Goal: Task Accomplishment & Management: Use online tool/utility

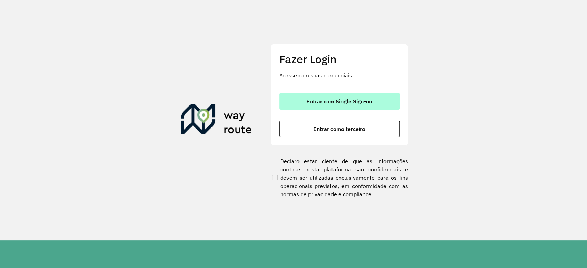
click at [329, 100] on span "Entrar com Single Sign-on" at bounding box center [339, 101] width 66 height 5
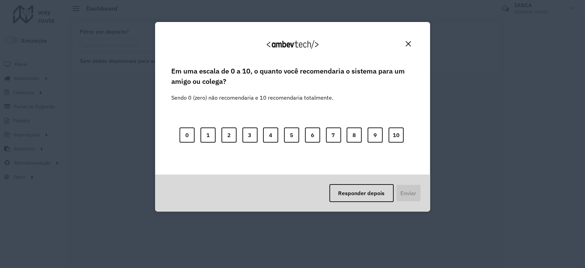
click at [407, 46] on img "Close" at bounding box center [408, 43] width 5 height 5
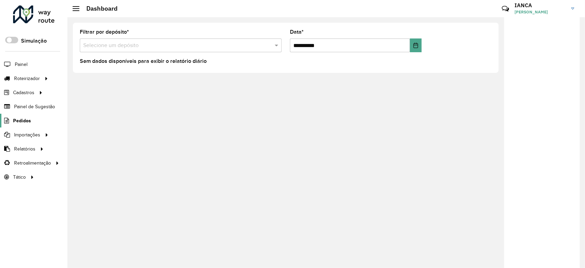
click at [27, 122] on span "Pedidos" at bounding box center [22, 120] width 18 height 7
click at [27, 123] on span "Pedidos" at bounding box center [22, 120] width 18 height 7
click at [26, 118] on span "Pedidos" at bounding box center [22, 120] width 18 height 7
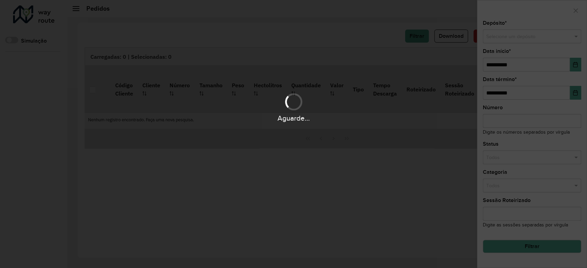
click at [518, 36] on div "Aguarde..." at bounding box center [293, 134] width 587 height 268
click at [513, 37] on div "Aguarde..." at bounding box center [293, 134] width 587 height 268
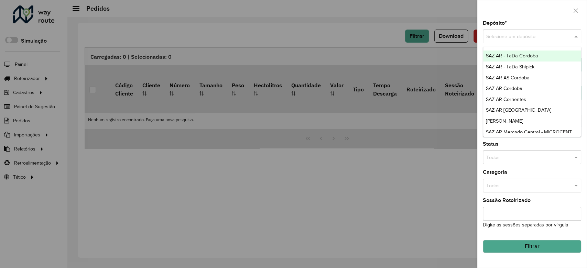
click at [548, 37] on input "text" at bounding box center [525, 37] width 78 height 8
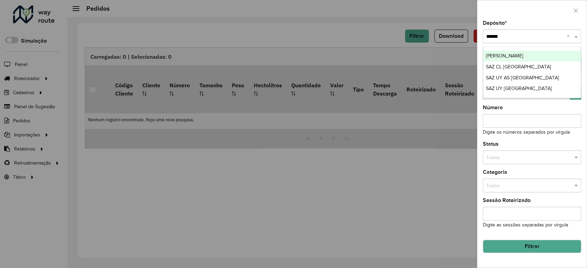
type input "*******"
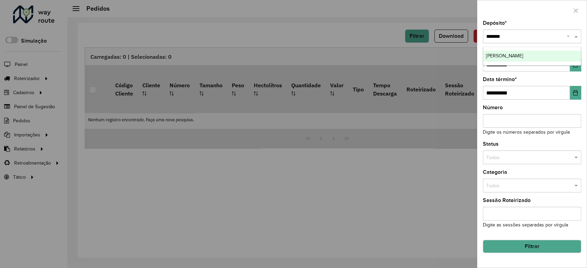
click at [548, 53] on div "SAZ BO Montero" at bounding box center [532, 56] width 98 height 11
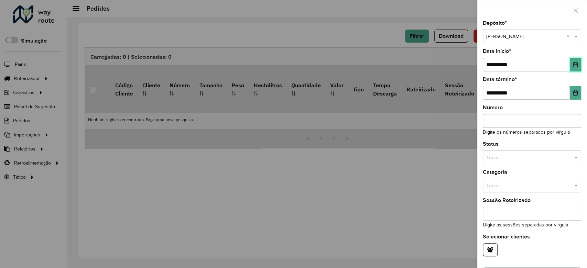
click at [578, 67] on button "Choose Date" at bounding box center [575, 65] width 11 height 14
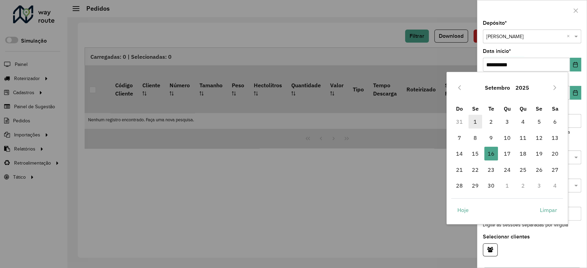
click at [475, 120] on span "1" at bounding box center [475, 122] width 14 height 14
type input "**********"
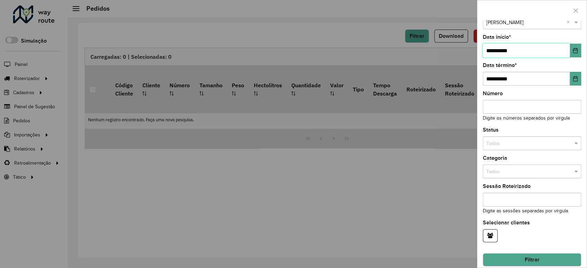
scroll to position [21, 0]
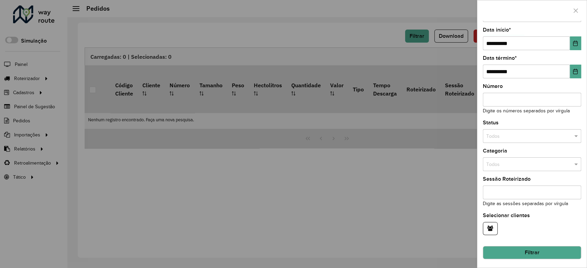
click at [538, 133] on input "text" at bounding box center [525, 137] width 78 height 8
click at [522, 167] on div "Não roteirizado" at bounding box center [531, 166] width 96 height 11
click at [539, 252] on button "Filtrar" at bounding box center [532, 252] width 98 height 13
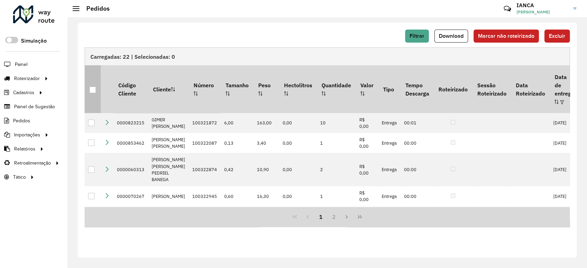
click at [96, 87] on th at bounding box center [93, 88] width 16 height 47
click at [93, 87] on div at bounding box center [92, 90] width 7 height 7
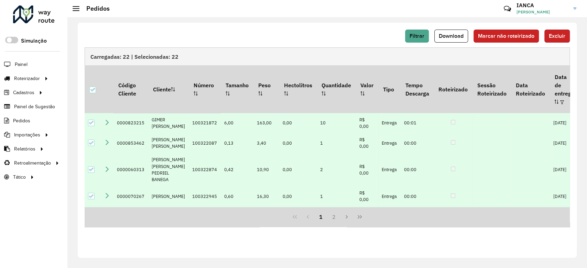
click at [554, 35] on span "Excluir" at bounding box center [557, 36] width 16 height 6
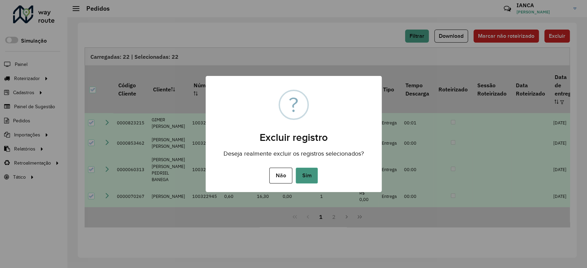
click at [307, 175] on button "Sim" at bounding box center [307, 176] width 22 height 16
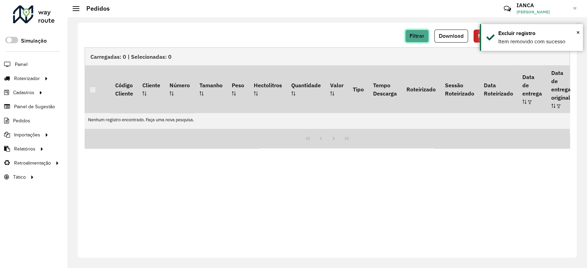
click at [415, 36] on span "Filtrar" at bounding box center [416, 36] width 15 height 6
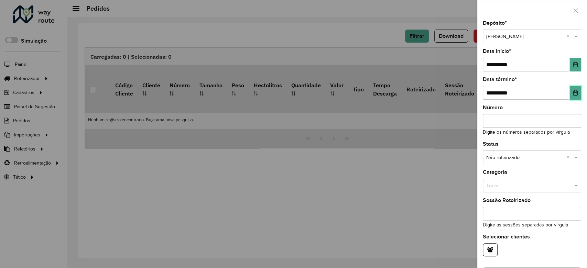
click at [572, 90] on icon "Choose Date" at bounding box center [574, 92] width 5 height 5
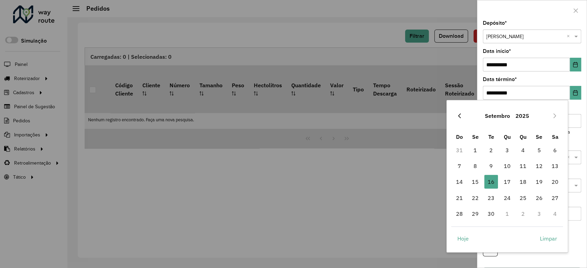
click at [458, 114] on icon "Previous Month" at bounding box center [458, 115] width 5 height 5
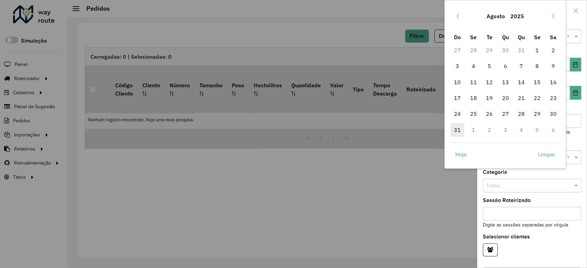
click at [458, 131] on span "31" at bounding box center [457, 130] width 14 height 14
type input "**********"
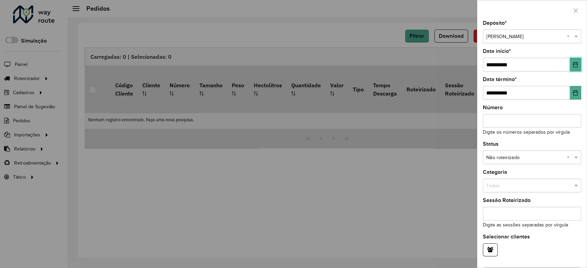
click at [574, 67] on icon "Choose Date" at bounding box center [574, 64] width 5 height 5
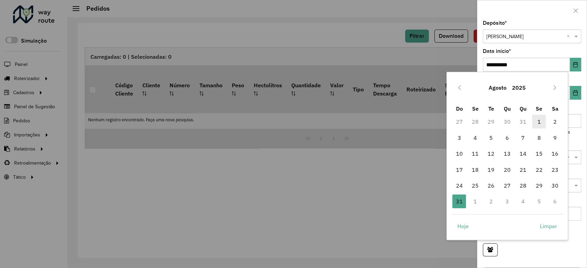
click at [538, 121] on span "1" at bounding box center [539, 122] width 14 height 14
type input "**********"
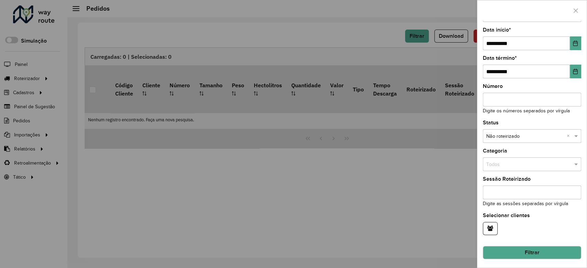
click at [551, 252] on button "Filtrar" at bounding box center [532, 252] width 98 height 13
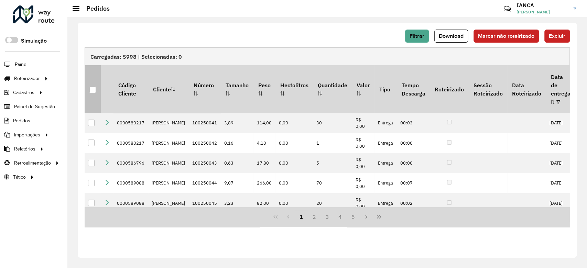
click at [91, 88] on div at bounding box center [92, 90] width 7 height 7
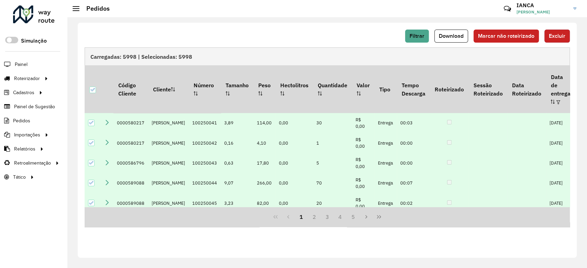
click at [561, 34] on span "Excluir" at bounding box center [557, 36] width 16 height 6
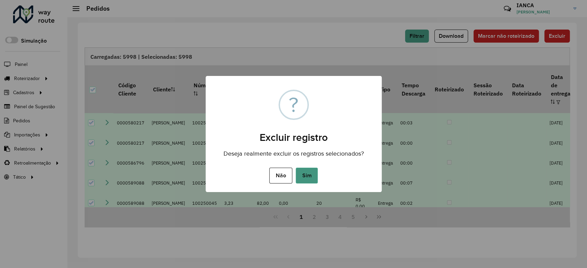
click at [311, 172] on button "Sim" at bounding box center [307, 176] width 22 height 16
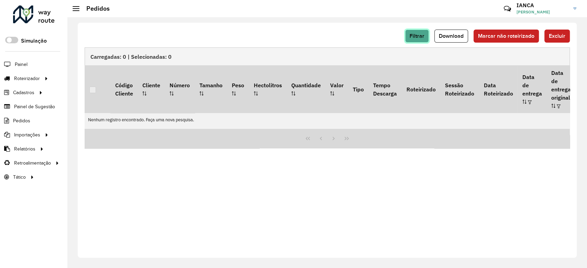
click at [407, 38] on button "Filtrar" at bounding box center [417, 36] width 24 height 13
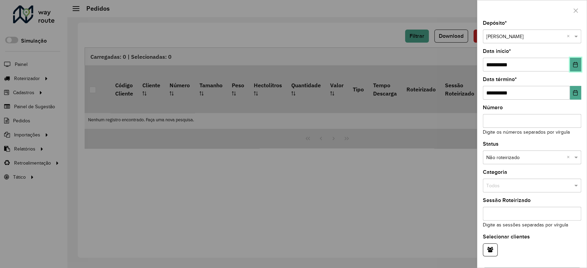
click at [572, 68] on button "Choose Date" at bounding box center [575, 65] width 11 height 14
click at [565, 53] on div "**********" at bounding box center [532, 60] width 98 height 23
click at [573, 66] on icon "Choose Date" at bounding box center [575, 64] width 4 height 5
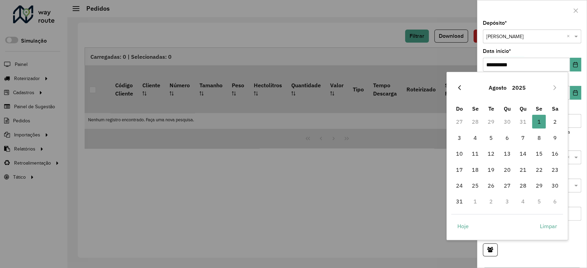
click at [460, 89] on icon "Previous Month" at bounding box center [459, 87] width 3 height 5
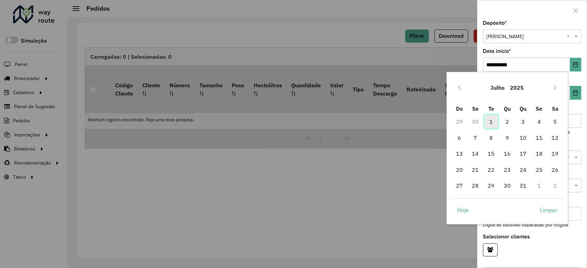
click at [491, 120] on span "1" at bounding box center [491, 122] width 14 height 14
type input "**********"
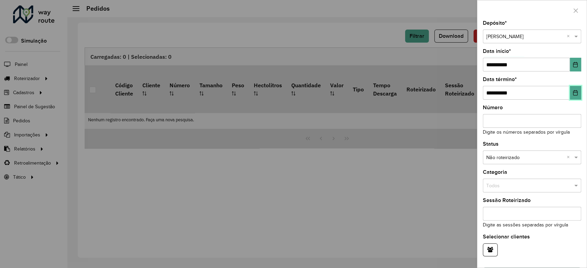
click at [575, 95] on icon "Choose Date" at bounding box center [575, 92] width 4 height 5
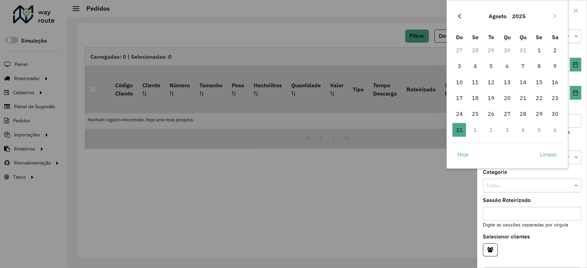
drag, startPoint x: 462, startPoint y: 14, endPoint x: 467, endPoint y: 25, distance: 11.8
click at [462, 14] on button "Previous Month" at bounding box center [459, 16] width 11 height 11
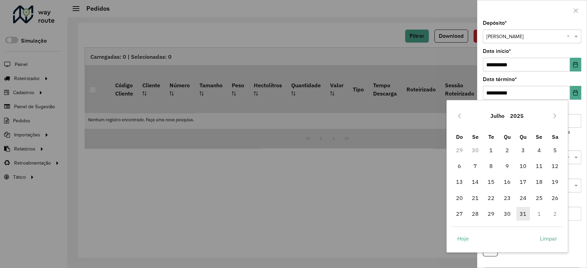
click at [517, 211] on span "31" at bounding box center [523, 214] width 14 height 14
type input "**********"
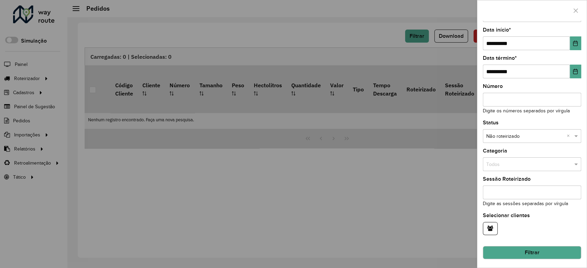
click at [544, 250] on button "Filtrar" at bounding box center [532, 252] width 98 height 13
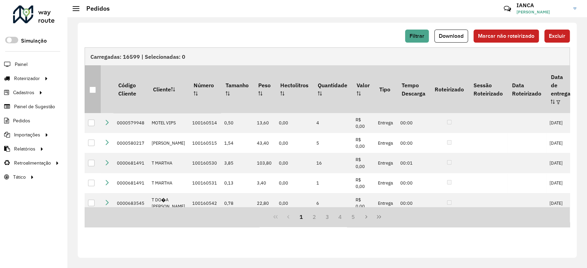
click at [92, 87] on div at bounding box center [92, 90] width 7 height 7
click at [424, 33] on span "Filtrar" at bounding box center [416, 36] width 15 height 6
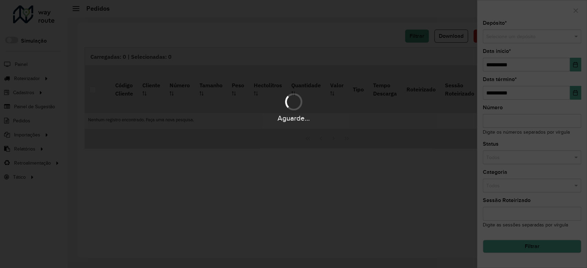
click at [503, 39] on input "text" at bounding box center [525, 37] width 78 height 8
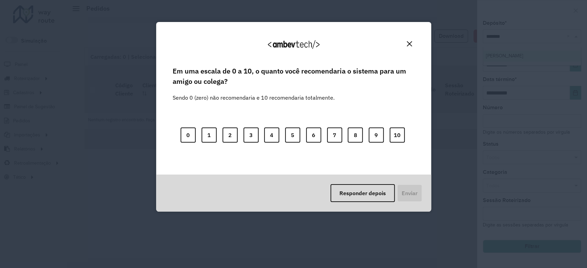
type input "*******"
click at [410, 43] on img "Close" at bounding box center [409, 43] width 5 height 5
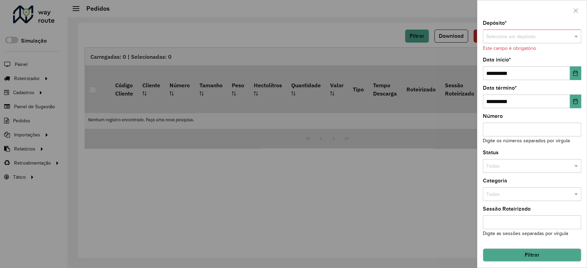
click at [517, 37] on input "text" at bounding box center [525, 37] width 78 height 8
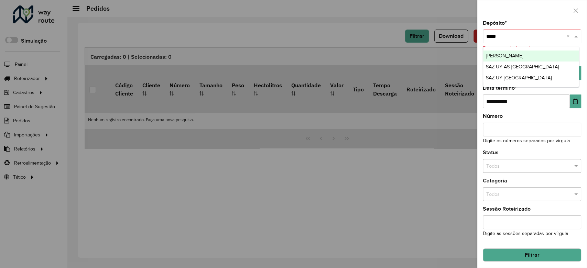
type input "******"
click at [514, 57] on span "[PERSON_NAME]" at bounding box center [504, 55] width 37 height 5
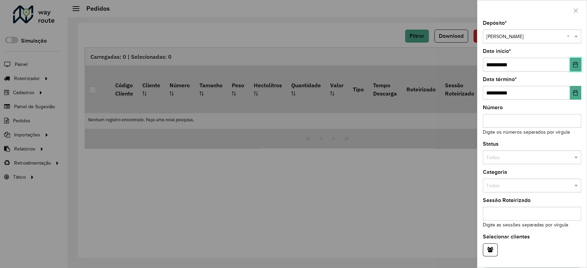
click at [577, 61] on button "Choose Date" at bounding box center [575, 65] width 11 height 14
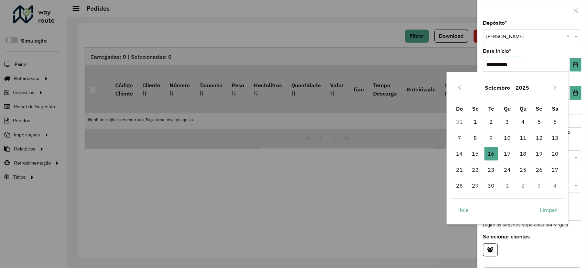
click at [465, 88] on div "Setembro 2025" at bounding box center [507, 88] width 112 height 22
click at [461, 88] on icon "Previous Month" at bounding box center [458, 87] width 5 height 5
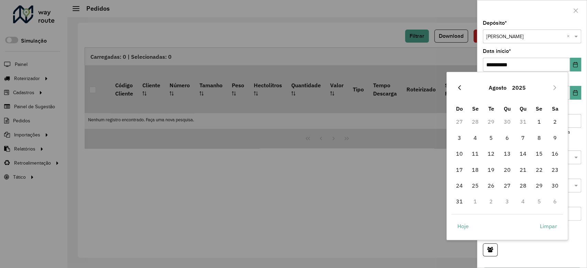
click at [461, 88] on icon "Previous Month" at bounding box center [458, 87] width 5 height 5
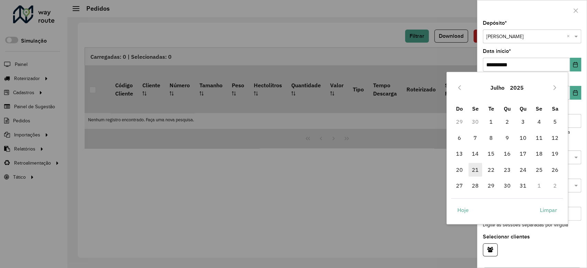
click at [475, 164] on span "21" at bounding box center [475, 170] width 14 height 14
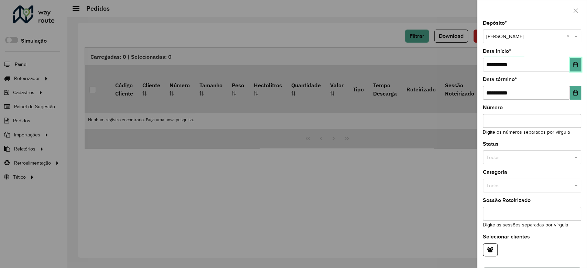
click at [570, 64] on button "Choose Date" at bounding box center [575, 65] width 11 height 14
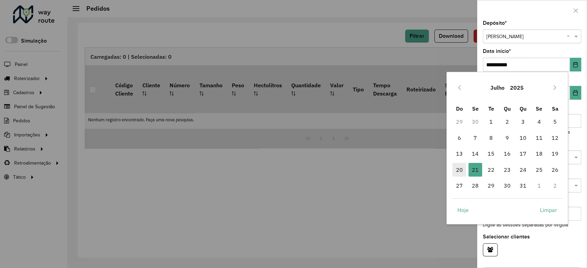
click at [459, 167] on span "20" at bounding box center [459, 170] width 14 height 14
type input "**********"
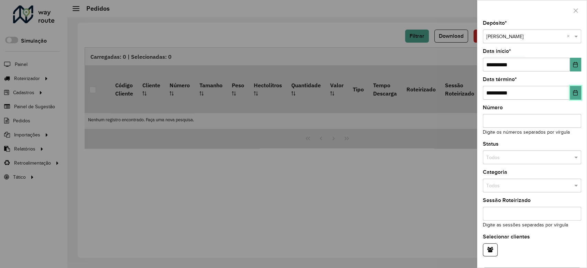
click at [576, 89] on button "Choose Date" at bounding box center [575, 93] width 11 height 14
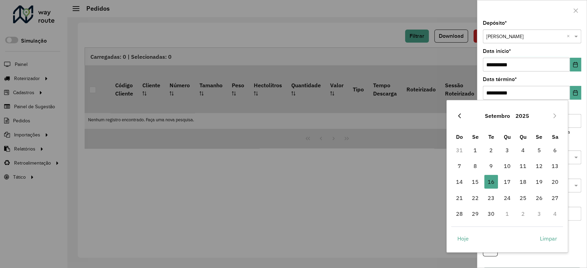
click at [458, 117] on icon "Previous Month" at bounding box center [458, 115] width 5 height 5
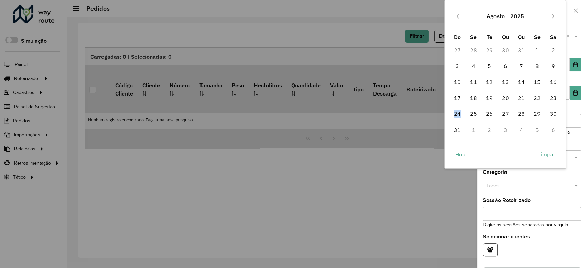
click at [458, 117] on span "24" at bounding box center [457, 114] width 14 height 14
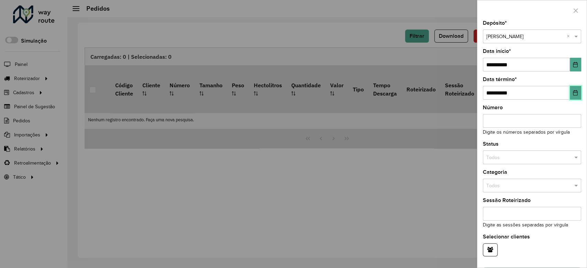
click at [573, 91] on icon "Choose Date" at bounding box center [574, 92] width 5 height 5
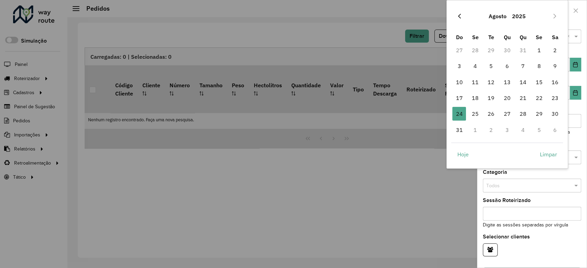
click at [458, 17] on icon "Previous Month" at bounding box center [458, 15] width 5 height 5
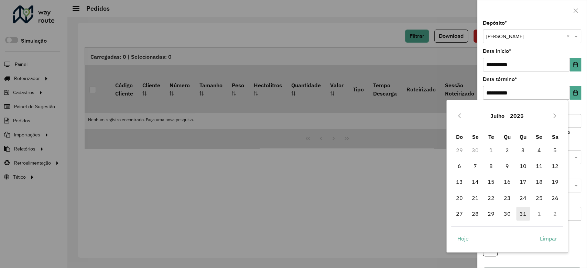
click at [522, 213] on span "31" at bounding box center [523, 214] width 14 height 14
type input "**********"
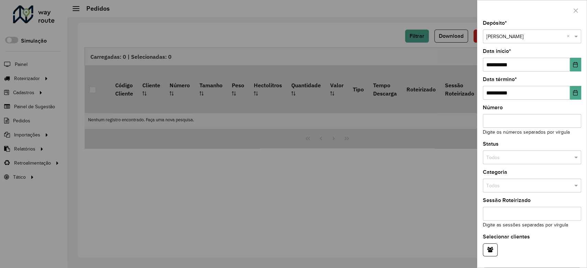
click at [517, 154] on input "text" at bounding box center [525, 158] width 78 height 8
click at [515, 188] on span "Não roteirizado" at bounding box center [502, 187] width 33 height 5
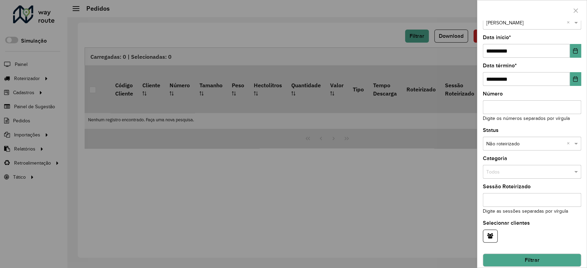
scroll to position [21, 0]
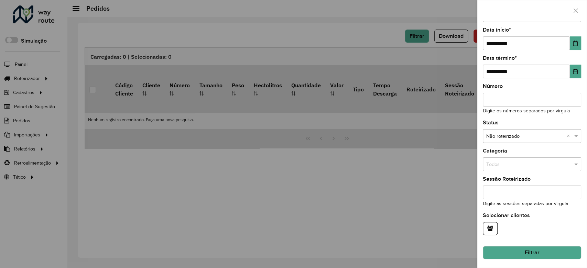
click at [545, 251] on button "Filtrar" at bounding box center [532, 252] width 98 height 13
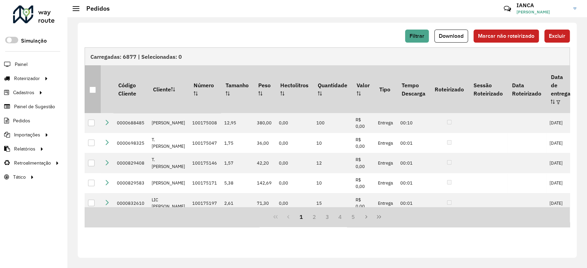
click at [94, 89] on th at bounding box center [93, 88] width 16 height 47
click at [93, 87] on div at bounding box center [92, 90] width 7 height 7
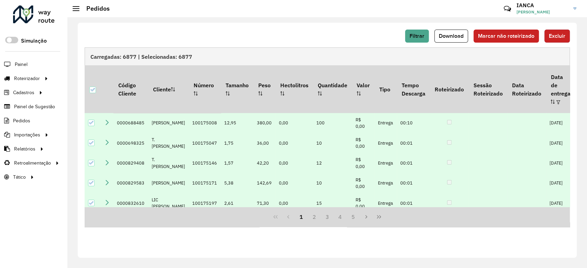
click at [559, 34] on span "Excluir" at bounding box center [557, 36] width 16 height 6
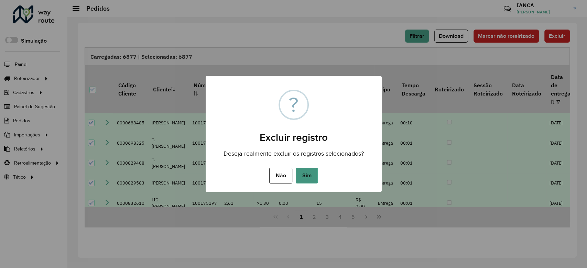
click at [310, 181] on button "Sim" at bounding box center [307, 176] width 22 height 16
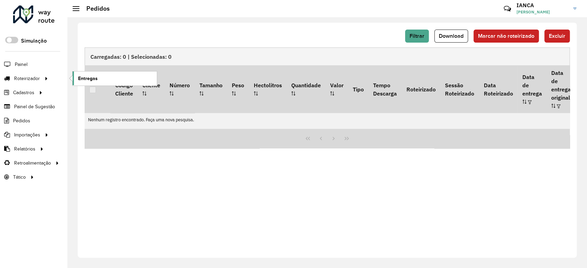
click at [80, 73] on link "Entregas" at bounding box center [115, 78] width 84 height 14
click at [415, 36] on span "Filtrar" at bounding box center [416, 36] width 15 height 6
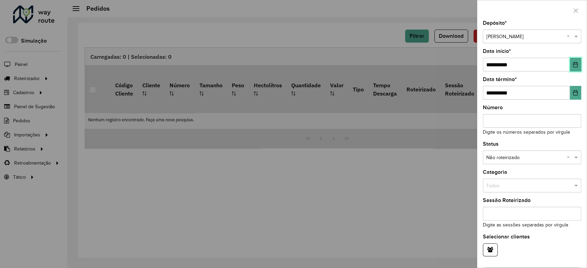
click at [573, 66] on icon "Choose Date" at bounding box center [574, 64] width 5 height 5
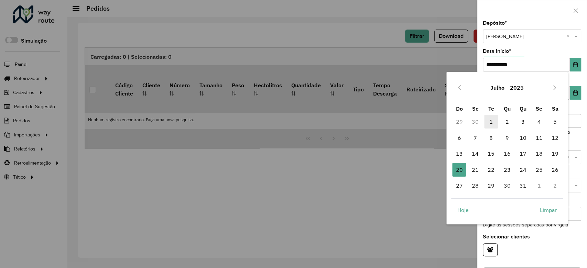
click at [491, 125] on span "1" at bounding box center [491, 122] width 14 height 14
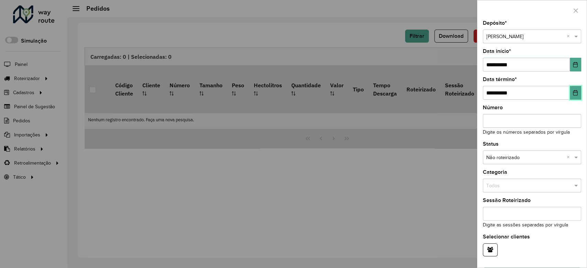
click at [574, 95] on icon "Choose Date" at bounding box center [574, 92] width 5 height 5
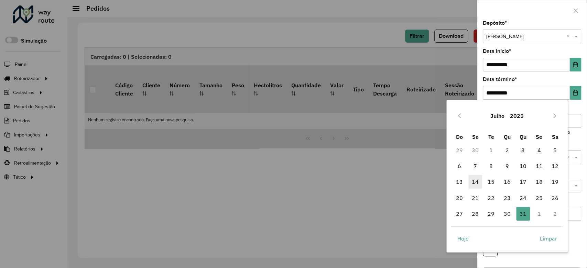
click at [475, 183] on span "14" at bounding box center [475, 182] width 14 height 14
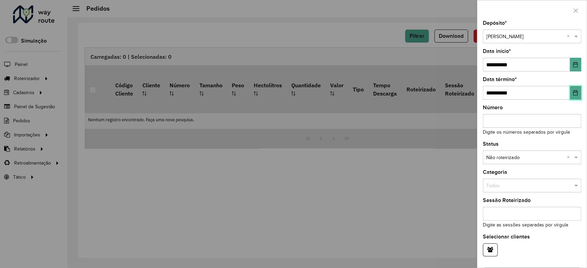
click at [573, 92] on icon "Choose Date" at bounding box center [575, 92] width 4 height 5
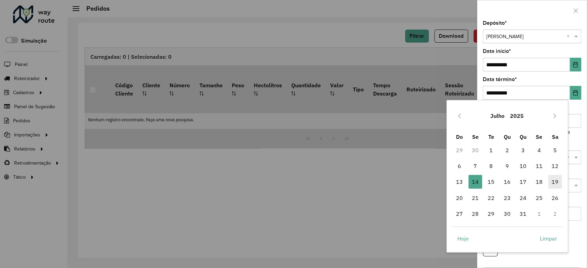
click at [553, 179] on span "19" at bounding box center [555, 182] width 14 height 14
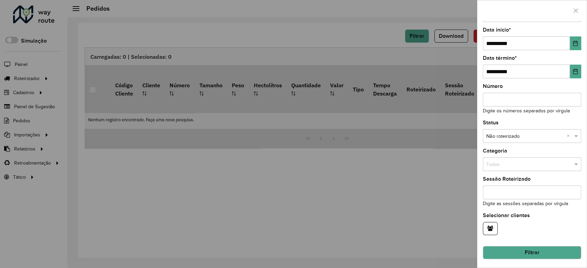
click at [548, 250] on button "Filtrar" at bounding box center [532, 252] width 98 height 13
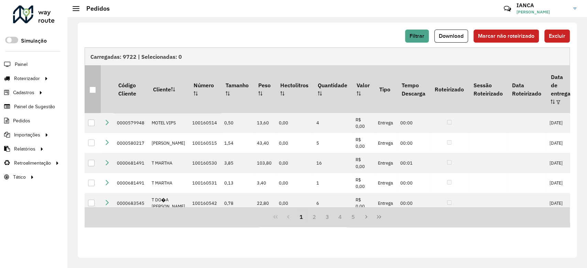
click at [92, 87] on div at bounding box center [92, 90] width 7 height 7
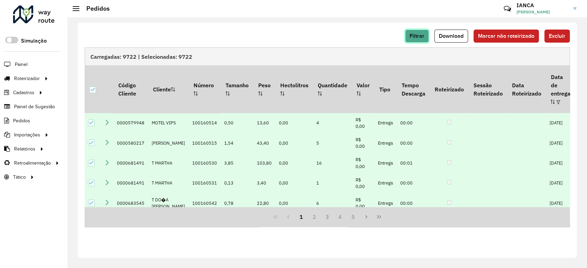
click at [419, 35] on span "Filtrar" at bounding box center [416, 36] width 15 height 6
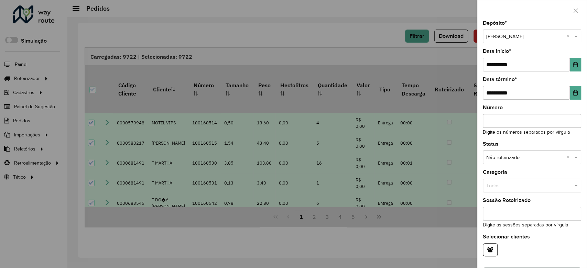
click at [454, 254] on div at bounding box center [293, 134] width 587 height 268
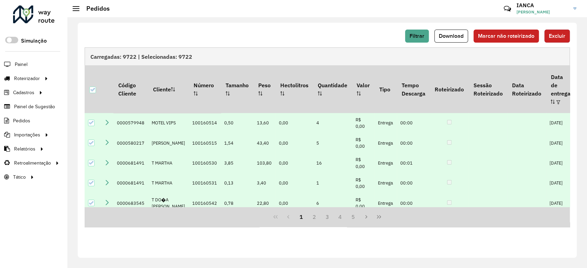
click at [560, 35] on span "Excluir" at bounding box center [557, 36] width 16 height 6
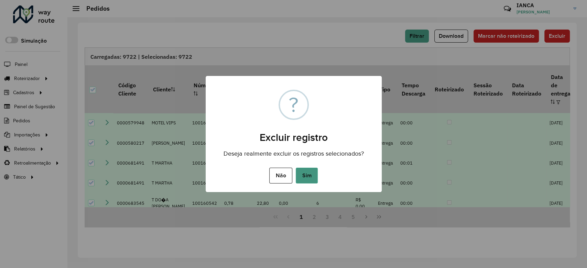
click at [305, 176] on button "Sim" at bounding box center [307, 176] width 22 height 16
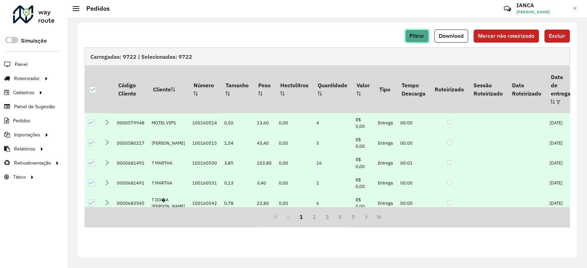
click at [420, 35] on span "Filtrar" at bounding box center [416, 36] width 15 height 6
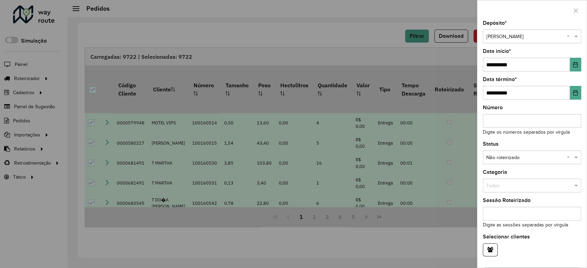
click at [438, 11] on div at bounding box center [293, 134] width 587 height 268
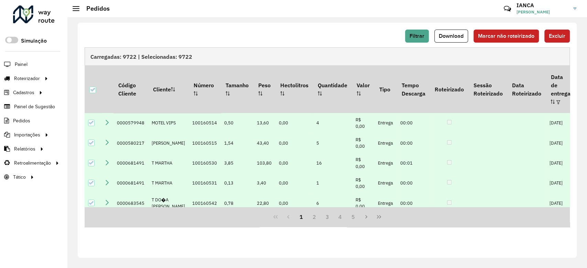
click at [561, 36] on span "Excluir" at bounding box center [557, 36] width 16 height 6
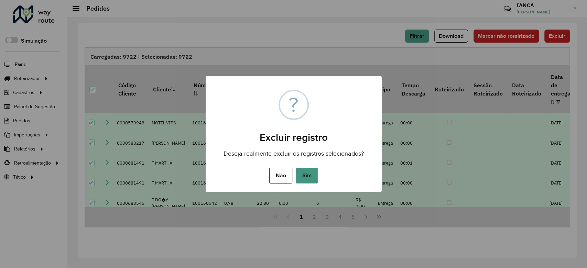
click at [309, 174] on button "Sim" at bounding box center [307, 176] width 22 height 16
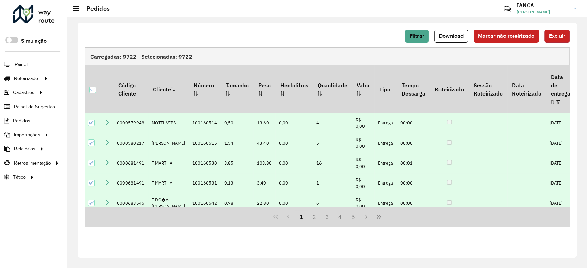
click at [564, 33] on span "Excluir" at bounding box center [557, 36] width 16 height 6
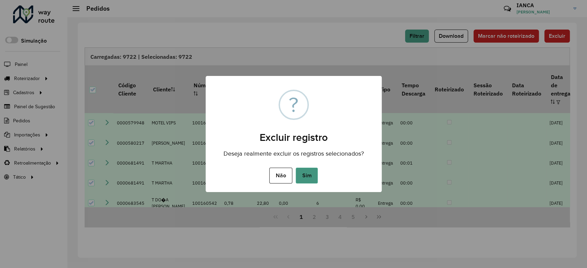
click at [308, 177] on button "Sim" at bounding box center [307, 176] width 22 height 16
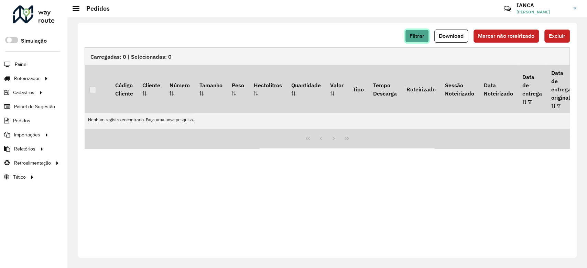
click at [419, 34] on span "Filtrar" at bounding box center [416, 36] width 15 height 6
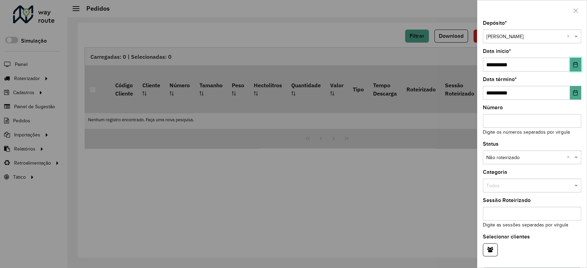
click at [572, 65] on icon "Choose Date" at bounding box center [574, 64] width 5 height 5
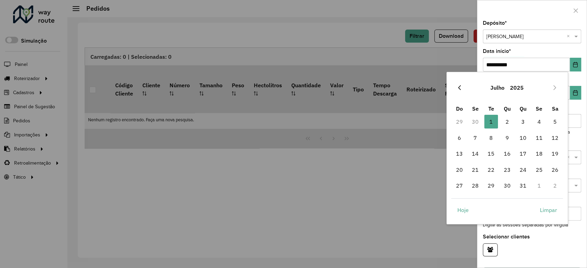
click at [458, 87] on icon "Previous Month" at bounding box center [458, 87] width 5 height 5
click at [458, 171] on span "22" at bounding box center [459, 170] width 14 height 14
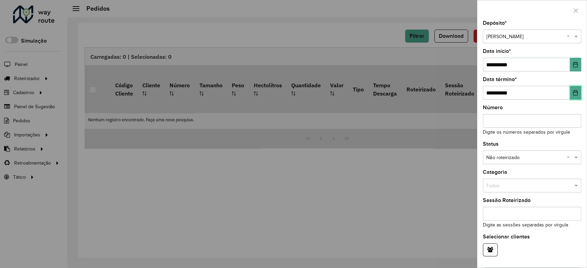
click at [572, 94] on icon "Choose Date" at bounding box center [574, 92] width 5 height 5
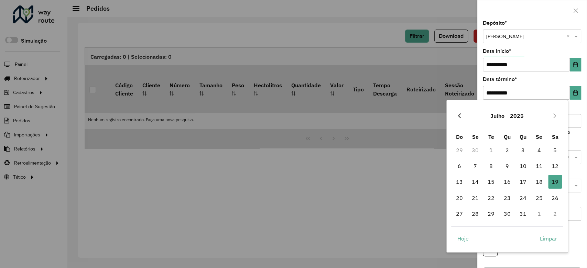
click at [458, 114] on icon "Previous Month" at bounding box center [458, 115] width 5 height 5
click at [476, 215] on span "30" at bounding box center [475, 214] width 14 height 14
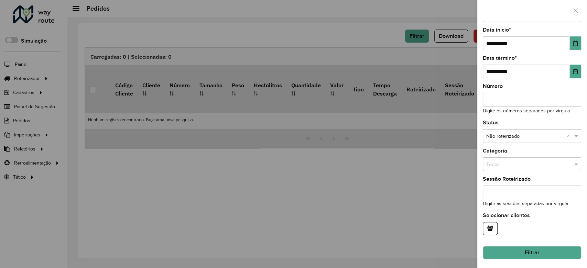
click at [548, 254] on button "Filtrar" at bounding box center [532, 252] width 98 height 13
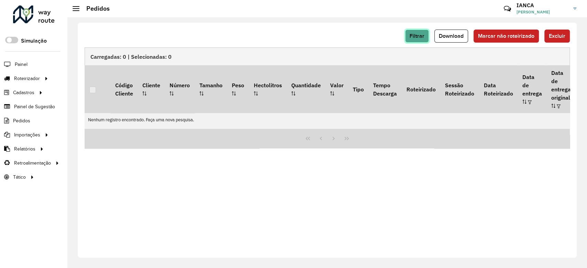
click at [418, 37] on span "Filtrar" at bounding box center [416, 36] width 15 height 6
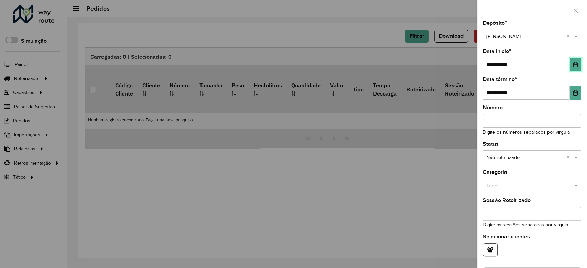
click at [573, 65] on icon "Choose Date" at bounding box center [574, 64] width 5 height 5
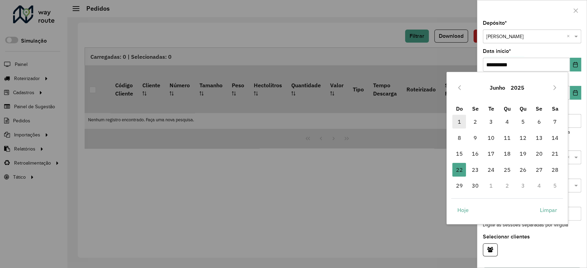
click at [461, 123] on span "1" at bounding box center [459, 122] width 14 height 14
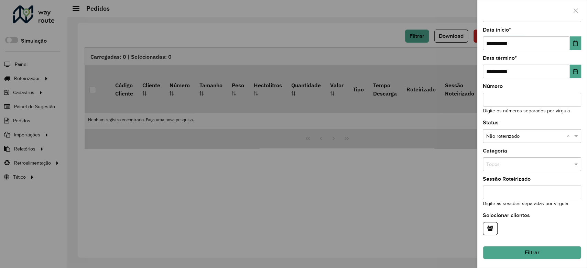
click at [543, 252] on button "Filtrar" at bounding box center [532, 252] width 98 height 13
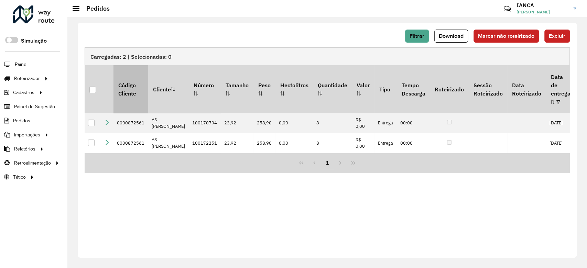
drag, startPoint x: 93, startPoint y: 85, endPoint x: 135, endPoint y: 87, distance: 42.0
click at [93, 87] on div at bounding box center [92, 90] width 7 height 7
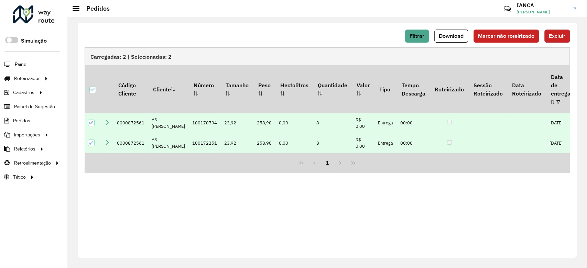
click at [550, 33] on span "Excluir" at bounding box center [557, 36] width 16 height 6
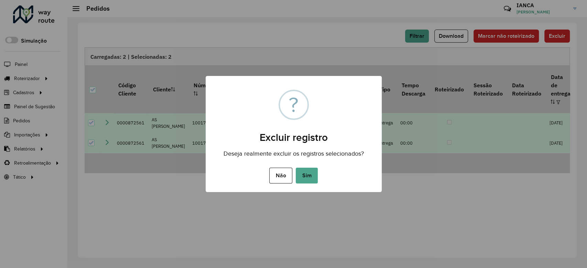
click at [309, 174] on button "Sim" at bounding box center [307, 176] width 22 height 16
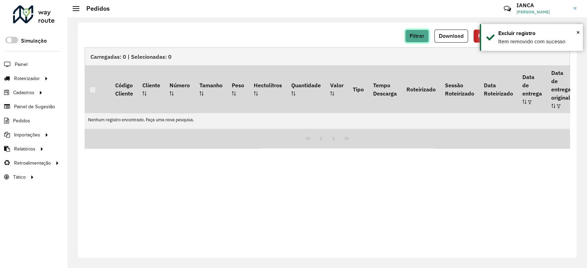
click at [417, 35] on span "Filtrar" at bounding box center [416, 36] width 15 height 6
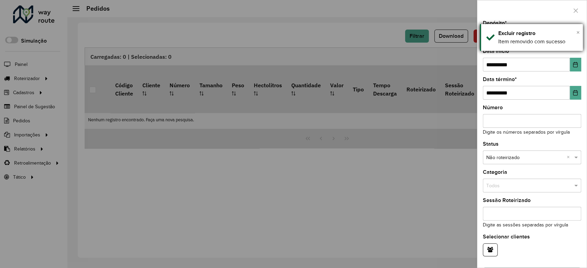
click at [579, 32] on span "×" at bounding box center [577, 33] width 3 height 8
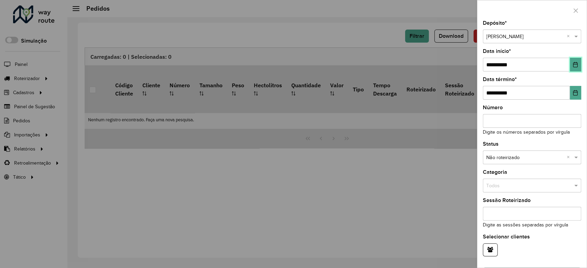
drag, startPoint x: 572, startPoint y: 67, endPoint x: 569, endPoint y: 69, distance: 3.7
click at [572, 66] on icon "Choose Date" at bounding box center [574, 64] width 5 height 5
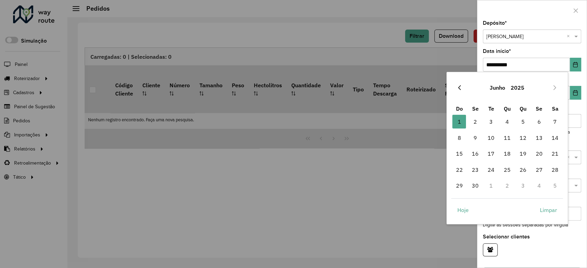
click at [458, 89] on icon "Previous Month" at bounding box center [458, 87] width 5 height 5
click at [525, 122] on span "1" at bounding box center [523, 122] width 14 height 14
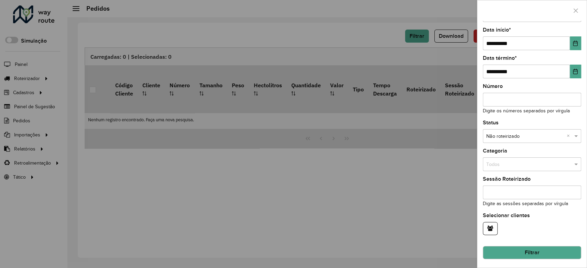
click at [541, 254] on button "Filtrar" at bounding box center [532, 252] width 98 height 13
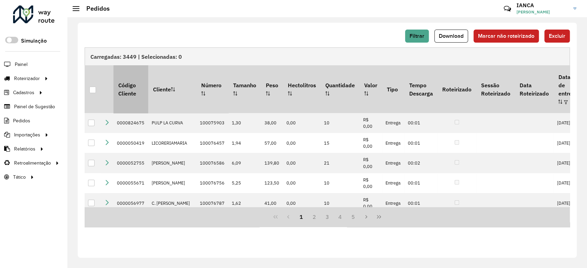
drag, startPoint x: 95, startPoint y: 87, endPoint x: 113, endPoint y: 92, distance: 19.3
click at [94, 87] on div at bounding box center [92, 90] width 7 height 7
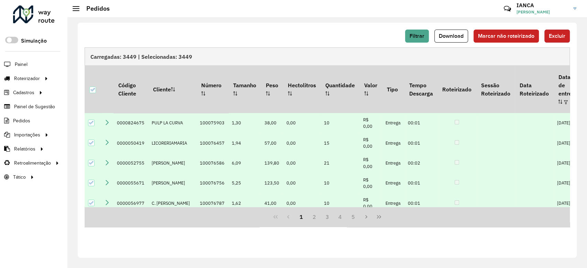
click at [560, 39] on button "Excluir" at bounding box center [556, 36] width 25 height 13
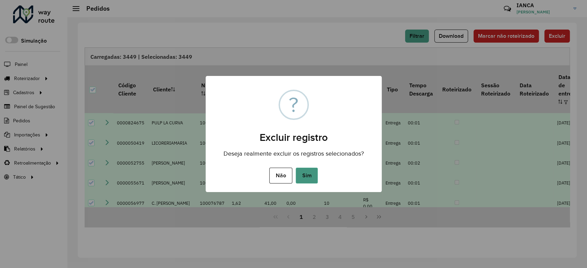
click at [299, 171] on button "Sim" at bounding box center [307, 176] width 22 height 16
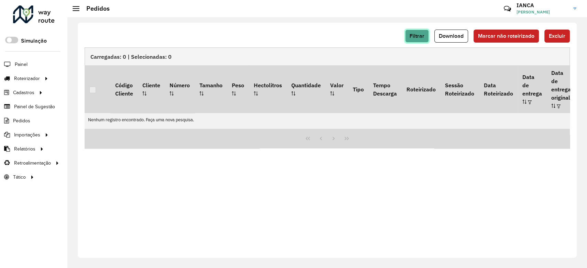
click at [418, 36] on span "Filtrar" at bounding box center [416, 36] width 15 height 6
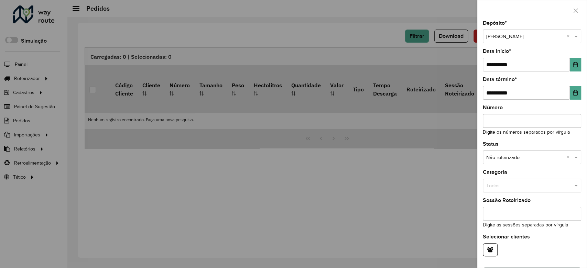
click at [578, 57] on div "**********" at bounding box center [532, 60] width 98 height 23
click at [575, 66] on icon "Choose Date" at bounding box center [575, 64] width 4 height 5
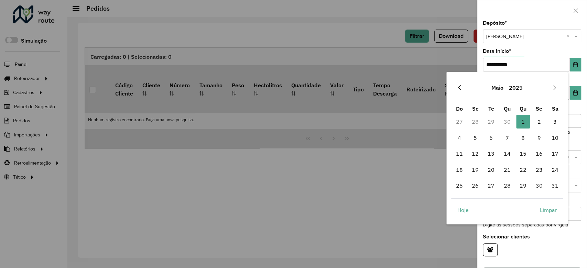
click at [459, 86] on icon "Previous Month" at bounding box center [458, 87] width 5 height 5
click at [487, 121] on span "1" at bounding box center [491, 122] width 14 height 14
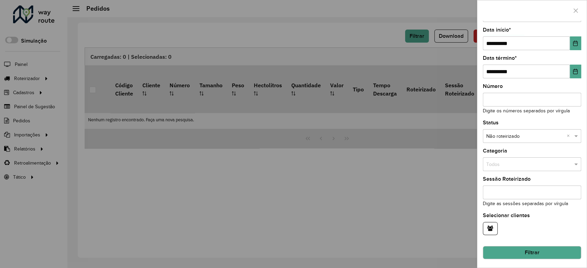
click at [538, 257] on button "Filtrar" at bounding box center [532, 252] width 98 height 13
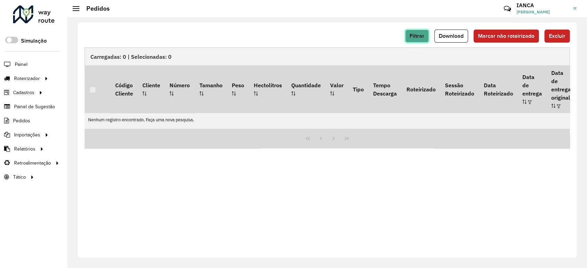
click at [416, 32] on button "Filtrar" at bounding box center [417, 36] width 24 height 13
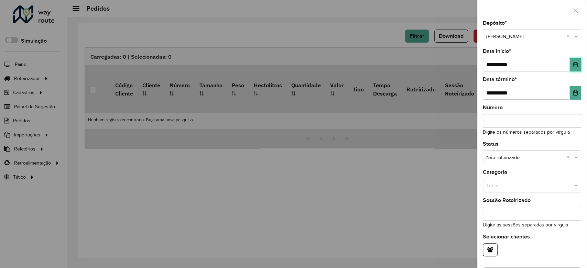
click at [570, 66] on button "Choose Date" at bounding box center [575, 65] width 11 height 14
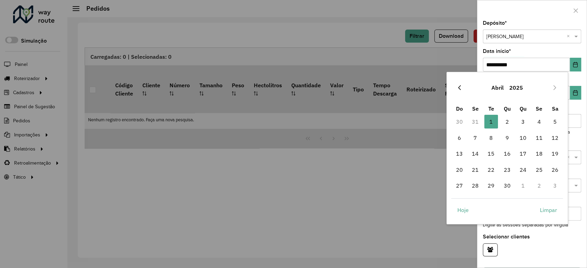
click at [460, 89] on icon "Previous Month" at bounding box center [458, 87] width 5 height 5
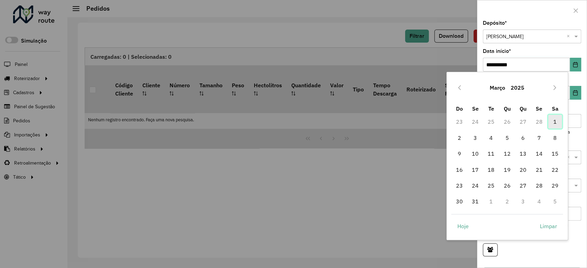
click at [553, 122] on span "1" at bounding box center [555, 122] width 14 height 14
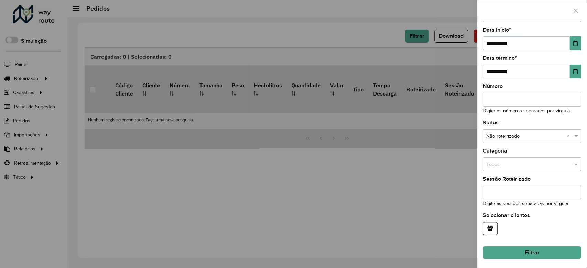
click at [547, 252] on button "Filtrar" at bounding box center [532, 252] width 98 height 13
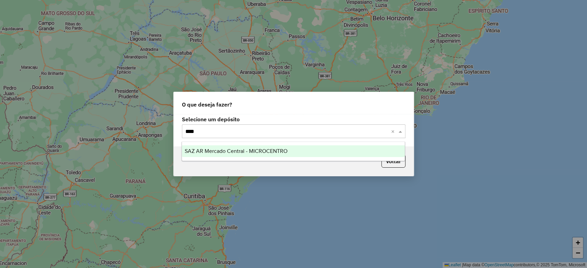
type input "*****"
click at [309, 157] on ng-dropdown-panel "SAZ AR Mercado Central - MICROCENTRO" at bounding box center [292, 152] width 223 height 20
click at [309, 153] on div "SAZ AR Mercado Central - MICROCENTRO" at bounding box center [293, 151] width 223 height 12
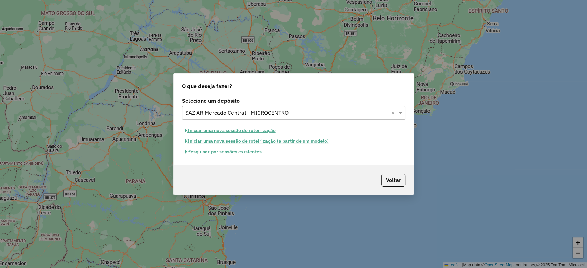
click at [257, 151] on button "Pesquisar por sessões existentes" at bounding box center [223, 151] width 83 height 11
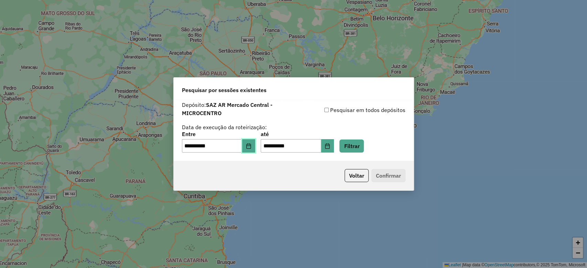
drag, startPoint x: 254, startPoint y: 145, endPoint x: 254, endPoint y: 155, distance: 10.0
click at [251, 145] on icon "Choose Date" at bounding box center [248, 145] width 5 height 5
click at [364, 148] on button "Filtrar" at bounding box center [351, 146] width 24 height 13
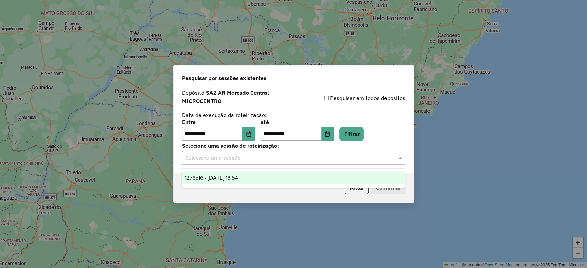
click at [308, 158] on input "text" at bounding box center [286, 158] width 203 height 8
click at [263, 175] on div "1276516 - 16/09/2025 18:54" at bounding box center [293, 178] width 223 height 12
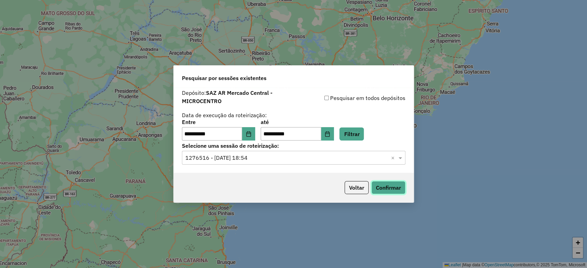
click at [383, 192] on button "Confirmar" at bounding box center [388, 187] width 34 height 13
click at [251, 132] on icon "Choose Date" at bounding box center [248, 133] width 5 height 5
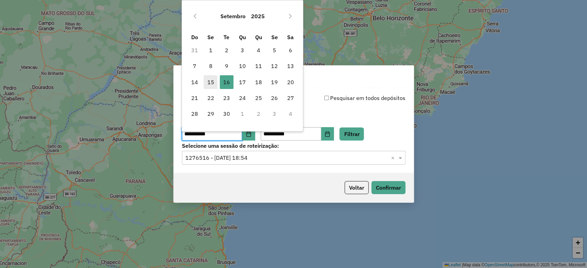
click at [213, 84] on span "15" at bounding box center [210, 82] width 14 height 14
type input "**********"
click at [355, 136] on button "Filtrar" at bounding box center [351, 134] width 24 height 13
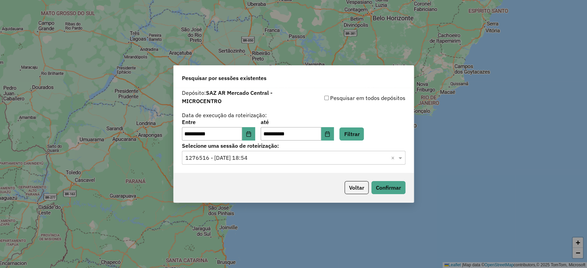
click at [232, 160] on input "text" at bounding box center [286, 158] width 203 height 8
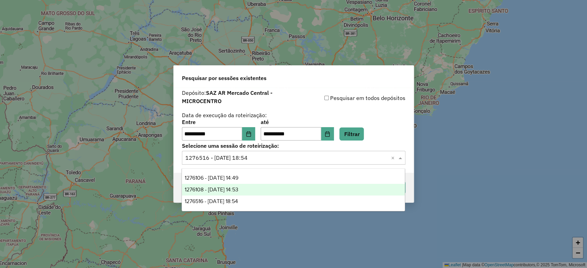
click at [236, 188] on span "1276108 - 15/09/2025 14:53" at bounding box center [212, 190] width 54 height 6
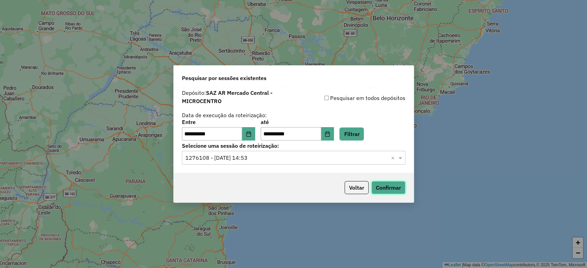
click at [395, 182] on button "Confirmar" at bounding box center [388, 187] width 34 height 13
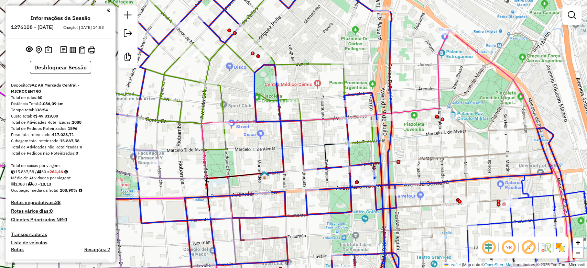
drag, startPoint x: 297, startPoint y: 36, endPoint x: 445, endPoint y: 159, distance: 192.4
click at [448, 159] on div "Janela de atendimento Grade de atendimento Capacidade Transportadoras Veículos …" at bounding box center [293, 134] width 587 height 268
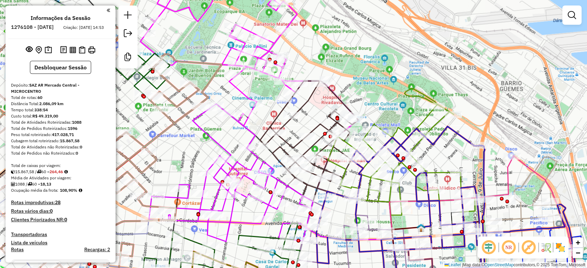
click at [560, 249] on img at bounding box center [559, 247] width 11 height 11
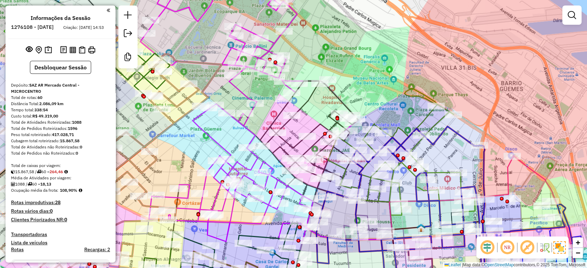
click at [397, 132] on icon at bounding box center [401, 151] width 147 height 127
select select "**********"
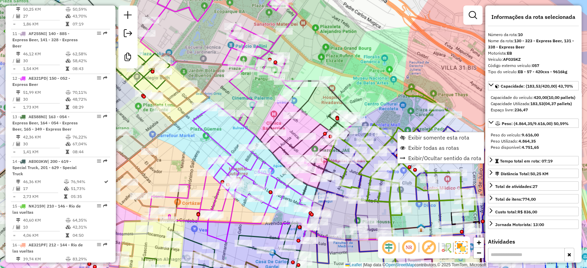
scroll to position [671, 0]
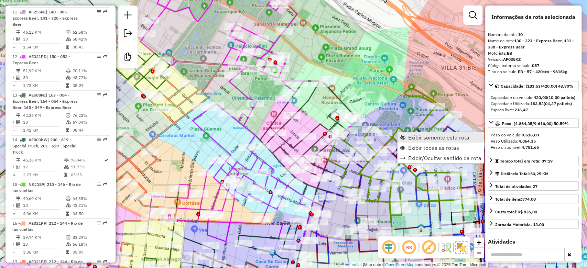
click at [416, 137] on span "Exibir somente esta rota" at bounding box center [438, 137] width 61 height 5
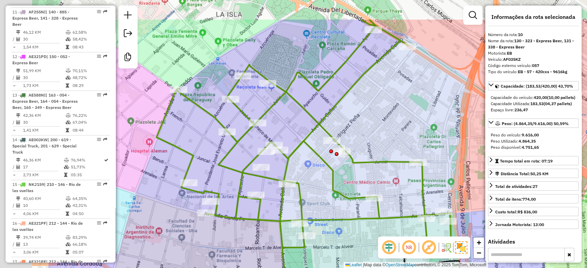
drag, startPoint x: 279, startPoint y: 70, endPoint x: 397, endPoint y: 120, distance: 128.6
click at [397, 120] on div "Janela de atendimento Grade de atendimento Capacidade Transportadoras Veículos …" at bounding box center [293, 134] width 587 height 268
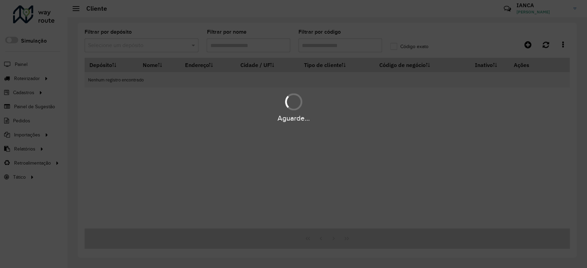
click at [323, 46] on div "Aguarde..." at bounding box center [293, 134] width 587 height 268
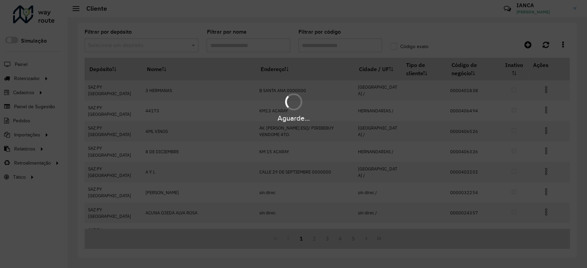
click at [317, 48] on div "Aguarde..." at bounding box center [293, 134] width 587 height 268
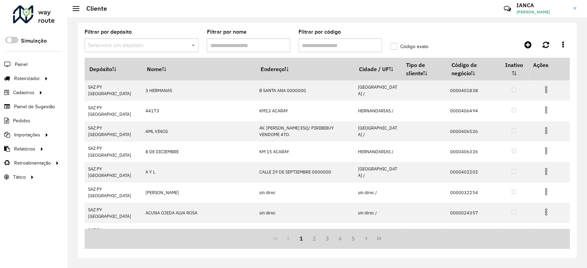
click at [312, 44] on input "Filtrar por código" at bounding box center [340, 45] width 84 height 14
click at [322, 40] on input "Filtrar por código" at bounding box center [340, 45] width 84 height 14
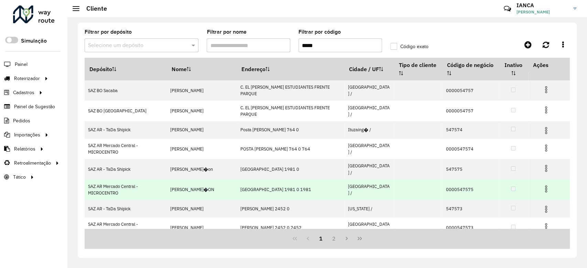
type input "*****"
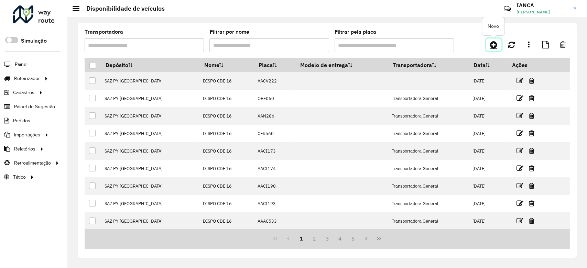
click at [493, 45] on icon at bounding box center [493, 45] width 7 height 8
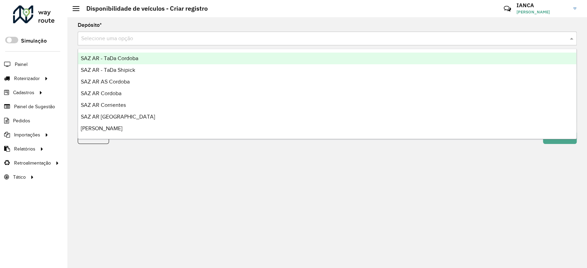
click at [124, 38] on input "text" at bounding box center [320, 39] width 478 height 8
type input "***"
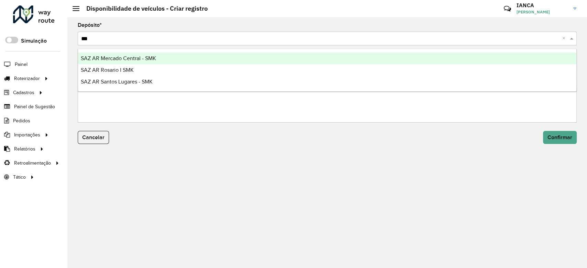
click at [191, 53] on div "SAZ AR Mercado Central - SMK" at bounding box center [327, 59] width 498 height 12
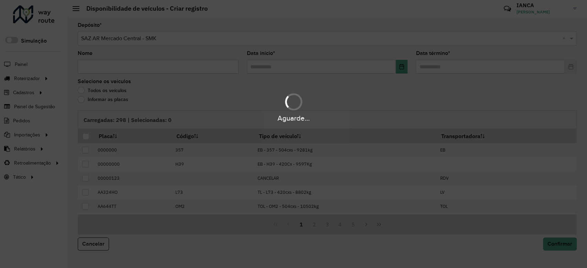
click at [98, 65] on div "Aguarde..." at bounding box center [293, 134] width 587 height 268
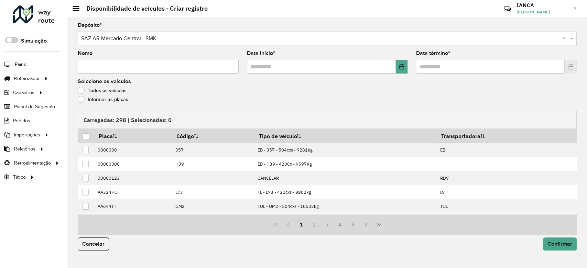
click at [97, 66] on input "Nome" at bounding box center [158, 67] width 161 height 14
type input "**********"
click at [399, 69] on button "Choose Date" at bounding box center [402, 67] width 12 height 14
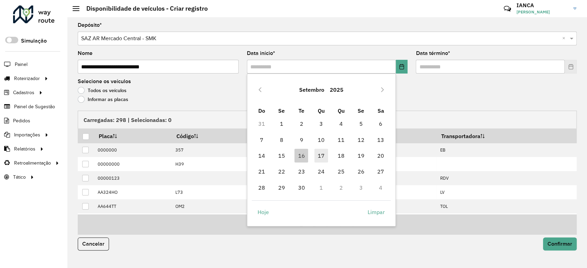
click at [317, 156] on span "17" at bounding box center [321, 156] width 14 height 14
type input "**********"
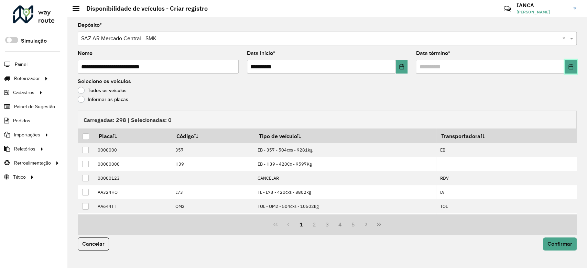
click at [566, 67] on button "Choose Date" at bounding box center [570, 67] width 12 height 14
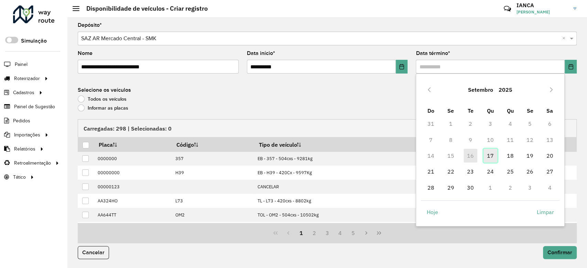
click at [489, 156] on span "17" at bounding box center [490, 156] width 14 height 14
type input "**********"
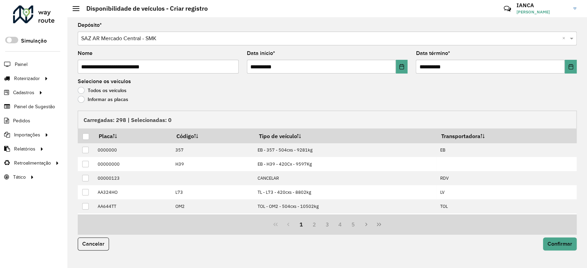
click at [114, 99] on label "Informar as placas" at bounding box center [103, 99] width 51 height 7
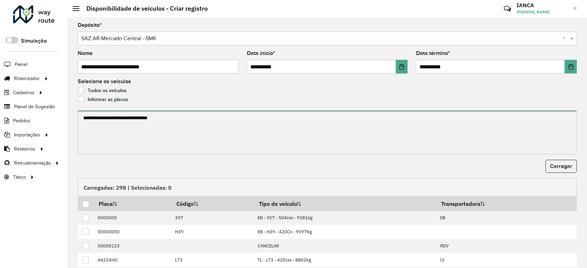
click at [130, 130] on textarea at bounding box center [327, 133] width 499 height 44
paste textarea "****** ****** ******* ****** ******* ******* ****** ****** ****** ******* *****…"
type textarea "****** ****** ******* ****** ******* ******* ****** ****** ****** ******* *****…"
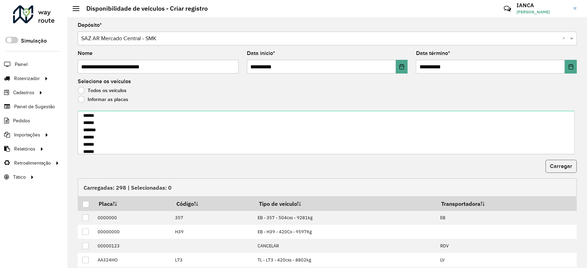
click at [566, 164] on span "Carregar" at bounding box center [561, 166] width 22 height 6
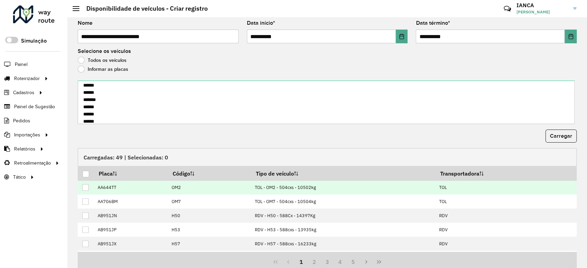
scroll to position [58, 0]
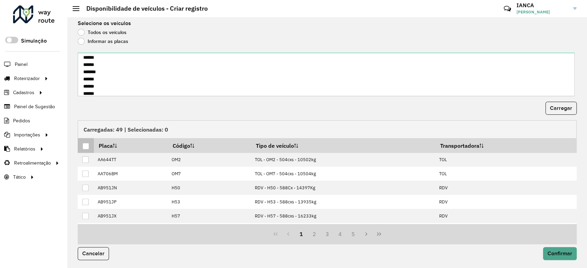
click at [85, 145] on div at bounding box center [85, 146] width 7 height 7
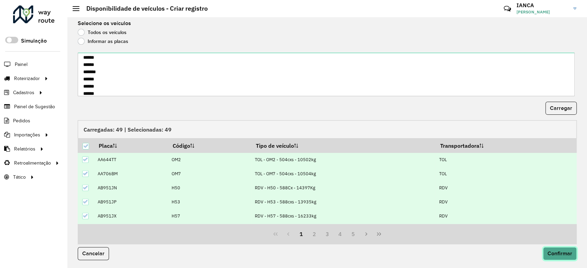
click at [564, 252] on span "Confirmar" at bounding box center [559, 254] width 25 height 6
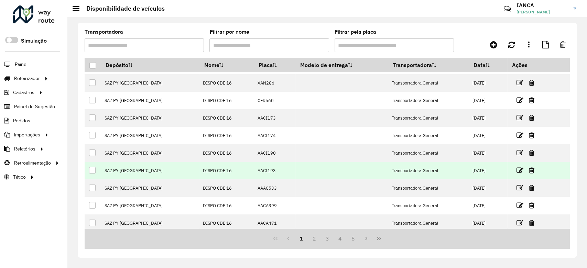
scroll to position [53, 0]
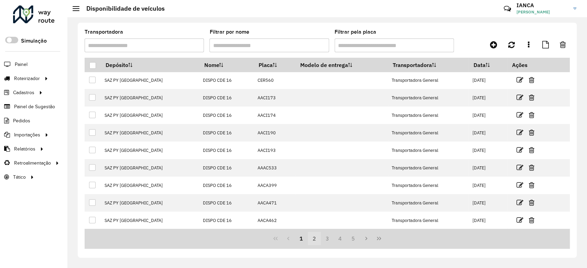
click at [316, 241] on button "2" at bounding box center [314, 238] width 13 height 13
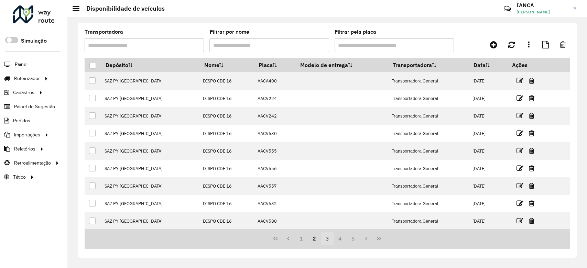
click at [327, 239] on button "3" at bounding box center [327, 238] width 13 height 13
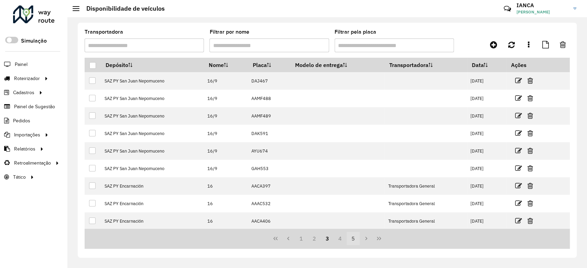
click at [336, 240] on button "4" at bounding box center [339, 238] width 13 height 13
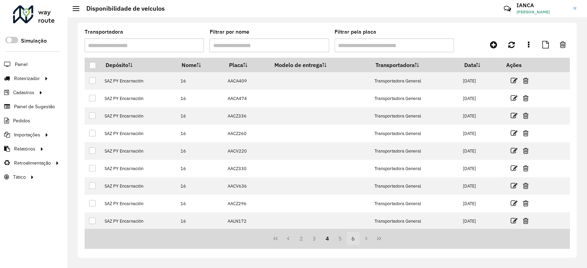
click at [356, 242] on button "6" at bounding box center [352, 238] width 13 height 13
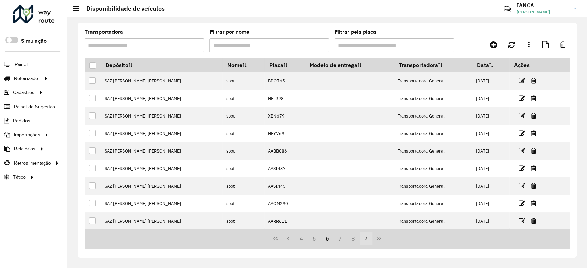
click at [360, 241] on button "Next Page" at bounding box center [366, 238] width 13 height 13
click at [355, 241] on button "9" at bounding box center [352, 238] width 13 height 13
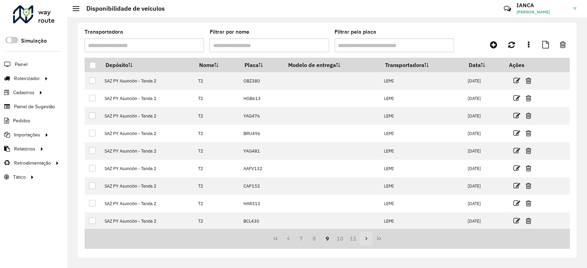
click at [362, 239] on button "Next Page" at bounding box center [366, 238] width 13 height 13
click at [291, 239] on button "Previous Page" at bounding box center [288, 238] width 13 height 13
click at [289, 240] on icon "Previous Page" at bounding box center [287, 238] width 5 height 5
click at [275, 240] on icon "First Page" at bounding box center [275, 238] width 5 height 5
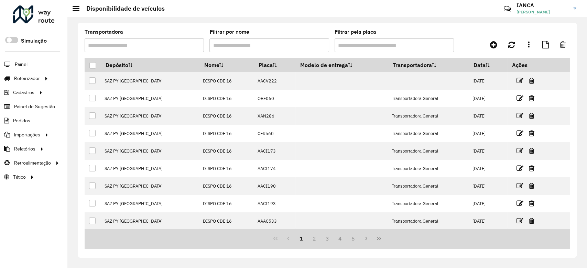
click at [278, 241] on div "1 2 3 4 5" at bounding box center [327, 239] width 485 height 20
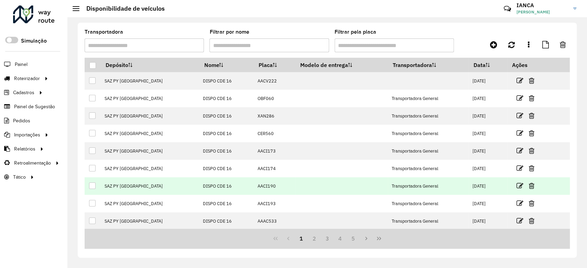
scroll to position [53, 0]
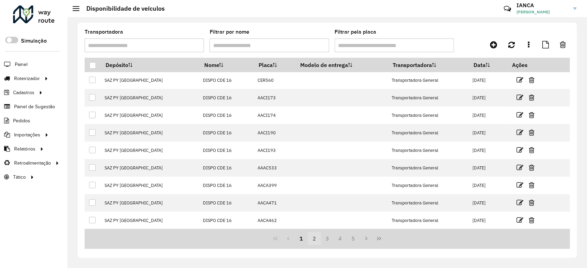
click at [311, 238] on button "2" at bounding box center [314, 238] width 13 height 13
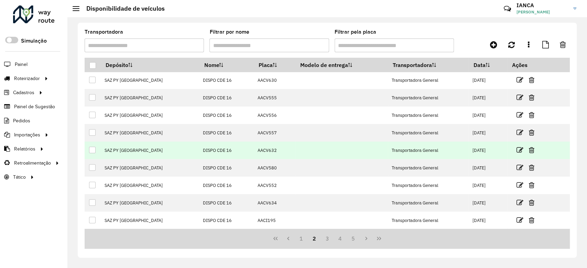
scroll to position [0, 0]
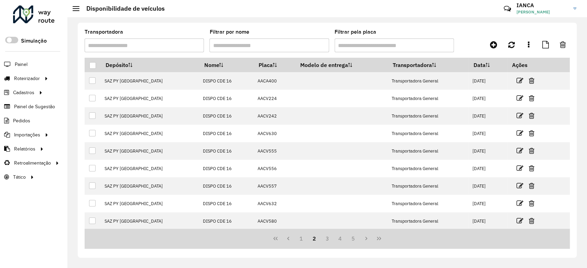
click at [182, 46] on input "Transportadora" at bounding box center [144, 45] width 119 height 14
click at [253, 45] on input "Filtrar por nome" at bounding box center [268, 45] width 119 height 14
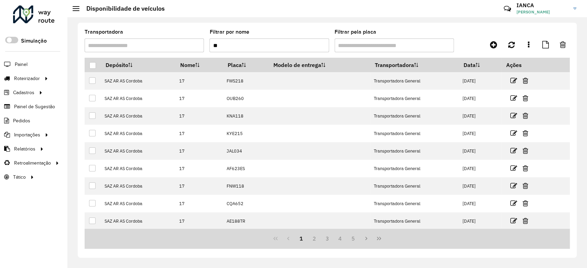
drag, startPoint x: 256, startPoint y: 37, endPoint x: 253, endPoint y: 46, distance: 9.6
click at [256, 37] on div "Filtrar por nome **" at bounding box center [268, 41] width 119 height 23
click at [252, 47] on input "**" at bounding box center [268, 45] width 119 height 14
type input "*****"
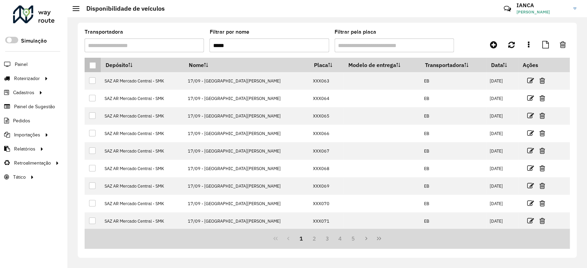
click at [92, 67] on div at bounding box center [92, 65] width 7 height 7
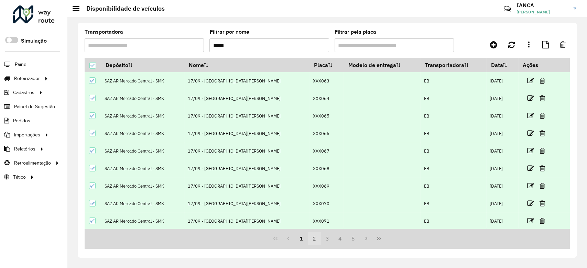
click at [312, 238] on button "2" at bounding box center [314, 238] width 13 height 13
drag, startPoint x: 326, startPoint y: 235, endPoint x: 331, endPoint y: 237, distance: 5.6
click at [327, 235] on button "3" at bounding box center [327, 238] width 13 height 13
click at [340, 239] on button "4" at bounding box center [339, 238] width 13 height 13
click at [354, 240] on button "5" at bounding box center [352, 238] width 13 height 13
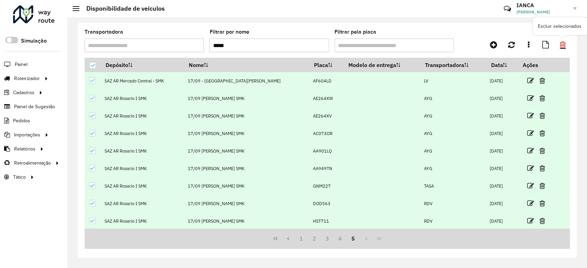
click at [562, 46] on icon at bounding box center [563, 45] width 6 height 8
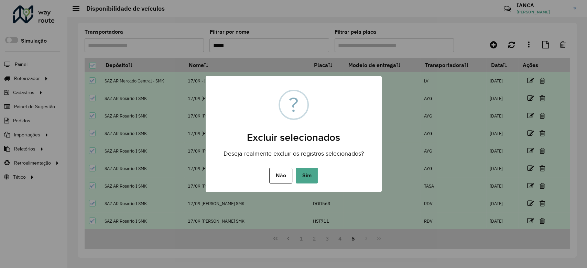
drag, startPoint x: 306, startPoint y: 174, endPoint x: 304, endPoint y: 179, distance: 5.7
click at [306, 174] on button "Sim" at bounding box center [307, 176] width 22 height 16
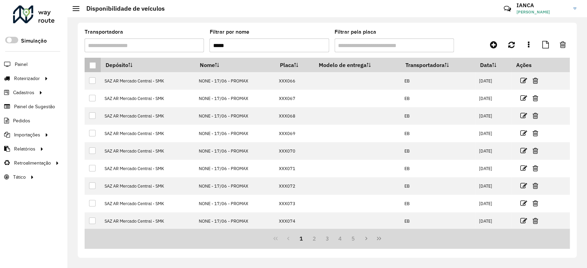
click at [88, 70] on th at bounding box center [93, 65] width 16 height 14
click at [91, 65] on div at bounding box center [92, 65] width 7 height 7
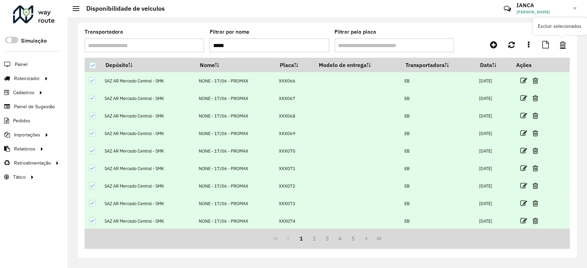
click at [569, 40] on link at bounding box center [562, 44] width 14 height 12
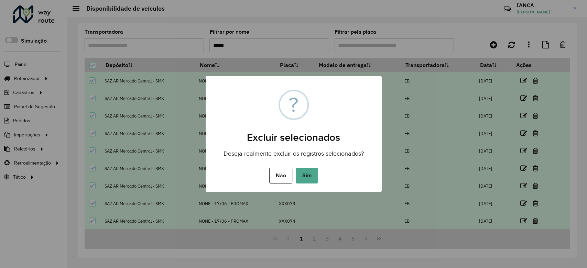
click at [302, 171] on button "Sim" at bounding box center [307, 176] width 22 height 16
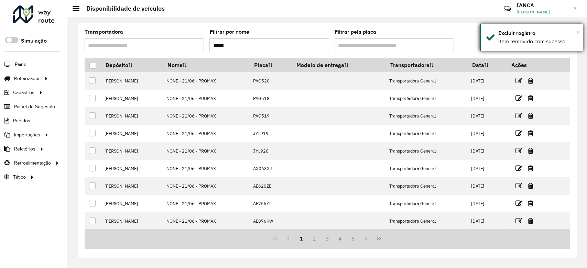
click at [579, 31] on span "×" at bounding box center [577, 33] width 3 height 8
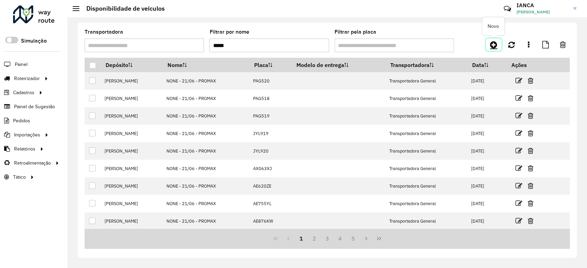
click at [492, 45] on icon at bounding box center [493, 45] width 7 height 8
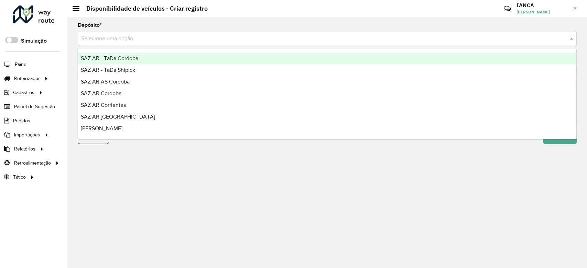
click at [132, 40] on input "text" at bounding box center [320, 39] width 478 height 8
type input "***"
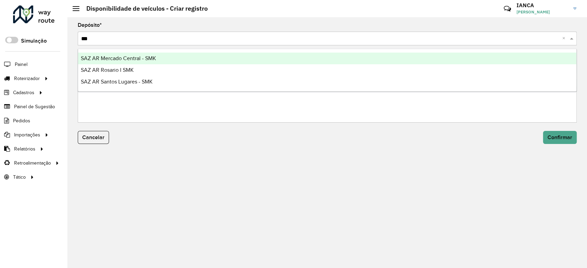
click at [135, 56] on span "SAZ AR Mercado Central - SMK" at bounding box center [118, 58] width 75 height 6
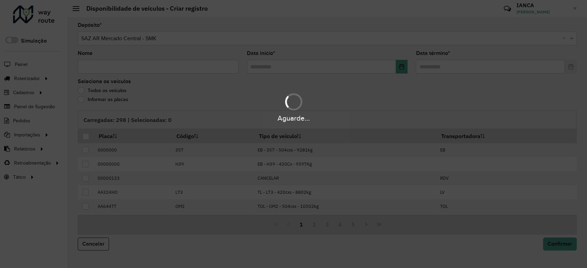
click at [114, 64] on div "Aguarde..." at bounding box center [293, 134] width 587 height 268
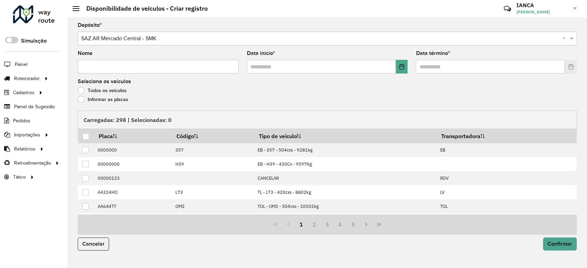
click at [109, 65] on input "Nome" at bounding box center [158, 67] width 161 height 14
type input "**********"
click at [396, 72] on button "Choose Date" at bounding box center [402, 67] width 12 height 14
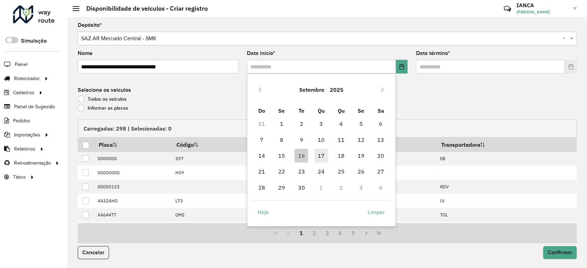
click at [317, 155] on span "17" at bounding box center [321, 156] width 14 height 14
type input "**********"
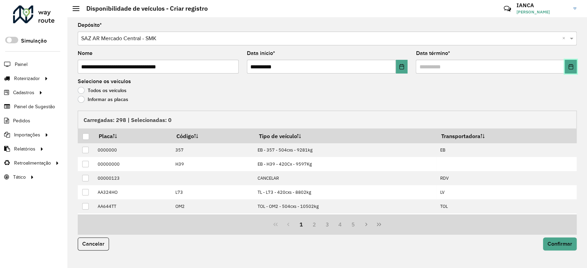
click at [575, 70] on button "Choose Date" at bounding box center [570, 67] width 12 height 14
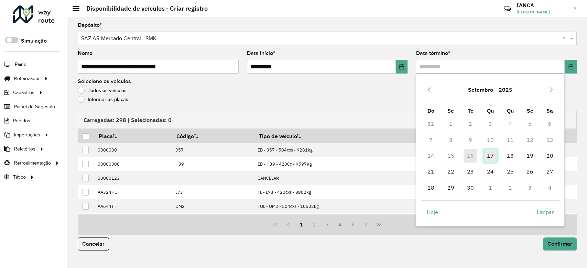
click at [489, 153] on span "17" at bounding box center [490, 156] width 14 height 14
type input "**********"
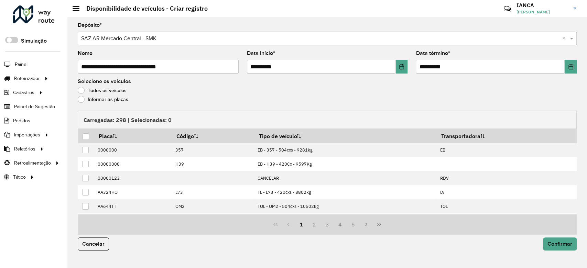
click at [104, 100] on label "Informar as placas" at bounding box center [103, 99] width 51 height 7
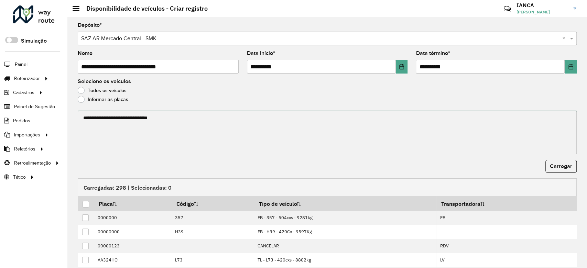
click at [106, 121] on textarea at bounding box center [327, 133] width 499 height 44
click at [224, 125] on textarea at bounding box center [327, 133] width 499 height 44
paste textarea "****** ****** ******* ****** ******* ******* ****** ****** ****** ******* *****…"
type textarea "****** ****** ******* ****** ******* ******* ****** ****** ****** ******* *****…"
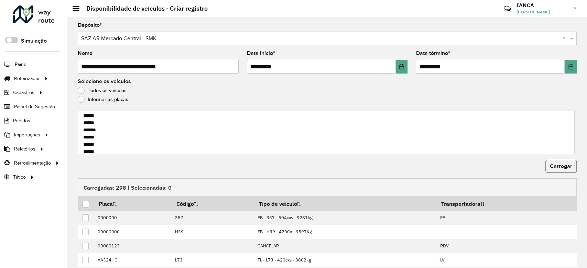
click at [555, 167] on span "Carregar" at bounding box center [561, 166] width 22 height 6
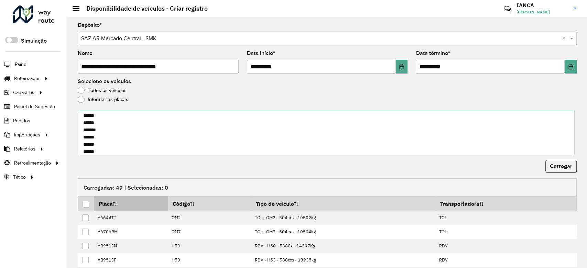
drag, startPoint x: 85, startPoint y: 206, endPoint x: 94, endPoint y: 205, distance: 8.7
click at [85, 206] on div at bounding box center [85, 204] width 7 height 7
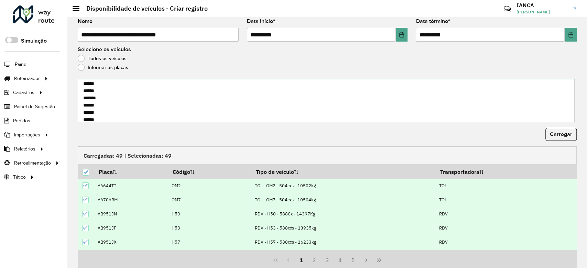
scroll to position [58, 0]
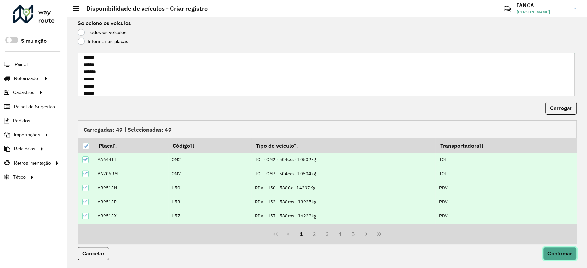
click at [550, 251] on span "Confirmar" at bounding box center [559, 254] width 25 height 6
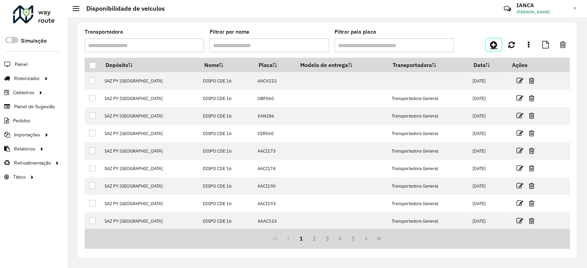
click at [494, 47] on icon at bounding box center [493, 45] width 7 height 8
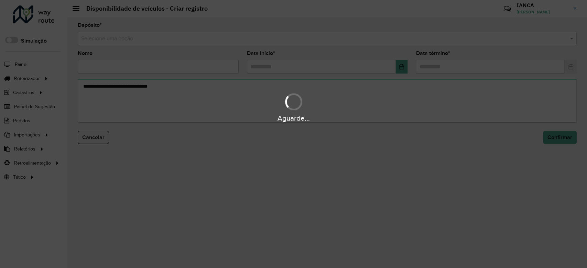
click at [124, 36] on hb-app "Aguarde... Pop-up bloqueado! Seu navegador bloqueou automáticamente a abertura …" at bounding box center [293, 134] width 587 height 268
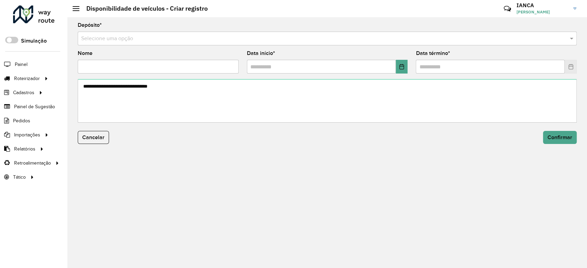
click at [124, 36] on input "text" at bounding box center [320, 39] width 478 height 8
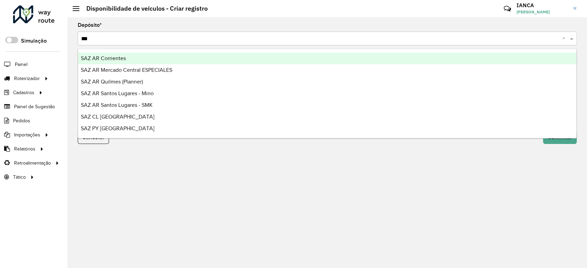
type input "****"
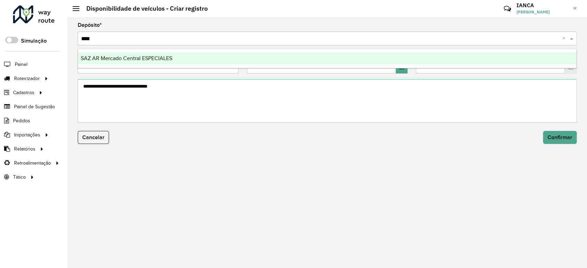
click at [131, 58] on span "SAZ AR Mercado Central ESPECIALES" at bounding box center [126, 58] width 91 height 6
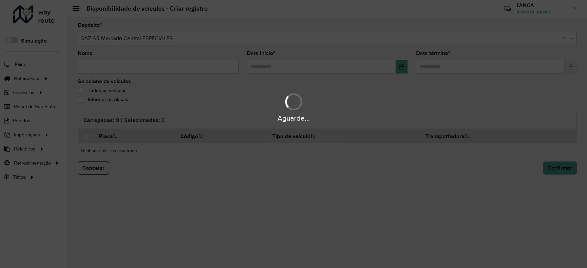
click at [99, 66] on div "Aguarde..." at bounding box center [293, 134] width 587 height 268
click at [100, 65] on div "Aguarde..." at bounding box center [293, 134] width 587 height 268
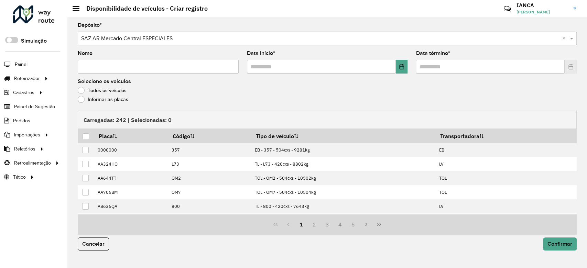
click at [99, 68] on input "Nome" at bounding box center [158, 67] width 161 height 14
click at [181, 65] on input "**********" at bounding box center [158, 67] width 161 height 14
click at [188, 64] on input "**********" at bounding box center [158, 67] width 161 height 14
click at [185, 67] on input "**********" at bounding box center [158, 67] width 161 height 14
type input "**********"
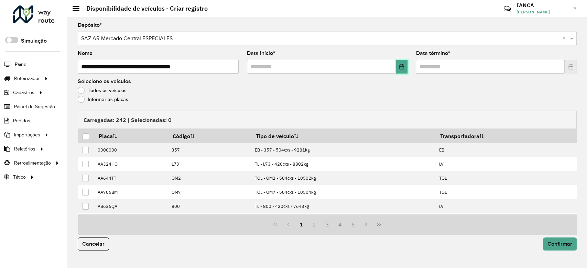
click at [398, 67] on button "Choose Date" at bounding box center [402, 67] width 12 height 14
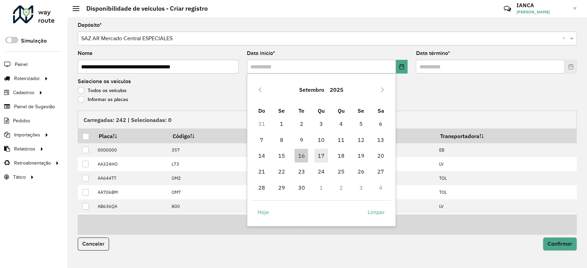
click at [322, 156] on span "17" at bounding box center [321, 156] width 14 height 14
type input "**********"
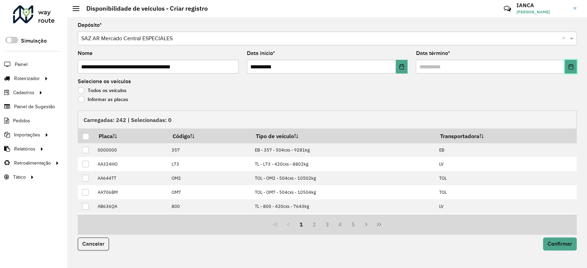
click at [571, 68] on icon "Choose Date" at bounding box center [570, 66] width 5 height 5
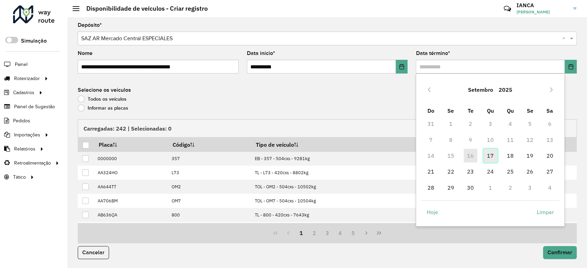
click at [487, 155] on span "17" at bounding box center [490, 156] width 14 height 14
type input "**********"
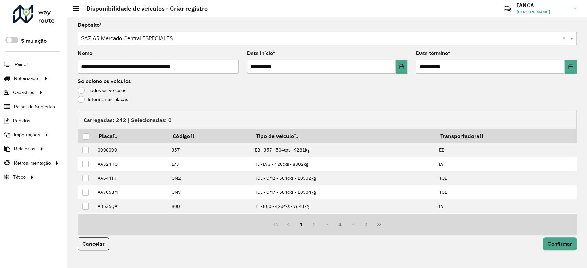
click at [123, 100] on label "Informar as placas" at bounding box center [103, 99] width 51 height 7
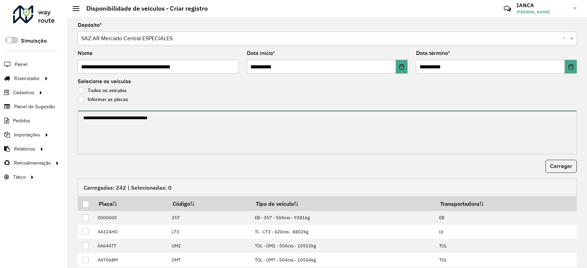
click at [137, 132] on textarea at bounding box center [327, 133] width 499 height 44
paste textarea "******* ******* ******* ******* ****** ******* ******* ******* ******* ******* …"
type textarea "******* ******* ******* ******* ****** ******* ******* ******* ******* ******* …"
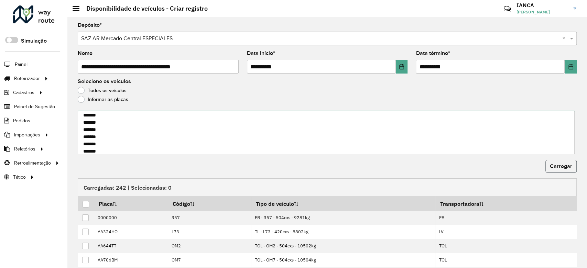
click at [557, 166] on span "Carregar" at bounding box center [561, 166] width 22 height 6
click at [87, 204] on div at bounding box center [85, 204] width 7 height 7
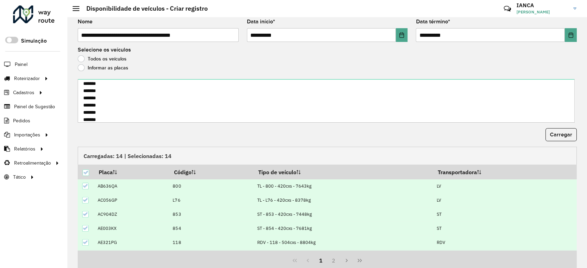
scroll to position [58, 0]
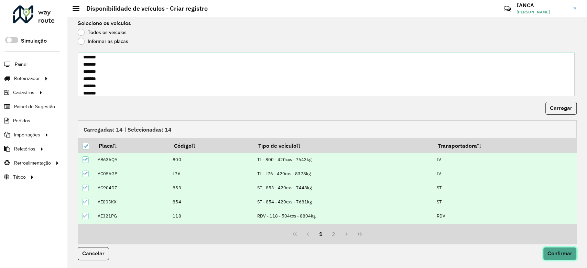
click at [557, 251] on span "Confirmar" at bounding box center [559, 254] width 25 height 6
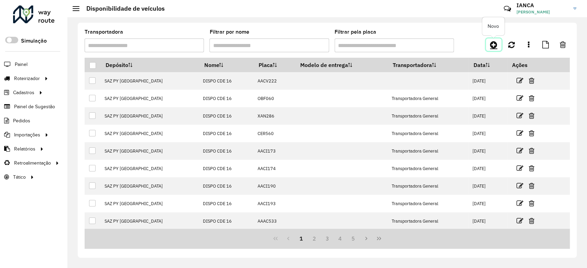
click at [491, 45] on icon at bounding box center [493, 45] width 7 height 8
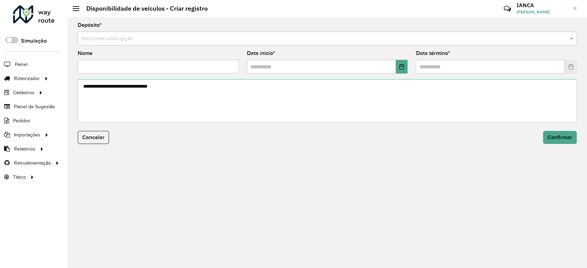
click at [122, 41] on input "text" at bounding box center [320, 39] width 478 height 8
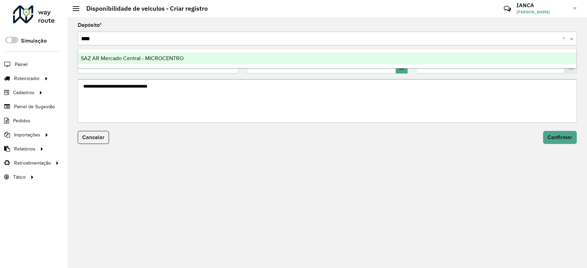
type input "*****"
click at [139, 59] on span "SAZ AR Mercado Central - MICROCENTRO" at bounding box center [132, 58] width 103 height 6
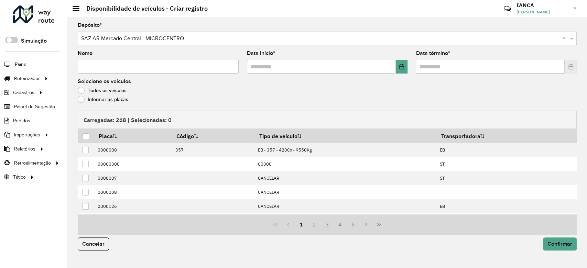
click at [106, 59] on div "Nome" at bounding box center [158, 62] width 161 height 23
click at [107, 70] on input "Nome" at bounding box center [158, 67] width 161 height 14
type input "**********"
click at [399, 66] on icon "Choose Date" at bounding box center [401, 66] width 5 height 5
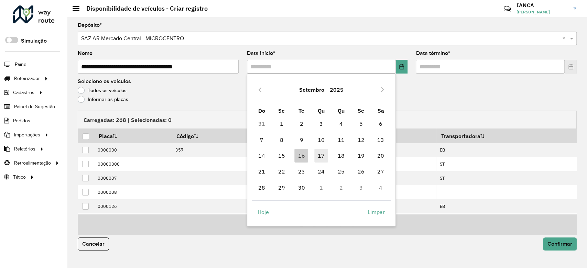
click at [321, 153] on span "17" at bounding box center [321, 156] width 14 height 14
type input "**********"
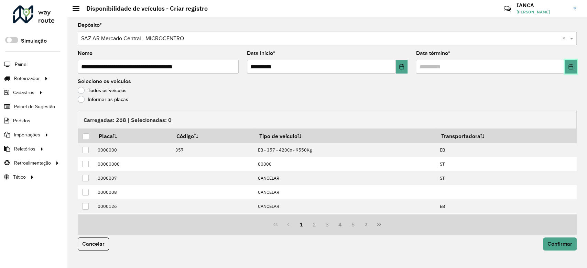
click at [575, 68] on button "Choose Date" at bounding box center [570, 67] width 12 height 14
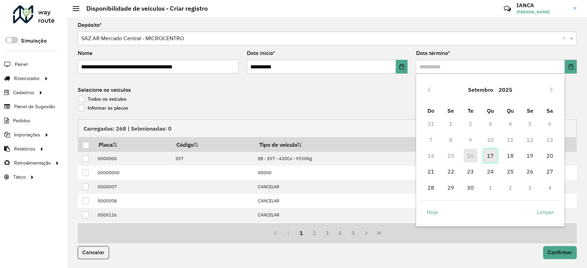
click at [493, 155] on span "17" at bounding box center [490, 156] width 14 height 14
type input "**********"
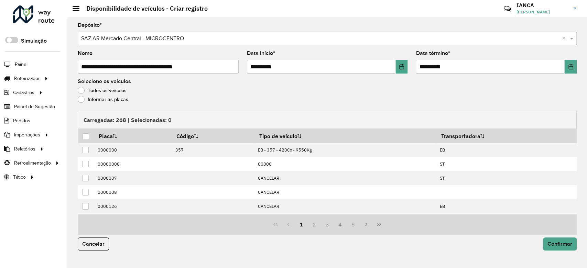
click at [118, 100] on label "Informar as placas" at bounding box center [103, 99] width 51 height 7
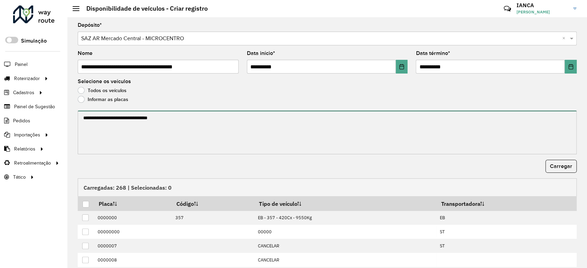
click at [129, 124] on textarea at bounding box center [327, 133] width 499 height 44
paste textarea "****** ****** ******* ****** ******* ****** ******* ****** ******* ******* ****…"
type textarea "****** ****** ******* ****** ******* ****** ******* ****** ******* ******* ****…"
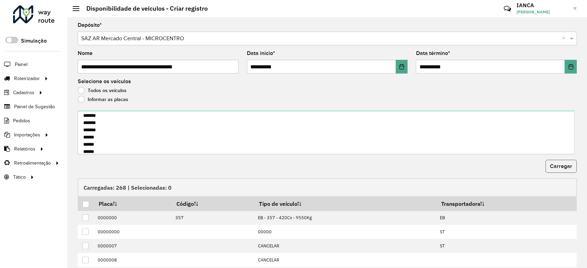
click at [564, 169] on button "Carregar" at bounding box center [560, 166] width 31 height 13
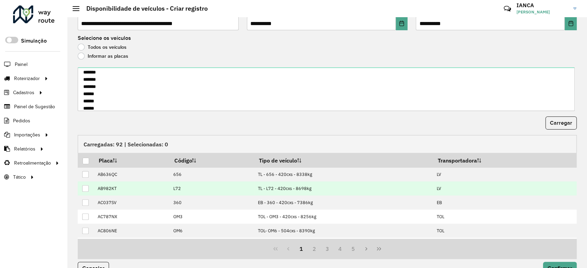
scroll to position [58, 0]
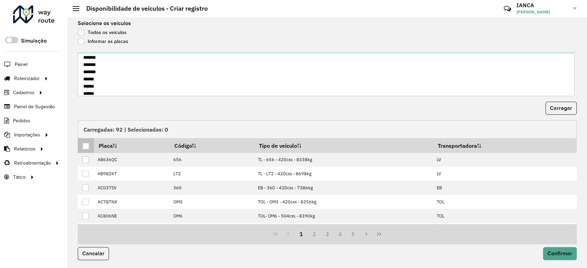
click at [87, 147] on div at bounding box center [85, 146] width 7 height 7
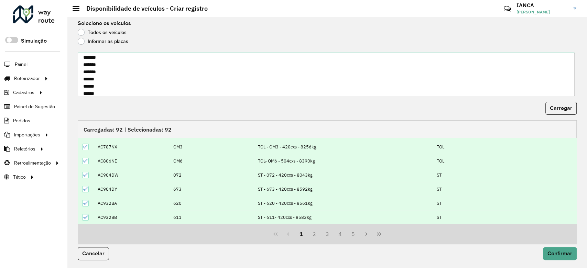
scroll to position [69, 0]
click at [556, 252] on span "Confirmar" at bounding box center [559, 254] width 25 height 6
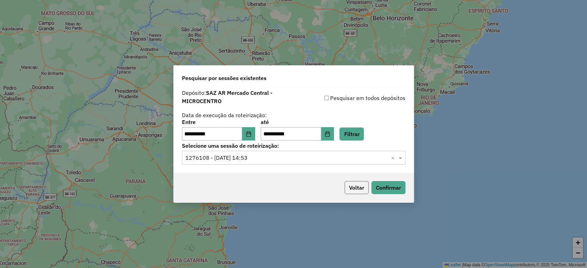
click at [355, 192] on button "Voltar" at bounding box center [356, 187] width 24 height 13
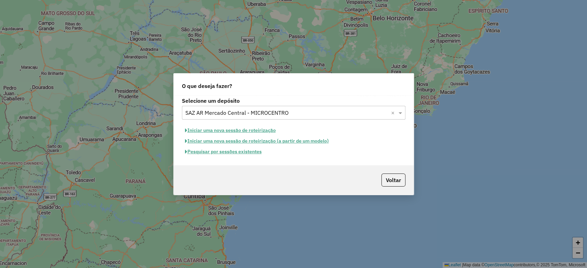
click at [275, 117] on div "Selecione um depósito × SAZ AR Mercado Central - MICROCENTRO ×" at bounding box center [293, 113] width 223 height 14
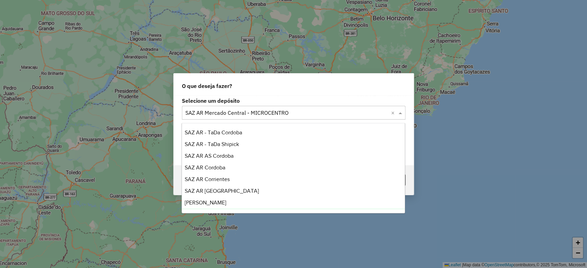
scroll to position [82, 0]
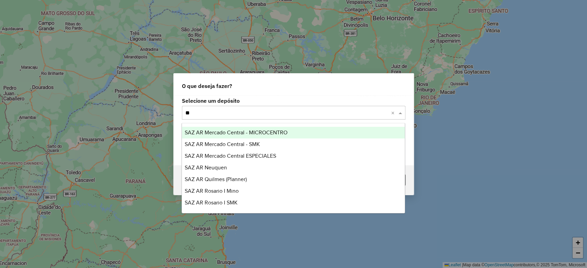
type input "***"
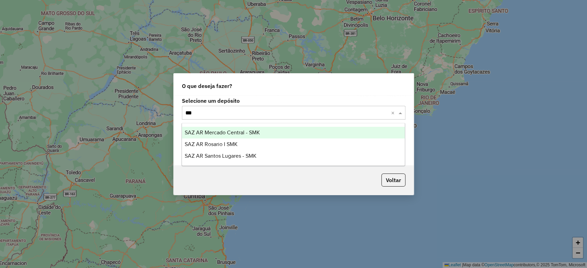
click at [265, 134] on div "SAZ AR Mercado Central - SMK" at bounding box center [293, 133] width 223 height 12
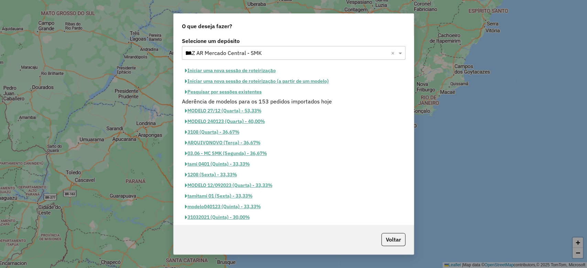
click at [252, 91] on button "Pesquisar por sessões existentes" at bounding box center [223, 92] width 83 height 11
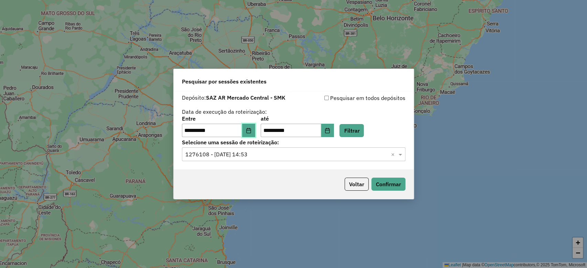
click at [251, 128] on icon "Choose Date" at bounding box center [248, 130] width 5 height 5
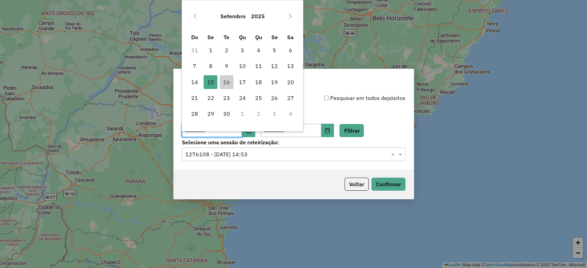
drag, startPoint x: 239, startPoint y: 80, endPoint x: 254, endPoint y: 89, distance: 18.2
click at [239, 80] on span "17" at bounding box center [242, 82] width 14 height 14
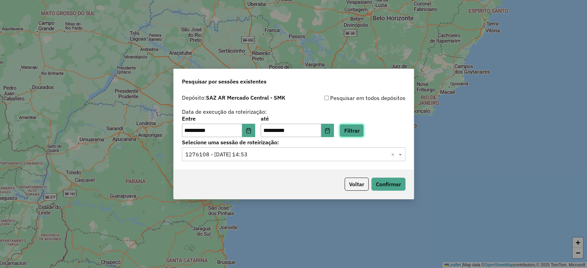
click at [364, 128] on button "Filtrar" at bounding box center [351, 130] width 24 height 13
click at [356, 135] on button "Filtrar" at bounding box center [351, 130] width 24 height 13
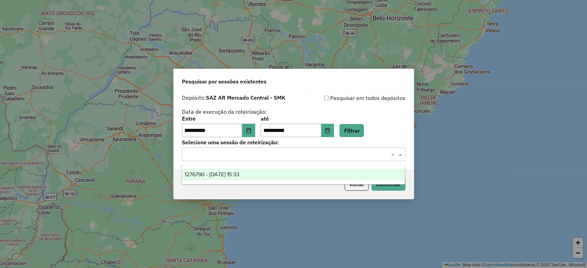
click at [275, 157] on input "text" at bounding box center [286, 155] width 203 height 8
click at [266, 173] on div "1276790 - 17/09/2025 15:33" at bounding box center [293, 175] width 223 height 12
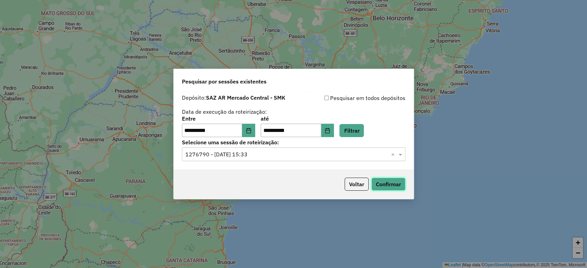
click at [403, 188] on button "Confirmar" at bounding box center [388, 184] width 34 height 13
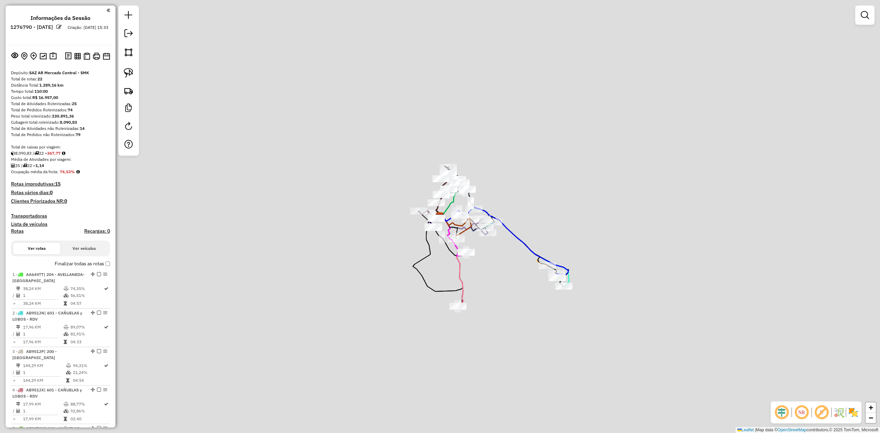
click at [0, 0] on div "Aguarde..." at bounding box center [0, 0] width 0 height 0
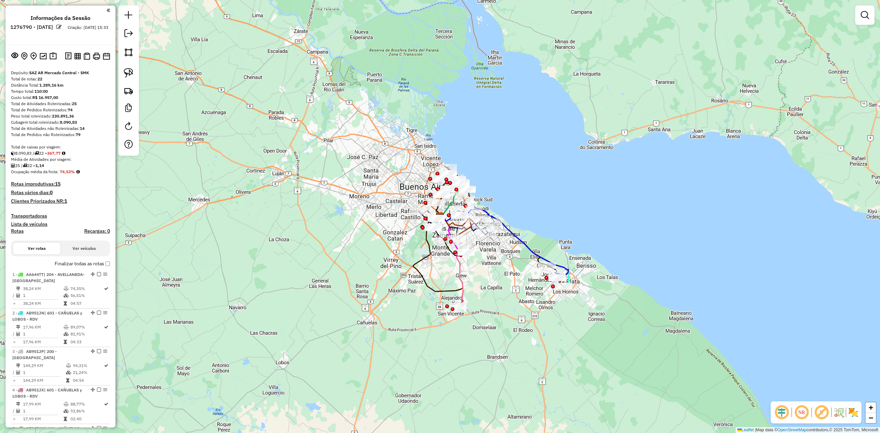
click at [249, 99] on img at bounding box center [853, 412] width 11 height 11
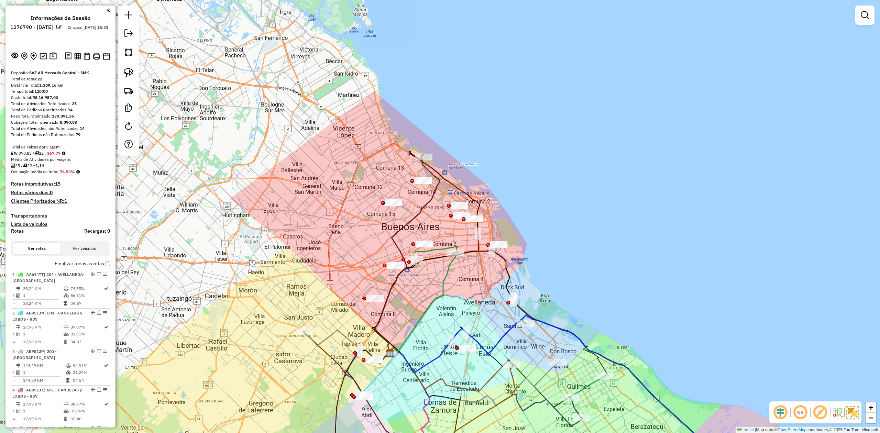
click at [249, 99] on img at bounding box center [852, 412] width 12 height 12
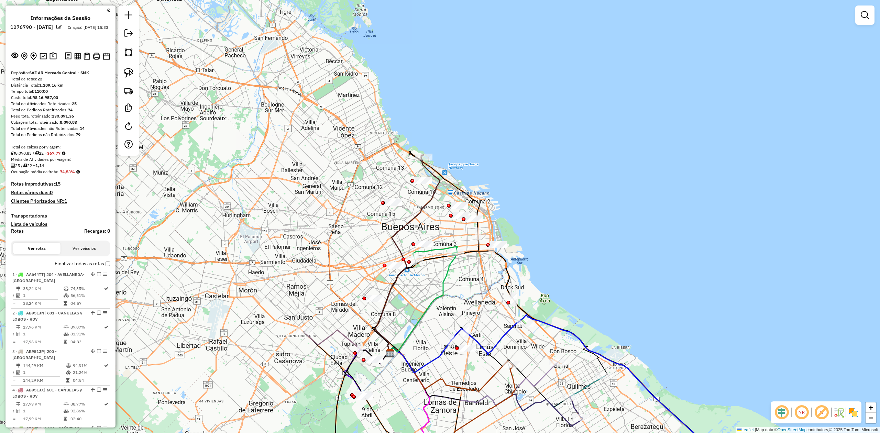
click at [249, 99] on img at bounding box center [853, 412] width 11 height 11
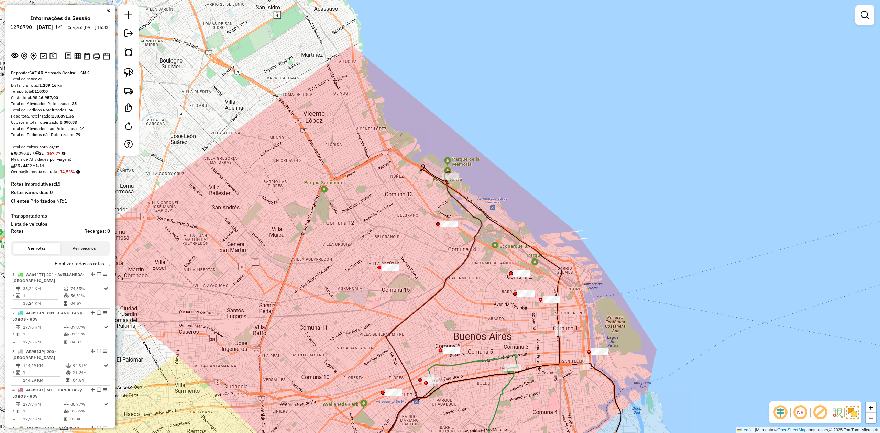
drag, startPoint x: 428, startPoint y: 226, endPoint x: 423, endPoint y: 212, distance: 14.9
click at [249, 99] on div "Janela de atendimento Grade de atendimento Capacidade Transportadoras Veículos …" at bounding box center [440, 216] width 880 height 433
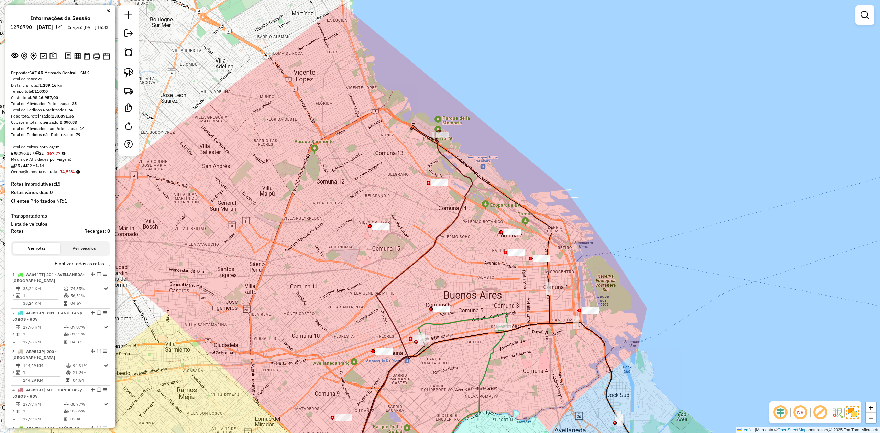
drag, startPoint x: 427, startPoint y: 234, endPoint x: 420, endPoint y: 186, distance: 47.9
click at [249, 99] on div "Janela de atendimento Grade de atendimento Capacidade Transportadoras Veículos …" at bounding box center [440, 216] width 880 height 433
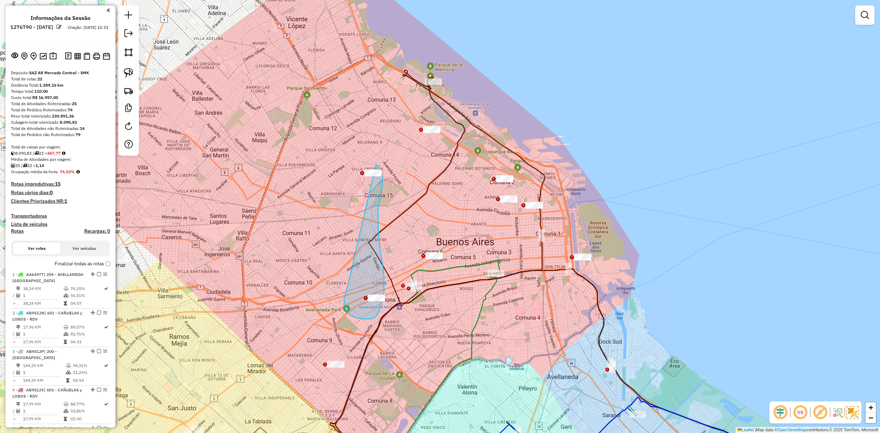
drag, startPoint x: 345, startPoint y: 295, endPoint x: 330, endPoint y: 150, distance: 145.1
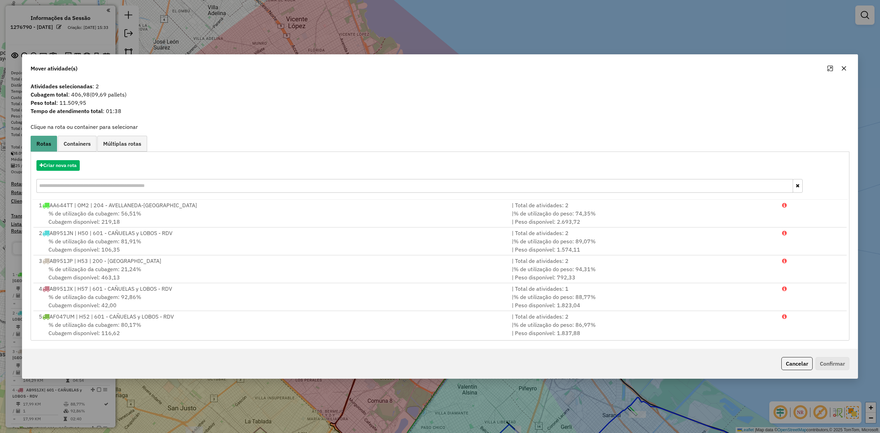
click at [249, 69] on button "button" at bounding box center [843, 68] width 11 height 11
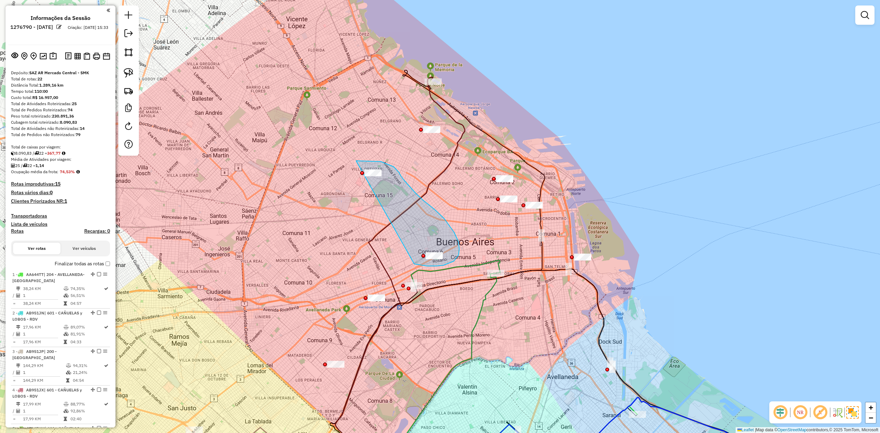
drag, startPoint x: 417, startPoint y: 265, endPoint x: 336, endPoint y: 170, distance: 124.6
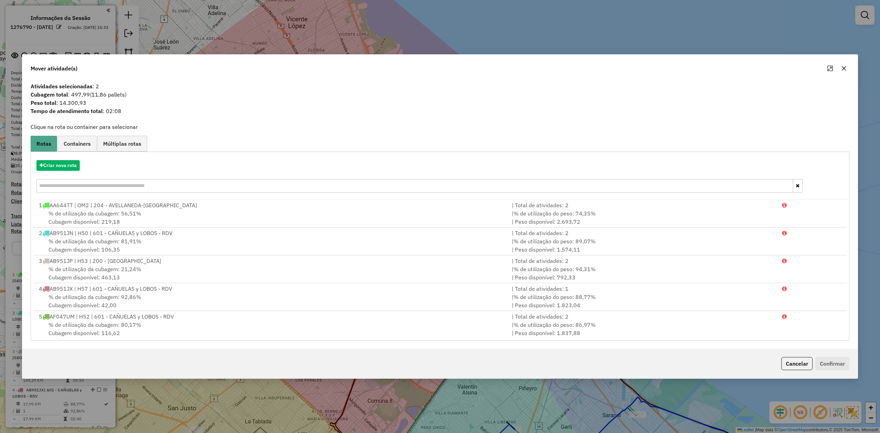
click at [249, 68] on icon "button" at bounding box center [843, 68] width 5 height 5
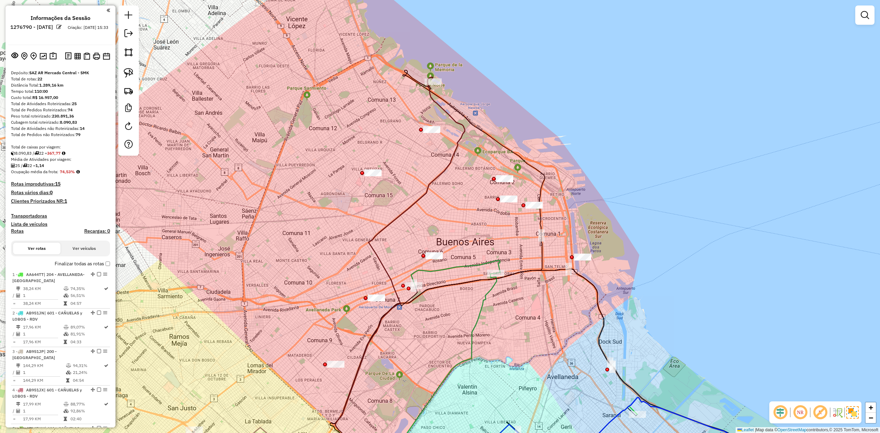
drag, startPoint x: 355, startPoint y: 201, endPoint x: 395, endPoint y: 160, distance: 57.6
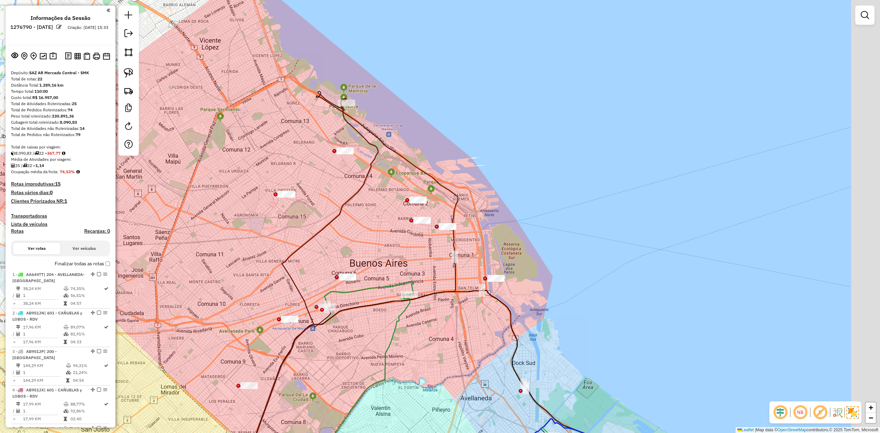
drag, startPoint x: 395, startPoint y: 160, endPoint x: 309, endPoint y: 204, distance: 96.5
click at [249, 99] on div "Janela de atendimento Grade de atendimento Capacidade Transportadoras Veículos …" at bounding box center [440, 216] width 880 height 433
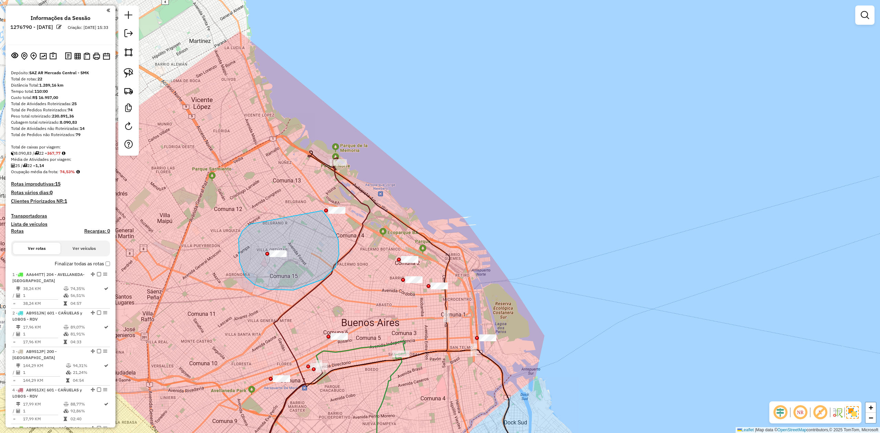
drag, startPoint x: 294, startPoint y: 290, endPoint x: 304, endPoint y: 205, distance: 85.9
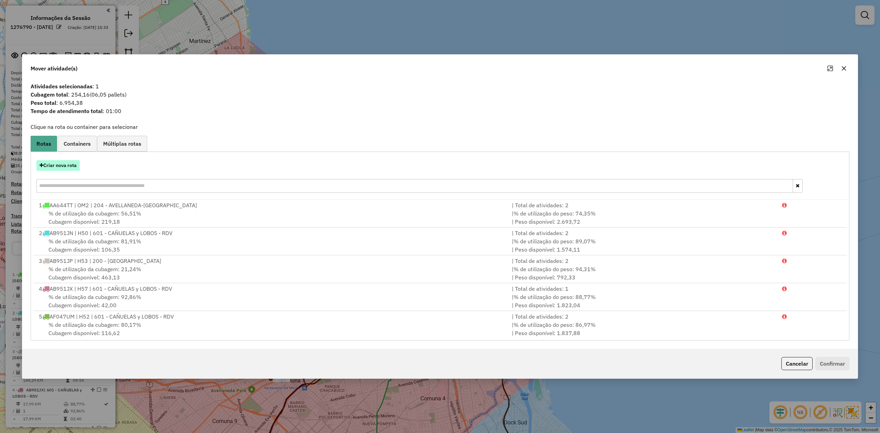
click at [61, 99] on button "Criar nova rota" at bounding box center [57, 165] width 43 height 11
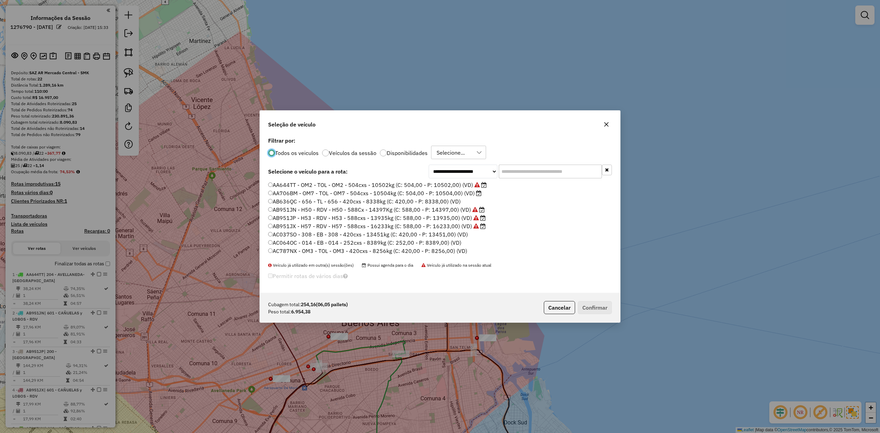
scroll to position [3, 2]
click at [249, 99] on label "Disponibilidades" at bounding box center [407, 152] width 41 height 5
click at [249, 99] on input "text" at bounding box center [550, 172] width 103 height 14
type input "**"
drag, startPoint x: 450, startPoint y: 186, endPoint x: 511, endPoint y: 238, distance: 80.2
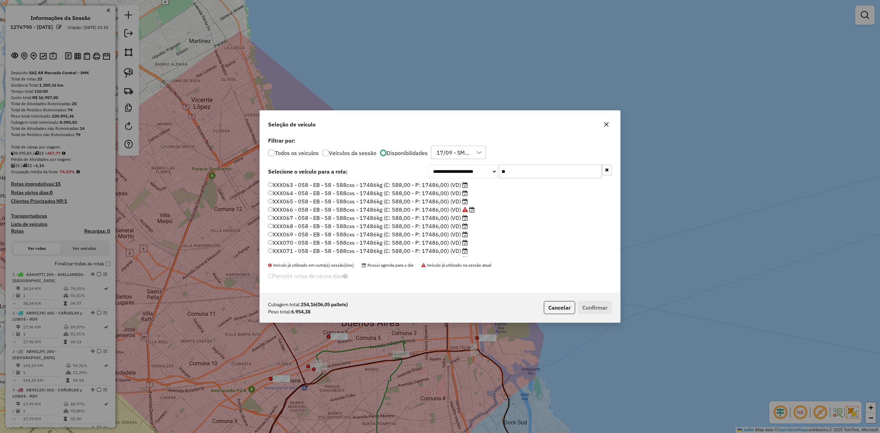
click at [249, 99] on label "XXX063 - 058 - EB - 58 - 588cxs - 17486kg (C: 588,00 - P: 17486,00) (VD)" at bounding box center [368, 185] width 200 height 8
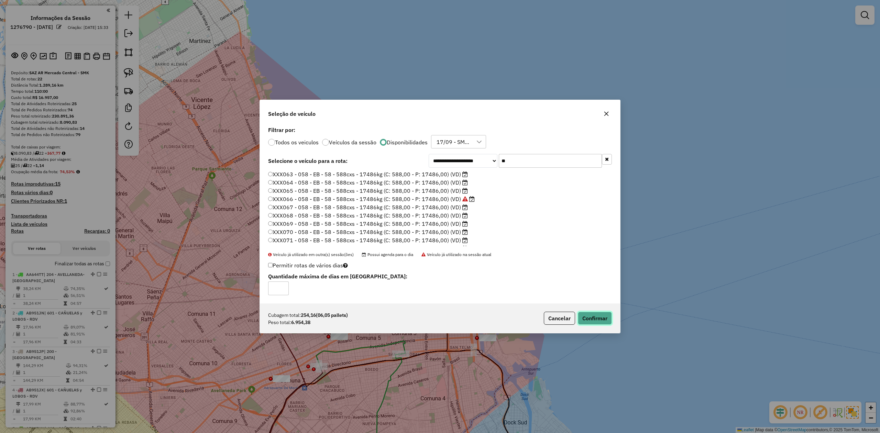
click at [249, 99] on button "Confirmar" at bounding box center [595, 318] width 34 height 13
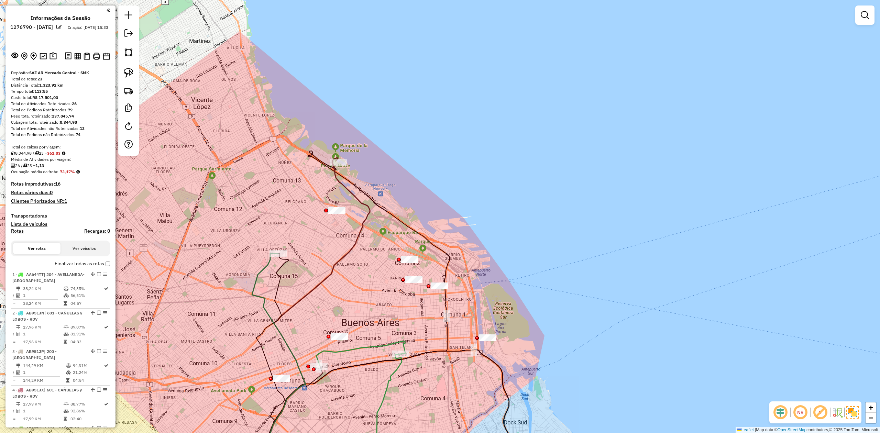
click at [249, 99] on icon at bounding box center [279, 364] width 54 height 223
select select "**********"
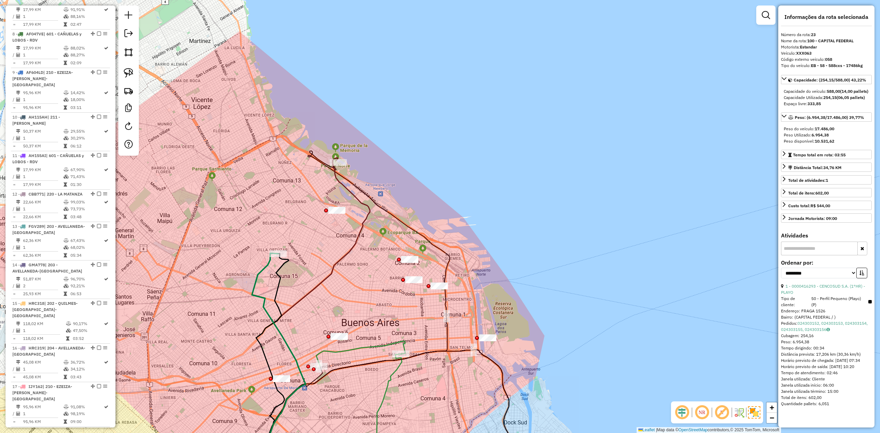
scroll to position [903, 0]
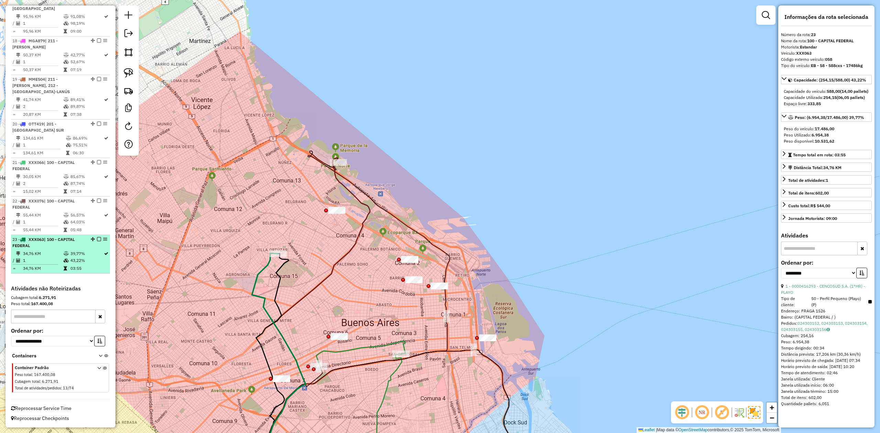
click at [97, 99] on em at bounding box center [99, 239] width 4 height 4
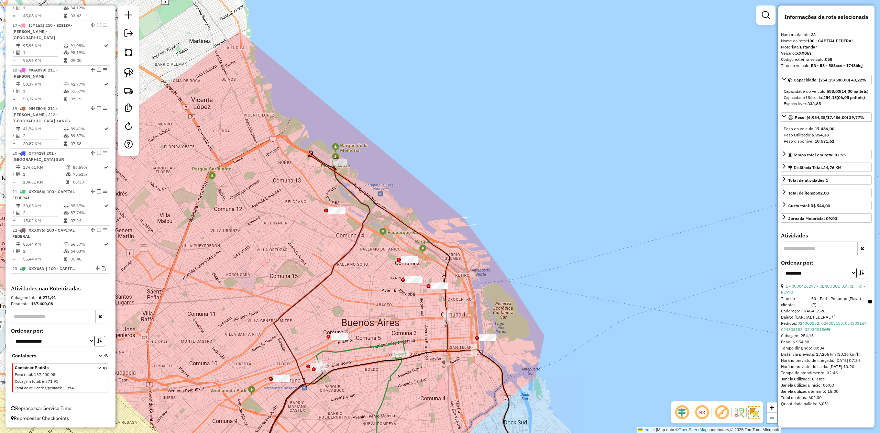
scroll to position [874, 0]
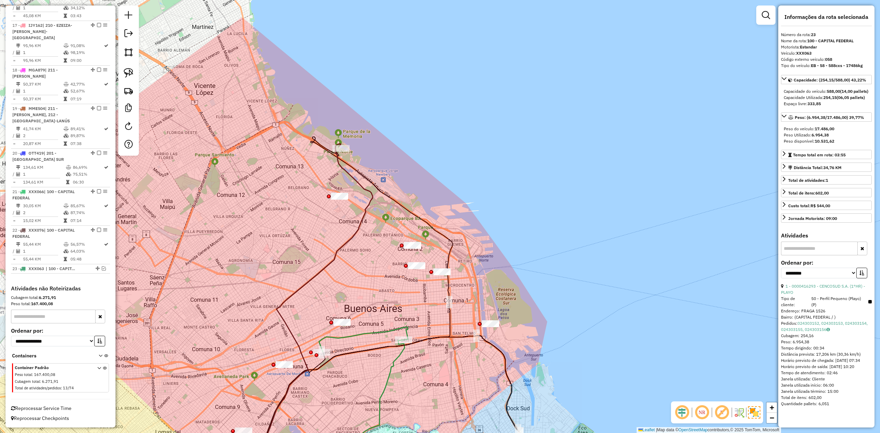
drag, startPoint x: 334, startPoint y: 267, endPoint x: 370, endPoint y: 166, distance: 107.5
click at [249, 99] on div "Janela de atendimento Grade de atendimento Capacidade Transportadoras Veículos …" at bounding box center [440, 216] width 880 height 433
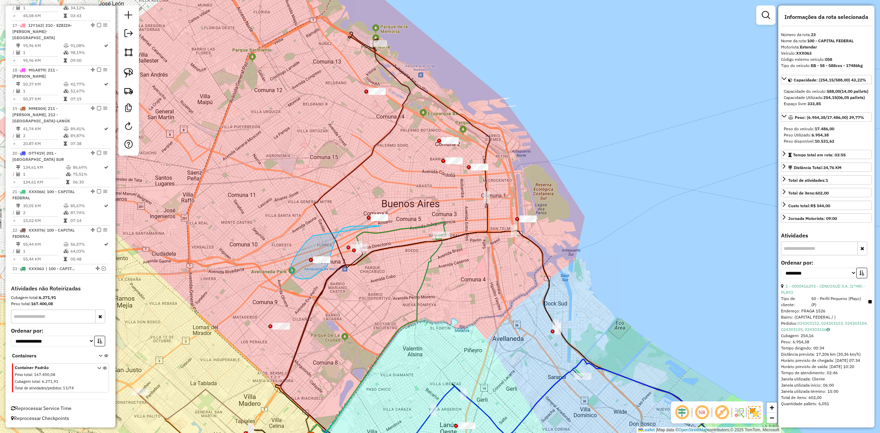
drag, startPoint x: 313, startPoint y: 236, endPoint x: 369, endPoint y: 197, distance: 68.3
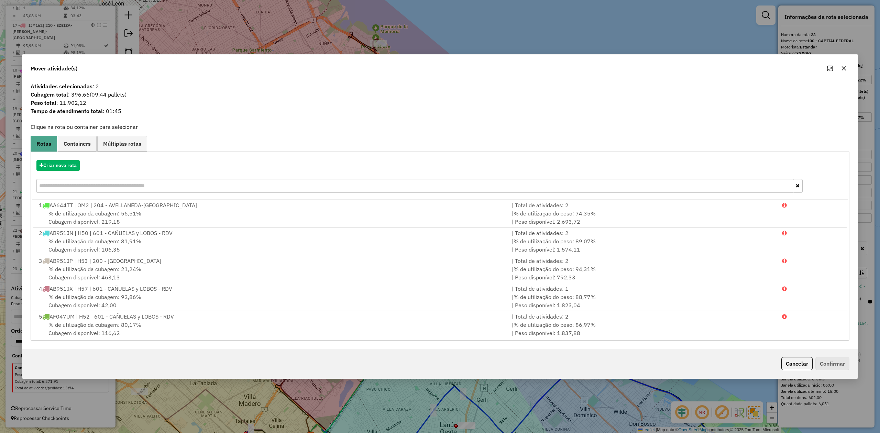
drag, startPoint x: 847, startPoint y: 67, endPoint x: 825, endPoint y: 87, distance: 29.9
click at [249, 66] on button "button" at bounding box center [843, 68] width 11 height 11
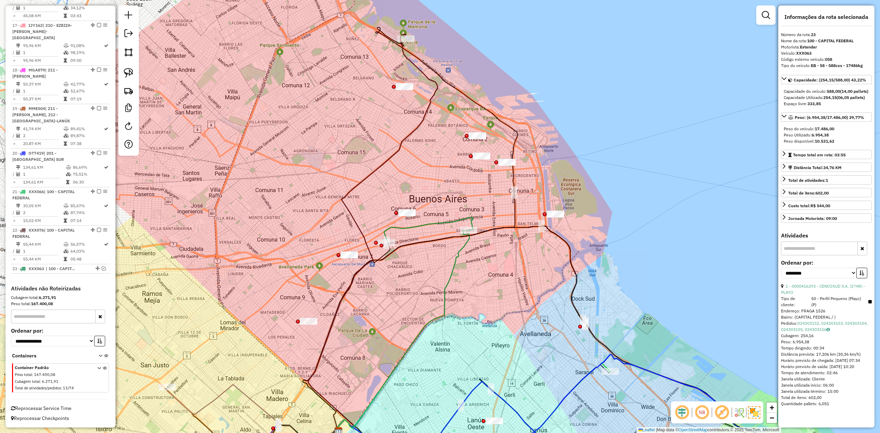
drag, startPoint x: 414, startPoint y: 300, endPoint x: 428, endPoint y: 288, distance: 18.8
click at [249, 99] on div "Janela de atendimento Grade de atendimento Capacidade Transportadoras Veículos …" at bounding box center [440, 216] width 880 height 433
drag, startPoint x: 425, startPoint y: 289, endPoint x: 425, endPoint y: 311, distance: 22.3
click at [249, 99] on div "Janela de atendimento Grade de atendimento Capacidade Transportadoras Veículos …" at bounding box center [440, 216] width 880 height 433
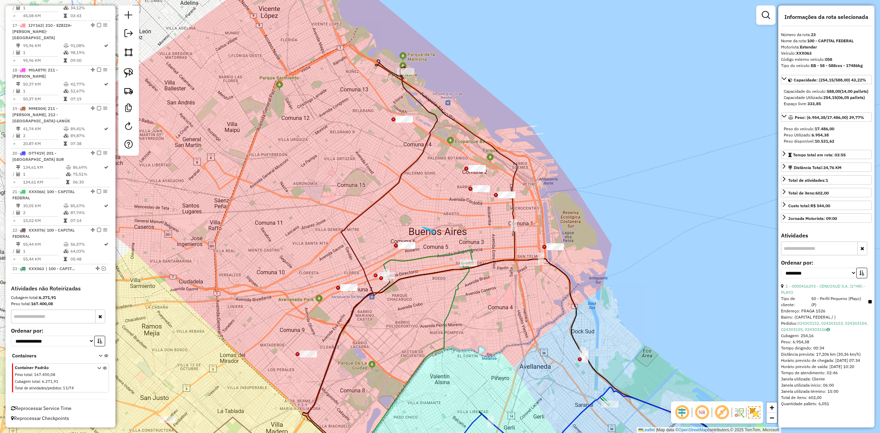
drag, startPoint x: 433, startPoint y: 231, endPoint x: 440, endPoint y: 248, distance: 18.1
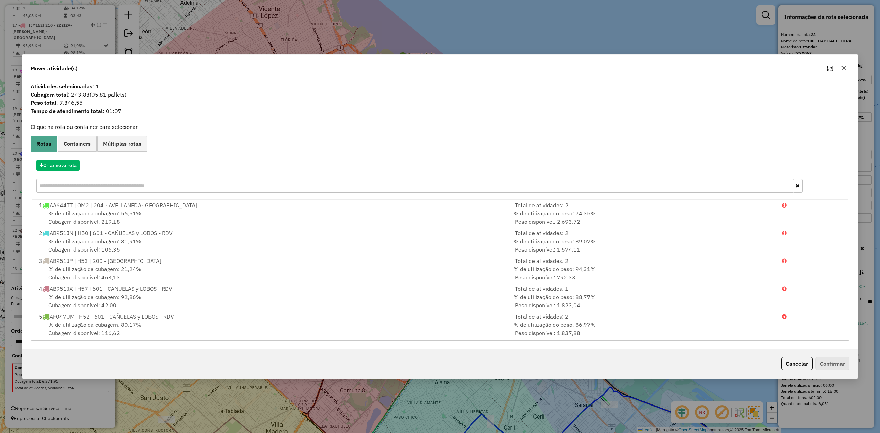
click at [249, 67] on icon "button" at bounding box center [843, 68] width 5 height 5
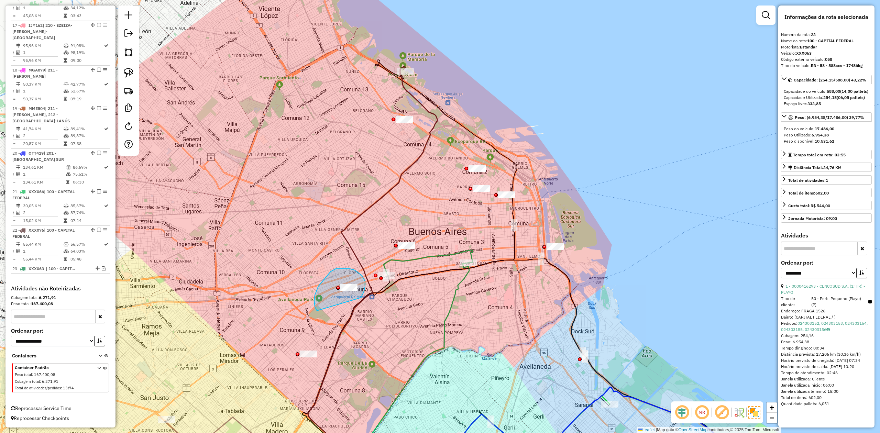
drag, startPoint x: 361, startPoint y: 298, endPoint x: 338, endPoint y: 321, distance: 32.8
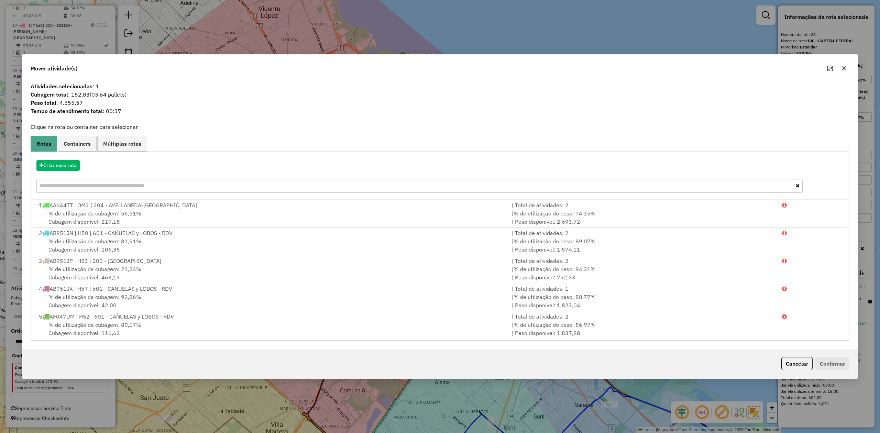
click at [249, 68] on button "button" at bounding box center [843, 68] width 11 height 11
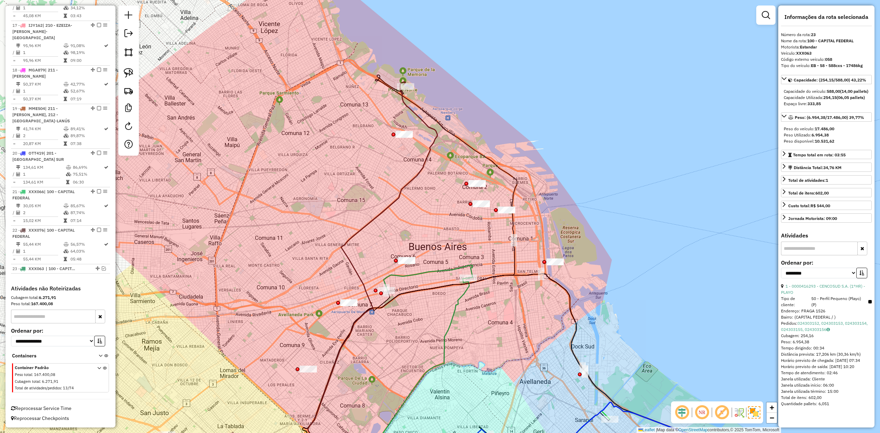
drag, startPoint x: 487, startPoint y: 226, endPoint x: 487, endPoint y: 238, distance: 11.7
click at [249, 99] on div "Janela de atendimento Grade de atendimento Capacidade Transportadoras Veículos …" at bounding box center [440, 216] width 880 height 433
drag, startPoint x: 476, startPoint y: 227, endPoint x: 460, endPoint y: 226, distance: 16.2
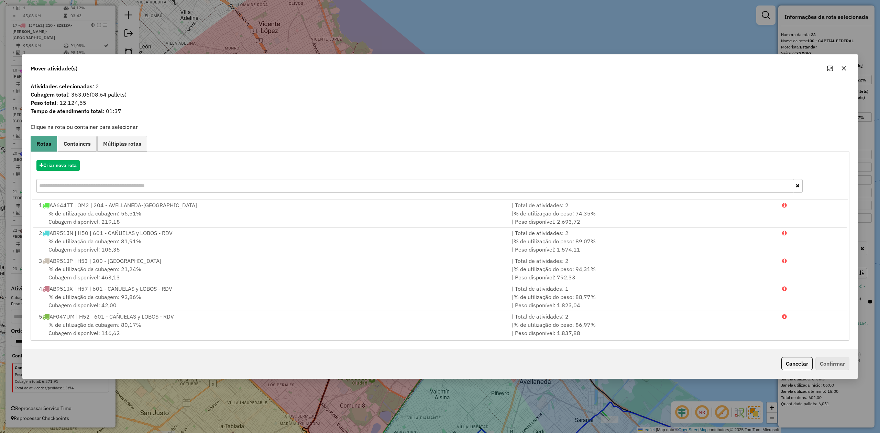
drag, startPoint x: 841, startPoint y: 72, endPoint x: 778, endPoint y: 143, distance: 95.7
click at [249, 72] on button "button" at bounding box center [843, 68] width 11 height 11
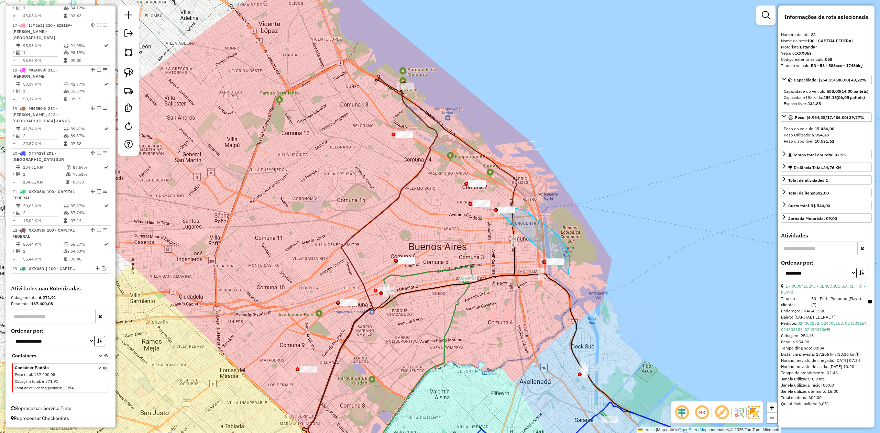
drag, startPoint x: 568, startPoint y: 275, endPoint x: 496, endPoint y: 218, distance: 91.7
click at [249, 99] on div "Janela de atendimento Grade de atendimento Capacidade Transportadoras Veículos …" at bounding box center [440, 216] width 880 height 433
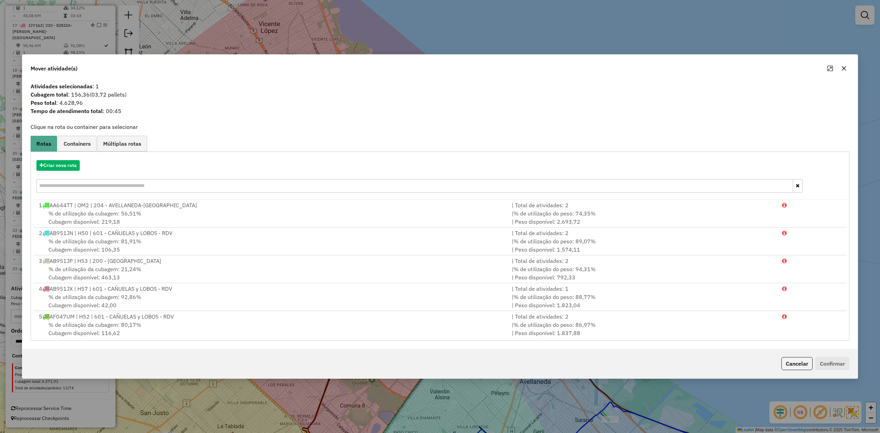
click at [249, 69] on icon "button" at bounding box center [843, 68] width 5 height 5
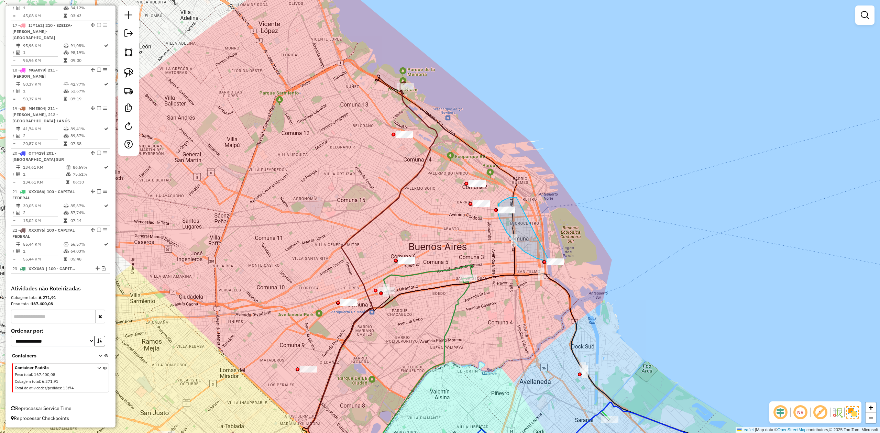
drag, startPoint x: 512, startPoint y: 197, endPoint x: 575, endPoint y: 252, distance: 83.3
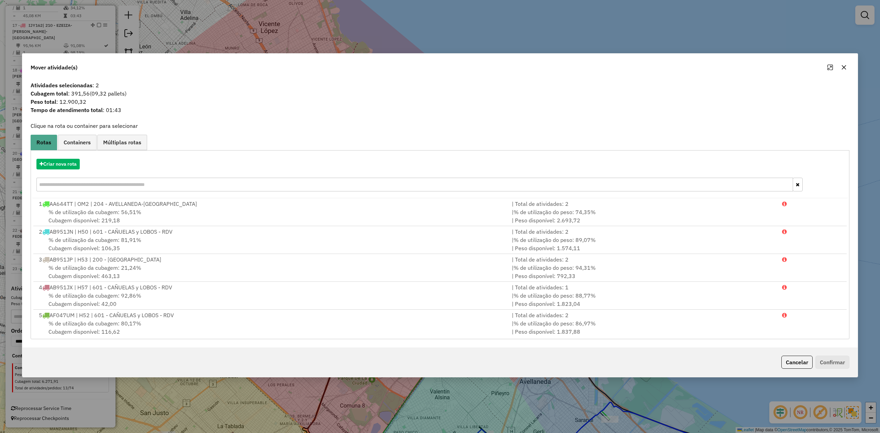
click at [249, 68] on icon "button" at bounding box center [843, 67] width 5 height 5
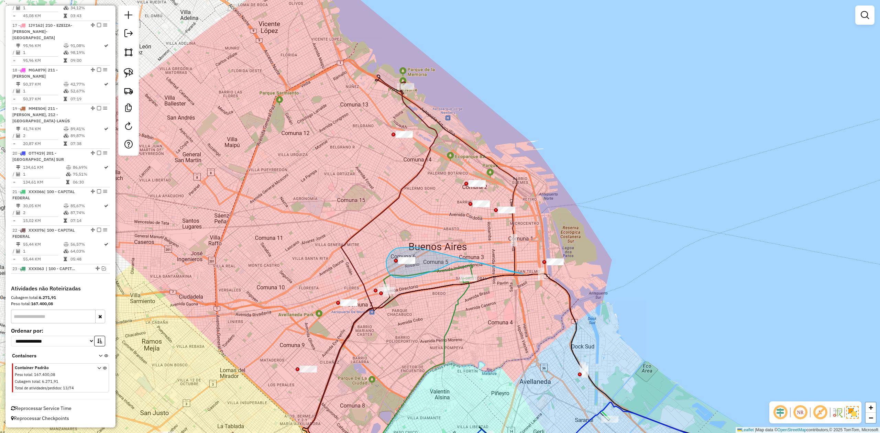
drag, startPoint x: 397, startPoint y: 248, endPoint x: 567, endPoint y: 236, distance: 170.9
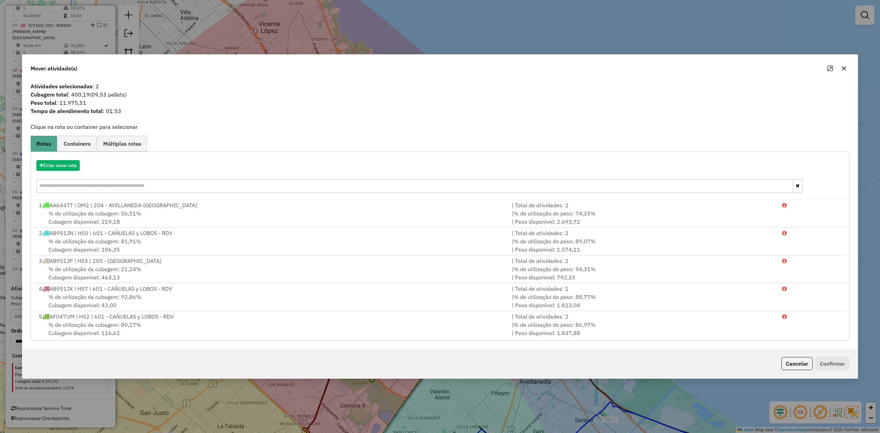
click at [249, 67] on icon "button" at bounding box center [843, 68] width 5 height 5
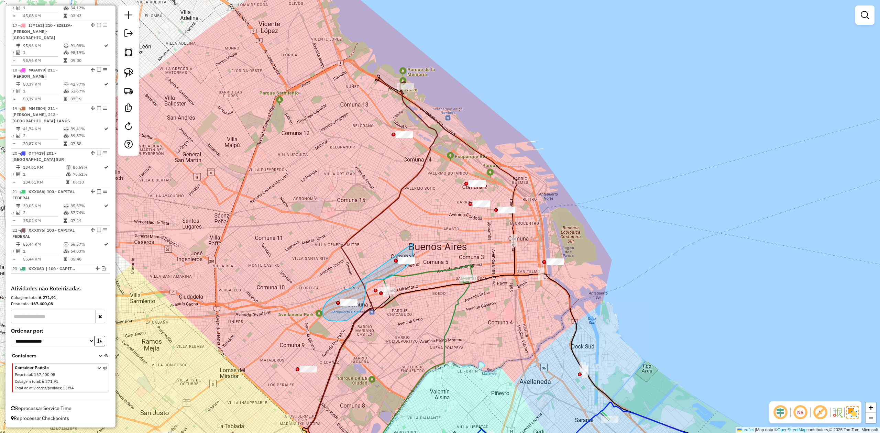
drag, startPoint x: 329, startPoint y: 300, endPoint x: 403, endPoint y: 234, distance: 98.9
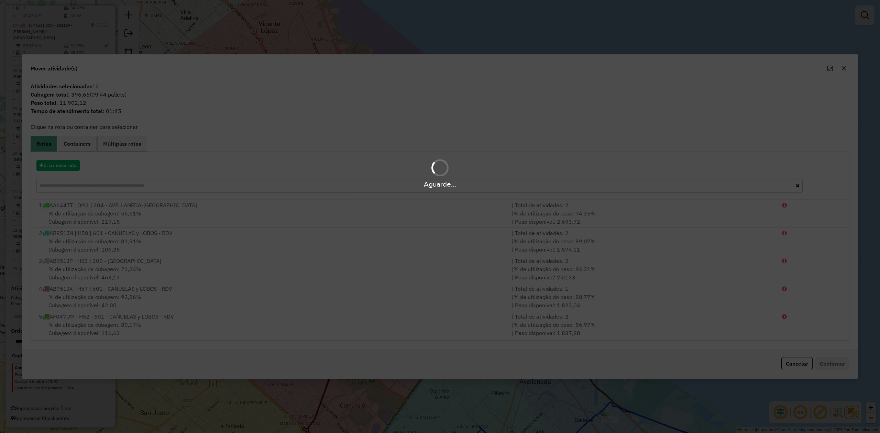
click at [71, 99] on div "Aguarde..." at bounding box center [440, 173] width 880 height 33
click at [65, 99] on div "Aguarde..." at bounding box center [440, 173] width 880 height 33
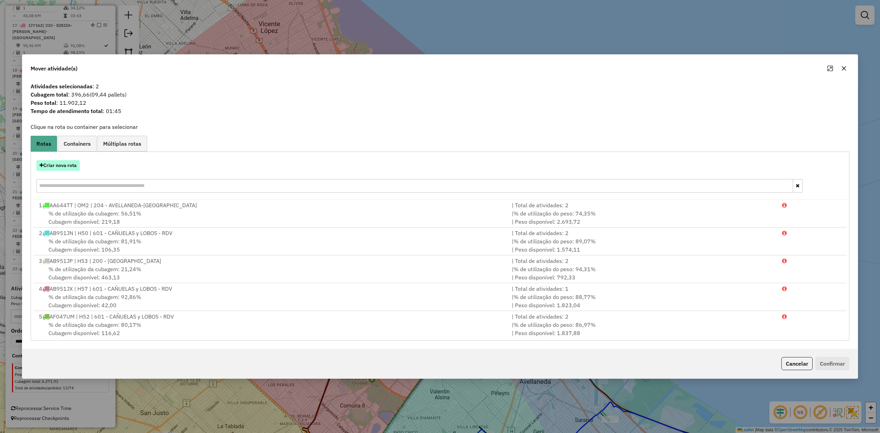
click at [61, 99] on button "Criar nova rota" at bounding box center [57, 165] width 43 height 11
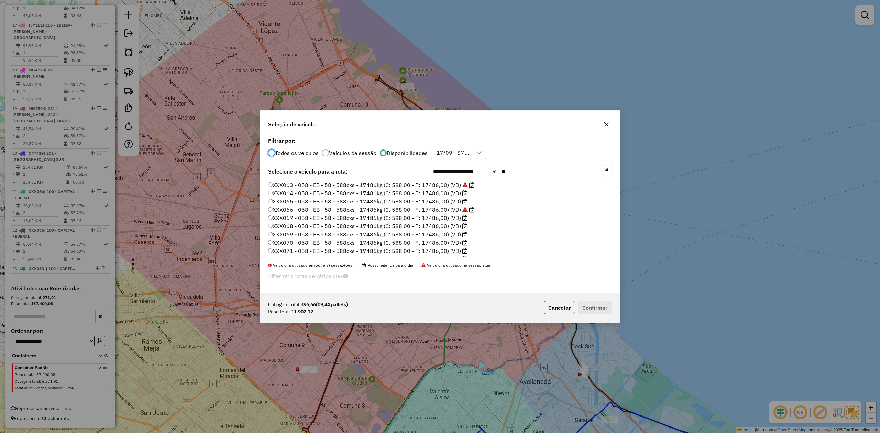
scroll to position [3, 2]
click at [249, 99] on button "button" at bounding box center [606, 124] width 11 height 11
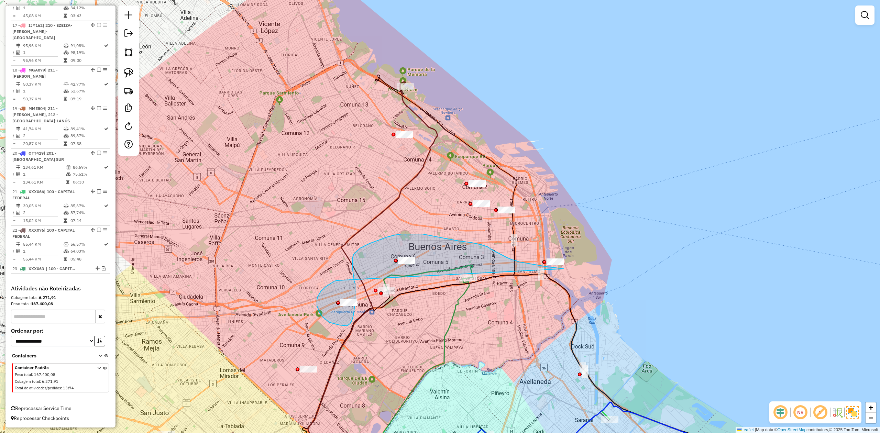
drag, startPoint x: 330, startPoint y: 284, endPoint x: 565, endPoint y: 244, distance: 238.5
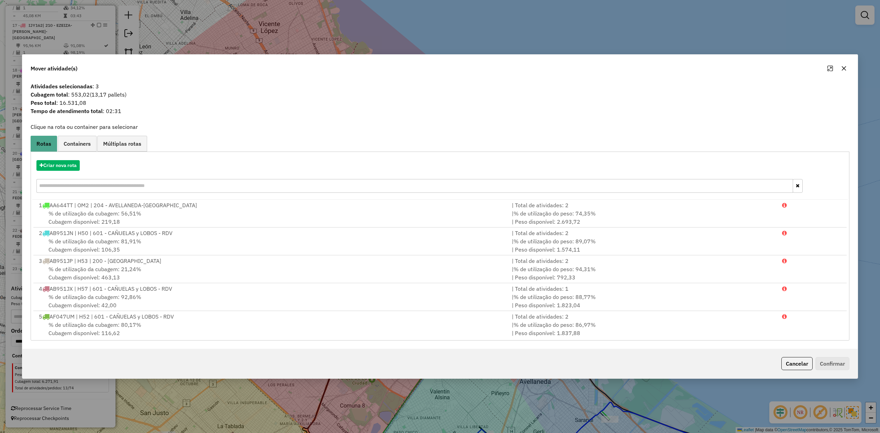
click at [249, 67] on icon "button" at bounding box center [843, 68] width 5 height 5
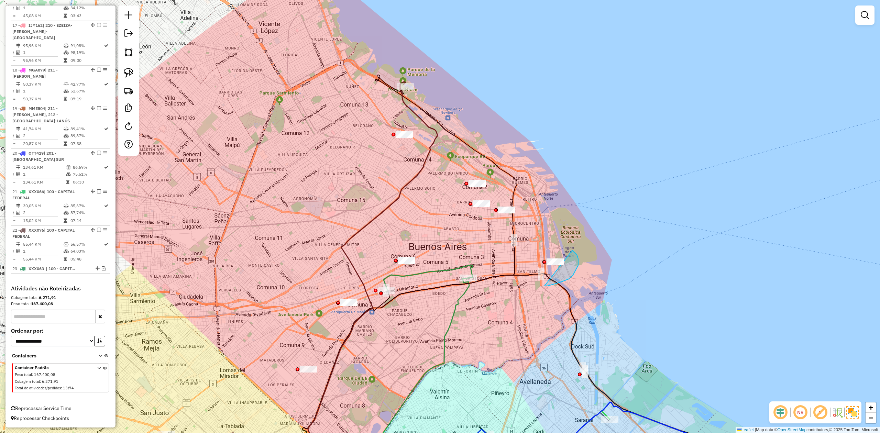
drag, startPoint x: 546, startPoint y: 286, endPoint x: 536, endPoint y: 284, distance: 10.9
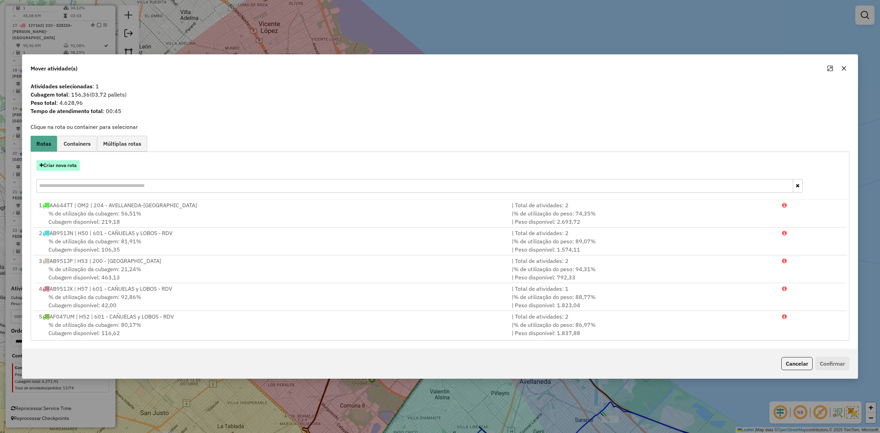
click at [61, 99] on button "Criar nova rota" at bounding box center [57, 165] width 43 height 11
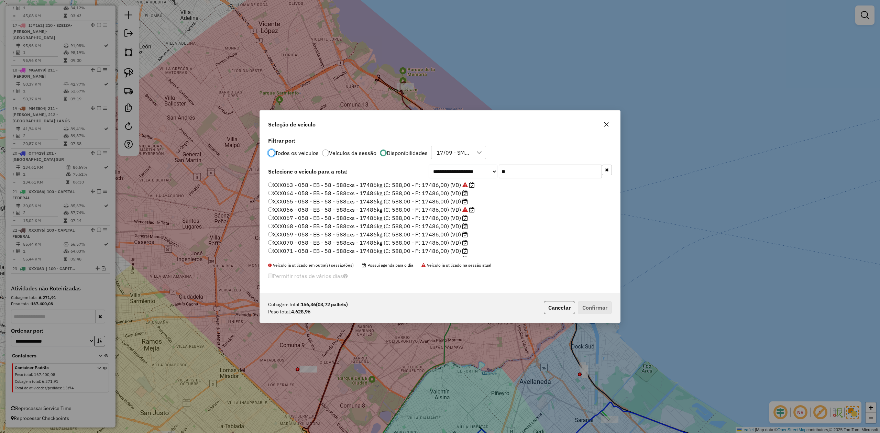
click at [249, 99] on label "XXX064 - 058 - EB - 58 - 588cxs - 17486kg (C: 588,00 - P: 17486,00) (VD)" at bounding box center [368, 193] width 200 height 8
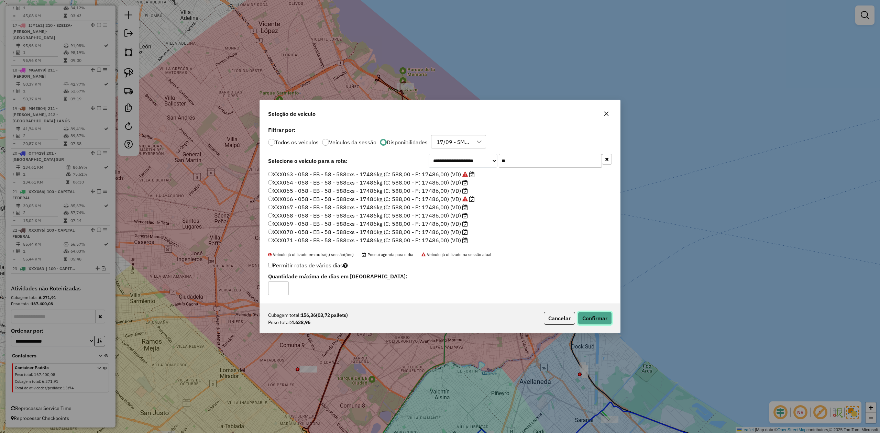
click at [249, 99] on button "Confirmar" at bounding box center [595, 318] width 34 height 13
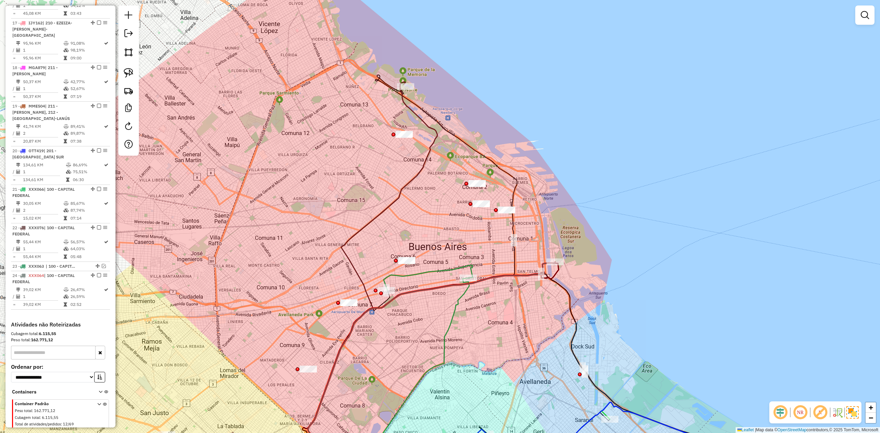
scroll to position [903, 0]
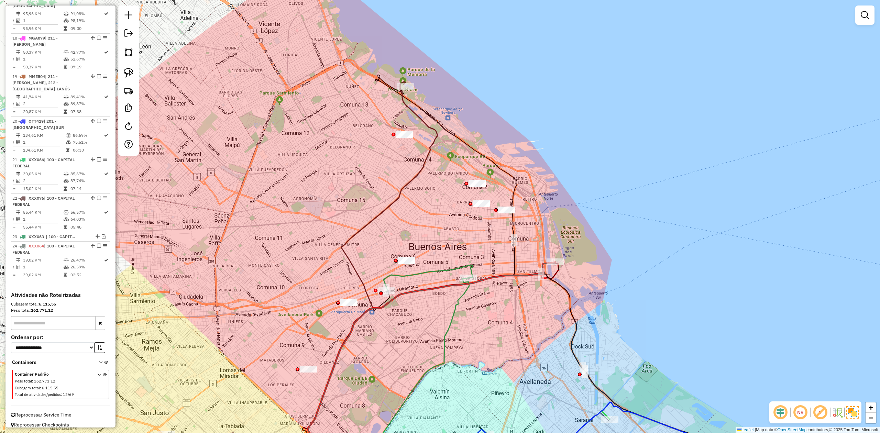
click at [249, 99] on div "Janela de atendimento Grade de atendimento Capacidade Transportadoras Veículos …" at bounding box center [440, 216] width 880 height 433
click at [249, 99] on icon at bounding box center [430, 369] width 256 height 214
select select "**********"
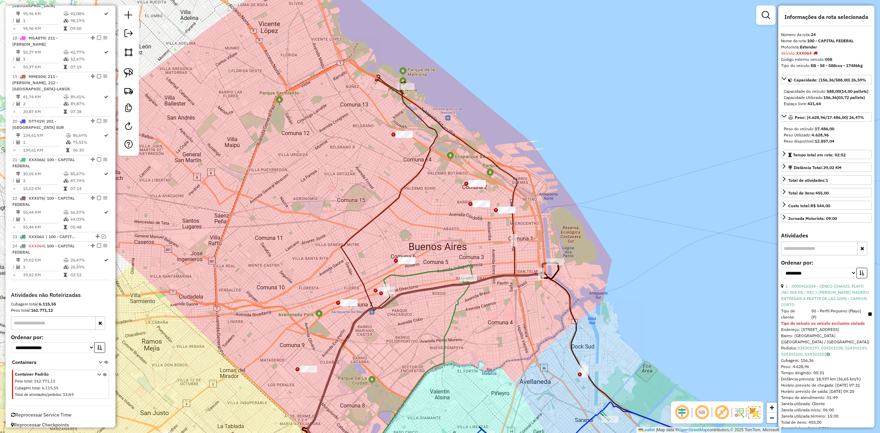
scroll to position [912, 0]
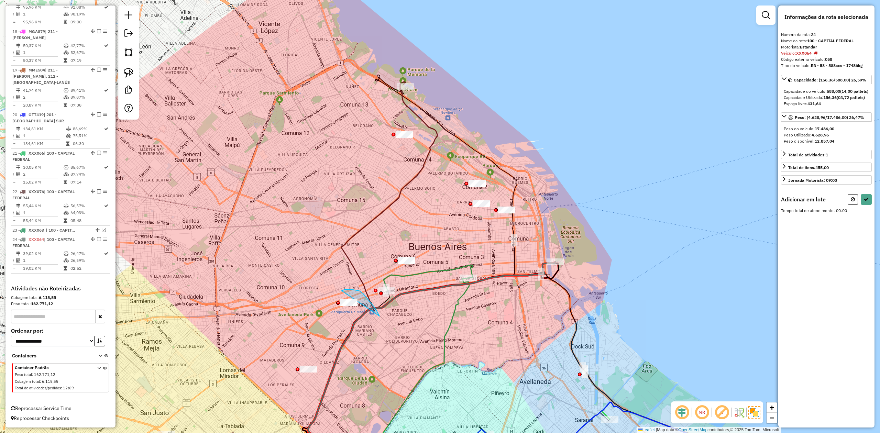
drag, startPoint x: 372, startPoint y: 304, endPoint x: 364, endPoint y: 335, distance: 31.7
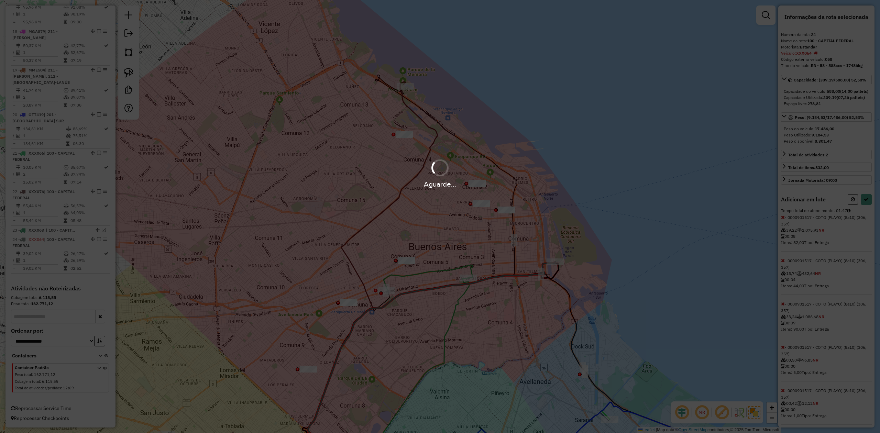
select select "**********"
click at [249, 99] on div "Janela de atendimento Grade de atendimento Capacidade Transportadoras Veículos …" at bounding box center [440, 216] width 880 height 433
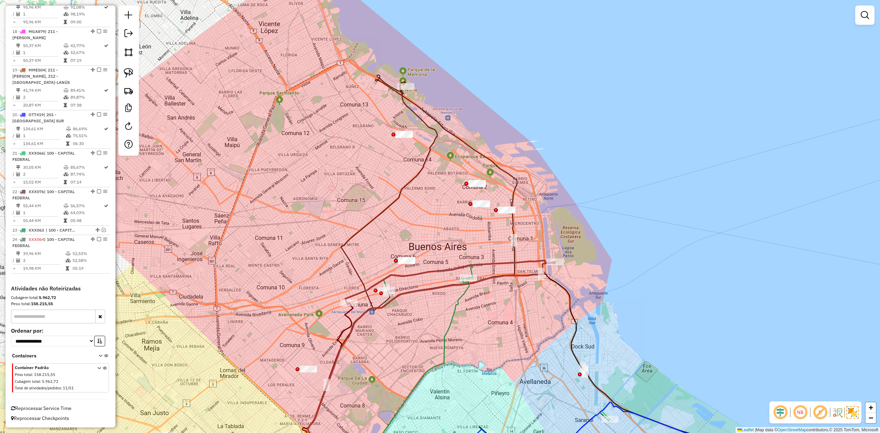
click at [249, 99] on div "Janela de atendimento Grade de atendimento Capacidade Transportadoras Veículos …" at bounding box center [440, 216] width 880 height 433
click at [249, 99] on icon at bounding box center [450, 283] width 210 height 44
select select "**********"
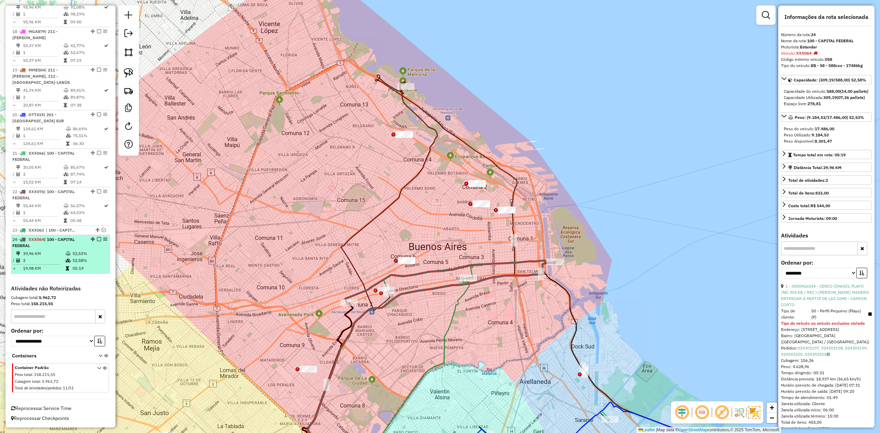
click at [98, 99] on em at bounding box center [99, 239] width 4 height 4
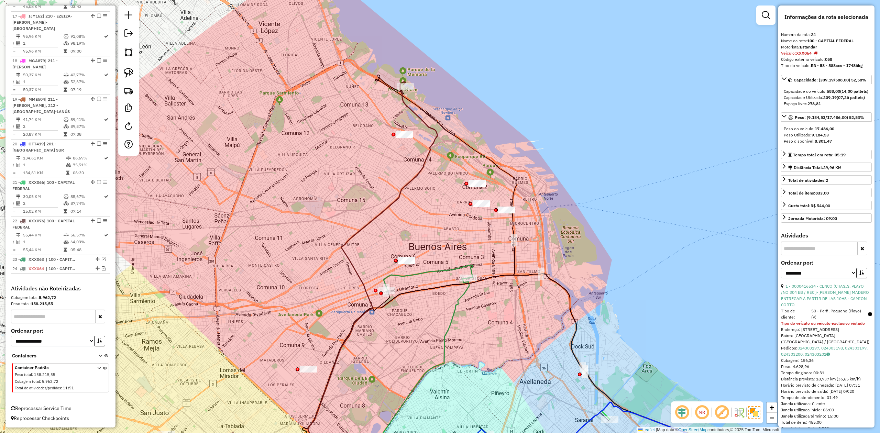
scroll to position [883, 0]
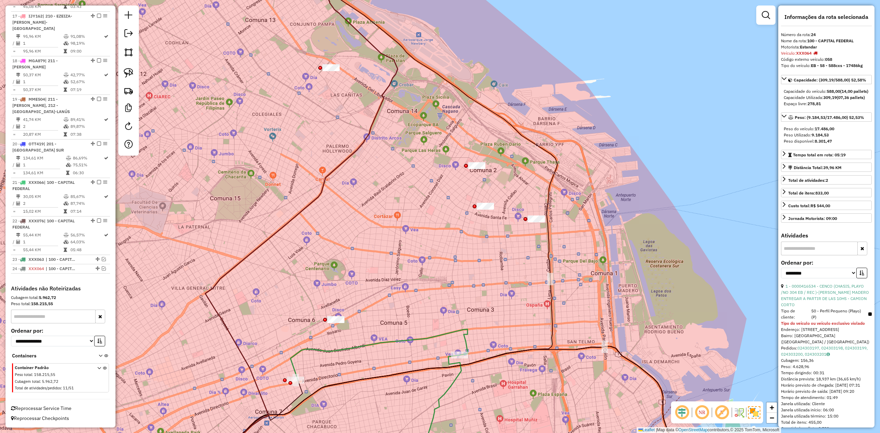
drag, startPoint x: 483, startPoint y: 237, endPoint x: 462, endPoint y: 241, distance: 21.0
click at [249, 99] on div "Janela de atendimento Grade de atendimento Capacidade Transportadoras Veículos …" at bounding box center [440, 216] width 880 height 433
drag, startPoint x: 480, startPoint y: 228, endPoint x: 450, endPoint y: 212, distance: 33.8
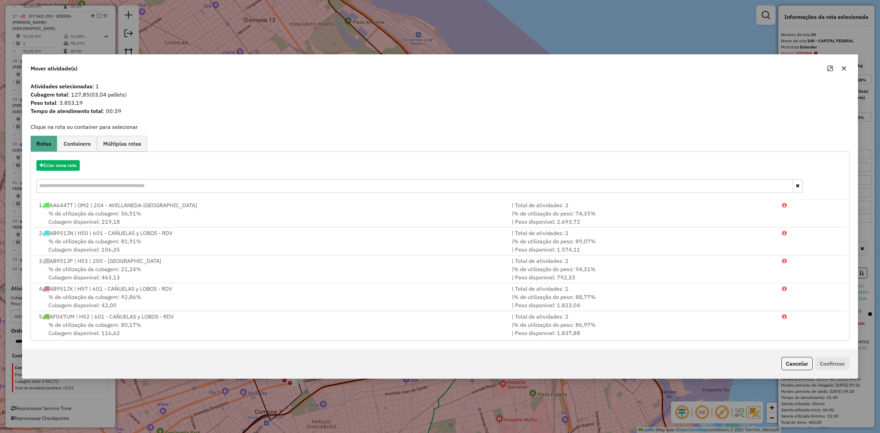
click at [249, 68] on button "button" at bounding box center [843, 68] width 11 height 11
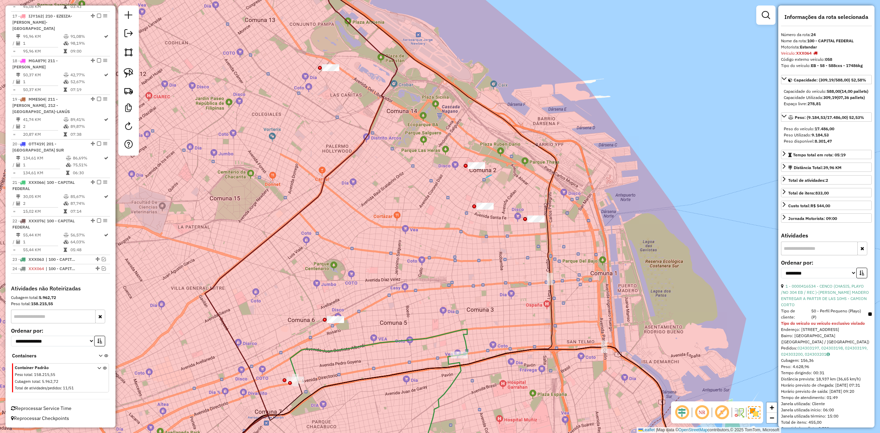
drag, startPoint x: 492, startPoint y: 175, endPoint x: 461, endPoint y: 191, distance: 34.6
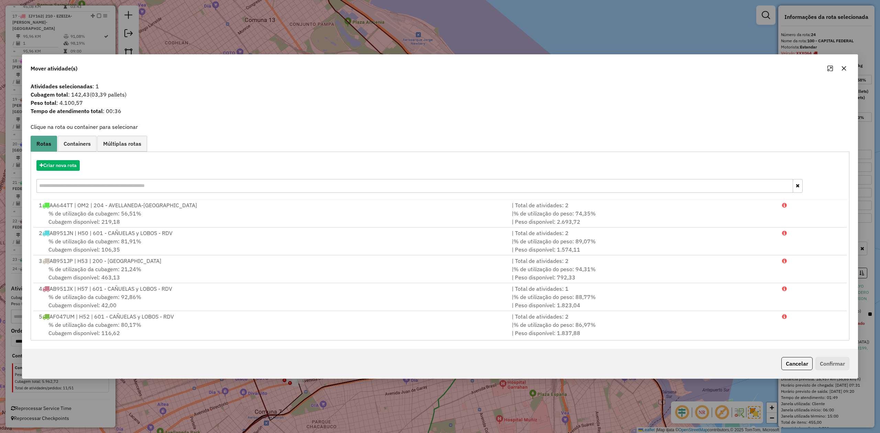
click at [249, 68] on icon "button" at bounding box center [844, 68] width 4 height 4
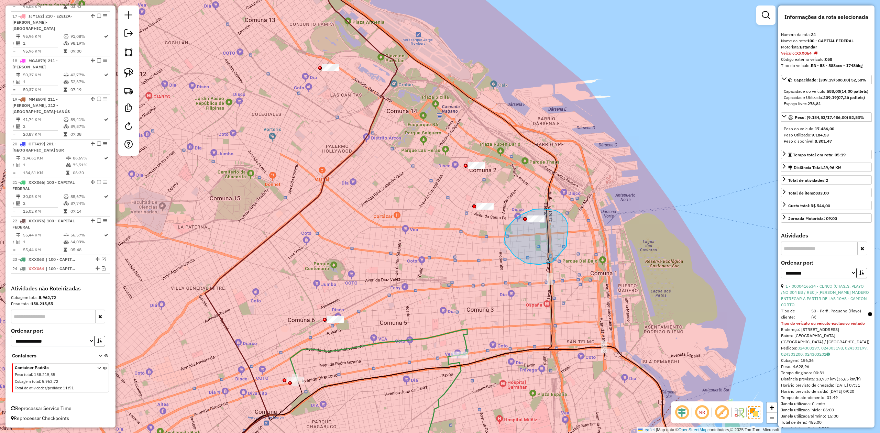
drag, startPoint x: 568, startPoint y: 230, endPoint x: 566, endPoint y: 254, distance: 23.8
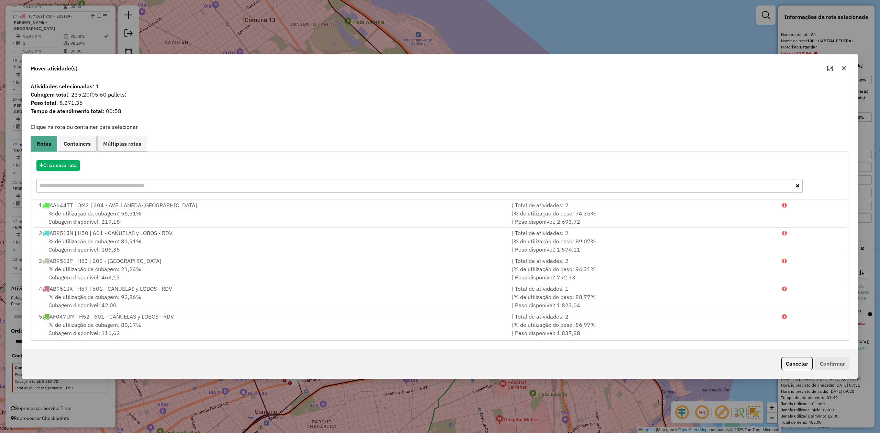
click at [249, 67] on icon "button" at bounding box center [843, 68] width 5 height 5
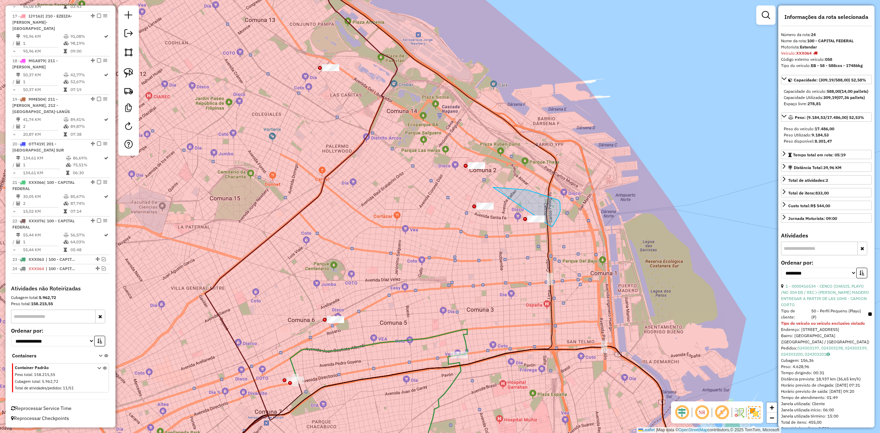
drag, startPoint x: 528, startPoint y: 190, endPoint x: 520, endPoint y: 247, distance: 57.9
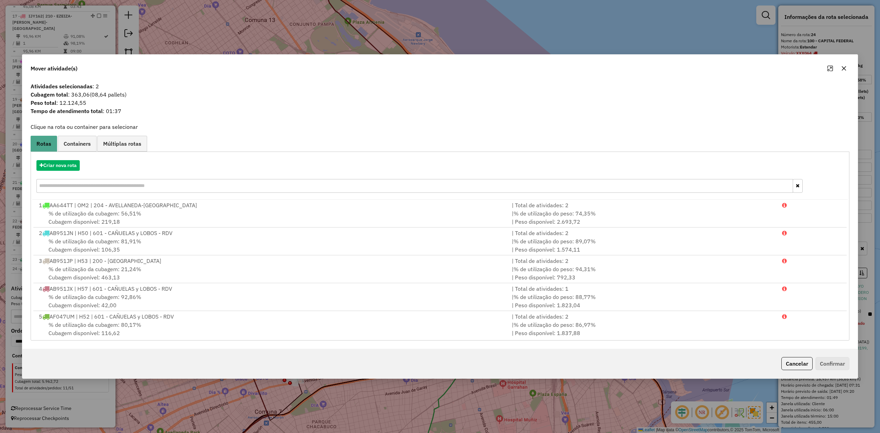
click at [249, 68] on icon "button" at bounding box center [844, 68] width 4 height 4
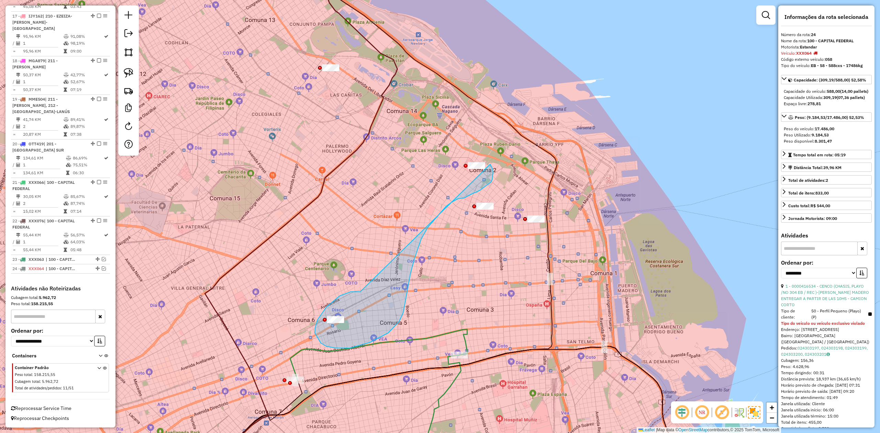
drag, startPoint x: 315, startPoint y: 328, endPoint x: 443, endPoint y: 145, distance: 222.9
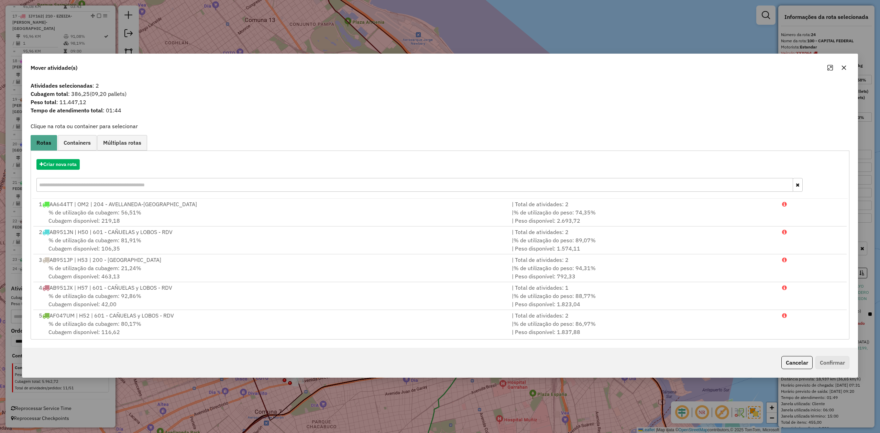
click at [249, 66] on icon "button" at bounding box center [844, 67] width 4 height 4
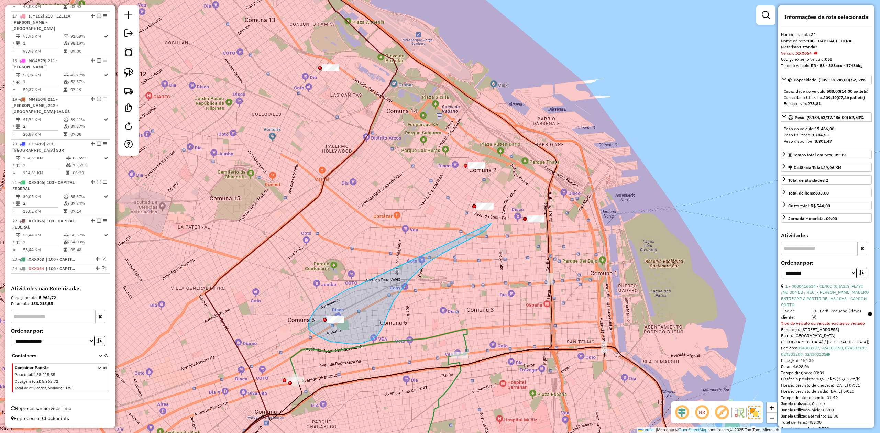
drag, startPoint x: 348, startPoint y: 289, endPoint x: 471, endPoint y: 188, distance: 158.5
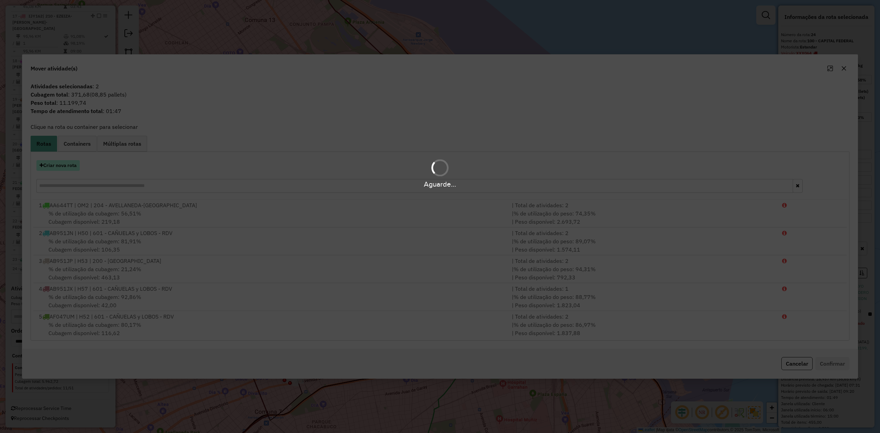
click at [72, 99] on button "Criar nova rota" at bounding box center [57, 165] width 43 height 11
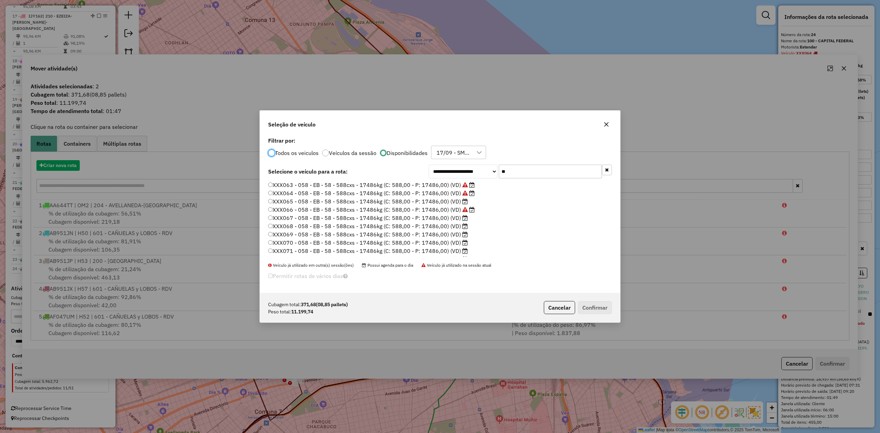
click at [69, 99] on div "**********" at bounding box center [440, 216] width 880 height 433
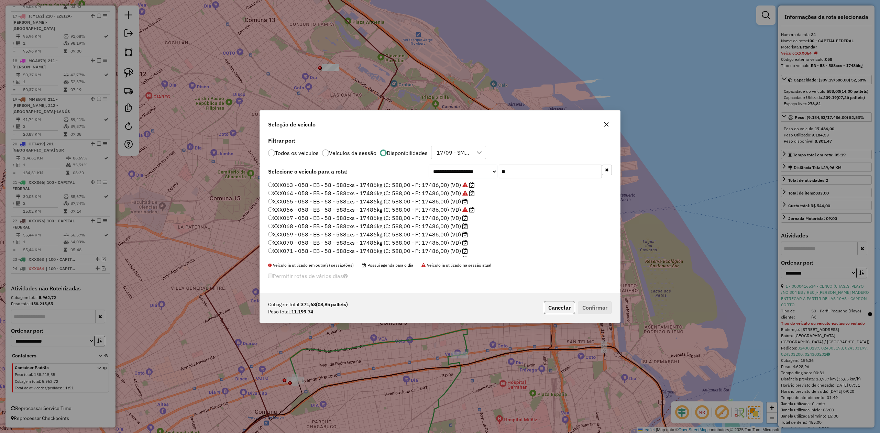
click at [249, 99] on label "XXX065 - 058 - EB - 58 - 588cxs - 17486kg (C: 588,00 - P: 17486,00) (VD)" at bounding box center [368, 201] width 200 height 8
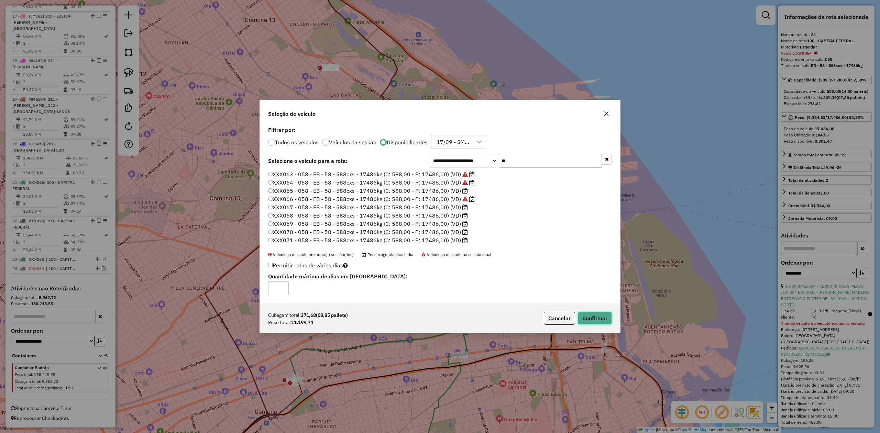
click at [249, 99] on button "Confirmar" at bounding box center [595, 318] width 34 height 13
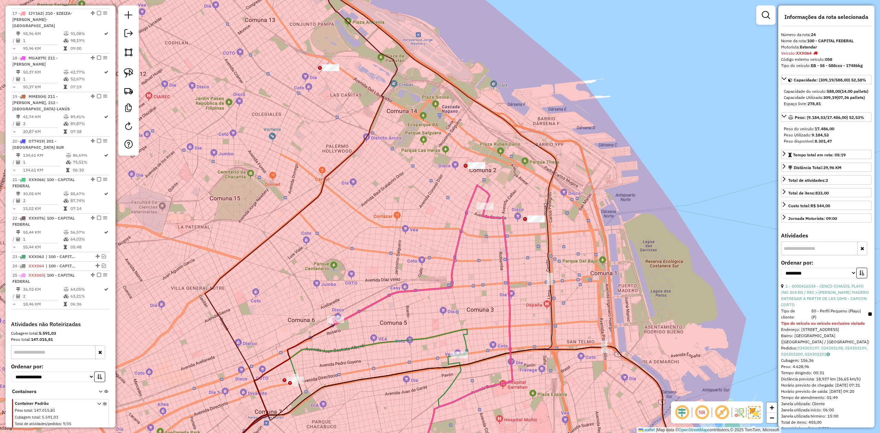
scroll to position [922, 0]
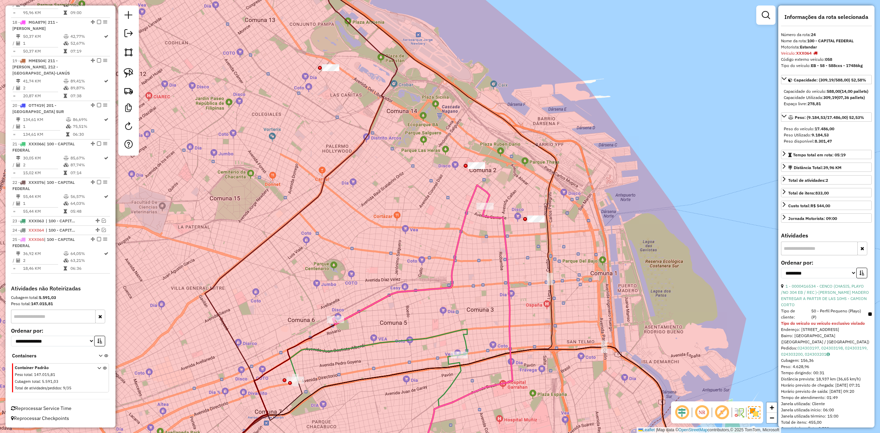
click at [249, 99] on icon at bounding box center [411, 254] width 157 height 139
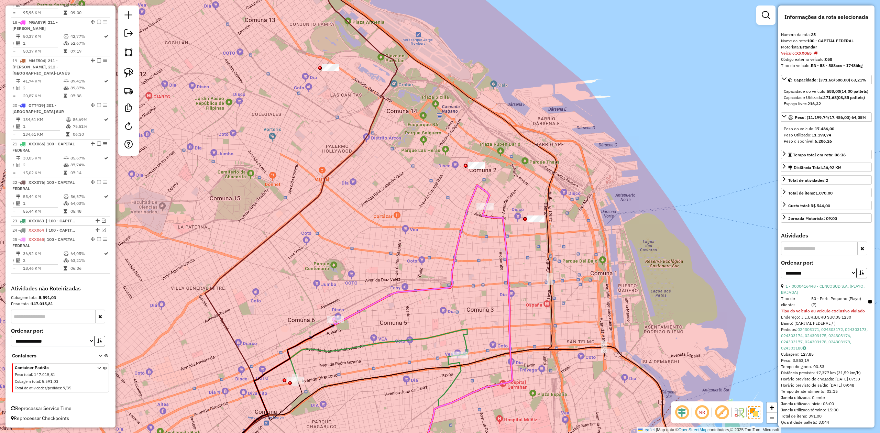
drag, startPoint x: 505, startPoint y: 162, endPoint x: 501, endPoint y: 161, distance: 3.8
click at [249, 99] on div "Janela de atendimento Grade de atendimento Capacidade Transportadoras Veículos …" at bounding box center [440, 216] width 880 height 433
drag, startPoint x: 465, startPoint y: 158, endPoint x: 558, endPoint y: 202, distance: 102.7
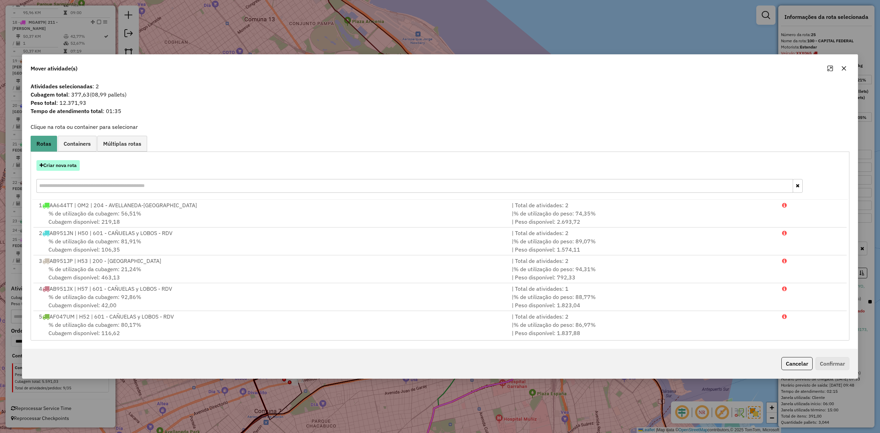
click at [67, 99] on button "Criar nova rota" at bounding box center [57, 165] width 43 height 11
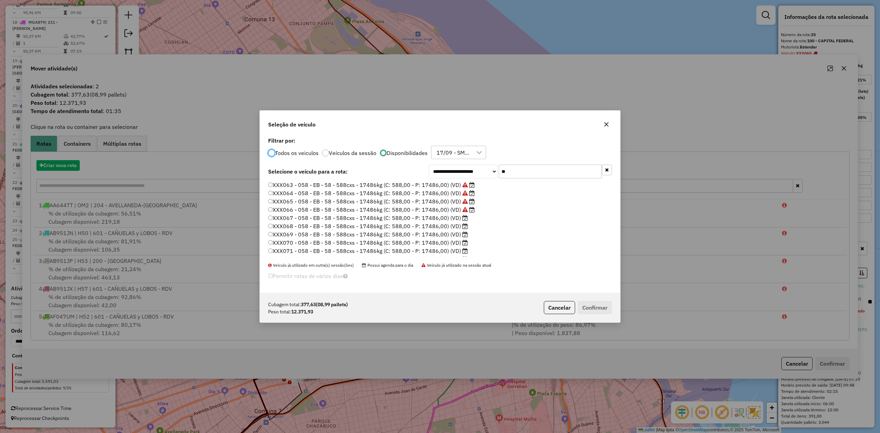
scroll to position [3, 2]
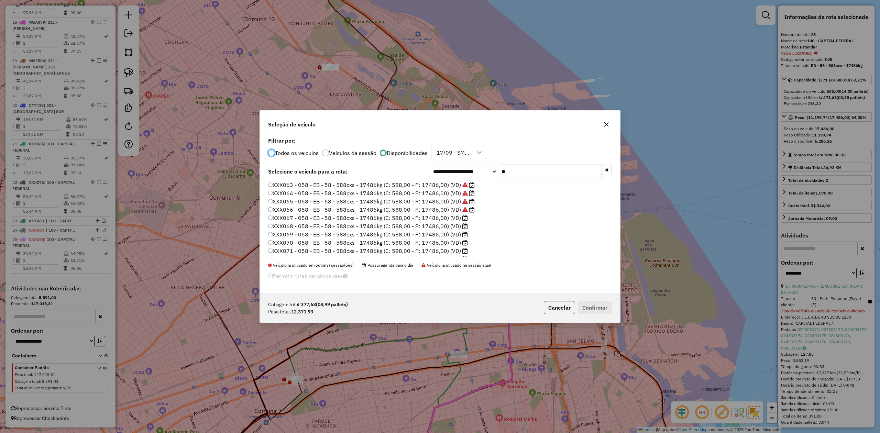
click at [249, 99] on label "XXX067 - 058 - EB - 58 - 588cxs - 17486kg (C: 588,00 - P: 17486,00) (VD)" at bounding box center [368, 218] width 200 height 8
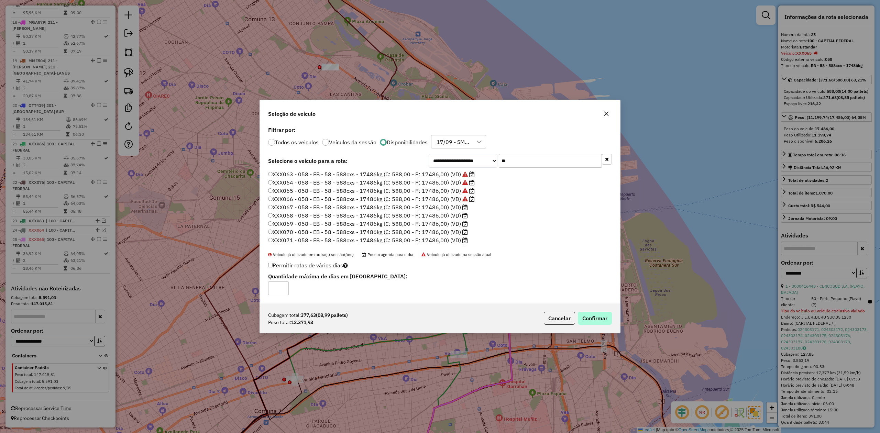
drag, startPoint x: 604, startPoint y: 333, endPoint x: 600, endPoint y: 321, distance: 12.6
click at [249, 99] on div "Cubagem total: 377,63 (08,99 pallets) Peso total: 12.371,93 Cancelar Confirmar" at bounding box center [440, 319] width 360 height 30
click at [249, 99] on button "Confirmar" at bounding box center [595, 318] width 34 height 13
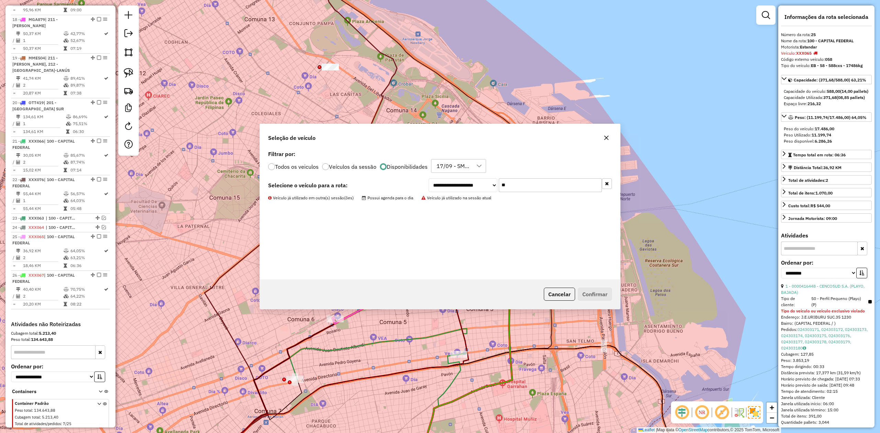
scroll to position [960, 0]
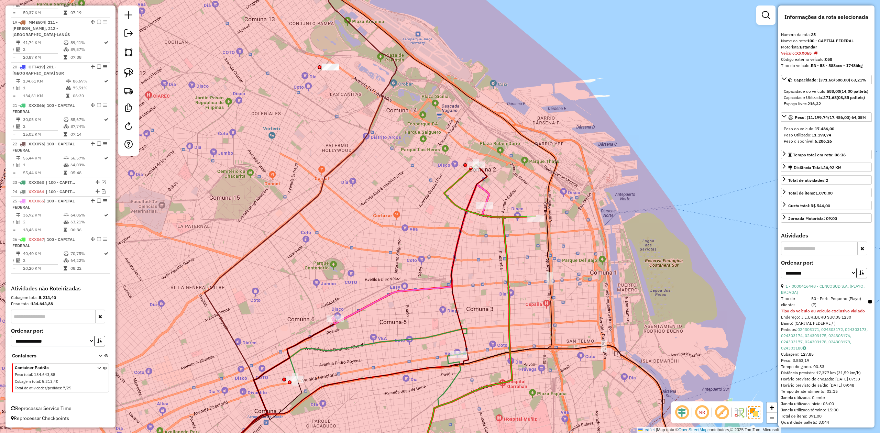
click at [249, 99] on div "Janela de atendimento Grade de atendimento Capacidade Transportadoras Veículos …" at bounding box center [440, 216] width 880 height 433
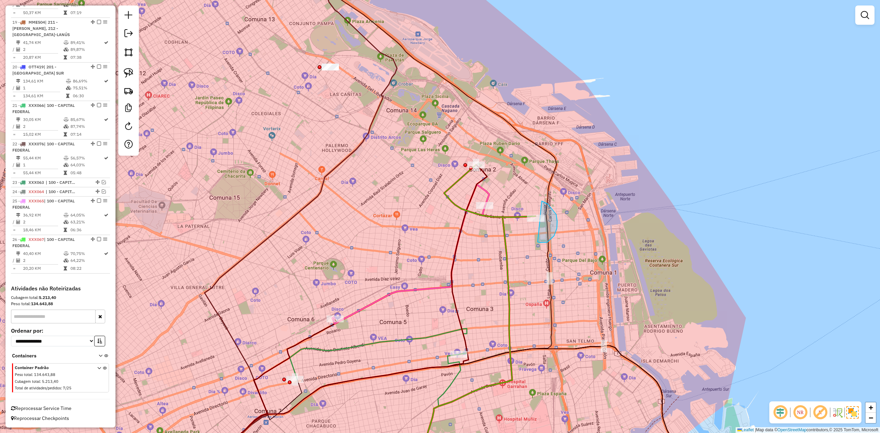
drag, startPoint x: 538, startPoint y: 242, endPoint x: 550, endPoint y: 258, distance: 20.1
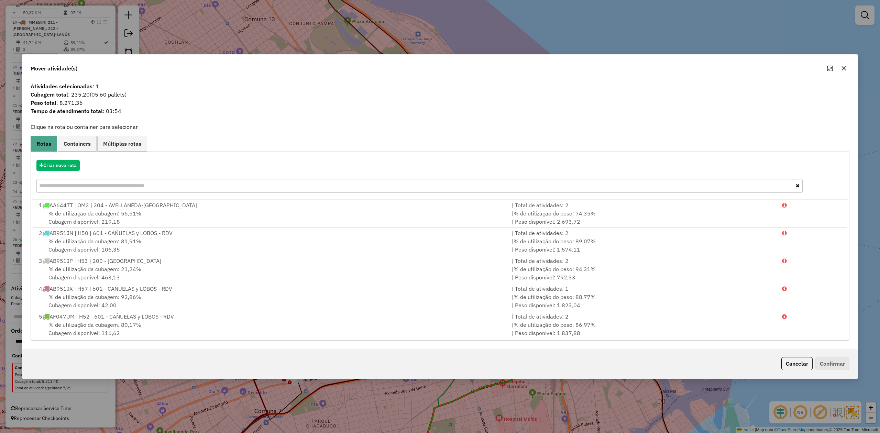
click at [249, 69] on button "button" at bounding box center [843, 68] width 11 height 11
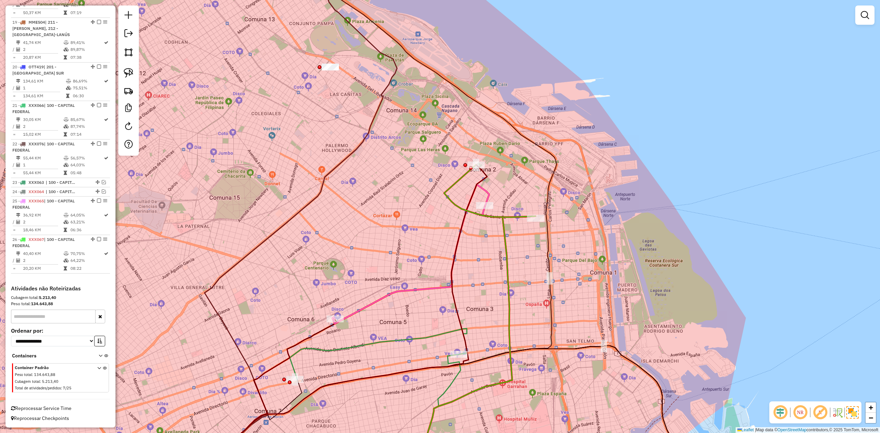
click at [249, 99] on div "Rota 26 - Placa XXX067 0000416430 - CENCOSUD S.A. ( PLAYO, 1° HR ) Janela de at…" at bounding box center [440, 216] width 880 height 433
drag, startPoint x: 514, startPoint y: 187, endPoint x: 505, endPoint y: 192, distance: 11.1
click at [249, 99] on div "Janela de atendimento Grade de atendimento Capacidade Transportadoras Veículos …" at bounding box center [440, 216] width 880 height 433
click at [249, 99] on icon at bounding box center [410, 254] width 157 height 139
select select "**********"
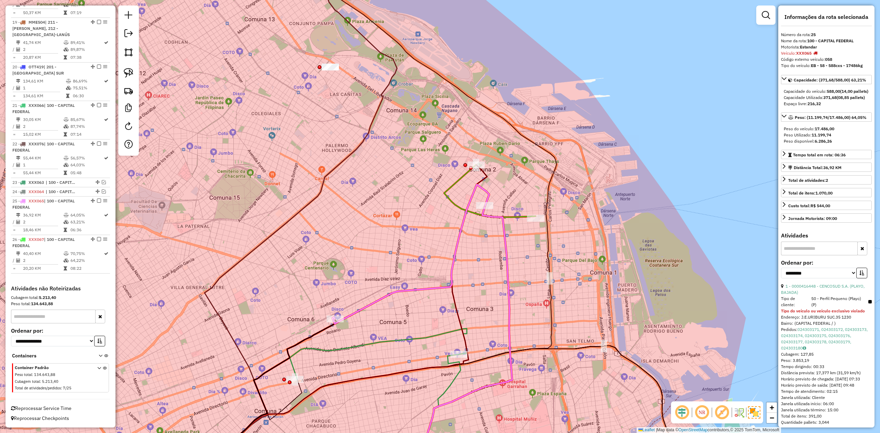
drag, startPoint x: 98, startPoint y: 201, endPoint x: 166, endPoint y: 224, distance: 72.1
click at [98, 99] on em at bounding box center [99, 201] width 4 height 4
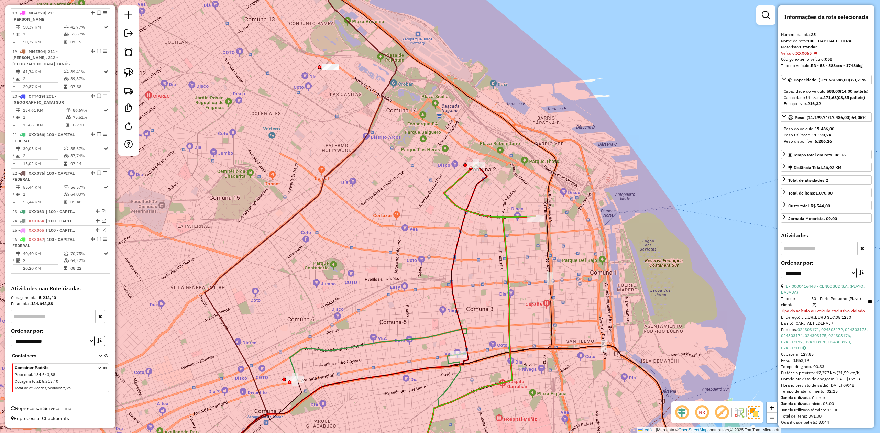
scroll to position [931, 0]
click at [249, 99] on icon at bounding box center [489, 191] width 91 height 52
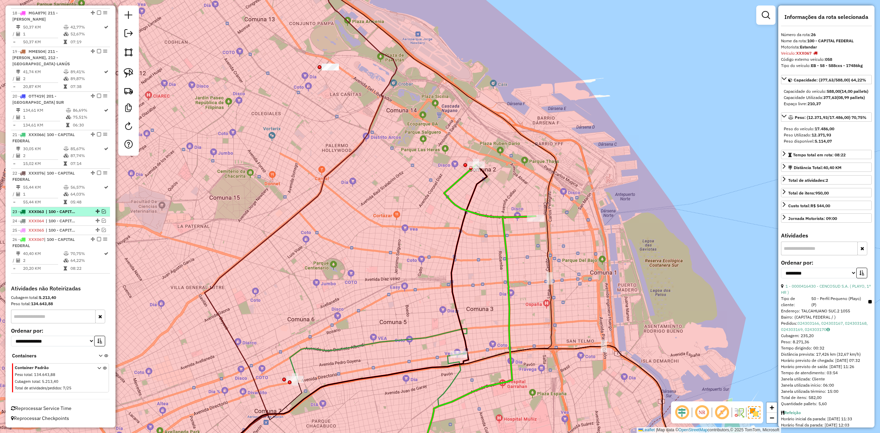
click at [97, 99] on em at bounding box center [99, 239] width 4 height 4
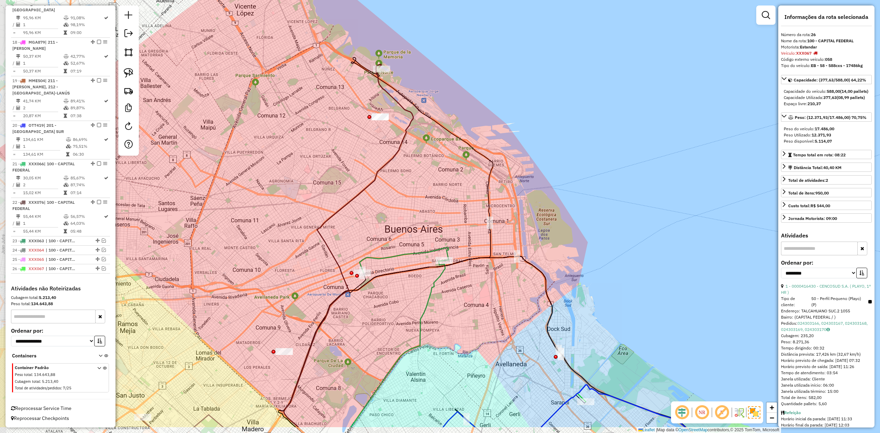
drag, startPoint x: 351, startPoint y: 265, endPoint x: 372, endPoint y: 233, distance: 37.9
click at [249, 99] on div "Janela de atendimento Grade de atendimento Capacidade Transportadoras Veículos …" at bounding box center [440, 216] width 880 height 433
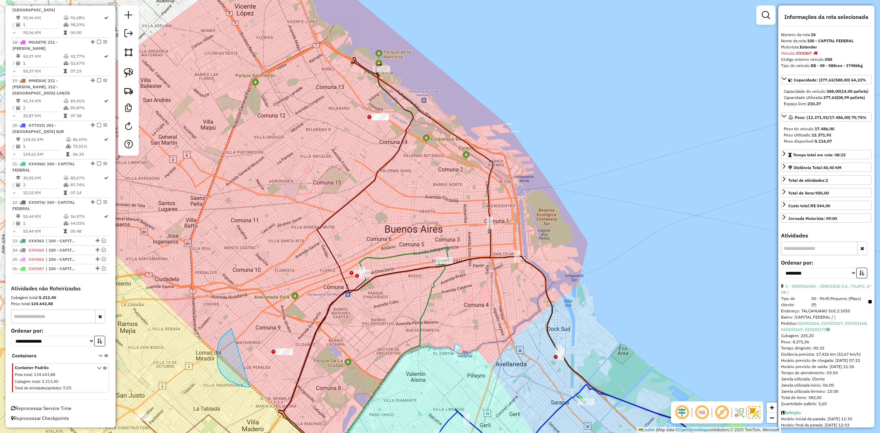
drag, startPoint x: 219, startPoint y: 344, endPoint x: 205, endPoint y: 320, distance: 27.7
drag, startPoint x: 371, startPoint y: 161, endPoint x: 326, endPoint y: 118, distance: 62.2
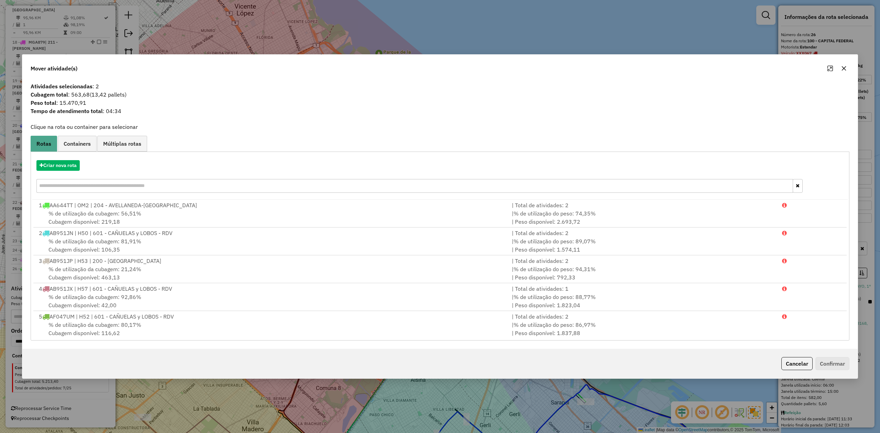
drag, startPoint x: 843, startPoint y: 72, endPoint x: 725, endPoint y: 172, distance: 154.4
click at [249, 71] on button "button" at bounding box center [843, 68] width 11 height 11
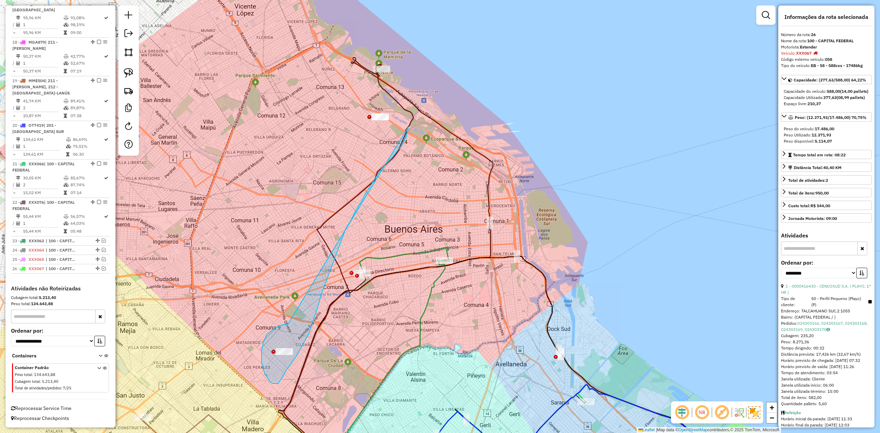
drag, startPoint x: 275, startPoint y: 328, endPoint x: 320, endPoint y: 108, distance: 224.6
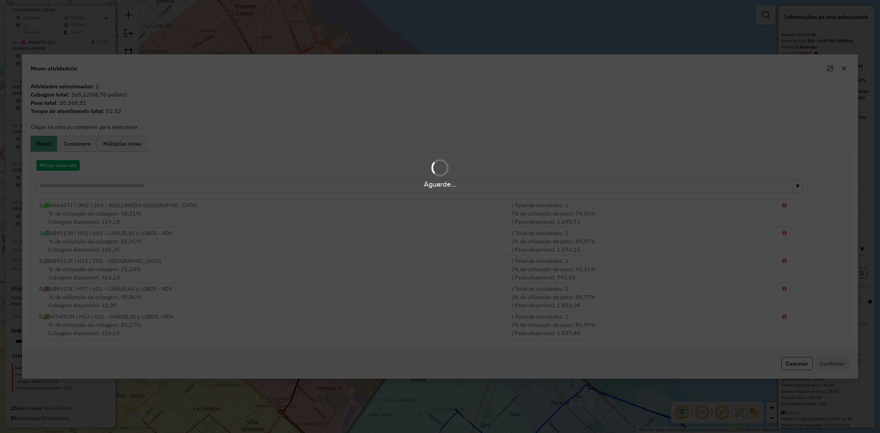
click at [64, 99] on div "Aguarde..." at bounding box center [440, 173] width 880 height 33
click at [59, 99] on div "Aguarde..." at bounding box center [440, 173] width 880 height 33
click at [56, 99] on div "Aguarde..." at bounding box center [440, 173] width 880 height 33
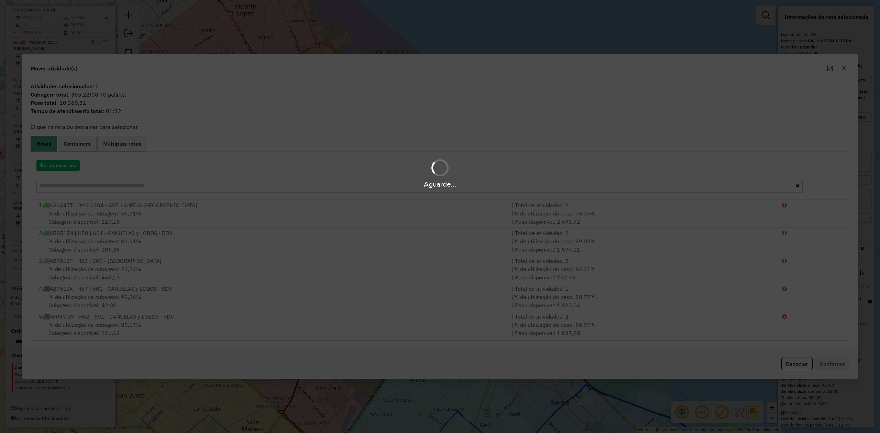
click at [56, 99] on div "Aguarde..." at bounding box center [440, 173] width 880 height 33
click at [56, 99] on button "Criar nova rota" at bounding box center [57, 165] width 43 height 11
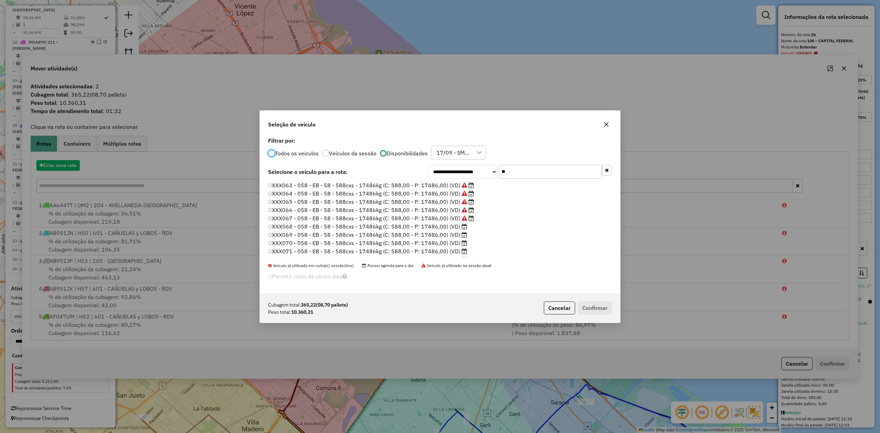
scroll to position [3, 2]
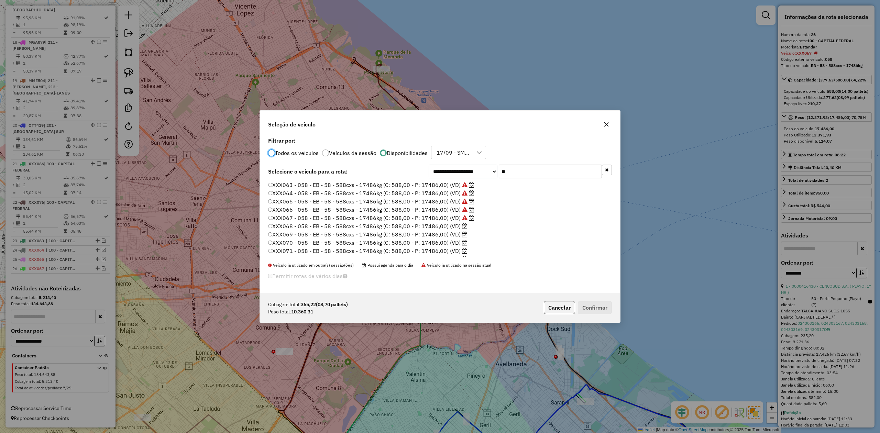
click at [249, 99] on label "XXX068 - 058 - EB - 58 - 588cxs - 17486kg (C: 588,00 - P: 17486,00) (VD)" at bounding box center [367, 226] width 199 height 8
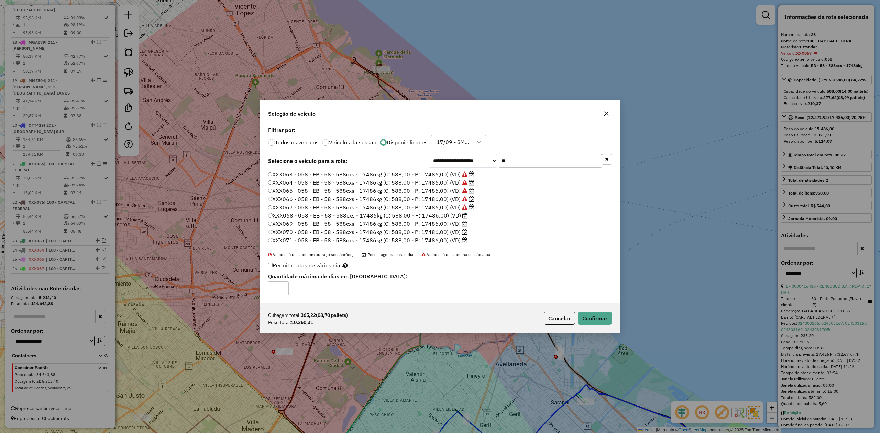
click at [249, 99] on div "Cubagem total: 365,22 (08,70 pallets) Peso total: 10.360,31 Cancelar Confirmar" at bounding box center [440, 319] width 360 height 30
click at [249, 99] on button "Confirmar" at bounding box center [595, 318] width 34 height 13
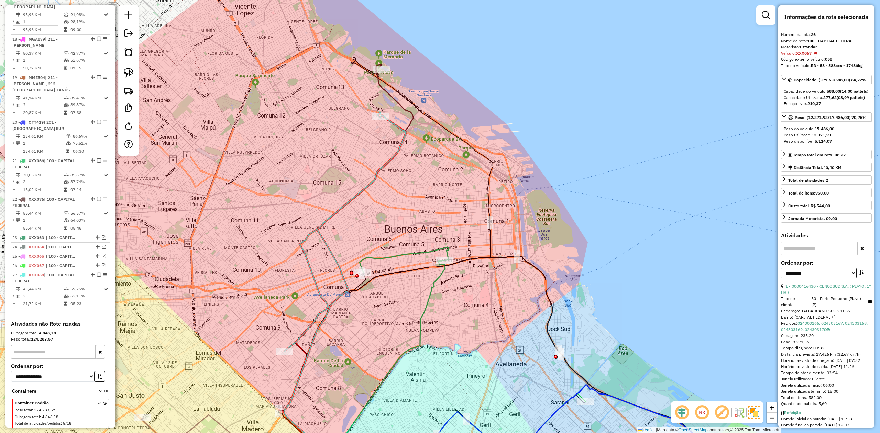
scroll to position [941, 0]
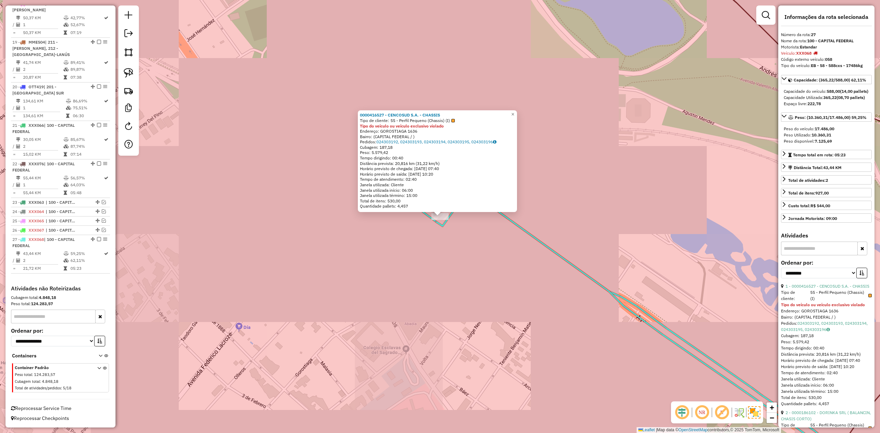
drag, startPoint x: 461, startPoint y: 219, endPoint x: 393, endPoint y: 168, distance: 84.8
click at [249, 99] on div "0000416527 - CENCOSUD S.A. - CHASSIS Tipo de cliente: 55 - Perfil Pequeno (Chas…" at bounding box center [440, 216] width 880 height 433
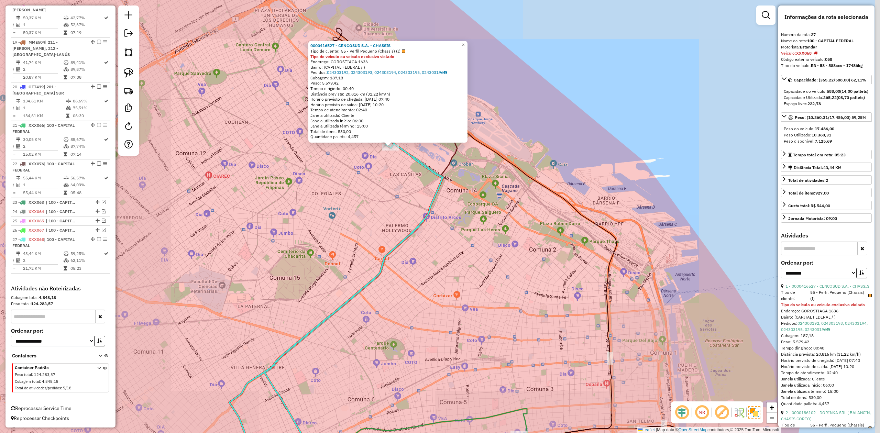
drag, startPoint x: 405, startPoint y: 235, endPoint x: 398, endPoint y: 182, distance: 54.0
click at [249, 99] on div "0000416527 - CENCOSUD S.A. - CHASSIS Tipo de cliente: 55 - Perfil Pequeno (Chas…" at bounding box center [440, 216] width 880 height 433
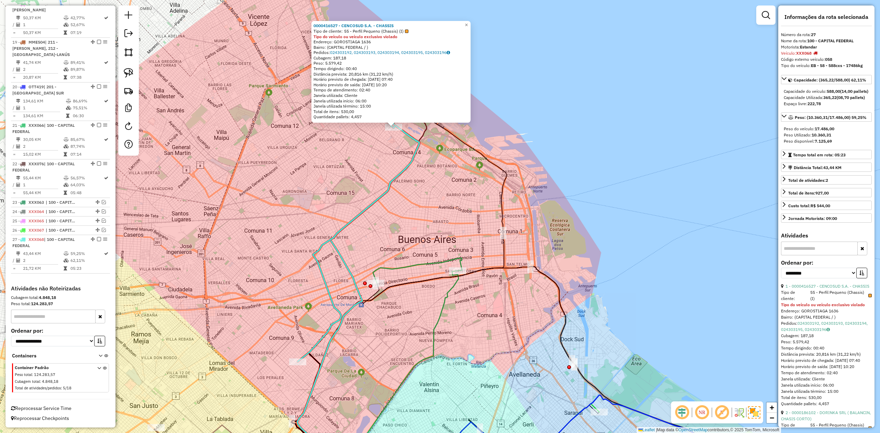
drag, startPoint x: 425, startPoint y: 200, endPoint x: 421, endPoint y: 189, distance: 12.0
click at [249, 99] on div "0000416527 - CENCOSUD S.A. - CHASSIS Tipo de cliente: 55 - Perfil Pequeno (Chas…" at bounding box center [440, 216] width 880 height 433
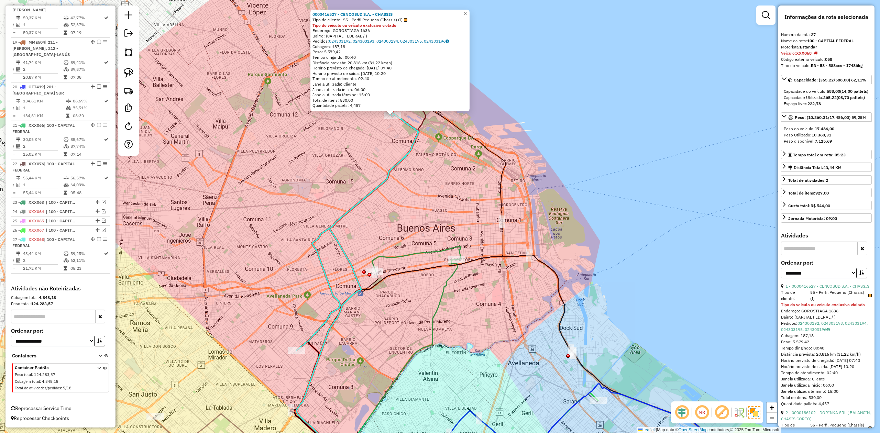
click at [249, 99] on icon at bounding box center [357, 232] width 121 height 236
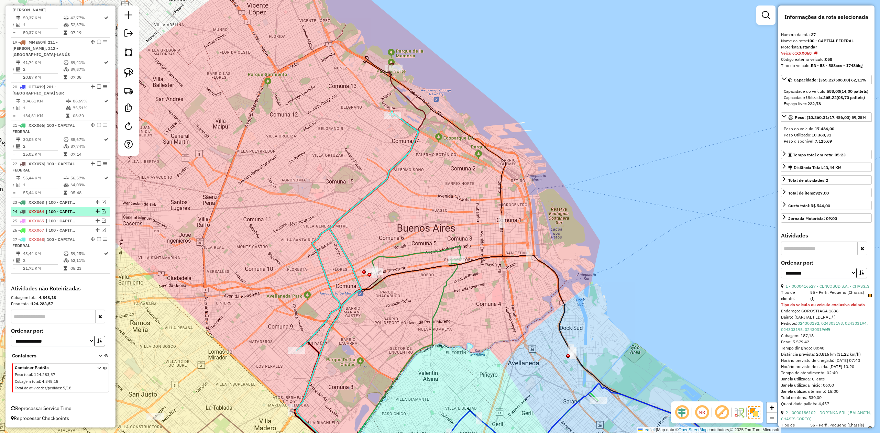
drag, startPoint x: 98, startPoint y: 238, endPoint x: 105, endPoint y: 238, distance: 7.2
click at [98, 99] on em at bounding box center [99, 239] width 4 height 4
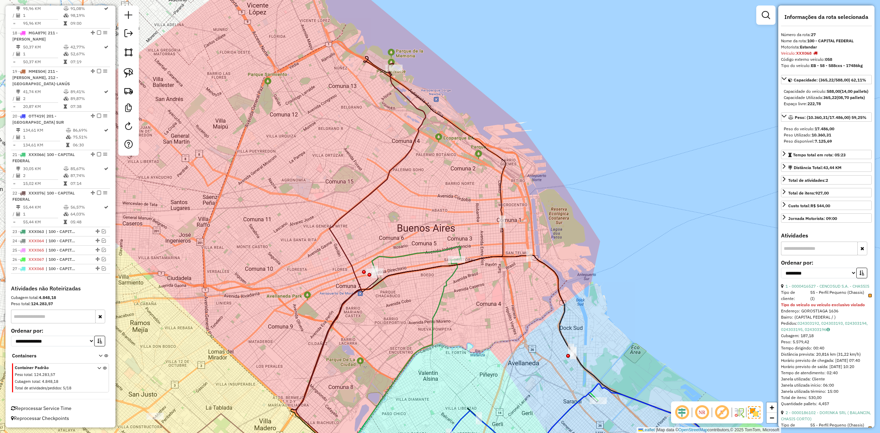
drag, startPoint x: 377, startPoint y: 187, endPoint x: 380, endPoint y: 191, distance: 5.2
click at [249, 99] on icon at bounding box center [360, 262] width 129 height 399
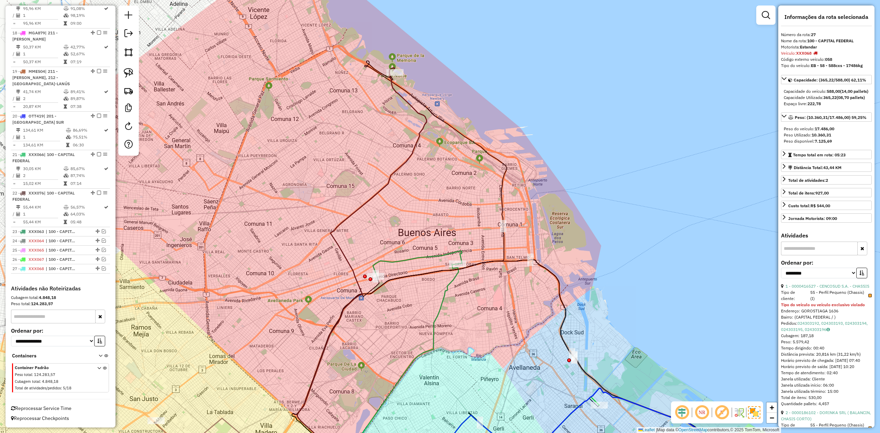
drag, startPoint x: 418, startPoint y: 202, endPoint x: 418, endPoint y: 194, distance: 8.3
click at [249, 99] on div "Janela de atendimento Grade de atendimento Capacidade Transportadoras Veículos …" at bounding box center [440, 216] width 880 height 433
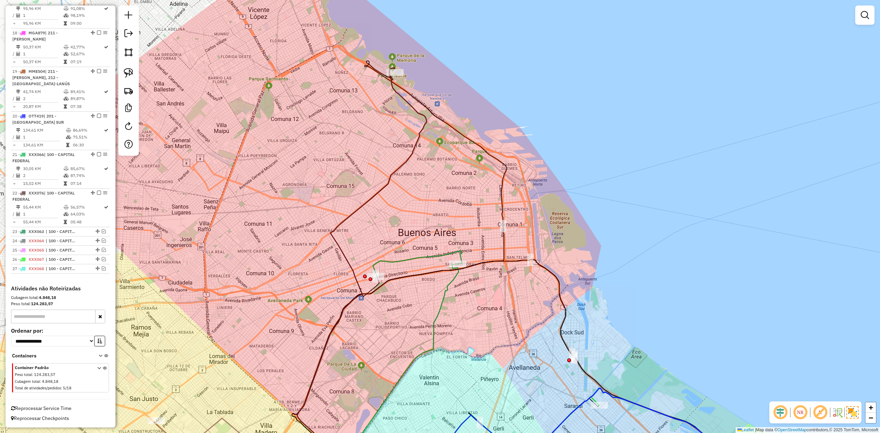
click at [249, 99] on icon at bounding box center [417, 263] width 89 height 25
select select "**********"
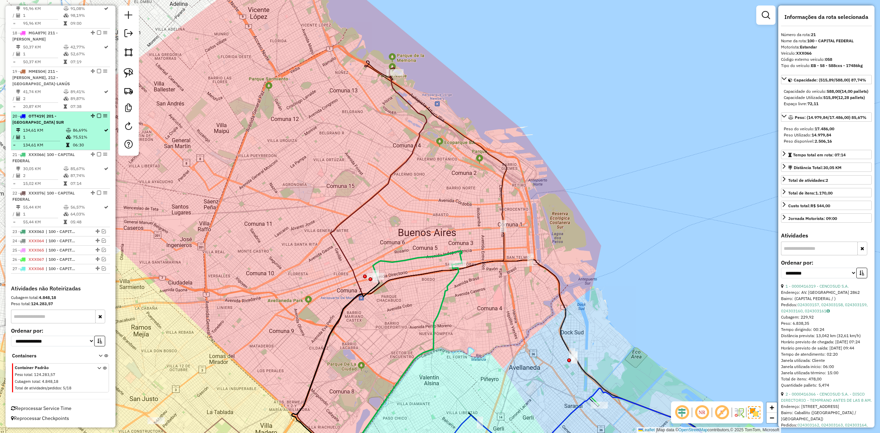
drag, startPoint x: 97, startPoint y: 154, endPoint x: 102, endPoint y: 155, distance: 5.3
click at [97, 99] on em at bounding box center [99, 154] width 4 height 4
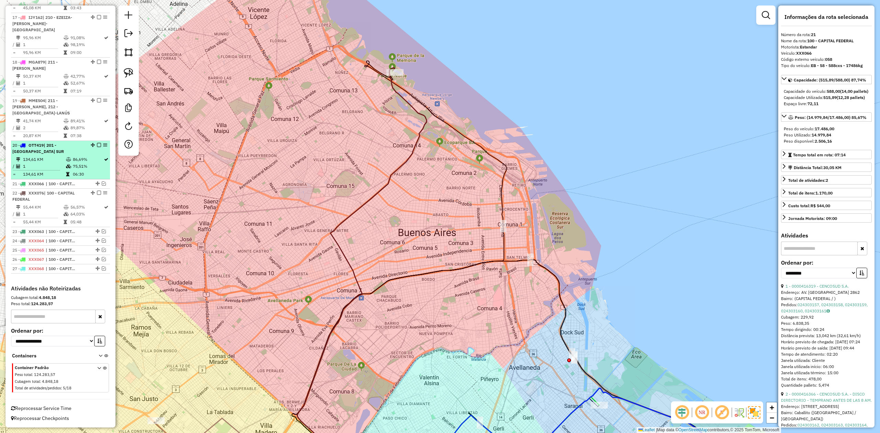
scroll to position [882, 0]
click at [249, 97] on icon at bounding box center [361, 267] width 129 height 399
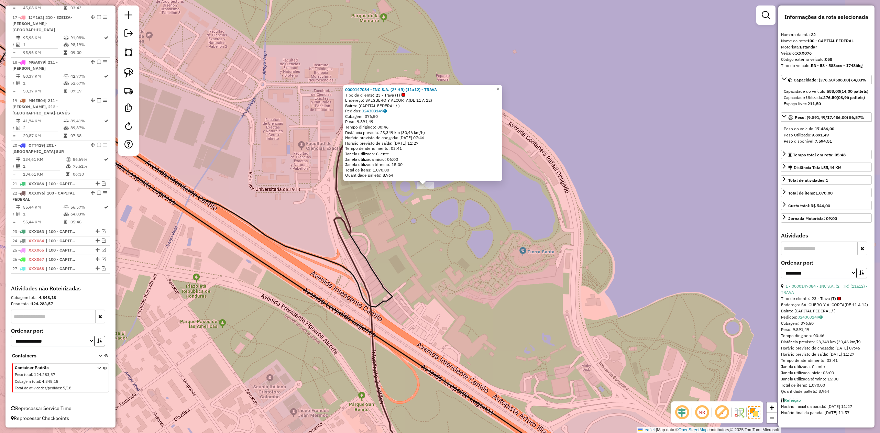
drag, startPoint x: 418, startPoint y: 203, endPoint x: 399, endPoint y: 168, distance: 40.4
click at [249, 99] on div "0000147084 - INC S.A. (2° HR) (11a12) - TRAVA Tipo de cliente: 23 - Trava (T) E…" at bounding box center [440, 216] width 880 height 433
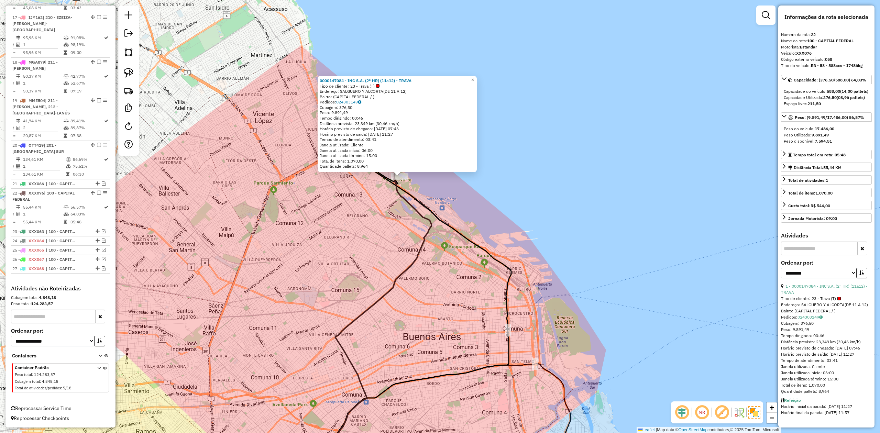
drag, startPoint x: 97, startPoint y: 193, endPoint x: 143, endPoint y: 206, distance: 48.5
click at [97, 99] on em at bounding box center [99, 193] width 4 height 4
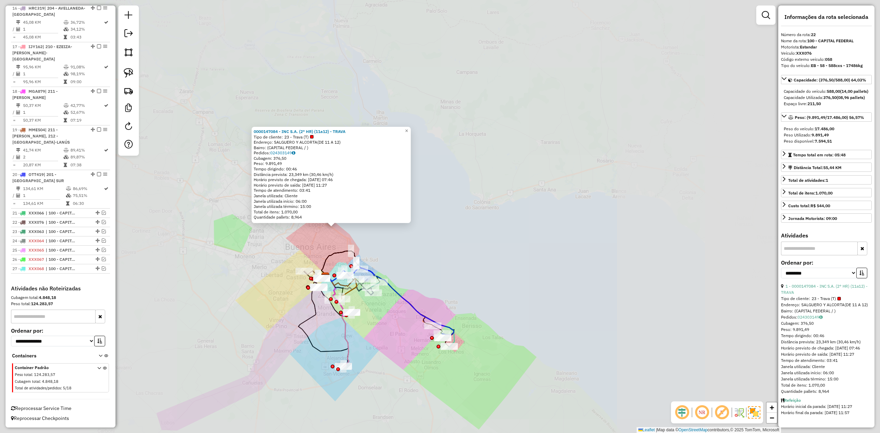
drag, startPoint x: 347, startPoint y: 249, endPoint x: 351, endPoint y: 233, distance: 16.6
click at [249, 99] on icon at bounding box center [381, 292] width 121 height 83
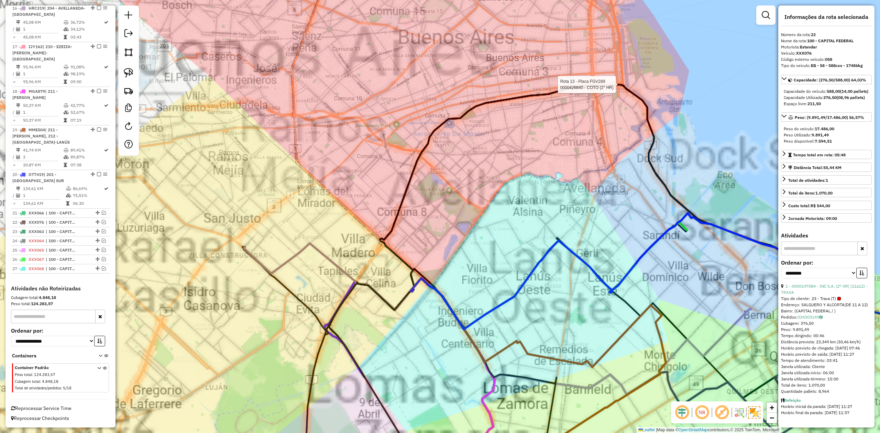
click at [249, 99] on div "Rota 13 - Placa FGV289 0000426840 - COTO (2° HR) 0000147084 - INC S.A. (2° HR) …" at bounding box center [440, 216] width 880 height 433
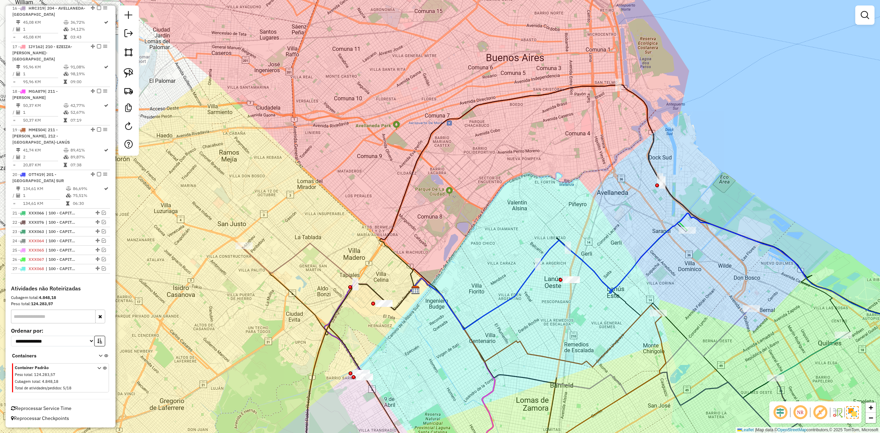
click at [249, 99] on icon at bounding box center [328, 276] width 170 height 67
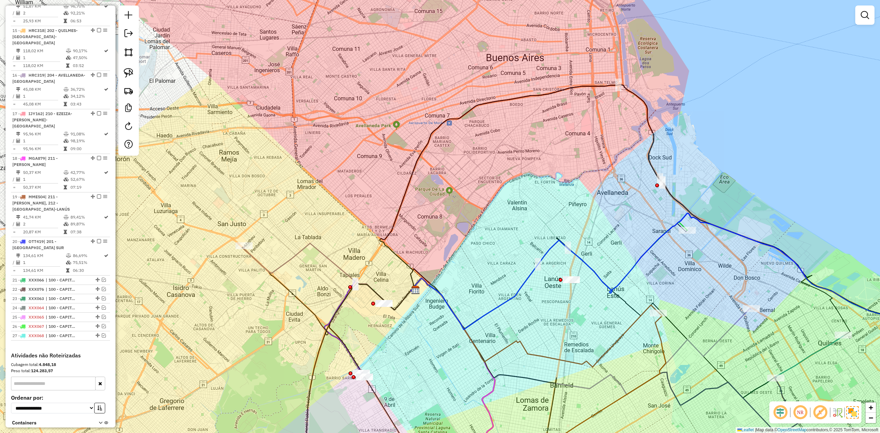
select select "**********"
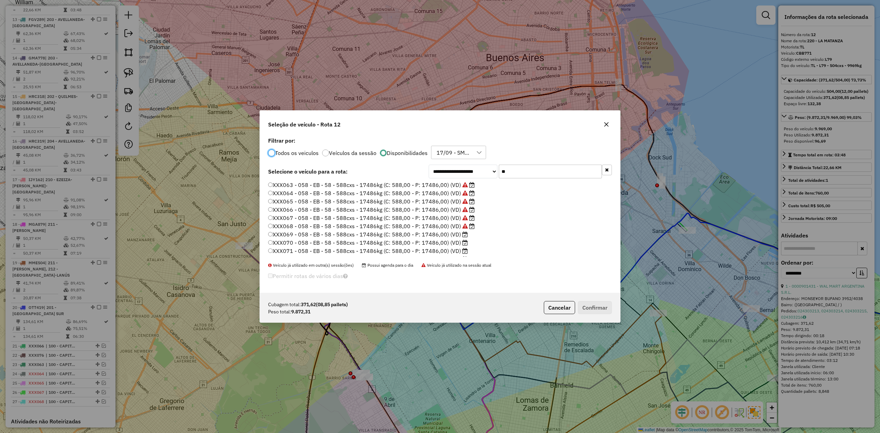
scroll to position [3, 2]
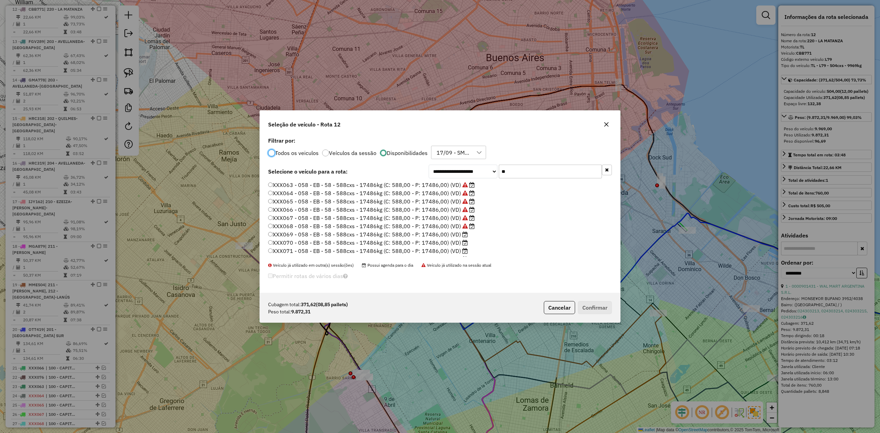
click at [249, 99] on label "XXX069 - 058 - EB - 58 - 588cxs - 17486kg (C: 588,00 - P: 17486,00) (VD)" at bounding box center [368, 234] width 200 height 8
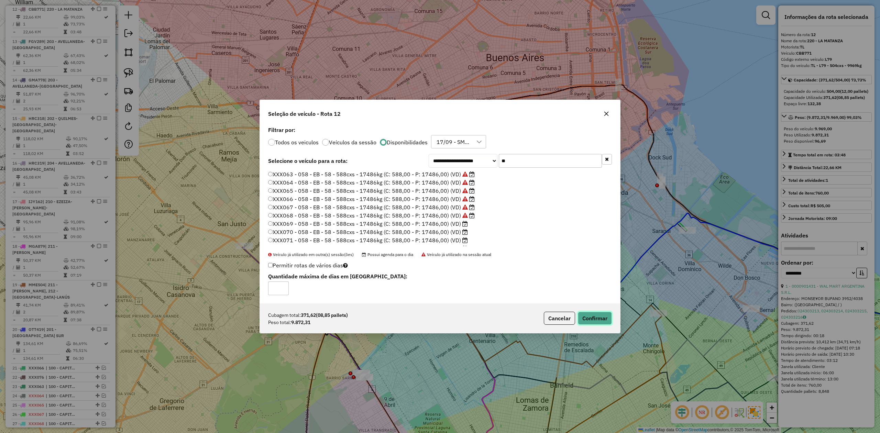
click at [249, 99] on button "Confirmar" at bounding box center [595, 318] width 34 height 13
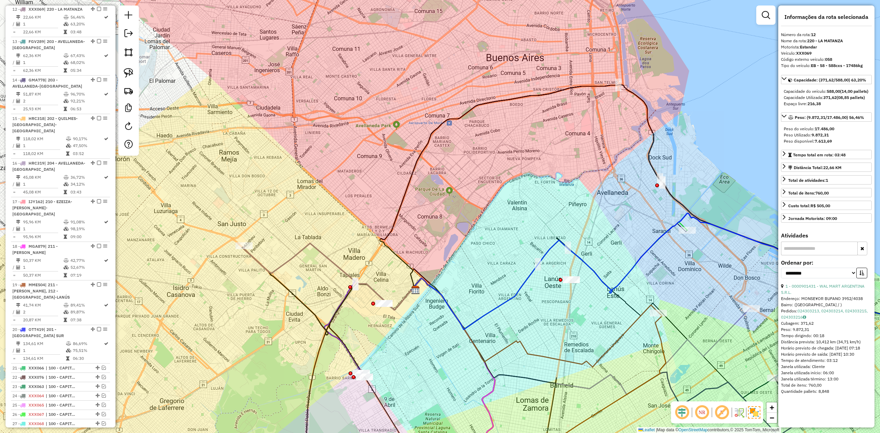
drag, startPoint x: 288, startPoint y: 262, endPoint x: 298, endPoint y: 240, distance: 24.8
click at [249, 99] on div "Janela de atendimento Grade de atendimento Capacidade Transportadoras Veículos …" at bounding box center [440, 216] width 880 height 433
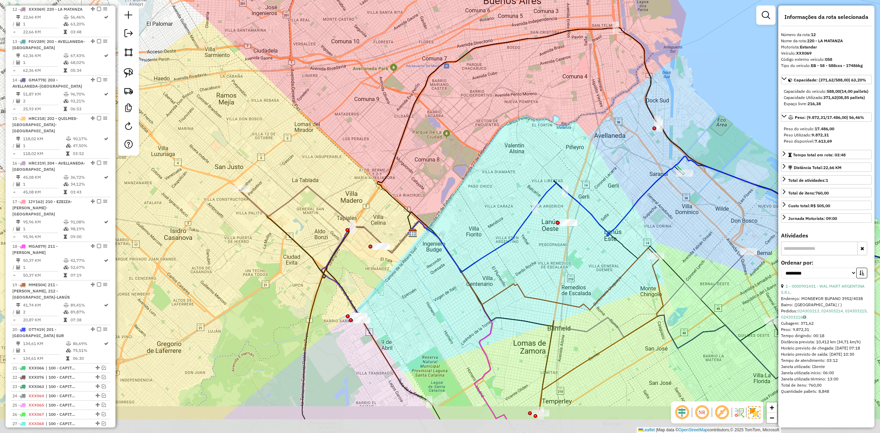
click at [249, 99] on div "Janela de atendimento Grade de atendimento Capacidade Transportadoras Veículos …" at bounding box center [440, 216] width 880 height 433
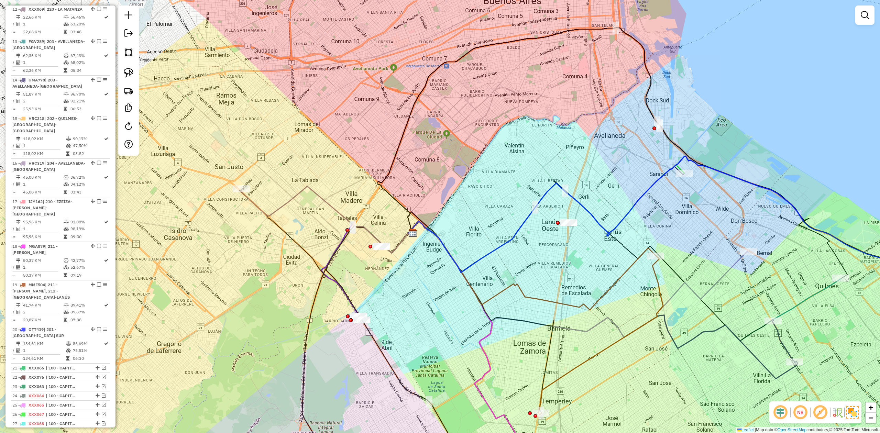
click at [249, 99] on icon at bounding box center [326, 219] width 170 height 67
select select "**********"
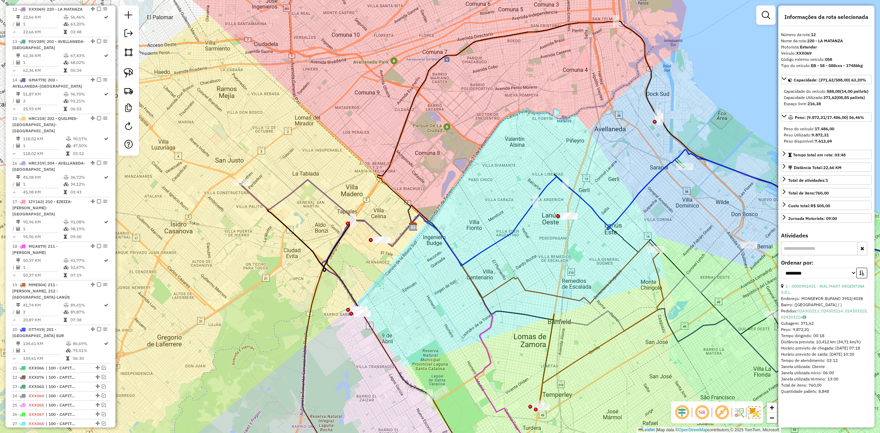
drag, startPoint x: 311, startPoint y: 252, endPoint x: 297, endPoint y: 203, distance: 51.0
click at [249, 99] on icon at bounding box center [326, 227] width 172 height 89
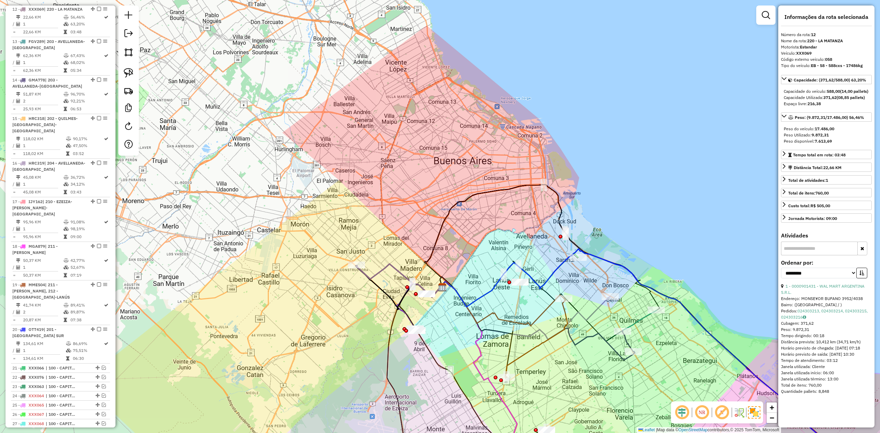
click at [249, 99] on div "Janela de atendimento Grade de atendimento Capacidade Transportadoras Veículos …" at bounding box center [440, 216] width 880 height 433
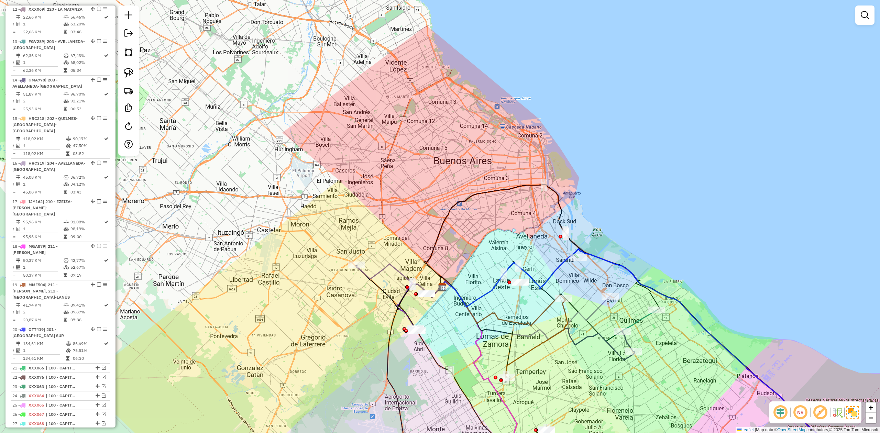
click at [249, 99] on icon at bounding box center [398, 280] width 85 height 33
select select "**********"
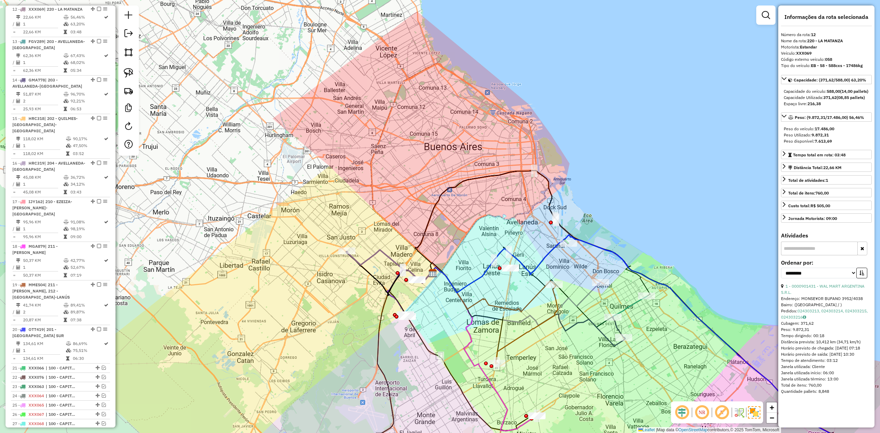
drag, startPoint x: 390, startPoint y: 278, endPoint x: 372, endPoint y: 252, distance: 32.6
click at [249, 99] on div "Janela de atendimento Grade de atendimento Capacidade Transportadoras Veículos …" at bounding box center [440, 216] width 880 height 433
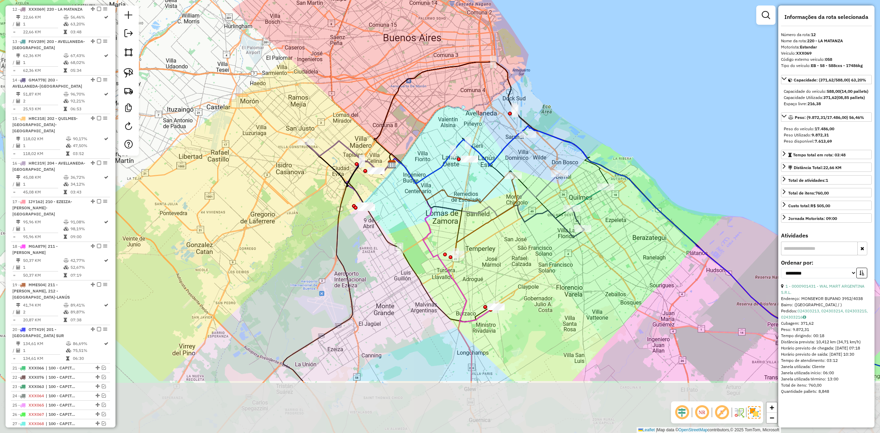
drag, startPoint x: 456, startPoint y: 320, endPoint x: 420, endPoint y: 214, distance: 111.9
click at [249, 99] on icon at bounding box center [442, 240] width 107 height 164
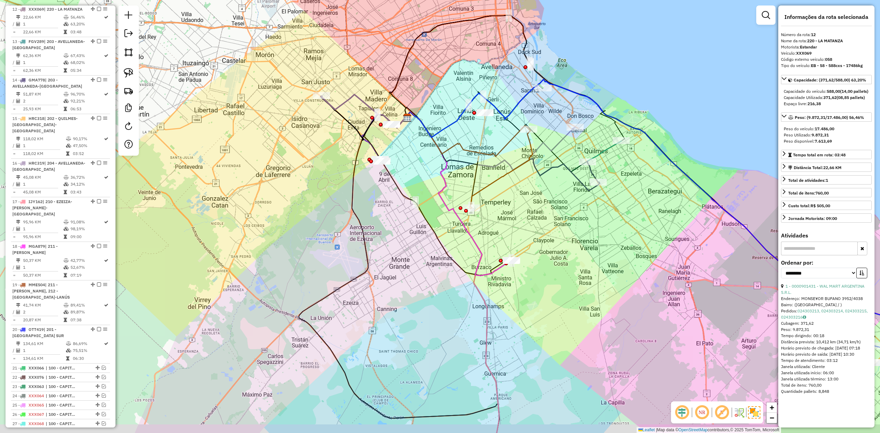
drag, startPoint x: 413, startPoint y: 212, endPoint x: 431, endPoint y: 170, distance: 46.1
click at [249, 99] on div "Janela de atendimento Grade de atendimento Capacidade Transportadoras Veículos …" at bounding box center [440, 216] width 880 height 433
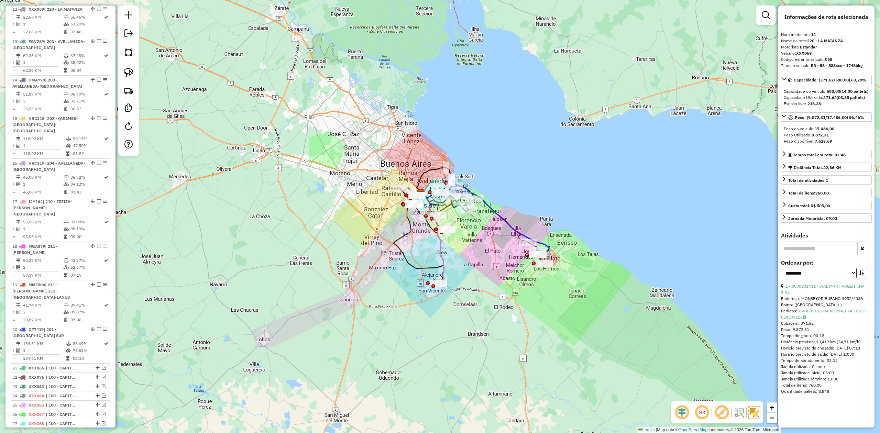
drag, startPoint x: 483, startPoint y: 248, endPoint x: 479, endPoint y: 263, distance: 15.5
click at [249, 99] on div "Janela de atendimento Grade de atendimento Capacidade Transportadoras Veículos …" at bounding box center [440, 216] width 880 height 433
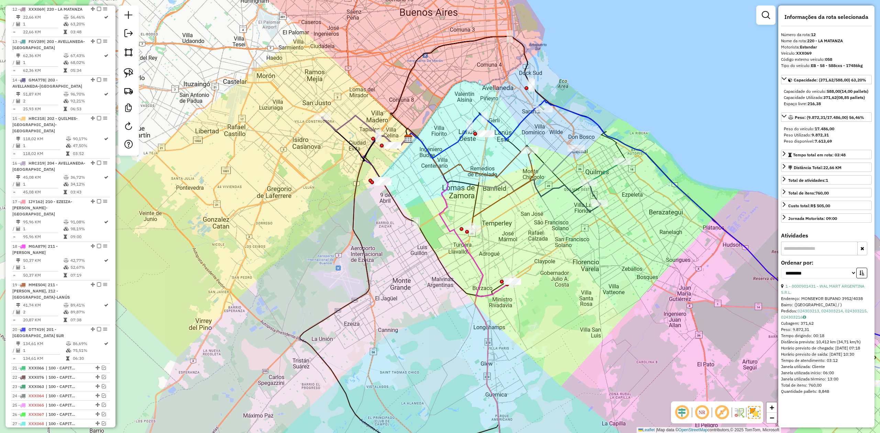
drag, startPoint x: 438, startPoint y: 199, endPoint x: 449, endPoint y: 213, distance: 17.9
click at [249, 99] on div "Janela de atendimento Grade de atendimento Capacidade Transportadoras Veículos …" at bounding box center [440, 216] width 880 height 433
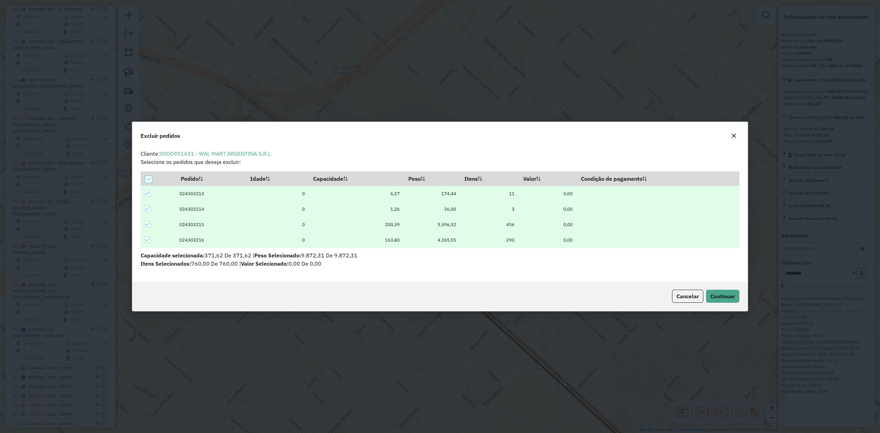
scroll to position [0, 0]
click at [249, 99] on button "Continuar" at bounding box center [722, 296] width 33 height 13
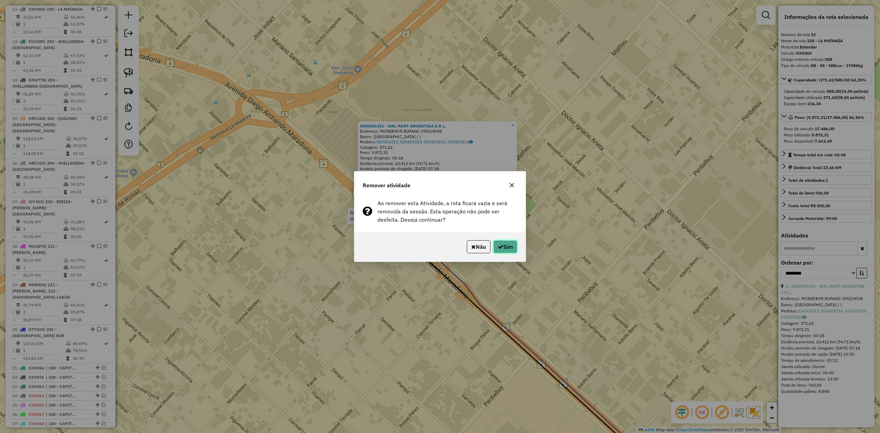
click at [249, 99] on button "Sim" at bounding box center [505, 246] width 24 height 13
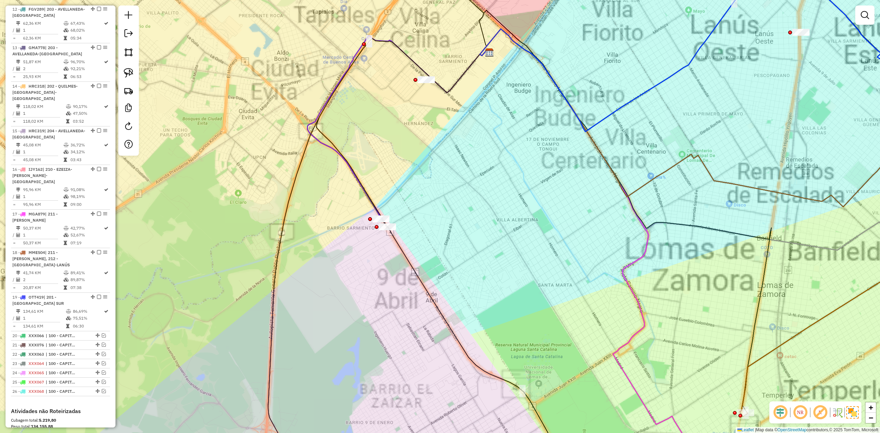
drag, startPoint x: 384, startPoint y: 182, endPoint x: 395, endPoint y: 192, distance: 14.8
click at [249, 99] on div "Janela de atendimento Grade de atendimento Capacidade Transportadoras Veículos …" at bounding box center [440, 216] width 880 height 433
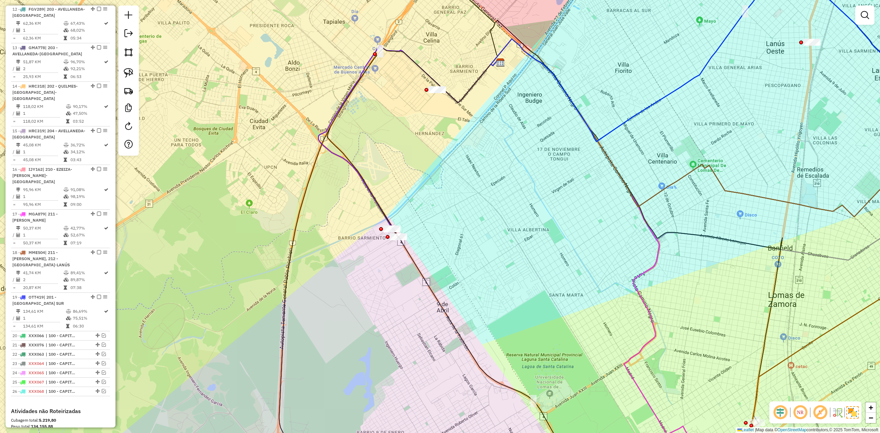
drag, startPoint x: 405, startPoint y: 228, endPoint x: 417, endPoint y: 239, distance: 16.0
click at [249, 99] on div "Janela de atendimento Grade de atendimento Capacidade Transportadoras Veículos …" at bounding box center [440, 216] width 880 height 433
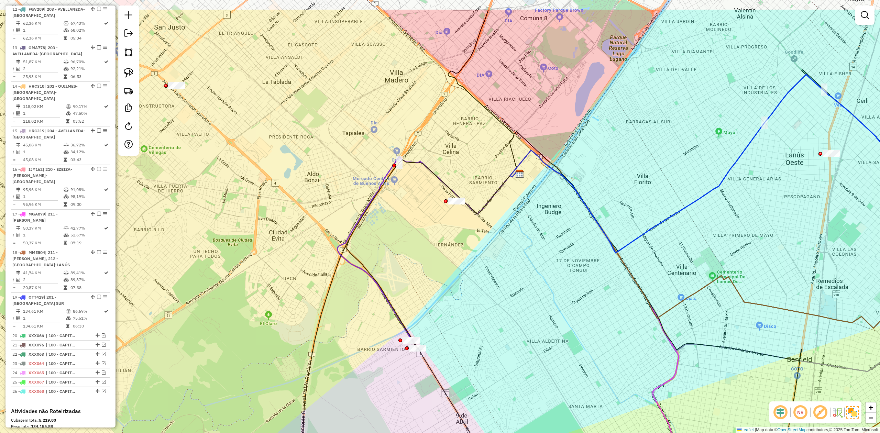
drag, startPoint x: 455, startPoint y: 201, endPoint x: 458, endPoint y: 236, distance: 35.2
click at [249, 99] on div "Janela de atendimento Grade de atendimento Capacidade Transportadoras Veículos …" at bounding box center [440, 216] width 880 height 433
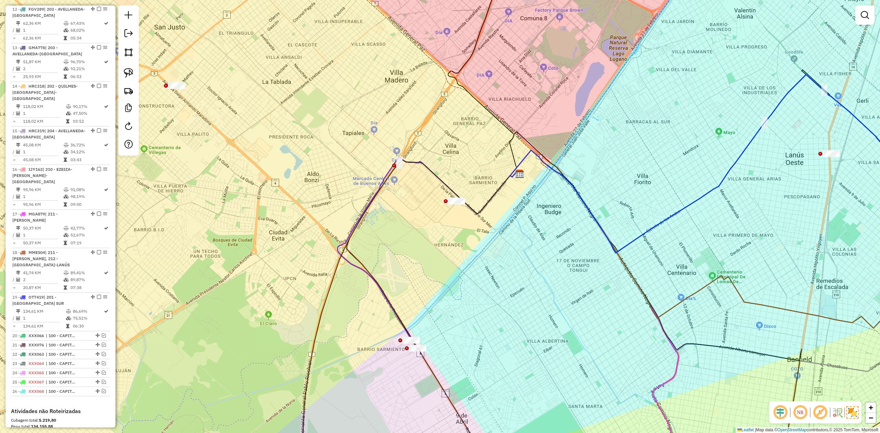
click at [249, 99] on div at bounding box center [456, 201] width 17 height 7
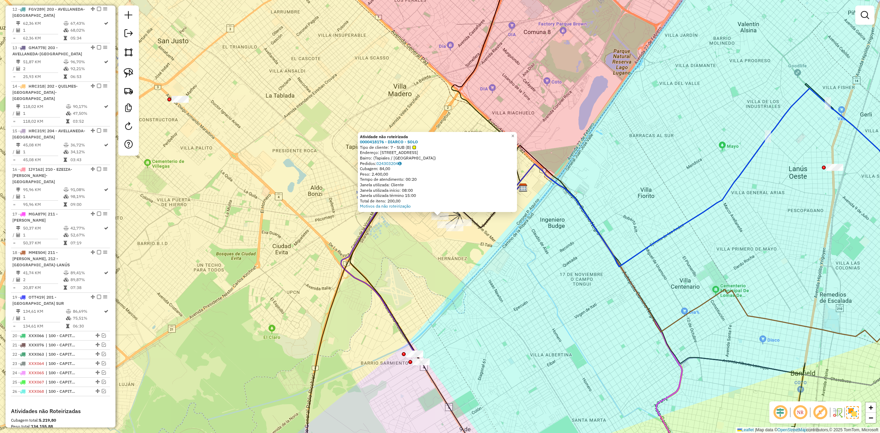
click at [249, 99] on div "Atividade não roteirizada 0000418176 - DIARCO - SOLO Tipo de cliente: 7 - SUB (…" at bounding box center [440, 216] width 880 height 433
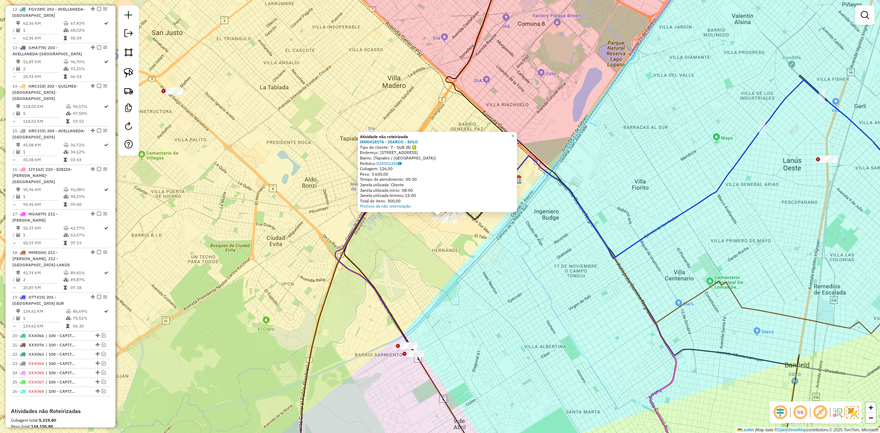
click at [249, 99] on div "Atividade não roteirizada 0000418176 - DIARCO - SOLO Tipo de cliente: 7 - SUB (…" at bounding box center [440, 216] width 880 height 433
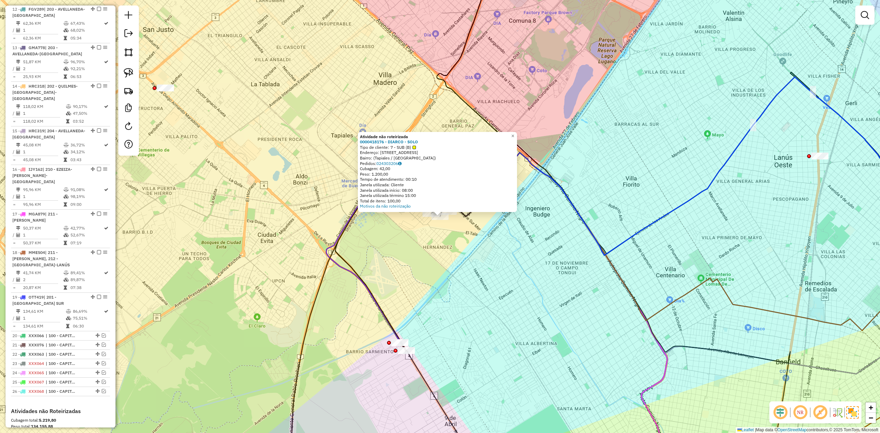
click at [249, 99] on div "Atividade não roteirizada 0000418176 - DIARCO - SOLO Tipo de cliente: 7 - SUB (…" at bounding box center [440, 216] width 880 height 433
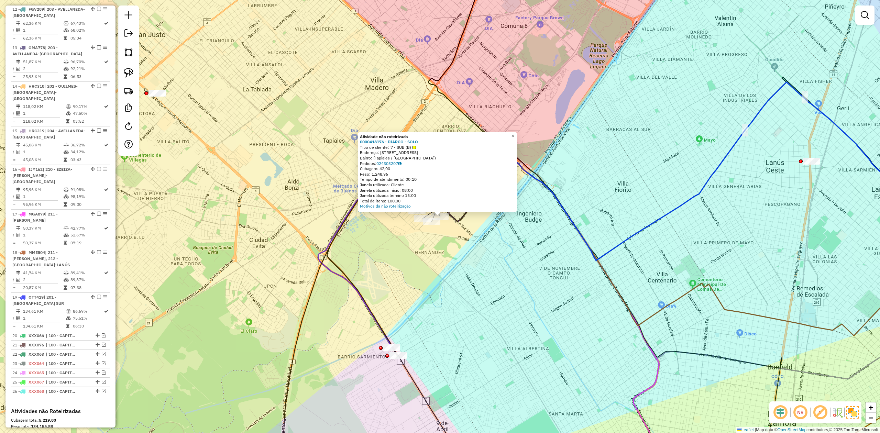
click at [249, 99] on div "Atividade não roteirizada 0000418176 - DIARCO - SOLO Tipo de cliente: 7 - SUB (…" at bounding box center [440, 216] width 880 height 433
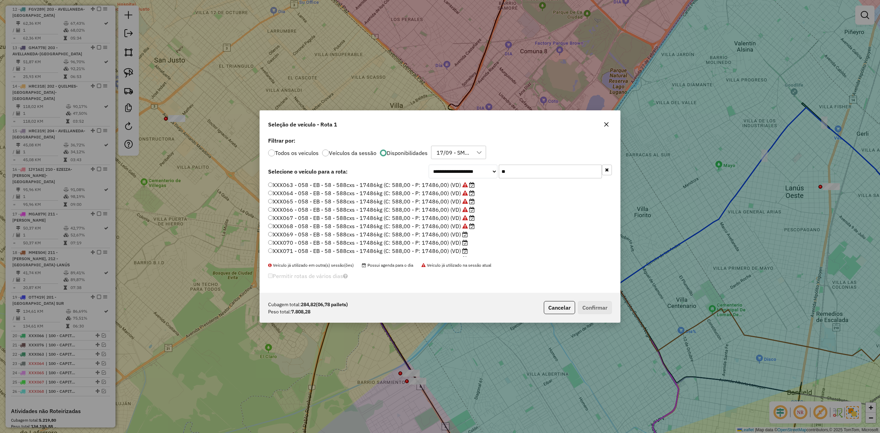
scroll to position [3, 2]
click at [249, 99] on label "XXX069 - 058 - EB - 58 - 588cxs - 17486kg (C: 588,00 - P: 17486,00) (VD)" at bounding box center [368, 234] width 200 height 8
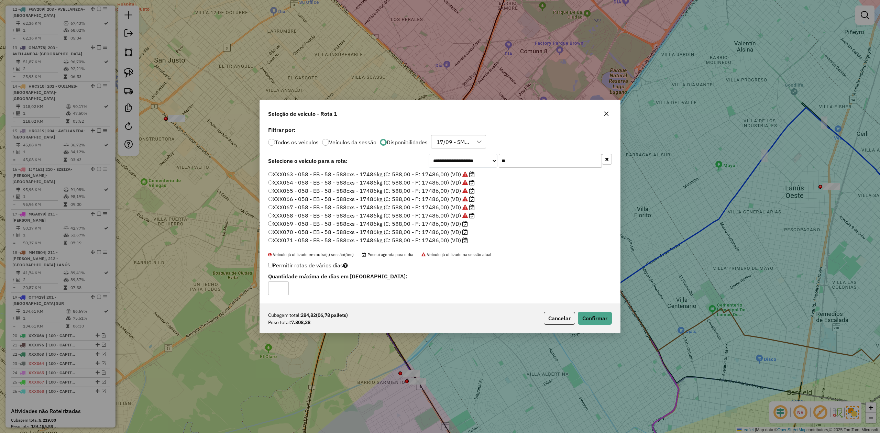
click at [249, 99] on div "Cubagem total: 284,82 (06,78 pallets) Peso total: 7.808,28 Cancelar Confirmar" at bounding box center [440, 319] width 360 height 30
click at [249, 99] on button "Confirmar" at bounding box center [595, 318] width 34 height 13
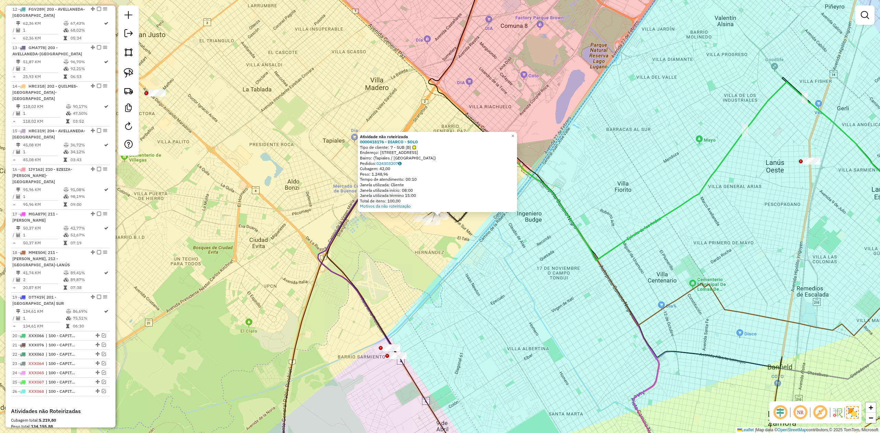
click at [249, 99] on div "Atividade não roteirizada 0000418176 - DIARCO - SOLO Tipo de cliente: 7 - SUB (…" at bounding box center [440, 216] width 880 height 433
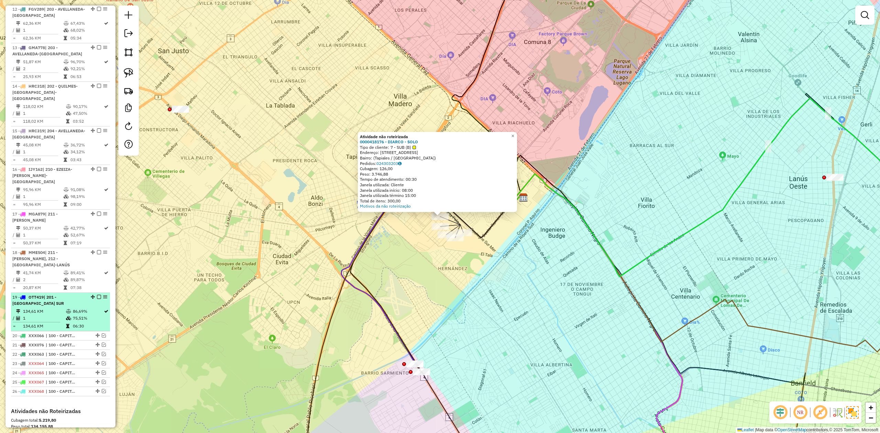
scroll to position [814, 0]
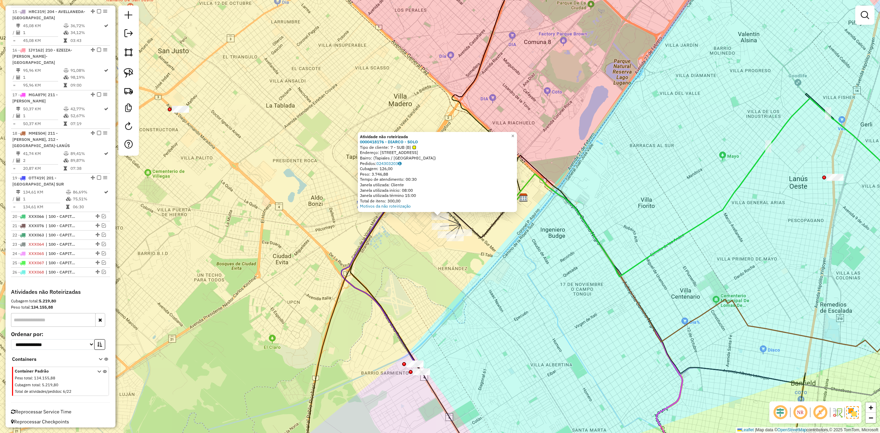
drag, startPoint x: 416, startPoint y: 276, endPoint x: 337, endPoint y: 293, distance: 80.4
click at [249, 99] on div "Atividade não roteirizada 0000418176 - DIARCO - SOLO Tipo de cliente: 7 - SUB (…" at bounding box center [440, 216] width 880 height 433
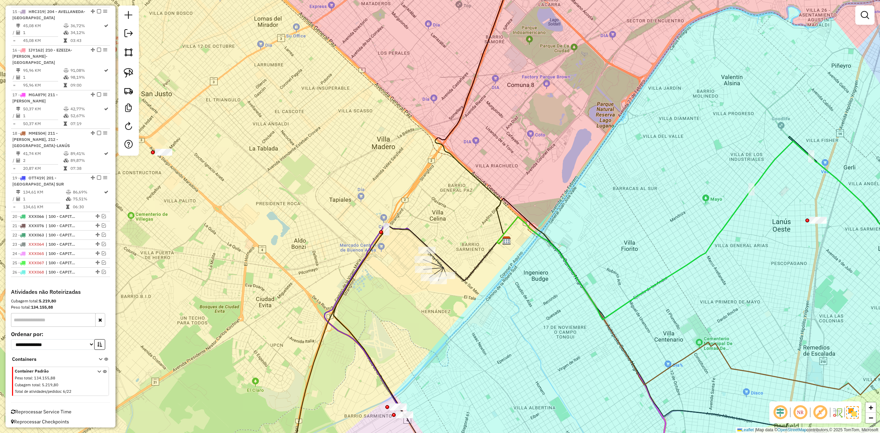
drag, startPoint x: 411, startPoint y: 346, endPoint x: 306, endPoint y: 361, distance: 106.9
click at [249, 99] on div "Janela de atendimento Grade de atendimento Capacidade Transportadoras Veículos …" at bounding box center [440, 216] width 880 height 433
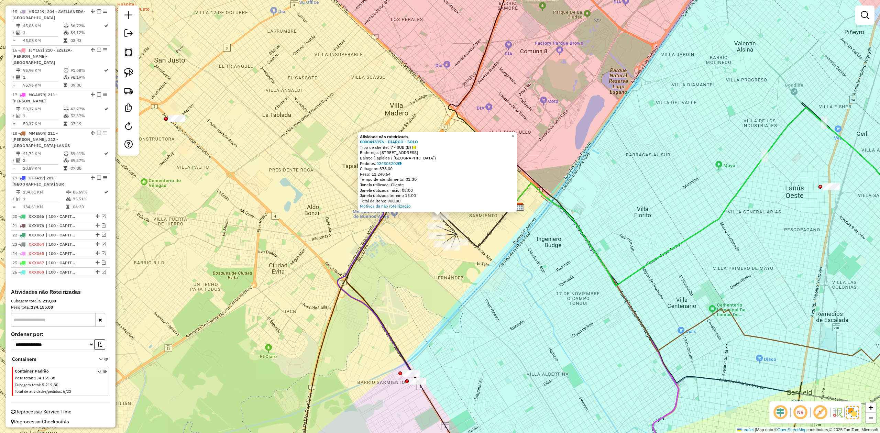
click at [249, 99] on div "Atividade não roteirizada 0000418176 - DIARCO - SOLO Tipo de cliente: 7 - SUB (…" at bounding box center [440, 216] width 880 height 433
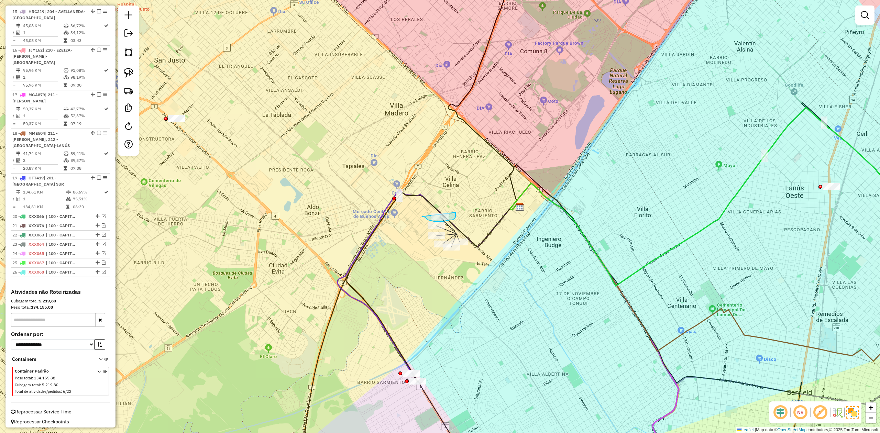
drag, startPoint x: 423, startPoint y: 216, endPoint x: 426, endPoint y: 199, distance: 17.7
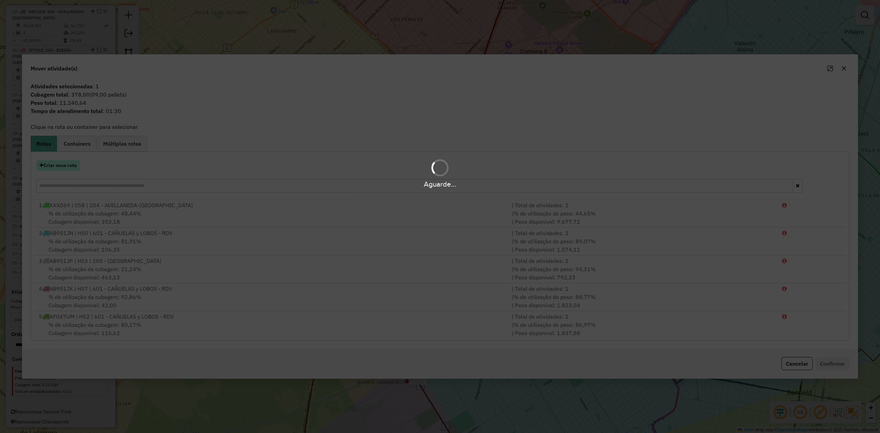
click at [66, 99] on button "Criar nova rota" at bounding box center [57, 165] width 43 height 11
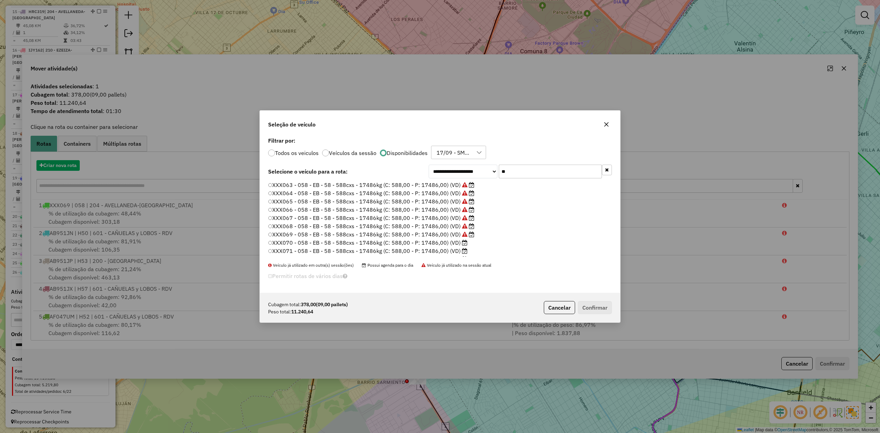
scroll to position [3, 2]
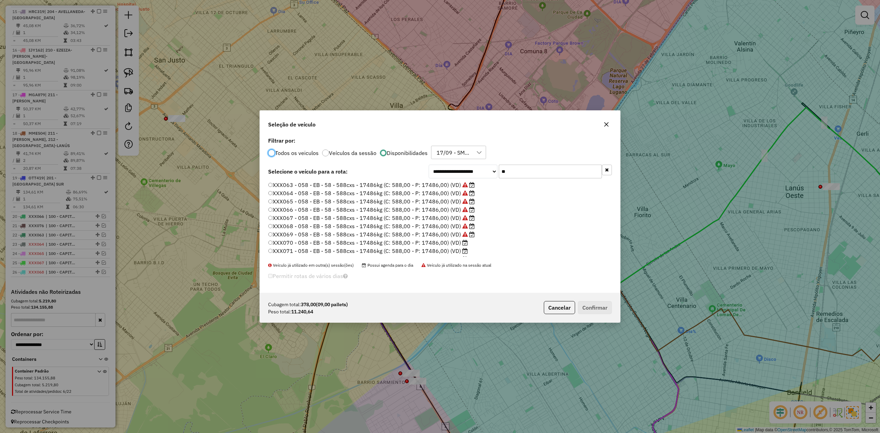
click at [249, 99] on label "XXX070 - 058 - EB - 58 - 588cxs - 17486kg (C: 588,00 - P: 17486,00) (VD)" at bounding box center [368, 243] width 200 height 8
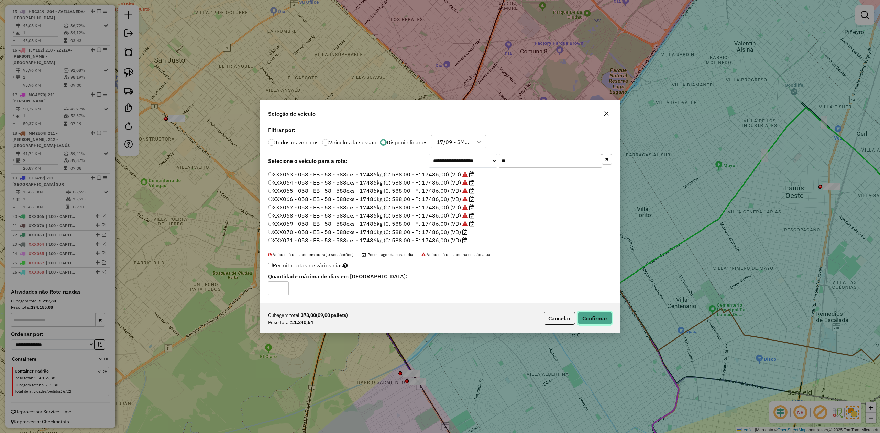
click at [249, 99] on button "Confirmar" at bounding box center [595, 318] width 34 height 13
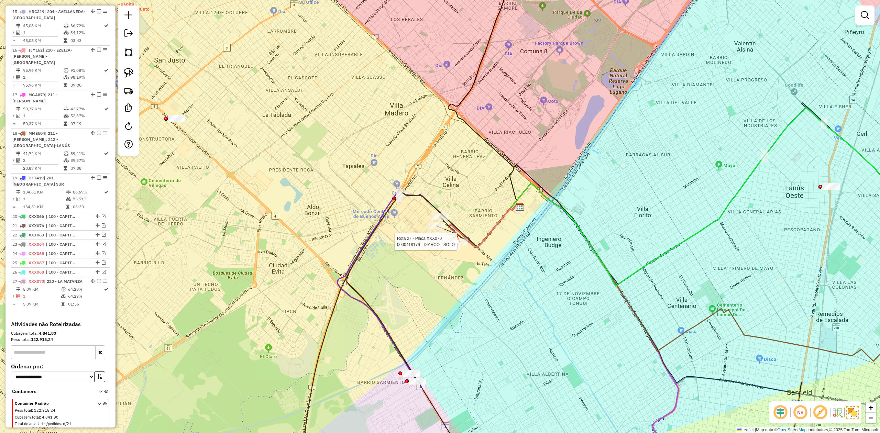
scroll to position [853, 0]
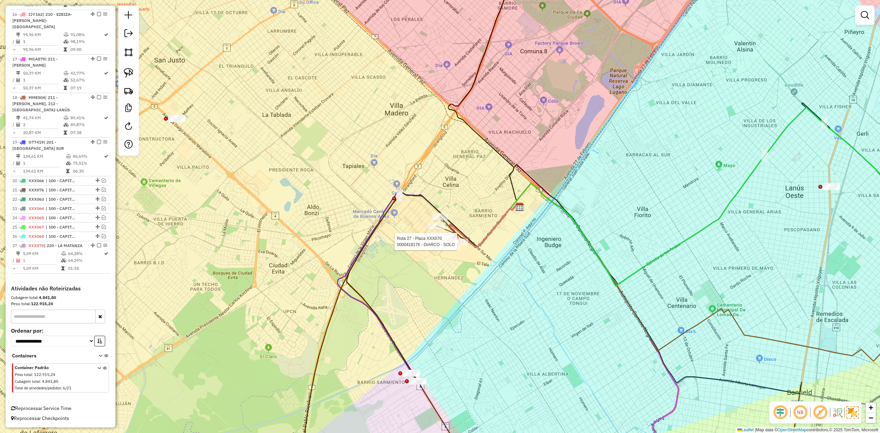
select select "**********"
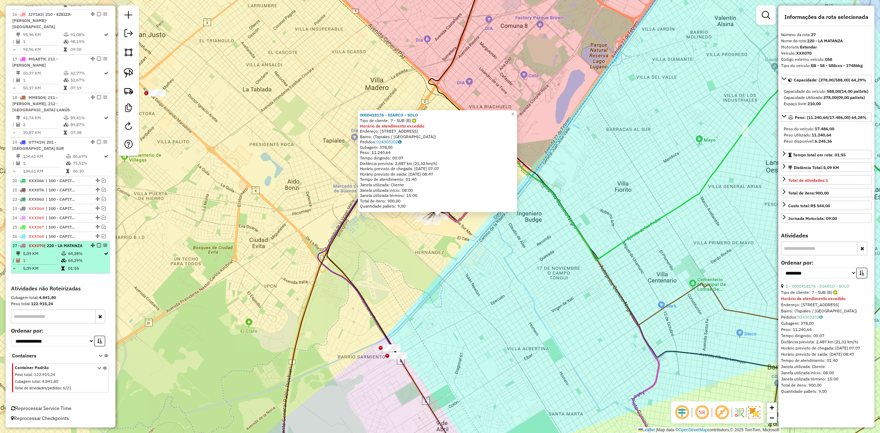
click at [97, 99] on em at bounding box center [99, 245] width 4 height 4
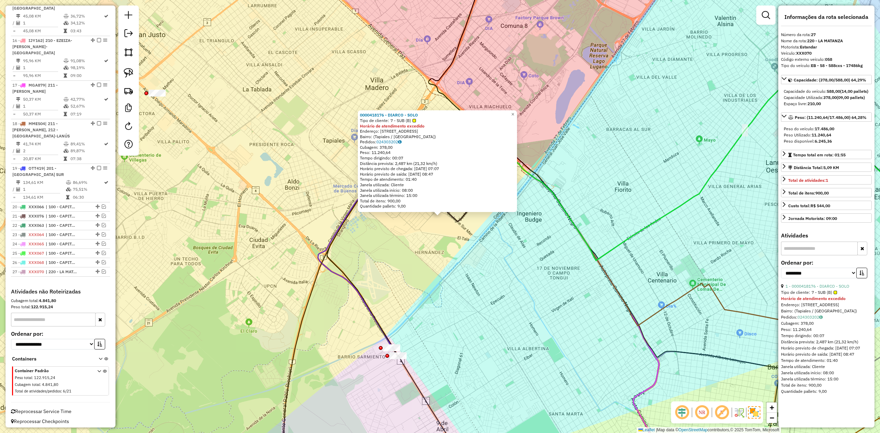
click at [249, 99] on div "0000418176 - DIARCO - SOLO Tipo de cliente: 7 - SUB (B) Horário de atendimento …" at bounding box center [440, 216] width 880 height 433
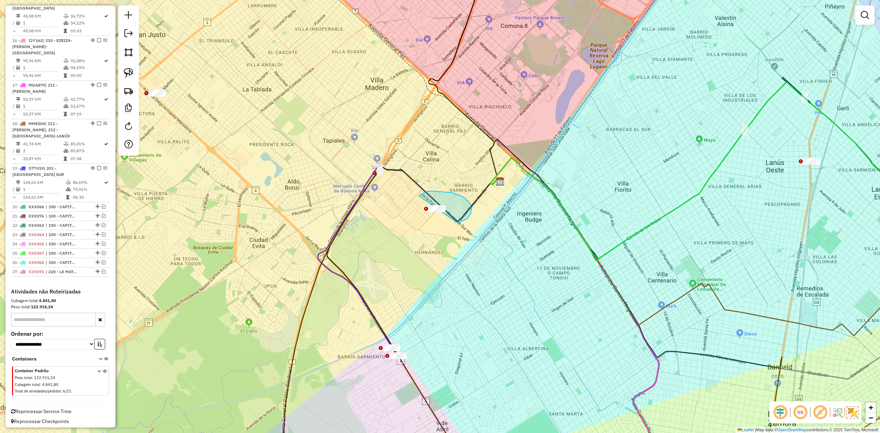
drag, startPoint x: 470, startPoint y: 203, endPoint x: 431, endPoint y: 223, distance: 43.7
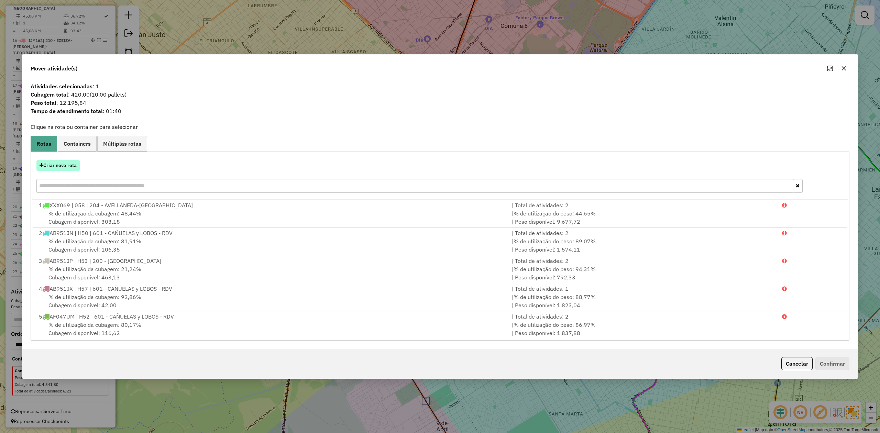
click at [69, 99] on button "Criar nova rota" at bounding box center [57, 165] width 43 height 11
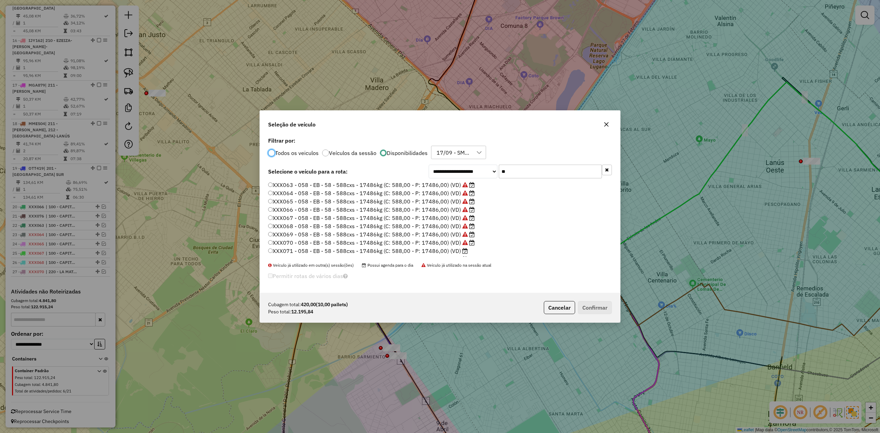
scroll to position [3, 2]
click at [249, 99] on label "XXX071 - 058 - EB - 58 - 588cxs - 17486kg (C: 588,00 - P: 17486,00) (VD)" at bounding box center [368, 251] width 200 height 8
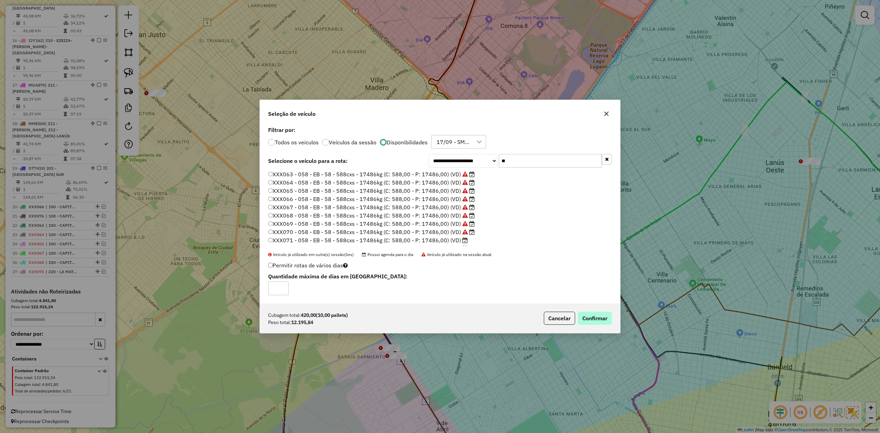
drag, startPoint x: 582, startPoint y: 307, endPoint x: 591, endPoint y: 318, distance: 13.2
click at [249, 99] on div "Cubagem total: 420,00 (10,00 pallets) Peso total: 12.195,84 Cancelar Confirmar" at bounding box center [440, 319] width 360 height 30
click at [249, 99] on button "Confirmar" at bounding box center [595, 318] width 34 height 13
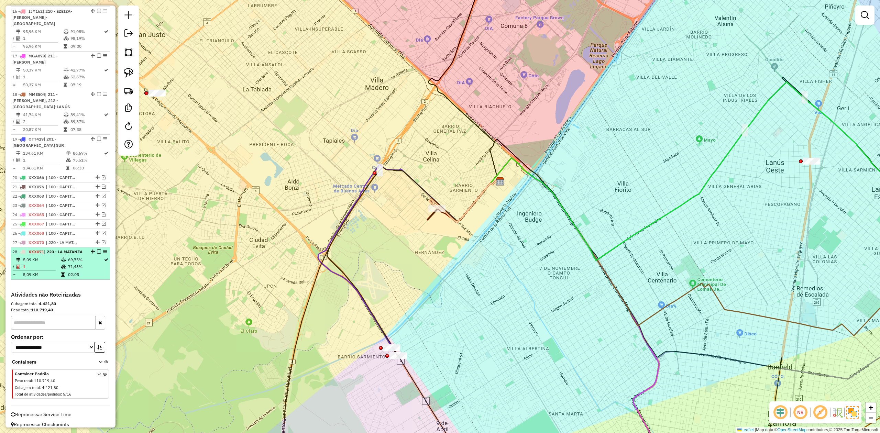
click at [97, 99] on em at bounding box center [99, 252] width 4 height 4
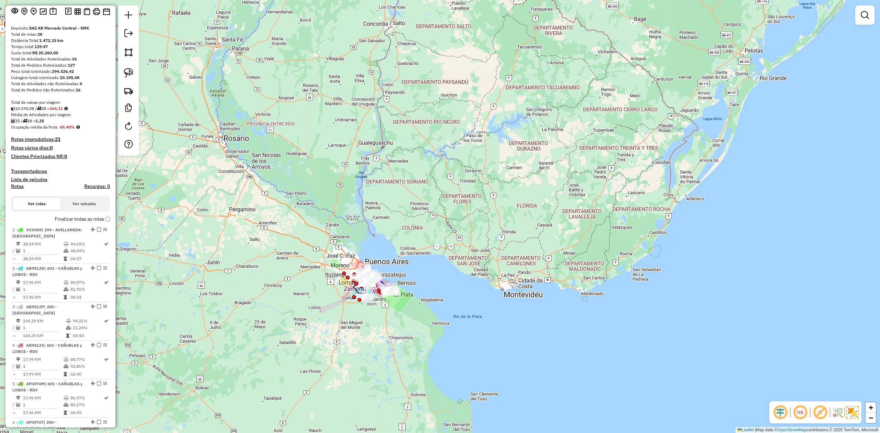
scroll to position [0, 0]
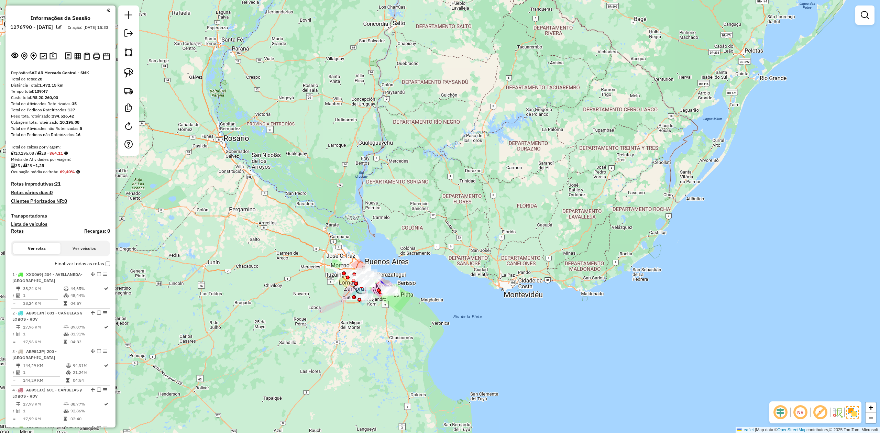
click at [36, 99] on h4 "Transportadoras" at bounding box center [60, 216] width 99 height 6
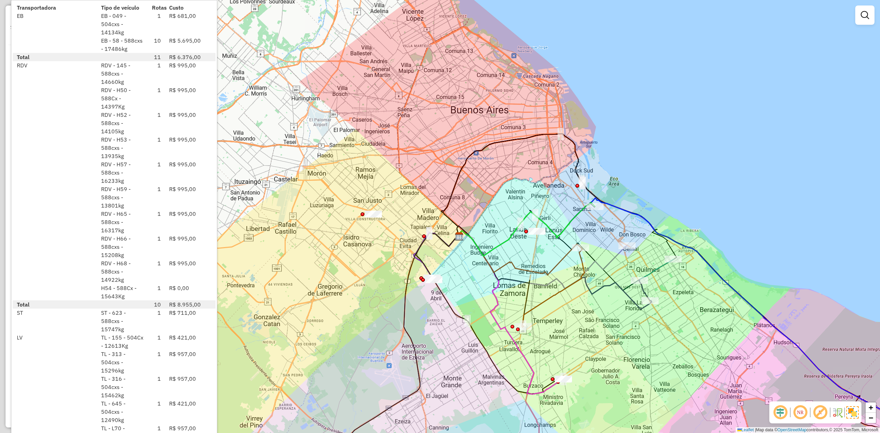
drag, startPoint x: 365, startPoint y: 280, endPoint x: 475, endPoint y: 274, distance: 110.5
click at [249, 99] on div "Janela de atendimento Grade de atendimento Capacidade Transportadoras Veículos …" at bounding box center [440, 216] width 880 height 433
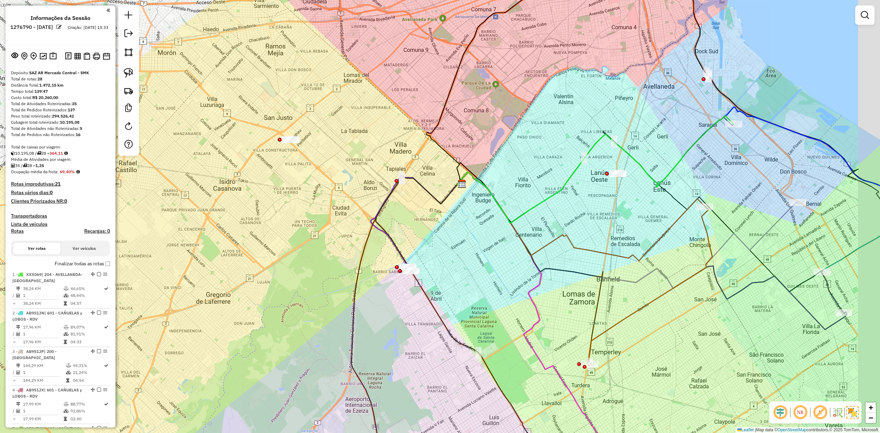
drag, startPoint x: 385, startPoint y: 274, endPoint x: 260, endPoint y: 249, distance: 127.5
click at [249, 99] on div "Janela de atendimento Grade de atendimento Capacidade Transportadoras Veículos …" at bounding box center [440, 216] width 880 height 433
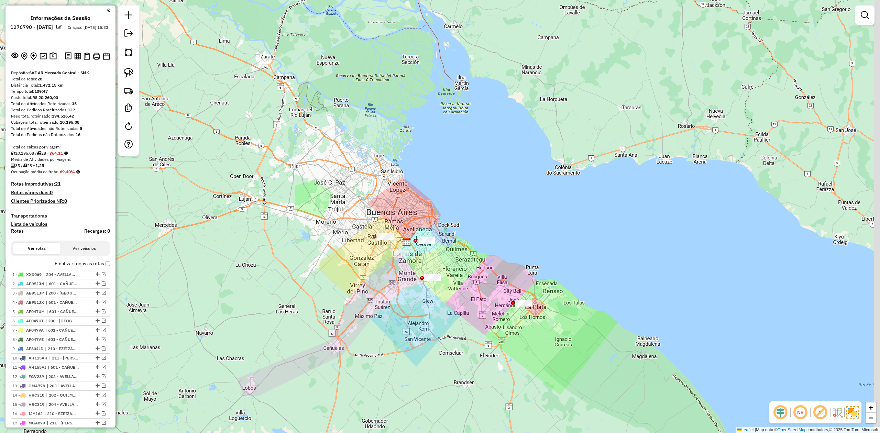
drag, startPoint x: 458, startPoint y: 300, endPoint x: 406, endPoint y: 275, distance: 57.8
click at [249, 99] on div "Janela de atendimento Grade de atendimento Capacidade Transportadoras Veículos …" at bounding box center [440, 216] width 880 height 433
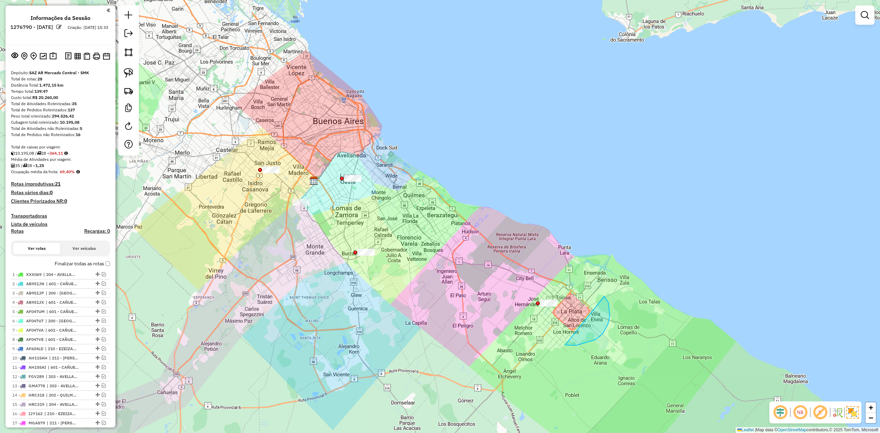
drag, startPoint x: 604, startPoint y: 296, endPoint x: 571, endPoint y: 343, distance: 57.4
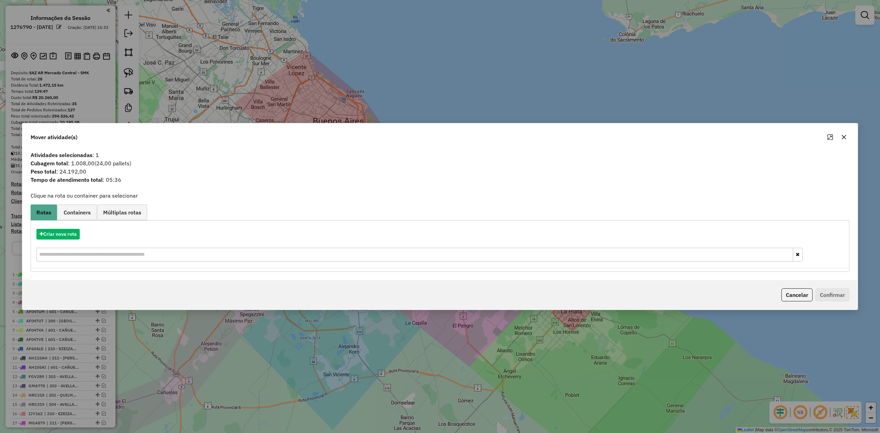
click at [249, 99] on icon "button" at bounding box center [843, 136] width 5 height 5
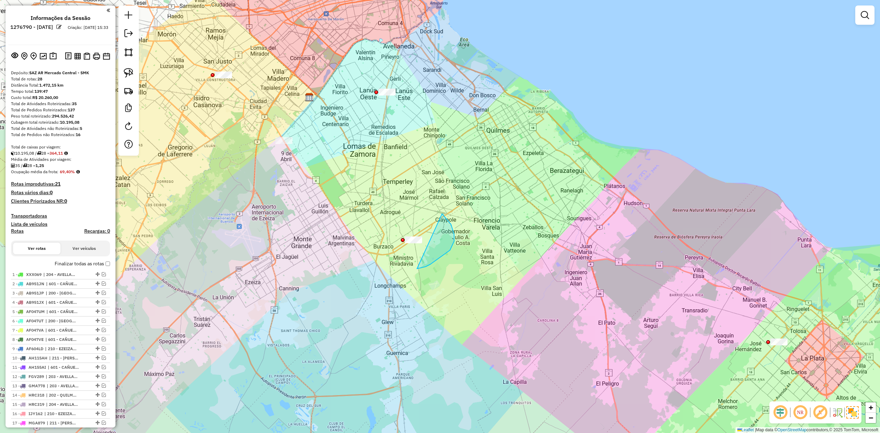
drag, startPoint x: 442, startPoint y: 214, endPoint x: 443, endPoint y: 268, distance: 54.3
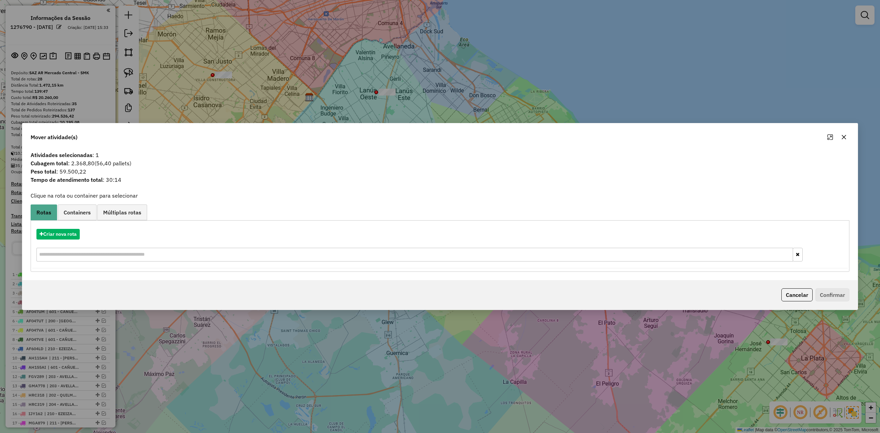
drag, startPoint x: 844, startPoint y: 137, endPoint x: 826, endPoint y: 130, distance: 20.2
click at [249, 99] on icon "button" at bounding box center [844, 137] width 4 height 4
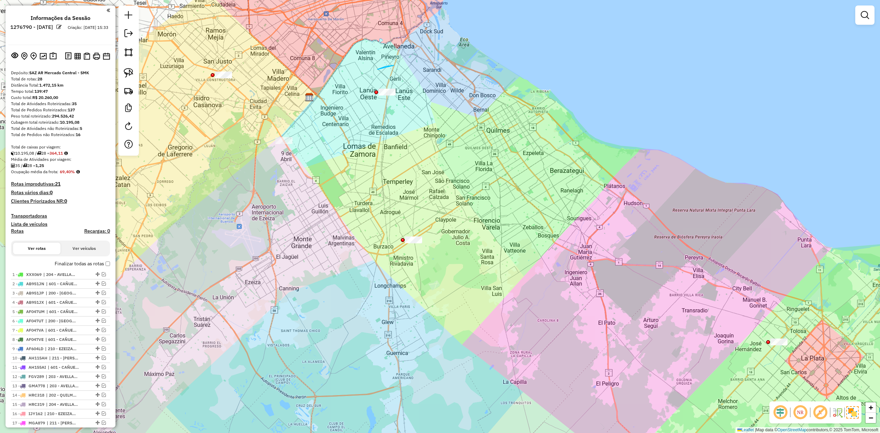
drag, startPoint x: 386, startPoint y: 66, endPoint x: 455, endPoint y: 75, distance: 70.3
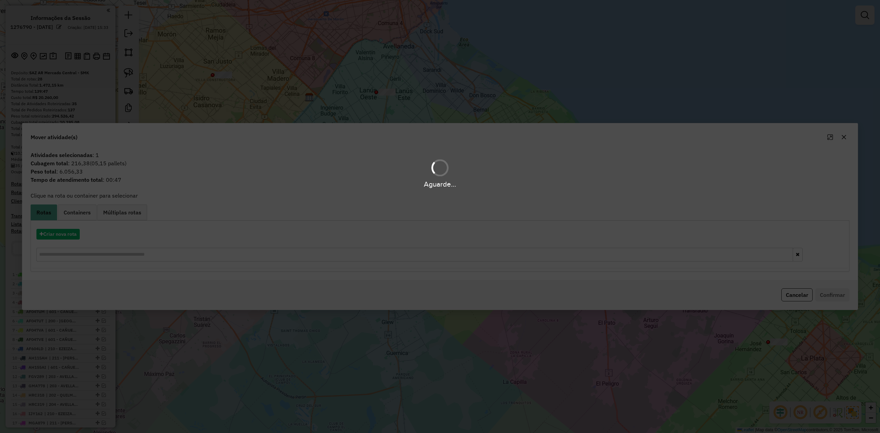
click at [249, 99] on div "Aguarde..." at bounding box center [440, 216] width 880 height 433
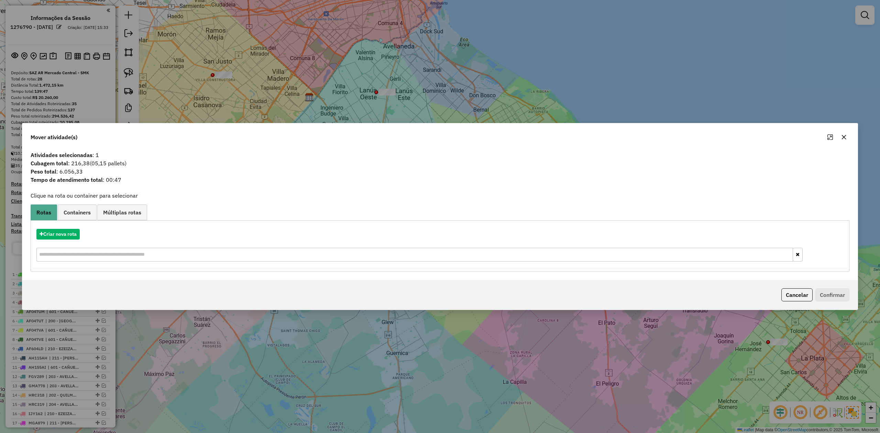
click at [249, 99] on icon "button" at bounding box center [843, 136] width 5 height 5
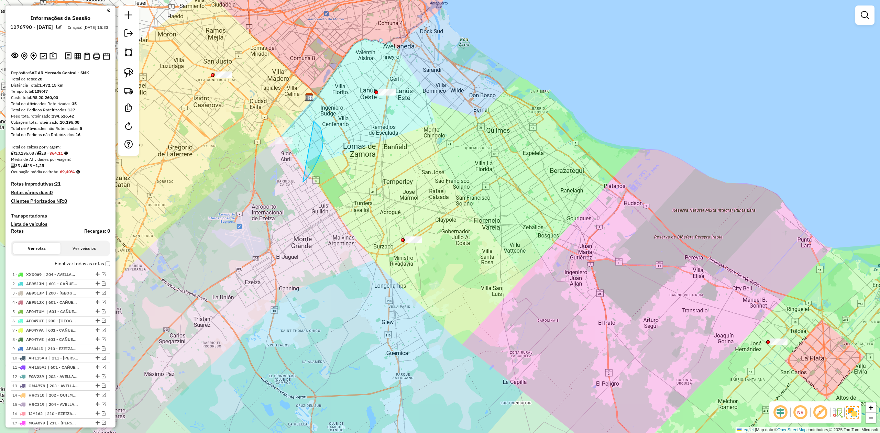
drag, startPoint x: 303, startPoint y: 182, endPoint x: 273, endPoint y: 190, distance: 30.8
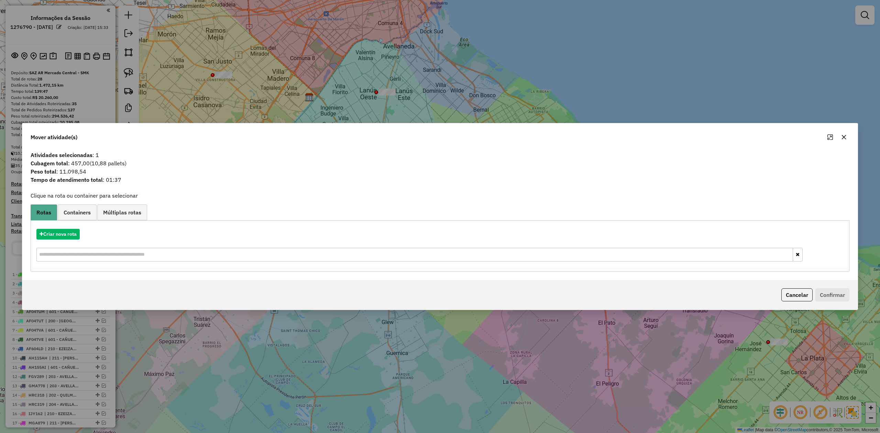
click at [249, 99] on icon "button" at bounding box center [844, 137] width 4 height 4
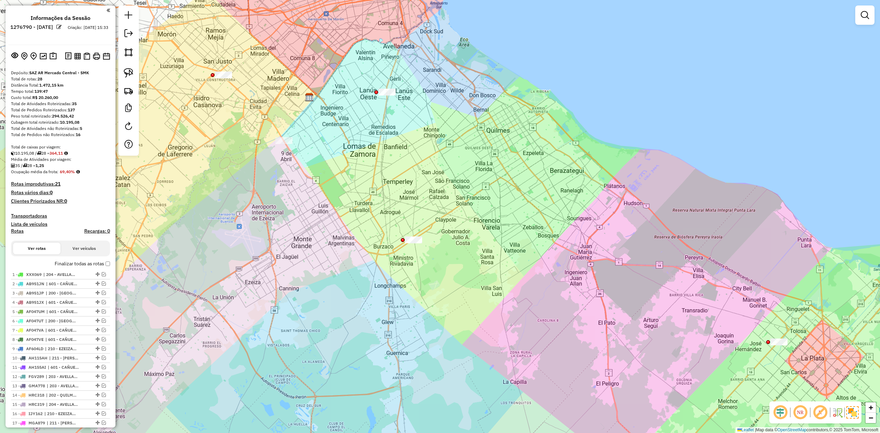
drag, startPoint x: 342, startPoint y: 179, endPoint x: 346, endPoint y: 230, distance: 50.4
click at [249, 99] on div "Janela de atendimento Grade de atendimento Capacidade Transportadoras Veículos …" at bounding box center [440, 216] width 880 height 433
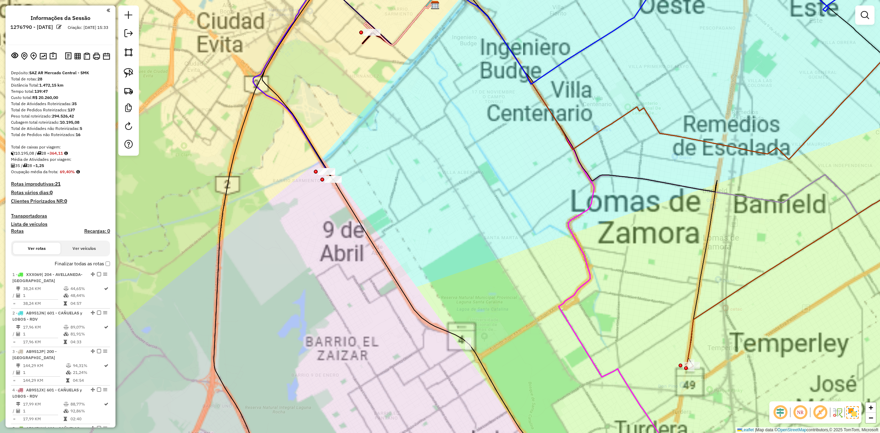
click at [249, 99] on div "Janela de atendimento Grade de atendimento Capacidade Transportadoras Veículos …" at bounding box center [440, 216] width 880 height 433
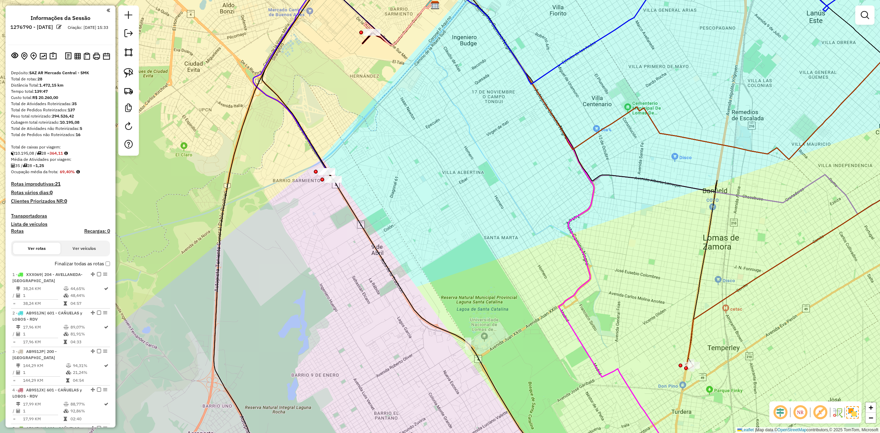
click at [249, 99] on icon at bounding box center [406, 233] width 289 height 485
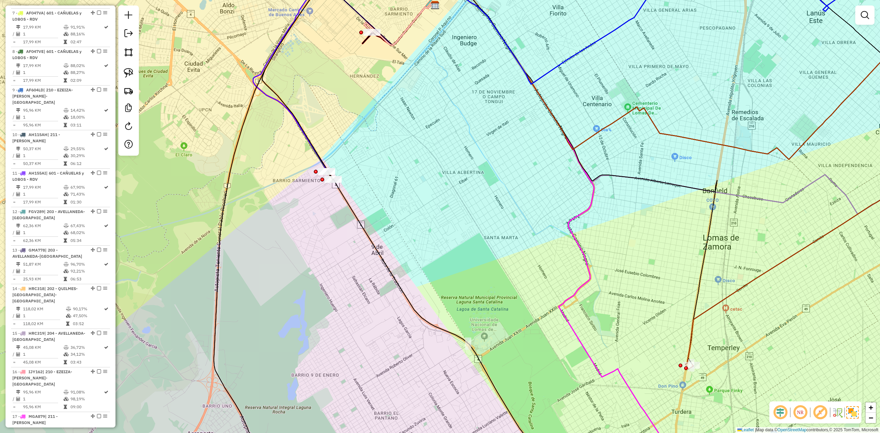
select select "**********"
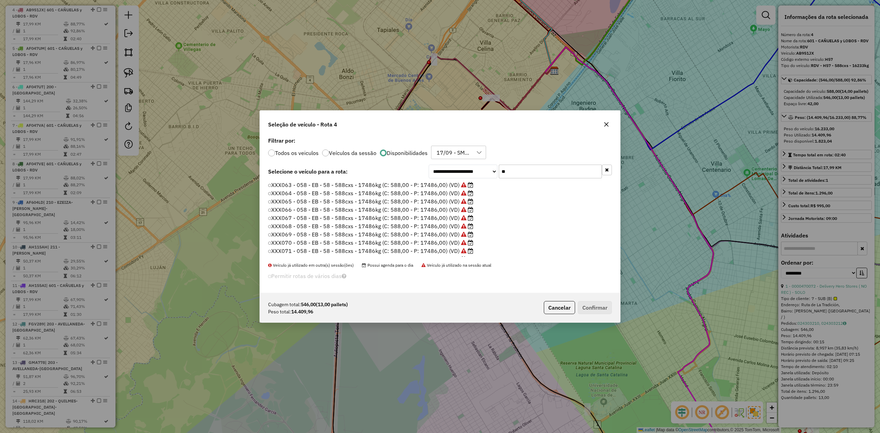
scroll to position [3, 2]
drag, startPoint x: 522, startPoint y: 170, endPoint x: 479, endPoint y: 168, distance: 43.7
click at [249, 99] on div "**********" at bounding box center [520, 172] width 183 height 14
drag, startPoint x: 607, startPoint y: 124, endPoint x: 460, endPoint y: 162, distance: 152.4
click at [249, 99] on icon "button" at bounding box center [606, 124] width 5 height 5
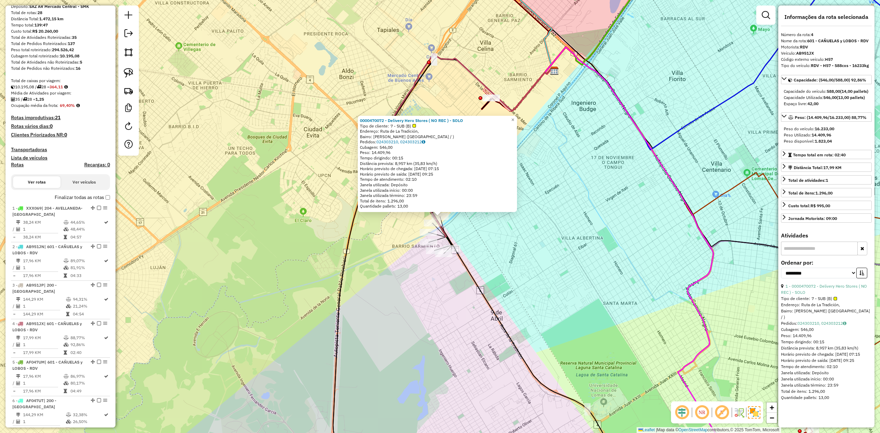
scroll to position [0, 0]
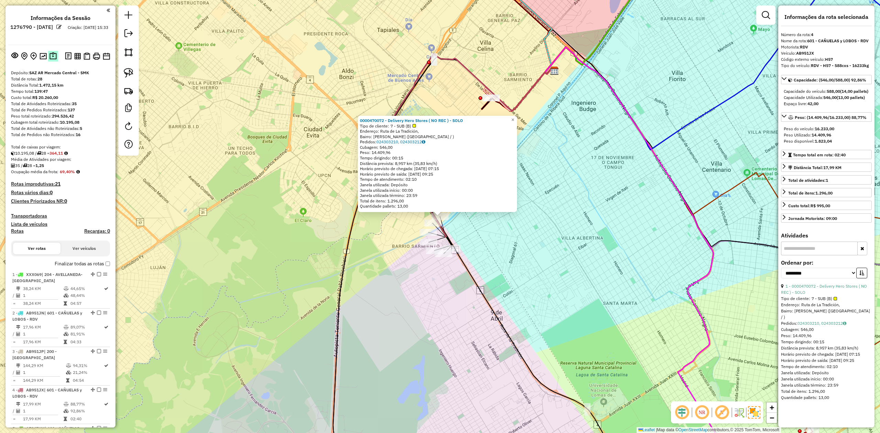
click at [54, 56] on img at bounding box center [52, 56] width 7 height 8
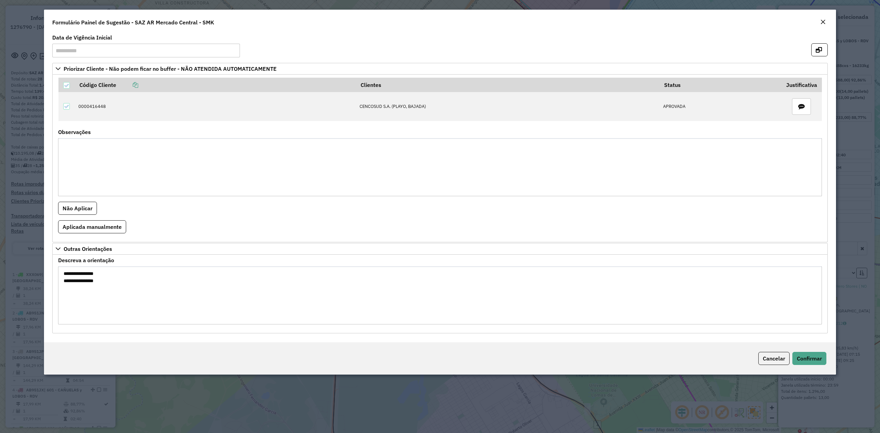
click at [249, 17] on div "Formulário Painel de Sugestão - SAZ AR Mercado Central - SMK" at bounding box center [440, 21] width 792 height 23
click at [249, 22] on em "Close" at bounding box center [822, 21] width 5 height 5
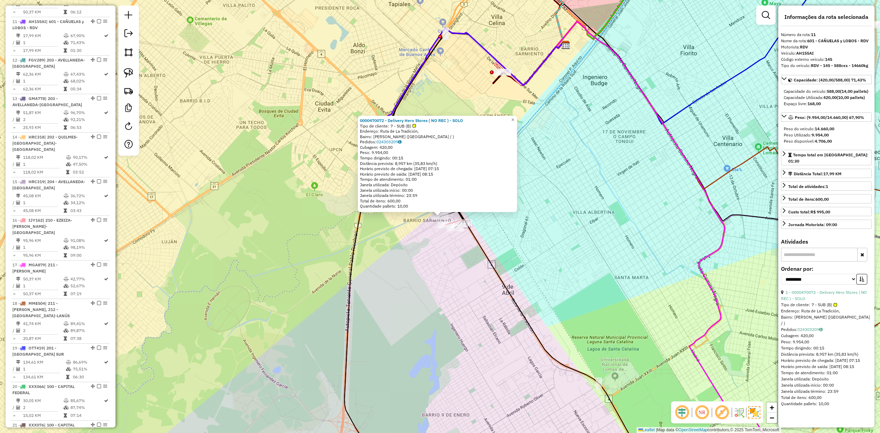
scroll to position [657, 0]
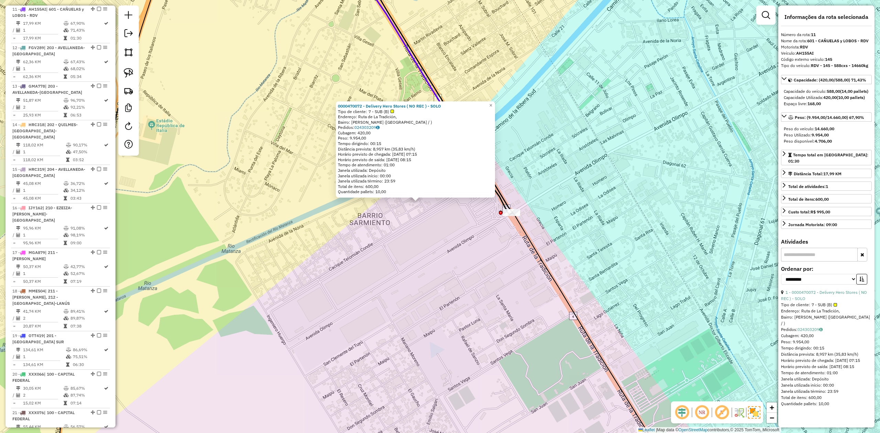
click at [249, 99] on div "0000470072 - Delivery Hero Stores ( NO REC ) - SOLO Tipo de cliente: 7 - SUB (B…" at bounding box center [440, 216] width 880 height 433
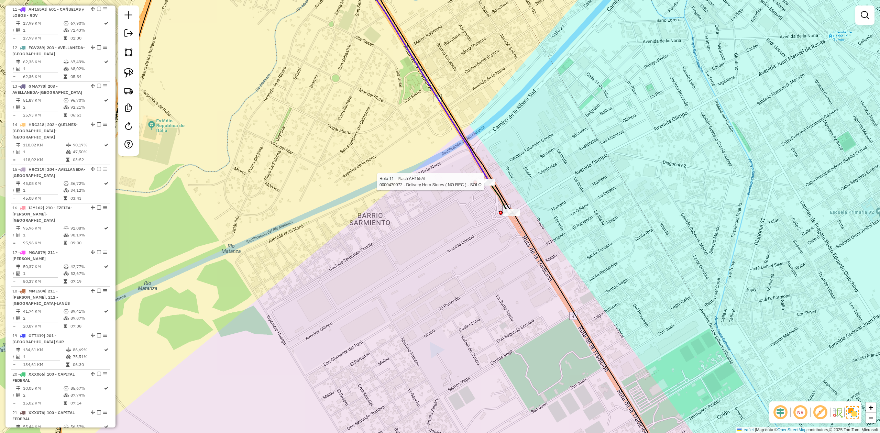
click at [249, 99] on div at bounding box center [485, 182] width 17 height 7
click at [249, 99] on div "Rota 4 - Placa AB951JX 0000470072 - Delivery Hero Stores ( NO REC ) - SOLO Jane…" at bounding box center [440, 216] width 880 height 433
click at [249, 99] on div "Janela de atendimento Grade de atendimento Capacidade Transportadoras Veículos …" at bounding box center [440, 216] width 880 height 433
click at [249, 99] on div at bounding box center [481, 168] width 17 height 7
select select "**********"
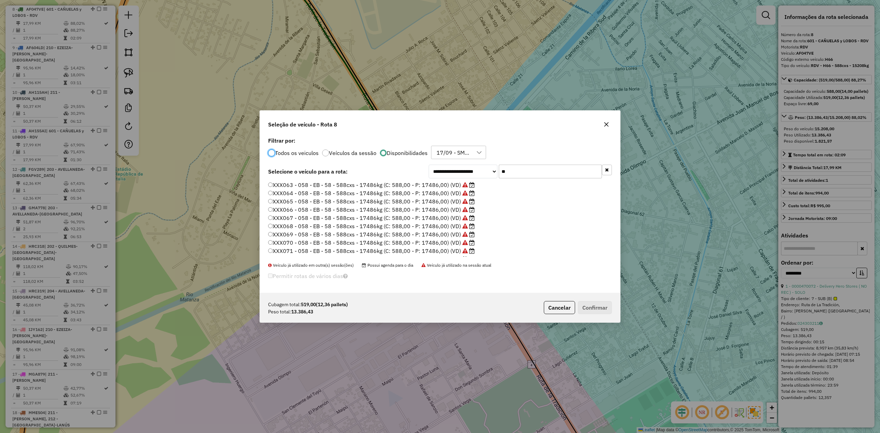
scroll to position [48, 0]
click at [249, 99] on label "XXX072 - 058 - EB - 58 - 588cxs - 17486kg (C: 588,00 - P: 17486,00) (VD)" at bounding box center [368, 211] width 200 height 8
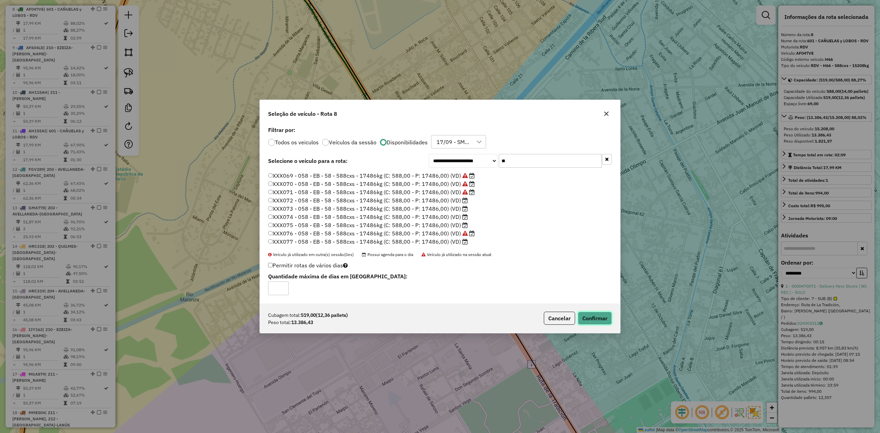
click at [249, 99] on button "Confirmar" at bounding box center [595, 318] width 34 height 13
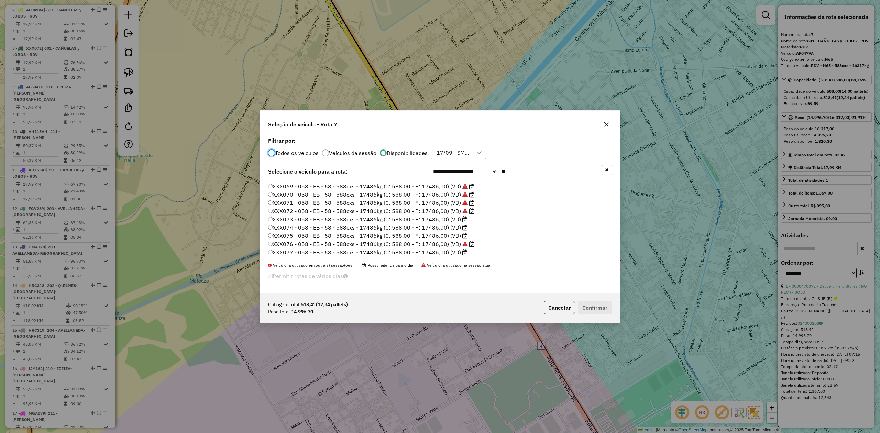
drag, startPoint x: 452, startPoint y: 219, endPoint x: 519, endPoint y: 263, distance: 79.9
click at [249, 99] on label "XXX073 - 058 - EB - 58 - 588cxs - 17486kg (C: 588,00 - P: 17486,00) (VD)" at bounding box center [368, 219] width 200 height 8
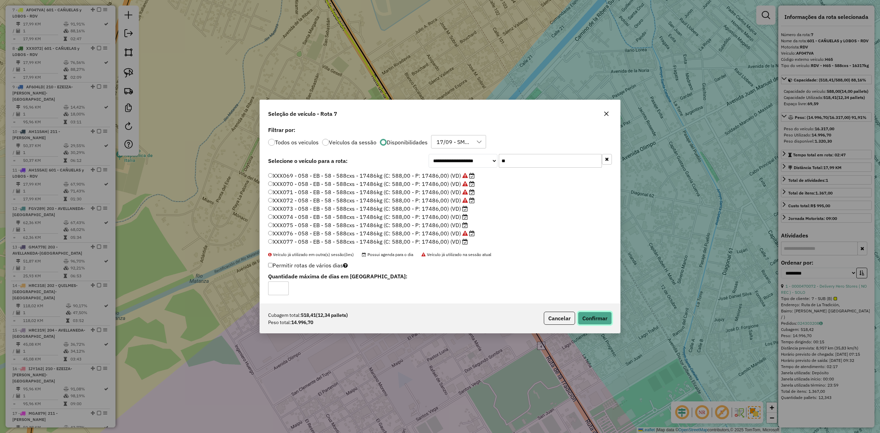
click at [249, 99] on button "Confirmar" at bounding box center [595, 318] width 34 height 13
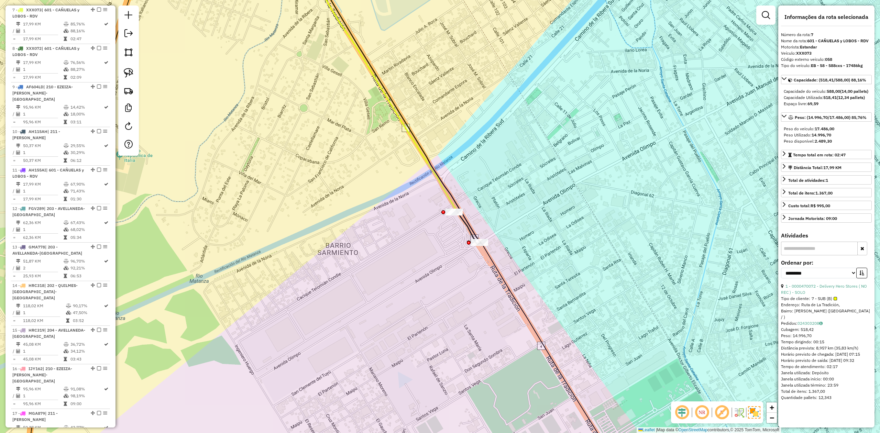
click at [249, 99] on div "Janela de atendimento Grade de atendimento Capacidade Transportadoras Veículos …" at bounding box center [440, 216] width 880 height 433
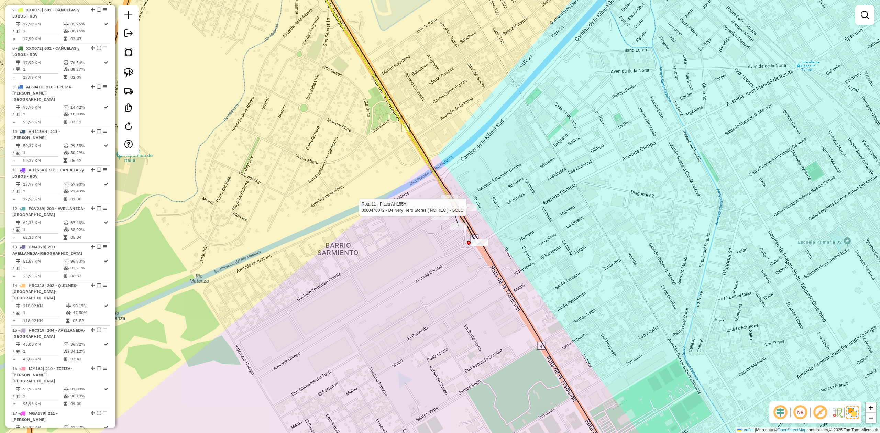
select select "**********"
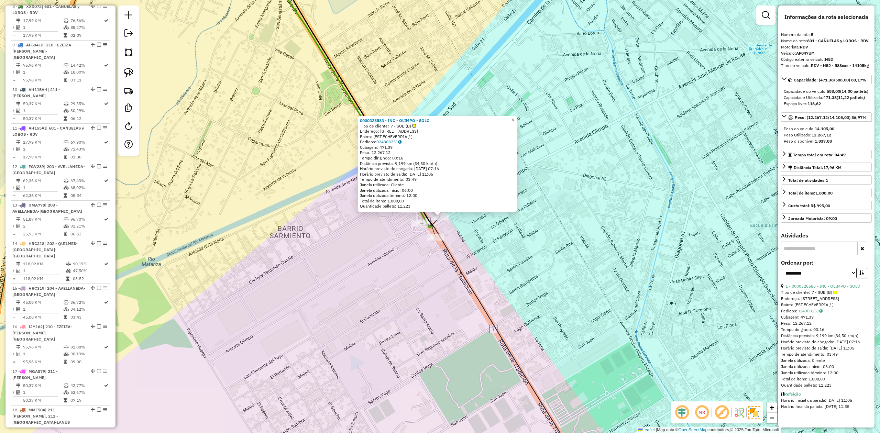
scroll to position [419, 0]
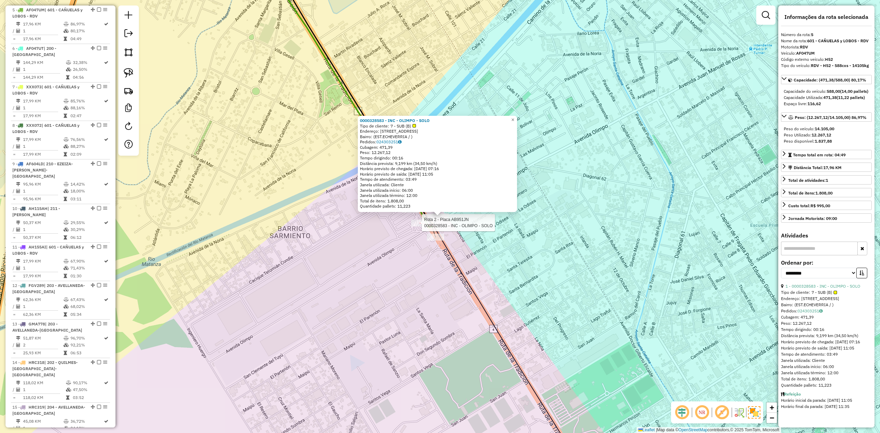
click at [249, 99] on div at bounding box center [419, 223] width 17 height 7
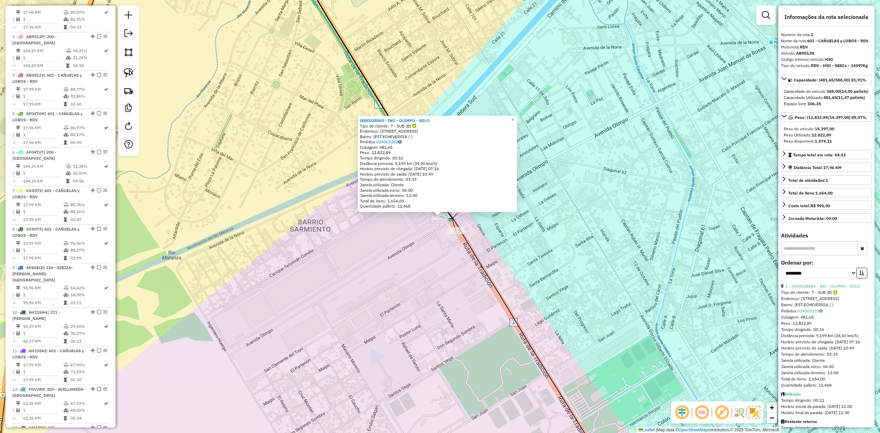
scroll to position [303, 0]
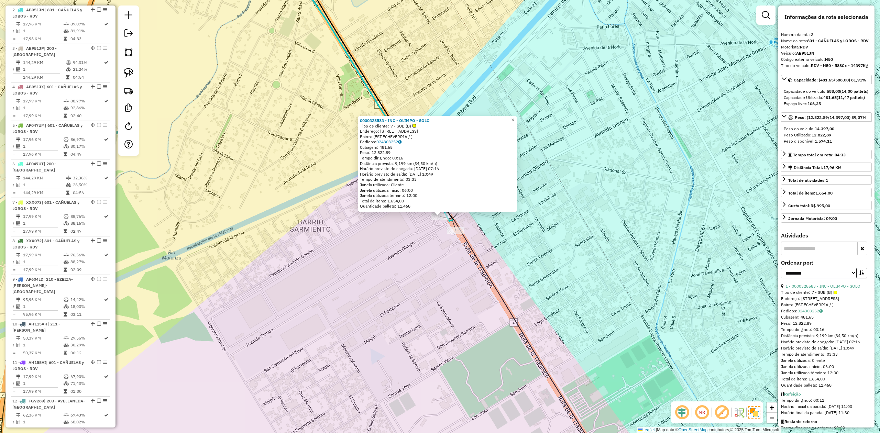
drag, startPoint x: 428, startPoint y: 246, endPoint x: 447, endPoint y: 245, distance: 19.3
click at [249, 99] on div "0000328583 - INC - OLIMPO - SOLO Tipo de cliente: 7 - SUB (B) Endereço: AVENIDA…" at bounding box center [440, 216] width 880 height 433
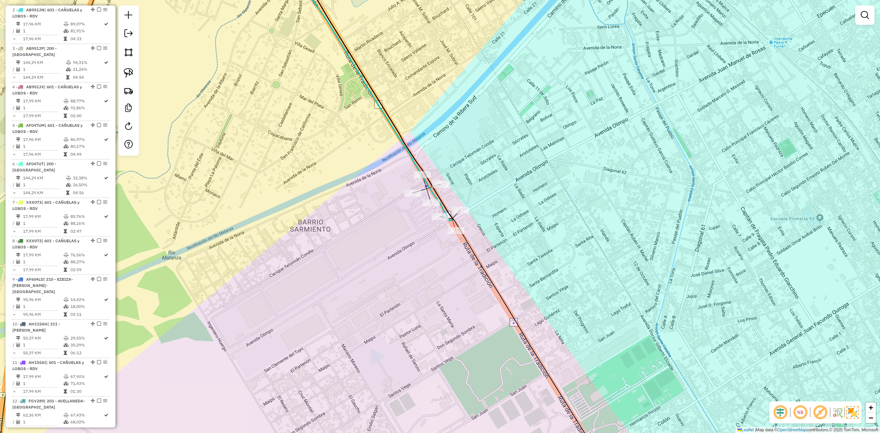
click at [249, 99] on div at bounding box center [455, 230] width 17 height 7
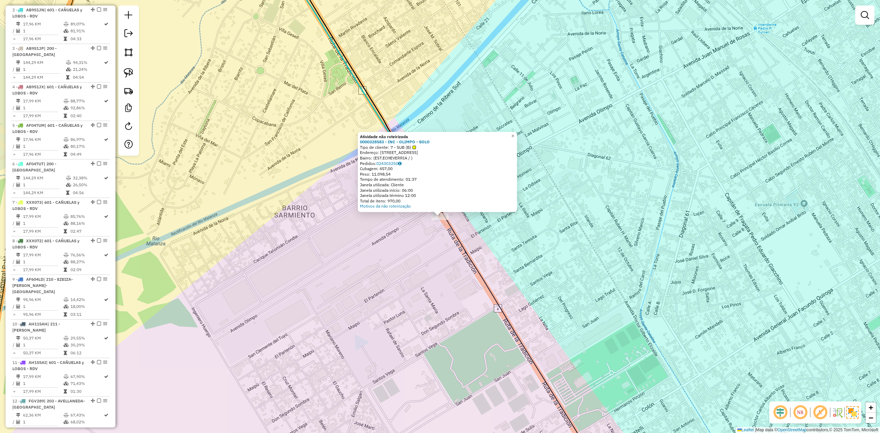
click at [249, 99] on div "Atividade não roteirizada 0000328583 - INC - OLIMPO - SOLO Tipo de cliente: 7 -…" at bounding box center [440, 216] width 880 height 433
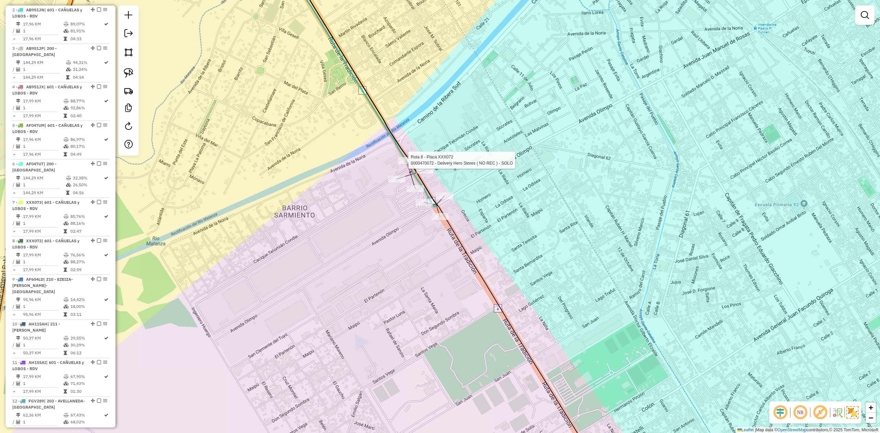
select select "**********"
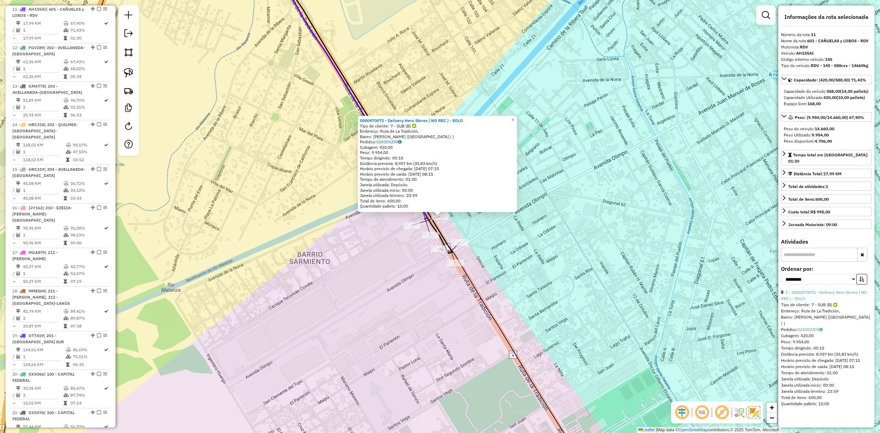
click at [249, 99] on div "Rota 7 - Placa XXX073 0000470072 - Delivery Hero Stores ( NO REC ) - SOLO 00004…" at bounding box center [440, 216] width 880 height 433
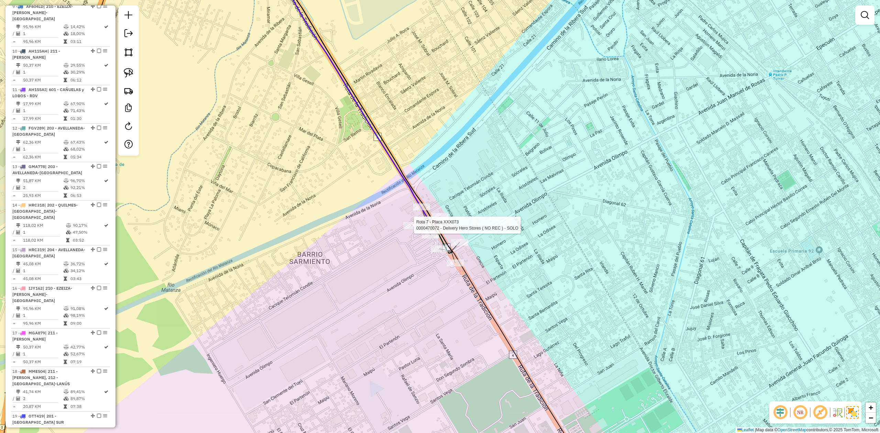
select select "**********"
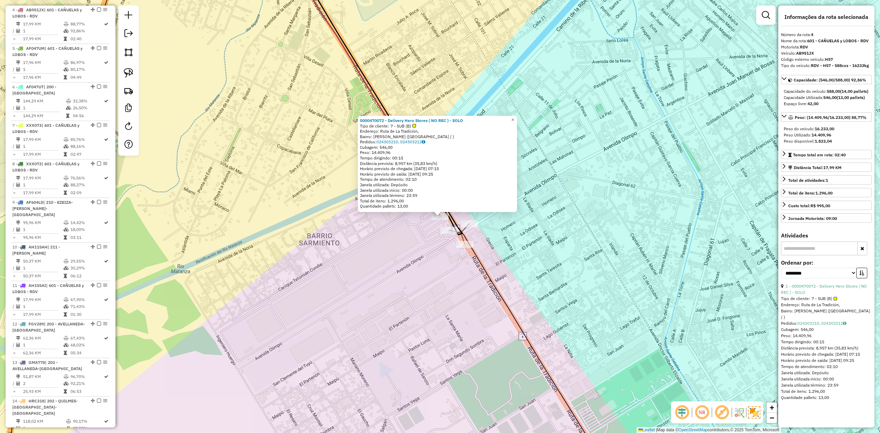
drag, startPoint x: 439, startPoint y: 234, endPoint x: 437, endPoint y: 230, distance: 4.3
click at [249, 99] on div "Rota 2 - Placa AB951JN 0000328583 - INC - OLIMPO - SOLO 0000470072 - Delivery H…" at bounding box center [440, 216] width 880 height 433
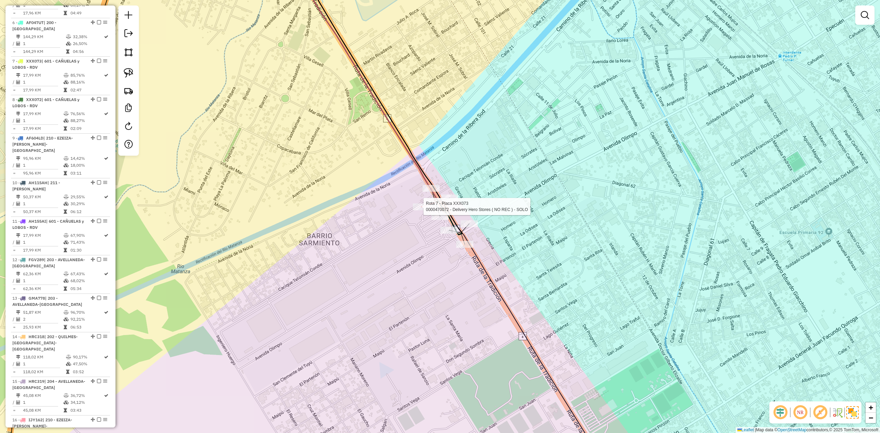
select select "**********"
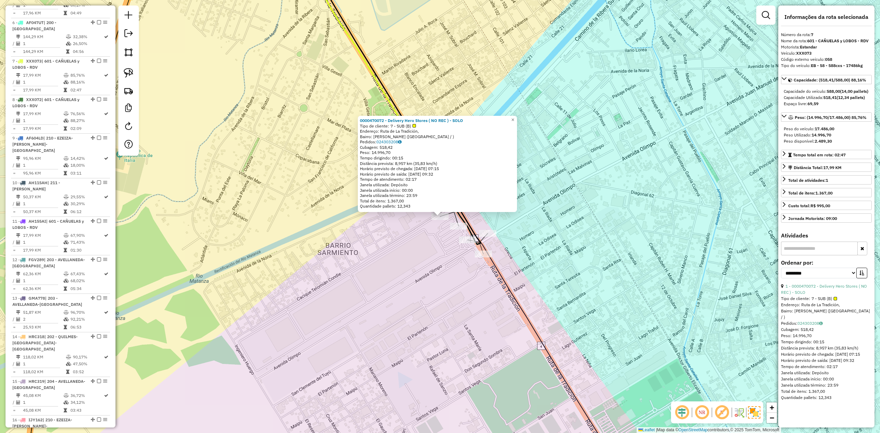
scroll to position [496, 0]
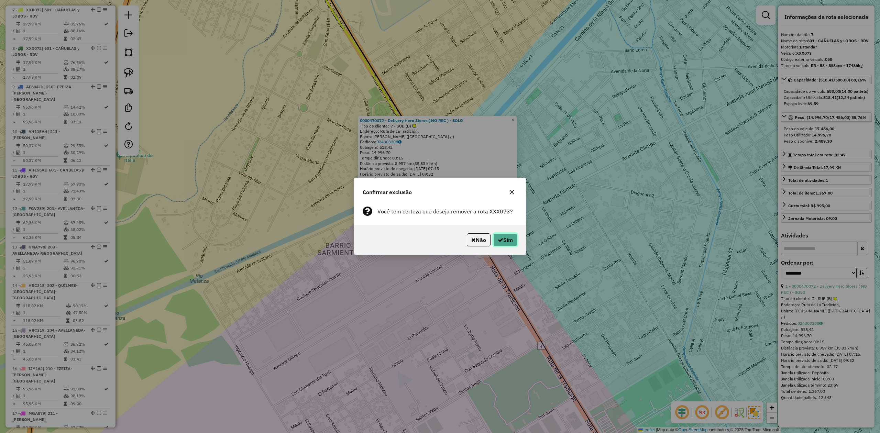
click at [249, 99] on button "Sim" at bounding box center [505, 239] width 24 height 13
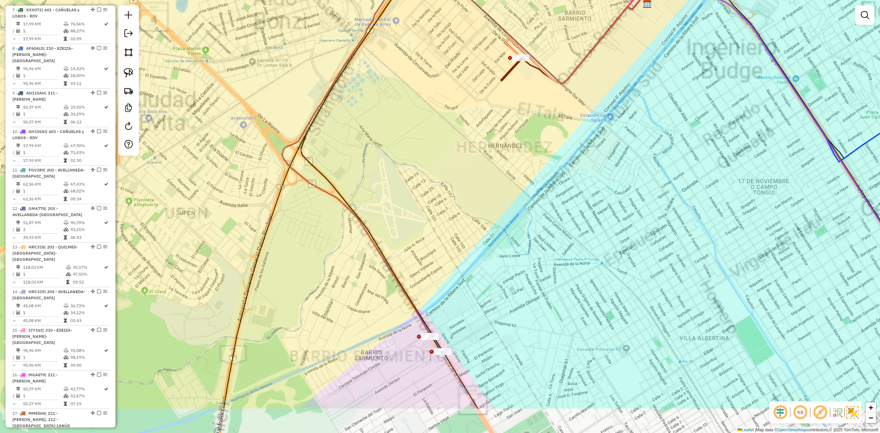
drag, startPoint x: 432, startPoint y: 208, endPoint x: 432, endPoint y: 200, distance: 7.9
click at [249, 99] on div "Janela de atendimento Grade de atendimento Capacidade Transportadoras Veículos …" at bounding box center [440, 216] width 880 height 433
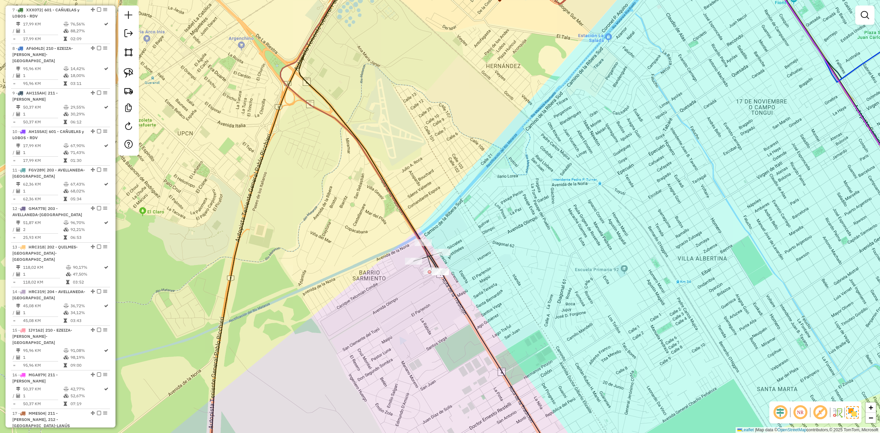
select select "**********"
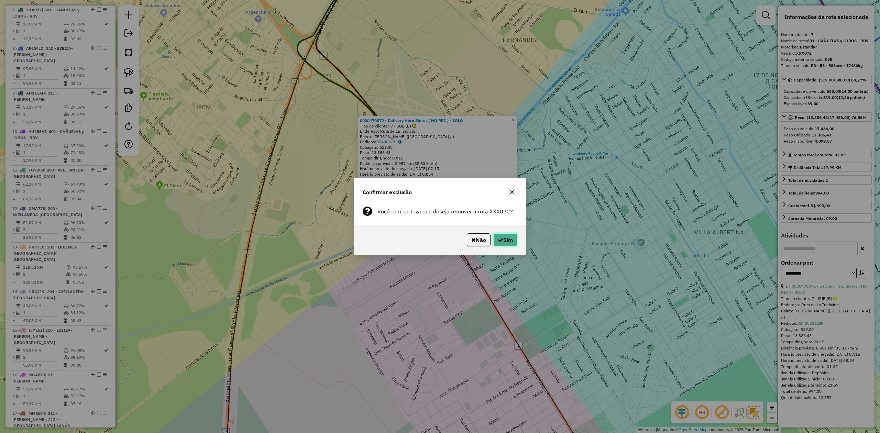
click at [249, 99] on button "Sim" at bounding box center [505, 239] width 24 height 13
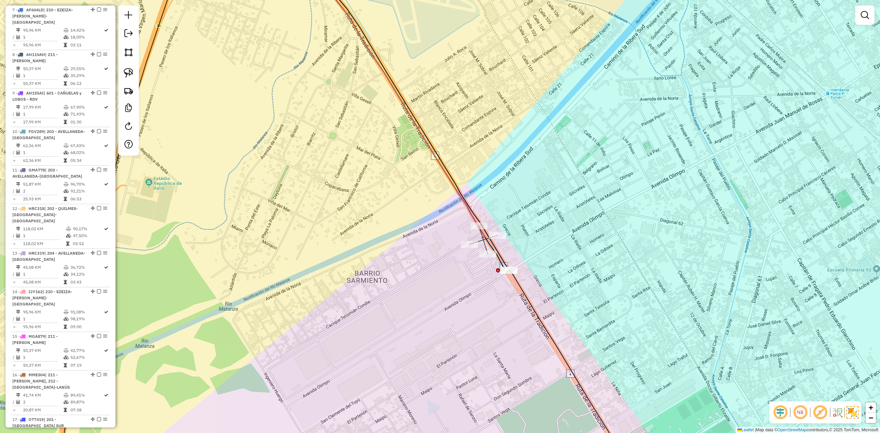
select select "**********"
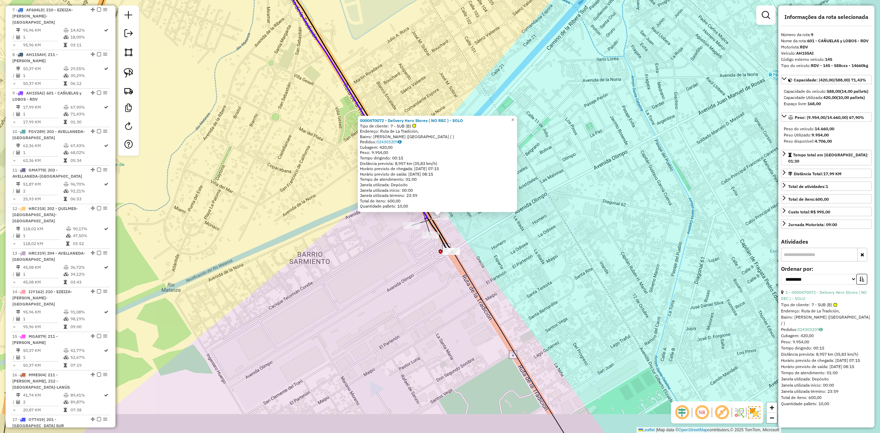
scroll to position [580, 0]
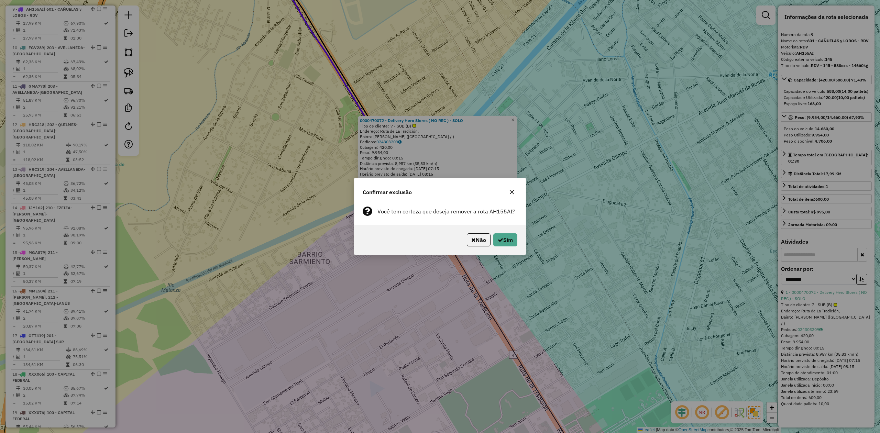
click at [249, 99] on icon "button" at bounding box center [512, 192] width 4 height 4
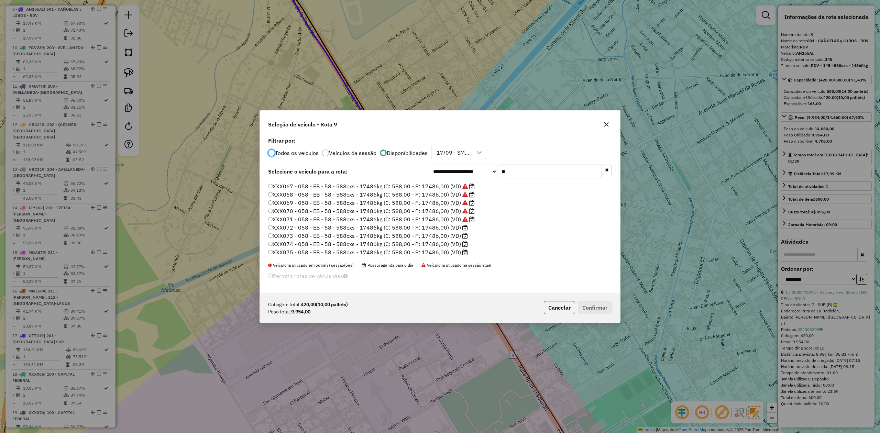
scroll to position [48, 0]
click at [249, 99] on icon at bounding box center [464, 210] width 5 height 5
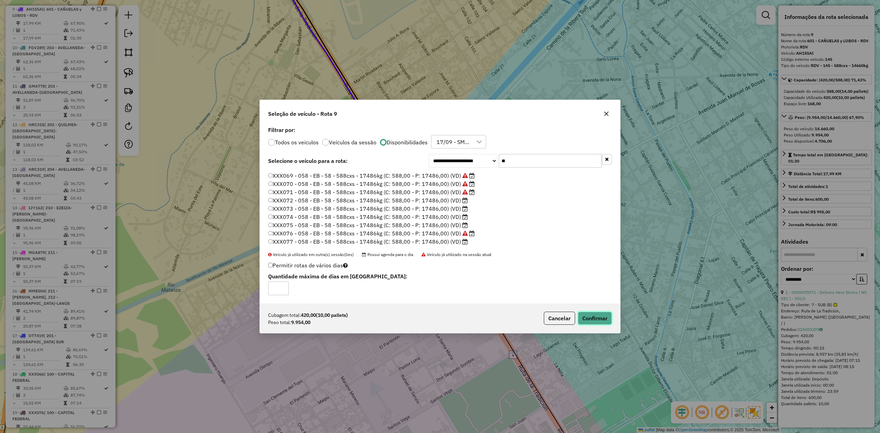
click at [249, 99] on button "Confirmar" at bounding box center [595, 318] width 34 height 13
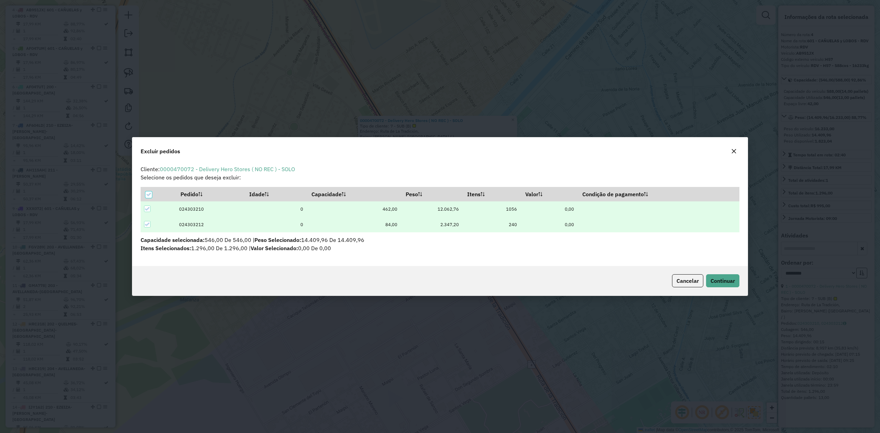
scroll to position [0, 0]
click at [249, 99] on button "Continuar" at bounding box center [722, 280] width 33 height 13
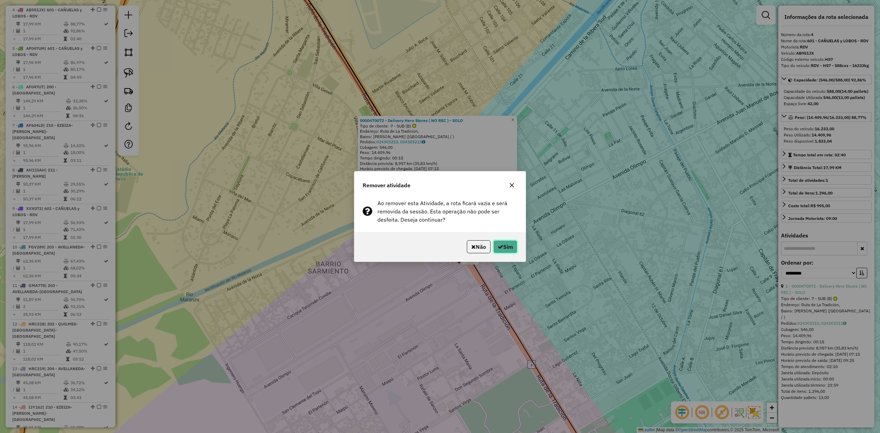
click at [249, 99] on button "Sim" at bounding box center [505, 246] width 24 height 13
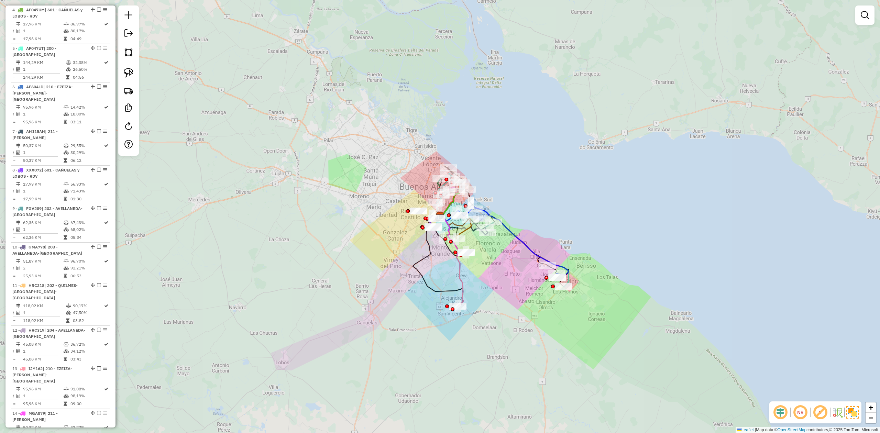
scroll to position [342, 0]
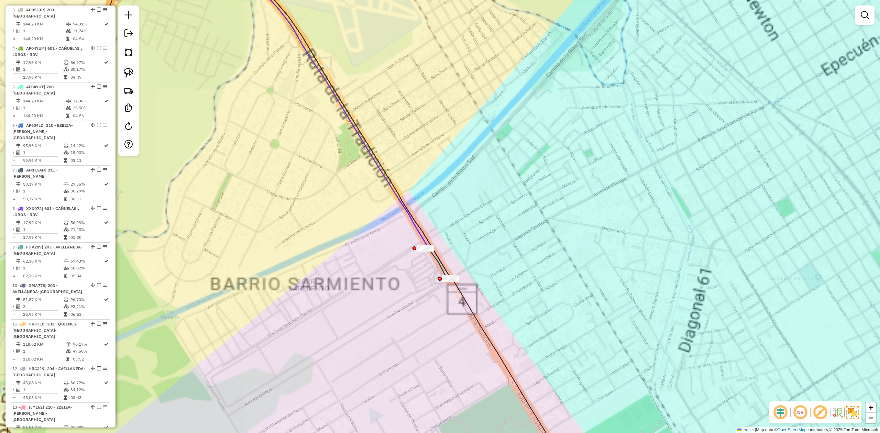
click at [249, 99] on div "Janela de atendimento Grade de atendimento Capacidade Transportadoras Veículos …" at bounding box center [440, 216] width 880 height 433
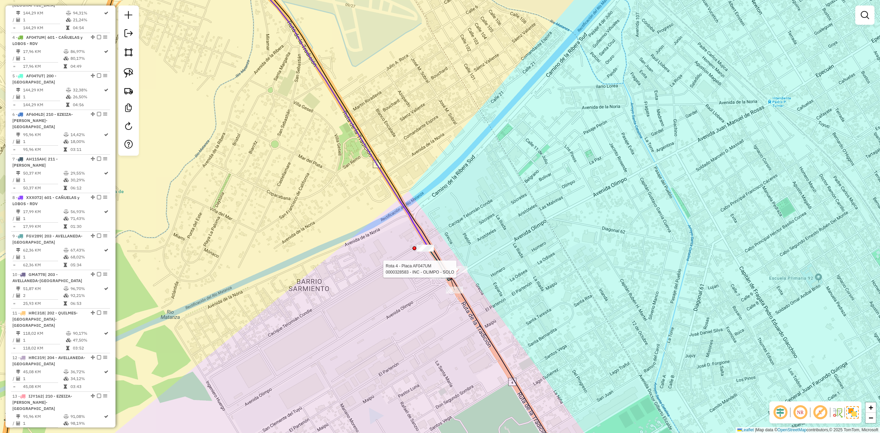
select select "**********"
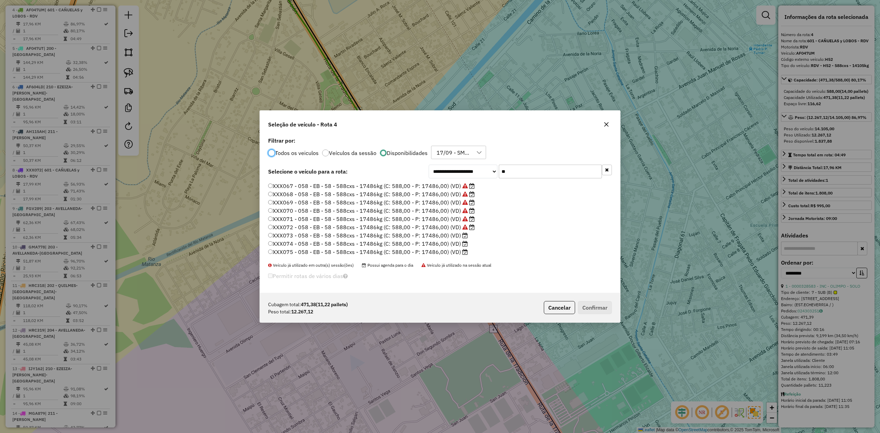
scroll to position [48, 0]
click at [249, 99] on label "XXX073 - 058 - EB - 58 - 588cxs - 17486kg (C: 588,00 - P: 17486,00) (VD)" at bounding box center [368, 219] width 200 height 8
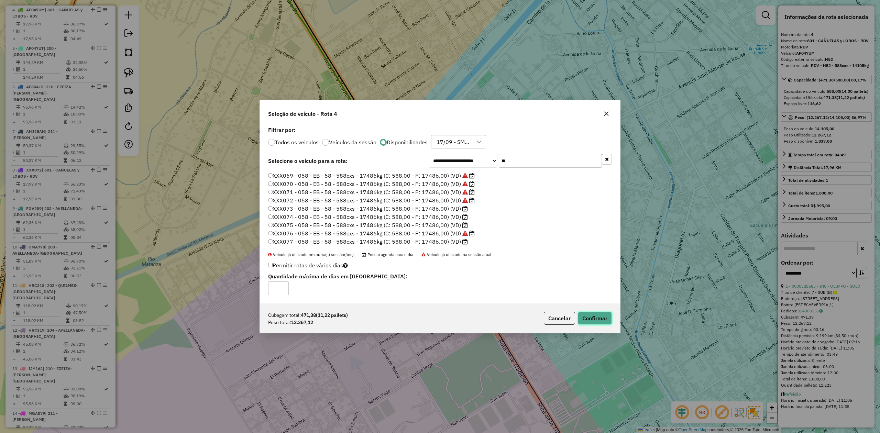
click at [249, 99] on button "Confirmar" at bounding box center [595, 318] width 34 height 13
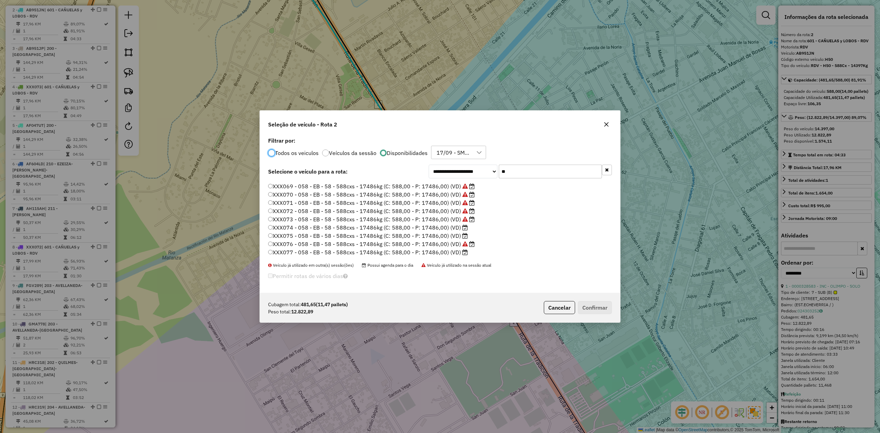
click at [249, 99] on label "XXX074 - 058 - EB - 58 - 588cxs - 17486kg (C: 588,00 - P: 17486,00) (VD)" at bounding box center [368, 227] width 200 height 8
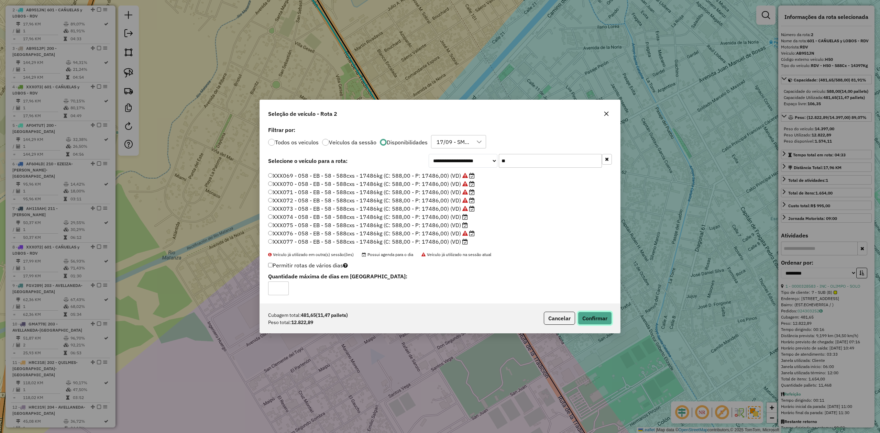
click at [249, 99] on button "Confirmar" at bounding box center [595, 318] width 34 height 13
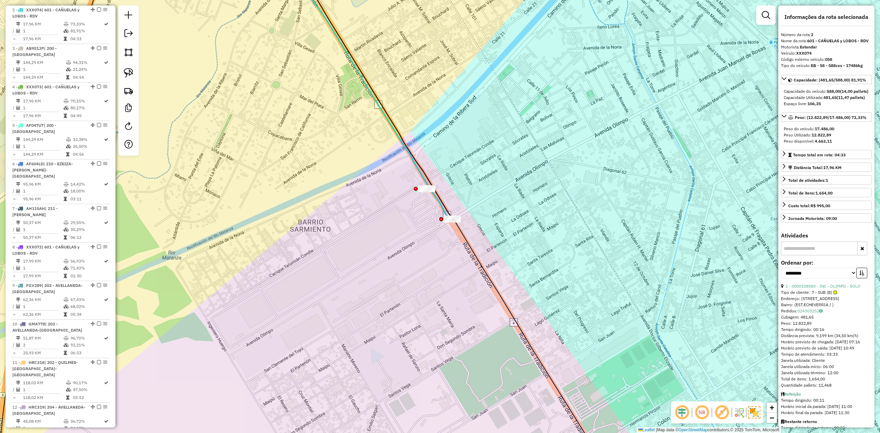
click at [249, 99] on div "Janela de atendimento Grade de atendimento Capacidade Transportadoras Veículos …" at bounding box center [440, 216] width 880 height 433
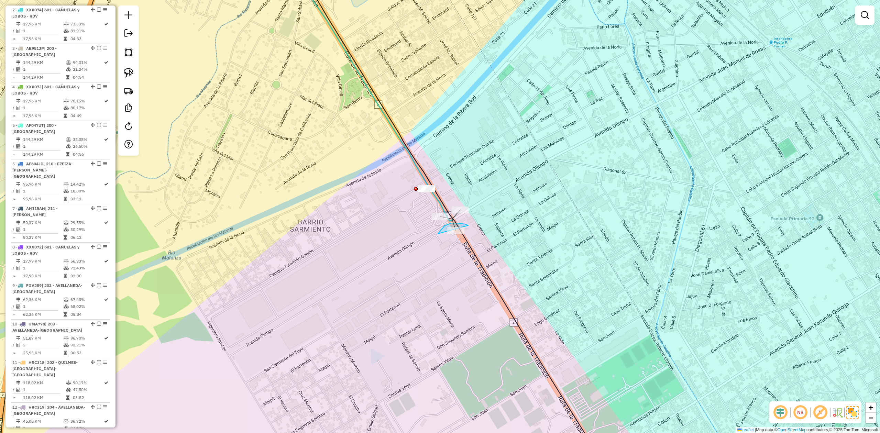
drag, startPoint x: 457, startPoint y: 223, endPoint x: 478, endPoint y: 230, distance: 21.7
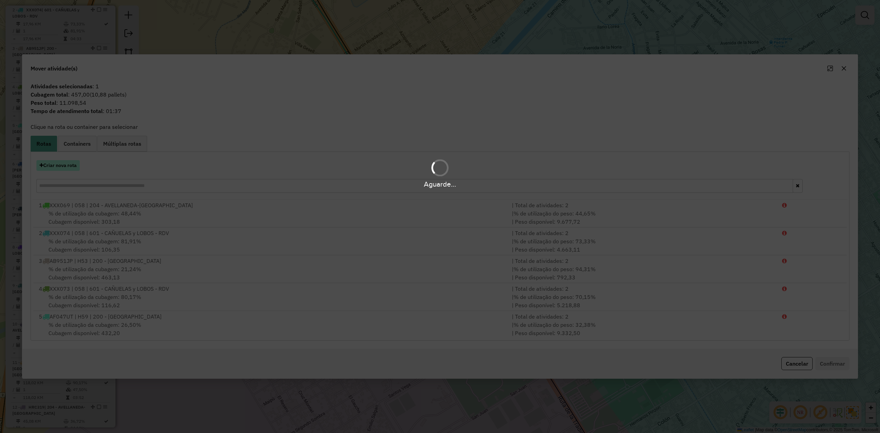
click at [68, 99] on button "Criar nova rota" at bounding box center [57, 165] width 43 height 11
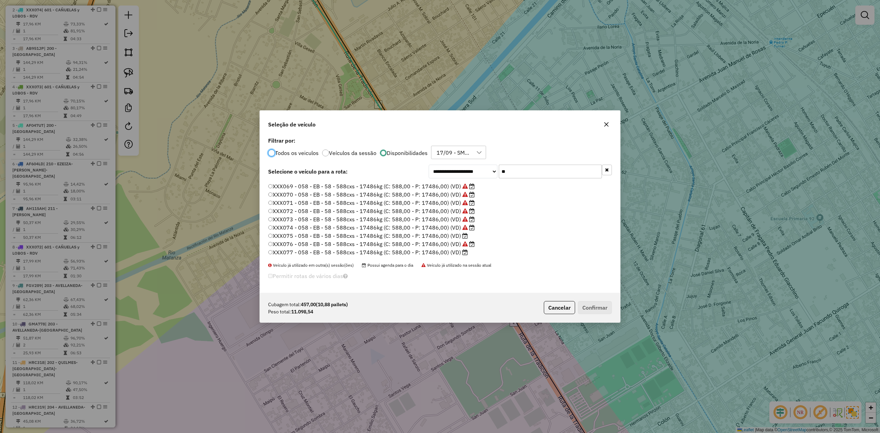
click at [249, 99] on label "XXX075 - 058 - EB - 58 - 588cxs - 17486kg (C: 588,00 - P: 17486,00) (VD)" at bounding box center [368, 236] width 200 height 8
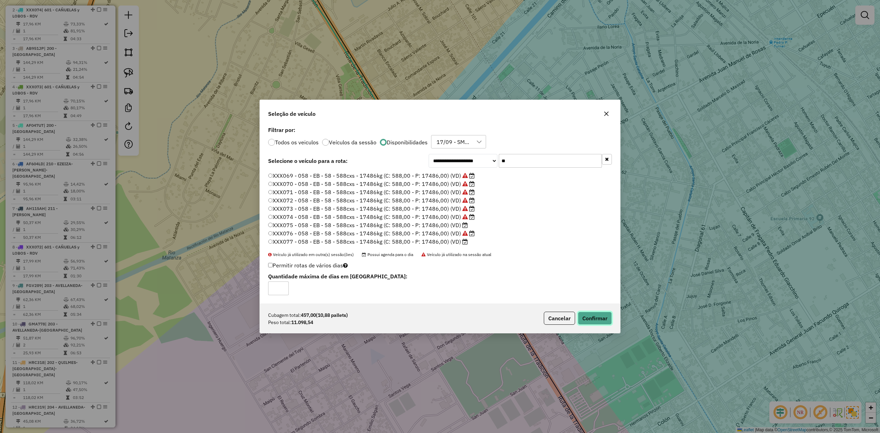
click at [249, 99] on button "Confirmar" at bounding box center [595, 318] width 34 height 13
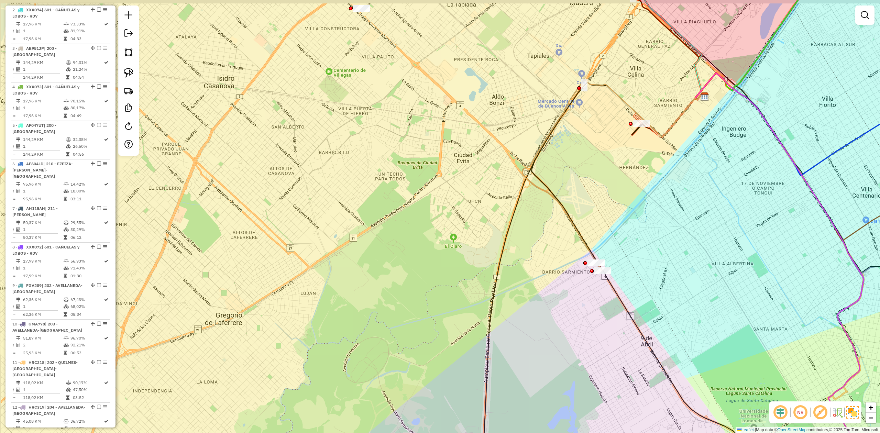
drag, startPoint x: 544, startPoint y: 285, endPoint x: 197, endPoint y: 245, distance: 348.7
click at [249, 99] on div "Janela de atendimento Grade de atendimento Capacidade Transportadoras Veículos …" at bounding box center [440, 216] width 880 height 433
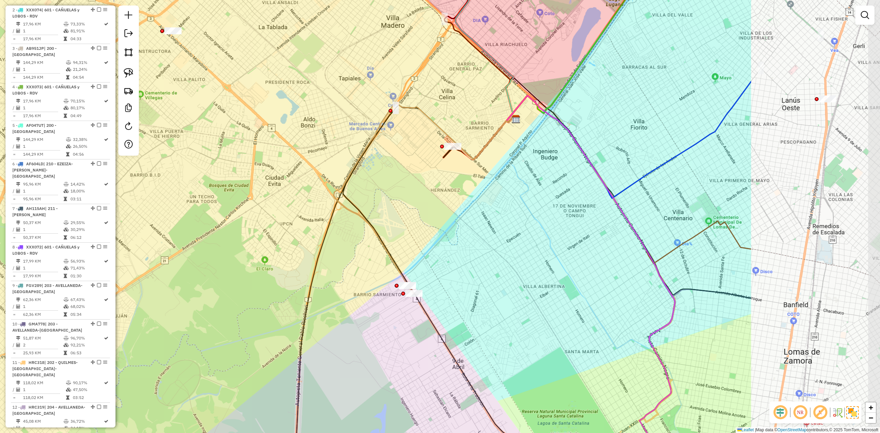
scroll to position [0, 0]
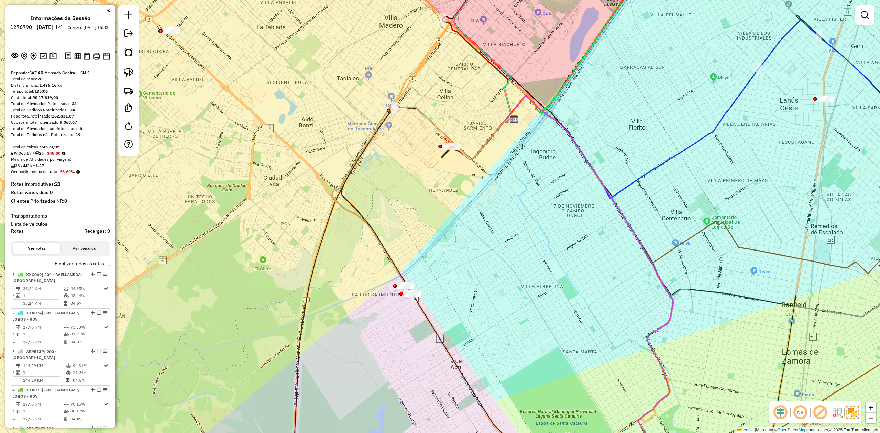
click at [13, 99] on h4 "Rotas" at bounding box center [17, 231] width 13 height 6
select select
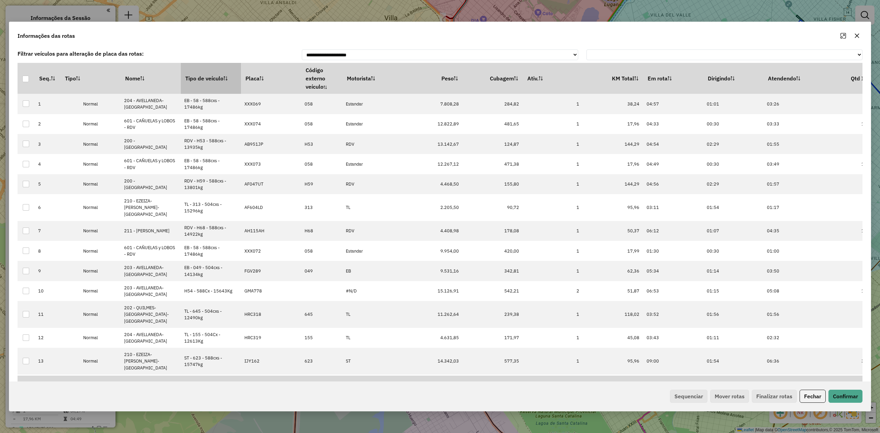
click at [195, 80] on th "Tipo de veículo" at bounding box center [211, 78] width 60 height 31
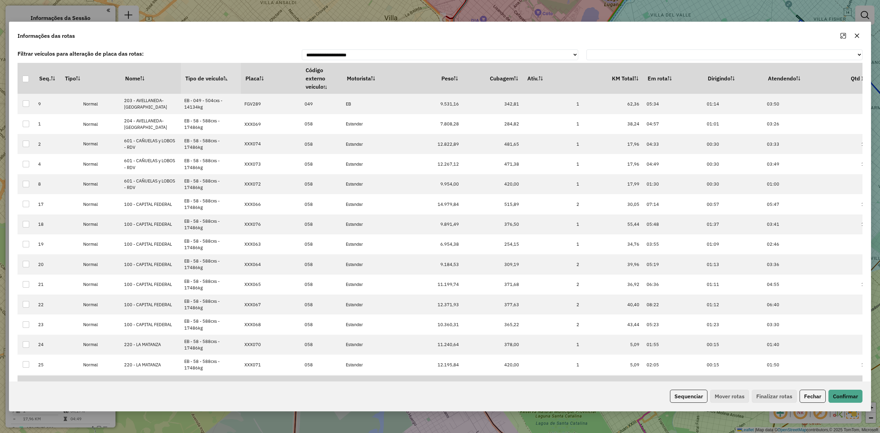
click at [195, 80] on th "Tipo de veículo" at bounding box center [211, 78] width 60 height 31
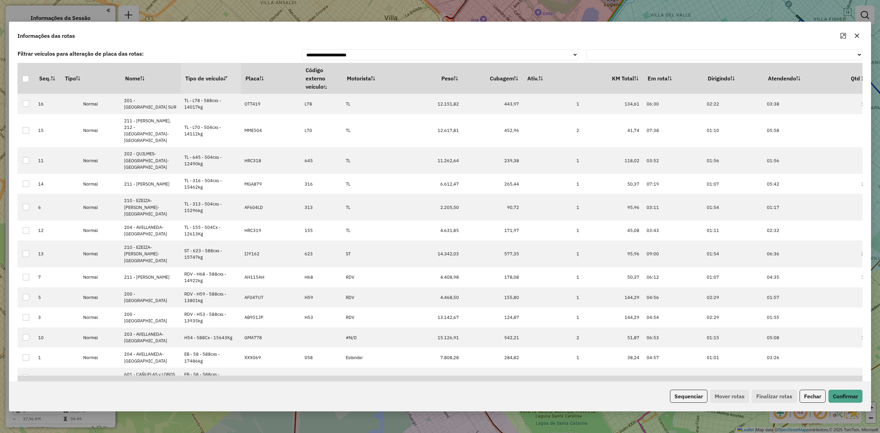
click at [195, 80] on th "Tipo de veículo" at bounding box center [211, 78] width 60 height 31
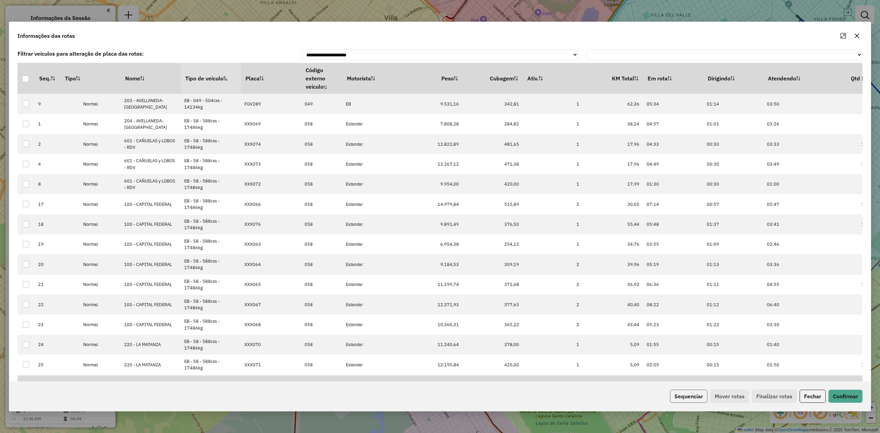
click at [249, 99] on button "Sequenciar" at bounding box center [688, 396] width 37 height 13
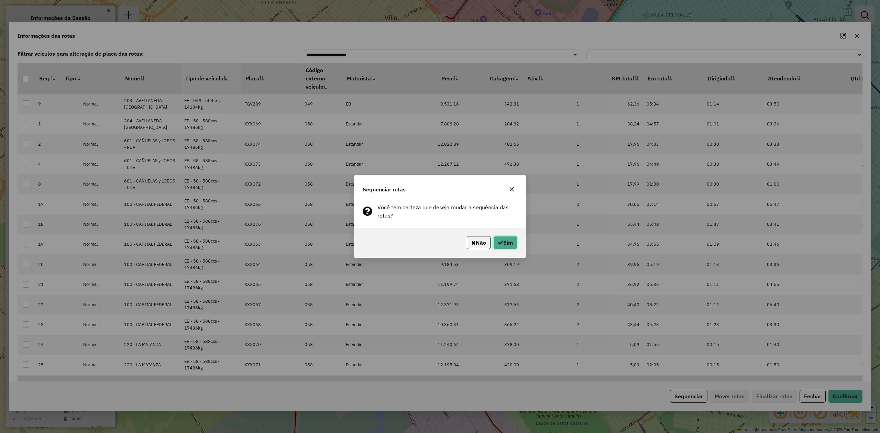
click at [249, 99] on button "Sim" at bounding box center [505, 242] width 24 height 13
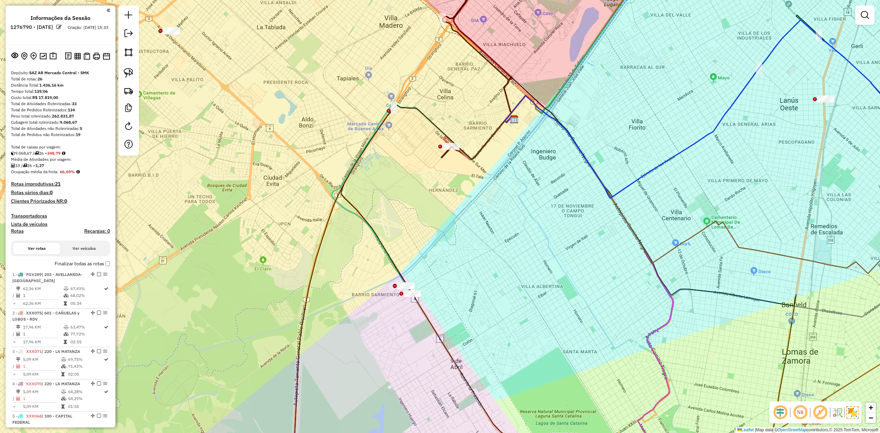
click at [249, 17] on em at bounding box center [865, 15] width 8 height 8
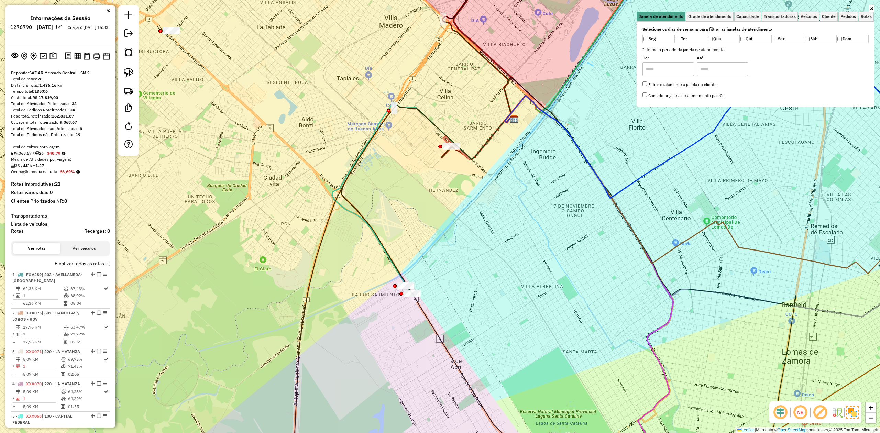
click at [249, 22] on div "Selecione os dias de semana para filtrar as janelas de atendimento Seg Ter Qua …" at bounding box center [756, 64] width 238 height 86
click at [249, 19] on link "Transportadoras" at bounding box center [780, 17] width 36 height 10
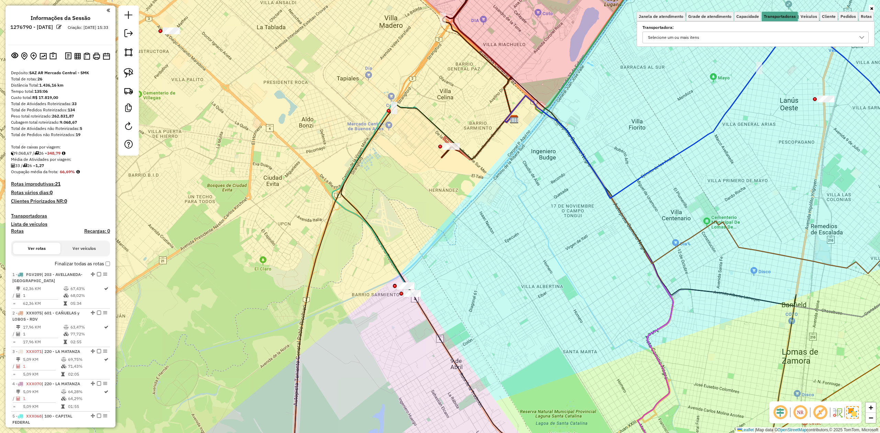
click at [249, 36] on div "Selecione um ou mais itens" at bounding box center [674, 37] width 56 height 11
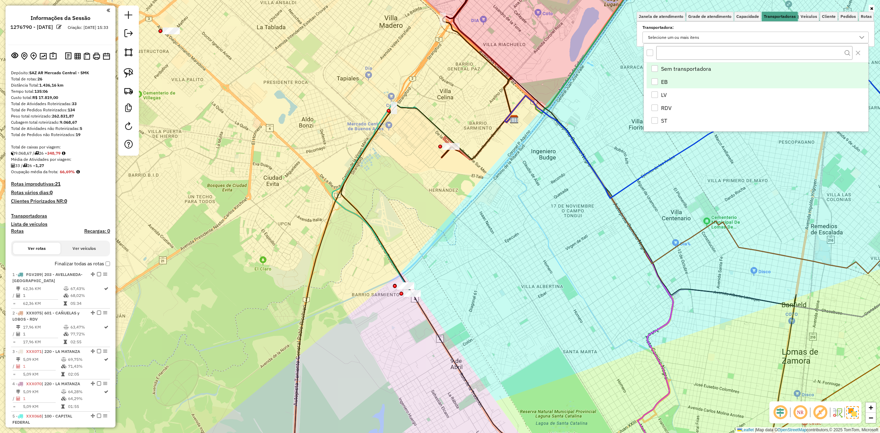
click at [249, 83] on div "EB" at bounding box center [654, 81] width 7 height 7
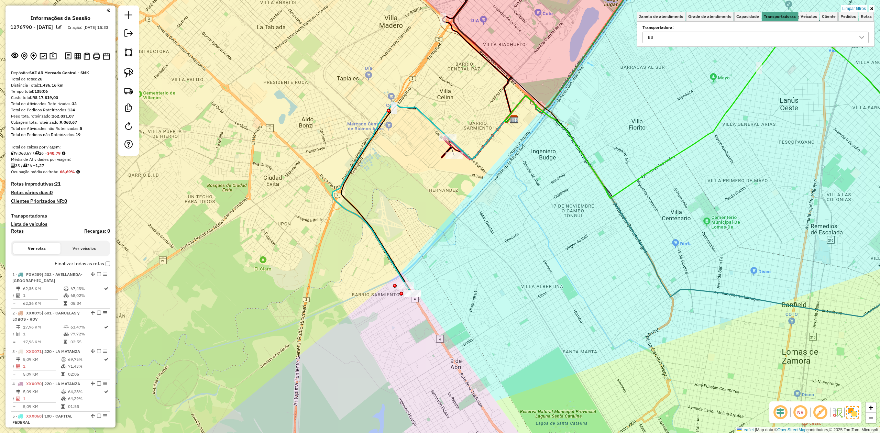
click at [249, 99] on div at bounding box center [447, 137] width 17 height 7
select select "**********"
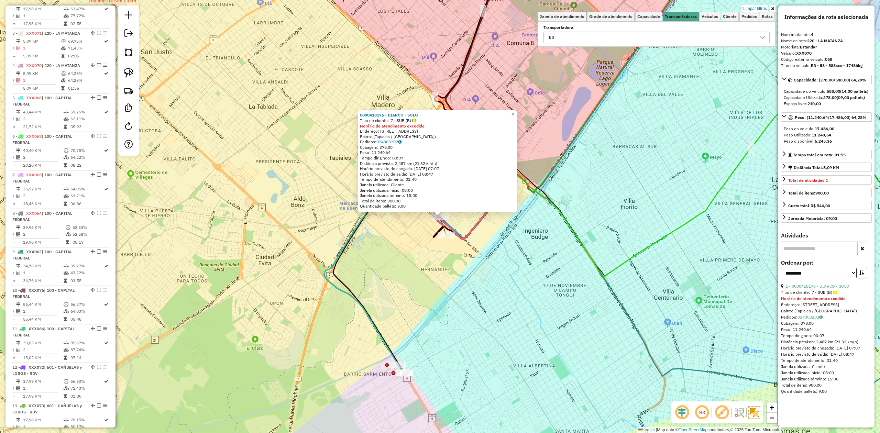
scroll to position [374, 0]
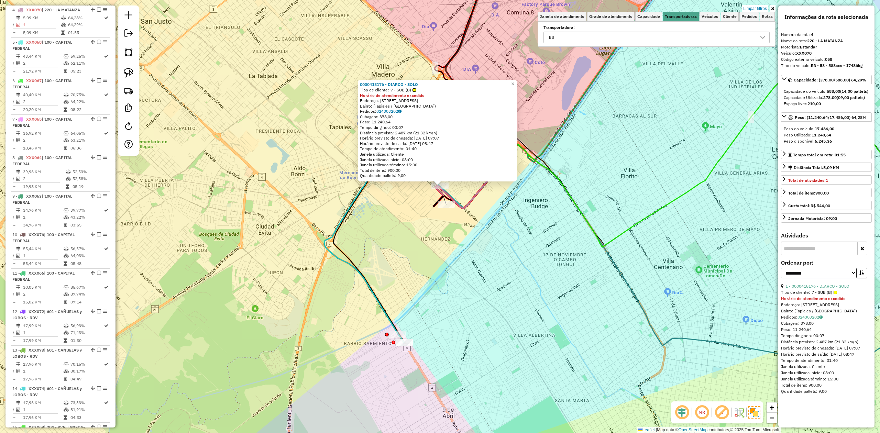
drag, startPoint x: 463, startPoint y: 230, endPoint x: 463, endPoint y: 222, distance: 7.9
click at [249, 99] on div "0000418176 - DIARCO - SOLO Tipo de cliente: 7 - SUB (B) Horário de atendimento …" at bounding box center [440, 216] width 880 height 433
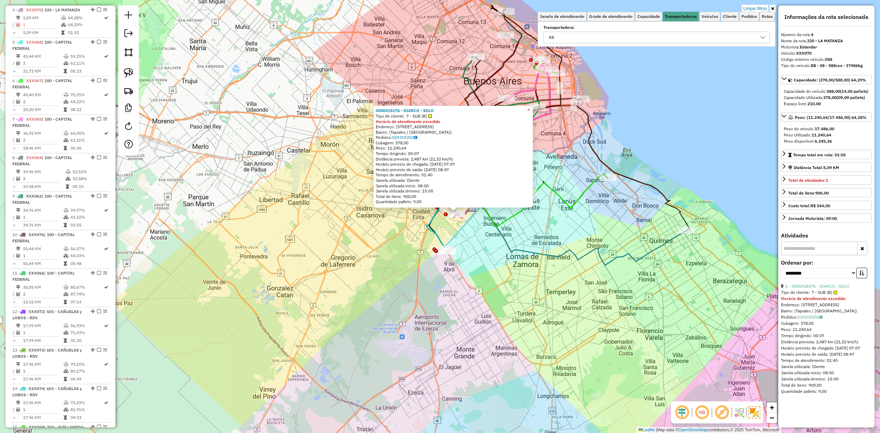
drag, startPoint x: 476, startPoint y: 278, endPoint x: 466, endPoint y: 267, distance: 15.3
click at [249, 99] on div "0000418176 - DIARCO - SOLO Tipo de cliente: 7 - SUB (B) Horário de atendimento …" at bounding box center [440, 216] width 880 height 433
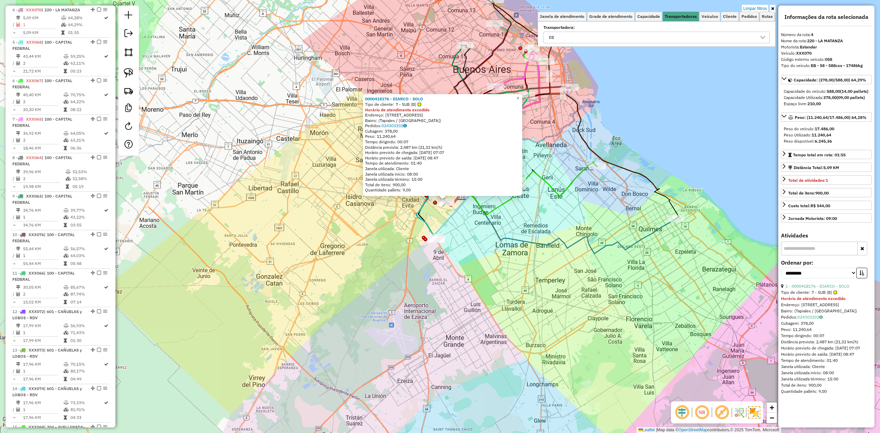
drag, startPoint x: 465, startPoint y: 249, endPoint x: 466, endPoint y: 277, distance: 27.5
click at [249, 99] on div "0000418176 - DIARCO - SOLO Tipo de cliente: 7 - SUB (B) Horário de atendimento …" at bounding box center [440, 216] width 880 height 433
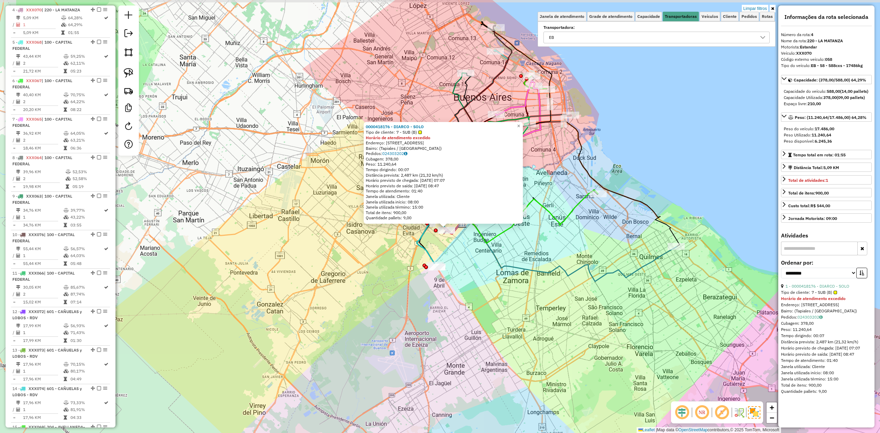
click at [249, 99] on div "0000418176 - DIARCO - SOLO Tipo de cliente: 7 - SUB (B) Horário de atendimento …" at bounding box center [440, 216] width 880 height 433
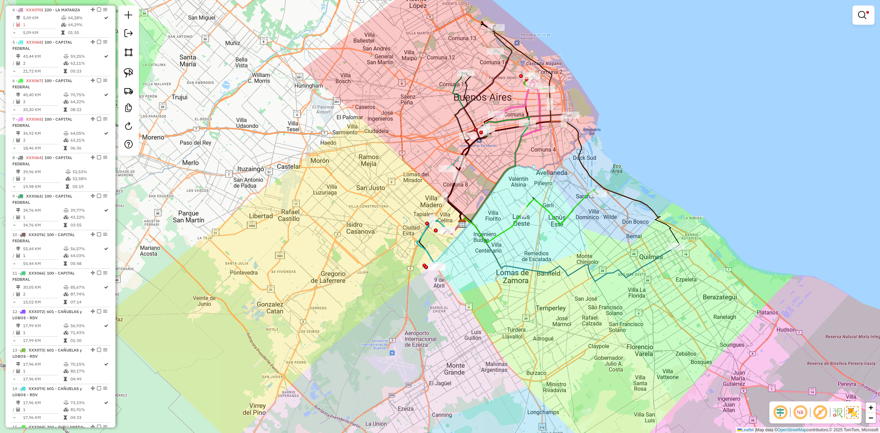
click at [249, 99] on icon at bounding box center [529, 217] width 138 height 54
select select "**********"
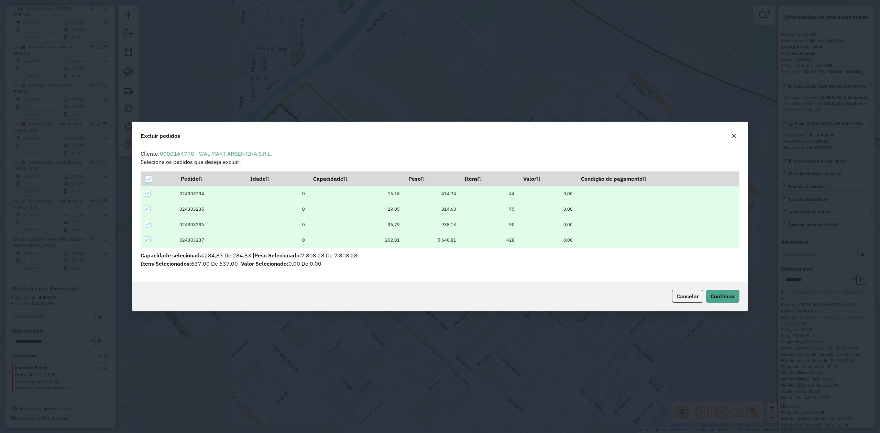
scroll to position [0, 0]
click at [249, 99] on span "Continuar" at bounding box center [723, 296] width 24 height 7
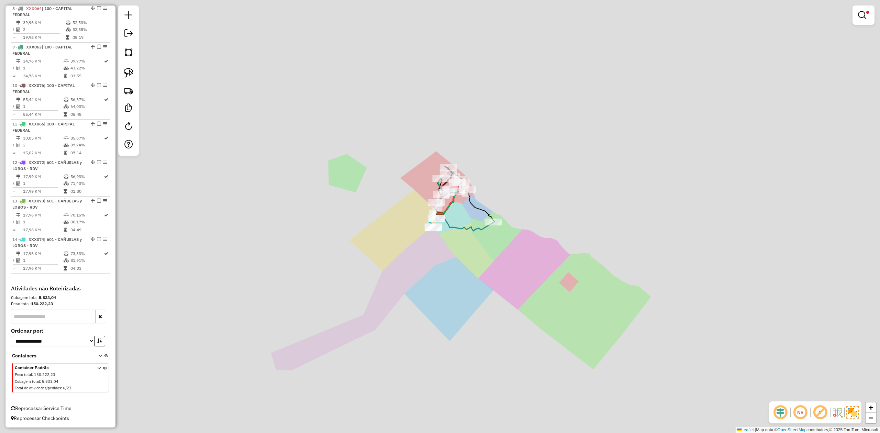
scroll to position [525, 0]
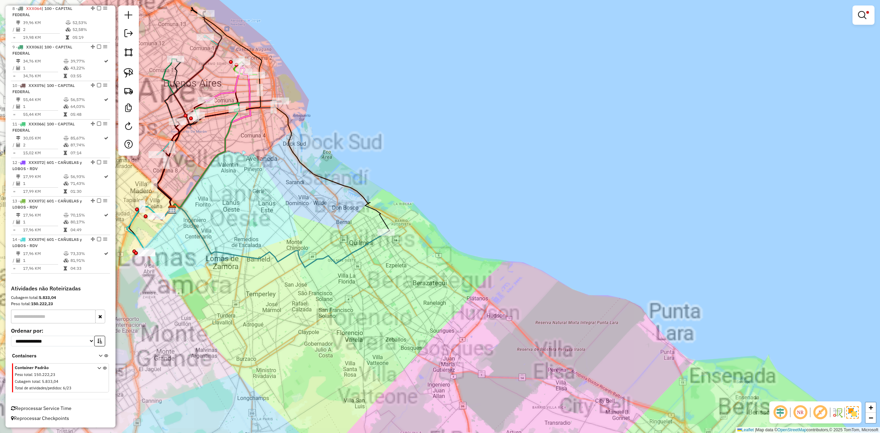
drag, startPoint x: 365, startPoint y: 270, endPoint x: 389, endPoint y: 267, distance: 24.9
click at [249, 99] on div "Limpar filtros Janela de atendimento Grade de atendimento Capacidade Transporta…" at bounding box center [440, 216] width 880 height 433
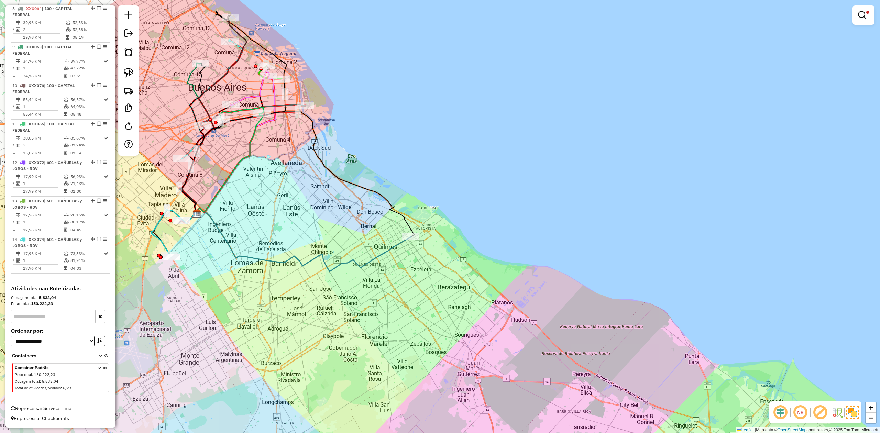
click at [249, 99] on icon at bounding box center [303, 240] width 217 height 64
select select "**********"
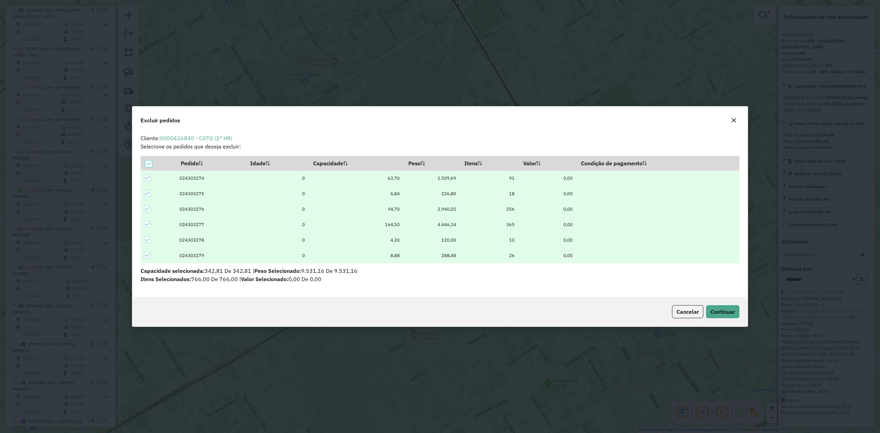
scroll to position [3, 2]
click at [249, 99] on span "Continuar" at bounding box center [723, 311] width 24 height 7
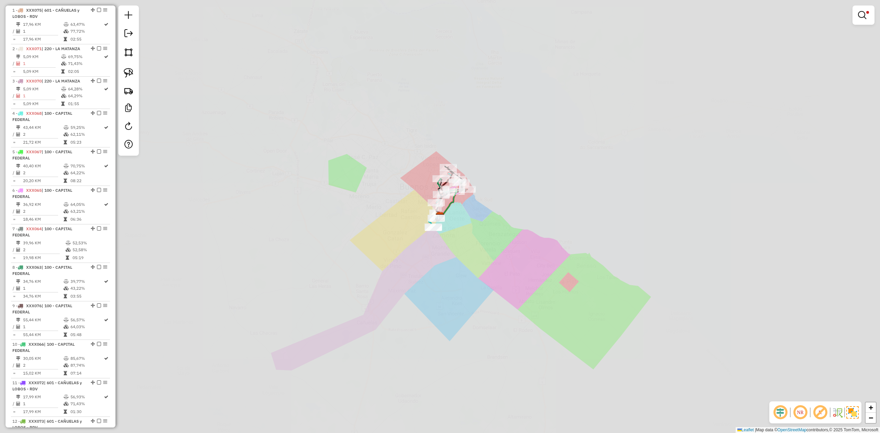
scroll to position [226, 0]
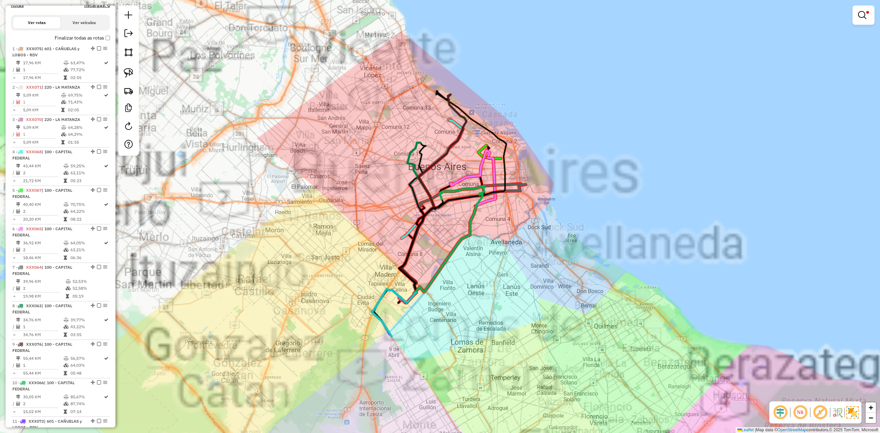
drag, startPoint x: 462, startPoint y: 321, endPoint x: 465, endPoint y: 324, distance: 4.4
click at [249, 99] on div "Limpar filtros Janela de atendimento Grade de atendimento Capacidade Transporta…" at bounding box center [440, 216] width 880 height 433
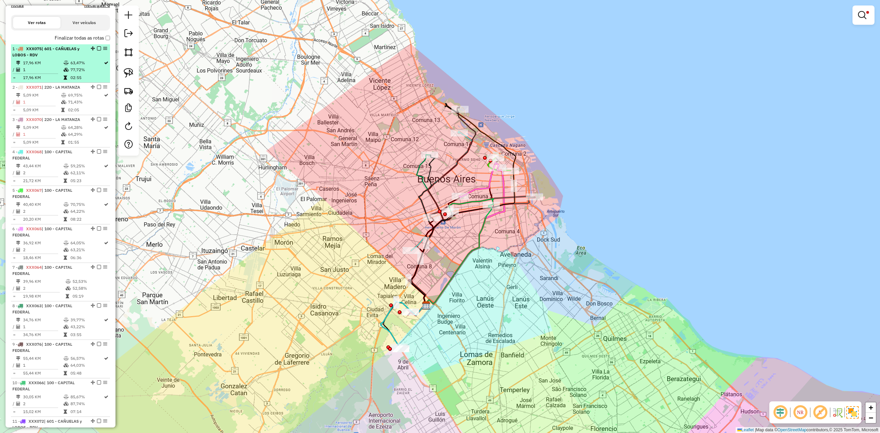
scroll to position [88, 0]
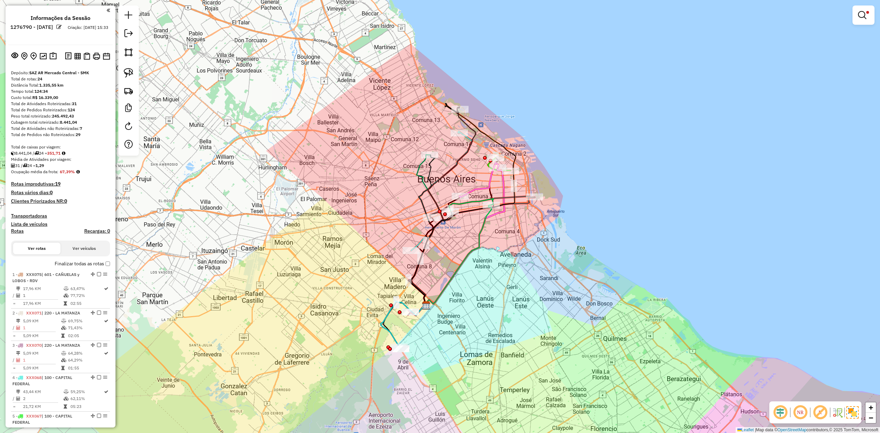
scroll to position [88, 0]
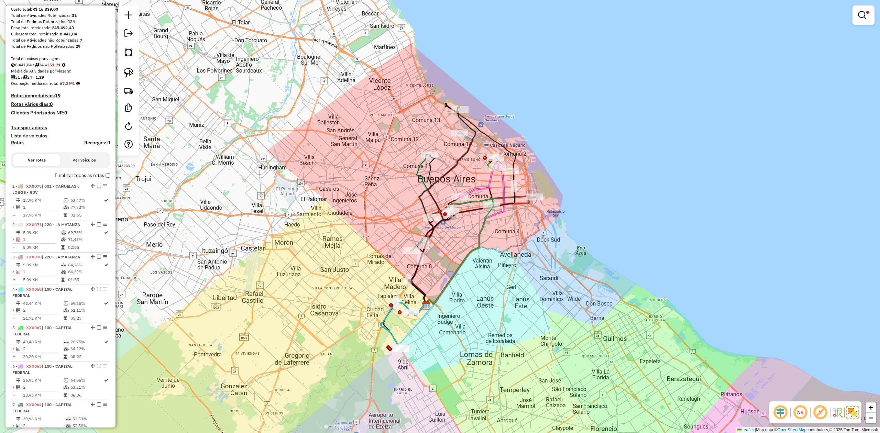
click at [868, 12] on span at bounding box center [867, 12] width 3 height 3
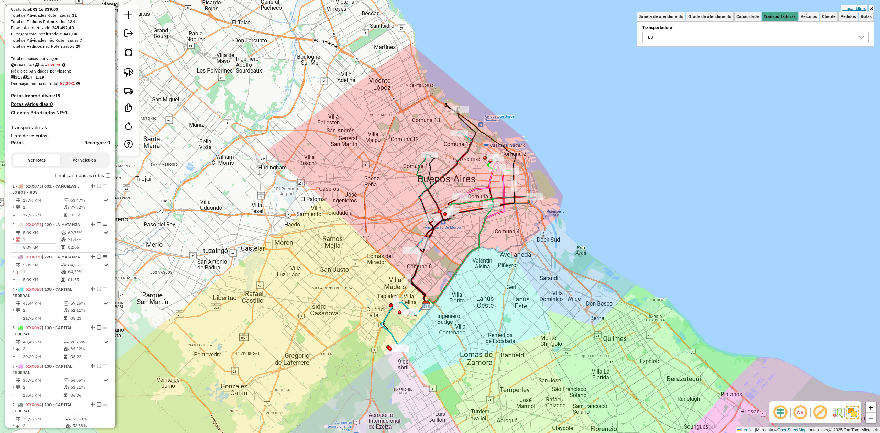
click at [861, 6] on link "Limpar filtros" at bounding box center [854, 9] width 26 height 8
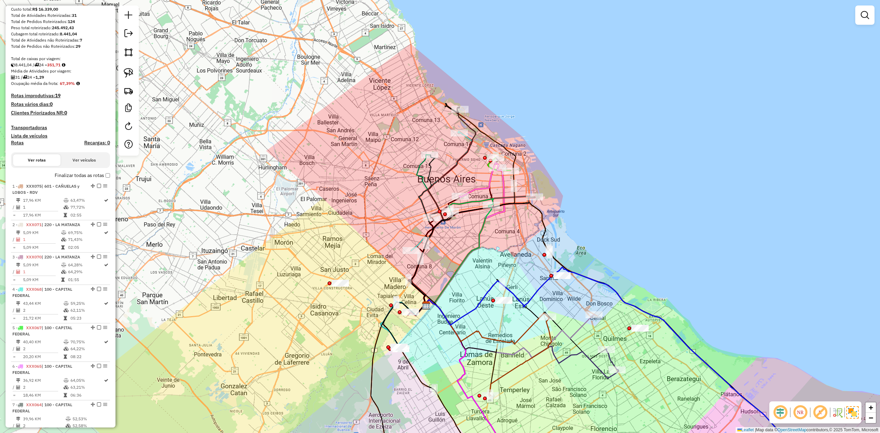
click at [21, 140] on h4 "Rotas" at bounding box center [17, 143] width 13 height 6
select select
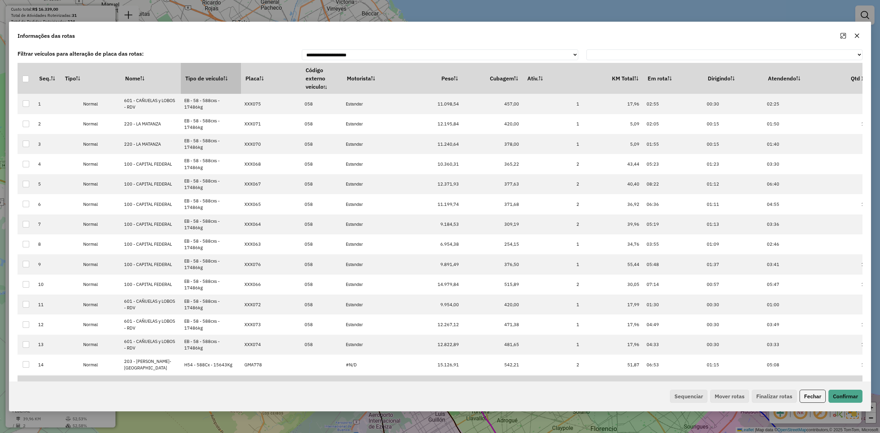
click at [206, 80] on th "Tipo de veículo" at bounding box center [211, 78] width 60 height 31
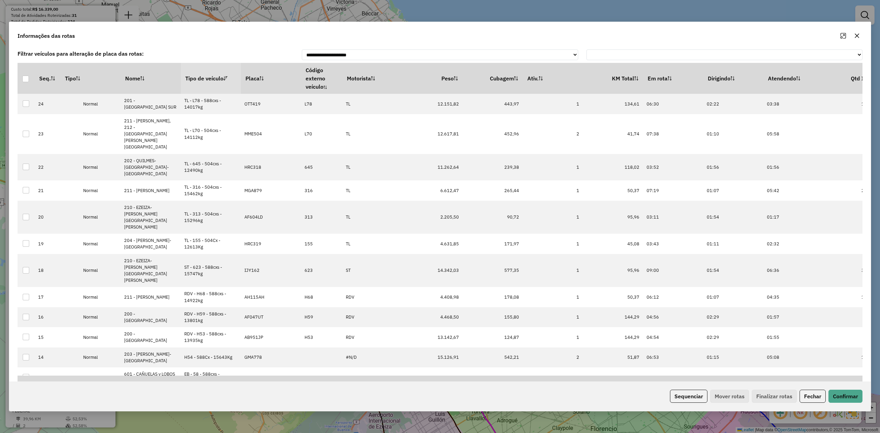
click at [206, 80] on th "Tipo de veículo" at bounding box center [211, 78] width 60 height 31
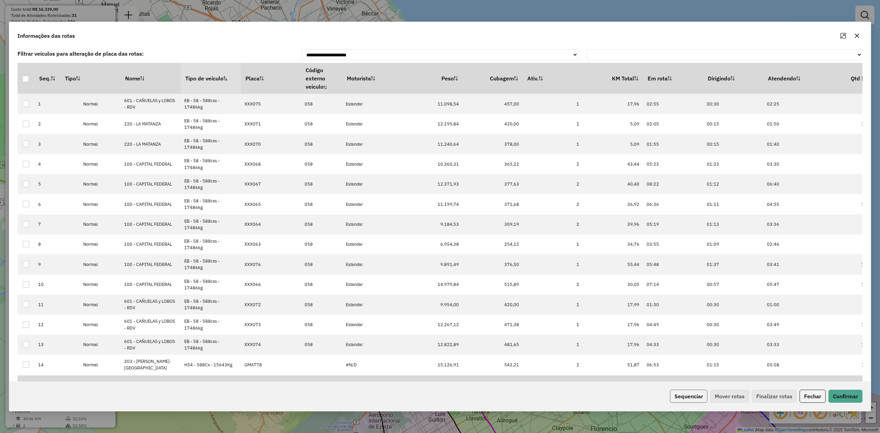
click at [681, 397] on button "Sequenciar" at bounding box center [688, 396] width 37 height 13
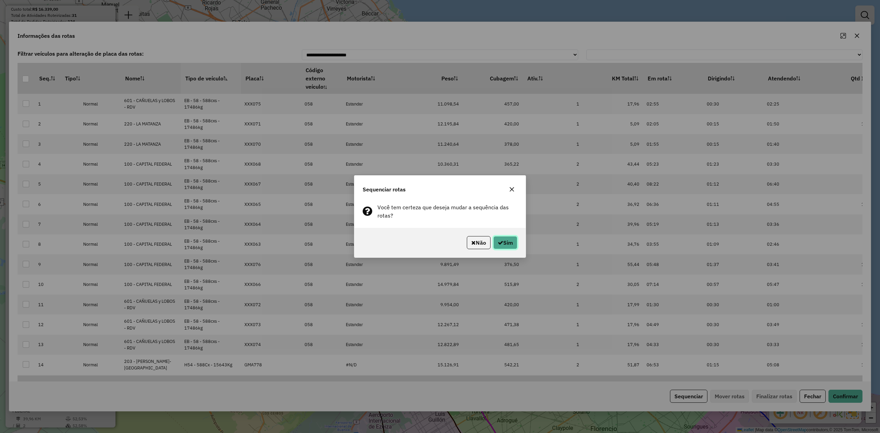
click at [510, 243] on button "Sim" at bounding box center [505, 242] width 24 height 13
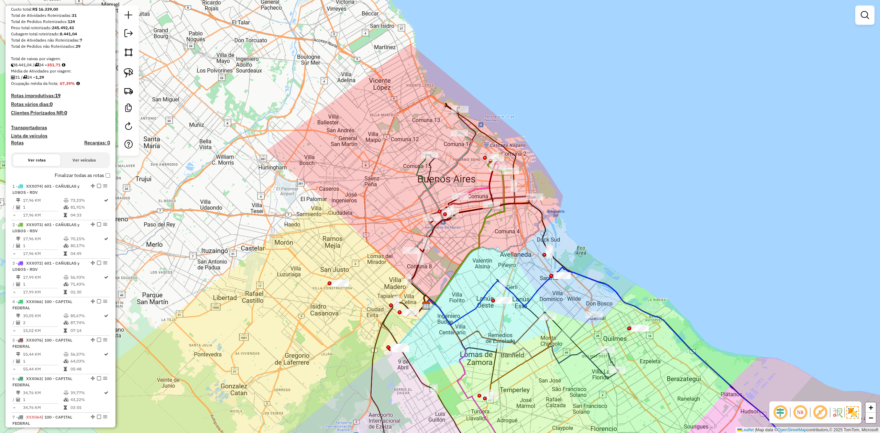
click at [37, 127] on h4 "Transportadoras" at bounding box center [60, 128] width 99 height 6
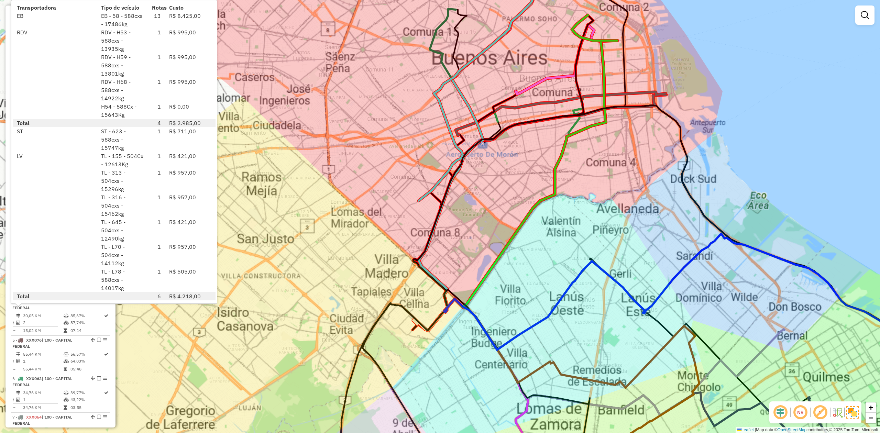
click at [330, 292] on div "Janela de atendimento Grade de atendimento Capacidade Transportadoras Veículos …" at bounding box center [440, 216] width 880 height 433
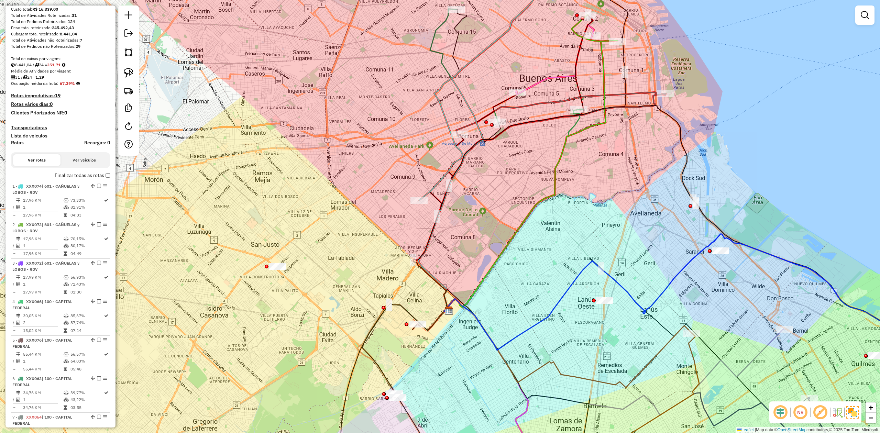
drag, startPoint x: 310, startPoint y: 290, endPoint x: 357, endPoint y: 294, distance: 46.9
click at [353, 298] on div "Janela de atendimento Grade de atendimento Capacidade Transportadoras Veículos …" at bounding box center [440, 216] width 880 height 433
drag, startPoint x: 297, startPoint y: 230, endPoint x: 346, endPoint y: 270, distance: 63.3
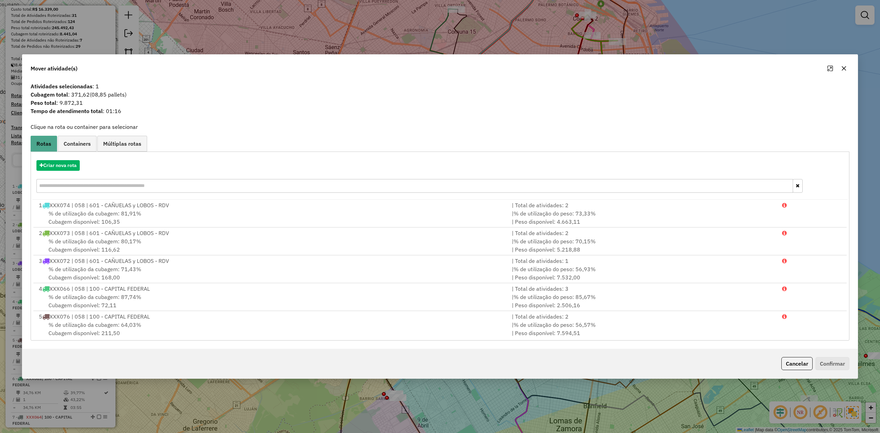
click at [841, 67] on icon "button" at bounding box center [843, 68] width 5 height 5
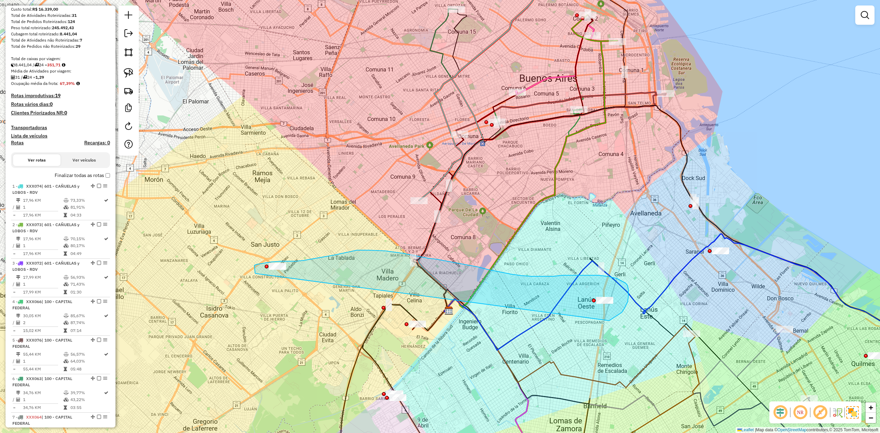
drag, startPoint x: 628, startPoint y: 302, endPoint x: 256, endPoint y: 274, distance: 373.0
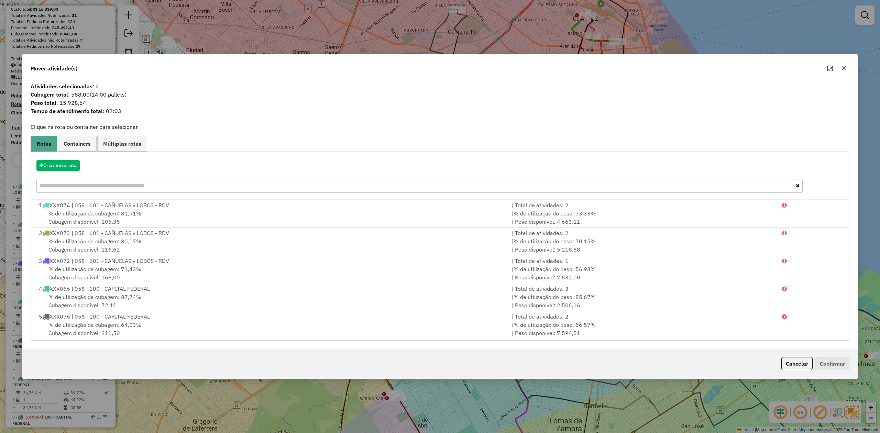
drag, startPoint x: 843, startPoint y: 67, endPoint x: 839, endPoint y: 72, distance: 6.6
click at [843, 67] on icon "button" at bounding box center [843, 68] width 5 height 5
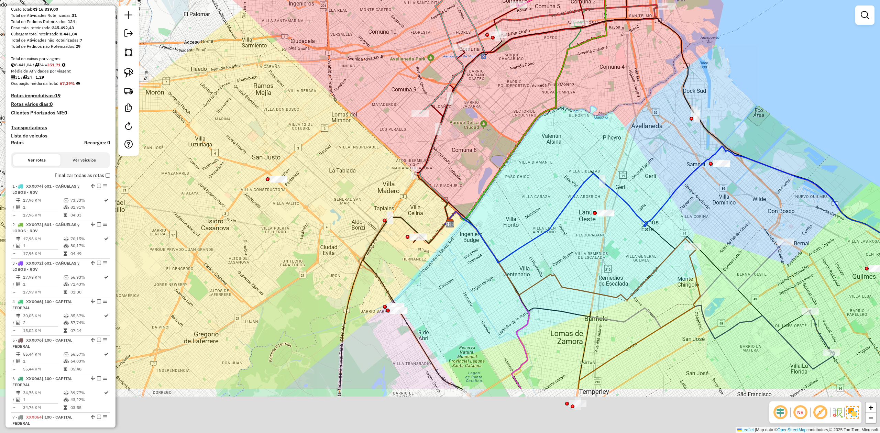
drag, startPoint x: 538, startPoint y: 329, endPoint x: 537, endPoint y: 214, distance: 115.5
click at [537, 214] on div "Janela de atendimento Grade de atendimento Capacidade Transportadoras Veículos …" at bounding box center [440, 216] width 880 height 433
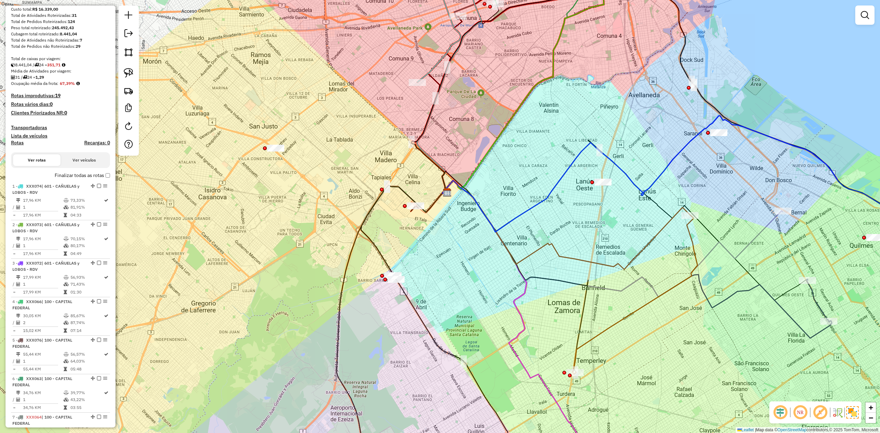
drag, startPoint x: 531, startPoint y: 368, endPoint x: 545, endPoint y: 345, distance: 26.2
click at [537, 306] on div "Janela de atendimento Grade de atendimento Capacidade Transportadoras Veículos …" at bounding box center [440, 216] width 880 height 433
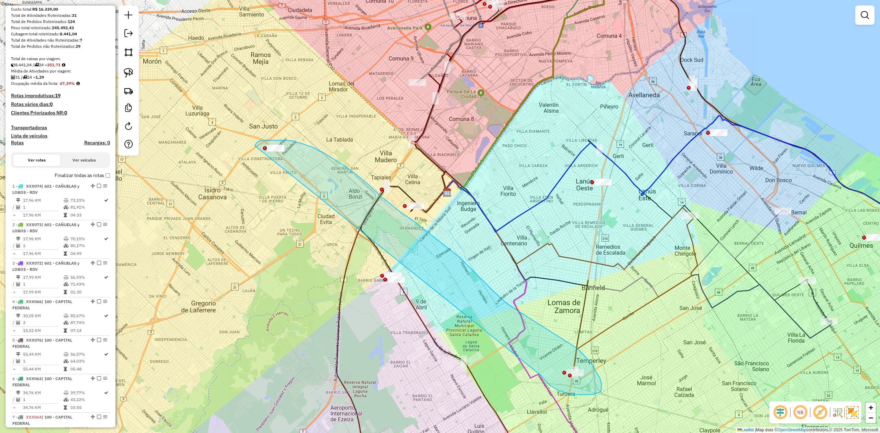
drag, startPoint x: 567, startPoint y: 394, endPoint x: 253, endPoint y: 154, distance: 394.8
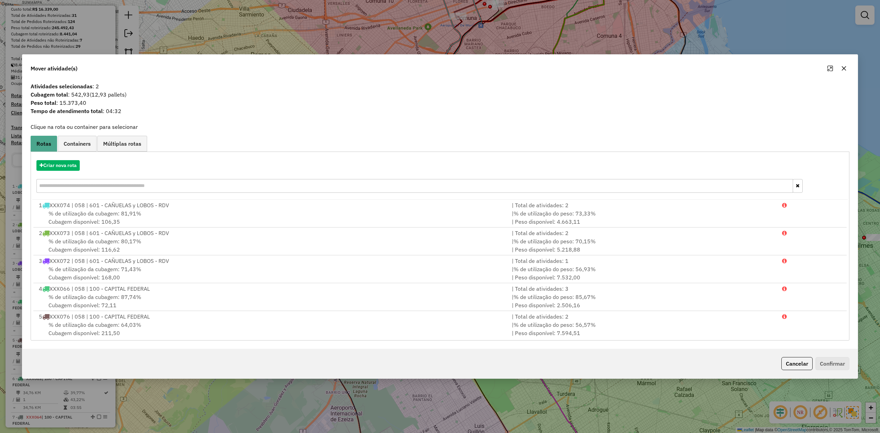
drag, startPoint x: 845, startPoint y: 67, endPoint x: 619, endPoint y: 186, distance: 255.4
click at [845, 67] on icon "button" at bounding box center [843, 68] width 5 height 5
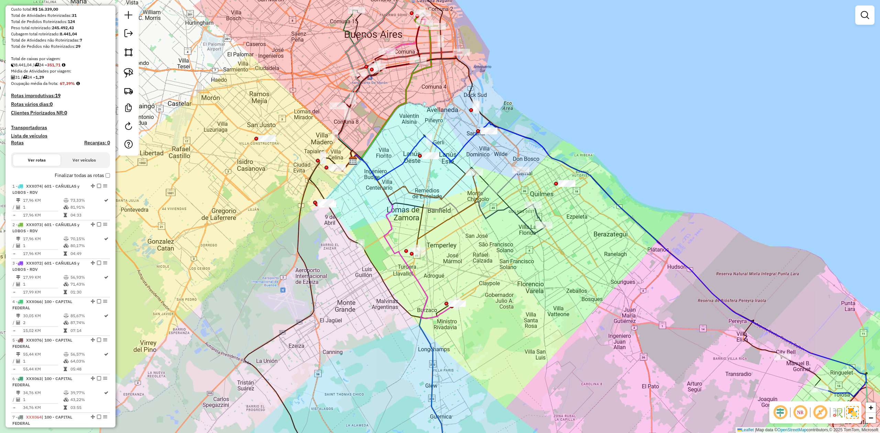
drag, startPoint x: 461, startPoint y: 268, endPoint x: 451, endPoint y: 243, distance: 27.2
click at [454, 245] on div "Janela de atendimento Grade de atendimento Capacidade Transportadoras Veículos …" at bounding box center [440, 216] width 880 height 433
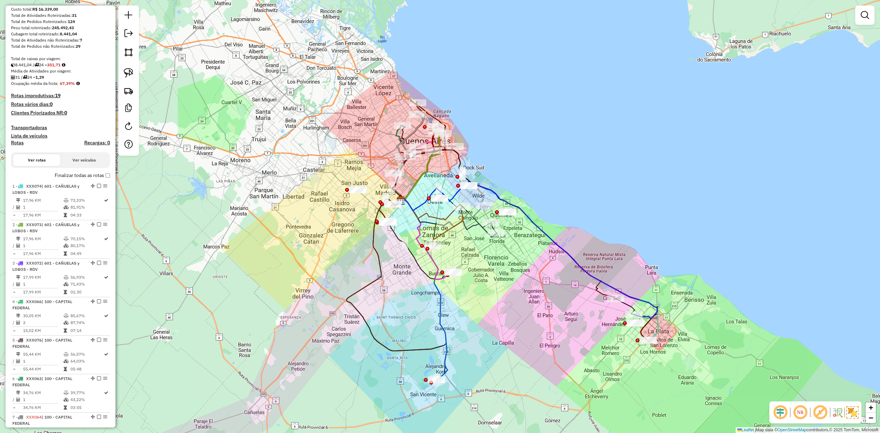
drag, startPoint x: 461, startPoint y: 322, endPoint x: 459, endPoint y: 329, distance: 7.0
click at [460, 334] on div "Janela de atendimento Grade de atendimento Capacidade Transportadoras Veículos …" at bounding box center [440, 216] width 880 height 433
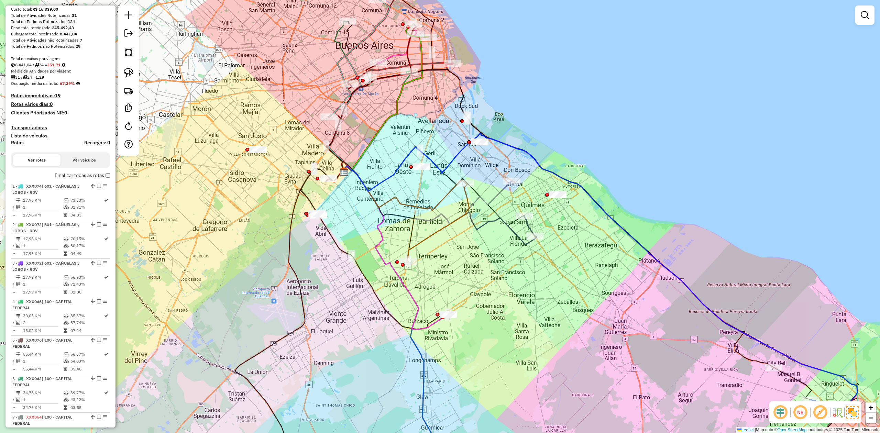
drag, startPoint x: 461, startPoint y: 264, endPoint x: 460, endPoint y: 254, distance: 10.7
click at [460, 254] on div "Janela de atendimento Grade de atendimento Capacidade Transportadoras Veículos …" at bounding box center [440, 216] width 880 height 433
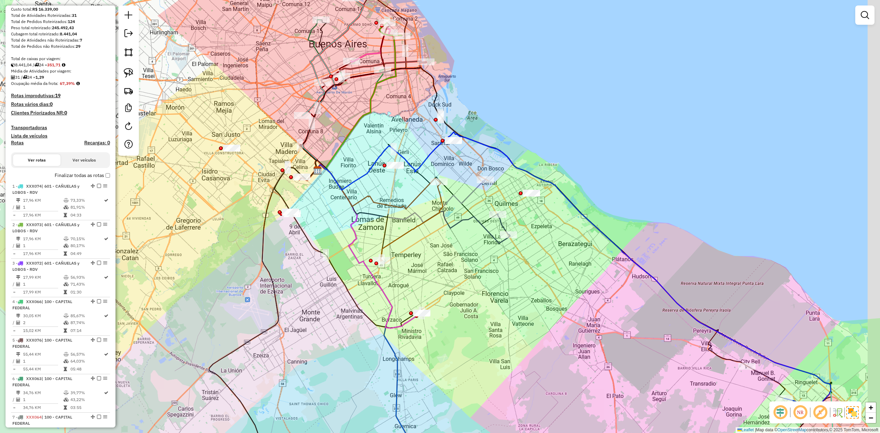
drag, startPoint x: 461, startPoint y: 253, endPoint x: 417, endPoint y: 267, distance: 46.5
click at [421, 271] on div "Janela de atendimento Grade de atendimento Capacidade Transportadoras Veículos …" at bounding box center [440, 216] width 880 height 433
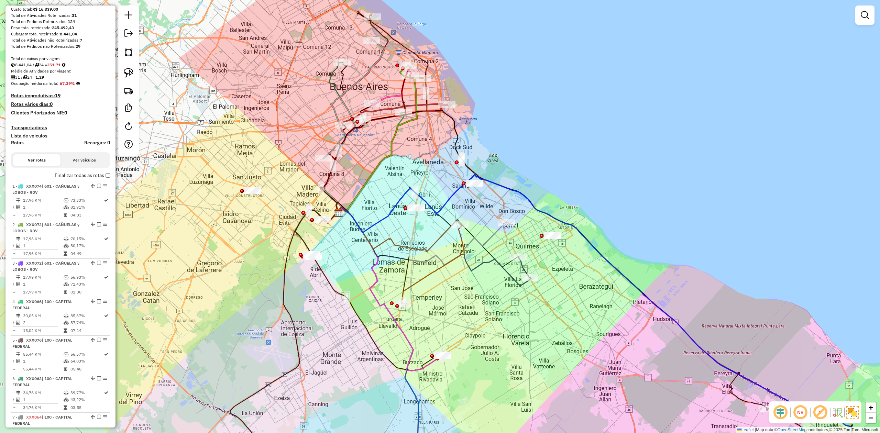
drag, startPoint x: 435, startPoint y: 222, endPoint x: 472, endPoint y: 259, distance: 52.5
click at [472, 259] on div "Janela de atendimento Grade de atendimento Capacidade Transportadoras Veículos …" at bounding box center [440, 216] width 880 height 433
drag, startPoint x: 483, startPoint y: 190, endPoint x: 351, endPoint y: 186, distance: 132.1
click at [459, 167] on div "Janela de atendimento Grade de atendimento Capacidade Transportadoras Veículos …" at bounding box center [440, 216] width 880 height 433
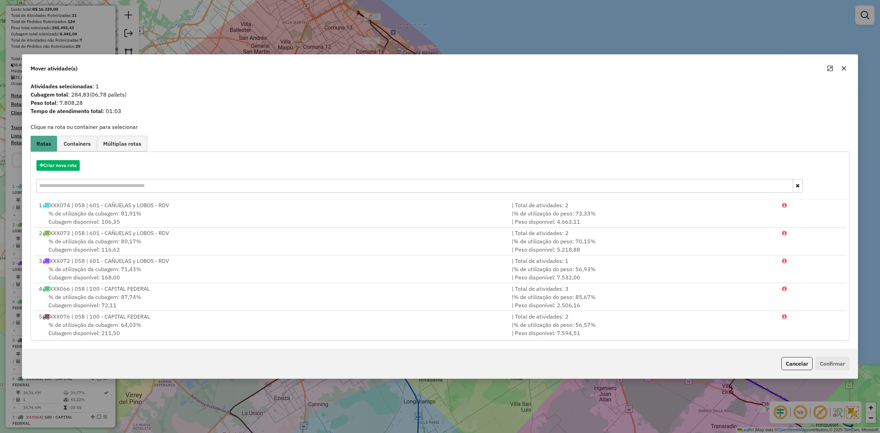
click at [846, 67] on icon "button" at bounding box center [843, 68] width 5 height 5
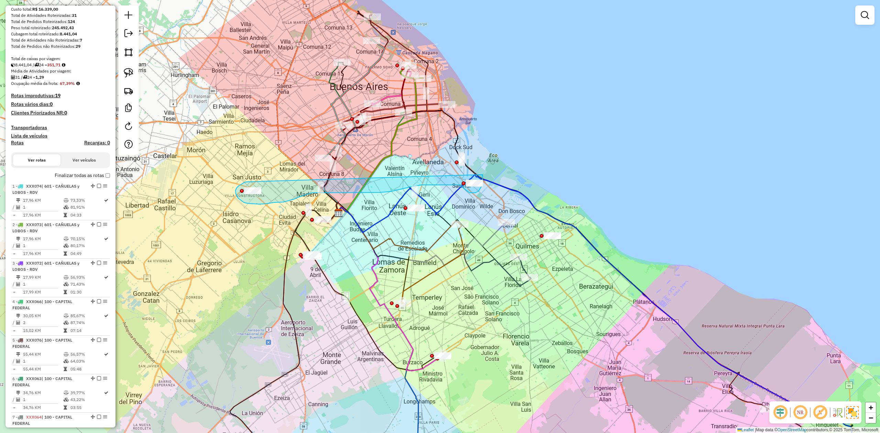
drag, startPoint x: 245, startPoint y: 182, endPoint x: 481, endPoint y: 173, distance: 236.7
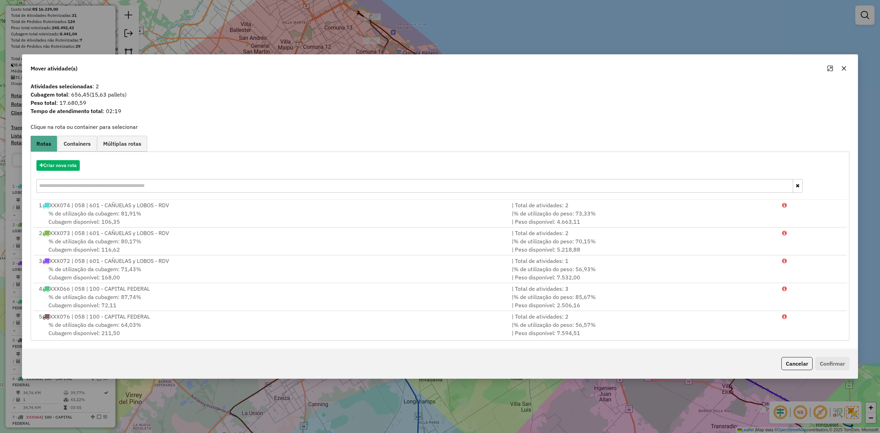
drag, startPoint x: 843, startPoint y: 70, endPoint x: 806, endPoint y: 89, distance: 42.1
click at [843, 69] on icon "button" at bounding box center [843, 68] width 5 height 5
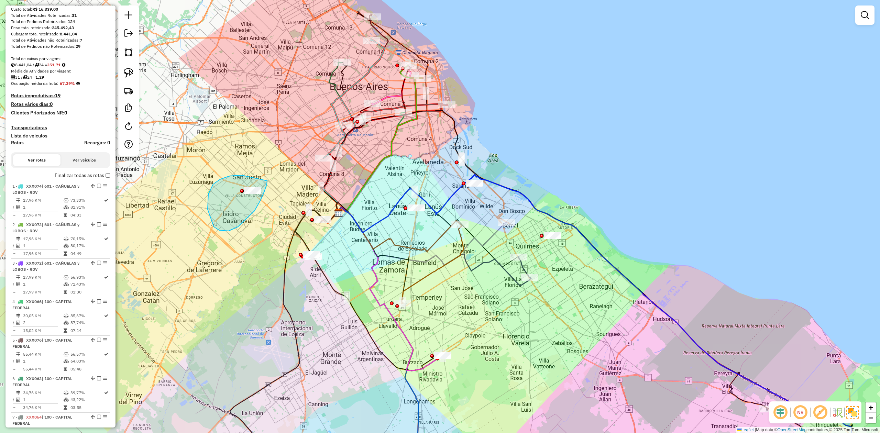
drag, startPoint x: 208, startPoint y: 209, endPoint x: 267, endPoint y: 177, distance: 67.8
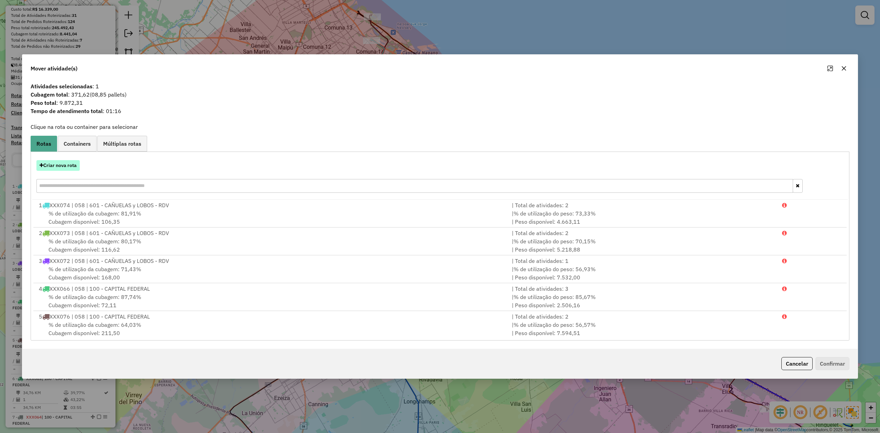
click at [67, 163] on button "Criar nova rota" at bounding box center [57, 165] width 43 height 11
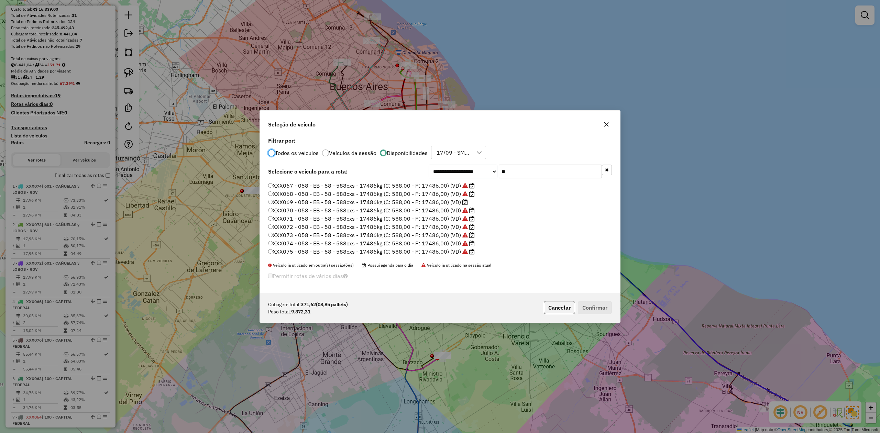
scroll to position [46, 0]
click at [459, 189] on label "XXX069 - 058 - EB - 58 - 588cxs - 17486kg (C: 588,00 - P: 17486,00) (VD)" at bounding box center [368, 189] width 200 height 8
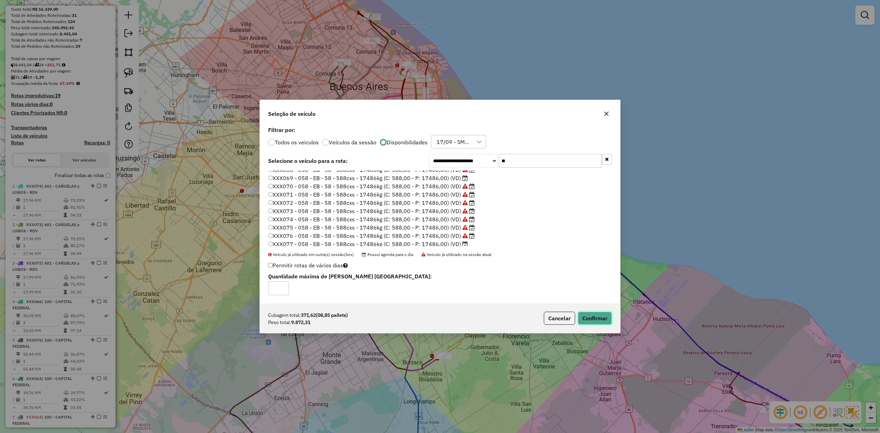
click at [595, 317] on button "Confirmar" at bounding box center [595, 318] width 34 height 13
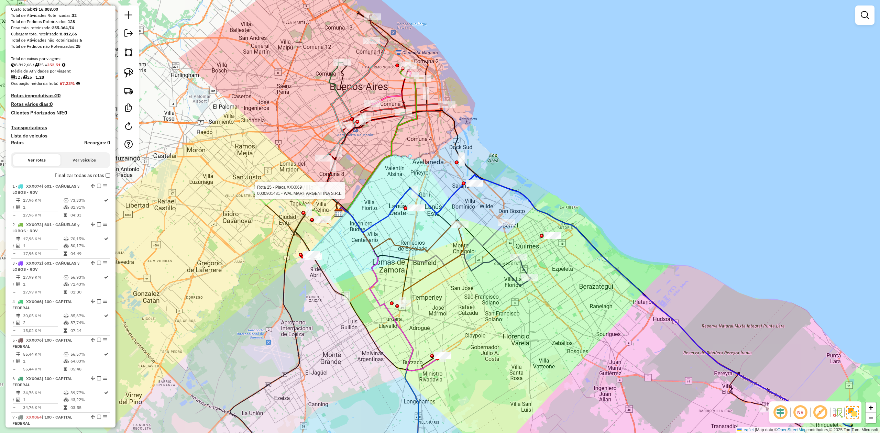
click at [273, 178] on div "Rota 25 - Placa XXX069 0000901431 - WAL MART ARGENTINA S.R.L. Janela de atendim…" at bounding box center [440, 216] width 880 height 433
click at [279, 193] on icon at bounding box center [295, 206] width 85 height 33
select select "**********"
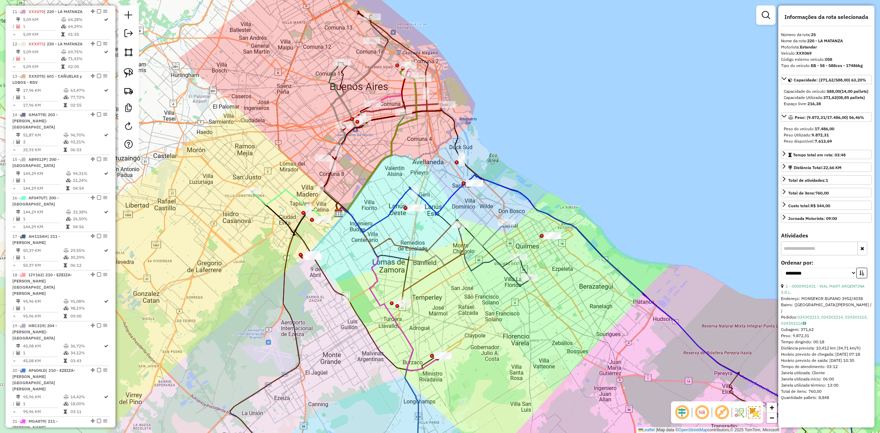
scroll to position [980, 0]
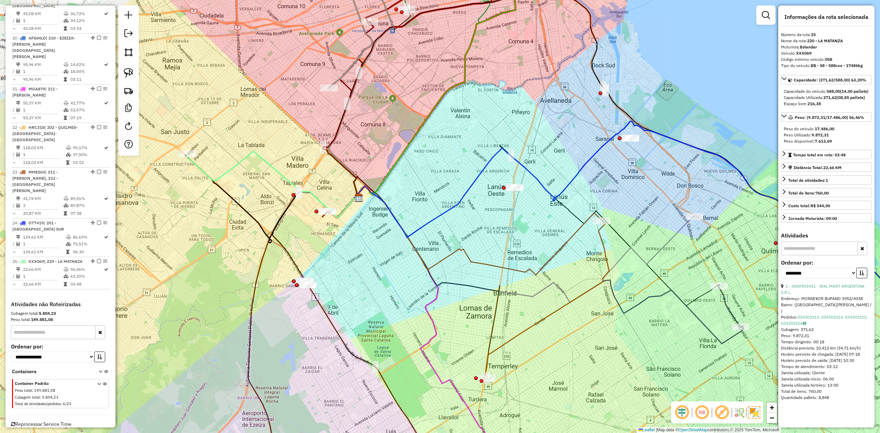
click at [324, 254] on div "Janela de atendimento Grade de atendimento Capacidade Transportadoras Veículos …" at bounding box center [440, 216] width 880 height 433
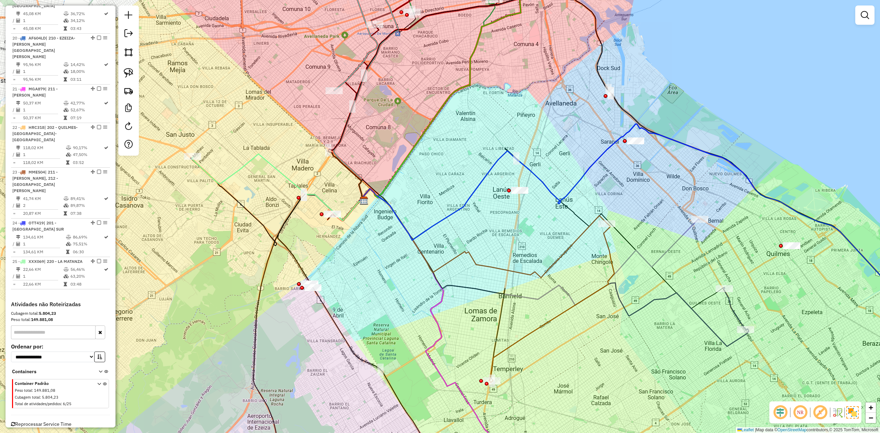
drag, startPoint x: 322, startPoint y: 271, endPoint x: 332, endPoint y: 274, distance: 10.7
click at [332, 274] on div "Janela de atendimento Grade de atendimento Capacidade Transportadoras Veículos …" at bounding box center [440, 216] width 880 height 433
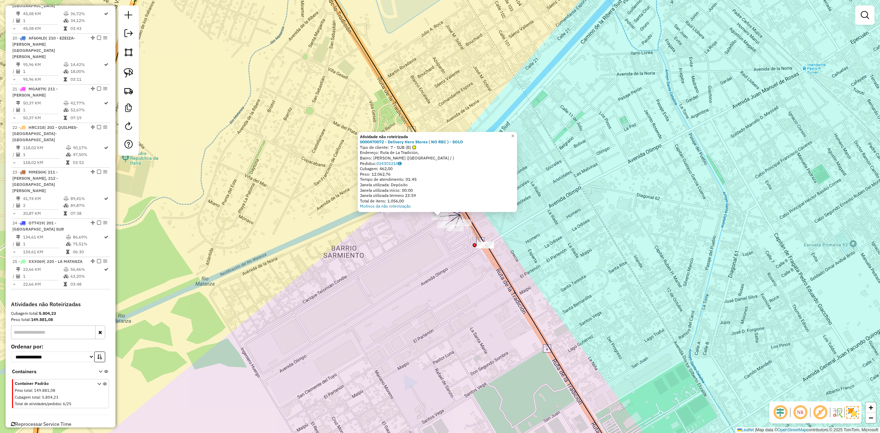
click at [435, 239] on div "Atividade não roteirizada 0000470072 - Delivery Hero Stores ( NO REC ) - SOLO T…" at bounding box center [440, 216] width 880 height 433
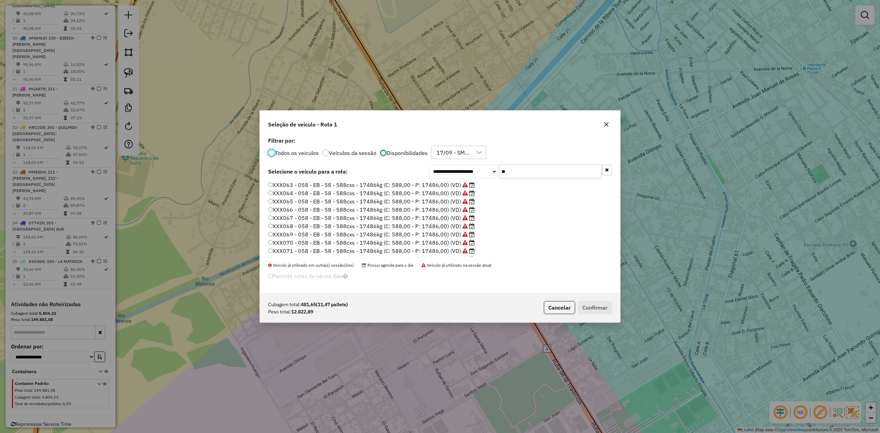
scroll to position [3, 2]
click at [606, 121] on button "button" at bounding box center [606, 124] width 11 height 11
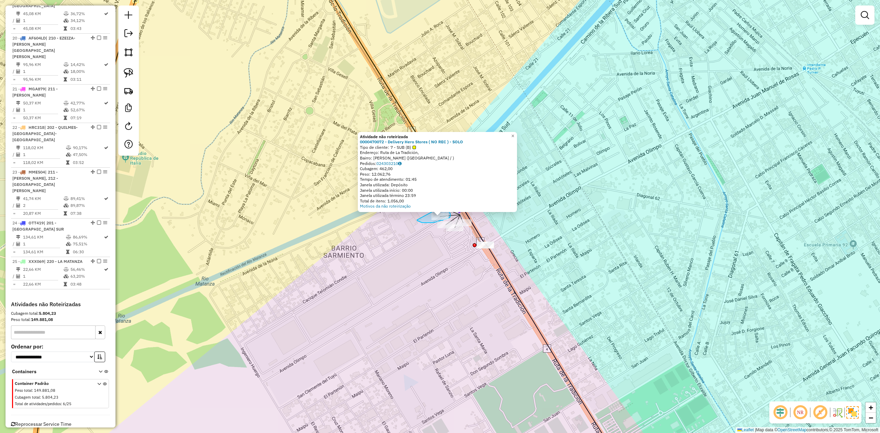
drag, startPoint x: 417, startPoint y: 220, endPoint x: 428, endPoint y: 209, distance: 15.6
click at [428, 209] on div "Atividade não roteirizada 0000470072 - Delivery Hero Stores ( NO REC ) - SOLO T…" at bounding box center [440, 216] width 880 height 433
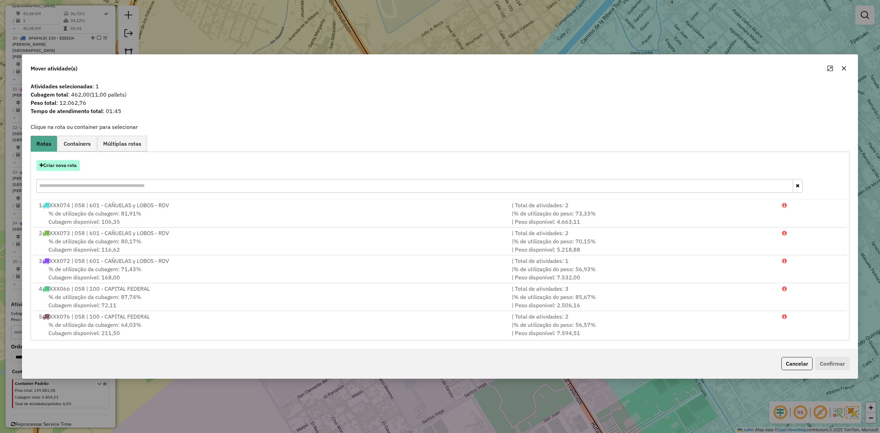
click at [66, 165] on button "Criar nova rota" at bounding box center [57, 165] width 43 height 11
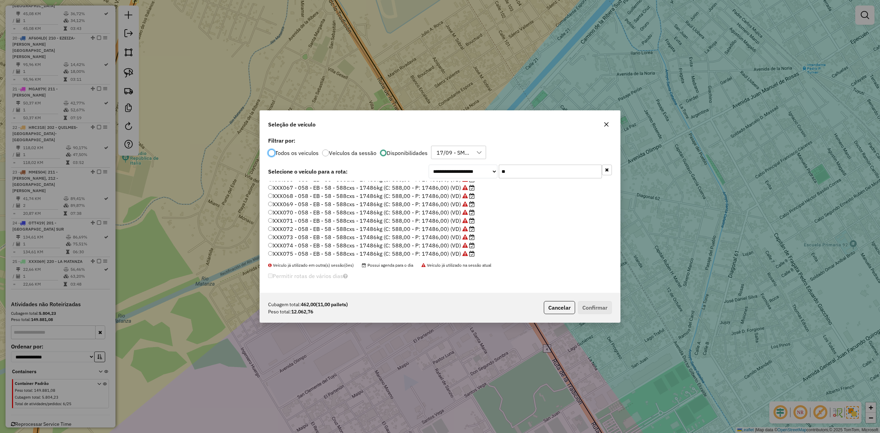
scroll to position [48, 0]
click at [446, 251] on label "XXX077 - 058 - EB - 58 - 588cxs - 17486kg (C: 588,00 - P: 17486,00) (VD)" at bounding box center [368, 252] width 200 height 8
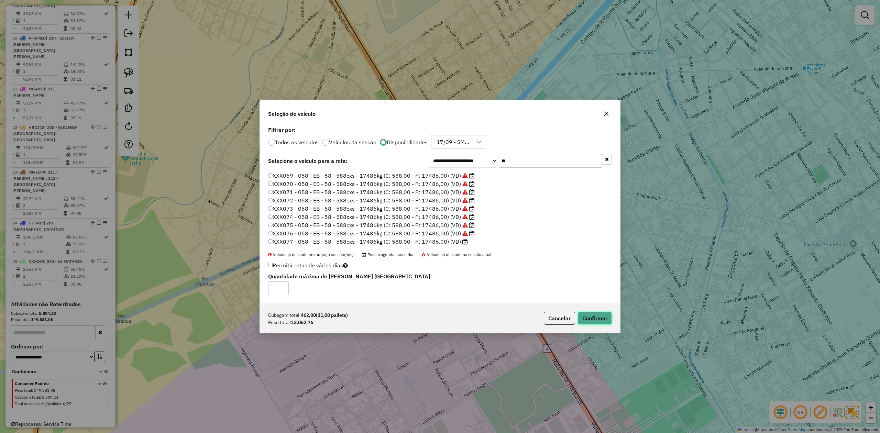
click at [594, 318] on button "Confirmar" at bounding box center [595, 318] width 34 height 13
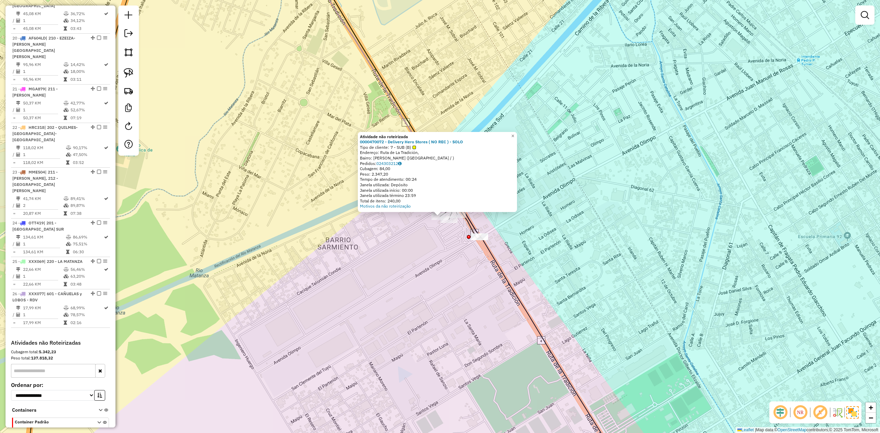
click at [433, 231] on div "Atividade não roteirizada 0000470072 - Delivery Hero Stores ( NO REC ) - SOLO T…" at bounding box center [440, 216] width 880 height 433
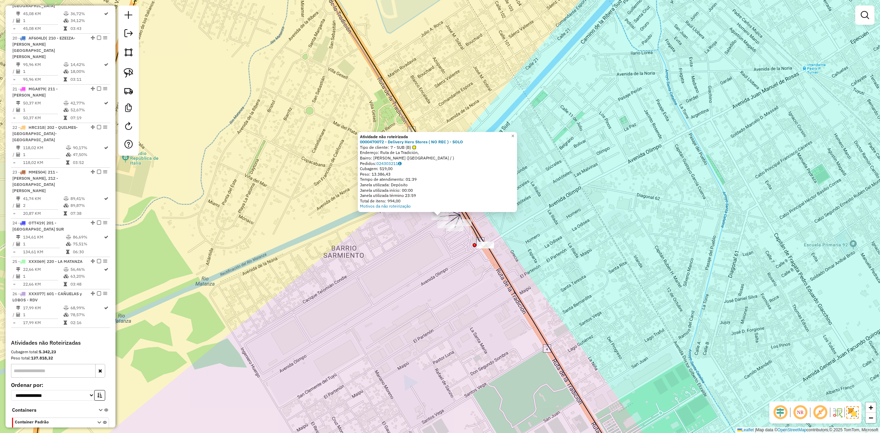
click at [429, 231] on div "Atividade não roteirizada 0000470072 - Delivery Hero Stores ( NO REC ) - SOLO T…" at bounding box center [440, 216] width 880 height 433
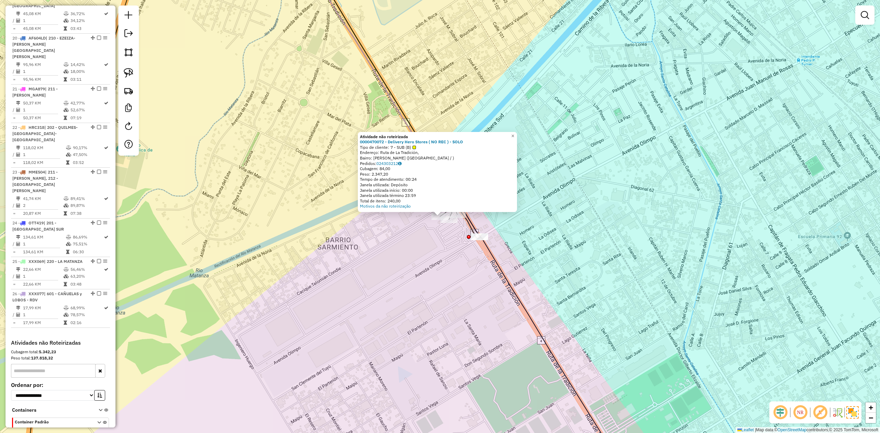
drag, startPoint x: 437, startPoint y: 234, endPoint x: 443, endPoint y: 231, distance: 7.1
click at [443, 235] on div "Atividade não roteirizada 0000470072 - Delivery Hero Stores ( NO REC ) - SOLO T…" at bounding box center [440, 216] width 880 height 433
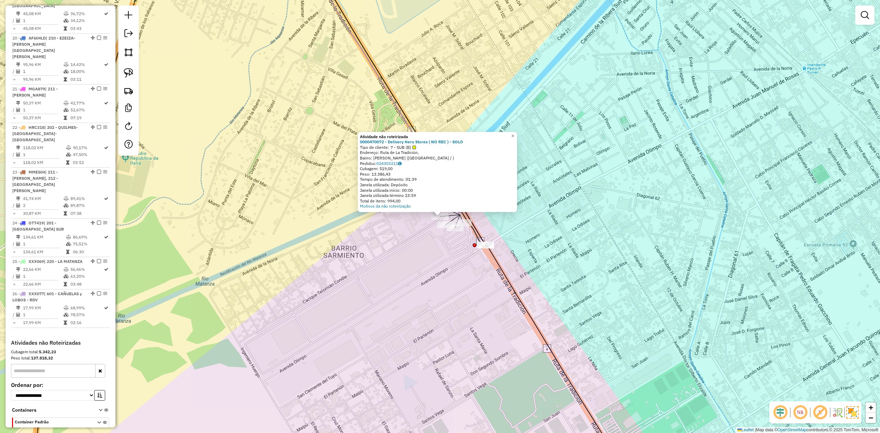
click at [435, 239] on div "Atividade não roteirizada 0000470072 - Delivery Hero Stores ( NO REC ) - SOLO T…" at bounding box center [440, 216] width 880 height 433
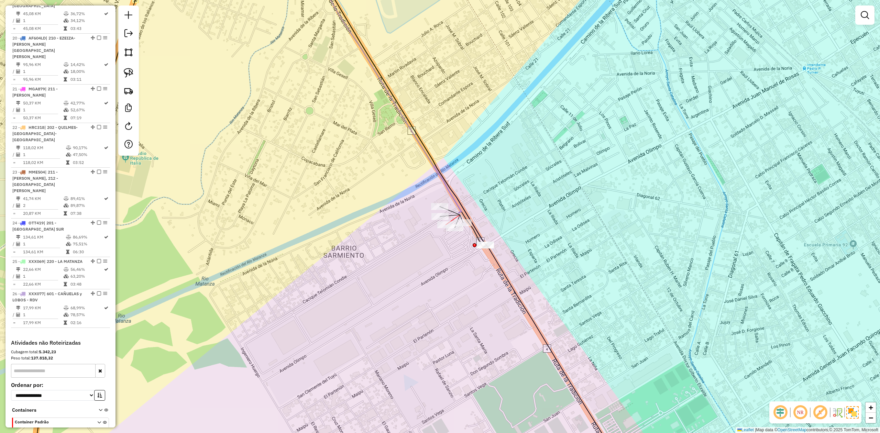
click at [454, 228] on div at bounding box center [445, 224] width 17 height 7
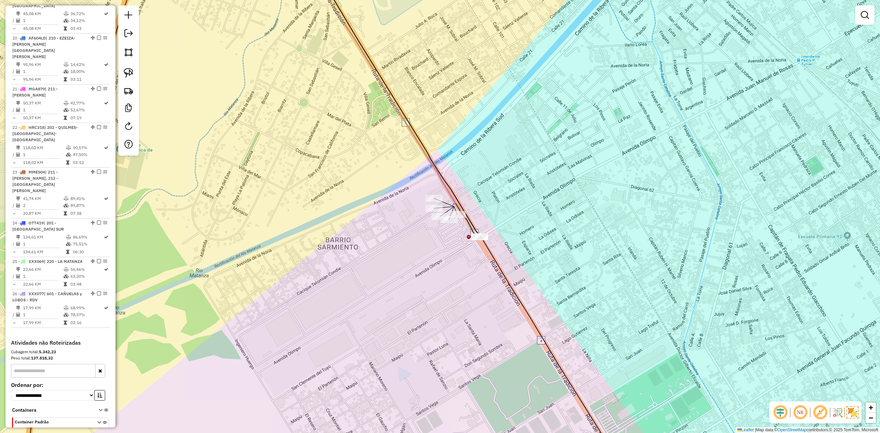
click at [452, 233] on div "Atividade não roteirizada 0000470072 - Delivery Hero Stores ( NO REC ) - SOLO T…" at bounding box center [440, 216] width 880 height 433
click at [452, 223] on div at bounding box center [448, 219] width 17 height 7
select select "**********"
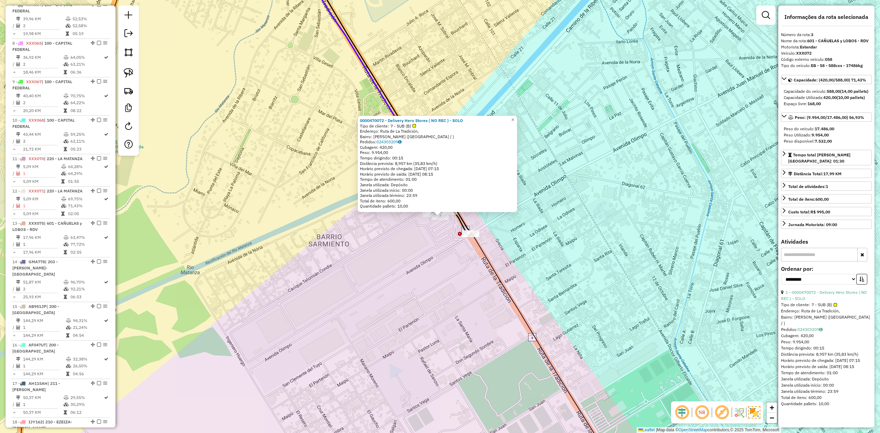
scroll to position [342, 0]
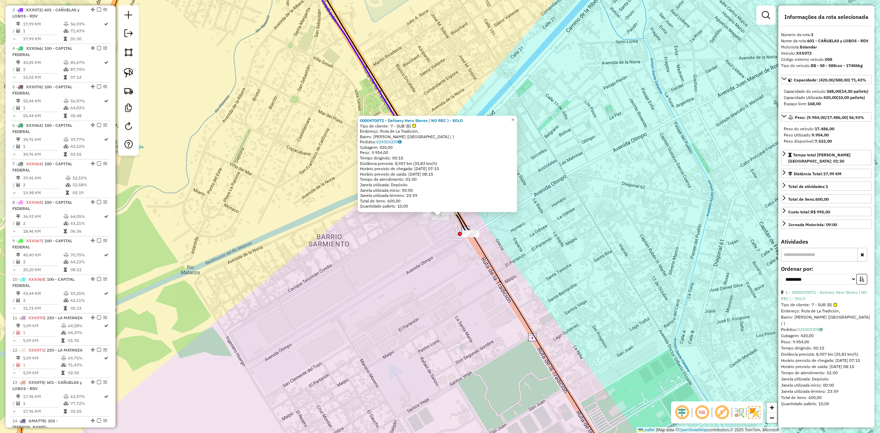
drag, startPoint x: 438, startPoint y: 233, endPoint x: 440, endPoint y: 230, distance: 3.7
click at [438, 232] on div "0000470072 - Delivery Hero Stores ( NO REC ) - SOLO Tipo de cliente: 7 - SUB (B…" at bounding box center [440, 216] width 880 height 433
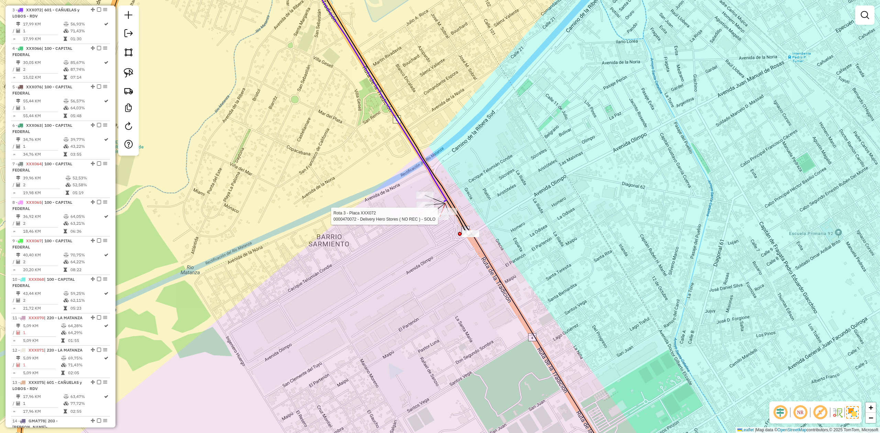
select select "**********"
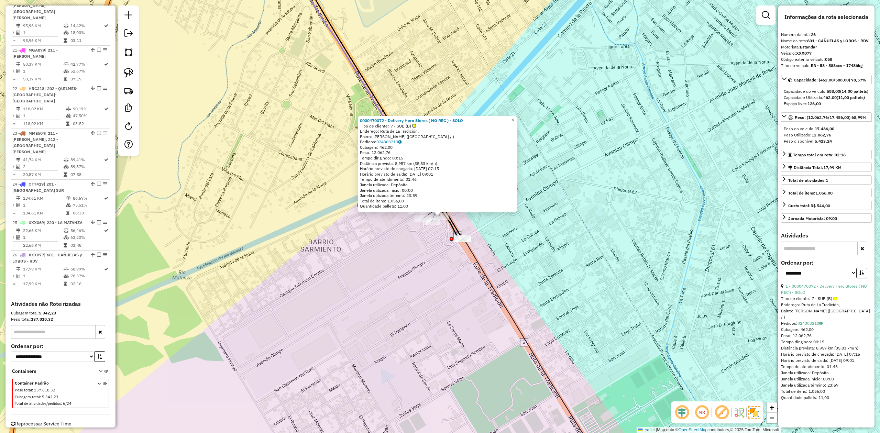
click at [421, 242] on div "0000470072 - Delivery Hero Stores ( NO REC ) - SOLO Tipo de cliente: 7 - SUB (B…" at bounding box center [440, 216] width 880 height 433
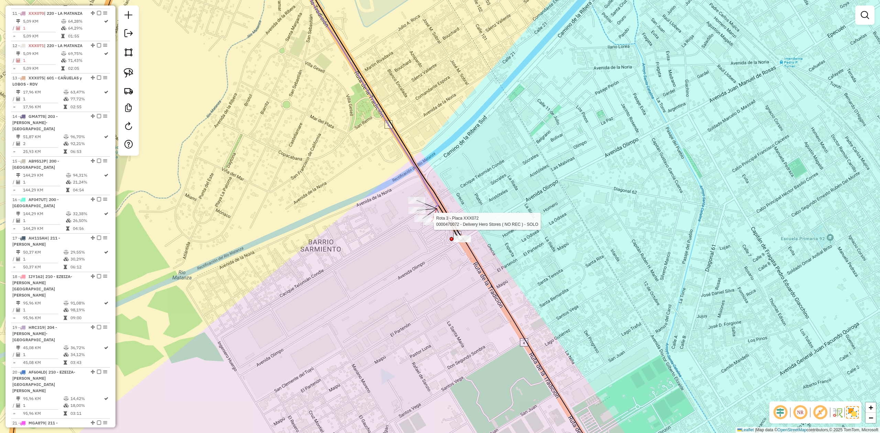
select select "**********"
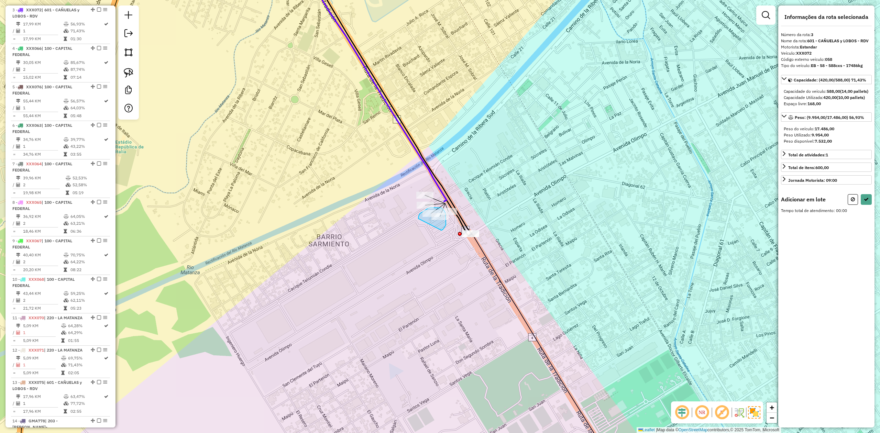
drag, startPoint x: 441, startPoint y: 230, endPoint x: 426, endPoint y: 232, distance: 15.9
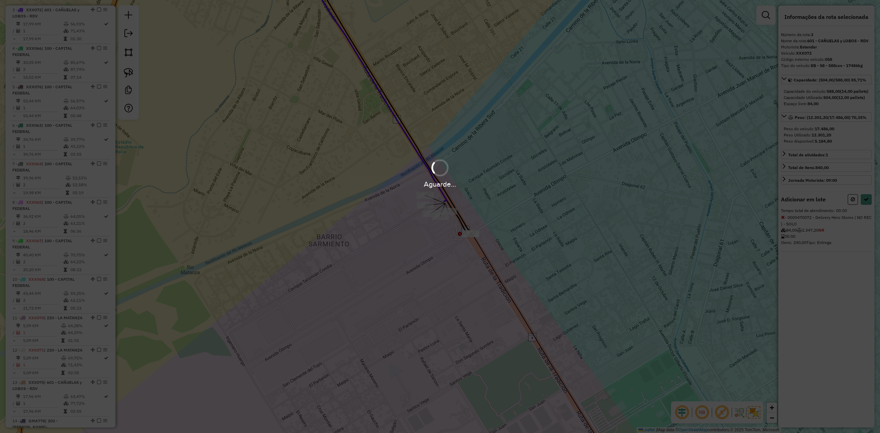
select select "**********"
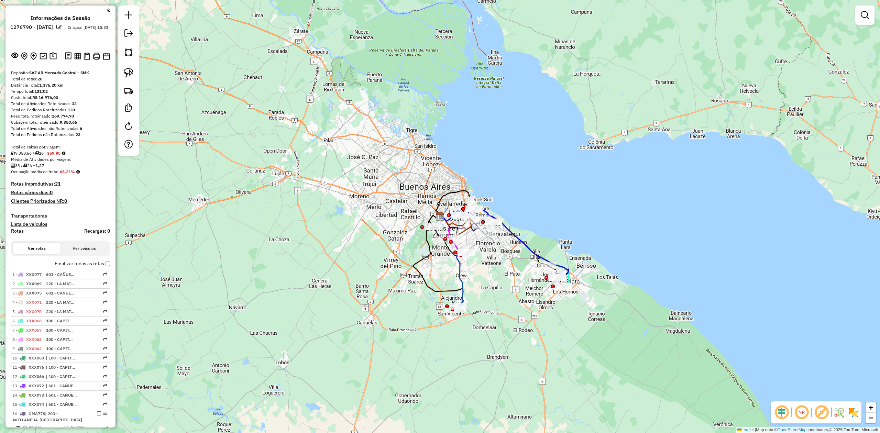
click at [334, 225] on div "Janela de atendimento Grade de atendimento Capacidade Transportadoras Veículos …" at bounding box center [440, 216] width 880 height 433
click at [855, 414] on img at bounding box center [853, 412] width 11 height 11
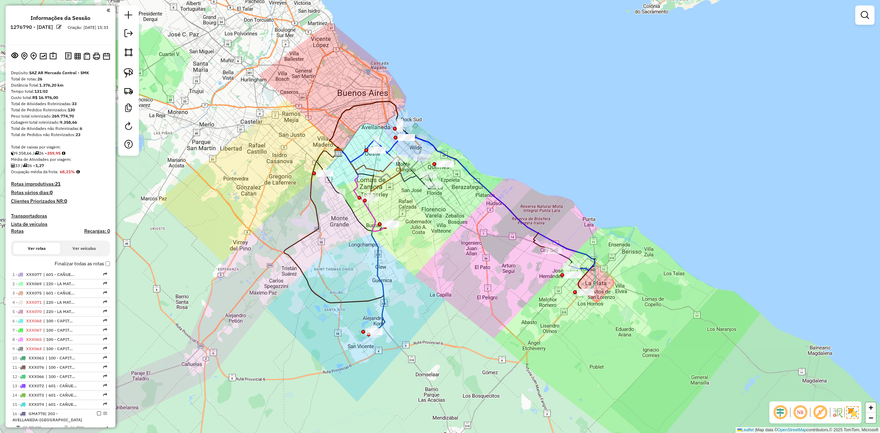
drag, startPoint x: 503, startPoint y: 242, endPoint x: 468, endPoint y: 271, distance: 45.4
click at [471, 271] on div "Janela de atendimento Grade de atendimento Capacidade Transportadoras Veículos …" at bounding box center [440, 216] width 880 height 433
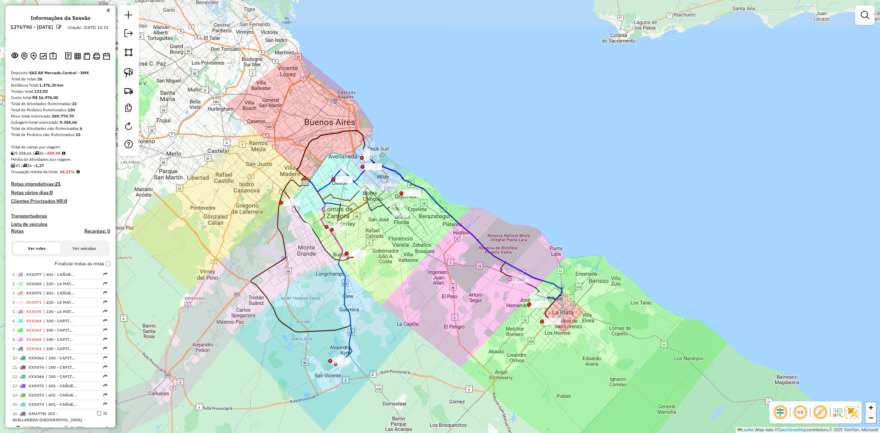
drag, startPoint x: 431, startPoint y: 245, endPoint x: 412, endPoint y: 235, distance: 21.4
click at [412, 235] on div "Janela de atendimento Grade de atendimento Capacidade Transportadoras Veículos …" at bounding box center [440, 216] width 880 height 433
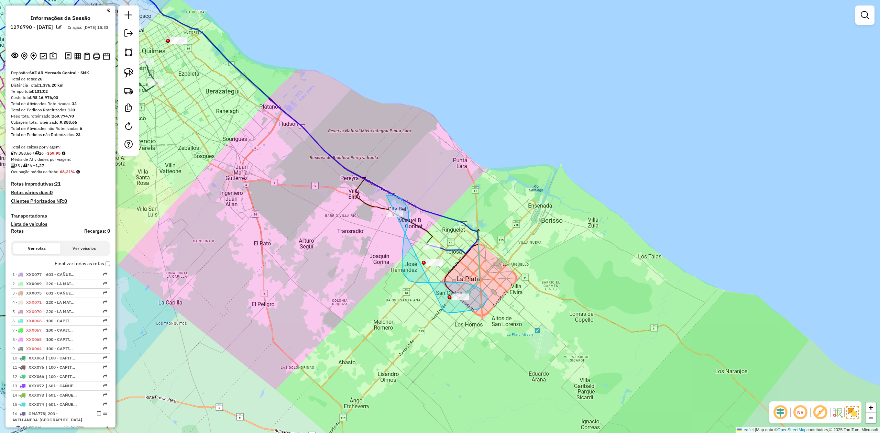
drag, startPoint x: 443, startPoint y: 310, endPoint x: 329, endPoint y: 223, distance: 143.0
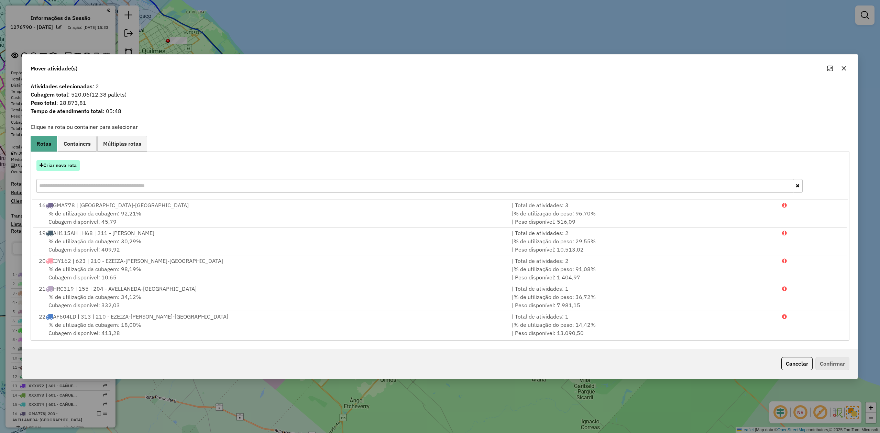
click at [65, 168] on button "Criar nova rota" at bounding box center [57, 165] width 43 height 11
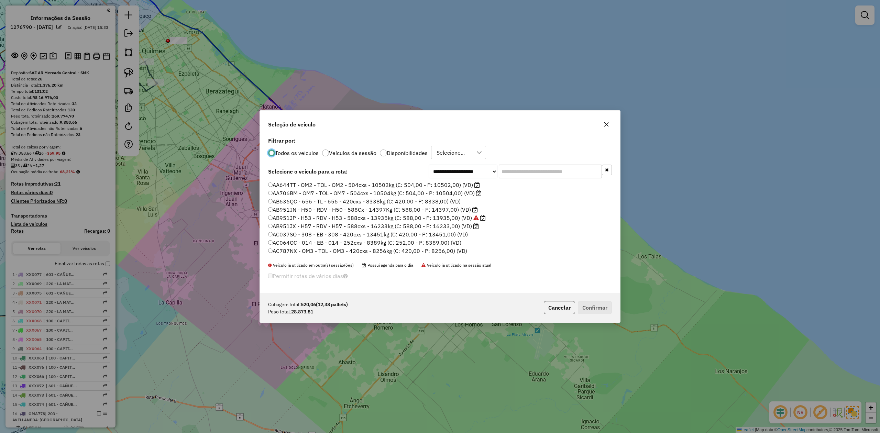
scroll to position [3, 2]
click at [402, 154] on label "Disponibilidades" at bounding box center [407, 152] width 41 height 5
click at [511, 172] on input "text" at bounding box center [550, 172] width 103 height 14
type input "***"
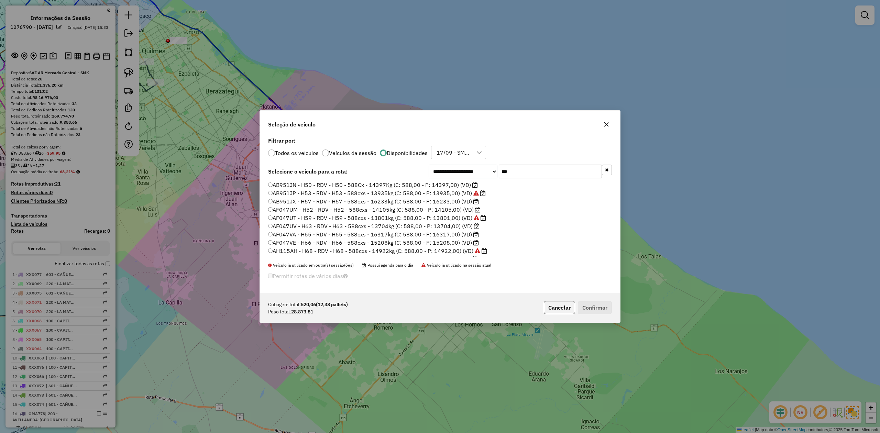
click at [452, 225] on label "AF047UV - H63 - RDV - H63 - 588cxs - 13704kg (C: 588,00 - P: 13704,00) (VD)" at bounding box center [373, 226] width 211 height 8
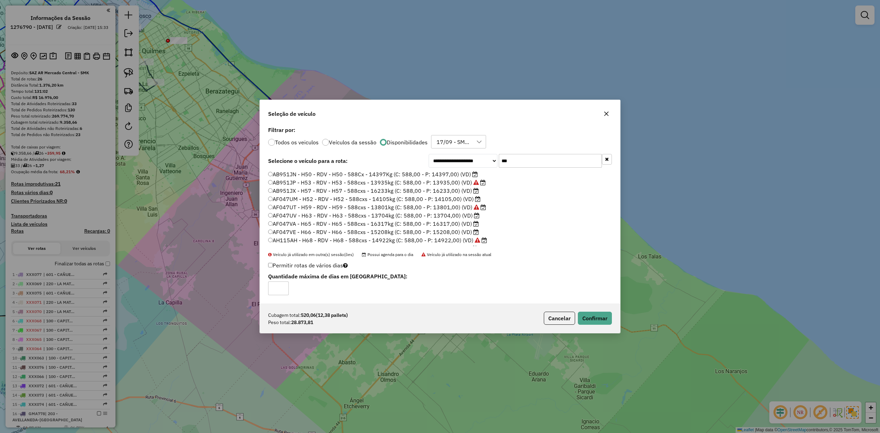
click at [444, 208] on label "AF047UT - H59 - RDV - H59 - 588cxs - 13801kg (C: 588,00 - P: 13801,00) (VD)" at bounding box center [377, 207] width 218 height 8
click at [586, 318] on button "Confirmar" at bounding box center [595, 318] width 34 height 13
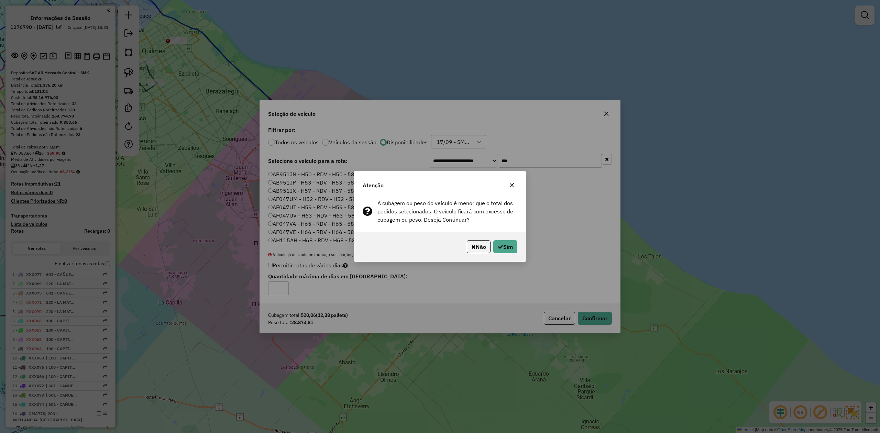
click at [522, 254] on div "Não Sim" at bounding box center [439, 247] width 171 height 30
click at [510, 243] on button "Sim" at bounding box center [505, 246] width 24 height 13
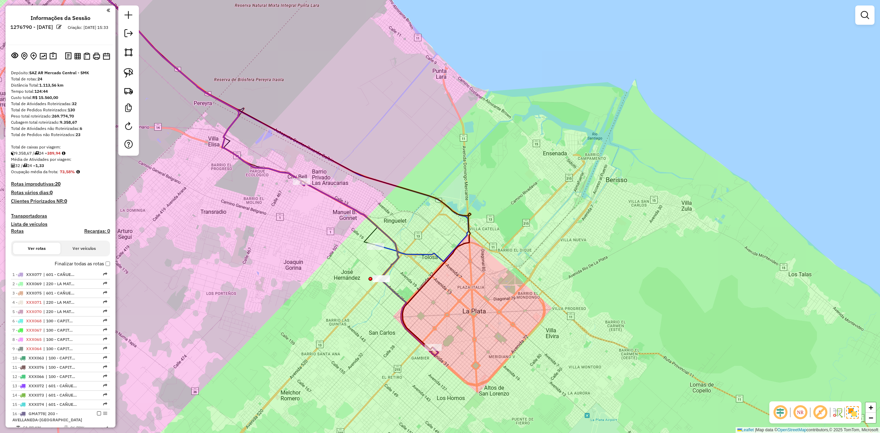
click at [447, 240] on div "Janela de atendimento Grade de atendimento Capacidade Transportadoras Veículos …" at bounding box center [440, 216] width 880 height 433
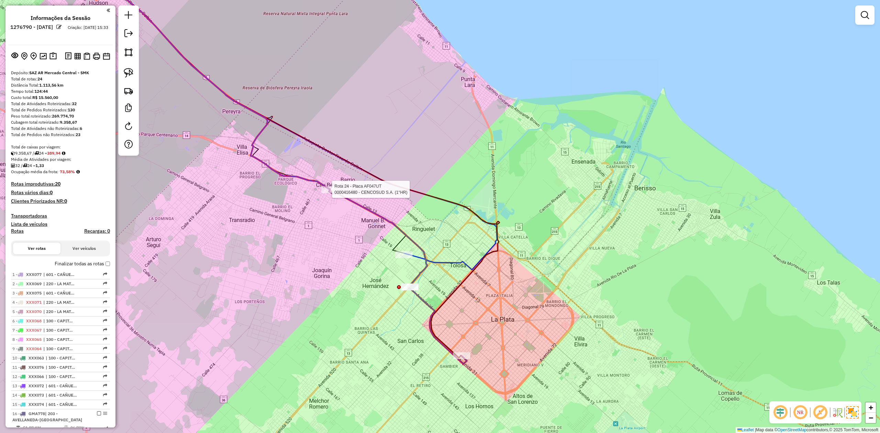
click at [326, 186] on icon at bounding box center [203, 73] width 253 height 233
select select "**********"
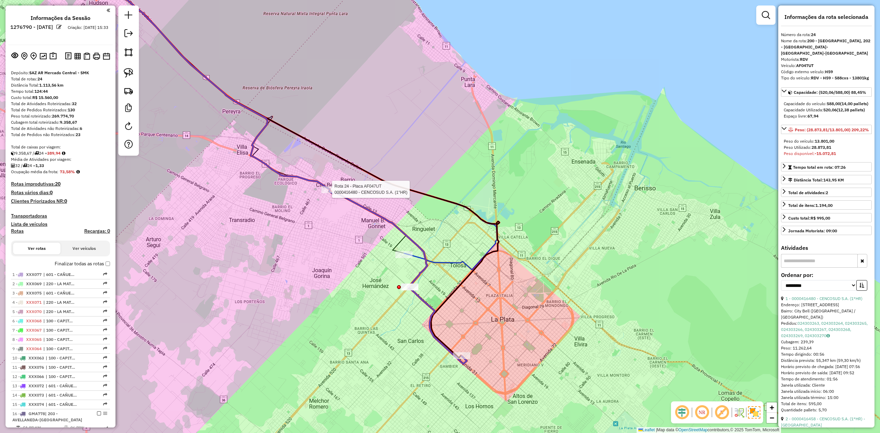
scroll to position [509, 0]
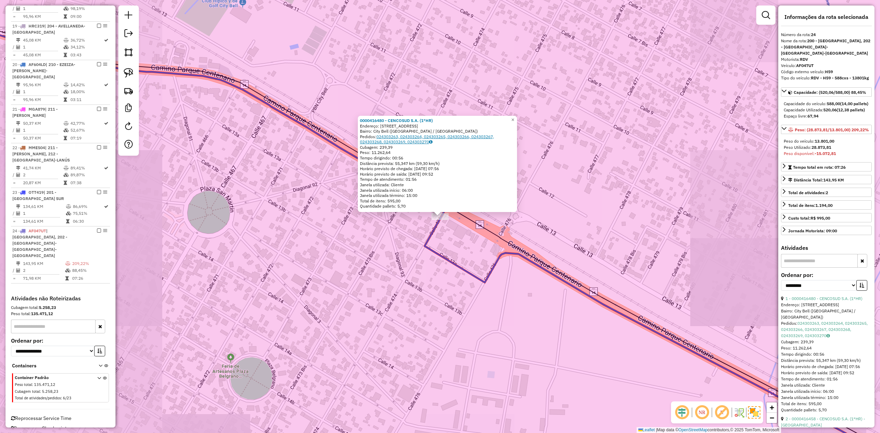
click at [423, 143] on link "024303263, 024303264, 024303265, 024303266, 024303267, 024303268, 024303269, 02…" at bounding box center [427, 139] width 134 height 11
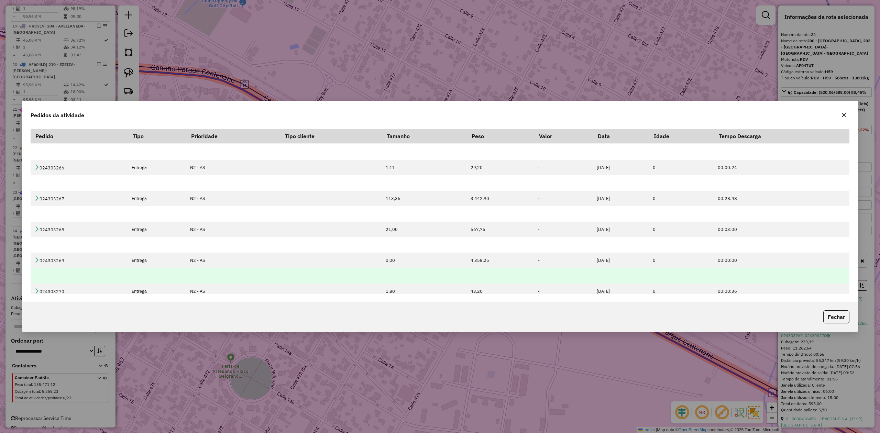
scroll to position [97, 0]
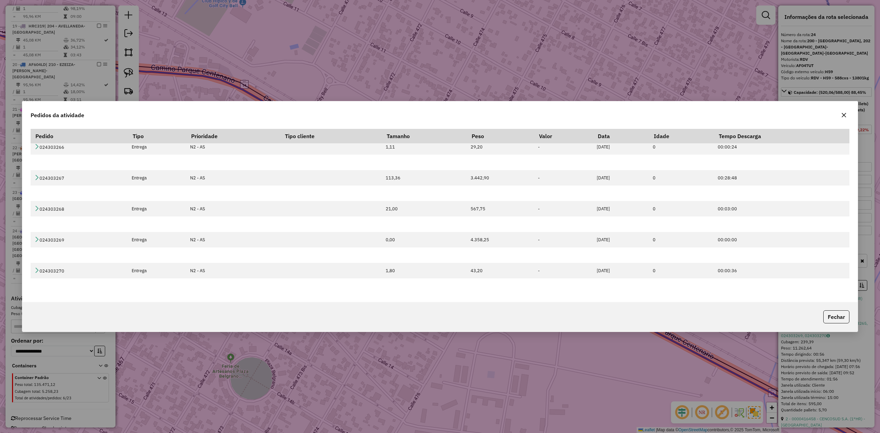
click at [844, 116] on icon "button" at bounding box center [843, 114] width 5 height 5
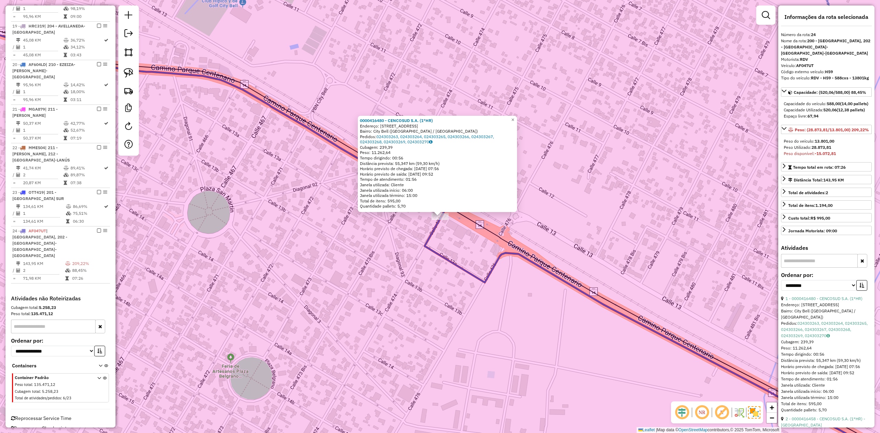
click at [827, 150] on strong "28.873,81" at bounding box center [822, 147] width 20 height 5
copy strong "28.873,81"
click at [462, 139] on link "024303263, 024303264, 024303265, 024303266, 024303267, 024303268, 024303269, 02…" at bounding box center [427, 139] width 134 height 11
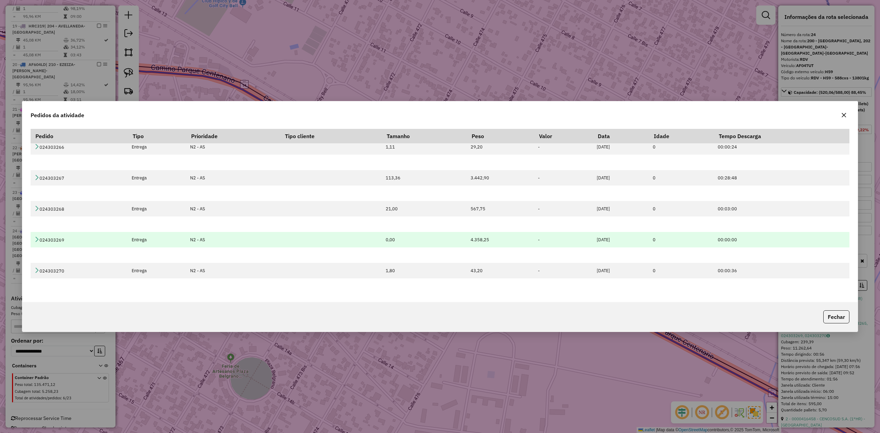
click at [472, 239] on td "4.358,25" at bounding box center [500, 239] width 67 height 15
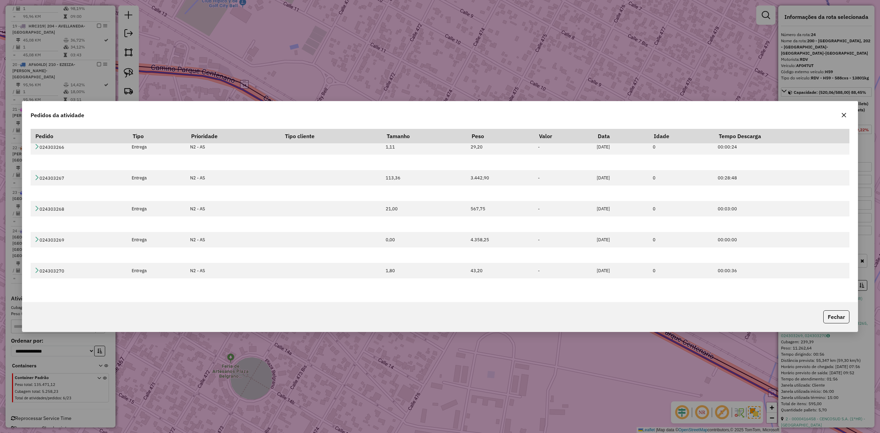
copy td "4.358,25"
click at [842, 116] on icon "button" at bounding box center [843, 114] width 5 height 5
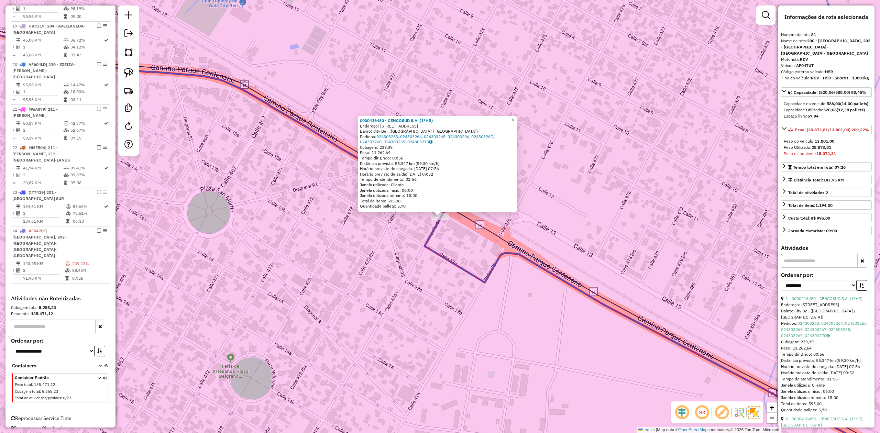
drag, startPoint x: 486, startPoint y: 333, endPoint x: 353, endPoint y: 176, distance: 205.9
click at [377, 207] on div "0000416480 - CENCOSUD S.A. (1°HR) Endereço: Calle Cuatrocientos Setenta y Cuatr…" at bounding box center [440, 216] width 880 height 433
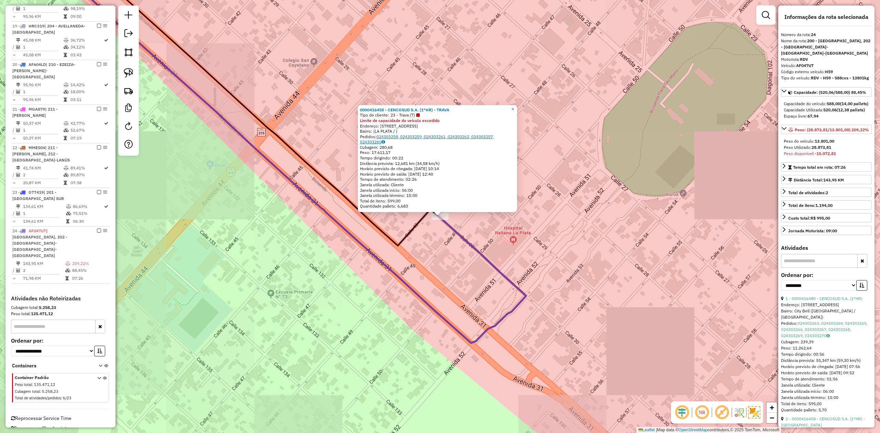
click at [417, 138] on link "024303258, 024303259, 024303261, 024303262, 024303257, 024303260" at bounding box center [427, 139] width 134 height 11
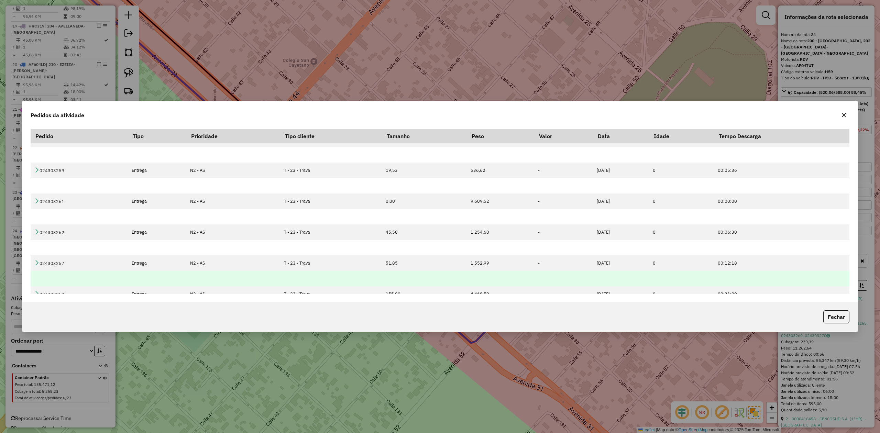
scroll to position [0, 0]
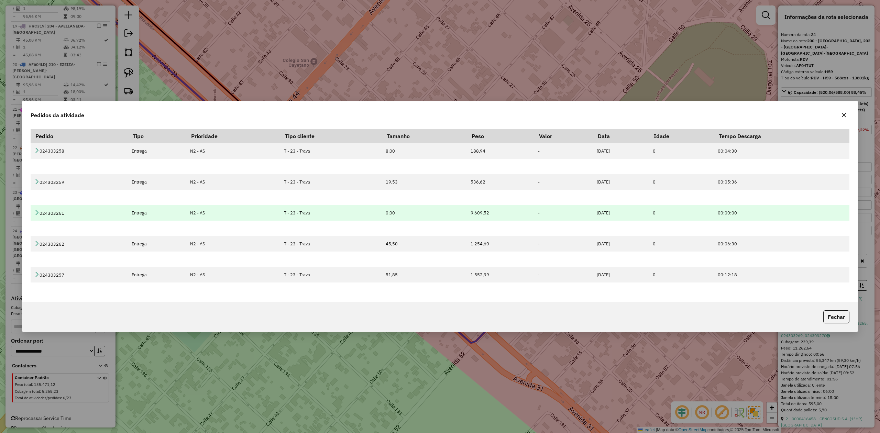
click at [469, 213] on td "9.609,52" at bounding box center [500, 212] width 67 height 15
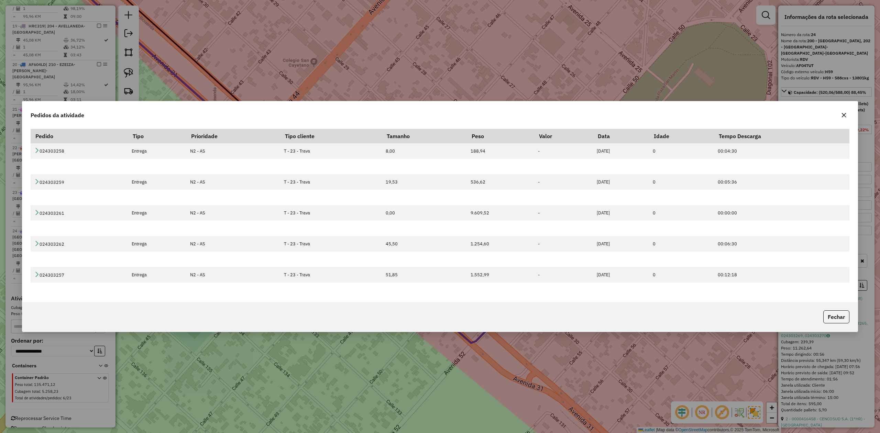
copy td "9.609,52"
click at [845, 116] on icon "button" at bounding box center [843, 114] width 5 height 5
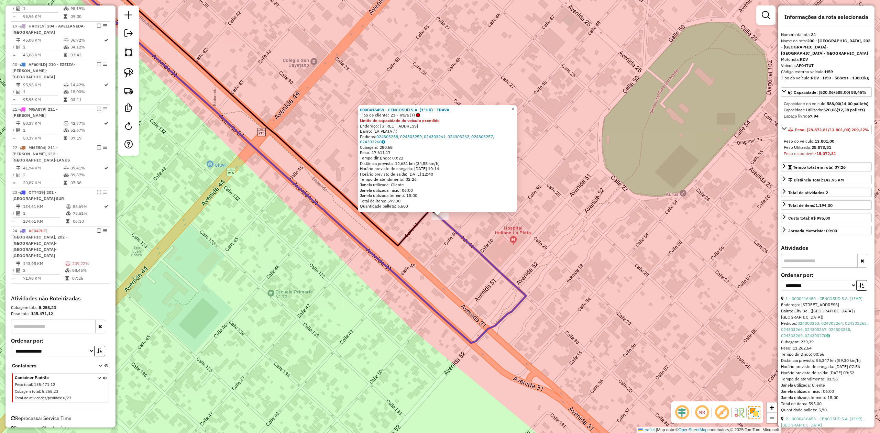
drag, startPoint x: 567, startPoint y: 157, endPoint x: 549, endPoint y: 130, distance: 32.8
click at [555, 139] on div "0000416458 - CENCOSUD S.A. (1°HR) - TRAVA Tipo de cliente: 23 - Trava (T) Limit…" at bounding box center [440, 216] width 880 height 433
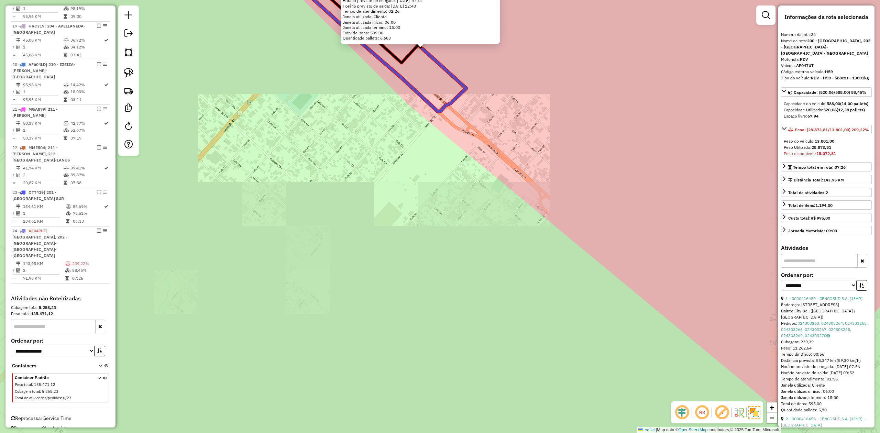
click at [477, 218] on div "0000416458 - CENCOSUD S.A. (1°HR) - TRAVA Tipo de cliente: 23 - Trava (T) Limit…" at bounding box center [440, 216] width 880 height 433
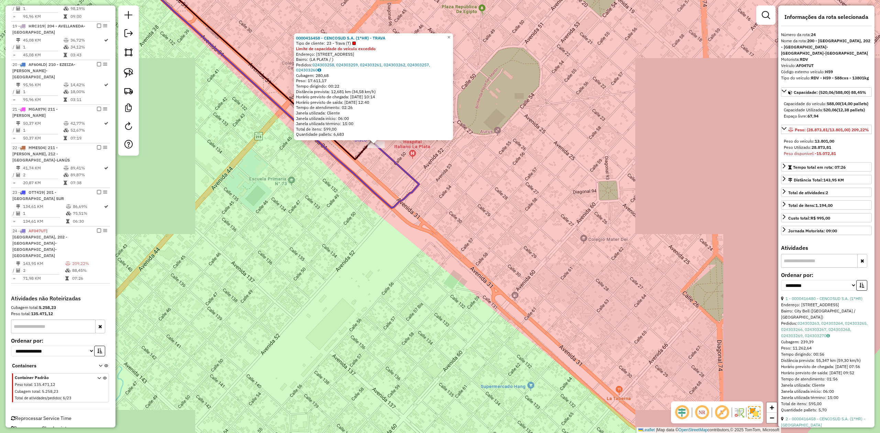
click at [826, 150] on strong "28.873,81" at bounding box center [822, 147] width 20 height 5
copy strong "28.873,81"
click at [360, 65] on link "024303258, 024303259, 024303261, 024303262, 024303257, 024303260" at bounding box center [363, 67] width 134 height 11
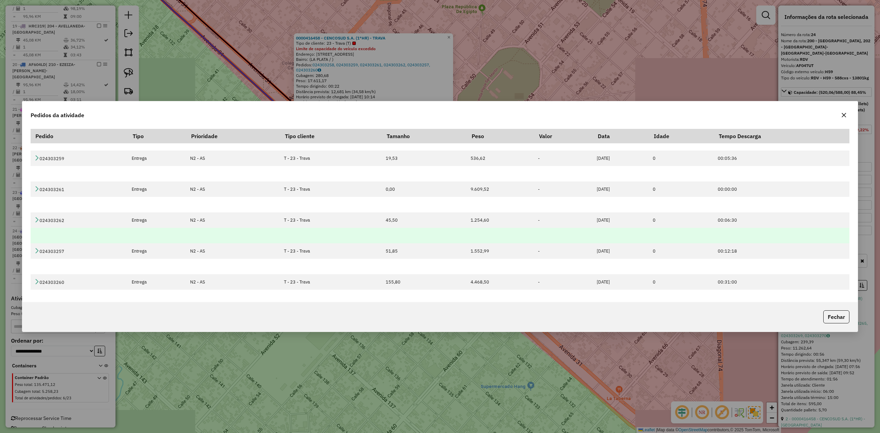
scroll to position [35, 0]
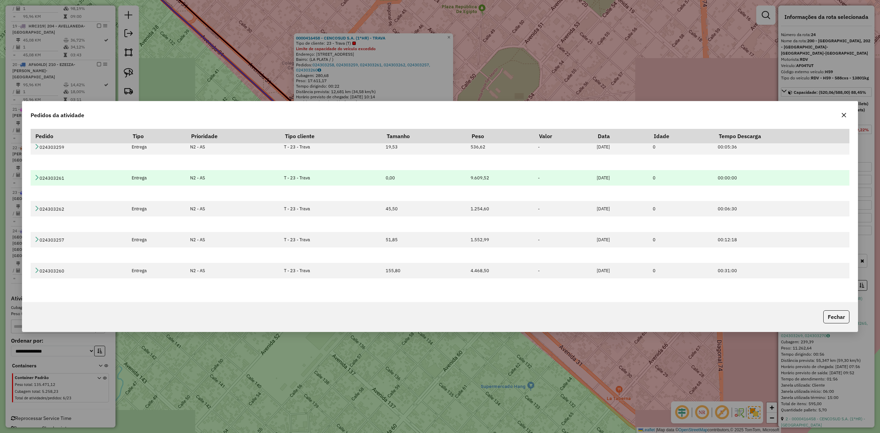
drag, startPoint x: 455, startPoint y: 178, endPoint x: 488, endPoint y: 176, distance: 32.7
click at [488, 176] on td "9.609,52" at bounding box center [500, 177] width 67 height 15
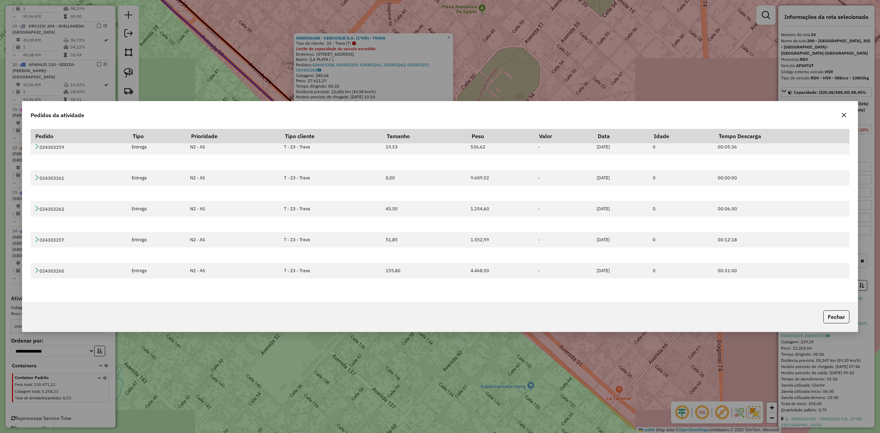
copy td "9.609,52"
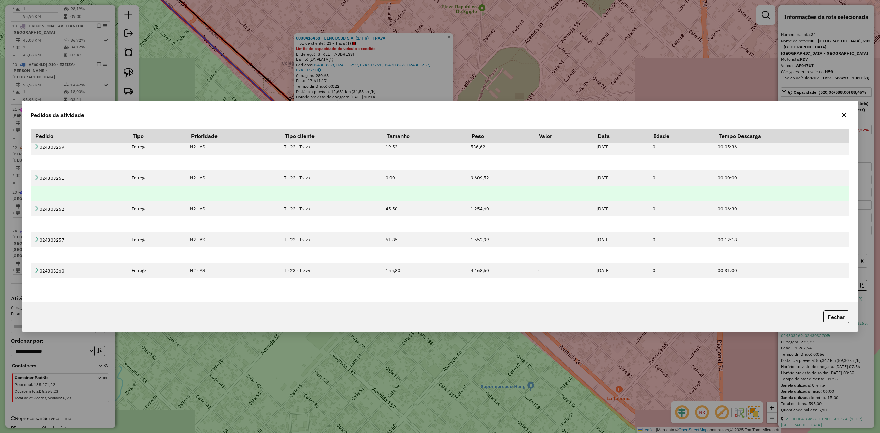
drag, startPoint x: 842, startPoint y: 114, endPoint x: 718, endPoint y: 194, distance: 148.0
click at [842, 114] on icon "button" at bounding box center [843, 114] width 5 height 5
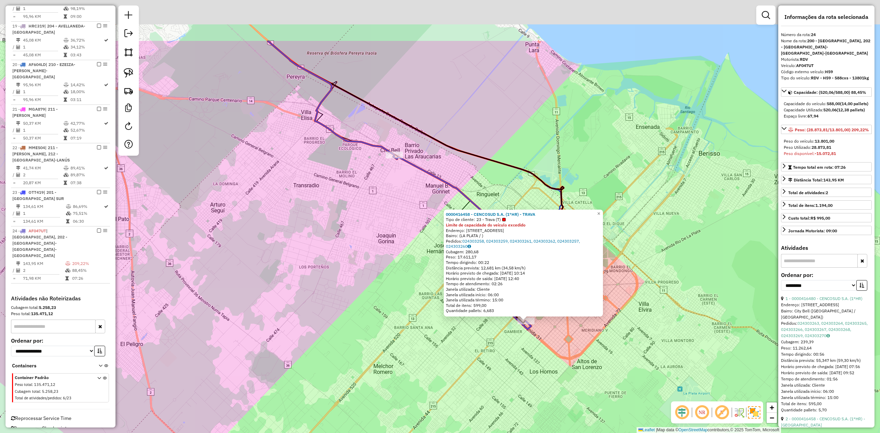
drag, startPoint x: 406, startPoint y: 258, endPoint x: 408, endPoint y: 320, distance: 61.9
click at [408, 333] on div "0000416458 - CENCOSUD S.A. (1°HR) - TRAVA Tipo de cliente: 23 - Trava (T) Limit…" at bounding box center [440, 216] width 880 height 433
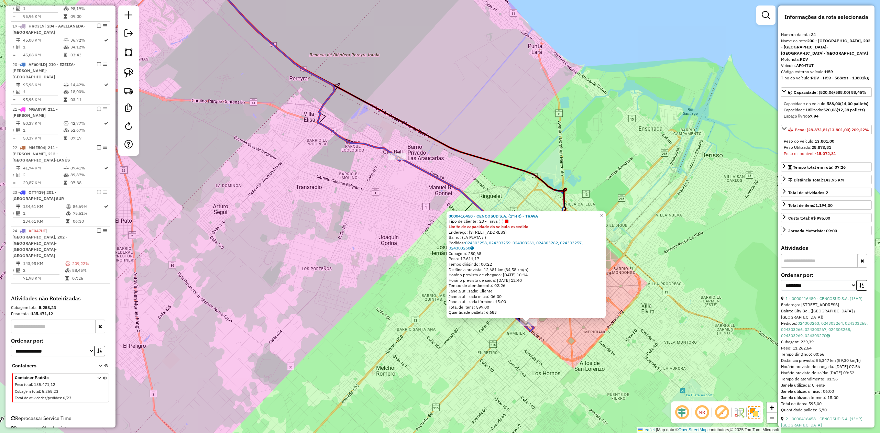
click at [398, 160] on div at bounding box center [396, 156] width 17 height 7
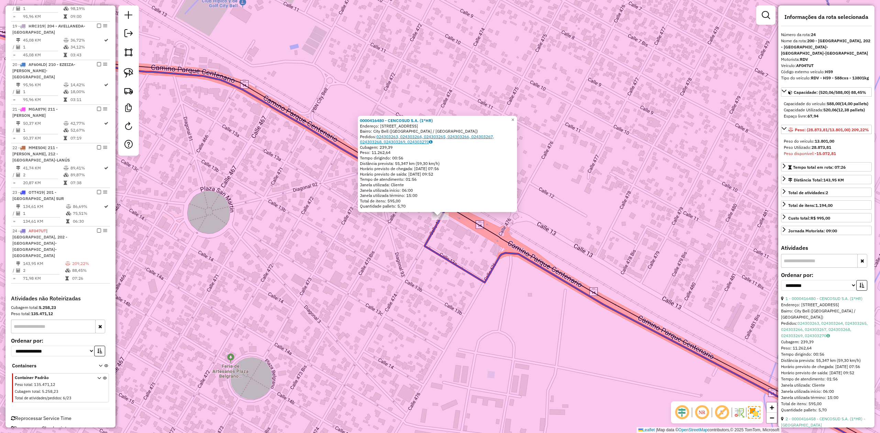
click at [413, 139] on link "024303263, 024303264, 024303265, 024303266, 024303267, 024303268, 024303269, 02…" at bounding box center [427, 139] width 134 height 11
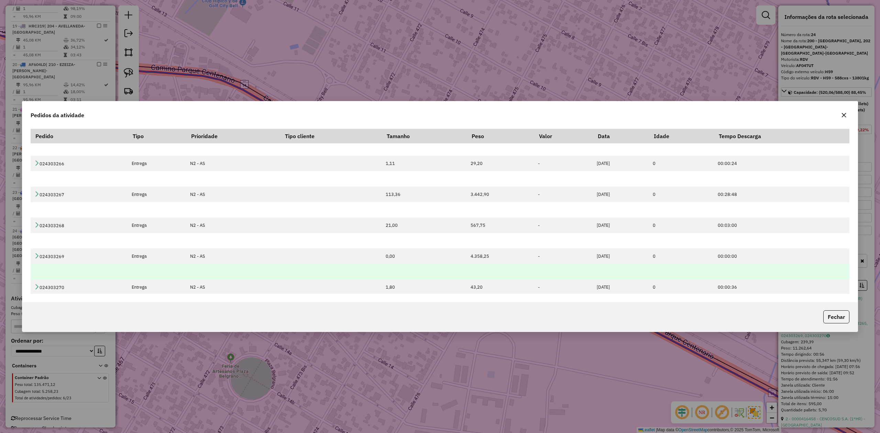
scroll to position [97, 0]
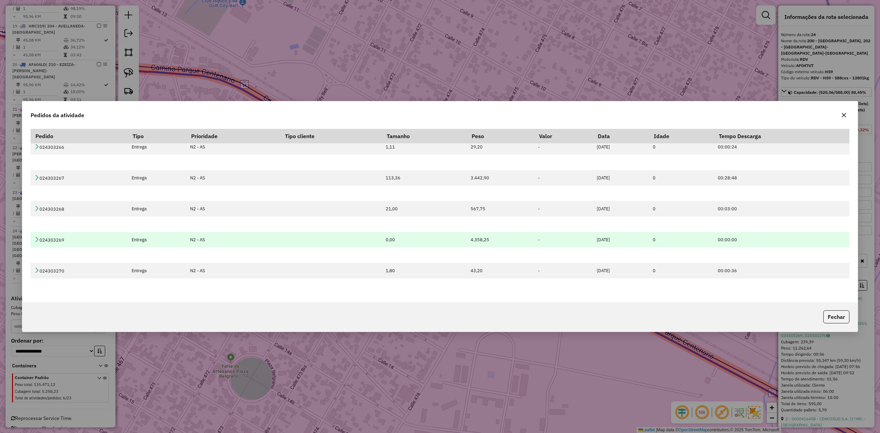
click at [467, 235] on td "4.358,25" at bounding box center [500, 239] width 67 height 15
click at [467, 240] on td "4.358,25" at bounding box center [500, 239] width 67 height 15
drag, startPoint x: 450, startPoint y: 240, endPoint x: 483, endPoint y: 240, distance: 32.7
click at [483, 240] on tr "024303269 Entrega N2 - AS 0,00 4.358,25 - 17/09/2025 0 00:00:00" at bounding box center [440, 239] width 819 height 15
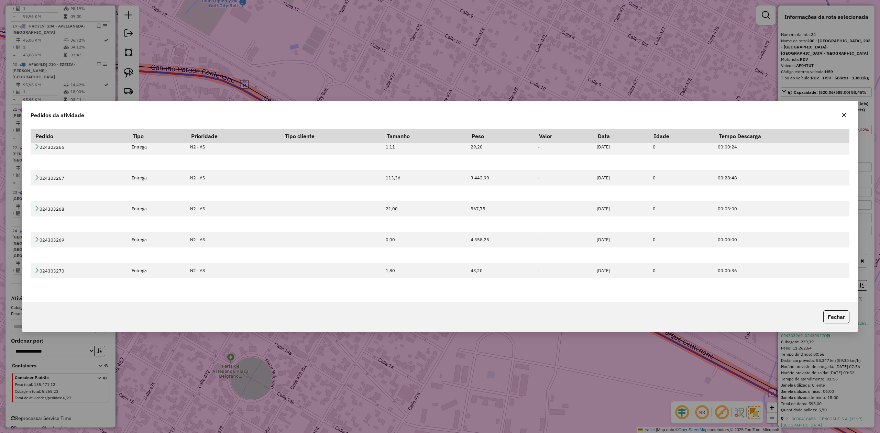
copy tr "4.358,25"
click at [846, 113] on button "button" at bounding box center [843, 115] width 11 height 11
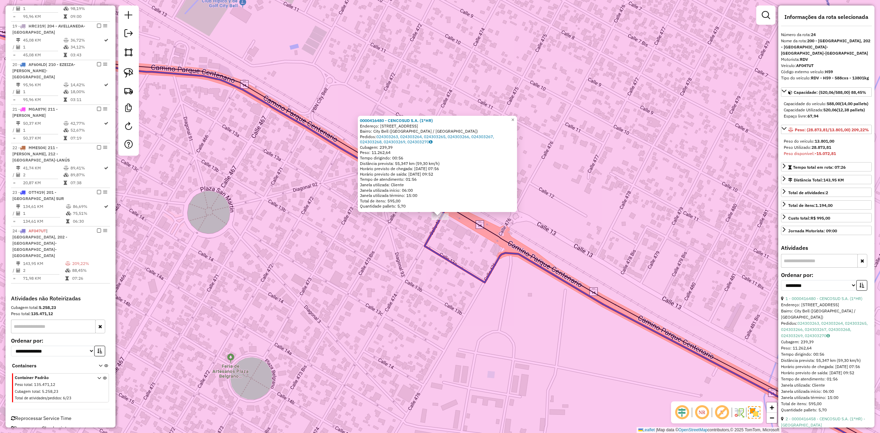
click at [437, 249] on icon at bounding box center [676, 347] width 503 height 260
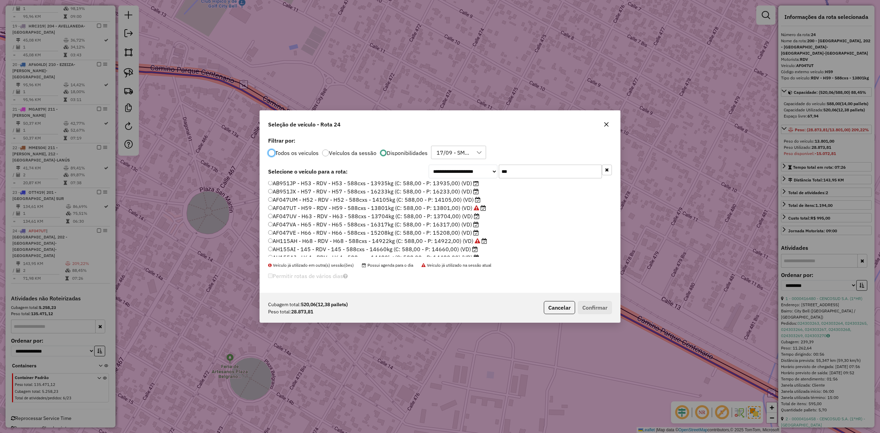
scroll to position [15, 0]
drag, startPoint x: 453, startPoint y: 234, endPoint x: 458, endPoint y: 238, distance: 6.3
click at [453, 233] on label "AH115AH - H68 - RDV - H68 - 588cxs - 14922kg (C: 588,00 - P: 14922,00) (VD)" at bounding box center [377, 236] width 219 height 8
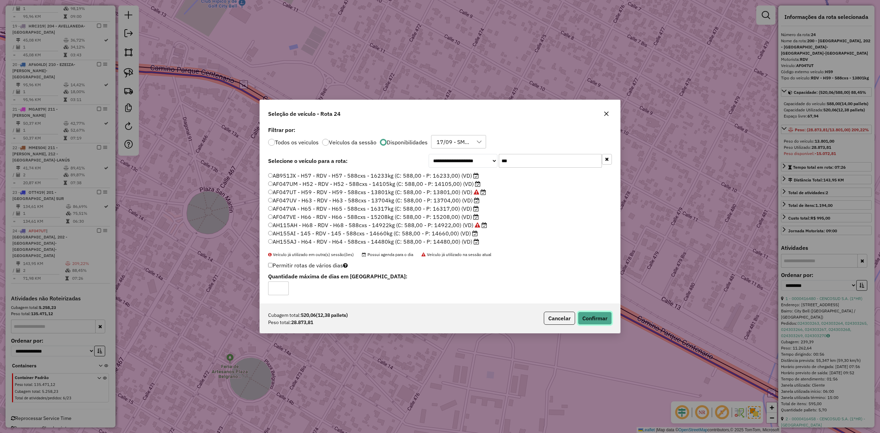
click at [580, 312] on button "Confirmar" at bounding box center [595, 318] width 34 height 13
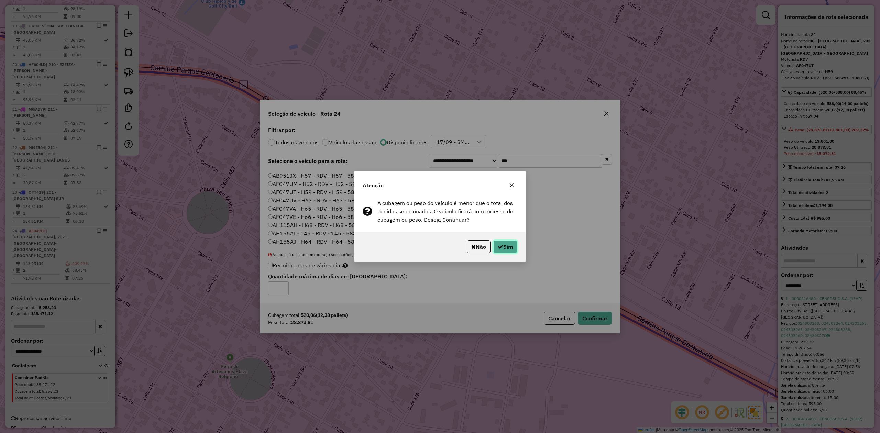
click at [509, 250] on button "Sim" at bounding box center [505, 246] width 24 height 13
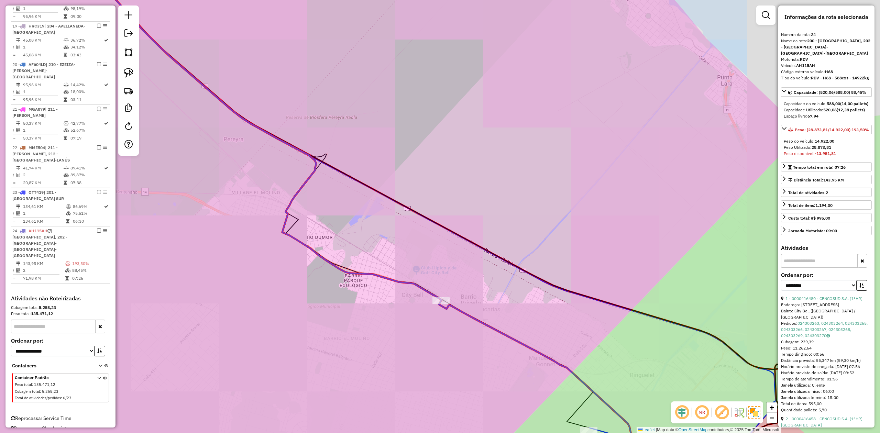
click at [481, 371] on div "Janela de atendimento Grade de atendimento Capacidade Transportadoras Veículos …" at bounding box center [440, 216] width 880 height 433
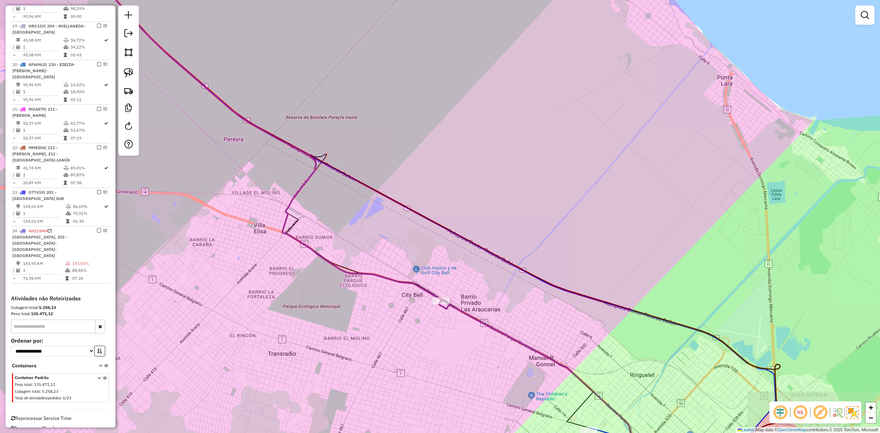
click at [489, 328] on icon at bounding box center [537, 389] width 197 height 176
select select "**********"
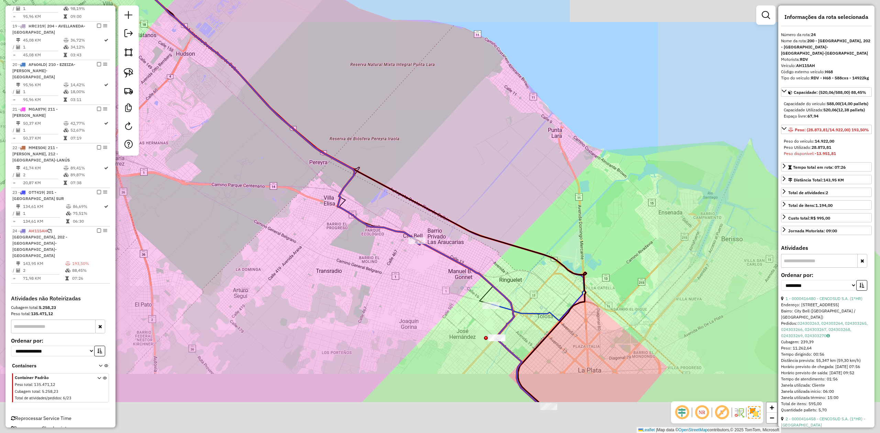
drag, startPoint x: 435, startPoint y: 295, endPoint x: 427, endPoint y: 273, distance: 23.8
click at [428, 274] on div "Janela de atendimento Grade de atendimento Capacidade Transportadoras Veículos …" at bounding box center [440, 216] width 880 height 433
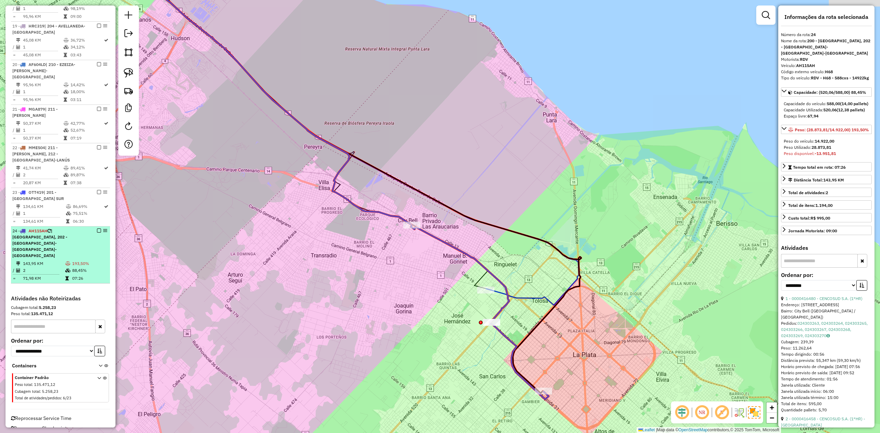
click at [98, 233] on em at bounding box center [99, 231] width 4 height 4
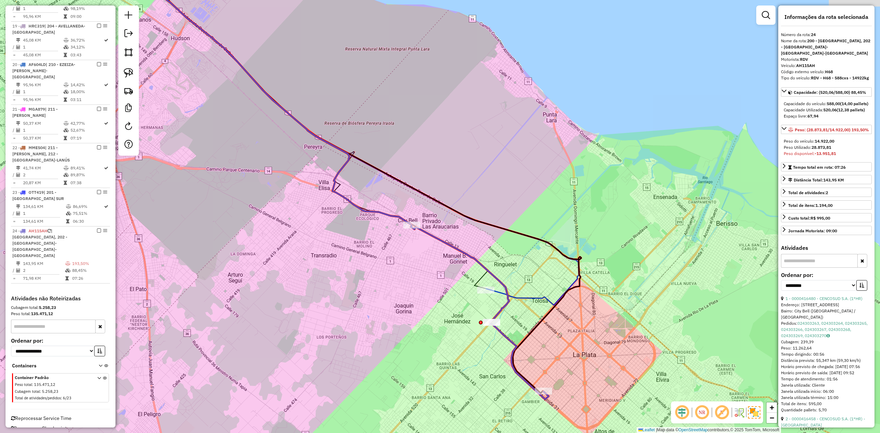
scroll to position [474, 0]
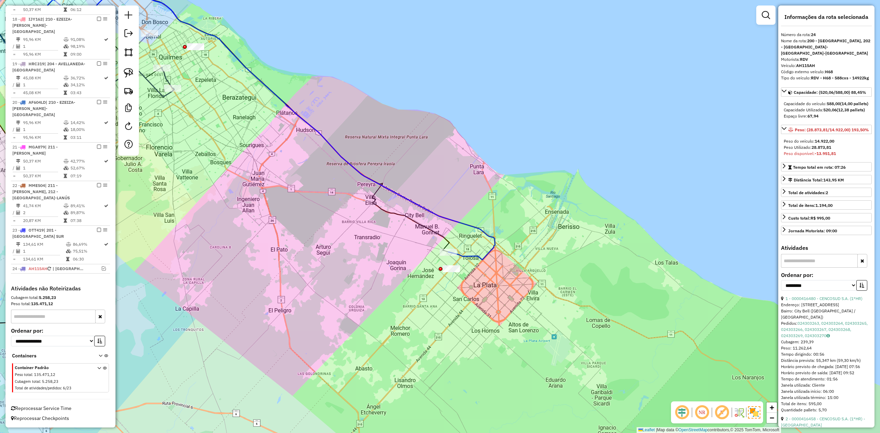
click at [471, 256] on icon at bounding box center [237, 123] width 516 height 274
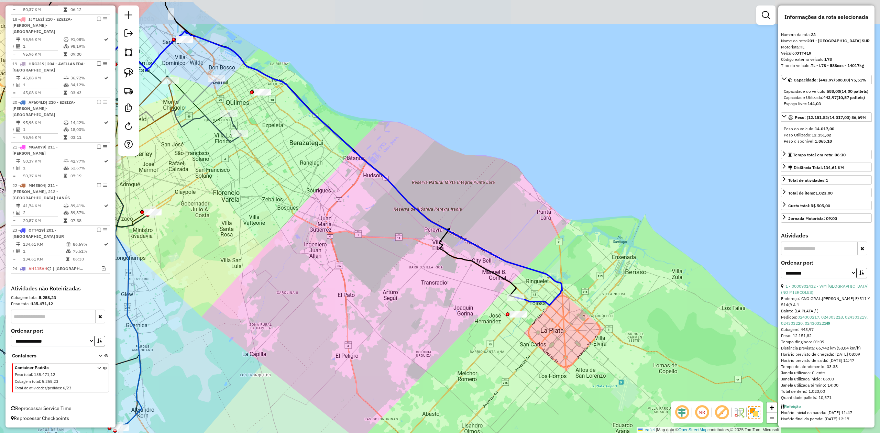
drag, startPoint x: 471, startPoint y: 256, endPoint x: 468, endPoint y: 236, distance: 19.4
click at [541, 303] on icon at bounding box center [304, 168] width 516 height 274
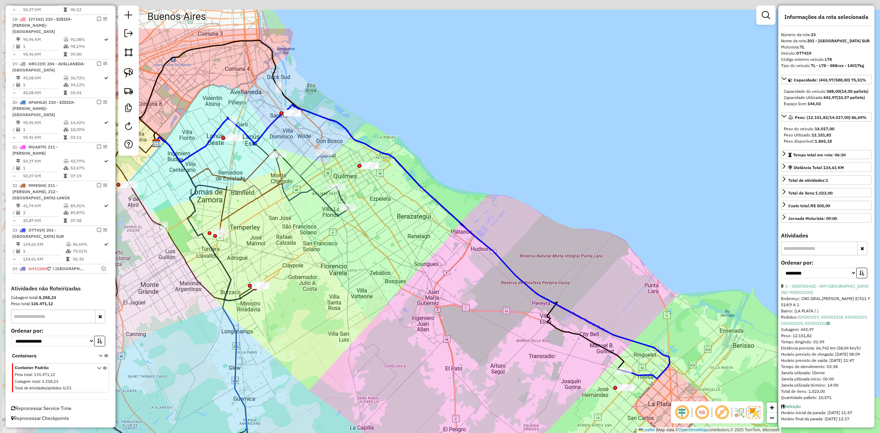
drag, startPoint x: 451, startPoint y: 225, endPoint x: 533, endPoint y: 278, distance: 97.3
click at [533, 278] on div "Janela de atendimento Grade de atendimento Capacidade Transportadoras Veículos …" at bounding box center [440, 216] width 880 height 433
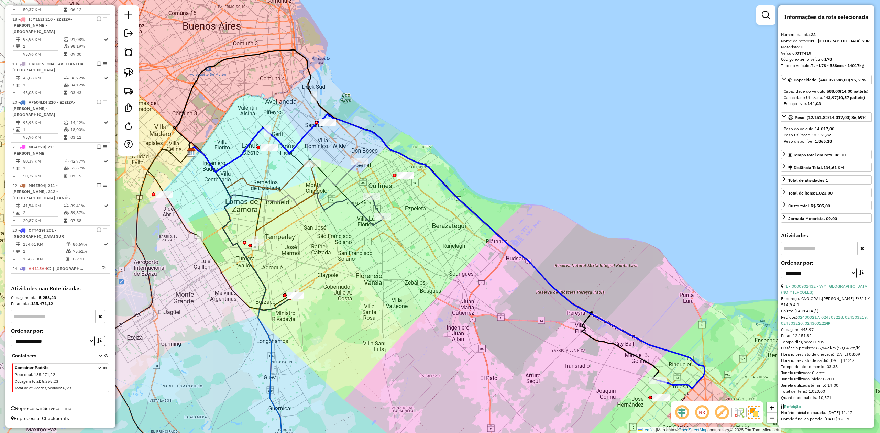
drag, startPoint x: 452, startPoint y: 228, endPoint x: 487, endPoint y: 238, distance: 35.7
click at [487, 238] on div "Janela de atendimento Grade de atendimento Capacidade Transportadoras Veículos …" at bounding box center [440, 216] width 880 height 433
drag, startPoint x: 451, startPoint y: 205, endPoint x: 450, endPoint y: 201, distance: 4.7
click at [451, 205] on div "Janela de atendimento Grade de atendimento Capacidade Transportadoras Veículos …" at bounding box center [440, 216] width 880 height 433
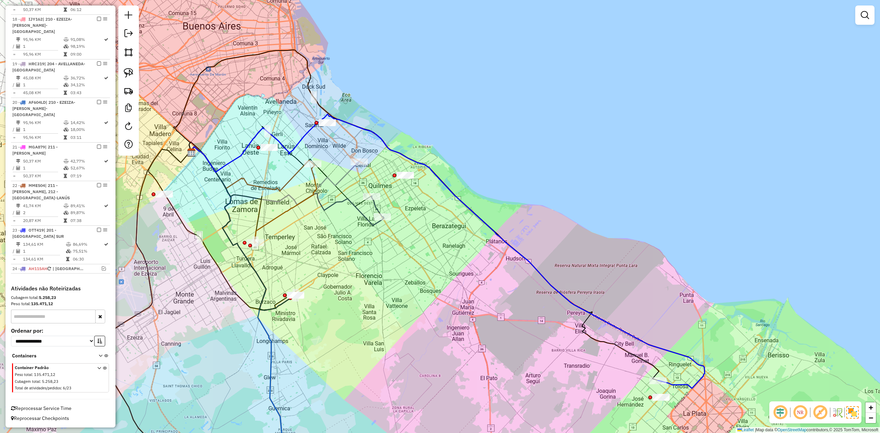
click at [454, 194] on icon at bounding box center [447, 251] width 516 height 274
select select "**********"
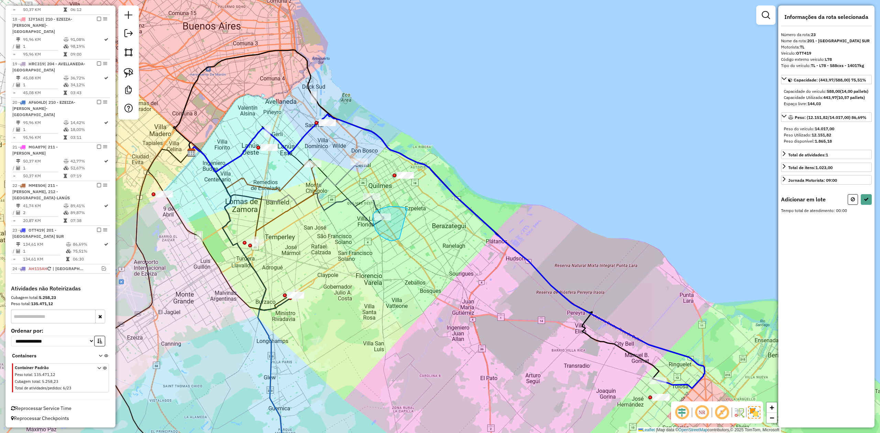
drag, startPoint x: 407, startPoint y: 208, endPoint x: 427, endPoint y: 219, distance: 22.1
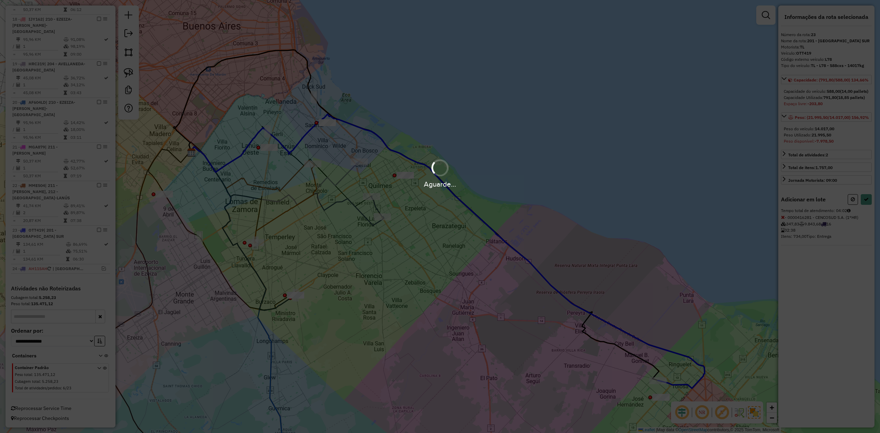
select select "**********"
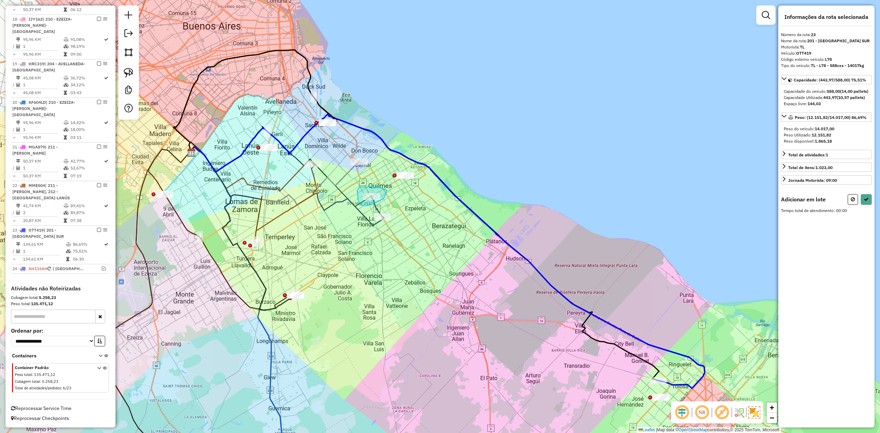
drag, startPoint x: 386, startPoint y: 190, endPoint x: 389, endPoint y: 193, distance: 4.9
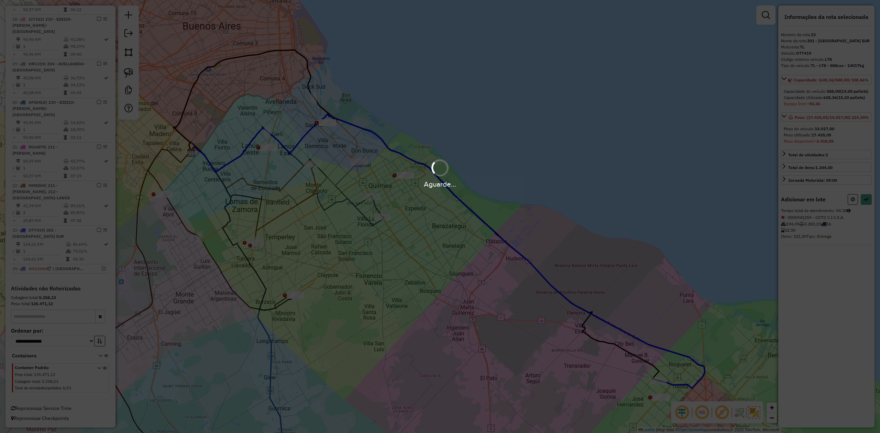
select select "**********"
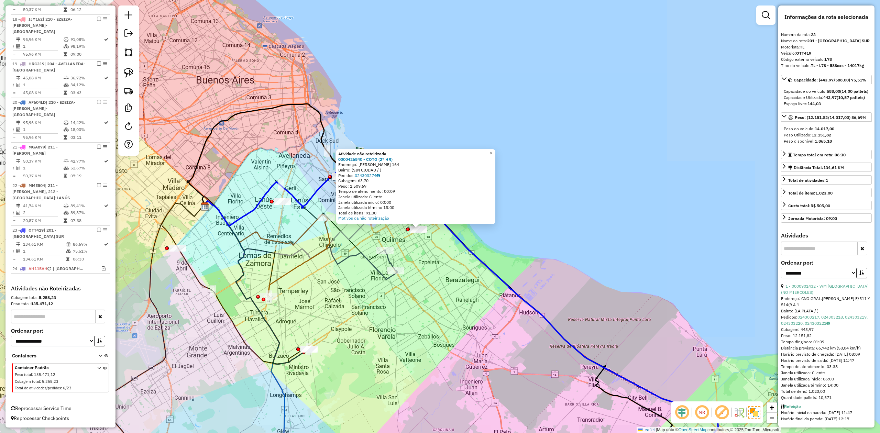
click at [429, 243] on div "Atividade não roteirizada 0000426840 - COTO (2° HR) Endereço: HUMBERTO PRIMO 16…" at bounding box center [440, 216] width 880 height 433
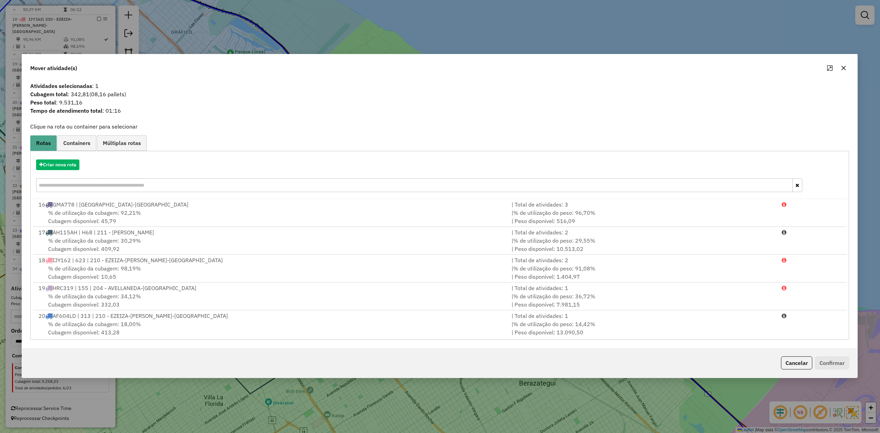
click at [843, 68] on icon "button" at bounding box center [843, 68] width 4 height 4
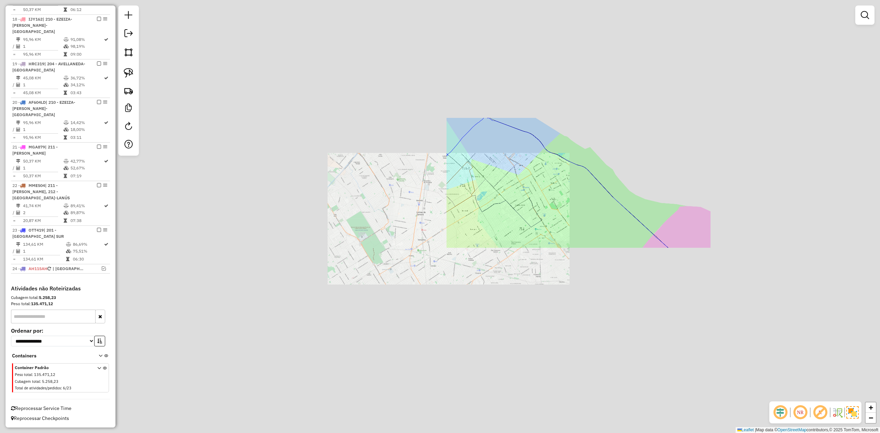
drag, startPoint x: 554, startPoint y: 254, endPoint x: 567, endPoint y: 244, distance: 15.9
click at [554, 253] on div "Janela de atendimento Grade de atendimento Capacidade Transportadoras Veículos …" at bounding box center [440, 216] width 880 height 433
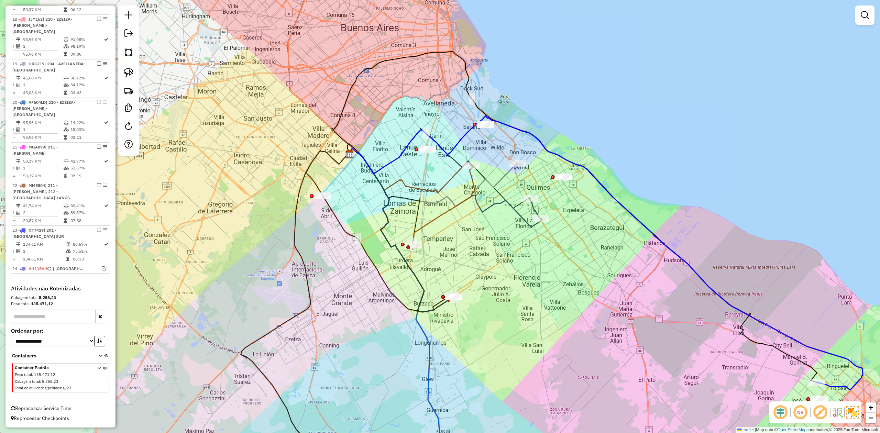
click at [614, 212] on div "Janela de atendimento Grade de atendimento Capacidade Transportadoras Veículos …" at bounding box center [440, 216] width 880 height 433
click at [612, 193] on icon at bounding box center [605, 253] width 516 height 274
select select "**********"
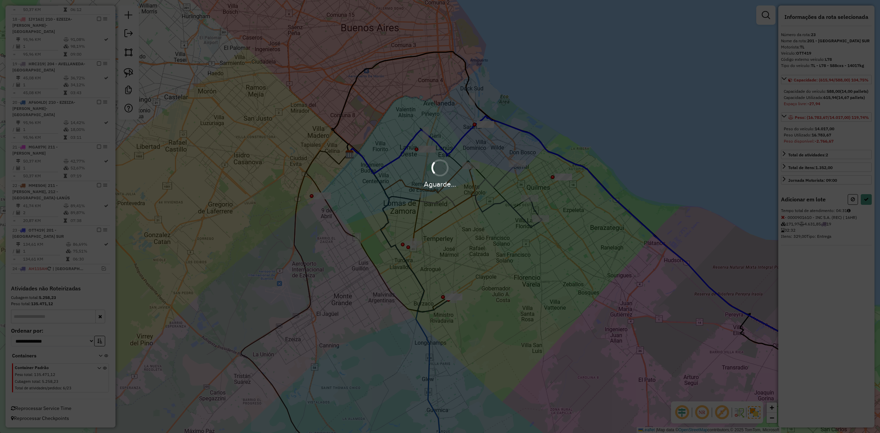
select select "**********"
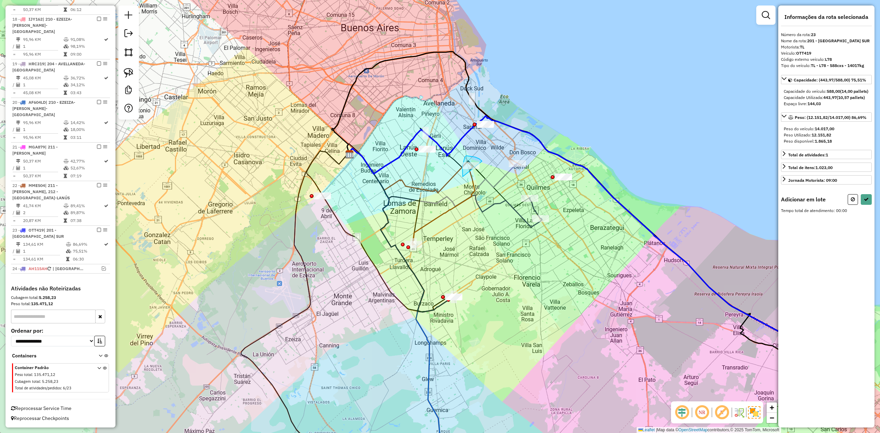
drag, startPoint x: 481, startPoint y: 160, endPoint x: 482, endPoint y: 177, distance: 16.5
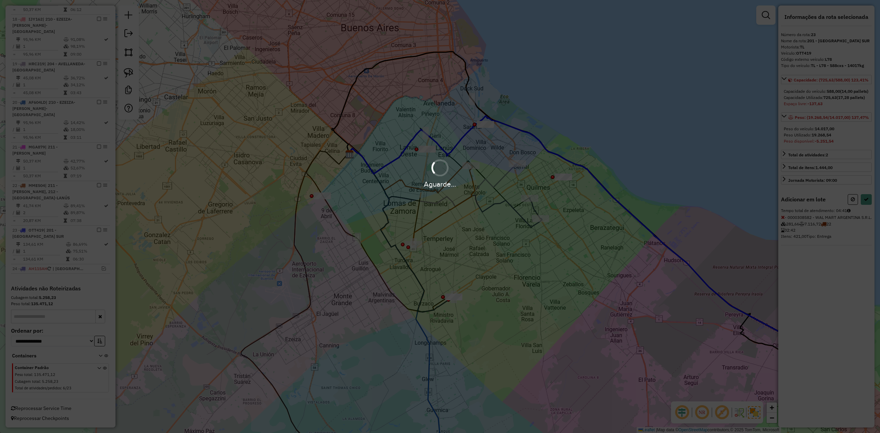
select select "**********"
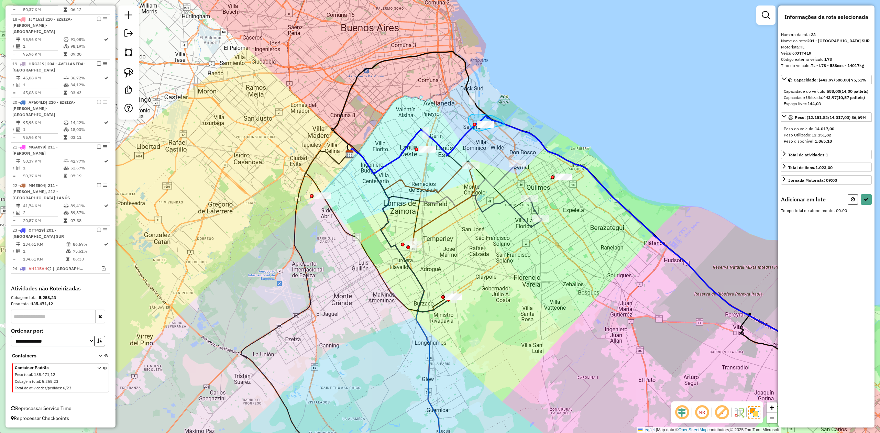
click at [16, 18] on div at bounding box center [16, 18] width 0 height 0
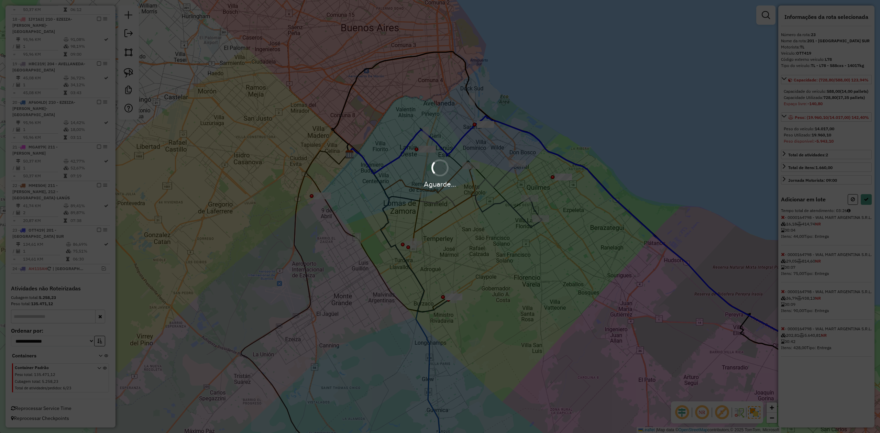
select select "**********"
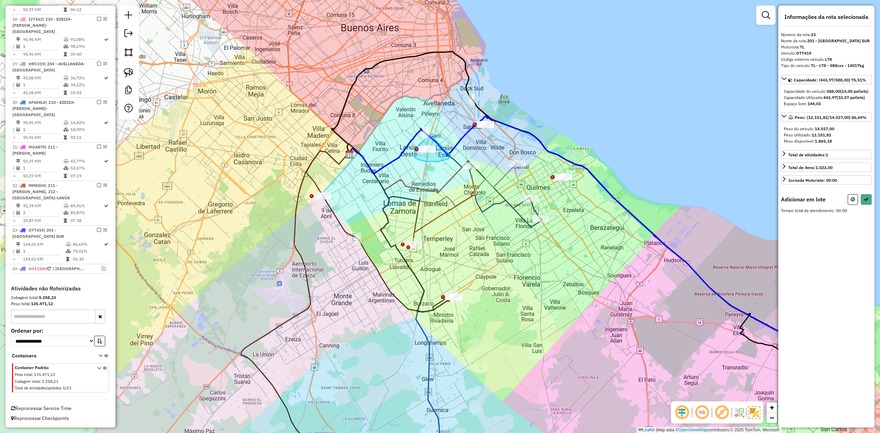
drag, startPoint x: 426, startPoint y: 162, endPoint x: 451, endPoint y: 153, distance: 26.1
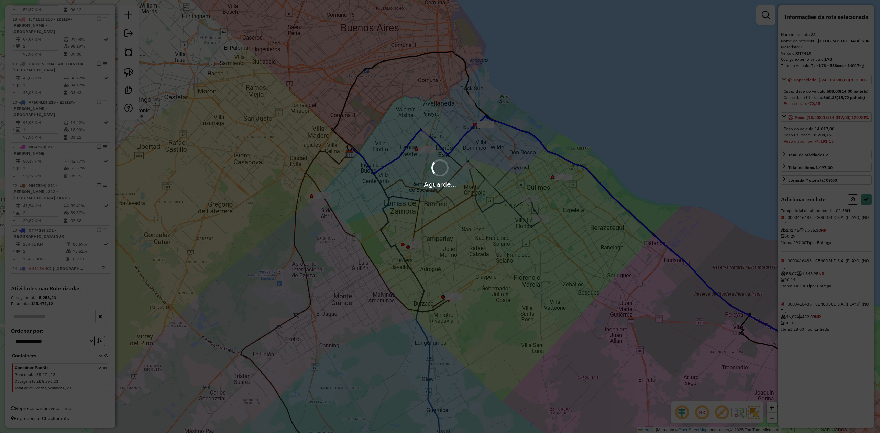
select select "**********"
drag, startPoint x: 584, startPoint y: 267, endPoint x: 615, endPoint y: 267, distance: 30.6
click at [584, 267] on div "Aguarde..." at bounding box center [440, 216] width 880 height 433
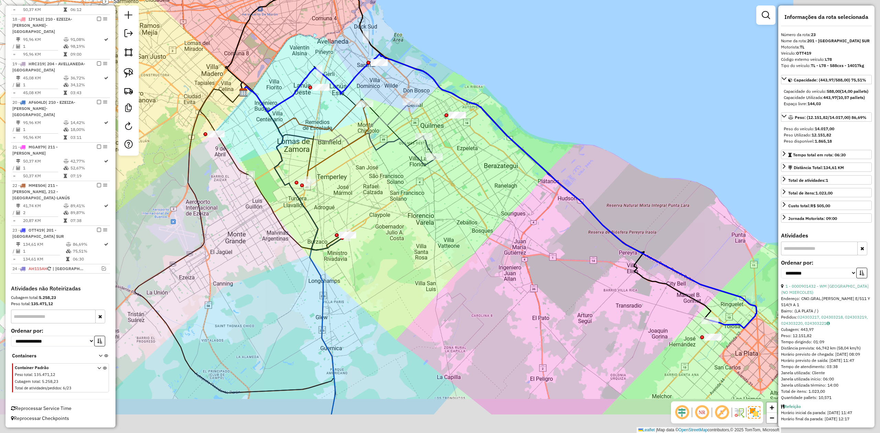
drag, startPoint x: 615, startPoint y: 267, endPoint x: 571, endPoint y: 229, distance: 57.8
click at [459, 188] on div "Janela de atendimento Grade de atendimento Capacidade Transportadoras Veículos …" at bounding box center [440, 216] width 880 height 433
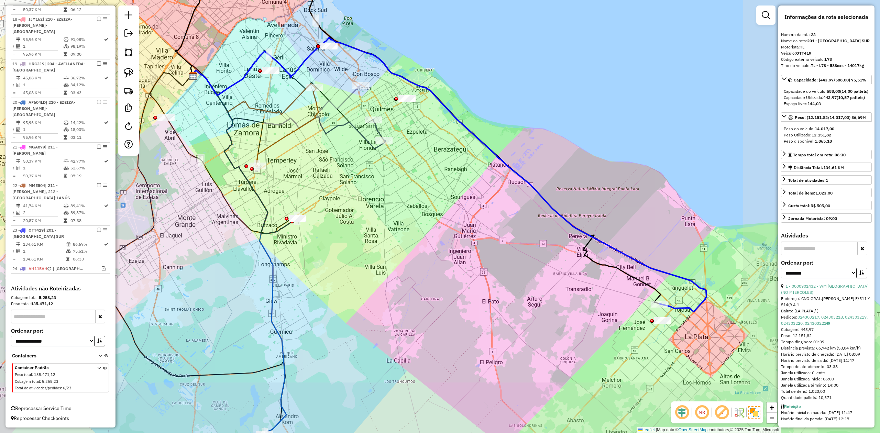
drag, startPoint x: 575, startPoint y: 230, endPoint x: 578, endPoint y: 219, distance: 11.0
click at [575, 228] on icon at bounding box center [449, 174] width 516 height 274
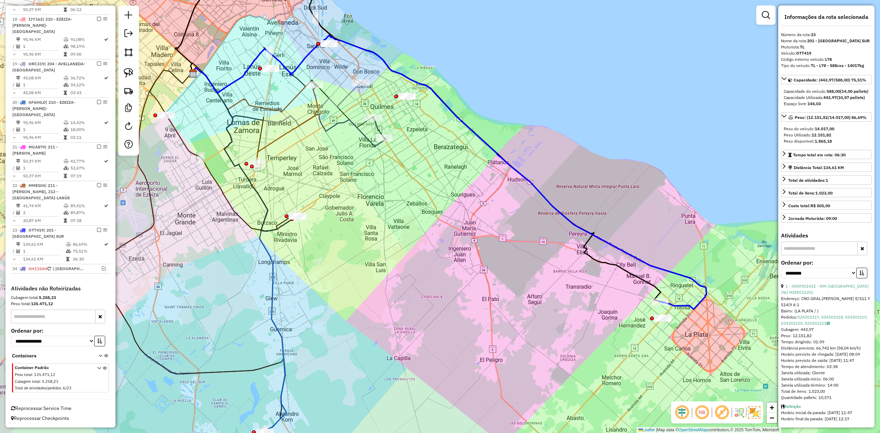
click at [596, 193] on div "Janela de atendimento Grade de atendimento Capacidade Transportadoras Veículos …" at bounding box center [440, 216] width 880 height 433
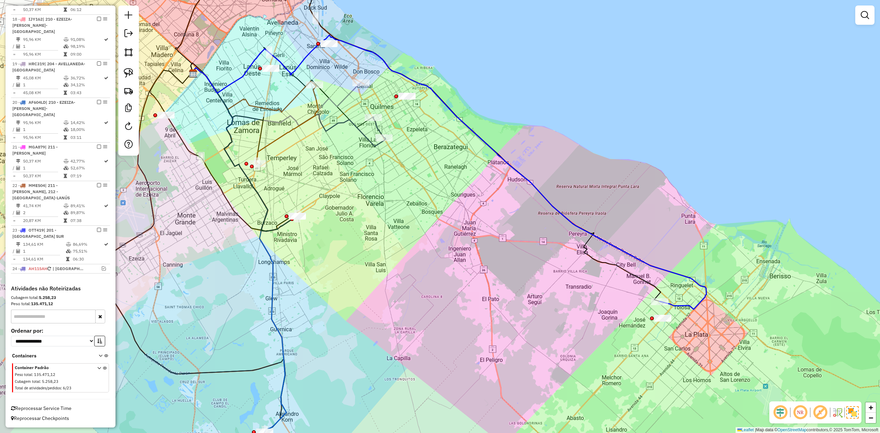
click at [571, 219] on icon at bounding box center [449, 172] width 516 height 274
select select "**********"
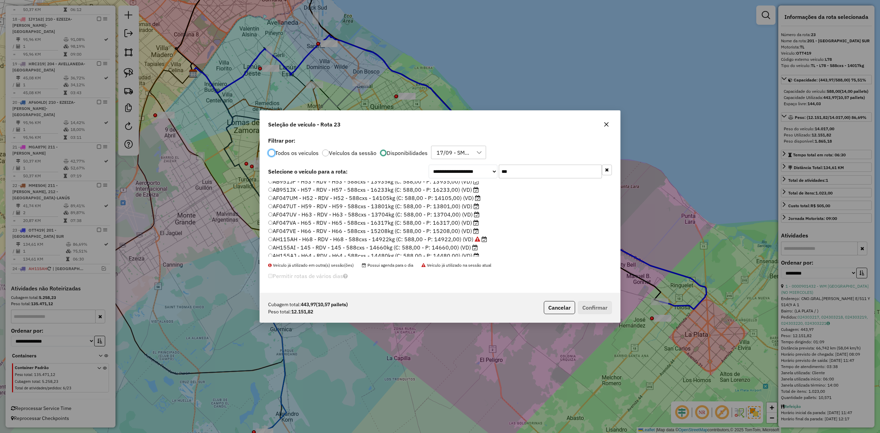
scroll to position [15, 0]
click at [452, 210] on label "AF047UV - H63 - RDV - H63 - 588cxs - 13704kg (C: 588,00 - P: 13704,00) (VD)" at bounding box center [373, 211] width 211 height 8
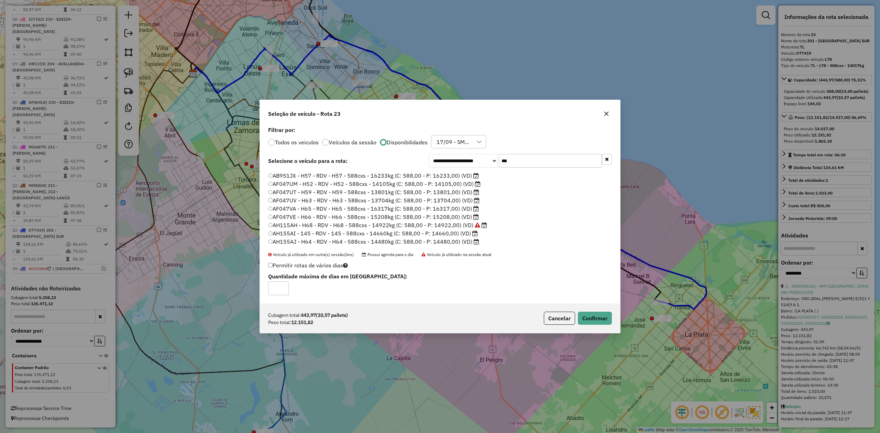
click at [612, 323] on div "Cubagem total: 443,97 (10,57 pallets) Peso total: 12.151,82 Cancelar Confirmar" at bounding box center [440, 319] width 360 height 30
click at [606, 321] on button "Confirmar" at bounding box center [595, 318] width 34 height 13
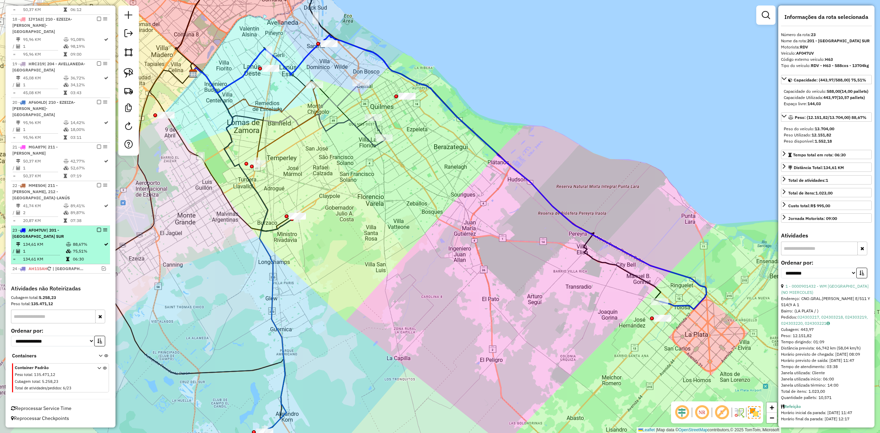
click at [98, 230] on em at bounding box center [99, 230] width 4 height 4
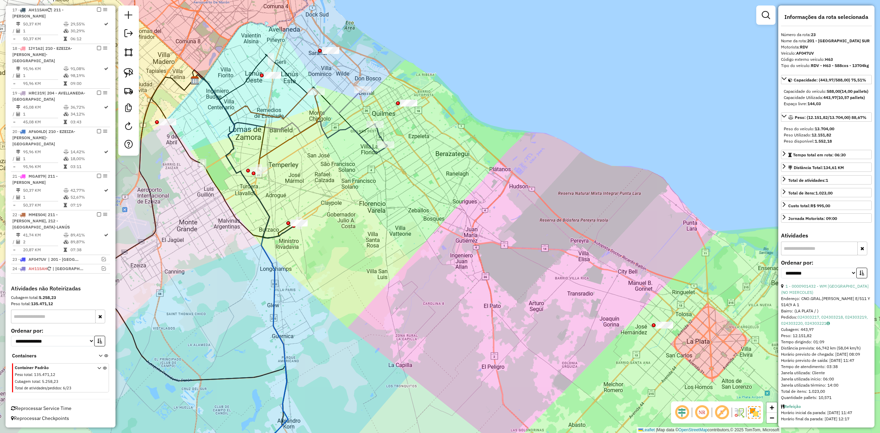
drag, startPoint x: 443, startPoint y: 205, endPoint x: 422, endPoint y: 219, distance: 25.2
click at [462, 284] on div "Janela de atendimento Grade de atendimento Capacidade Transportadoras Veículos …" at bounding box center [440, 216] width 880 height 433
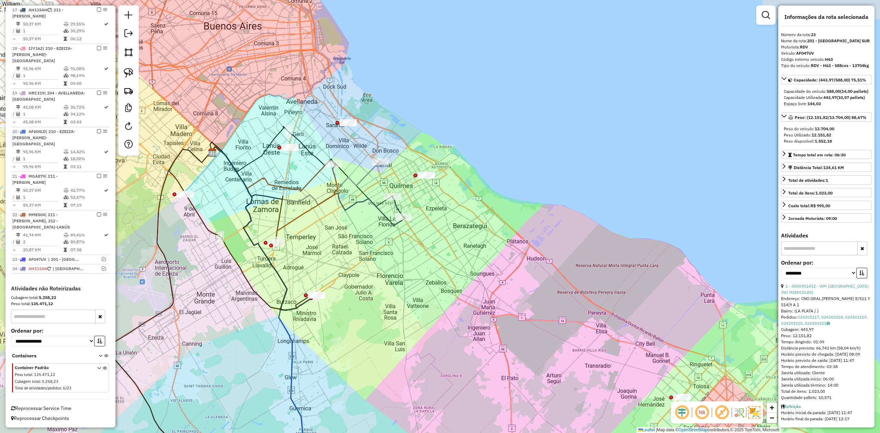
drag, startPoint x: 455, startPoint y: 234, endPoint x: 462, endPoint y: 233, distance: 6.6
click at [462, 236] on div "Janela de atendimento Grade de atendimento Capacidade Transportadoras Veículos …" at bounding box center [440, 216] width 880 height 433
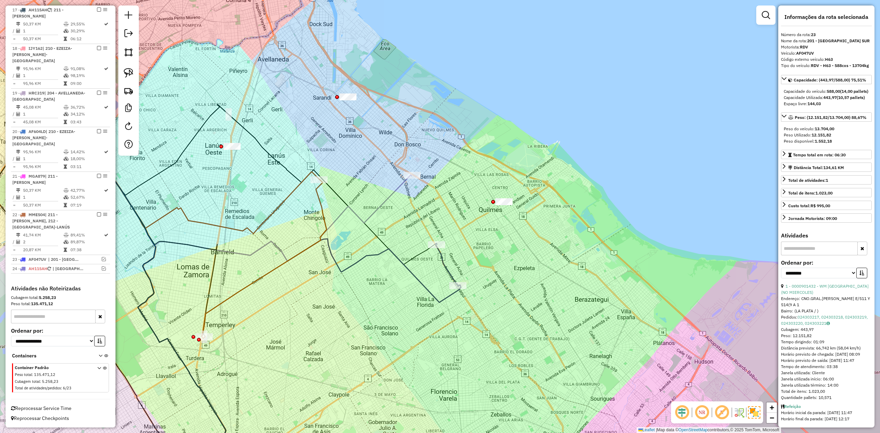
click at [453, 215] on div "Janela de atendimento Grade de atendimento Capacidade Transportadoras Veículos …" at bounding box center [440, 216] width 880 height 433
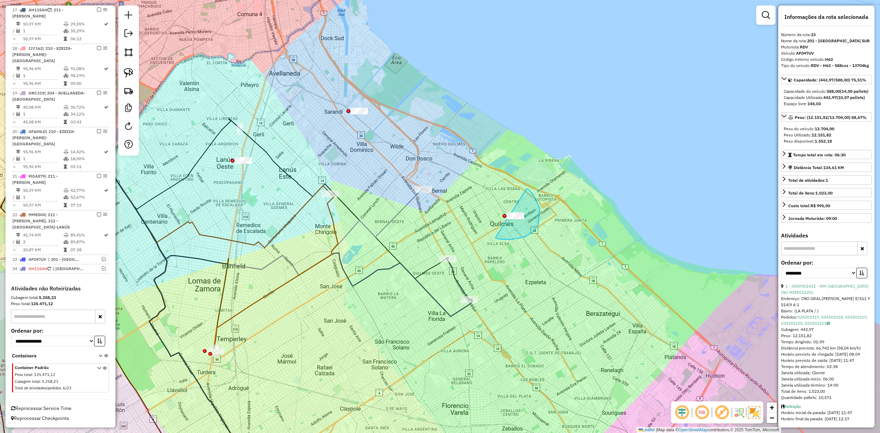
drag, startPoint x: 511, startPoint y: 240, endPoint x: 482, endPoint y: 232, distance: 30.9
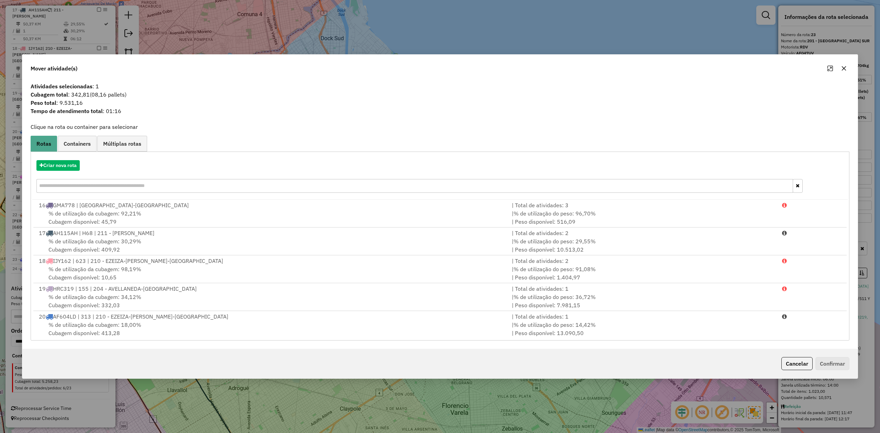
click at [843, 70] on icon "button" at bounding box center [843, 68] width 5 height 5
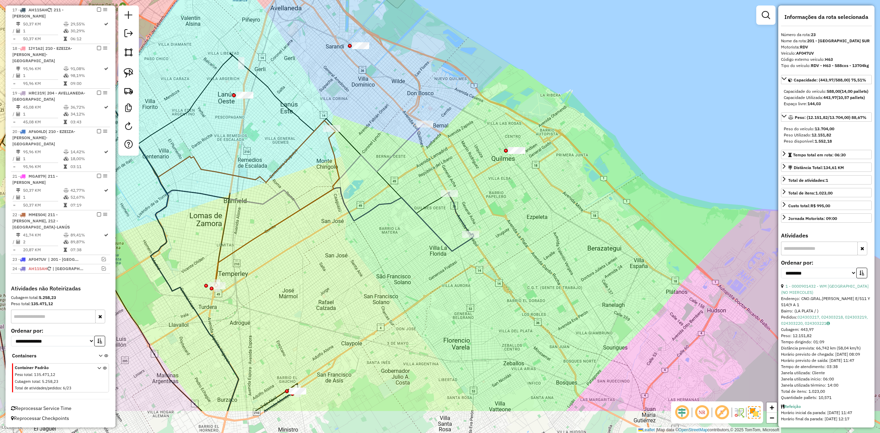
drag, startPoint x: 545, startPoint y: 224, endPoint x: 529, endPoint y: 214, distance: 19.4
click at [546, 218] on div "Janela de atendimento Grade de atendimento Capacidade Transportadoras Veículos …" at bounding box center [440, 216] width 880 height 433
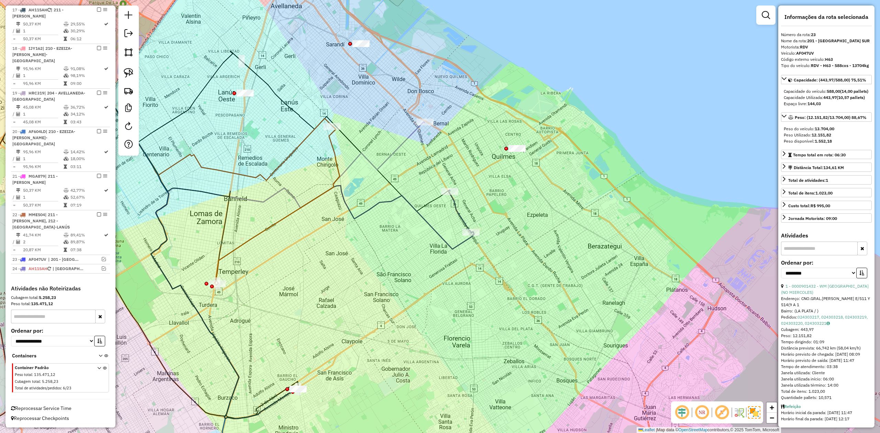
click at [462, 215] on icon at bounding box center [459, 211] width 23 height 42
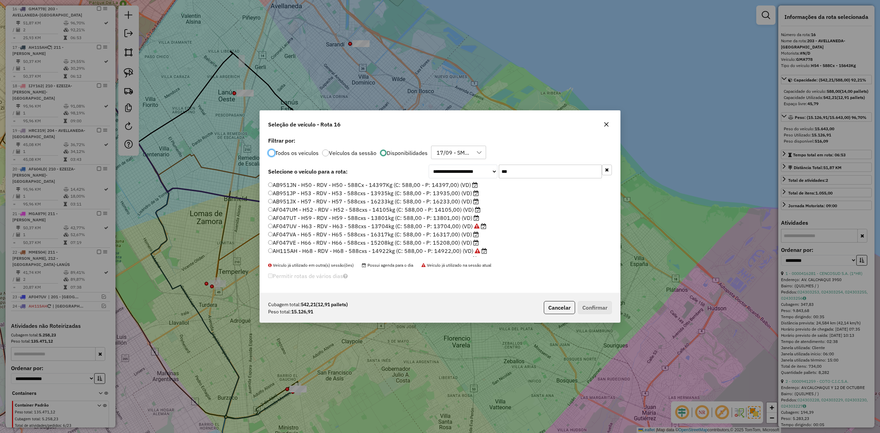
scroll to position [3, 2]
drag, startPoint x: 536, startPoint y: 168, endPoint x: 478, endPoint y: 164, distance: 58.6
click at [478, 164] on div "**********" at bounding box center [440, 214] width 360 height 158
type input "***"
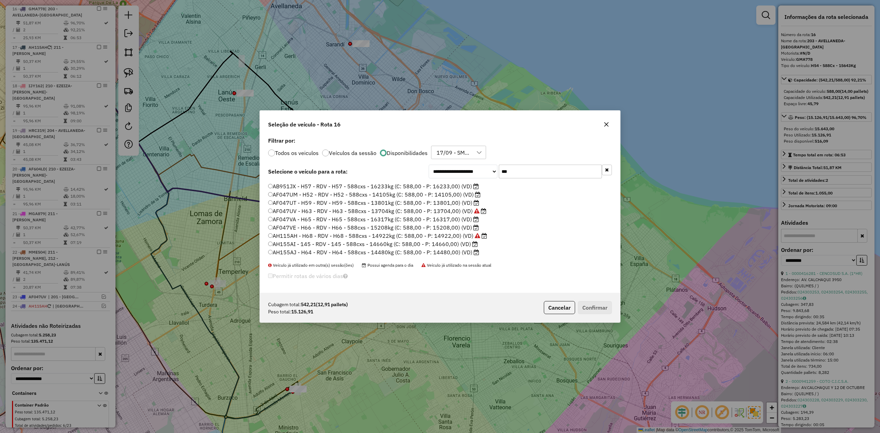
click at [452, 227] on label "AF047VE - H66 - RDV - H66 - 588cxs - 15208kg (C: 588,00 - P: 15208,00) (VD)" at bounding box center [373, 227] width 211 height 8
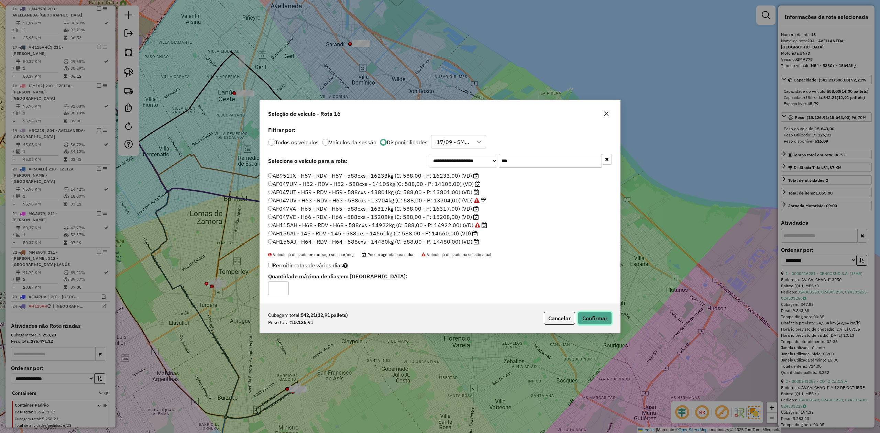
click at [591, 318] on button "Confirmar" at bounding box center [595, 318] width 34 height 13
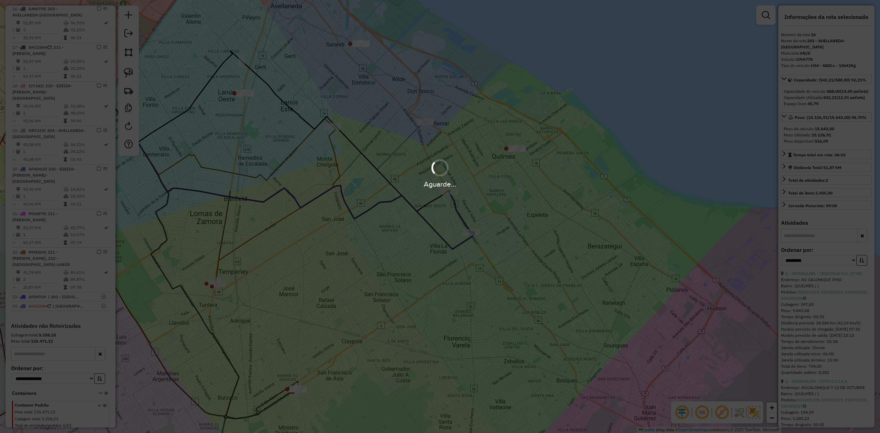
click at [465, 203] on div "Aguarde..." at bounding box center [440, 216] width 880 height 433
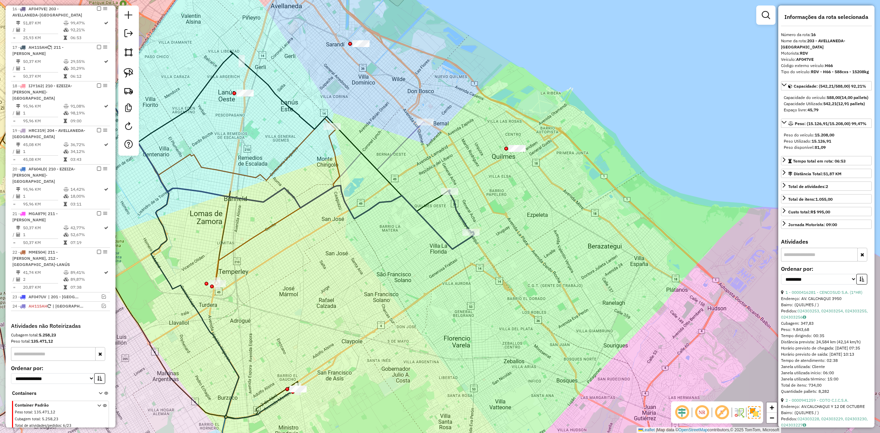
click at [461, 215] on icon at bounding box center [459, 211] width 23 height 42
click at [98, 49] on em at bounding box center [99, 47] width 4 height 4
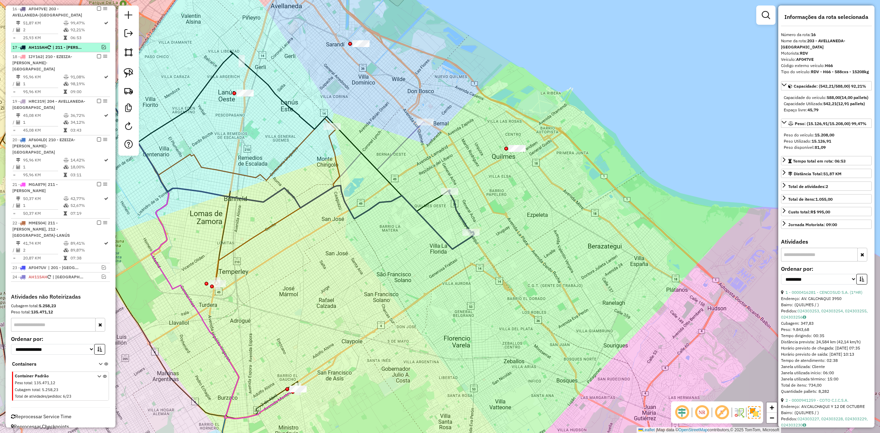
drag, startPoint x: 102, startPoint y: 48, endPoint x: 105, endPoint y: 54, distance: 6.0
click at [103, 48] on em at bounding box center [104, 47] width 4 height 4
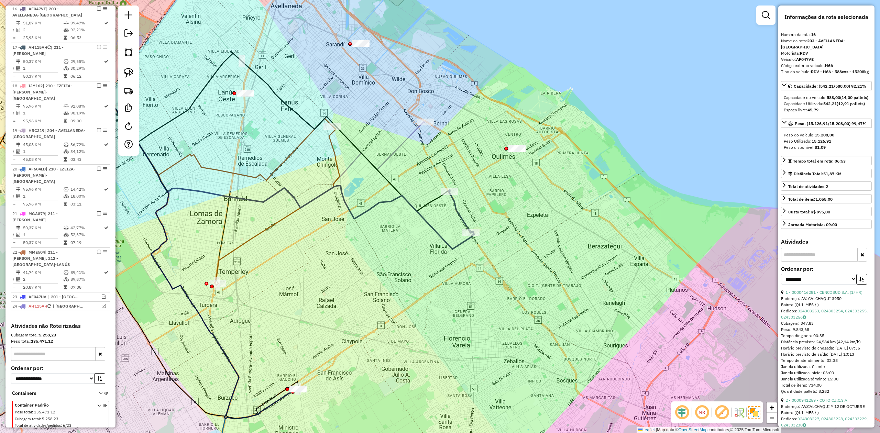
drag, startPoint x: 468, startPoint y: 208, endPoint x: 463, endPoint y: 212, distance: 5.9
click at [468, 208] on div "Janela de atendimento Grade de atendimento Capacidade Transportadoras Veículos …" at bounding box center [440, 216] width 880 height 433
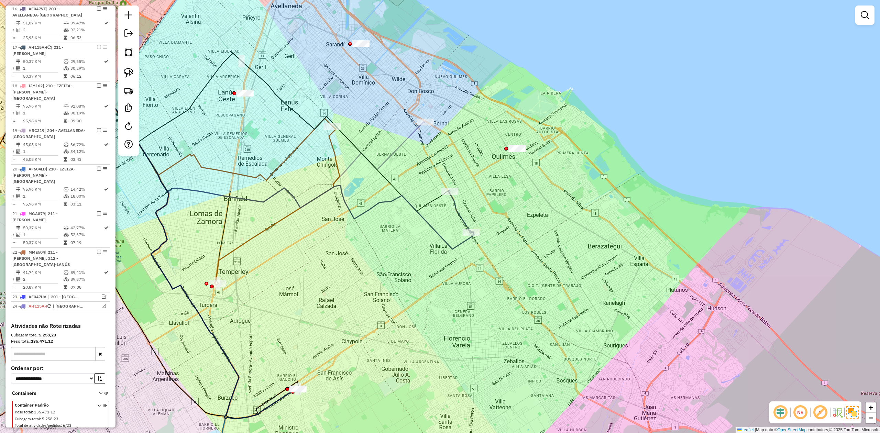
click at [459, 213] on icon at bounding box center [459, 211] width 23 height 42
select select "**********"
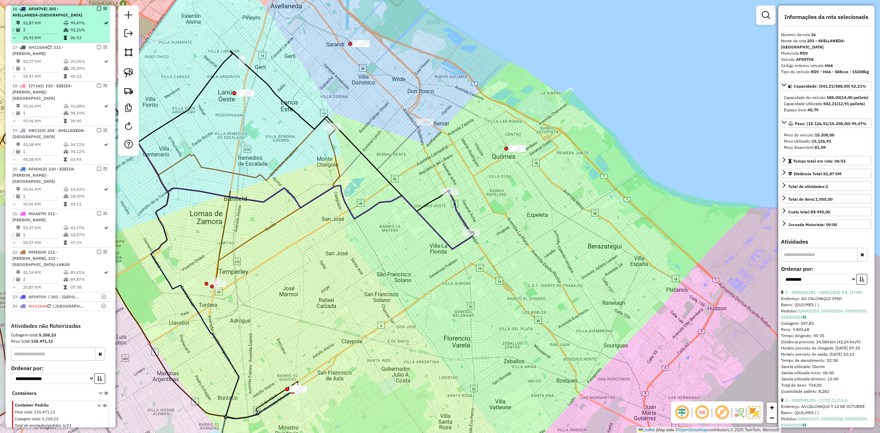
click at [98, 10] on em at bounding box center [99, 9] width 4 height 4
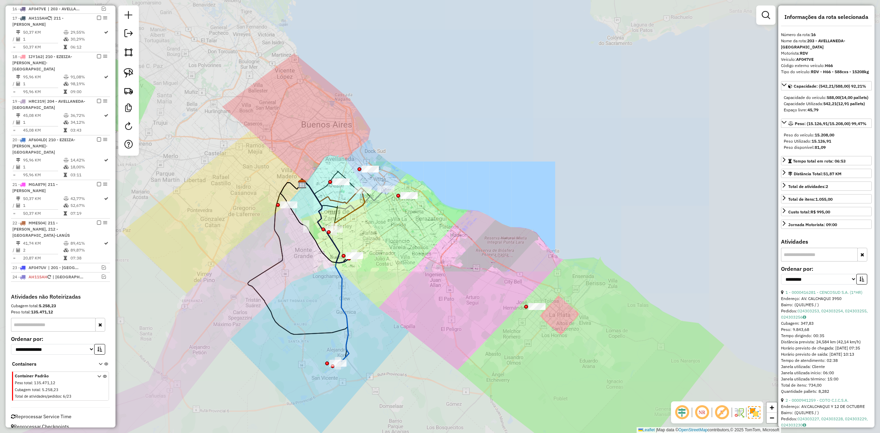
drag, startPoint x: 374, startPoint y: 256, endPoint x: 374, endPoint y: 244, distance: 12.0
click at [373, 255] on div "Janela de atendimento Grade de atendimento Capacidade Transportadoras Veículos …" at bounding box center [440, 216] width 880 height 433
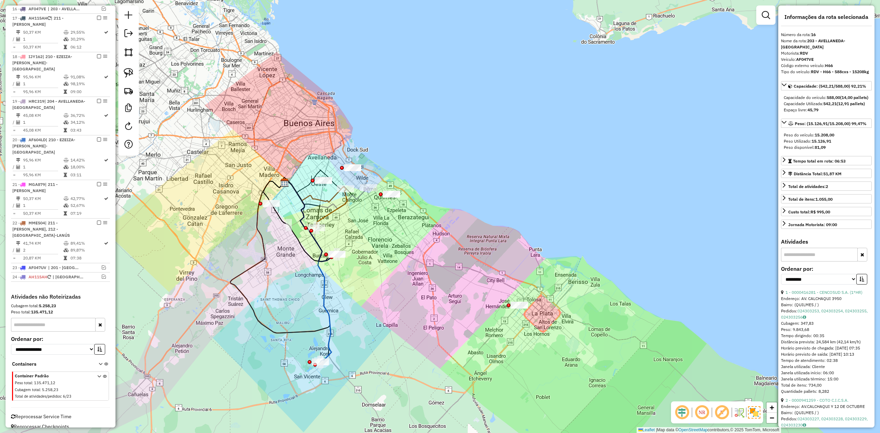
drag, startPoint x: 393, startPoint y: 237, endPoint x: 391, endPoint y: 262, distance: 25.2
click at [391, 262] on div "Janela de atendimento Grade de atendimento Capacidade Transportadoras Veículos …" at bounding box center [440, 216] width 880 height 433
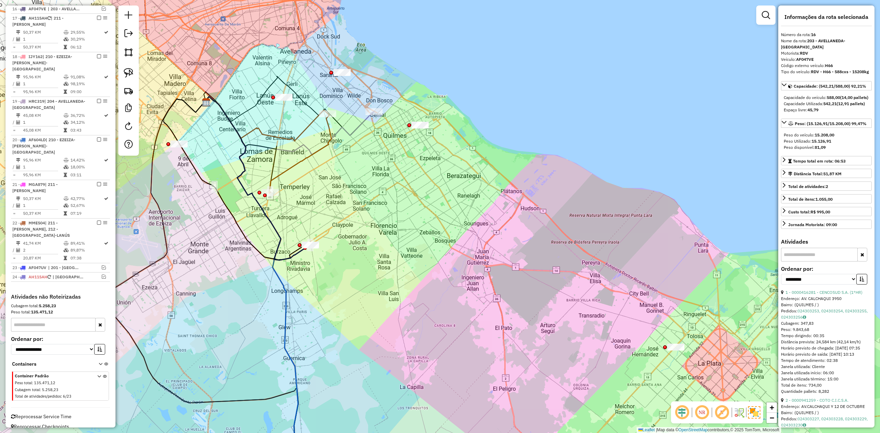
drag, startPoint x: 324, startPoint y: 292, endPoint x: 293, endPoint y: 294, distance: 31.0
click at [322, 292] on div "Janela de atendimento Grade de atendimento Capacidade Transportadoras Veículos …" at bounding box center [440, 216] width 880 height 433
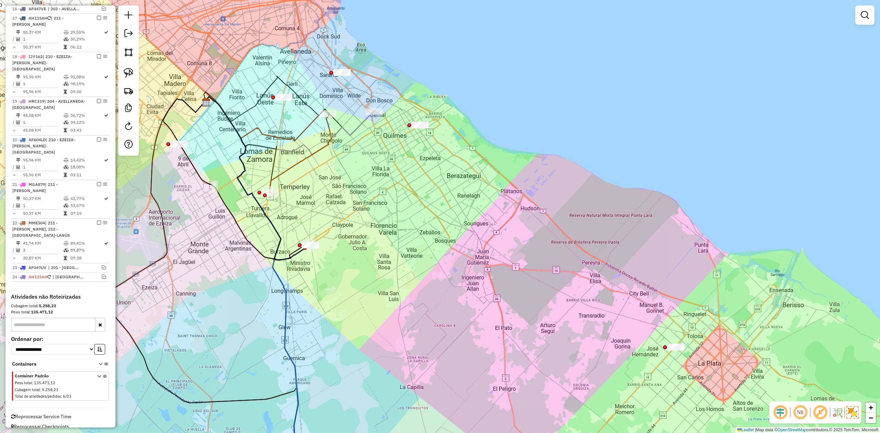
click at [281, 287] on icon at bounding box center [252, 279] width 96 height 364
select select "**********"
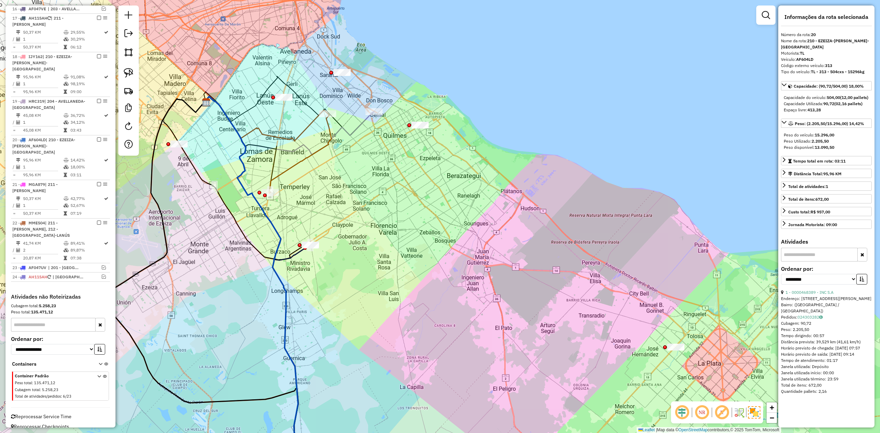
scroll to position [416, 0]
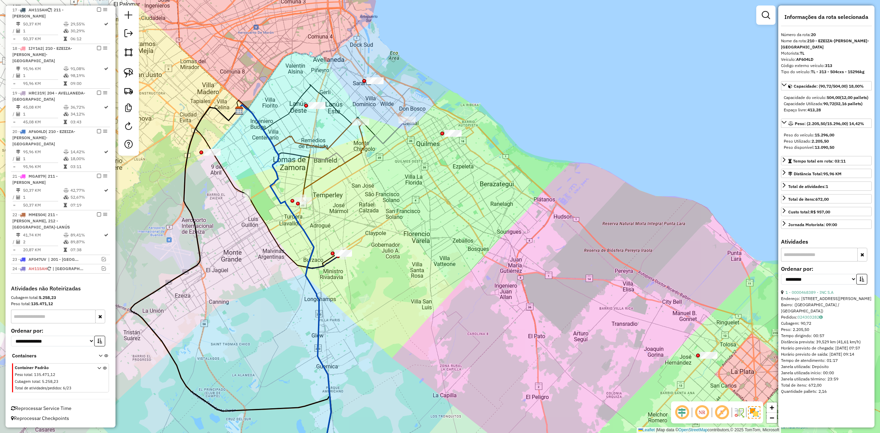
drag, startPoint x: 324, startPoint y: 267, endPoint x: 340, endPoint y: 308, distance: 44.3
click at [342, 314] on div "Janela de atendimento Grade de atendimento Capacidade Transportadoras Veículos …" at bounding box center [440, 216] width 880 height 433
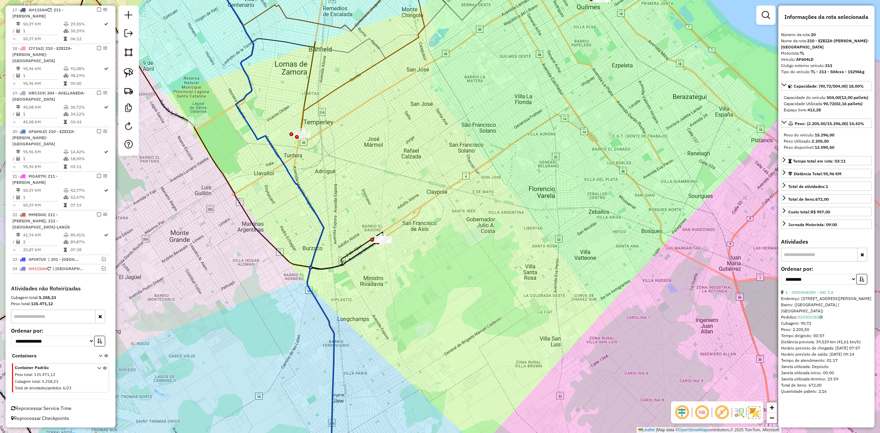
drag, startPoint x: 323, startPoint y: 272, endPoint x: 350, endPoint y: 307, distance: 44.1
click at [350, 307] on div "Janela de atendimento Grade de atendimento Capacidade Transportadoras Veículos …" at bounding box center [440, 216] width 880 height 433
click at [322, 314] on icon at bounding box center [259, 217] width 178 height 520
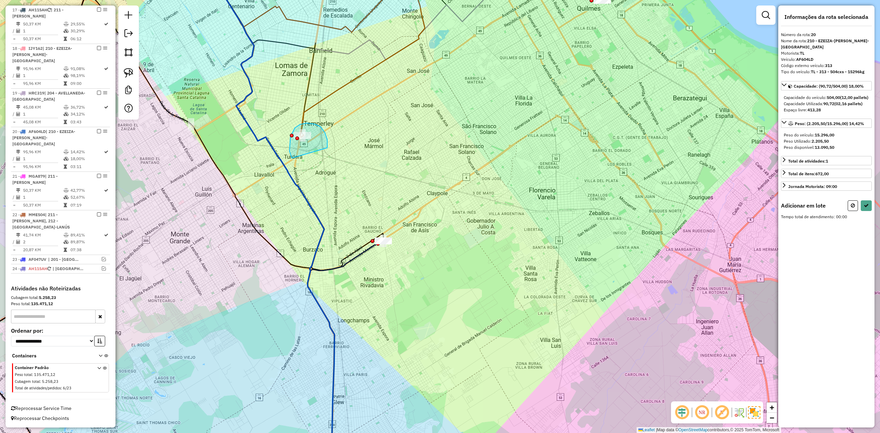
drag, startPoint x: 307, startPoint y: 123, endPoint x: 307, endPoint y: 167, distance: 43.7
select select "**********"
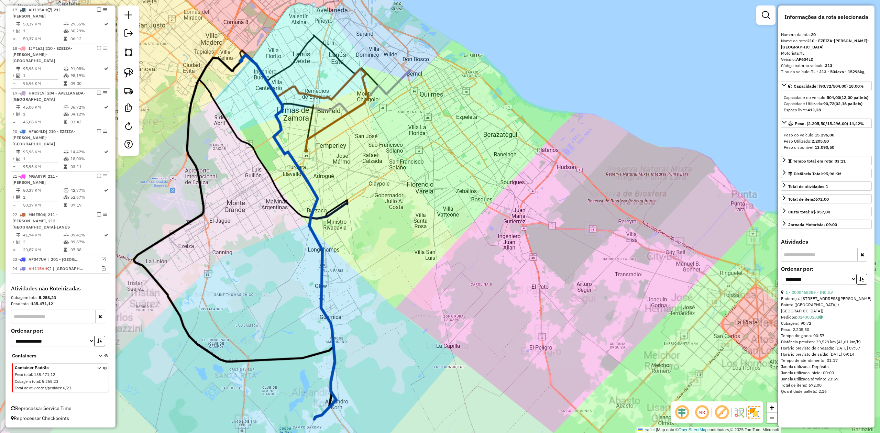
drag, startPoint x: 326, startPoint y: 170, endPoint x: 323, endPoint y: 178, distance: 8.6
click at [326, 170] on div "Janela de atendimento Grade de atendimento Capacidade Transportadoras Veículos …" at bounding box center [440, 216] width 880 height 433
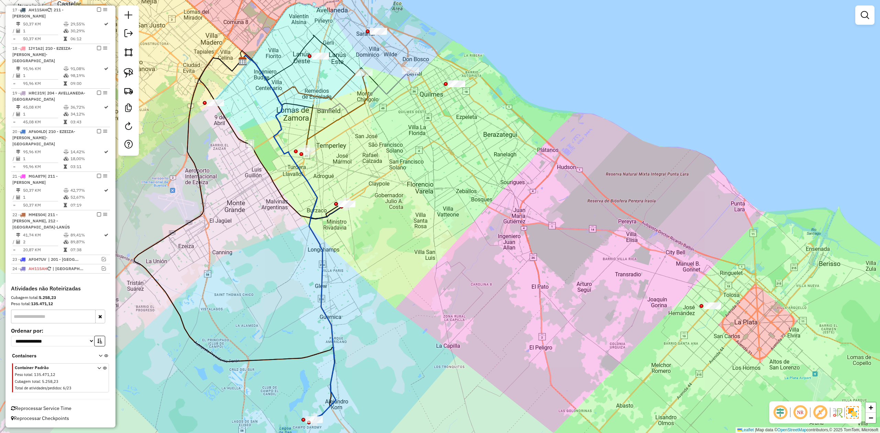
click at [308, 183] on icon at bounding box center [288, 237] width 96 height 364
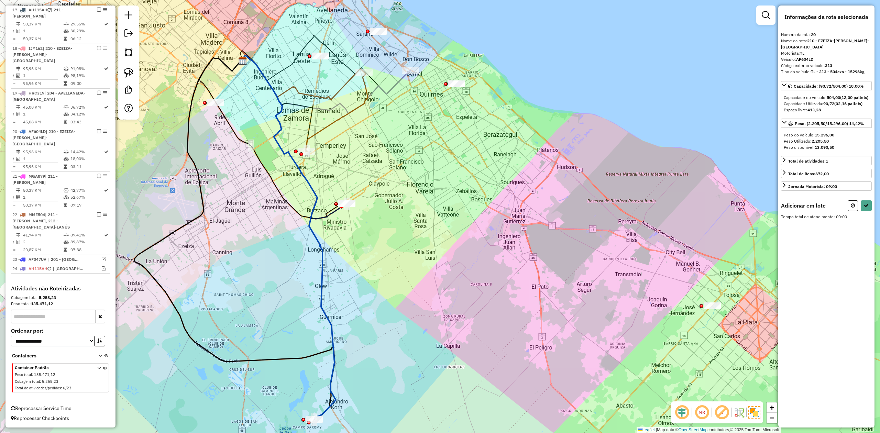
click at [354, 144] on div "Janela de atendimento Grade de atendimento Capacidade Transportadoras Veículos …" at bounding box center [440, 216] width 880 height 433
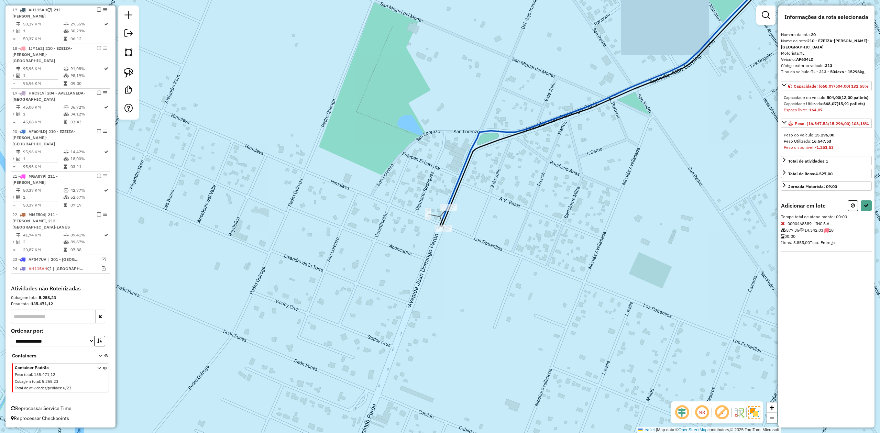
select select "**********"
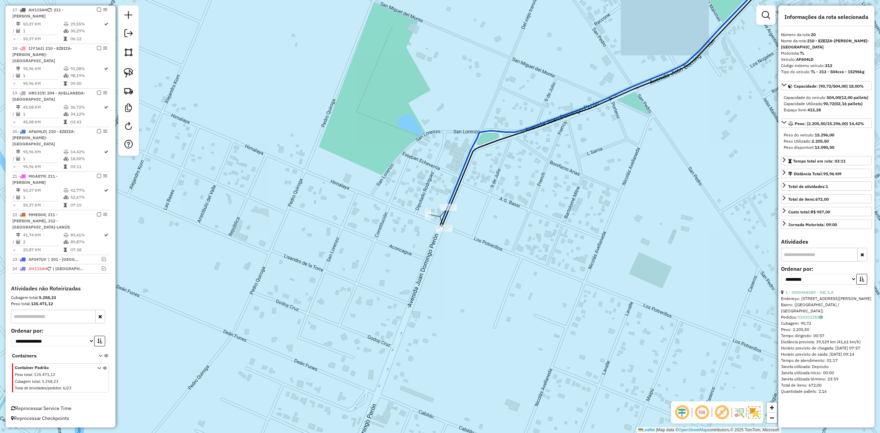
click at [436, 266] on div "Janela de atendimento Grade de atendimento Capacidade Transportadoras Veículos …" at bounding box center [440, 216] width 880 height 433
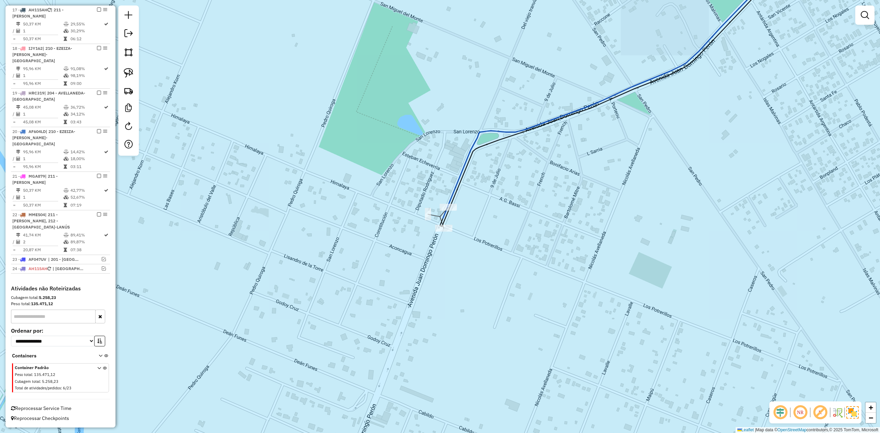
select select "**********"
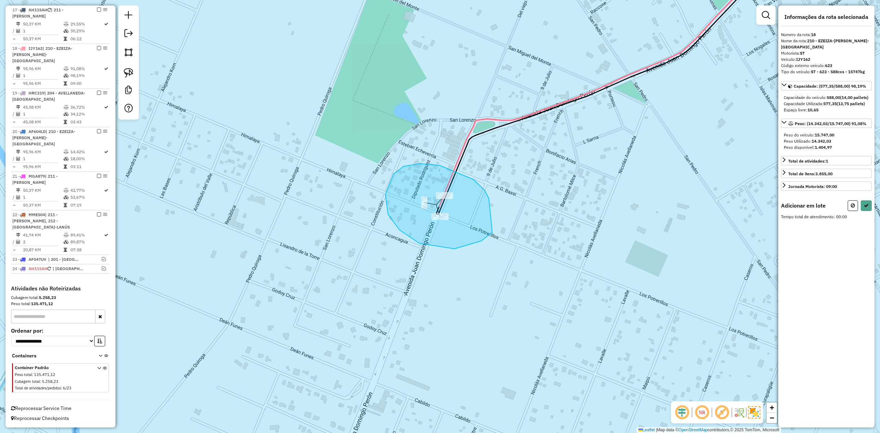
drag, startPoint x: 385, startPoint y: 194, endPoint x: 502, endPoint y: 197, distance: 116.6
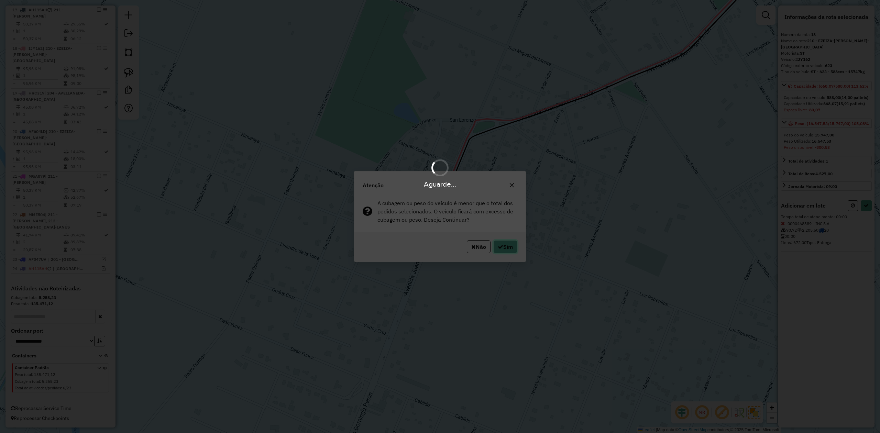
click at [509, 249] on button "Sim" at bounding box center [505, 246] width 24 height 13
select select "**********"
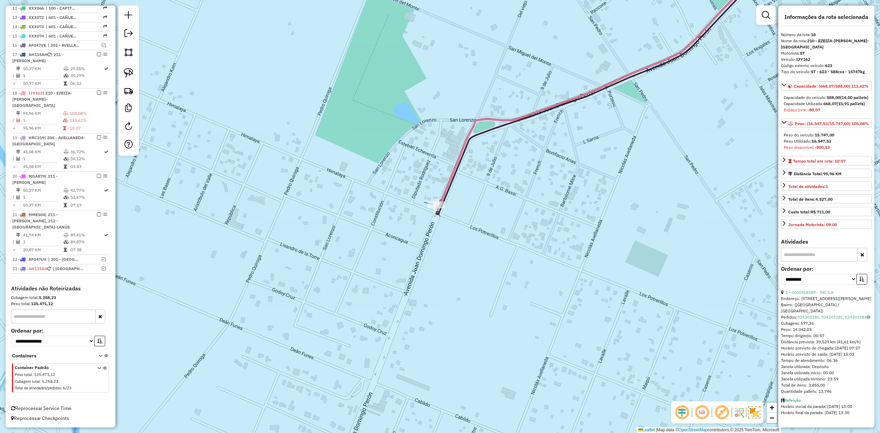
scroll to position [371, 0]
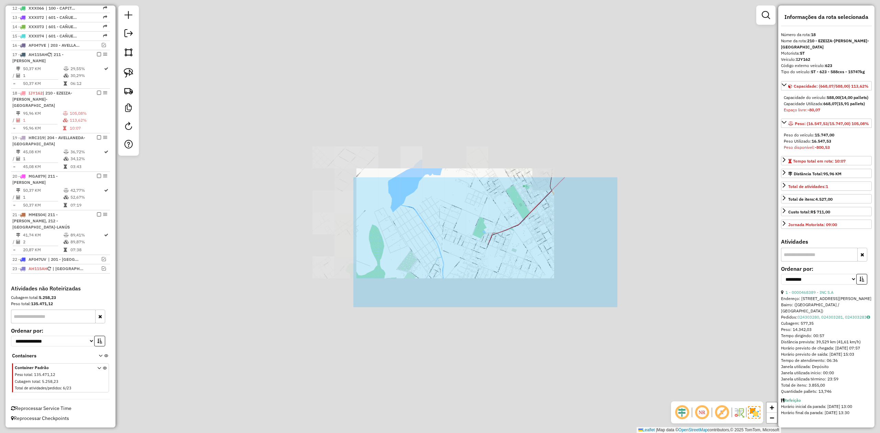
click at [512, 256] on div "Janela de atendimento Grade de atendimento Capacidade Transportadoras Veículos …" at bounding box center [440, 216] width 880 height 433
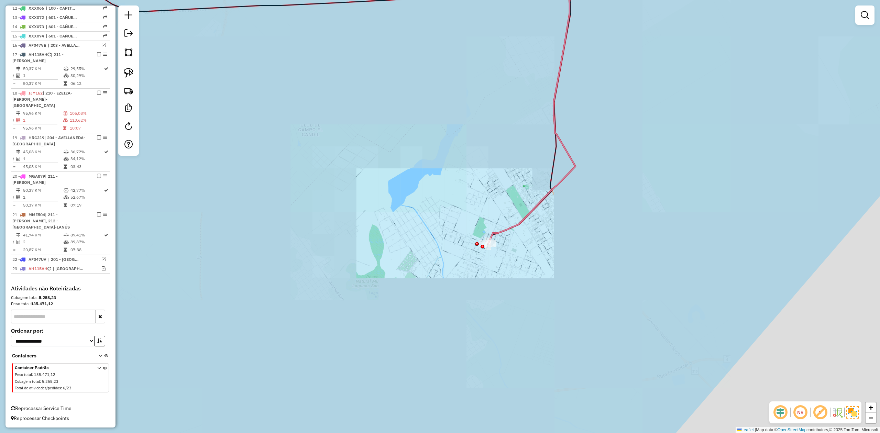
click at [517, 239] on div "Janela de atendimento Grade de atendimento Capacidade Transportadoras Veículos …" at bounding box center [440, 216] width 880 height 433
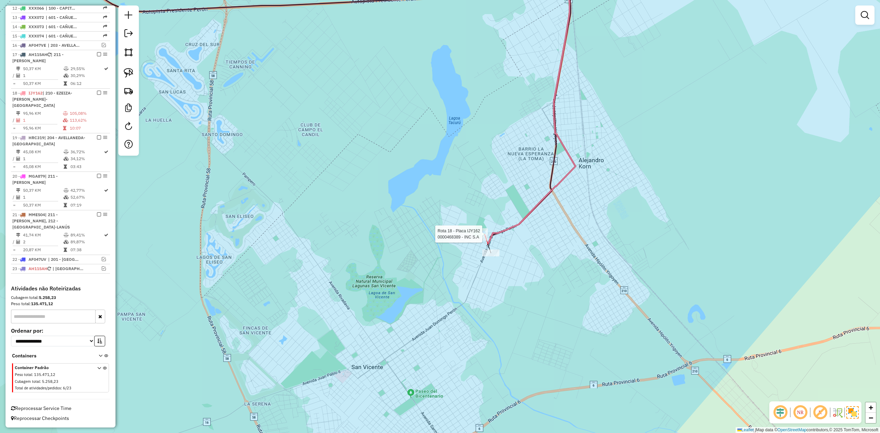
click at [497, 256] on div at bounding box center [490, 253] width 17 height 7
select select "**********"
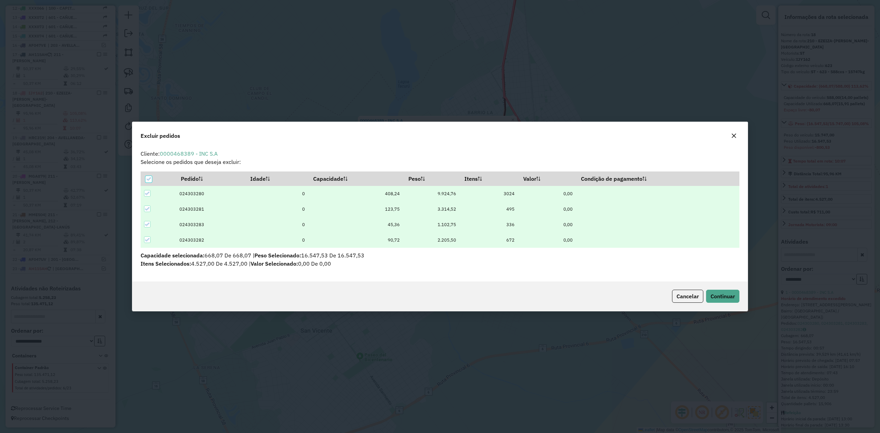
scroll to position [0, 0]
click at [148, 180] on icon at bounding box center [148, 179] width 5 height 5
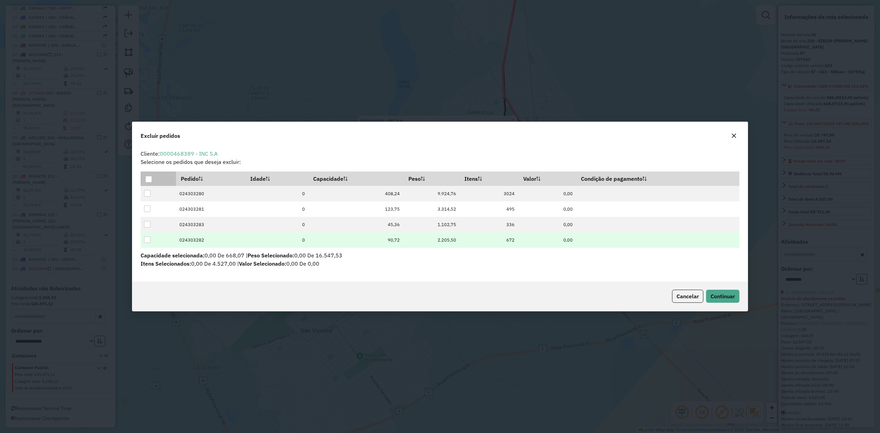
click at [146, 241] on div at bounding box center [147, 239] width 7 height 7
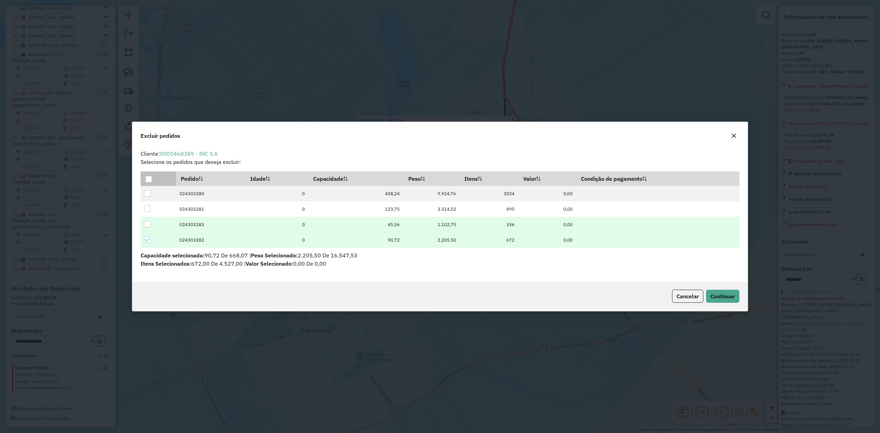
drag, startPoint x: 146, startPoint y: 230, endPoint x: 146, endPoint y: 225, distance: 5.5
click at [146, 230] on td at bounding box center [158, 224] width 35 height 15
click at [148, 227] on div at bounding box center [147, 224] width 7 height 7
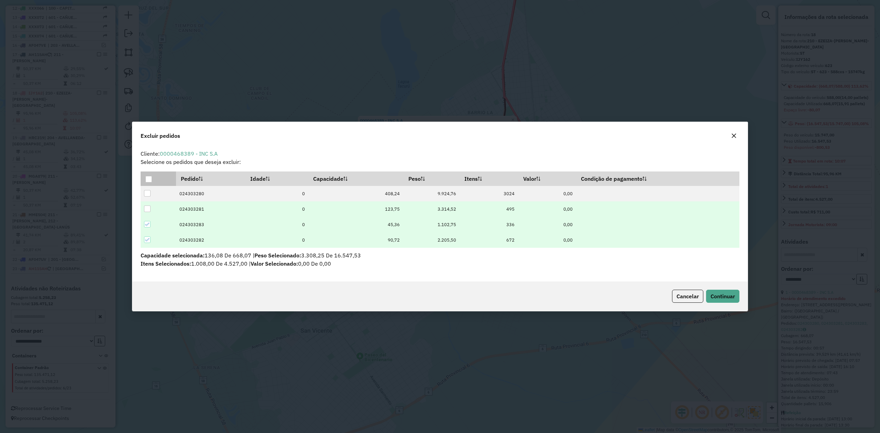
click at [147, 209] on div at bounding box center [147, 209] width 7 height 7
click at [728, 296] on span "Continuar" at bounding box center [723, 296] width 24 height 7
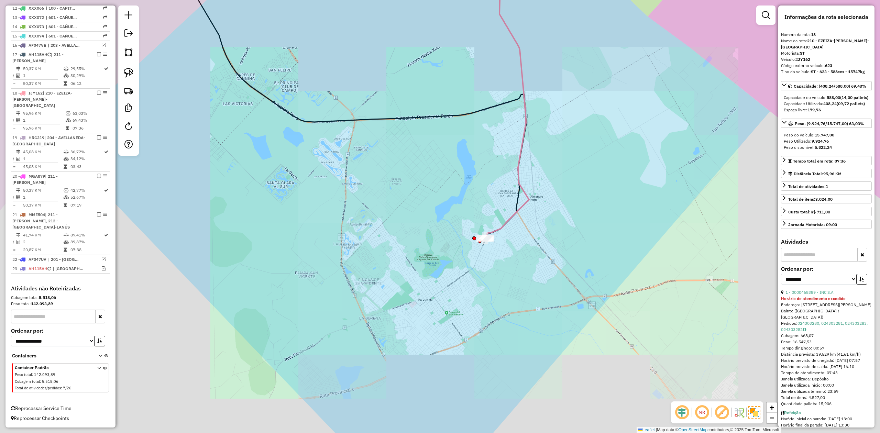
click at [533, 251] on div "Janela de atendimento Grade de atendimento Capacidade Transportadoras Veículos …" at bounding box center [440, 216] width 880 height 433
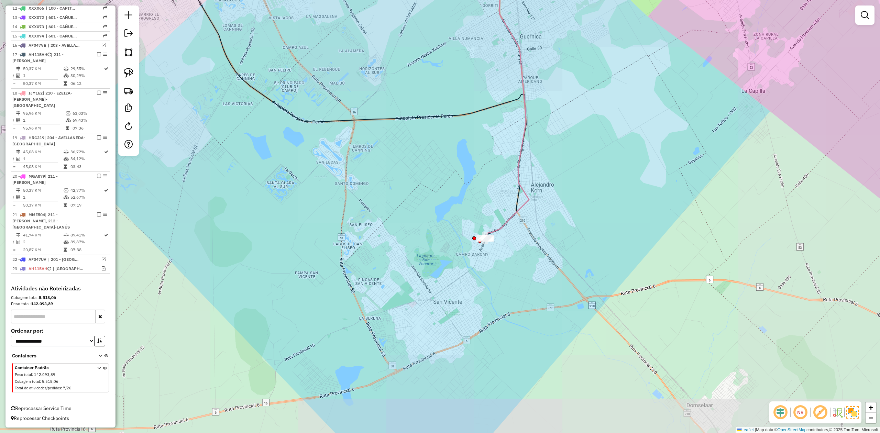
click at [520, 211] on icon at bounding box center [507, 98] width 44 height 282
select select "**********"
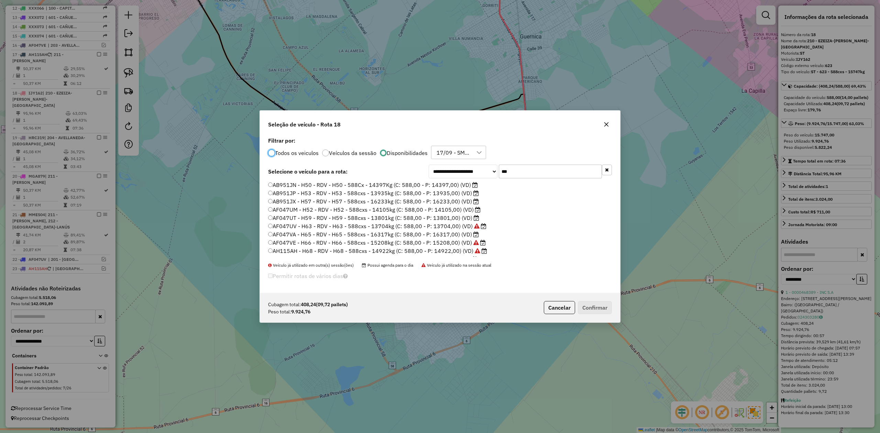
scroll to position [3, 2]
drag, startPoint x: 509, startPoint y: 171, endPoint x: 481, endPoint y: 166, distance: 28.6
click at [482, 167] on div "**********" at bounding box center [520, 172] width 183 height 14
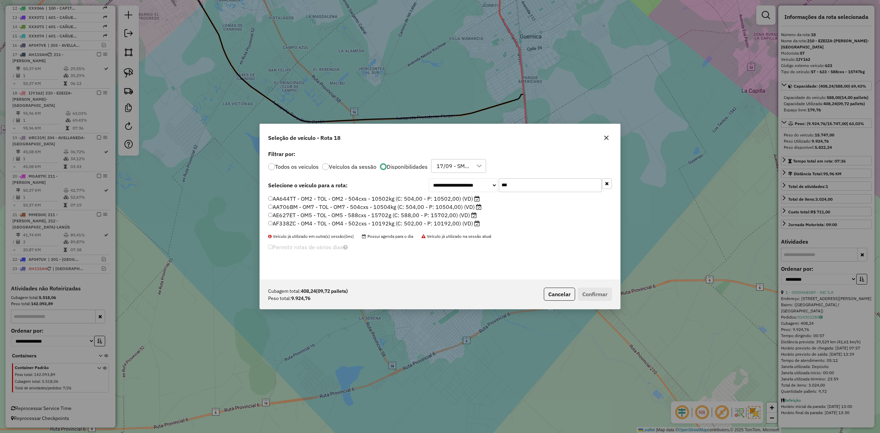
type input "***"
click at [452, 221] on label "AF338ZC - OM4 - TOL - OM4 - 502cxs - 10192kg (C: 502,00 - P: 10192,00) (VD)" at bounding box center [374, 223] width 212 height 8
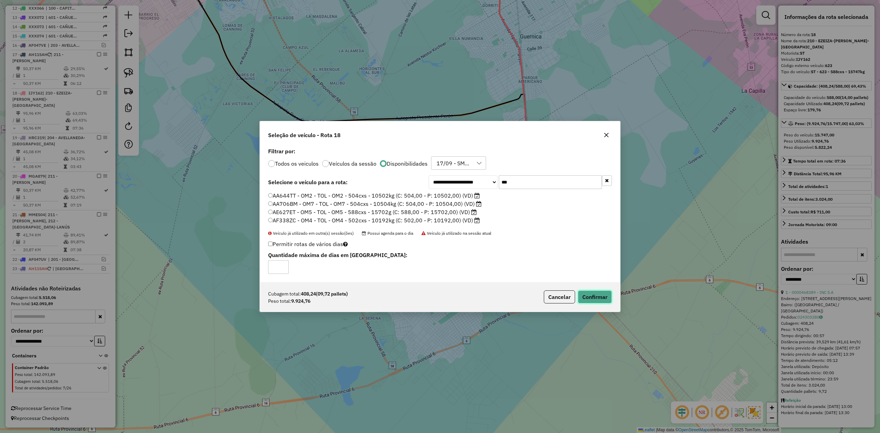
click at [586, 297] on button "Confirmar" at bounding box center [595, 296] width 34 height 13
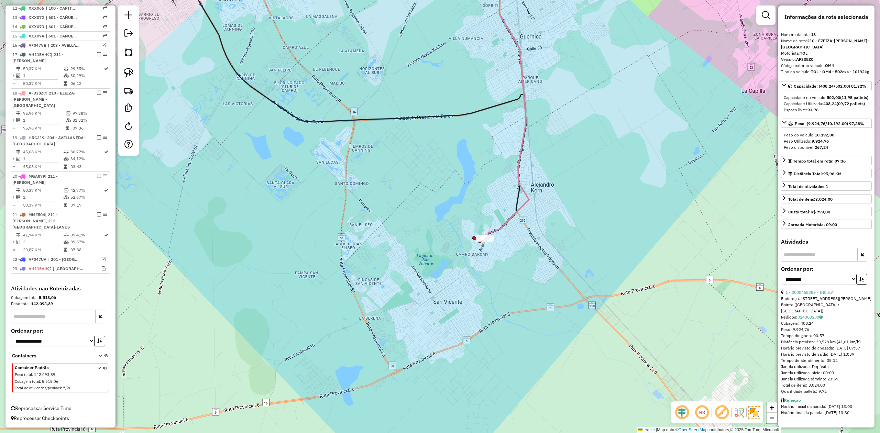
click at [544, 214] on div "Janela de atendimento Grade de atendimento Capacidade Transportadoras Veículos …" at bounding box center [440, 216] width 880 height 433
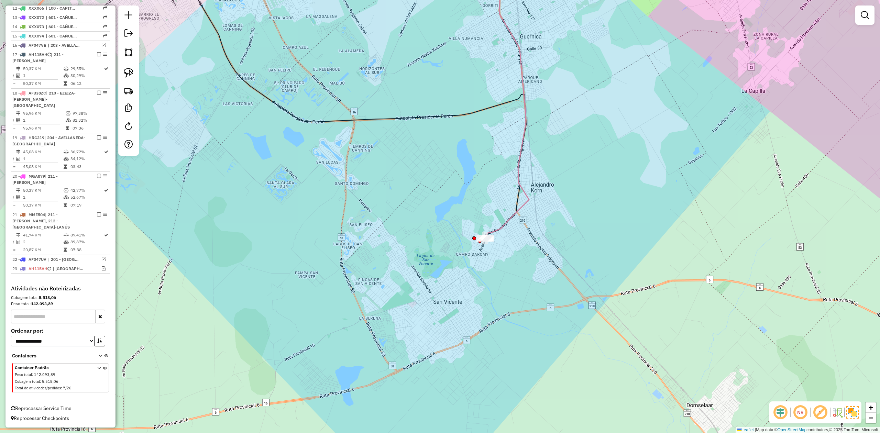
click at [528, 196] on icon at bounding box center [507, 98] width 44 height 282
select select "**********"
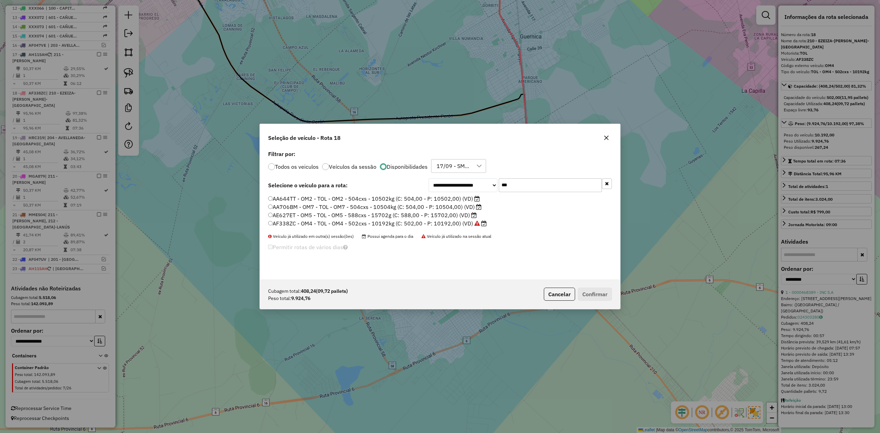
drag, startPoint x: 546, startPoint y: 184, endPoint x: 470, endPoint y: 178, distance: 75.8
click at [470, 178] on div "**********" at bounding box center [520, 185] width 183 height 14
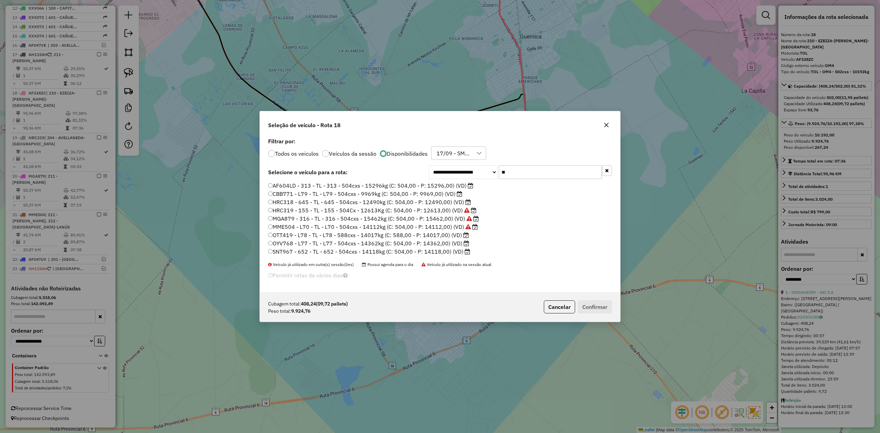
type input "**"
drag, startPoint x: 437, startPoint y: 192, endPoint x: 473, endPoint y: 223, distance: 47.7
click at [437, 192] on label "CBB771 - L79 - TL - L79 - 504cxs - 9969kg (C: 504,00 - P: 9969,00) (VD)" at bounding box center [365, 194] width 194 height 8
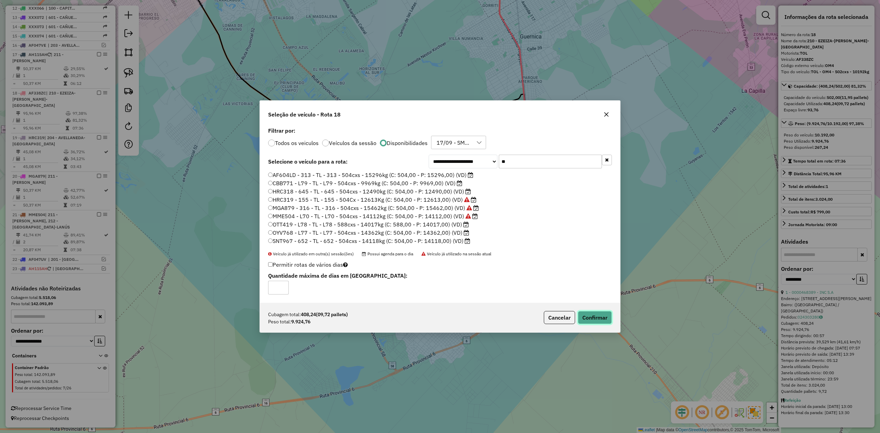
click at [589, 317] on button "Confirmar" at bounding box center [595, 317] width 34 height 13
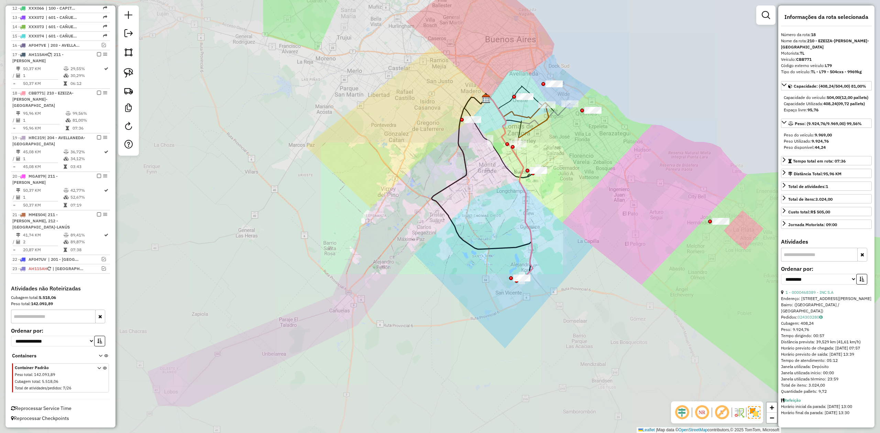
click at [558, 273] on div "Janela de atendimento Grade de atendimento Capacidade Transportadoras Veículos …" at bounding box center [440, 216] width 880 height 433
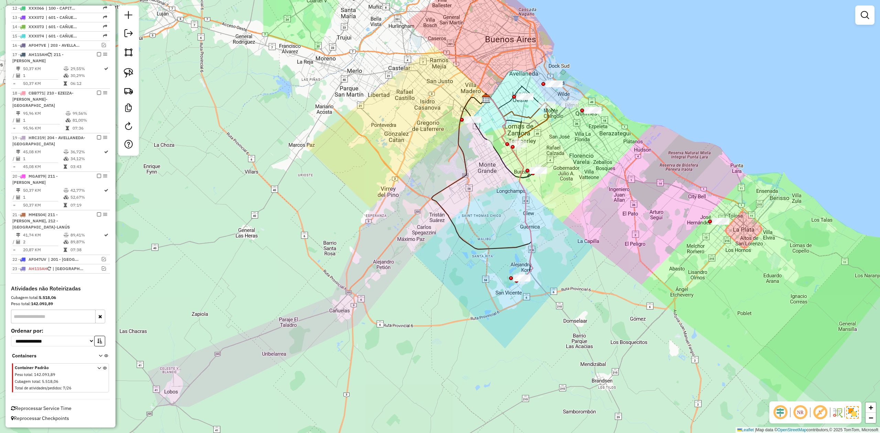
click at [532, 241] on icon at bounding box center [509, 187] width 48 height 182
select select "**********"
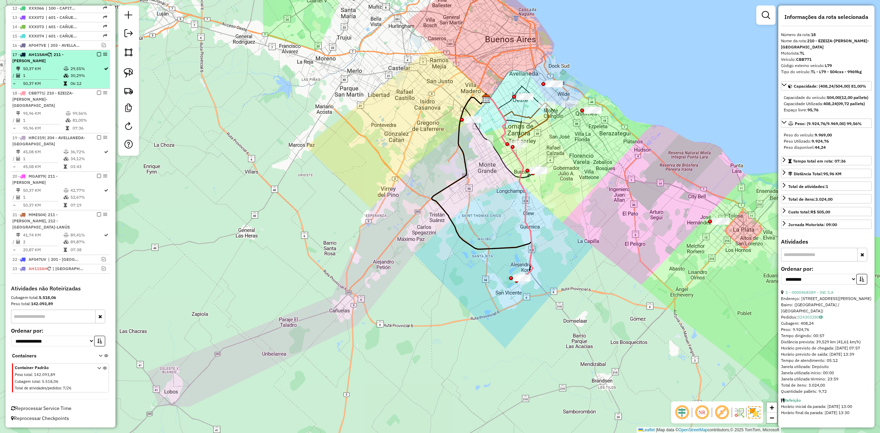
click at [99, 92] on em at bounding box center [99, 93] width 4 height 4
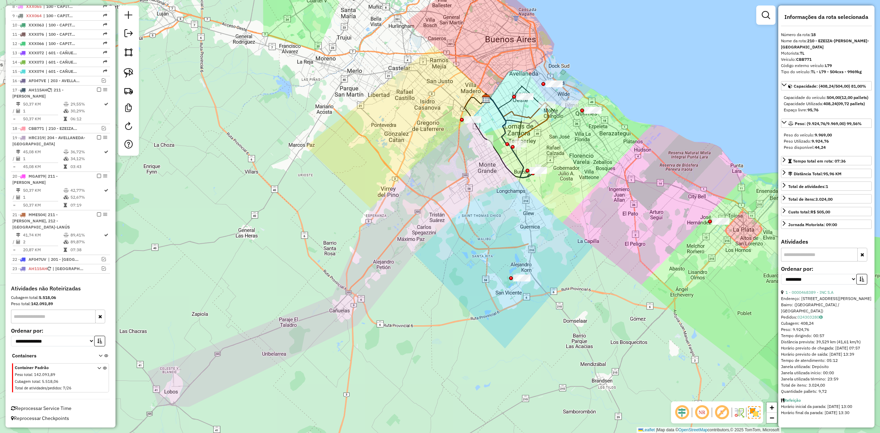
scroll to position [336, 0]
drag, startPoint x: 620, startPoint y: 253, endPoint x: 604, endPoint y: 288, distance: 38.3
click at [606, 286] on div "Janela de atendimento Grade de atendimento Capacidade Transportadoras Veículos …" at bounding box center [440, 216] width 880 height 433
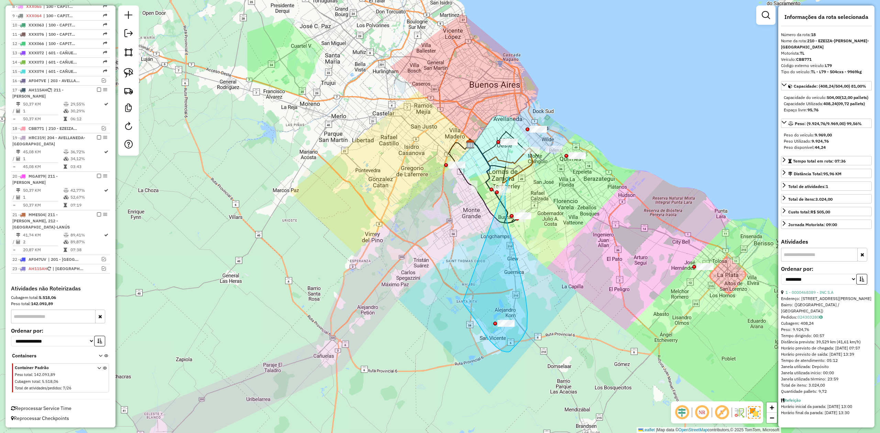
drag, startPoint x: 509, startPoint y: 352, endPoint x: 484, endPoint y: 186, distance: 168.2
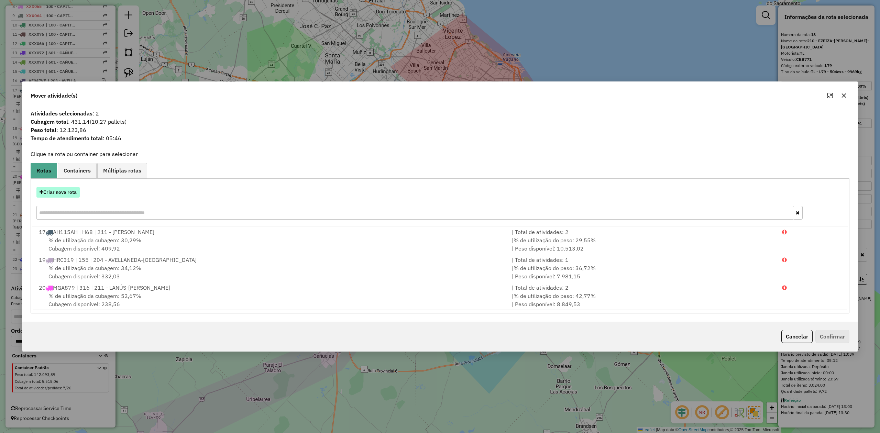
click at [66, 193] on button "Criar nova rota" at bounding box center [57, 192] width 43 height 11
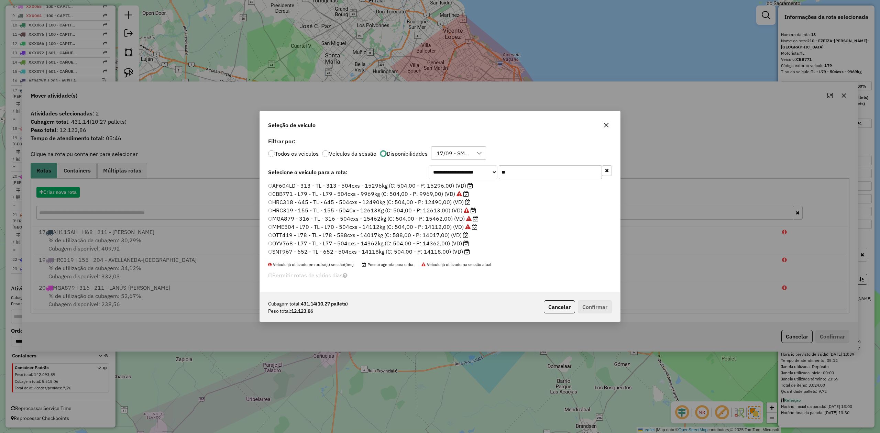
scroll to position [3, 2]
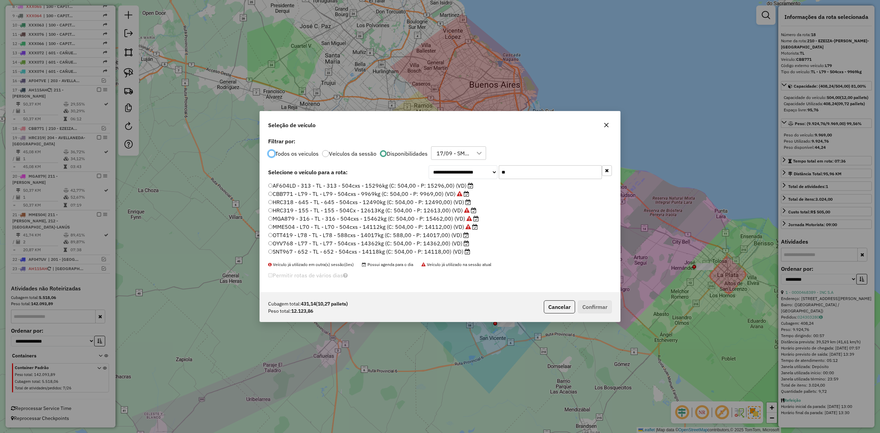
drag, startPoint x: 516, startPoint y: 174, endPoint x: 470, endPoint y: 167, distance: 46.6
click at [471, 167] on div "**********" at bounding box center [520, 172] width 183 height 14
type input "**"
click at [433, 204] on label "HRC318 - 645 - TL - 645 - 504cxs - 12490kg (C: 504,00 - P: 12490,00) (VD)" at bounding box center [369, 202] width 203 height 8
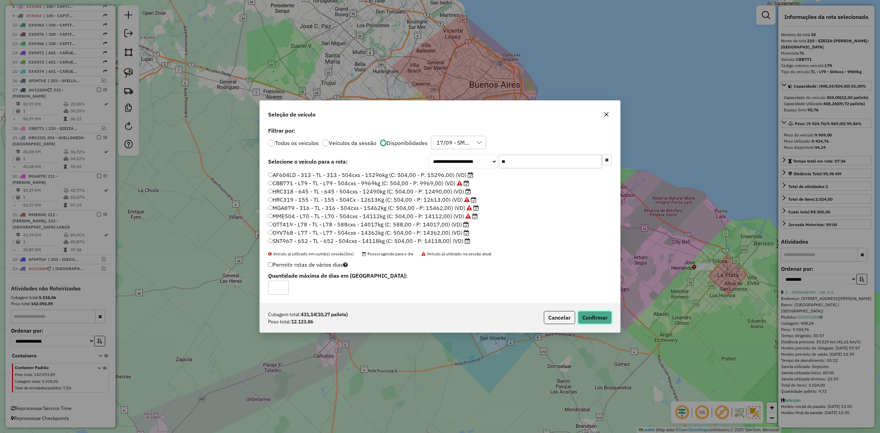
click at [590, 316] on button "Confirmar" at bounding box center [595, 317] width 34 height 13
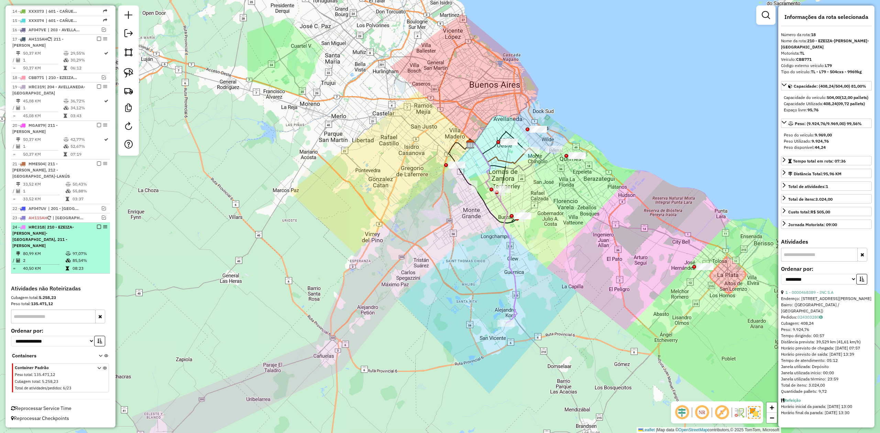
click at [98, 225] on em at bounding box center [99, 227] width 4 height 4
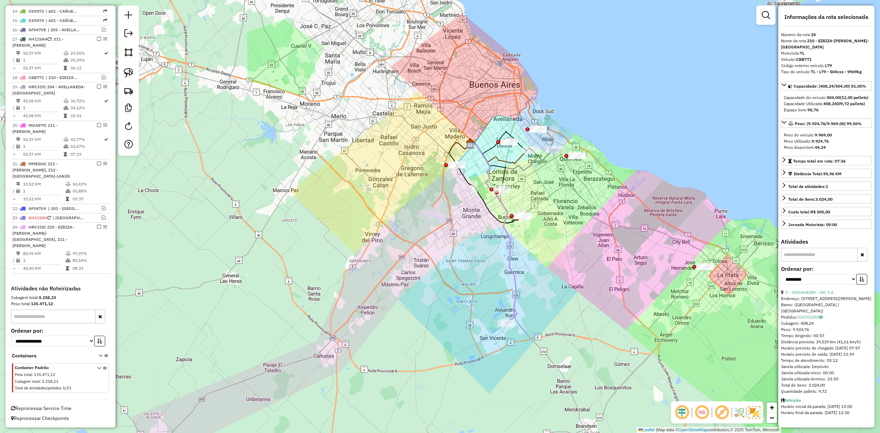
scroll to position [345, 0]
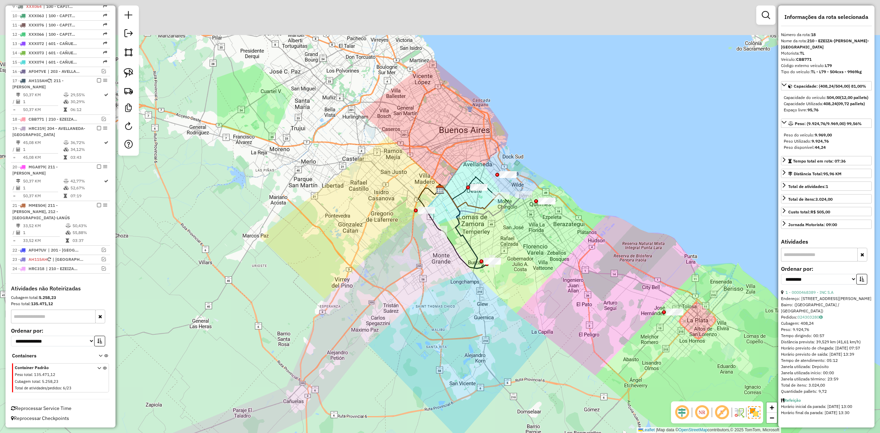
drag, startPoint x: 565, startPoint y: 242, endPoint x: 529, endPoint y: 296, distance: 65.2
click at [529, 296] on div "Janela de atendimento Grade de atendimento Capacidade Transportadoras Veículos …" at bounding box center [440, 216] width 880 height 433
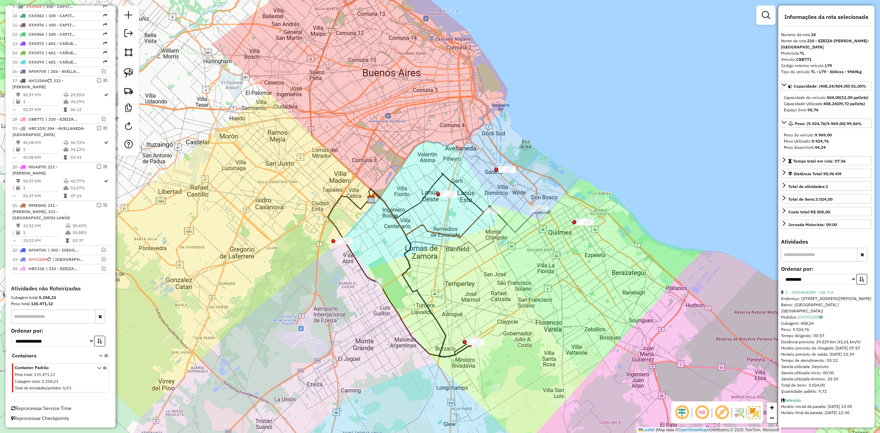
drag, startPoint x: 498, startPoint y: 247, endPoint x: 498, endPoint y: 259, distance: 12.4
click at [483, 265] on div "Janela de atendimento Grade de atendimento Capacidade Transportadoras Veículos …" at bounding box center [440, 216] width 880 height 433
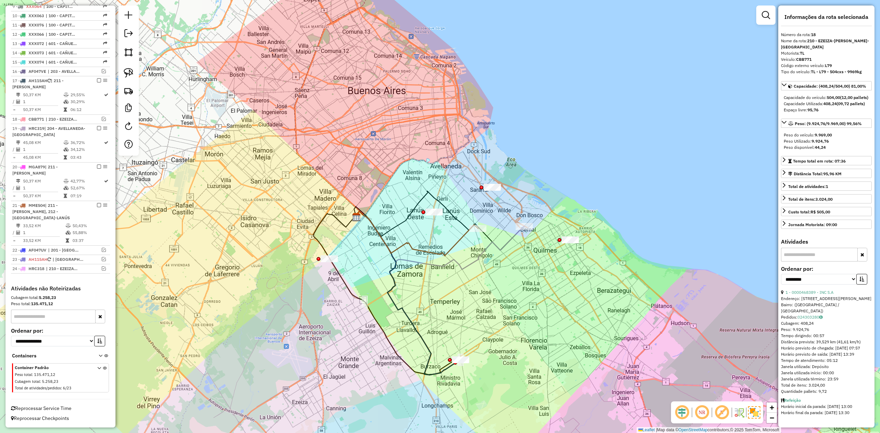
click at [520, 246] on div "Janela de atendimento Grade de atendimento Capacidade Transportadoras Veículos …" at bounding box center [440, 216] width 880 height 433
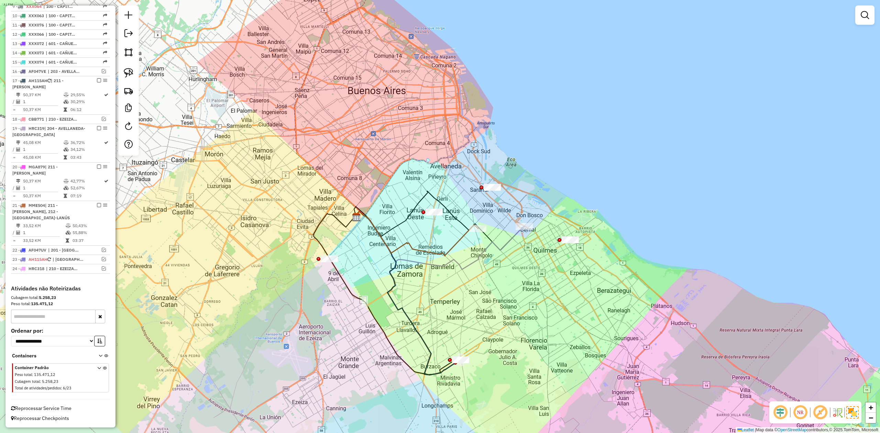
click at [514, 238] on icon at bounding box center [439, 240] width 170 height 58
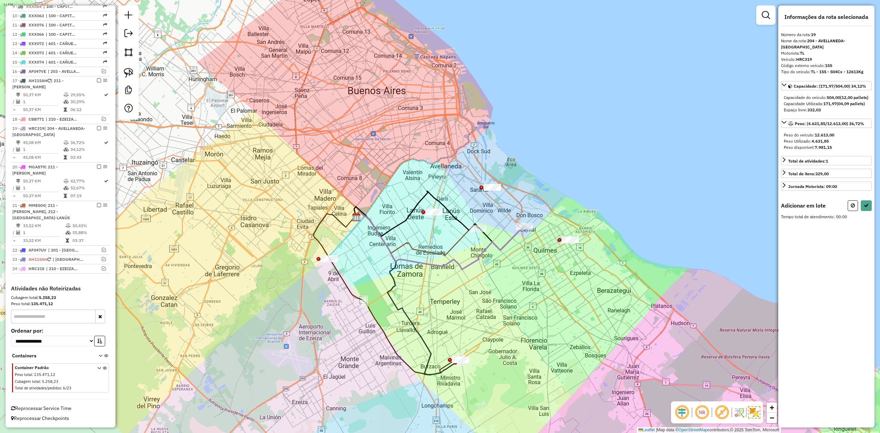
select select "**********"
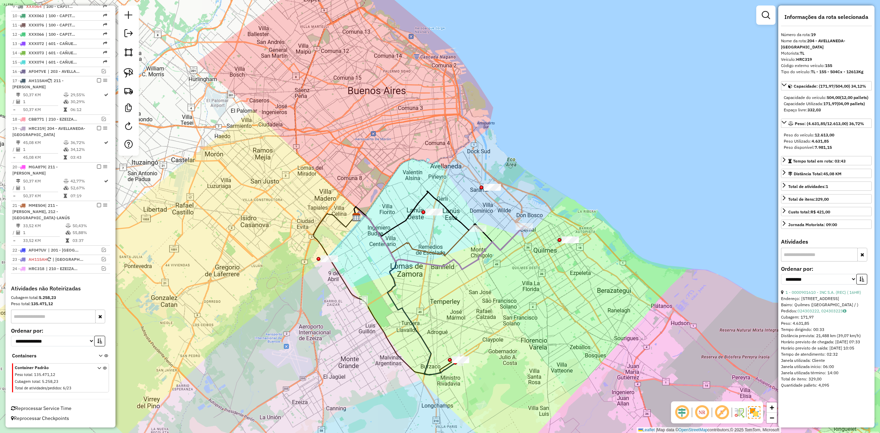
click at [542, 259] on div "Janela de atendimento Grade de atendimento Capacidade Transportadoras Veículos …" at bounding box center [440, 216] width 880 height 433
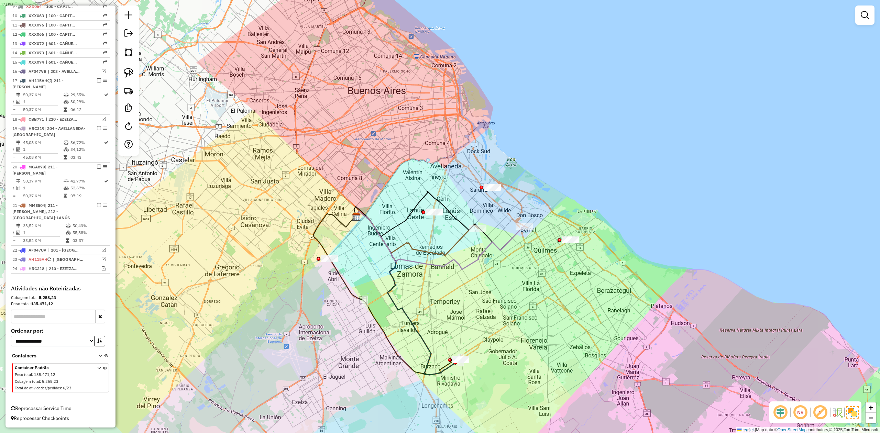
click at [512, 237] on icon at bounding box center [439, 240] width 170 height 58
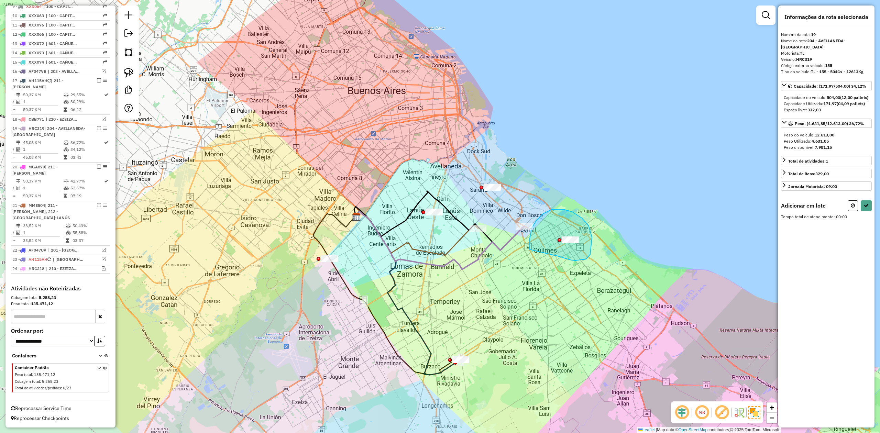
drag, startPoint x: 590, startPoint y: 254, endPoint x: 554, endPoint y: 258, distance: 36.3
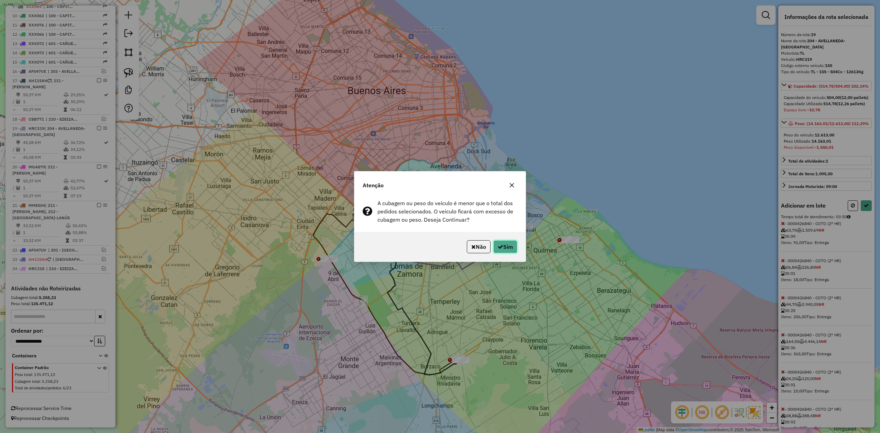
click at [512, 245] on button "Sim" at bounding box center [505, 246] width 24 height 13
select select "**********"
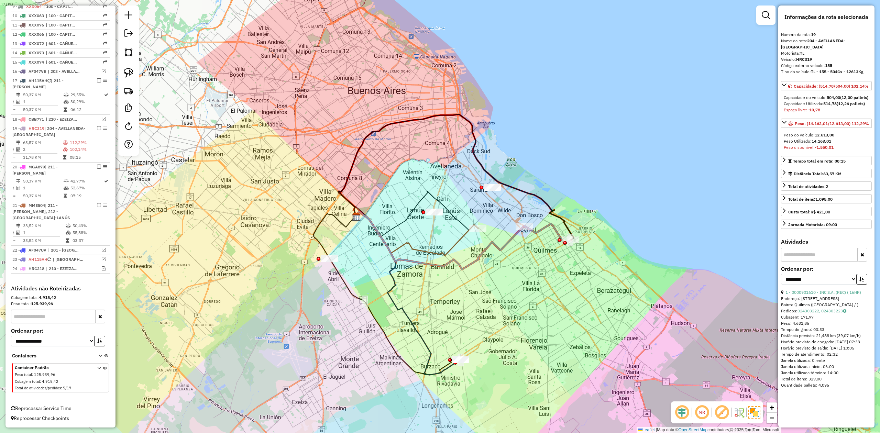
click at [537, 286] on div "Janela de atendimento Grade de atendimento Capacidade Transportadoras Veículos …" at bounding box center [440, 216] width 880 height 433
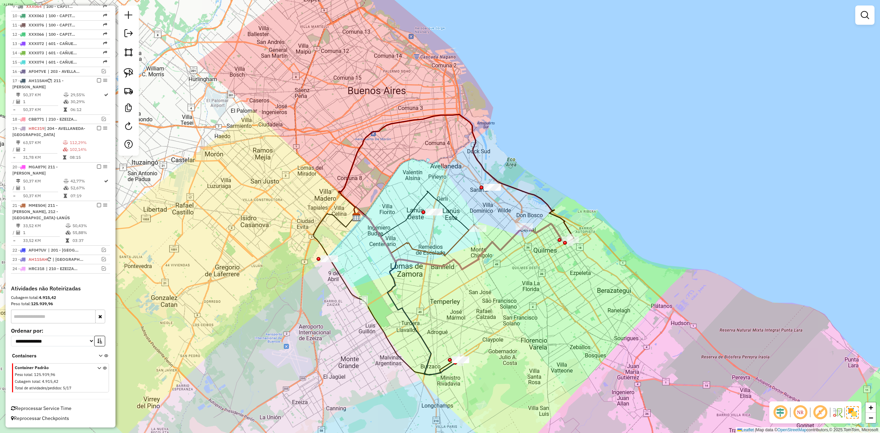
click at [538, 257] on div "Janela de atendimento Grade de atendimento Capacidade Transportadoras Veículos …" at bounding box center [440, 216] width 880 height 433
click at [541, 227] on icon at bounding box center [547, 234] width 46 height 20
select select "**********"
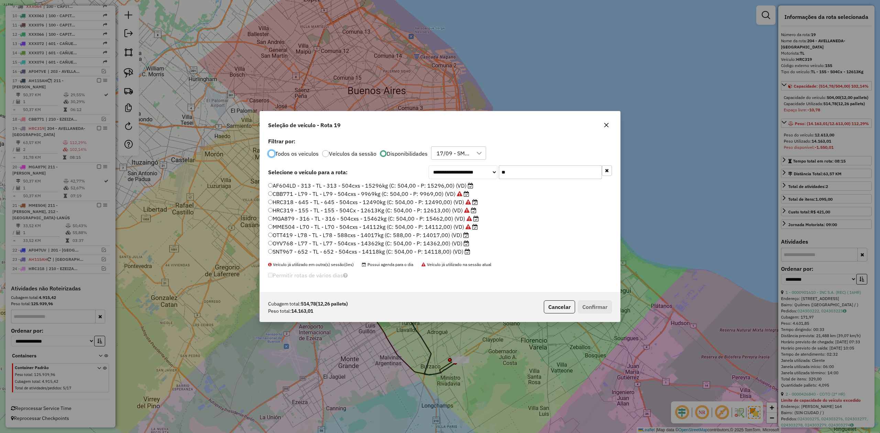
scroll to position [3, 2]
drag, startPoint x: 516, startPoint y: 170, endPoint x: 472, endPoint y: 168, distance: 44.1
click at [474, 168] on div "**********" at bounding box center [520, 172] width 183 height 14
type input "*"
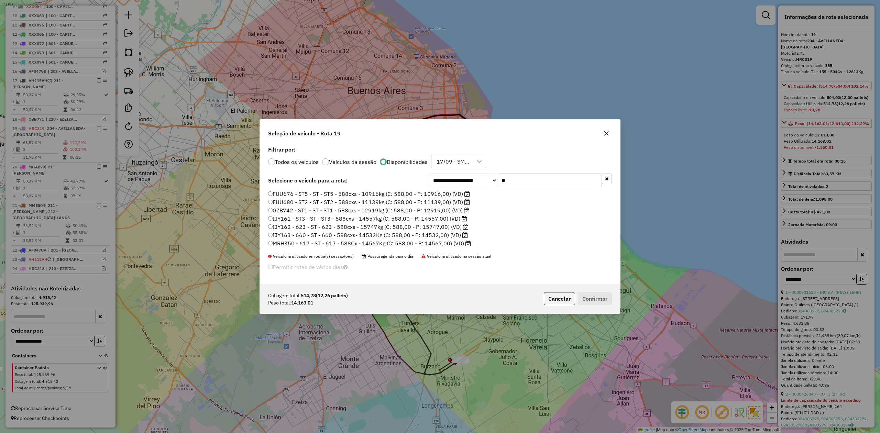
type input "**"
click at [440, 236] on label "IJY163 - 660 - ST - 660 - 588cxs- 14532Kg (C: 588,00 - P: 14532,00) (VD)" at bounding box center [368, 235] width 200 height 8
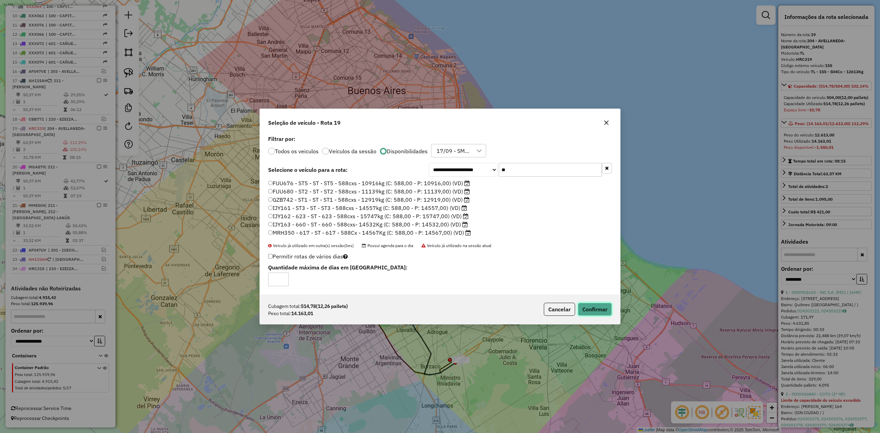
click at [599, 309] on button "Confirmar" at bounding box center [595, 309] width 34 height 13
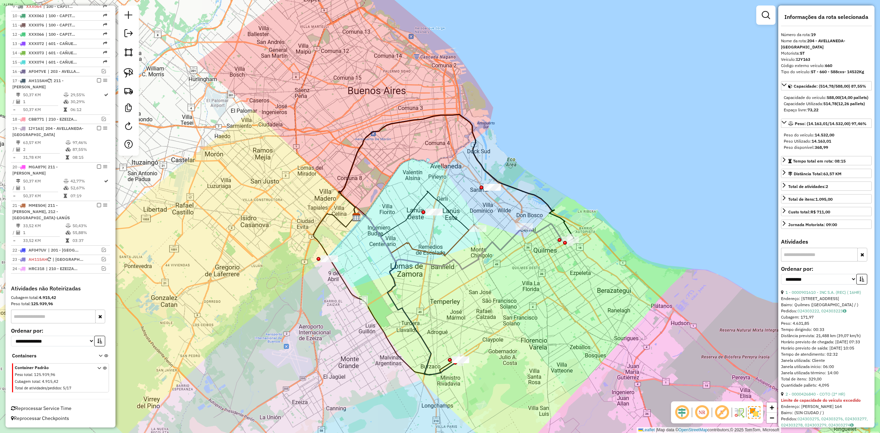
click at [499, 259] on div "Janela de atendimento Grade de atendimento Capacidade Transportadoras Veículos …" at bounding box center [440, 216] width 880 height 433
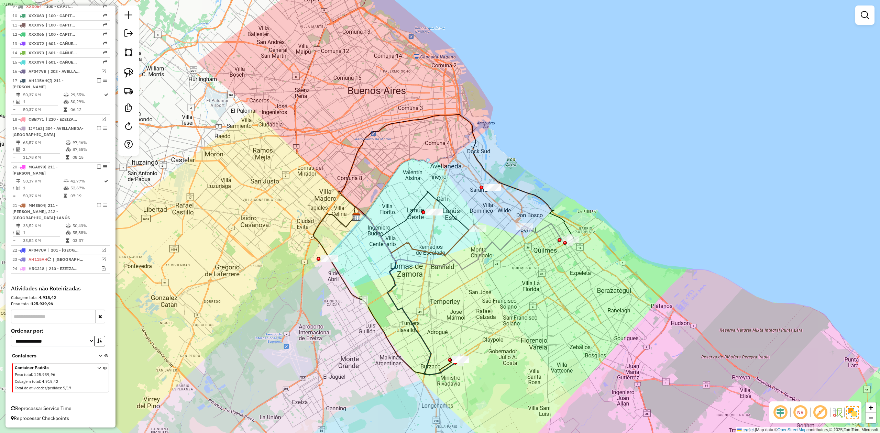
click at [508, 244] on icon at bounding box center [439, 240] width 170 height 58
select select "**********"
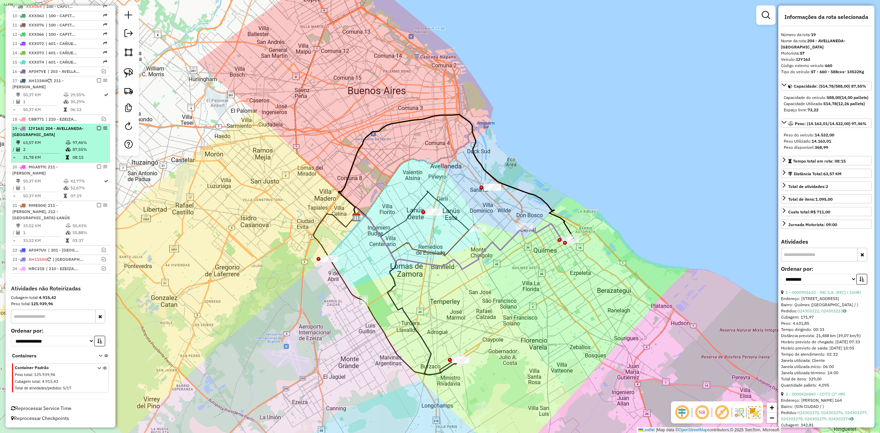
click at [98, 127] on em at bounding box center [99, 128] width 4 height 4
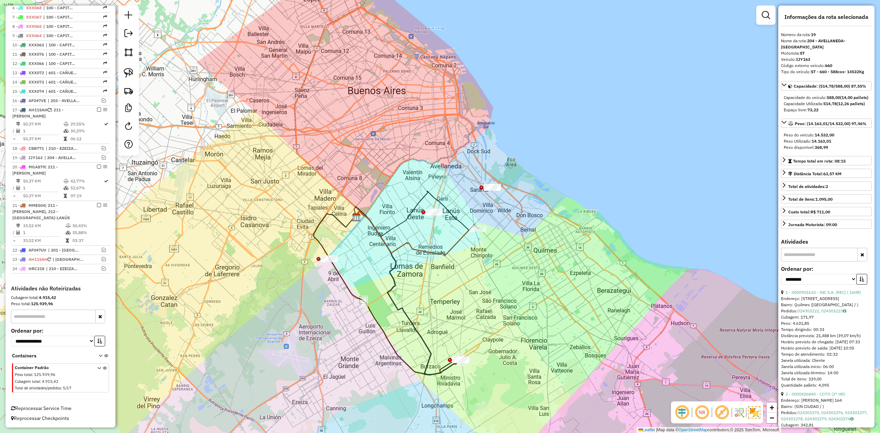
scroll to position [316, 0]
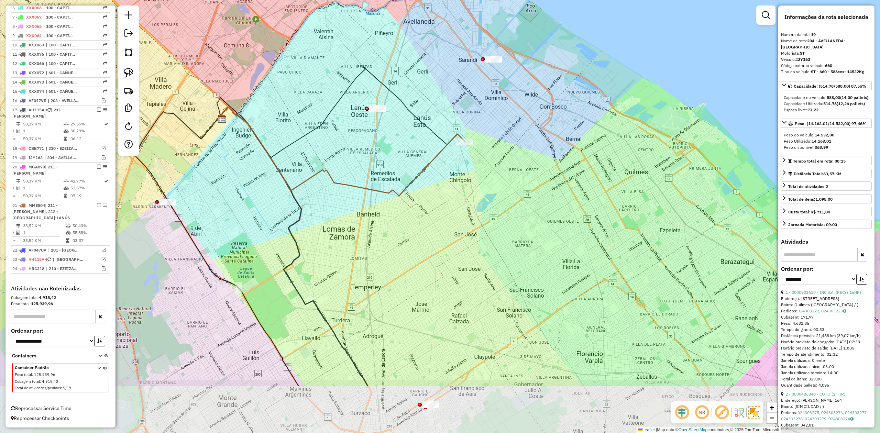
drag, startPoint x: 469, startPoint y: 284, endPoint x: 487, endPoint y: 194, distance: 91.9
click at [487, 194] on div "Janela de atendimento Grade de atendimento Capacidade Transportadoras Veículos …" at bounding box center [440, 216] width 880 height 433
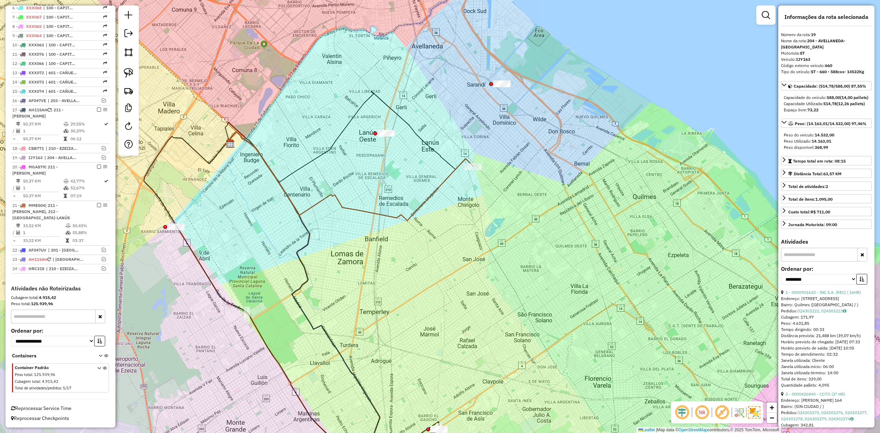
drag, startPoint x: 478, startPoint y: 205, endPoint x: 467, endPoint y: 194, distance: 15.8
click at [487, 232] on div "Janela de atendimento Grade de atendimento Capacidade Transportadoras Veículos …" at bounding box center [440, 216] width 880 height 433
click at [467, 194] on div "Janela de atendimento Grade de atendimento Capacidade Transportadoras Veículos …" at bounding box center [440, 216] width 880 height 433
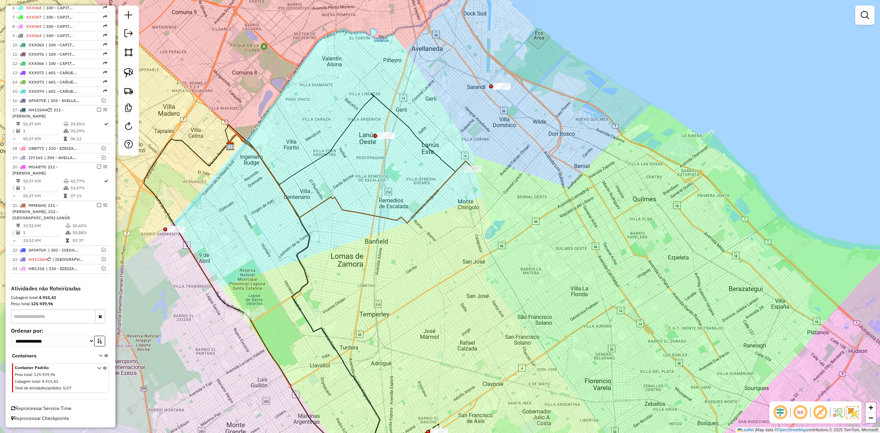
click at [450, 172] on icon at bounding box center [349, 178] width 248 height 89
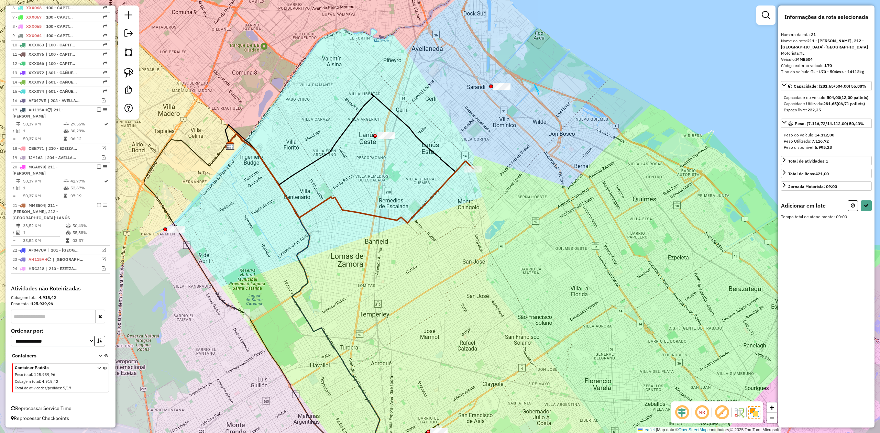
drag, startPoint x: 534, startPoint y: 84, endPoint x: 513, endPoint y: 123, distance: 44.1
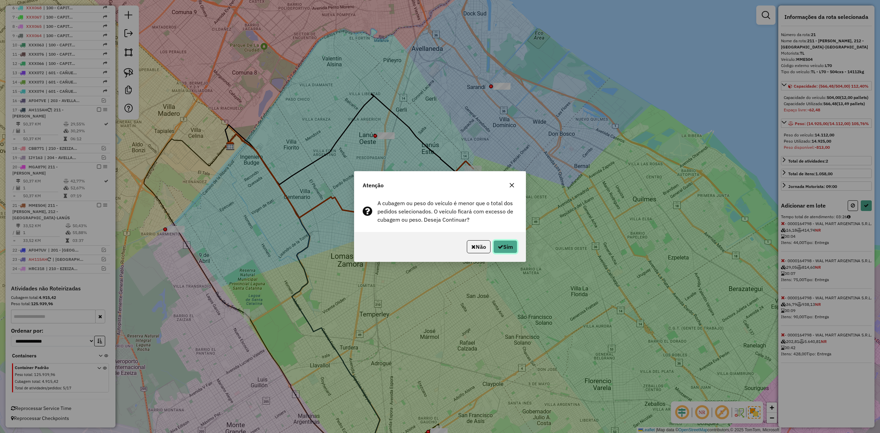
click at [505, 246] on button "Sim" at bounding box center [505, 246] width 24 height 13
select select "**********"
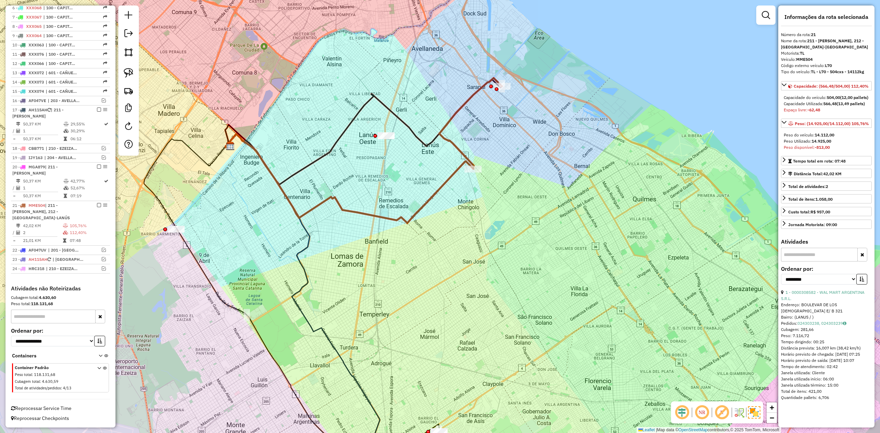
click at [492, 135] on div "Janela de atendimento Grade de atendimento Capacidade Transportadoras Veículos …" at bounding box center [440, 216] width 880 height 433
click at [474, 118] on div "Janela de atendimento Grade de atendimento Capacidade Transportadoras Veículos …" at bounding box center [440, 216] width 880 height 433
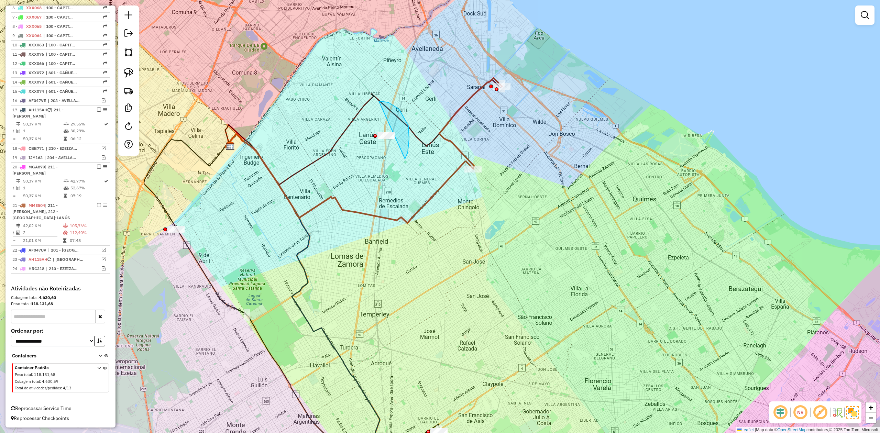
drag, startPoint x: 409, startPoint y: 139, endPoint x: 406, endPoint y: 152, distance: 13.3
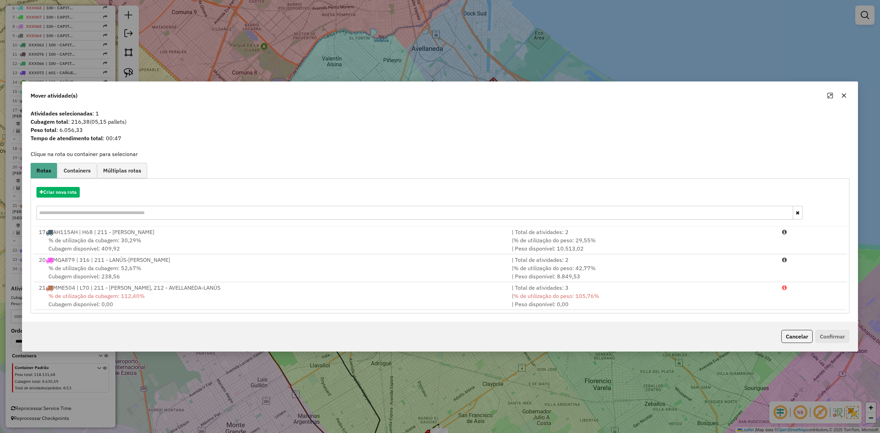
click at [842, 94] on icon "button" at bounding box center [843, 95] width 5 height 5
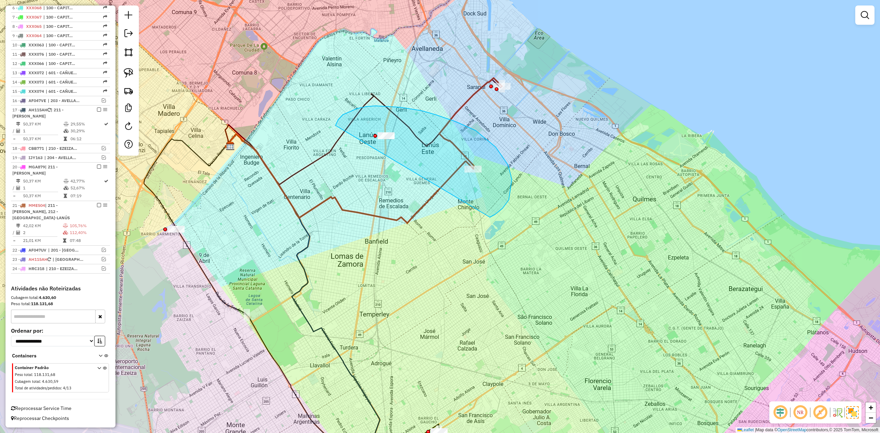
drag, startPoint x: 509, startPoint y: 200, endPoint x: 365, endPoint y: 185, distance: 144.5
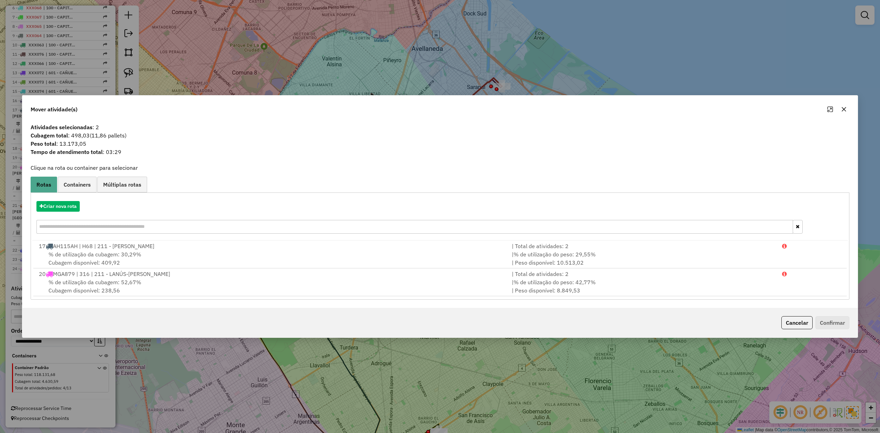
click at [843, 111] on icon "button" at bounding box center [843, 109] width 5 height 5
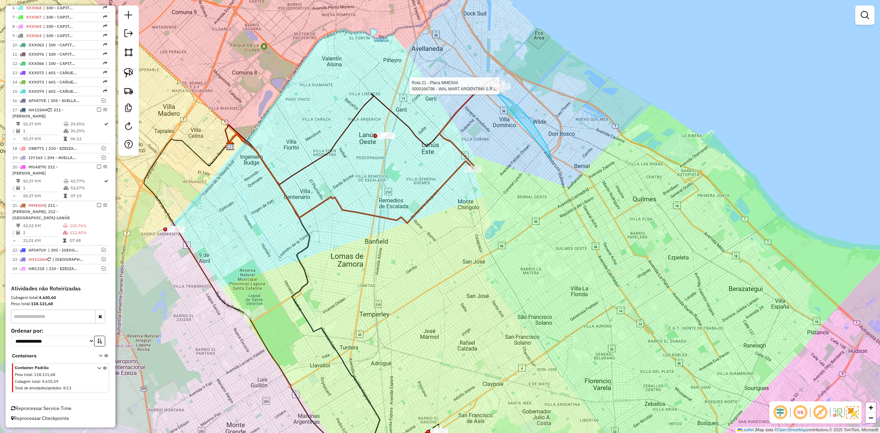
drag, startPoint x: 547, startPoint y: 145, endPoint x: 522, endPoint y: 124, distance: 32.2
drag, startPoint x: 481, startPoint y: 69, endPoint x: 550, endPoint y: 89, distance: 72.0
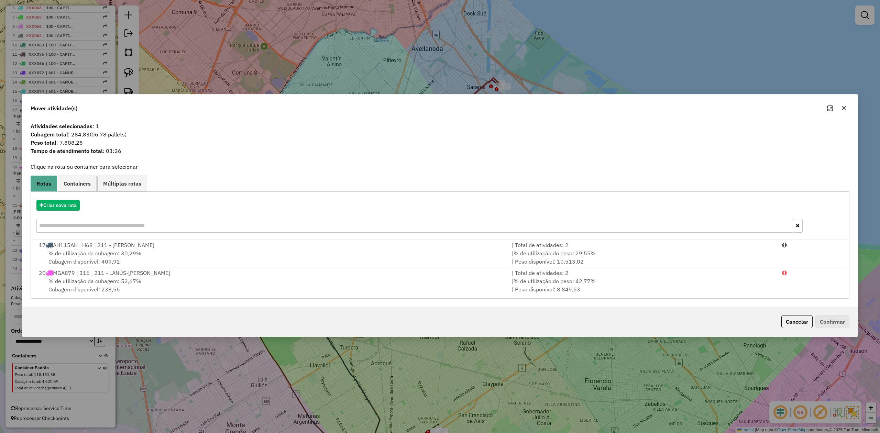
click at [845, 108] on icon "button" at bounding box center [844, 108] width 4 height 4
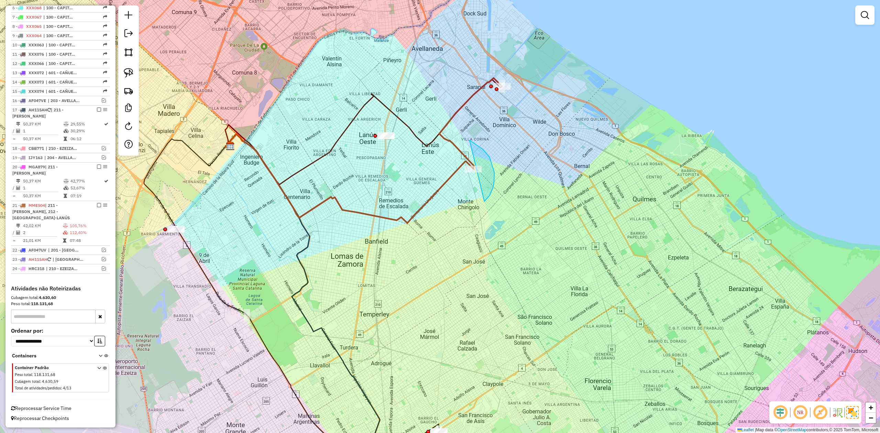
drag, startPoint x: 484, startPoint y: 201, endPoint x: 357, endPoint y: 178, distance: 129.0
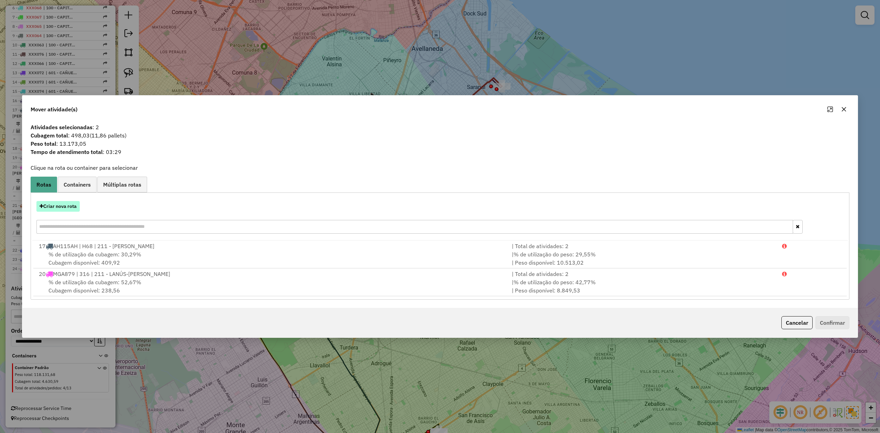
click at [70, 210] on button "Criar nova rota" at bounding box center [57, 206] width 43 height 11
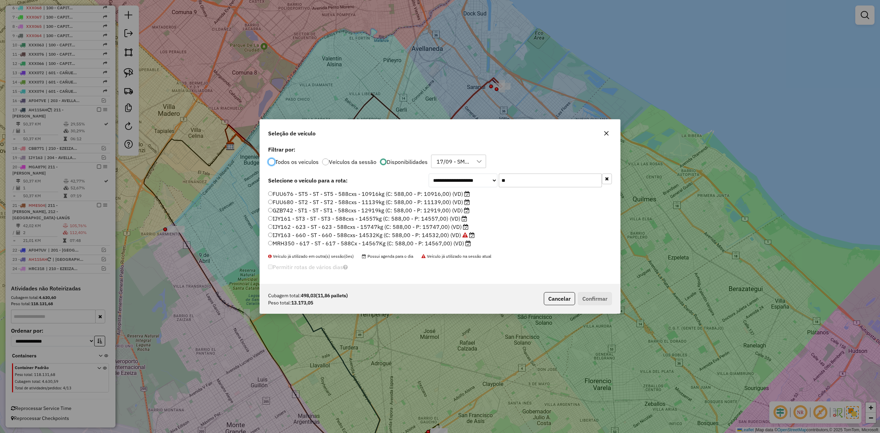
scroll to position [3, 2]
drag, startPoint x: 526, startPoint y: 178, endPoint x: 471, endPoint y: 177, distance: 54.7
click at [471, 177] on div "**********" at bounding box center [520, 181] width 183 height 14
type input "*"
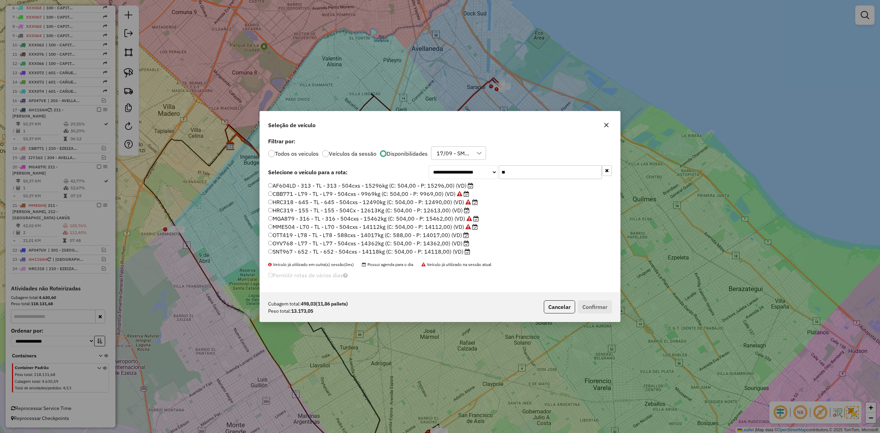
type input "**"
drag, startPoint x: 446, startPoint y: 248, endPoint x: 461, endPoint y: 256, distance: 16.9
click at [446, 248] on label "SNT967 - 652 - TL - 652 - 504cxs - 14118kg (C: 504,00 - P: 14118,00) (VD)" at bounding box center [369, 251] width 202 height 8
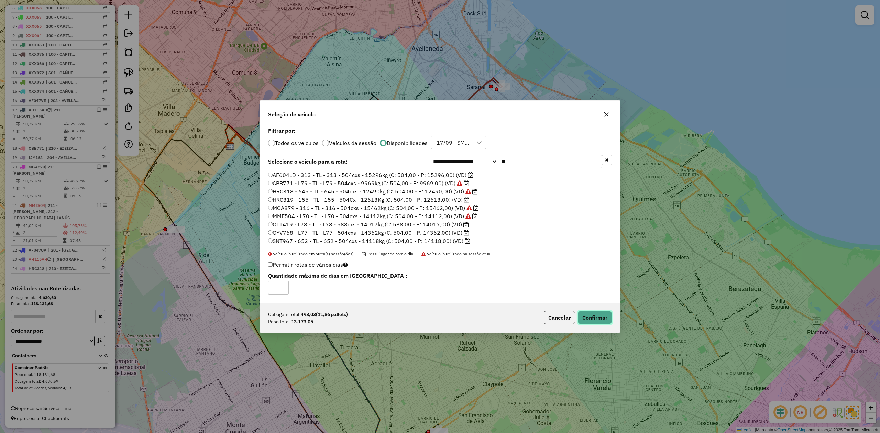
click at [593, 317] on button "Confirmar" at bounding box center [595, 317] width 34 height 13
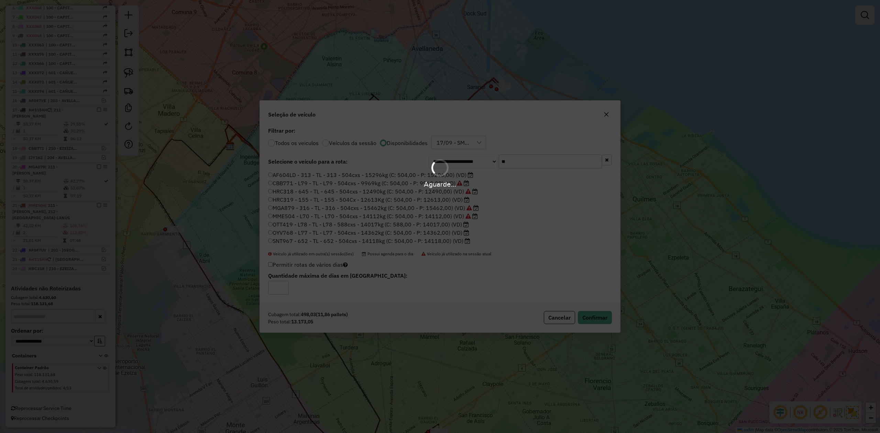
scroll to position [355, 0]
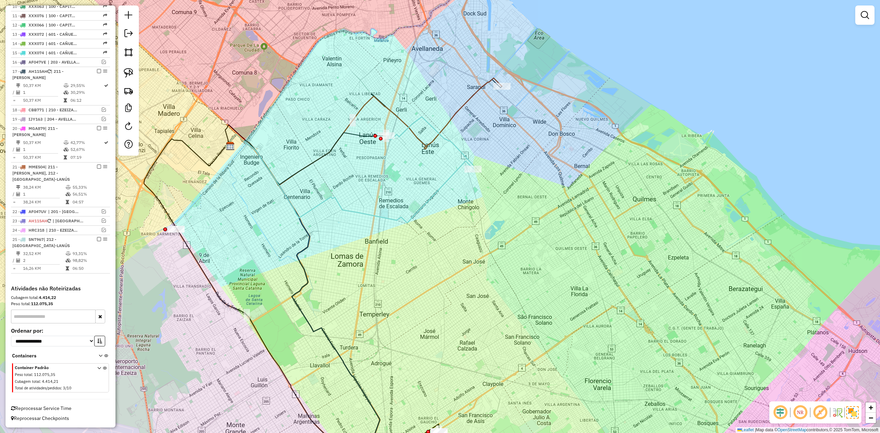
click at [462, 173] on div "Janela de atendimento Grade de atendimento Capacidade Transportadoras Veículos …" at bounding box center [440, 216] width 880 height 433
click at [457, 148] on icon at bounding box center [430, 143] width 88 height 52
select select "**********"
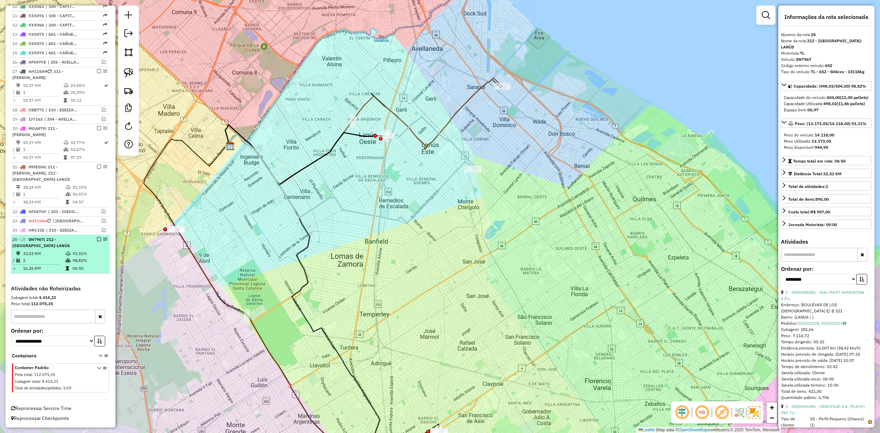
click at [98, 240] on em at bounding box center [99, 239] width 4 height 4
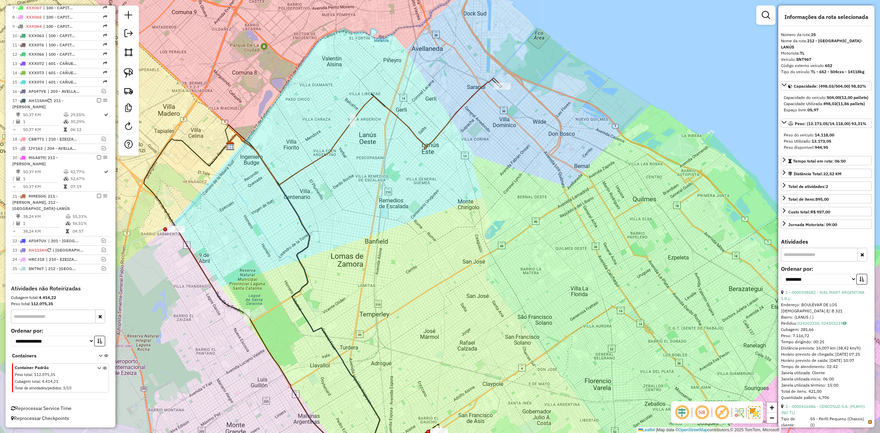
scroll to position [325, 0]
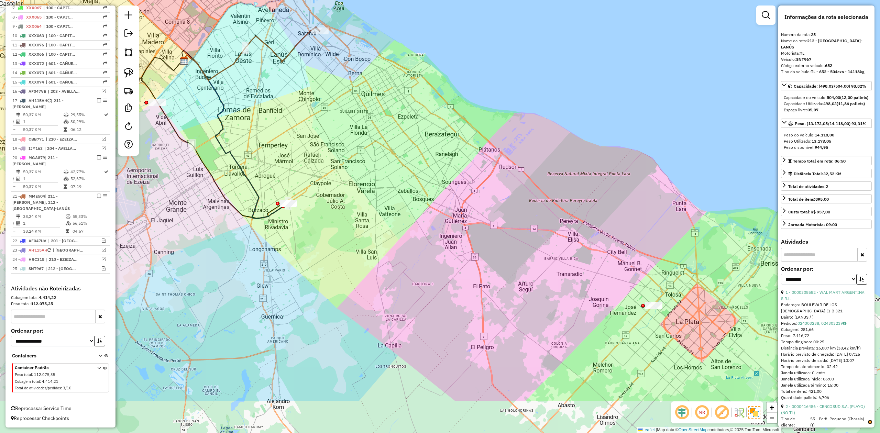
drag, startPoint x: 493, startPoint y: 224, endPoint x: 363, endPoint y: 153, distance: 148.1
click at [408, 231] on div "Janela de atendimento Grade de atendimento Capacidade Transportadoras Veículos …" at bounding box center [440, 216] width 880 height 433
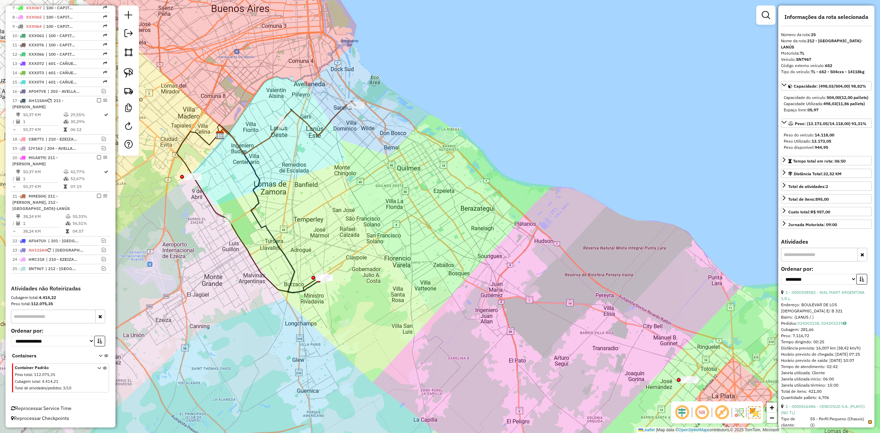
click at [337, 113] on icon at bounding box center [287, 128] width 138 height 54
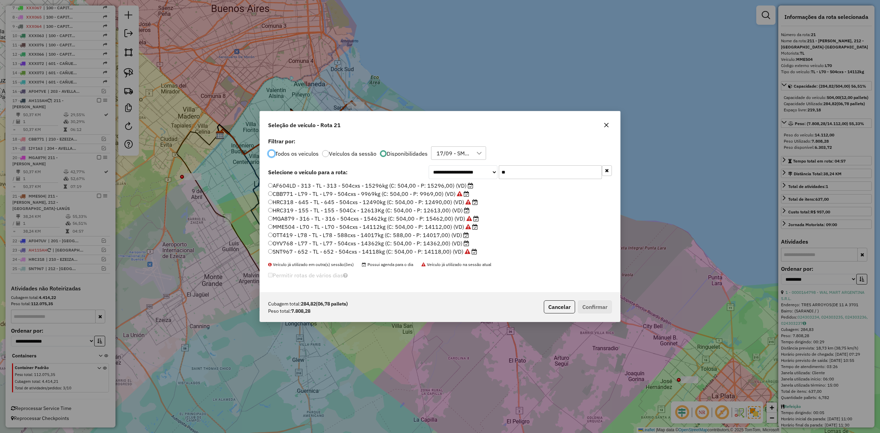
scroll to position [3, 2]
drag, startPoint x: 509, startPoint y: 173, endPoint x: 430, endPoint y: 167, distance: 79.9
click at [430, 167] on div "**********" at bounding box center [520, 172] width 183 height 14
type input "**"
click at [436, 194] on label "CBB771 - L79 - TL - L79 - 504cxs - 9969kg (C: 504,00 - P: 9969,00) (VD)" at bounding box center [368, 194] width 201 height 8
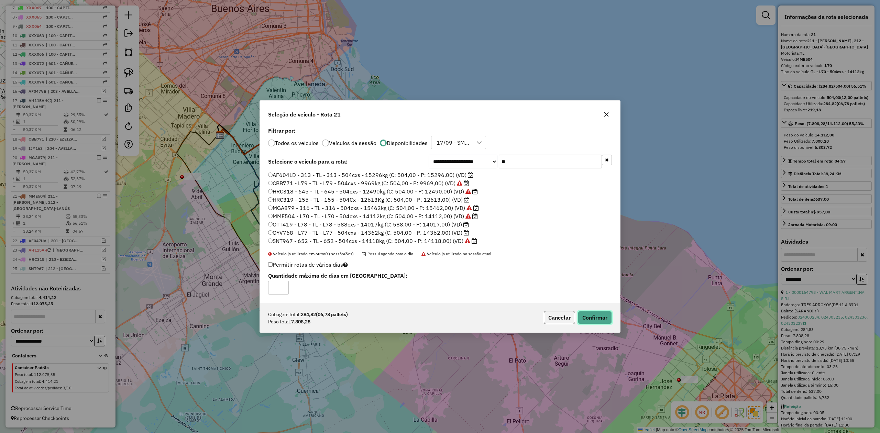
click at [606, 318] on button "Confirmar" at bounding box center [595, 317] width 34 height 13
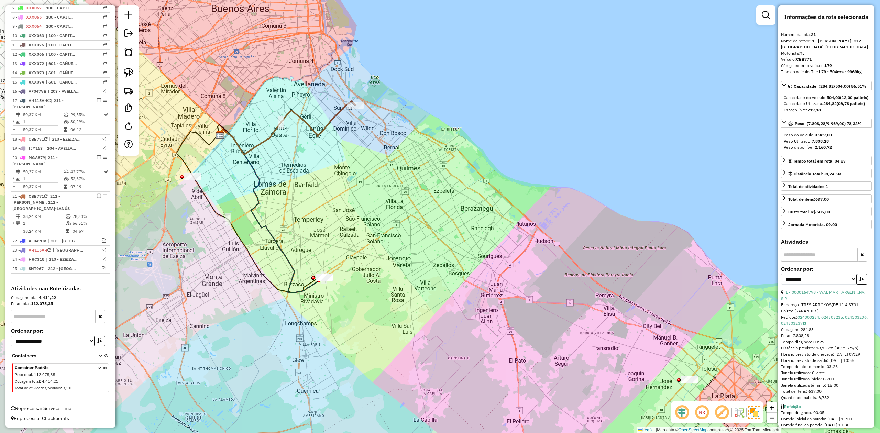
drag, startPoint x: 98, startPoint y: 195, endPoint x: 113, endPoint y: 201, distance: 16.4
click at [98, 195] on em at bounding box center [99, 196] width 4 height 4
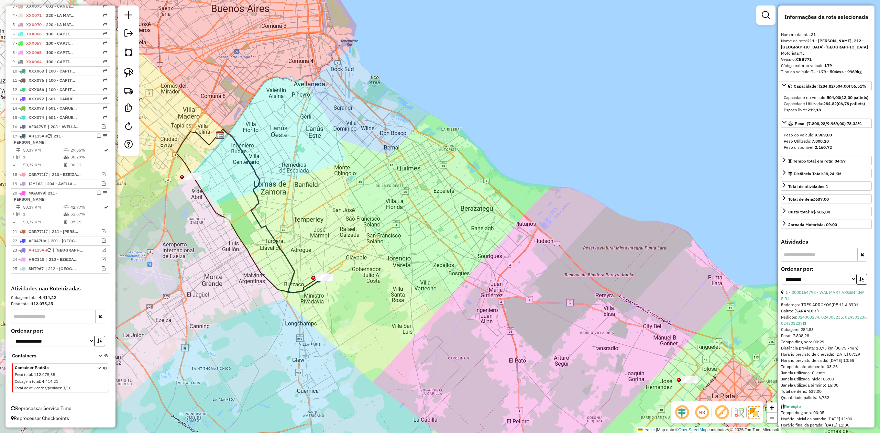
scroll to position [290, 0]
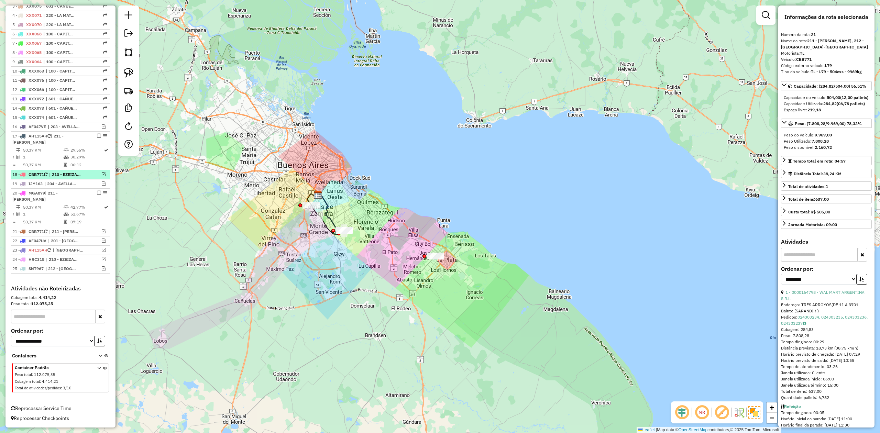
click at [103, 173] on em at bounding box center [104, 174] width 4 height 4
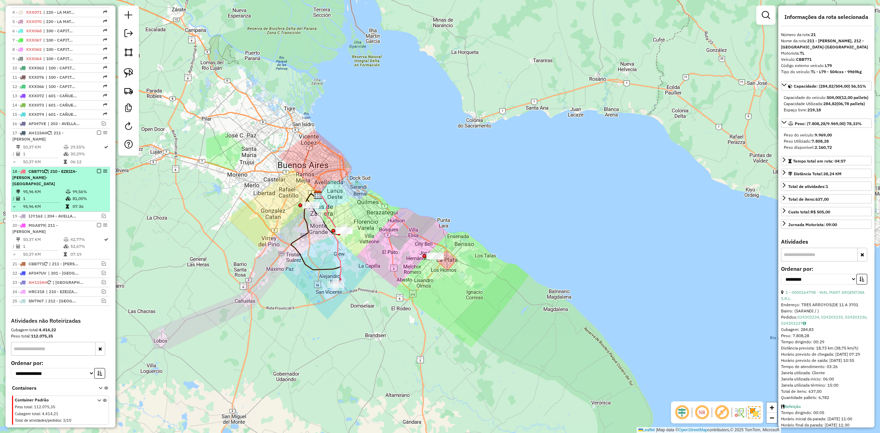
scroll to position [325, 0]
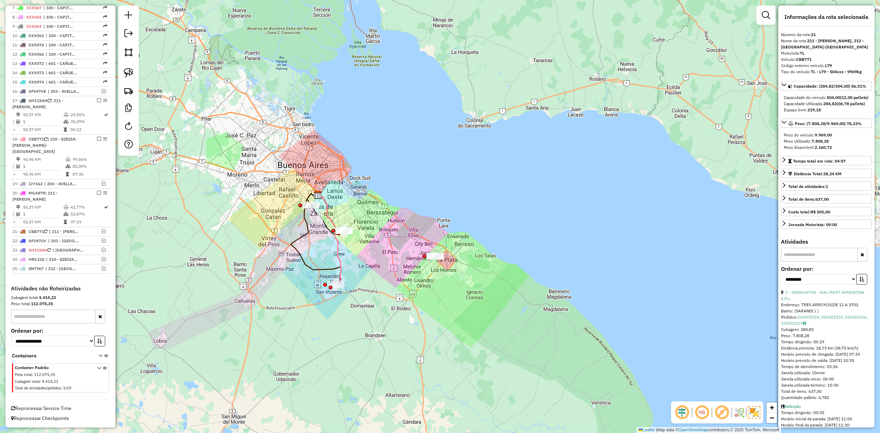
click at [339, 263] on icon at bounding box center [330, 239] width 24 height 91
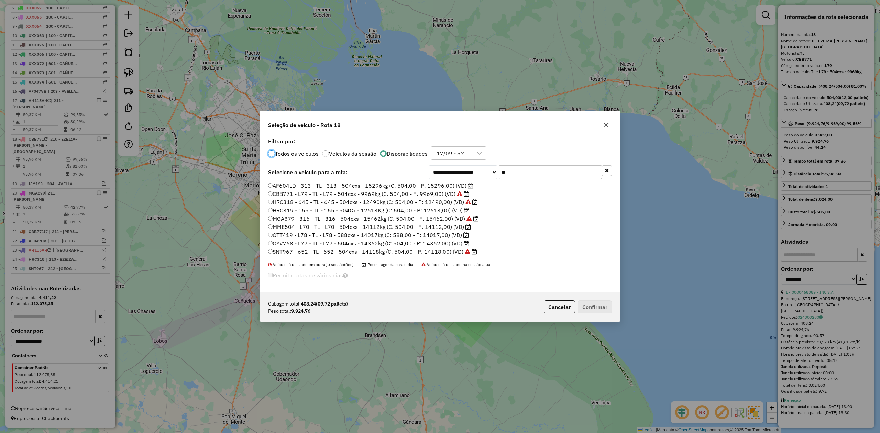
scroll to position [3, 2]
drag, startPoint x: 503, startPoint y: 172, endPoint x: 465, endPoint y: 170, distance: 38.2
click at [466, 170] on div "**********" at bounding box center [520, 172] width 183 height 14
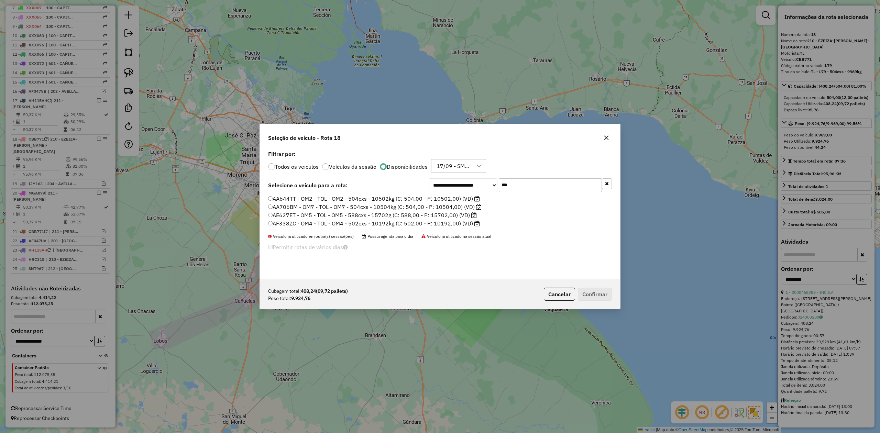
type input "***"
click at [456, 224] on label "AF338ZC - OM4 - TOL - OM4 - 502cxs - 10192kg (C: 502,00 - P: 10192,00) (VD)" at bounding box center [374, 223] width 212 height 8
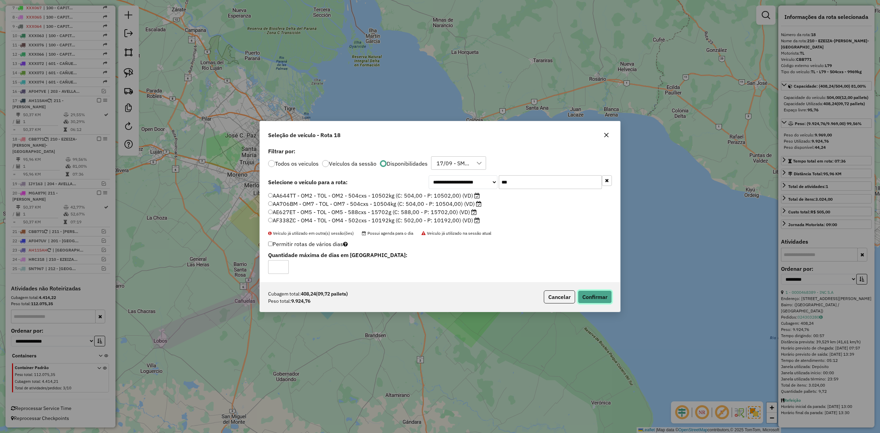
click at [607, 300] on button "Confirmar" at bounding box center [595, 296] width 34 height 13
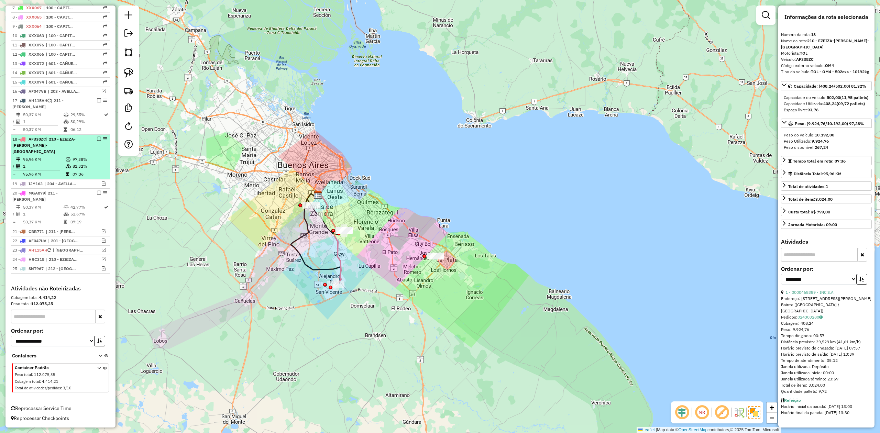
click at [97, 137] on em at bounding box center [99, 139] width 4 height 4
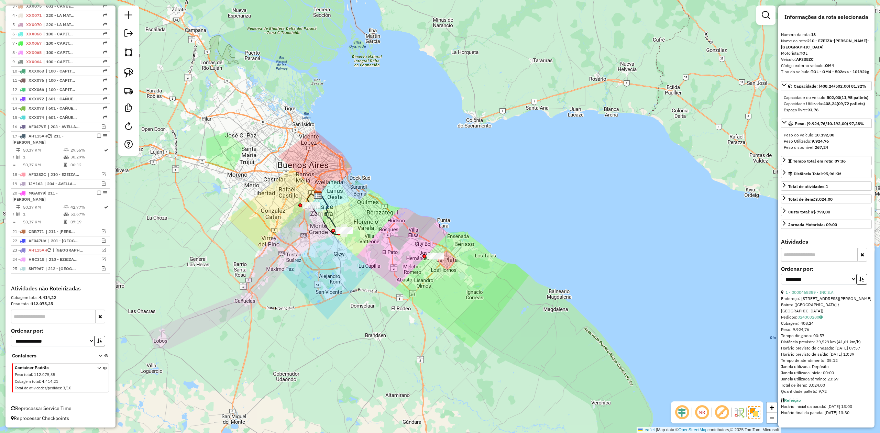
scroll to position [290, 0]
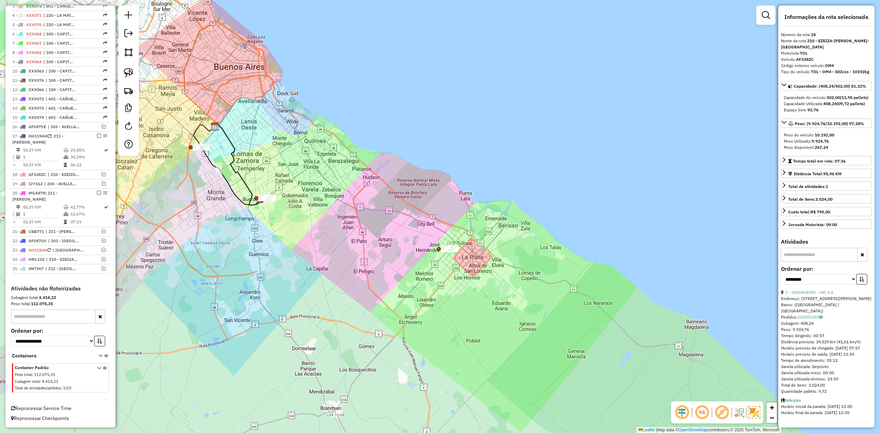
click at [380, 265] on div "Janela de atendimento Grade de atendimento Capacidade Transportadoras Veículos …" at bounding box center [440, 216] width 880 height 433
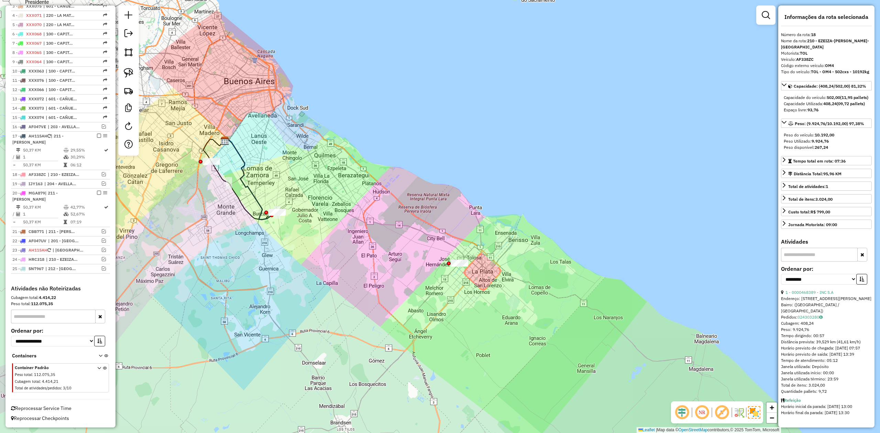
drag, startPoint x: 428, startPoint y: 289, endPoint x: 441, endPoint y: 289, distance: 13.1
click at [445, 295] on div "Janela de atendimento Grade de atendimento Capacidade Transportadoras Veículos …" at bounding box center [440, 216] width 880 height 433
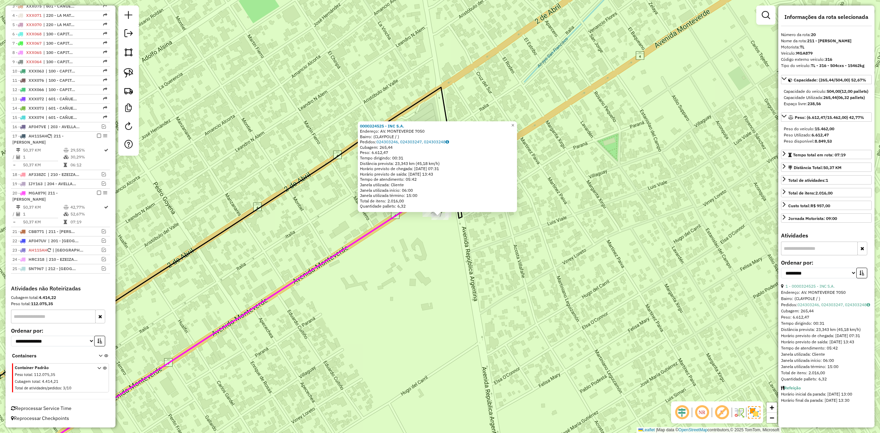
drag, startPoint x: 472, startPoint y: 275, endPoint x: 334, endPoint y: 243, distance: 141.2
click at [373, 252] on div "0000324525 - INC S.A. Endereço: AV. MONTEVERDE 7050 Bairro: (CLAYPOLE / ) Pedid…" at bounding box center [440, 216] width 880 height 433
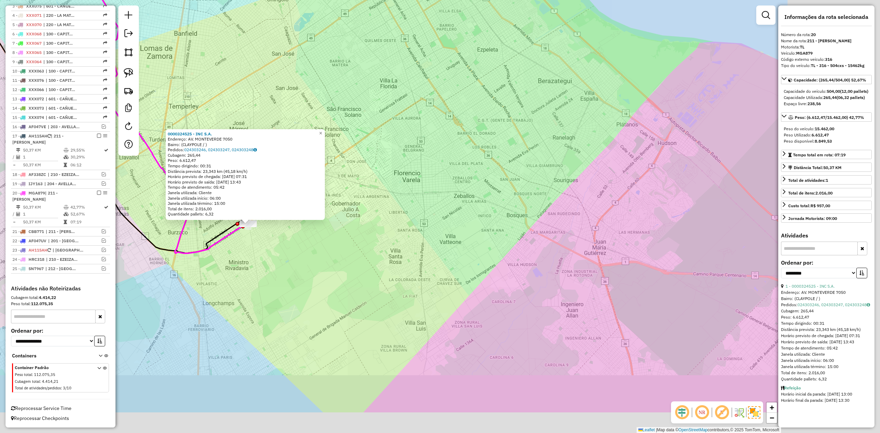
drag, startPoint x: 467, startPoint y: 305, endPoint x: 253, endPoint y: 223, distance: 228.9
click at [271, 229] on div "0000324525 - INC S.A. Endereço: AV. MONTEVERDE 7050 Bairro: (CLAYPOLE / ) Pedid…" at bounding box center [440, 216] width 880 height 433
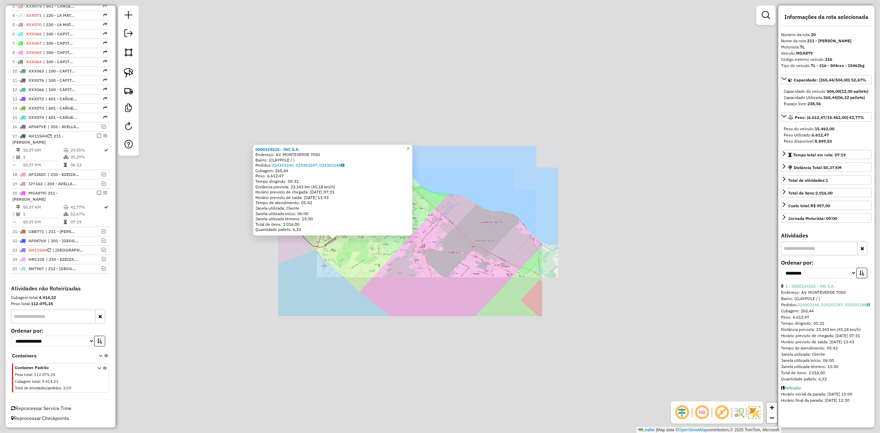
drag, startPoint x: 367, startPoint y: 275, endPoint x: 371, endPoint y: 275, distance: 3.5
click at [366, 275] on div "0000324525 - INC S.A. Endereço: AV. MONTEVERDE 7050 Bairro: (CLAYPOLE / ) Pedid…" at bounding box center [440, 216] width 880 height 433
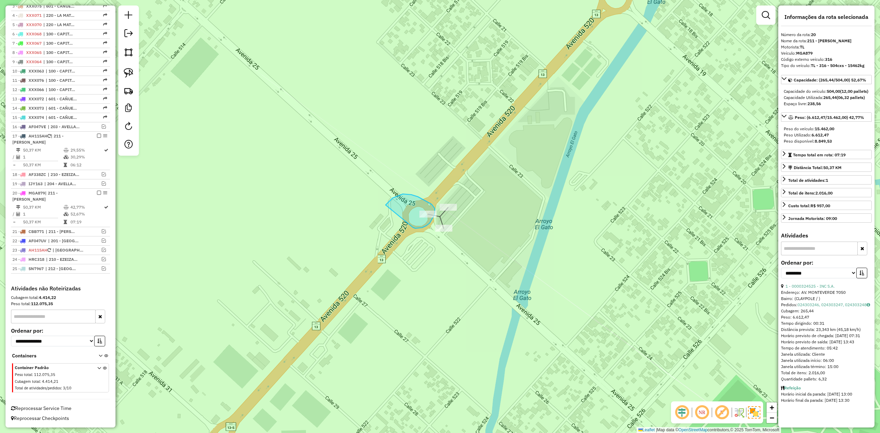
drag, startPoint x: 413, startPoint y: 227, endPoint x: 376, endPoint y: 223, distance: 37.0
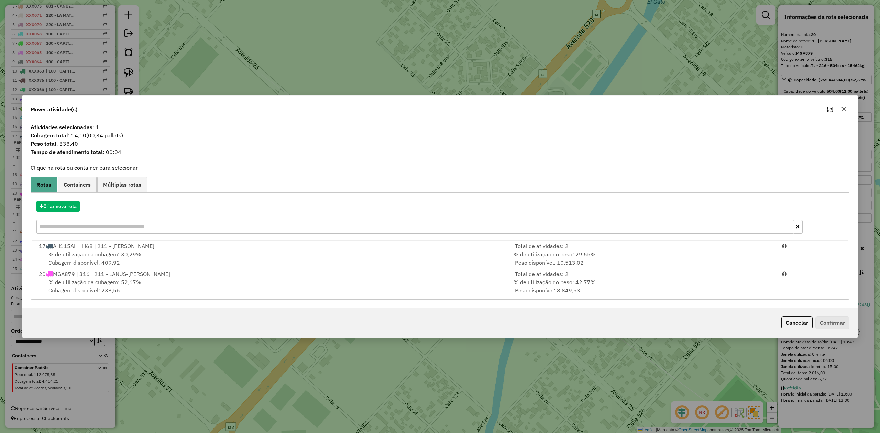
click at [844, 107] on icon "button" at bounding box center [843, 109] width 5 height 5
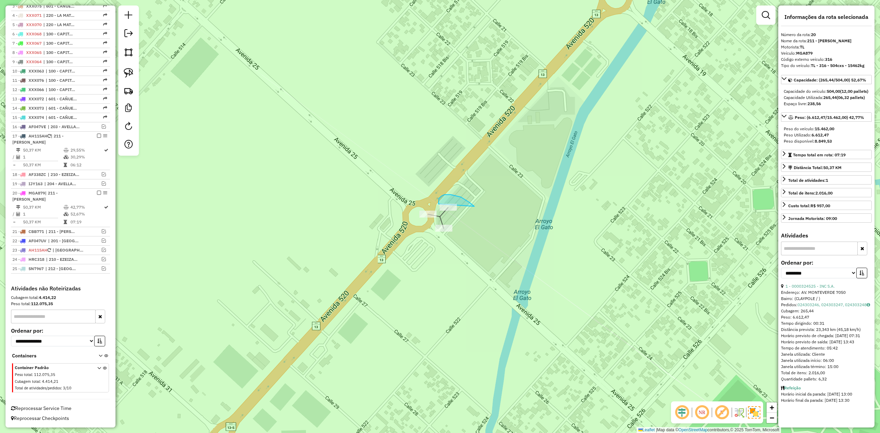
drag, startPoint x: 469, startPoint y: 202, endPoint x: 493, endPoint y: 203, distance: 23.4
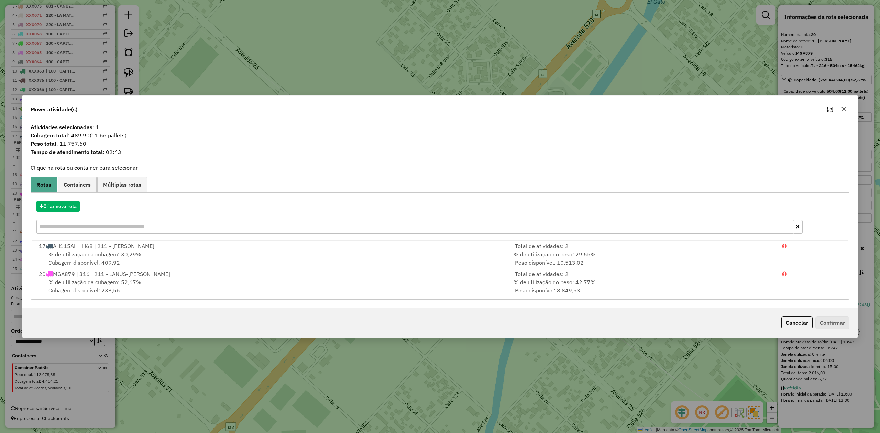
click at [846, 107] on icon "button" at bounding box center [843, 109] width 5 height 5
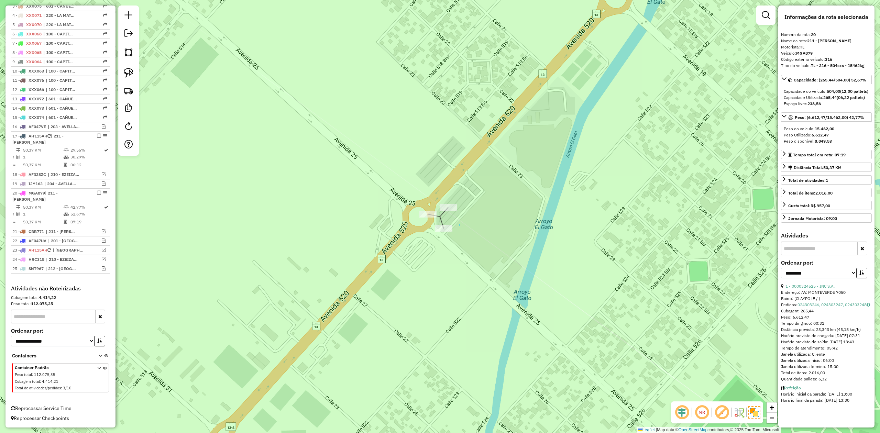
drag, startPoint x: 460, startPoint y: 224, endPoint x: 449, endPoint y: 220, distance: 11.7
drag, startPoint x: 469, startPoint y: 254, endPoint x: 483, endPoint y: 247, distance: 15.7
click at [482, 248] on div "Janela de atendimento Grade de atendimento Capacidade Transportadoras Veículos …" at bounding box center [440, 216] width 880 height 433
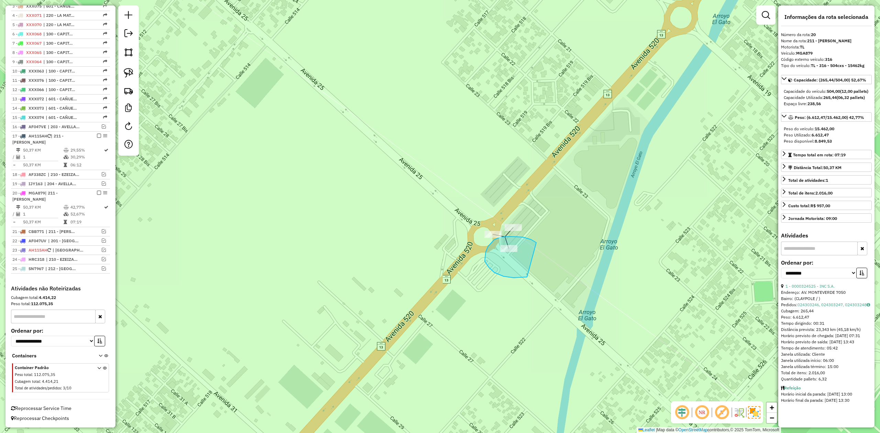
drag, startPoint x: 531, startPoint y: 240, endPoint x: 535, endPoint y: 271, distance: 31.5
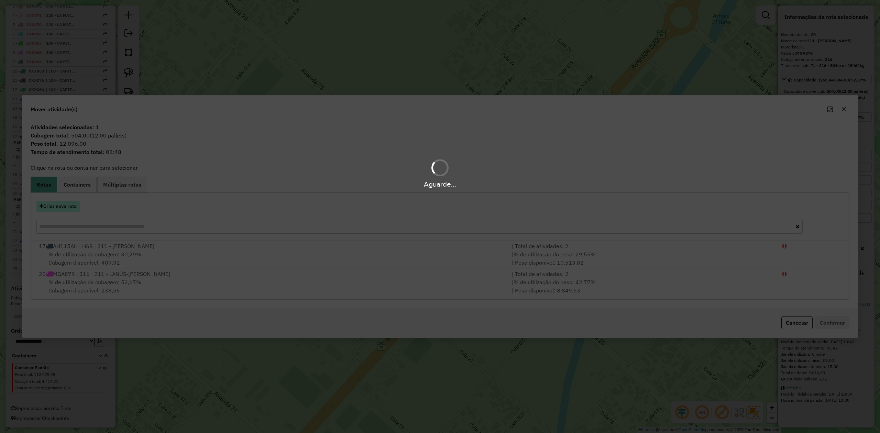
click at [70, 206] on button "Criar nova rota" at bounding box center [57, 206] width 43 height 11
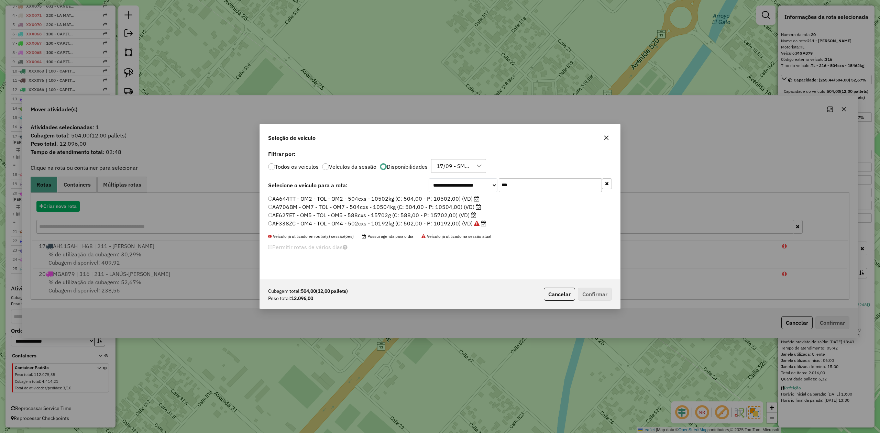
scroll to position [3, 2]
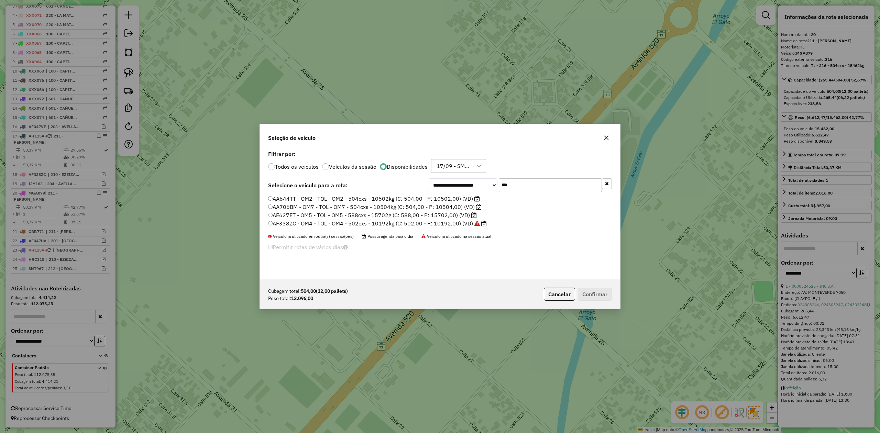
drag, startPoint x: 530, startPoint y: 185, endPoint x: 462, endPoint y: 179, distance: 67.9
click at [462, 179] on div "**********" at bounding box center [520, 185] width 183 height 14
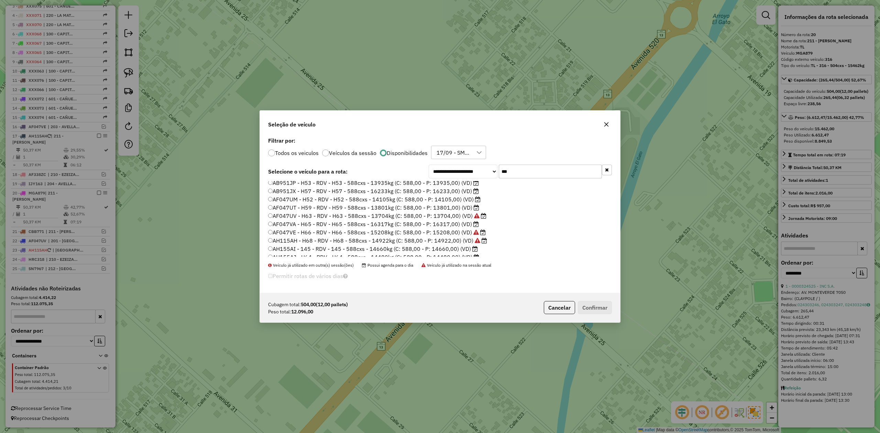
scroll to position [15, 0]
type input "***"
drag, startPoint x: 456, startPoint y: 202, endPoint x: 528, endPoint y: 261, distance: 92.6
click at [456, 202] on label "AF047UT - H59 - RDV - H59 - 588cxs - 13801kg (C: 588,00 - P: 13801,00) (VD)" at bounding box center [373, 203] width 211 height 8
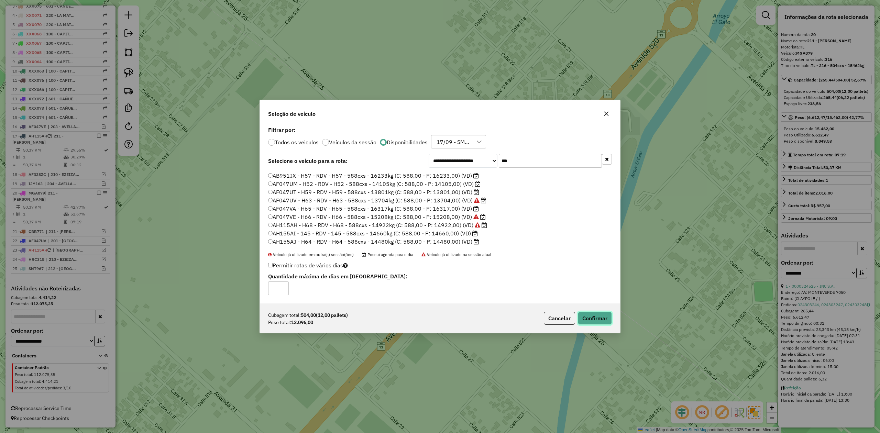
click at [605, 321] on button "Confirmar" at bounding box center [595, 318] width 34 height 13
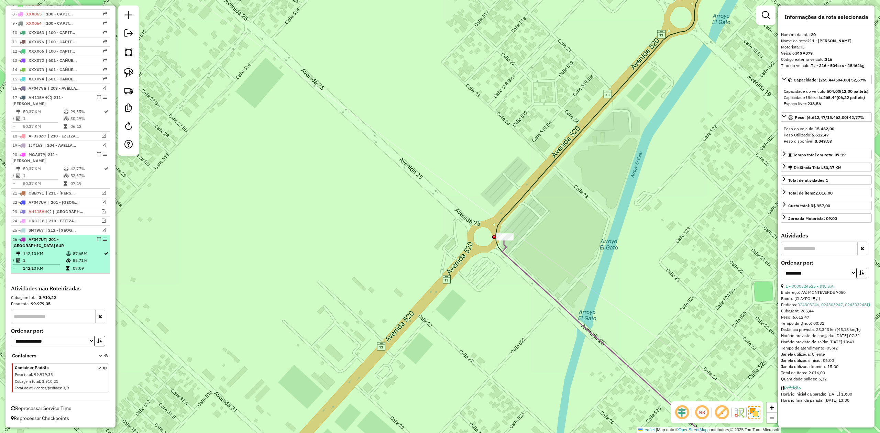
click at [98, 237] on em at bounding box center [99, 239] width 4 height 4
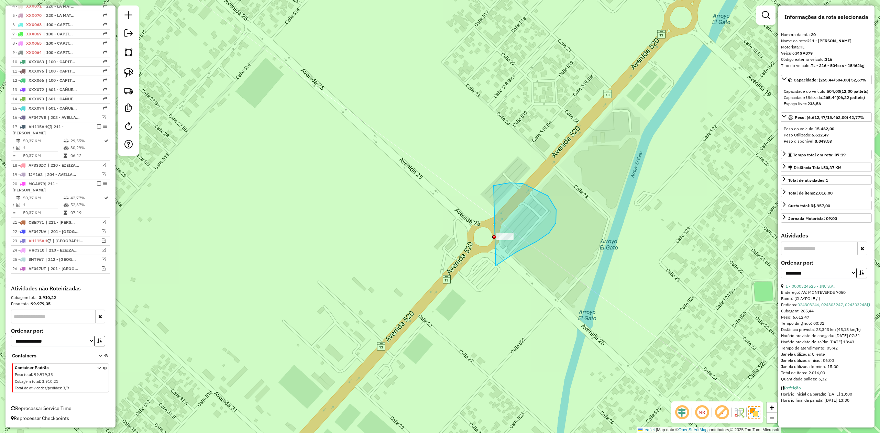
drag, startPoint x: 549, startPoint y: 233, endPoint x: 603, endPoint y: 286, distance: 75.4
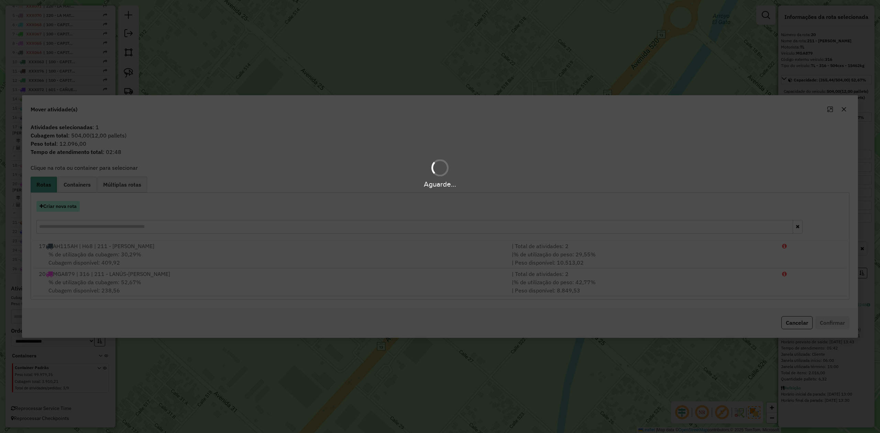
click at [65, 206] on button "Criar nova rota" at bounding box center [57, 206] width 43 height 11
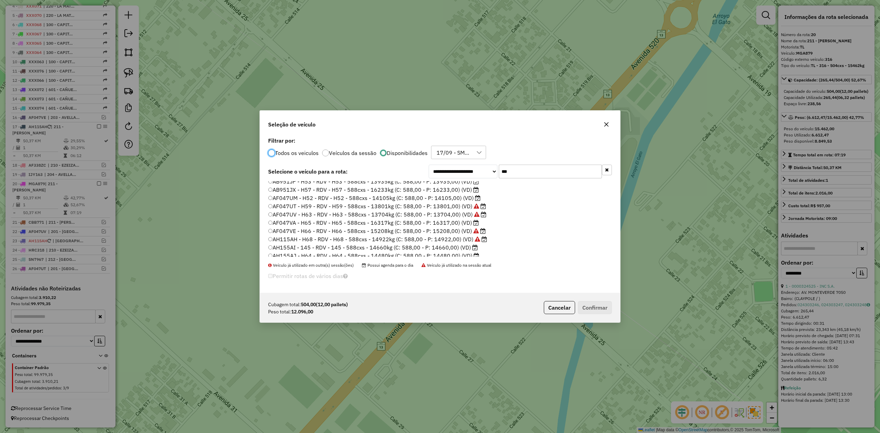
scroll to position [15, 0]
click at [456, 197] on label "AF047UM - H52 - RDV - H52 - 588cxs - 14105kg (C: 588,00 - P: 14105,00) (VD)" at bounding box center [374, 194] width 212 height 8
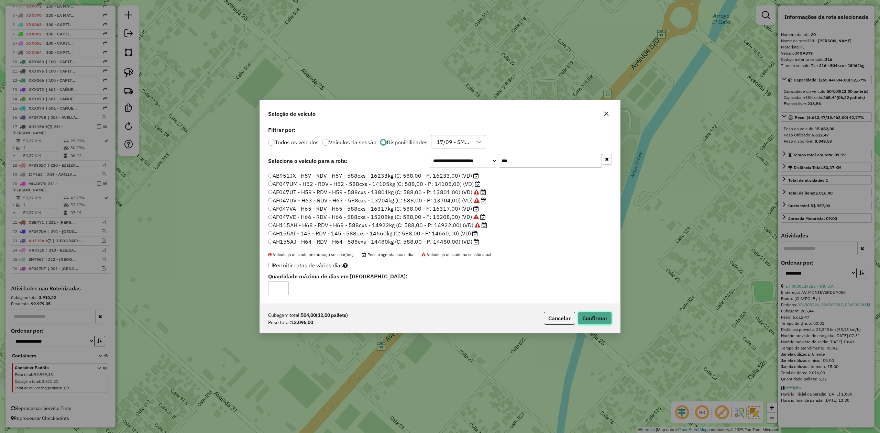
click at [594, 319] on button "Confirmar" at bounding box center [595, 318] width 34 height 13
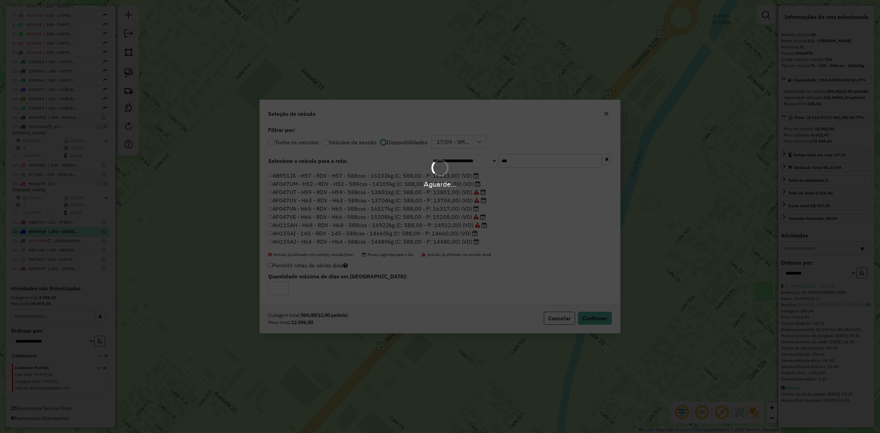
scroll to position [338, 0]
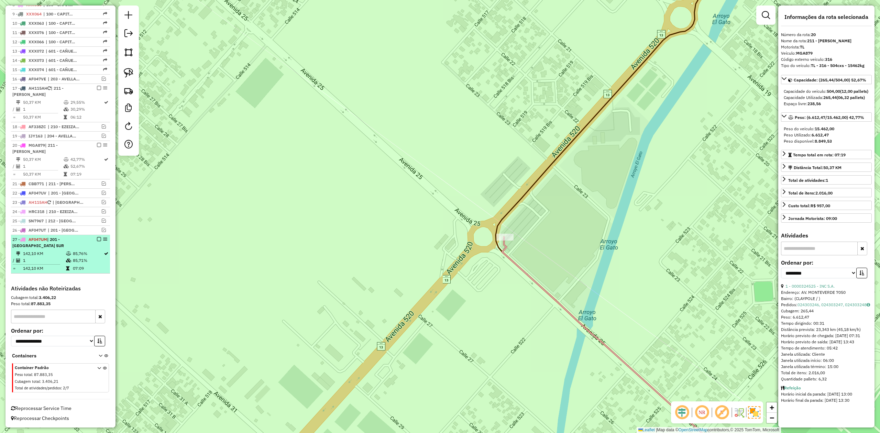
click at [98, 238] on em at bounding box center [99, 239] width 4 height 4
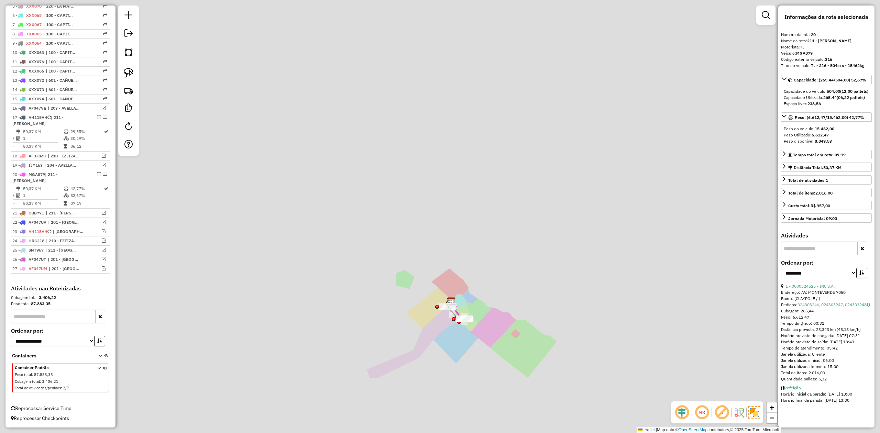
click at [455, 321] on div at bounding box center [454, 319] width 4 height 4
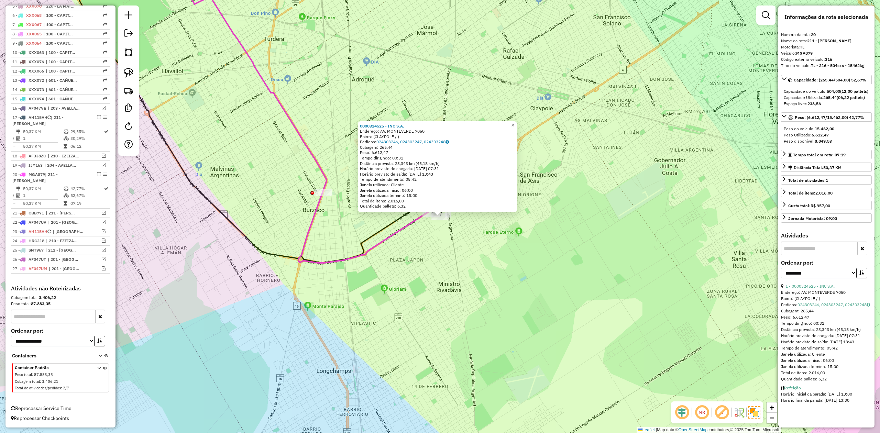
click at [440, 249] on div "0000324525 - INC S.A. Endereço: AV. MONTEVERDE 7050 Bairro: (CLAYPOLE / ) Pedid…" at bounding box center [440, 216] width 880 height 433
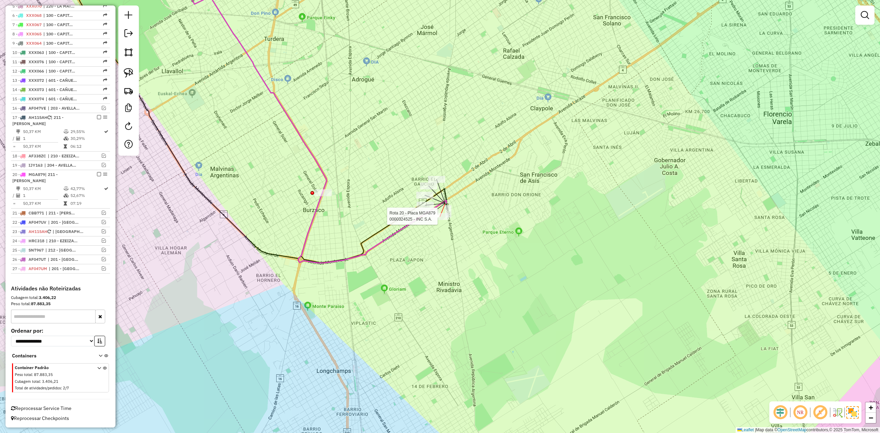
select select "**********"
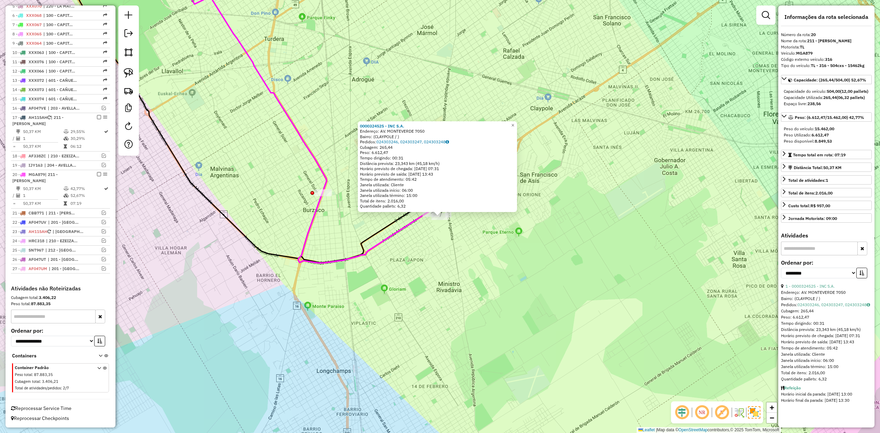
drag, startPoint x: 430, startPoint y: 255, endPoint x: 447, endPoint y: 305, distance: 53.4
click at [447, 305] on div "0000324525 - INC S.A. Endereço: AV. MONTEVERDE 7050 Bairro: (CLAYPOLE / ) Pedid…" at bounding box center [440, 216] width 880 height 433
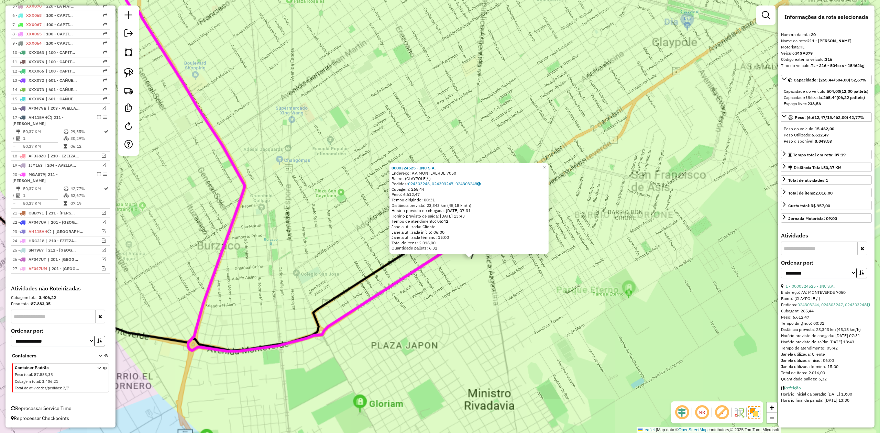
click at [447, 278] on div "0000324525 - INC S.A. Endereço: AV. MONTEVERDE 7050 Bairro: (CLAYPOLE / ) Pedid…" at bounding box center [440, 216] width 880 height 433
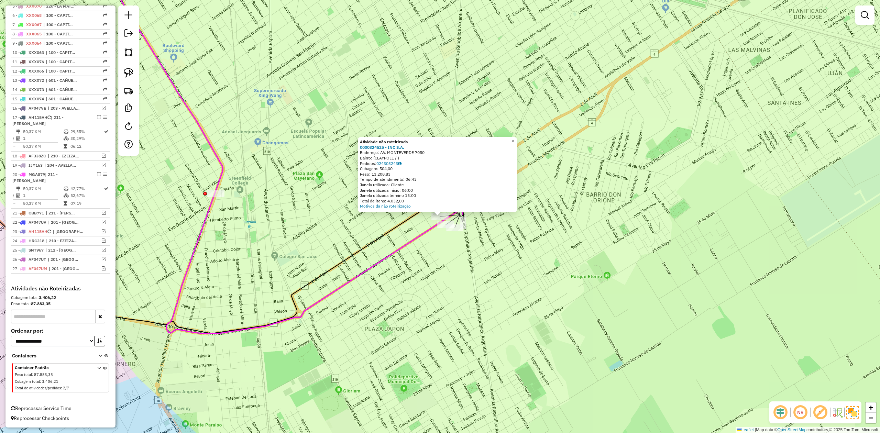
click at [444, 282] on div "Rota 20 - Placa MGA879 0000324525 - INC S.A. Atividade não roteirizada 00003245…" at bounding box center [440, 216] width 880 height 433
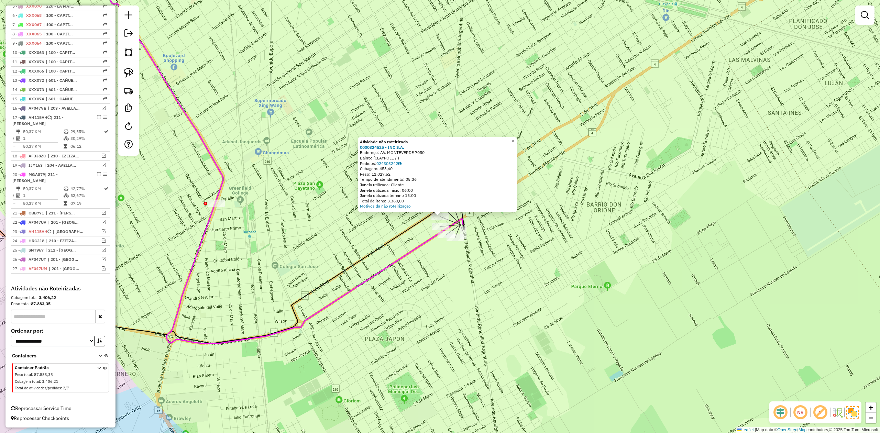
click at [446, 282] on div "Rota 17 - Placa AH115AH 0000324525 - INC S.A. Atividade não roteirizada 0000324…" at bounding box center [440, 216] width 880 height 433
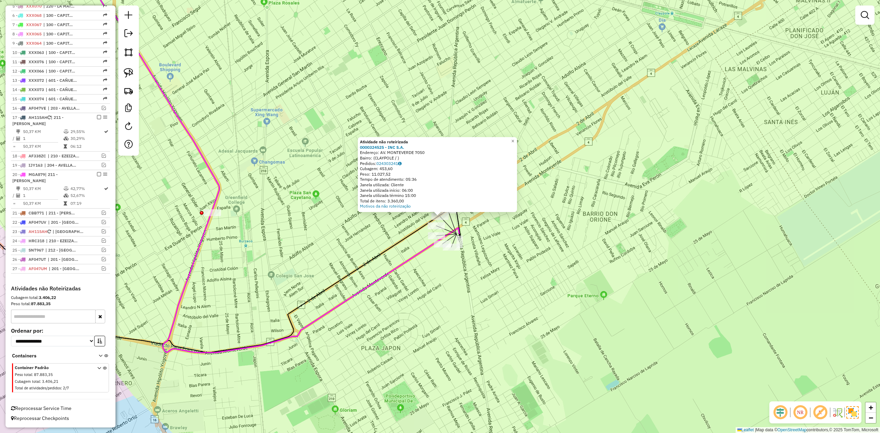
click at [473, 230] on div "Atividade não roteirizada 0000324525 - INC S.A. Endereço: AV. MONTEVERDE 7050 B…" at bounding box center [440, 216] width 880 height 433
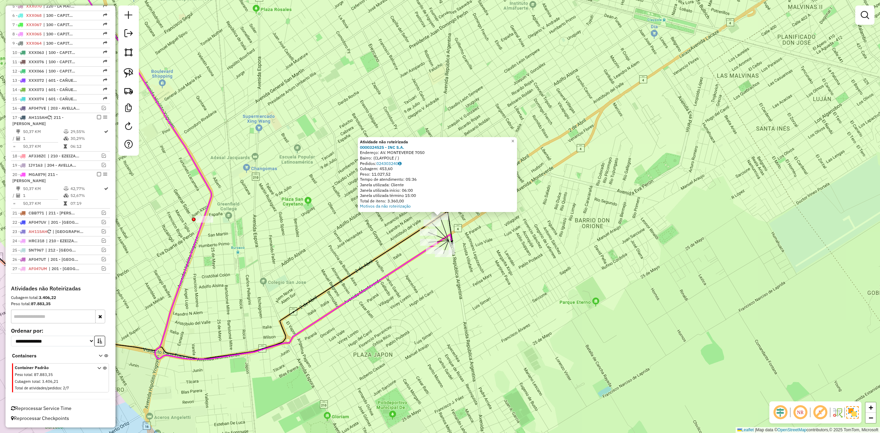
click at [457, 249] on div "Atividade não roteirizada 0000324525 - INC S.A. Endereço: AV. MONTEVERDE 7050 B…" at bounding box center [440, 216] width 880 height 433
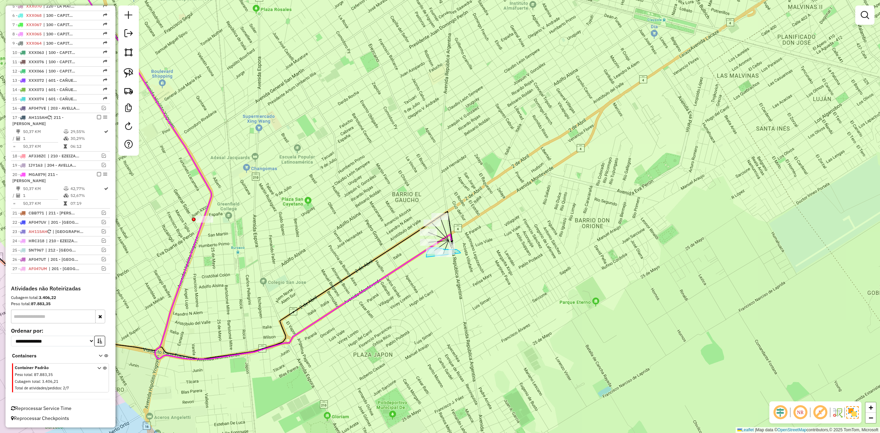
drag, startPoint x: 461, startPoint y: 253, endPoint x: 466, endPoint y: 268, distance: 16.4
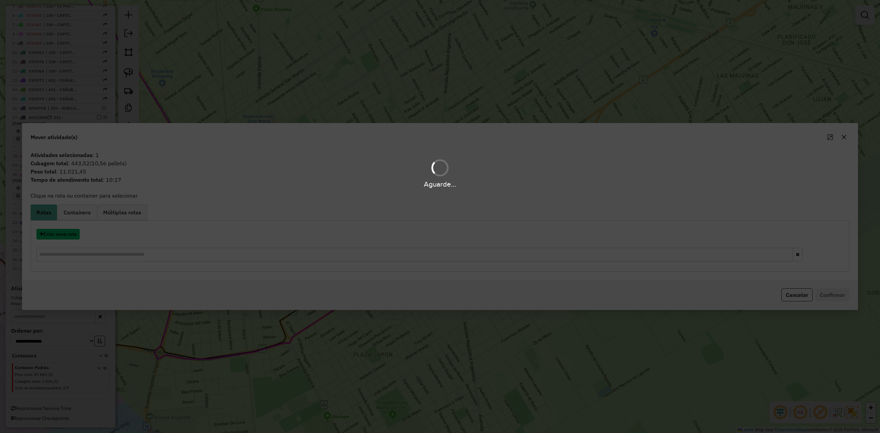
click at [66, 235] on button "Criar nova rota" at bounding box center [57, 234] width 43 height 11
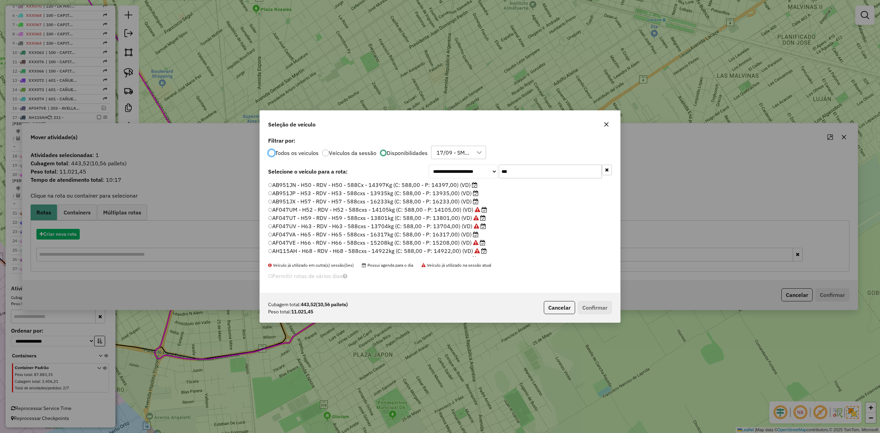
scroll to position [3, 2]
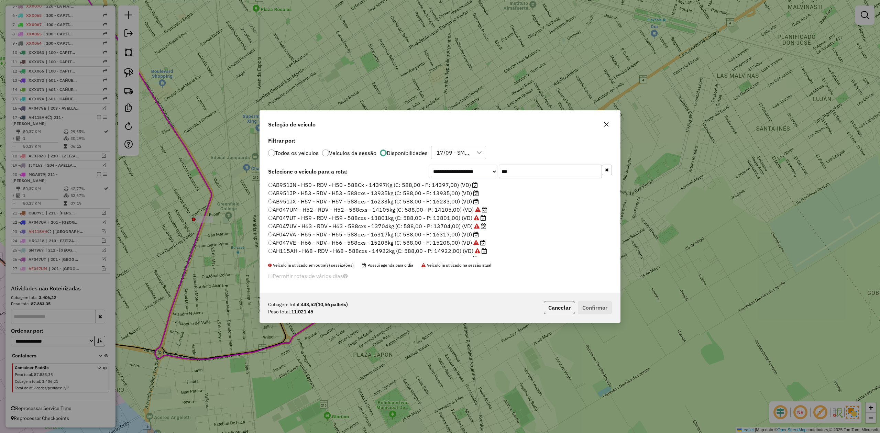
drag, startPoint x: 485, startPoint y: 165, endPoint x: 475, endPoint y: 164, distance: 9.7
click at [476, 165] on div "**********" at bounding box center [520, 172] width 183 height 14
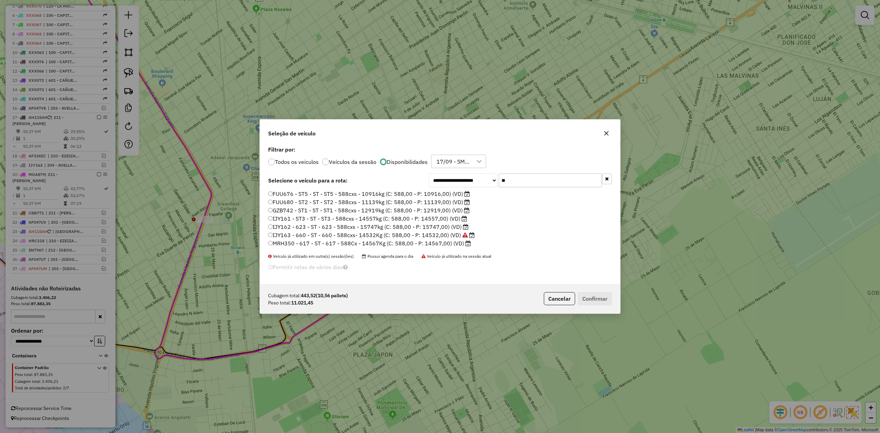
type input "**"
click at [449, 204] on label "FUU680 - ST2 - ST - ST2 - 588cxs - 11139kg (C: 588,00 - P: 11139,00) (VD)" at bounding box center [369, 202] width 202 height 8
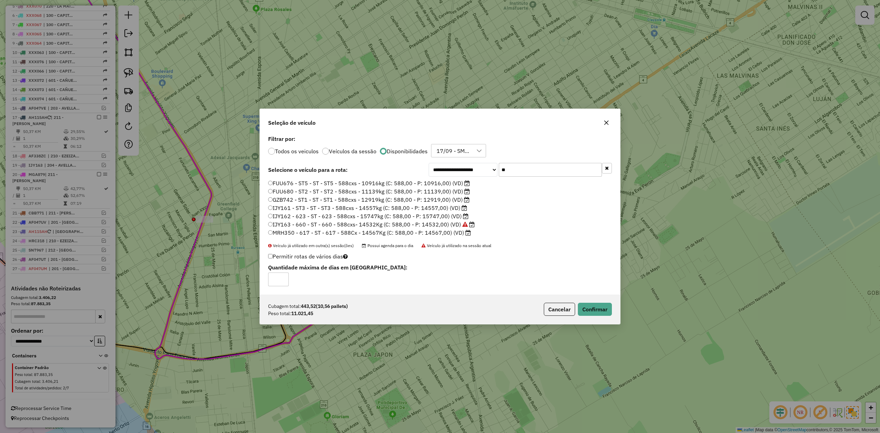
click at [445, 187] on label "FUU680 - ST2 - ST - ST2 - 588cxs - 11139kg (C: 588,00 - P: 11139,00) (VD)" at bounding box center [369, 191] width 202 height 8
click at [593, 311] on button "Confirmar" at bounding box center [595, 309] width 34 height 13
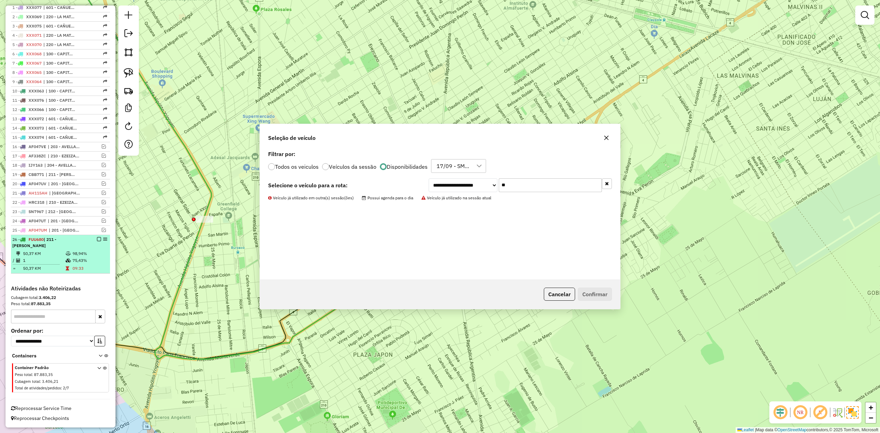
scroll to position [270, 0]
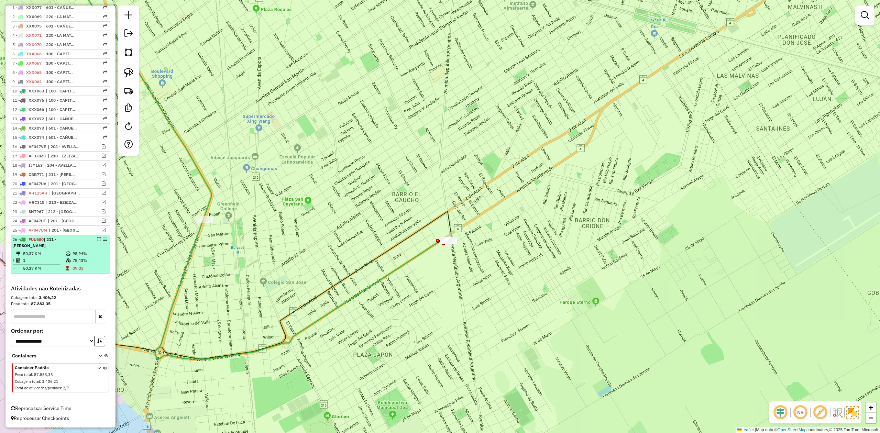
click at [97, 238] on em at bounding box center [99, 239] width 4 height 4
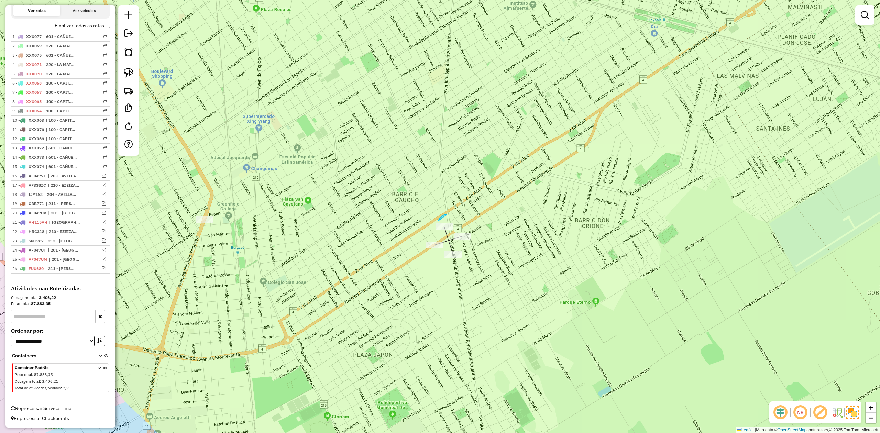
drag, startPoint x: 439, startPoint y: 221, endPoint x: 455, endPoint y: 224, distance: 16.9
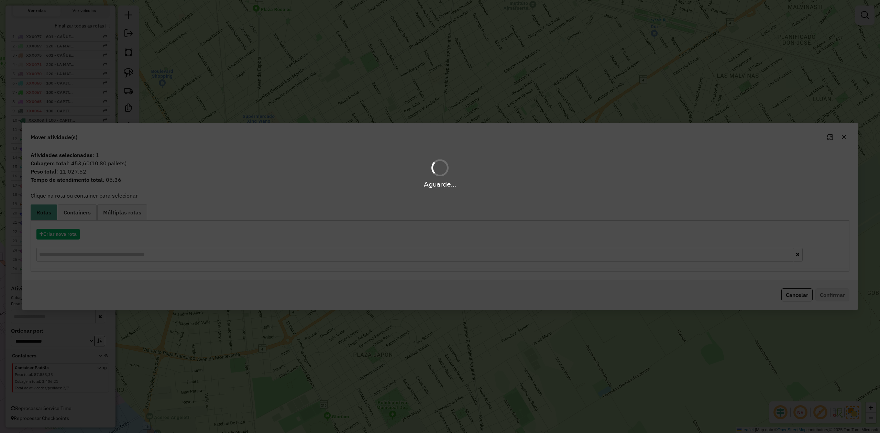
click at [66, 234] on div "Aguarde..." at bounding box center [440, 216] width 880 height 433
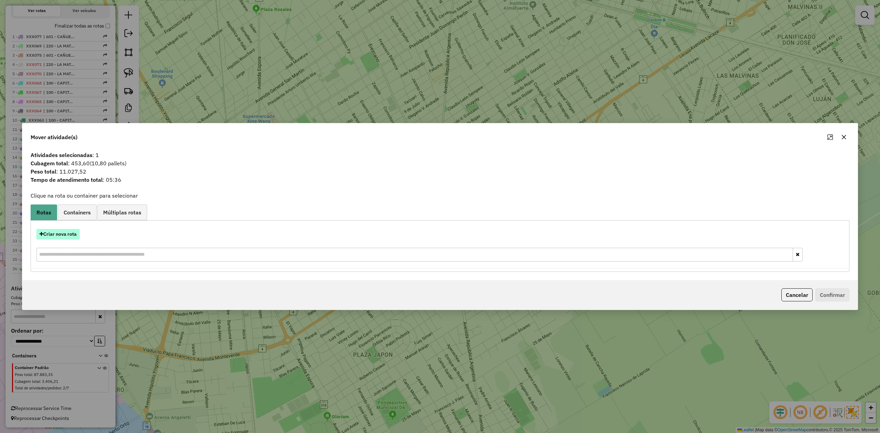
click at [65, 234] on button "Criar nova rota" at bounding box center [57, 234] width 43 height 11
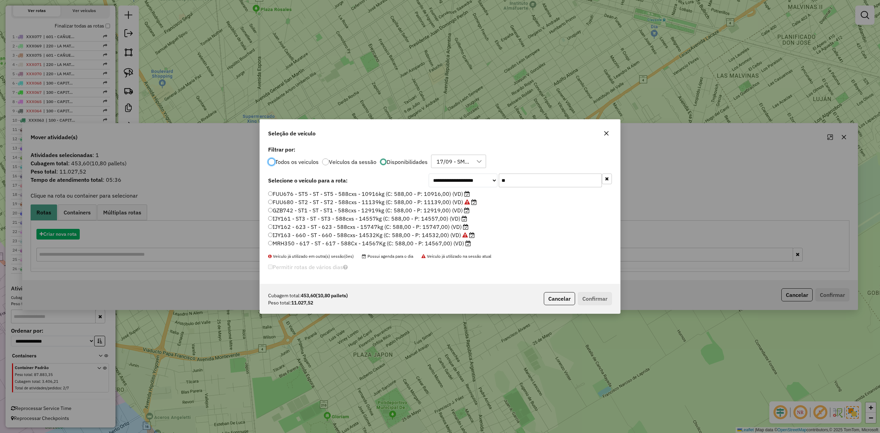
scroll to position [3, 2]
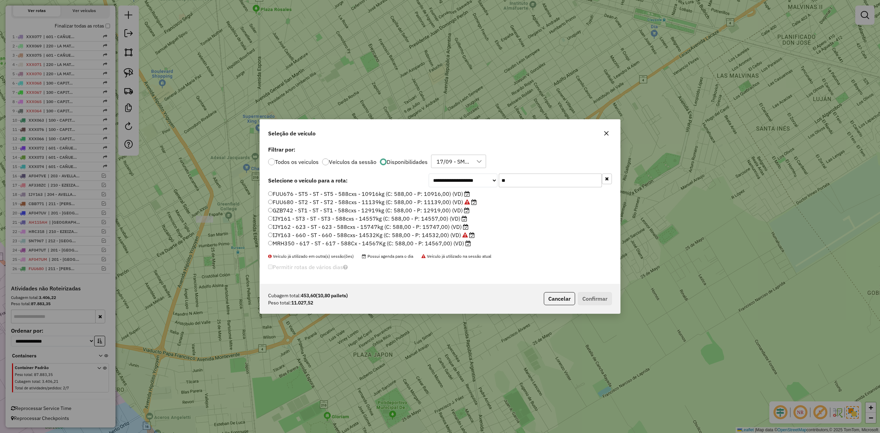
drag, startPoint x: 514, startPoint y: 178, endPoint x: 473, endPoint y: 175, distance: 40.3
click at [474, 175] on div "**********" at bounding box center [520, 181] width 183 height 14
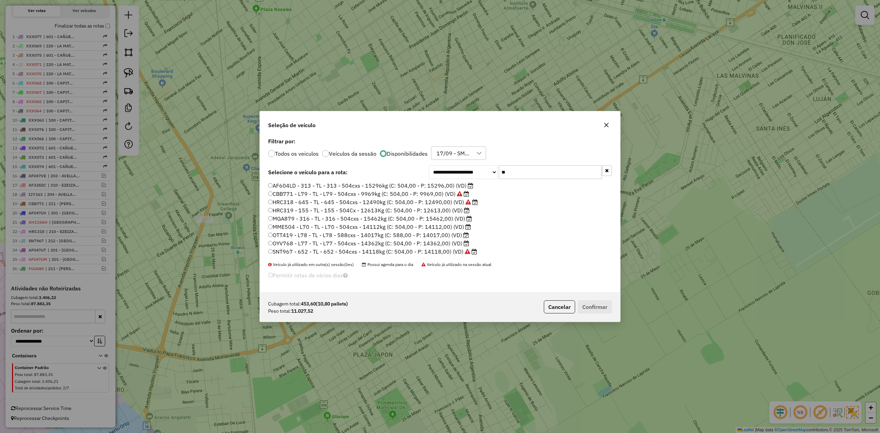
type input "**"
click at [452, 211] on label "HRC319 - 155 - TL - 155 - 504Cx - 12613Kg (C: 504,00 - P: 12613,00) (VD)" at bounding box center [368, 210] width 201 height 8
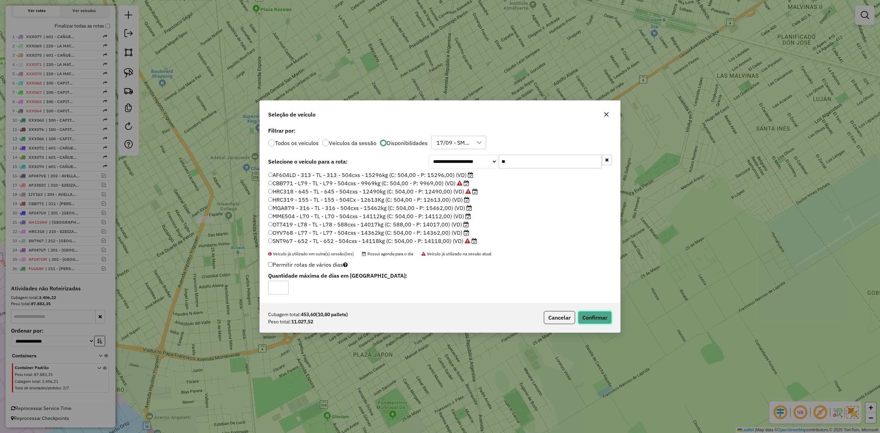
click at [598, 318] on button "Confirmar" at bounding box center [595, 317] width 34 height 13
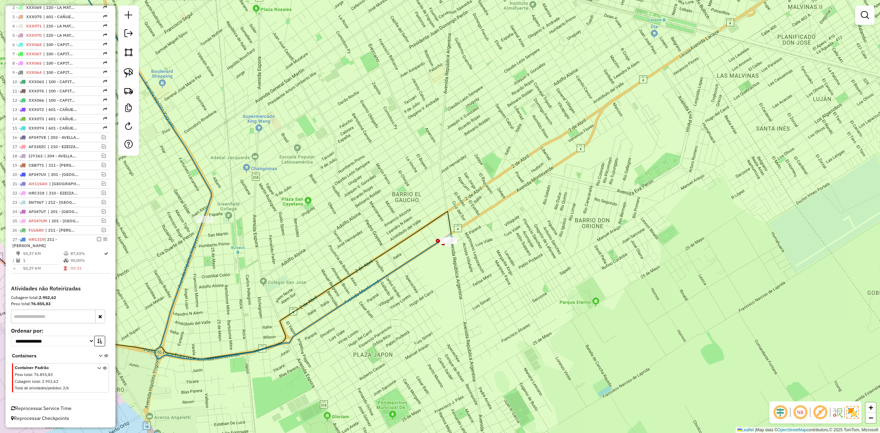
click at [97, 238] on em at bounding box center [99, 239] width 4 height 4
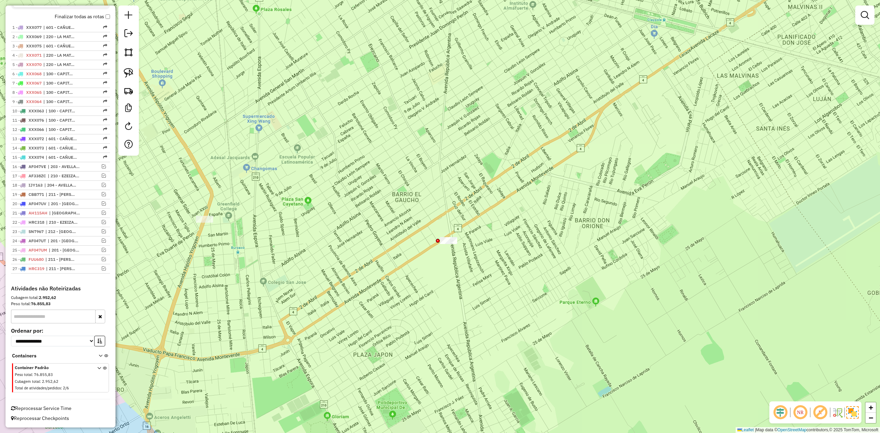
scroll to position [250, 0]
drag, startPoint x: 427, startPoint y: 248, endPoint x: 434, endPoint y: 222, distance: 26.8
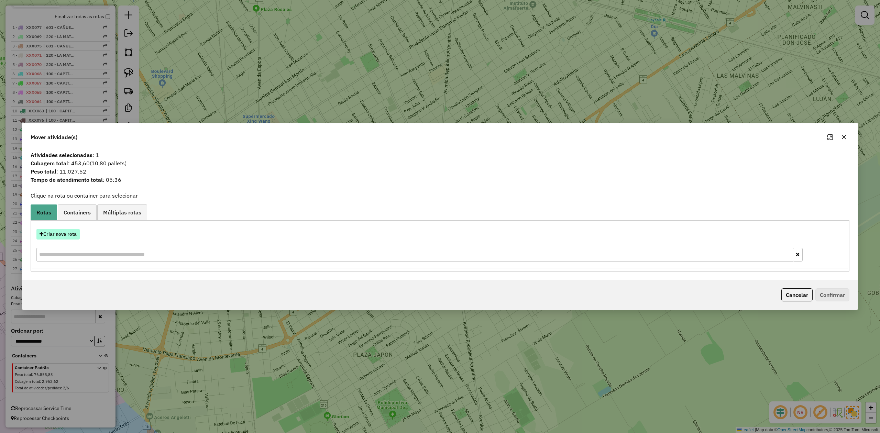
click at [66, 231] on button "Criar nova rota" at bounding box center [57, 234] width 43 height 11
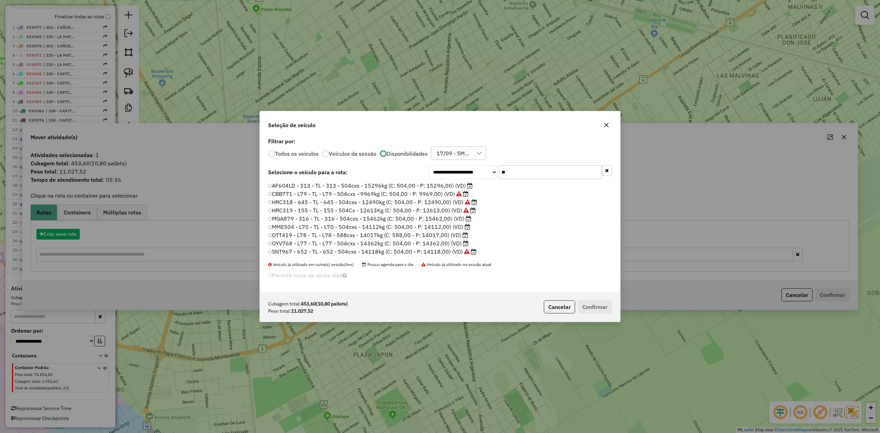
scroll to position [3, 2]
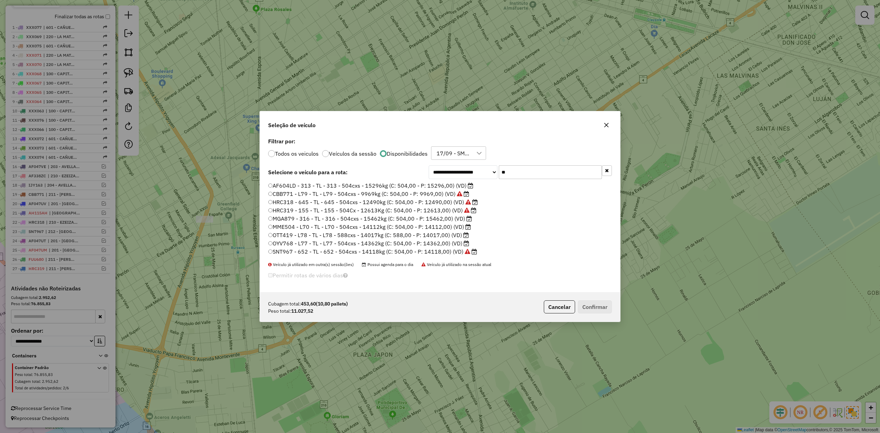
click at [454, 225] on label "MME504 - L70 - TL - L70 - 504cxs - 14112kg (C: 504,00 - P: 14112,00) (VD)" at bounding box center [369, 227] width 203 height 8
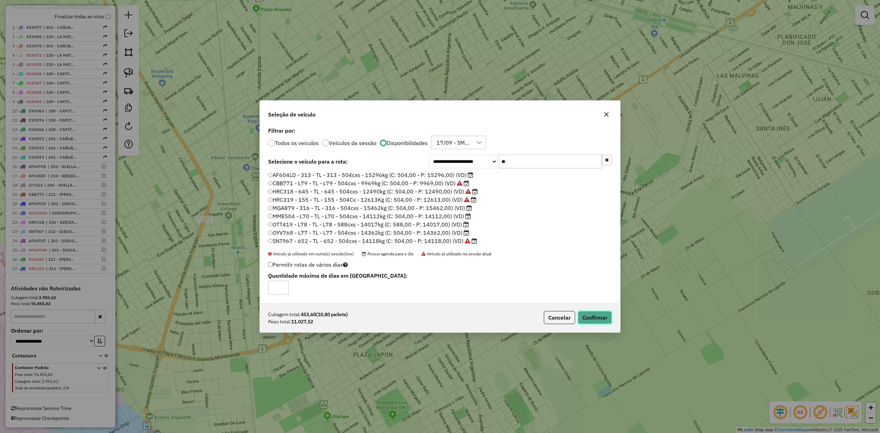
click at [602, 319] on button "Confirmar" at bounding box center [595, 317] width 34 height 13
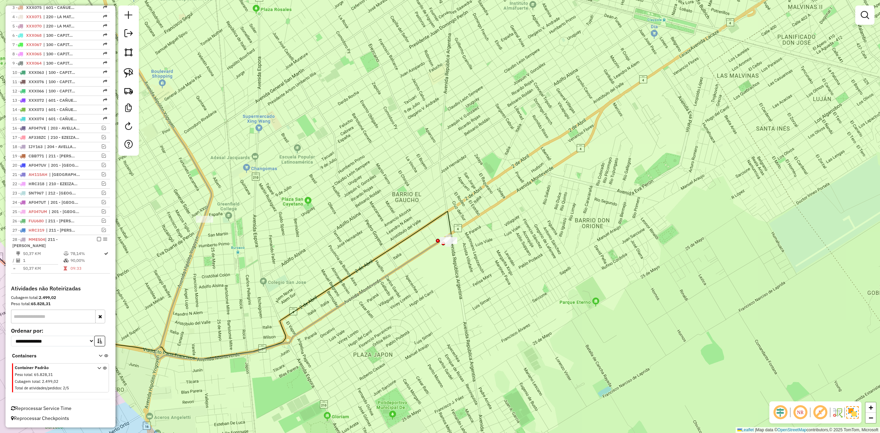
drag, startPoint x: 96, startPoint y: 240, endPoint x: 280, endPoint y: 257, distance: 185.1
click at [97, 240] on em at bounding box center [99, 239] width 4 height 4
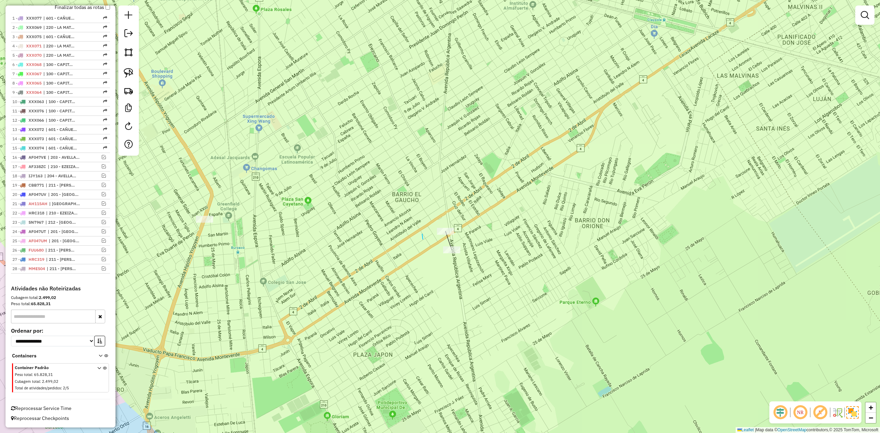
drag, startPoint x: 423, startPoint y: 239, endPoint x: 453, endPoint y: 209, distance: 42.5
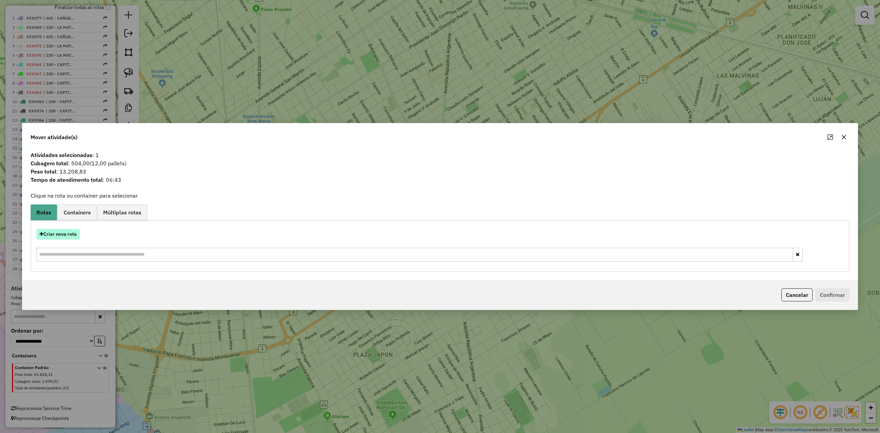
click at [71, 234] on button "Criar nova rota" at bounding box center [57, 234] width 43 height 11
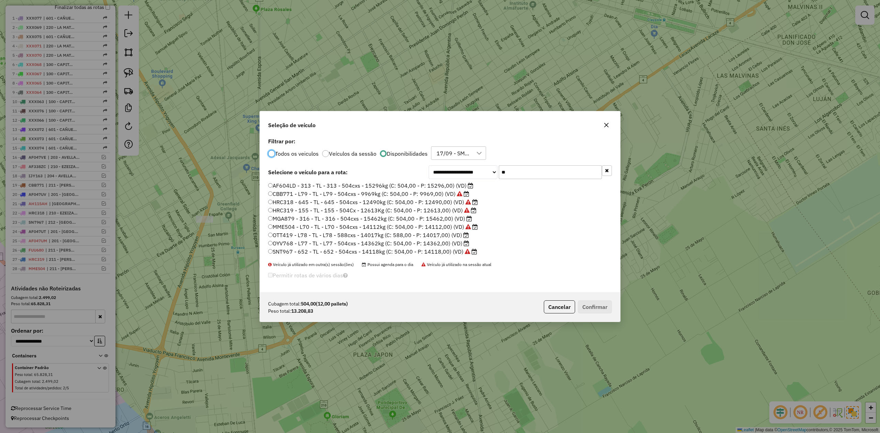
scroll to position [3, 2]
drag, startPoint x: 514, startPoint y: 172, endPoint x: 467, endPoint y: 169, distance: 46.1
click at [468, 169] on div "**********" at bounding box center [520, 172] width 183 height 14
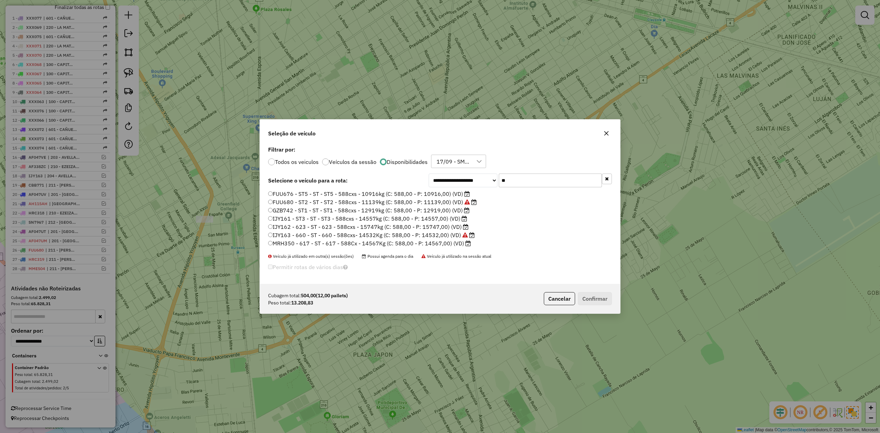
type input "**"
drag, startPoint x: 441, startPoint y: 235, endPoint x: 442, endPoint y: 230, distance: 4.9
click at [441, 235] on label "IJY163 - 660 - ST - 660 - 588cxs- 14532Kg (C: 588,00 - P: 14532,00) (VD)" at bounding box center [371, 235] width 207 height 8
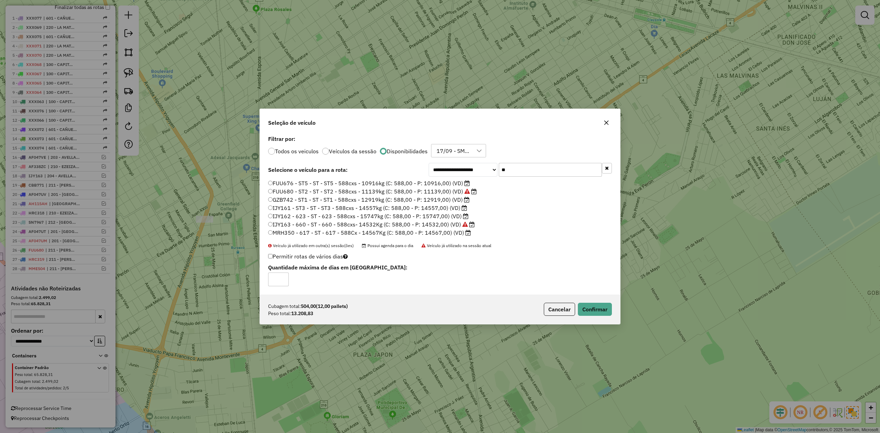
click at [442, 216] on label "IJY162 - 623 - ST - 623 - 588cxs - 15747kg (C: 588,00 - P: 15747,00) (VD)" at bounding box center [368, 216] width 200 height 8
click at [450, 209] on label "IJY161 - ST3 - ST - ST3 - 588cxs - 14557kg (C: 588,00 - P: 14557,00) (VD)" at bounding box center [367, 208] width 199 height 8
click at [607, 320] on div "Cubagem total: 504,00 (12,00 pallets) Peso total: 13.208,83 Cancelar Confirmar" at bounding box center [440, 310] width 360 height 30
click at [457, 234] on label "MRH350 - 617 - ST - 617 - 588Cx - 14567Kg (C: 588,00 - P: 14567,00) (VD)" at bounding box center [369, 233] width 203 height 8
click at [595, 315] on button "Confirmar" at bounding box center [595, 309] width 34 height 13
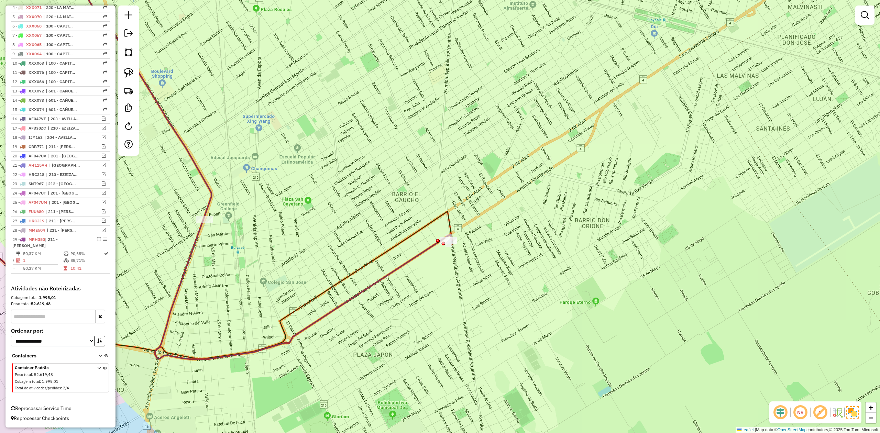
drag, startPoint x: 98, startPoint y: 238, endPoint x: 292, endPoint y: 264, distance: 196.3
click at [97, 239] on em at bounding box center [99, 239] width 4 height 4
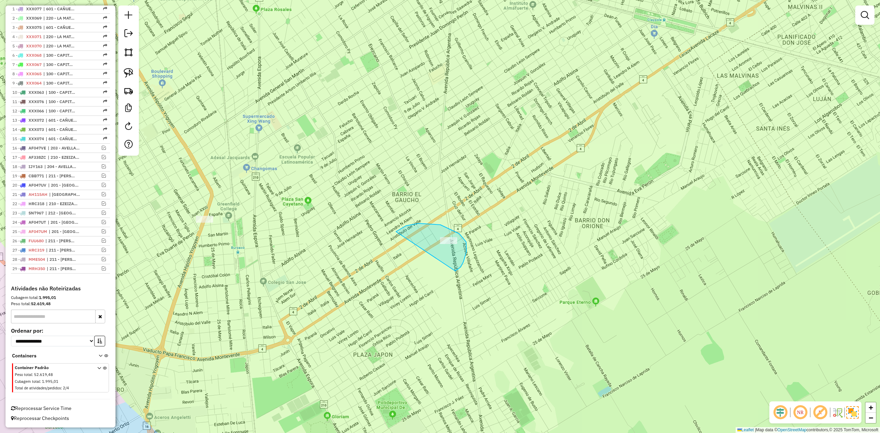
drag, startPoint x: 455, startPoint y: 271, endPoint x: 423, endPoint y: 274, distance: 32.1
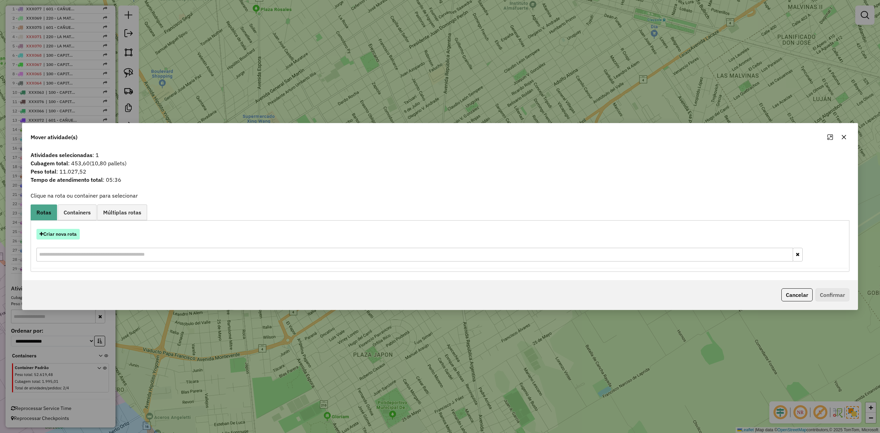
click at [76, 230] on button "Criar nova rota" at bounding box center [57, 234] width 43 height 11
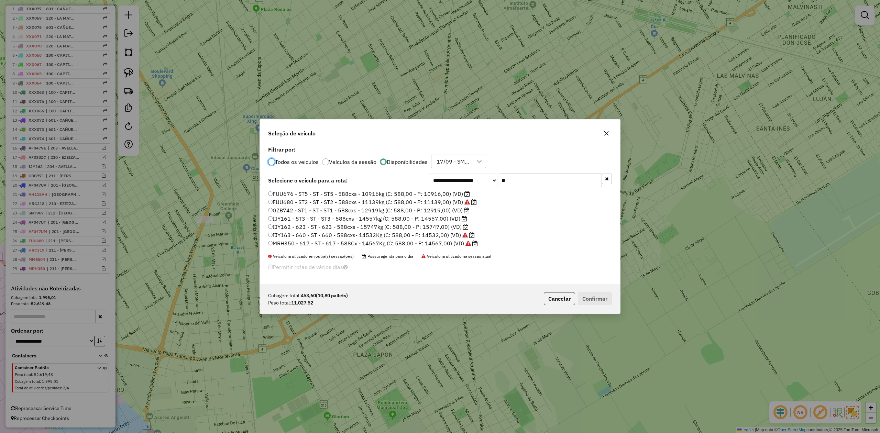
scroll to position [3, 2]
click at [512, 182] on input "**" at bounding box center [550, 181] width 103 height 14
drag, startPoint x: 510, startPoint y: 181, endPoint x: 474, endPoint y: 179, distance: 35.9
click at [475, 179] on div "**********" at bounding box center [520, 181] width 183 height 14
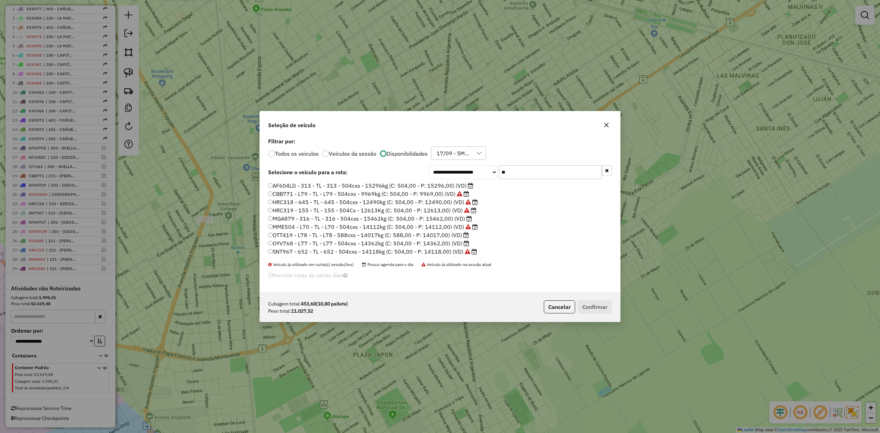
type input "**"
drag, startPoint x: 452, startPoint y: 234, endPoint x: 493, endPoint y: 261, distance: 48.5
click at [452, 234] on label "OTT419 - L78 - TL - L78 - 588cxs - 14017kg (C: 588,00 - P: 14017,00) (VD)" at bounding box center [368, 235] width 201 height 8
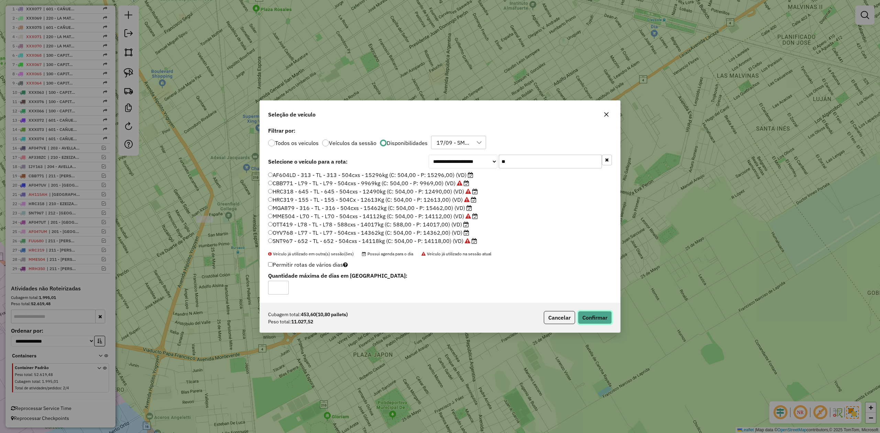
click at [590, 318] on button "Confirmar" at bounding box center [595, 317] width 34 height 13
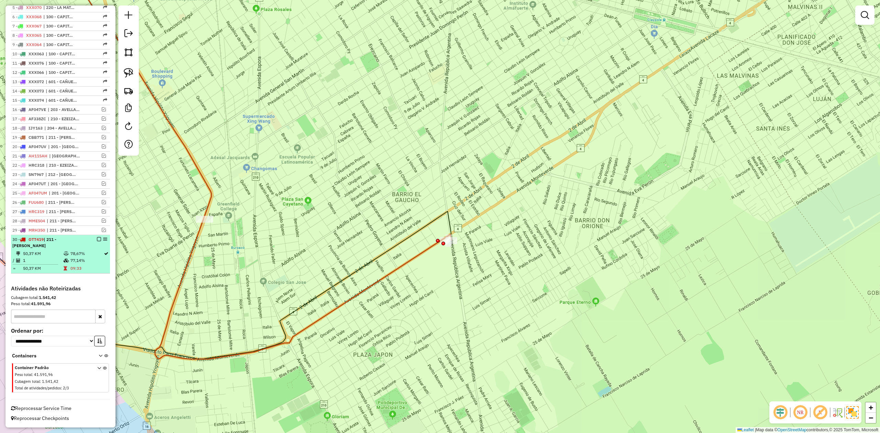
click at [97, 240] on em at bounding box center [99, 239] width 4 height 4
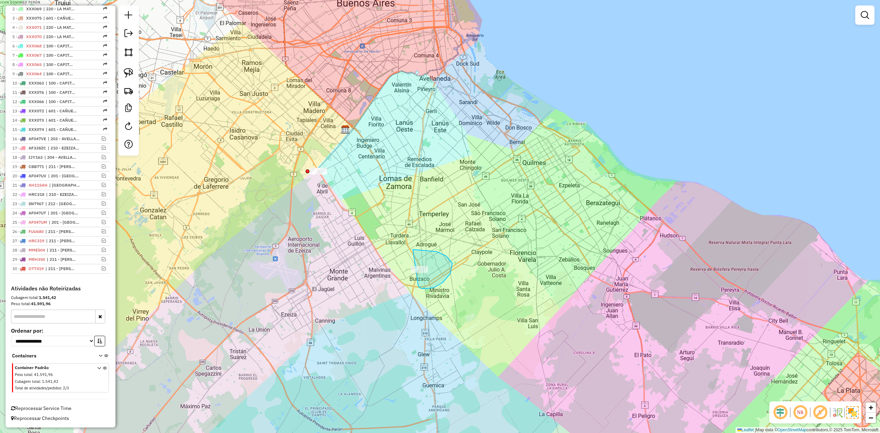
drag, startPoint x: 443, startPoint y: 283, endPoint x: 442, endPoint y: 300, distance: 17.5
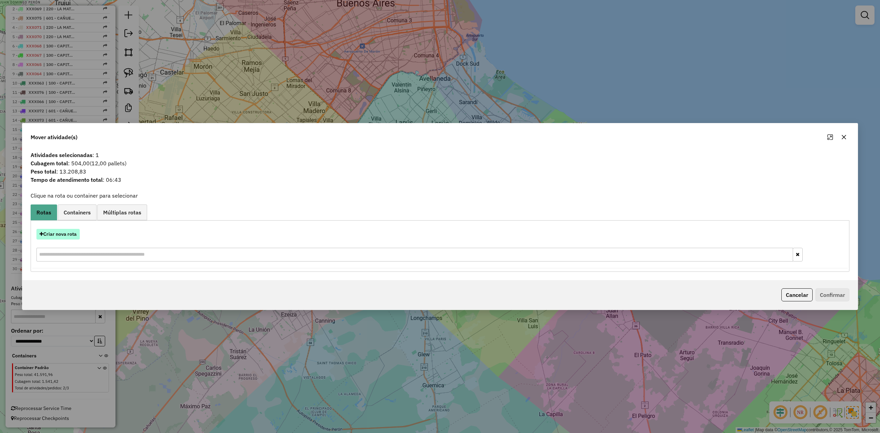
click at [66, 234] on button "Criar nova rota" at bounding box center [57, 234] width 43 height 11
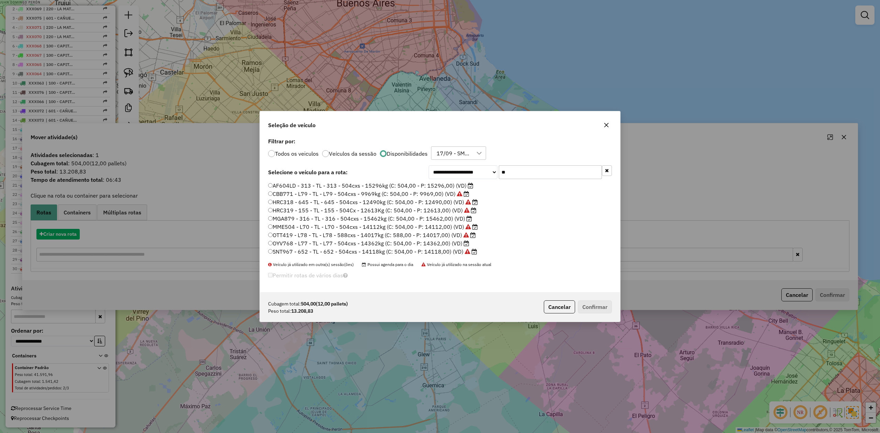
scroll to position [3, 2]
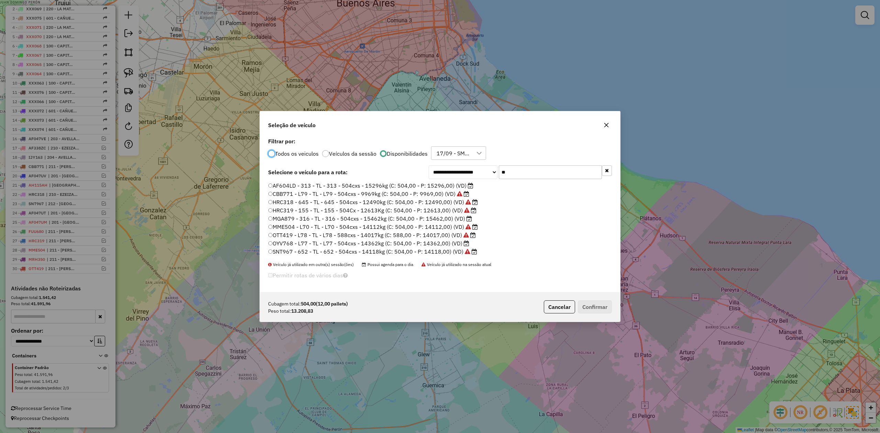
drag, startPoint x: 514, startPoint y: 172, endPoint x: 452, endPoint y: 168, distance: 62.7
click at [452, 168] on div "**********" at bounding box center [520, 172] width 183 height 14
drag, startPoint x: 507, startPoint y: 166, endPoint x: 497, endPoint y: 175, distance: 13.4
click at [474, 166] on div "**********" at bounding box center [520, 172] width 183 height 14
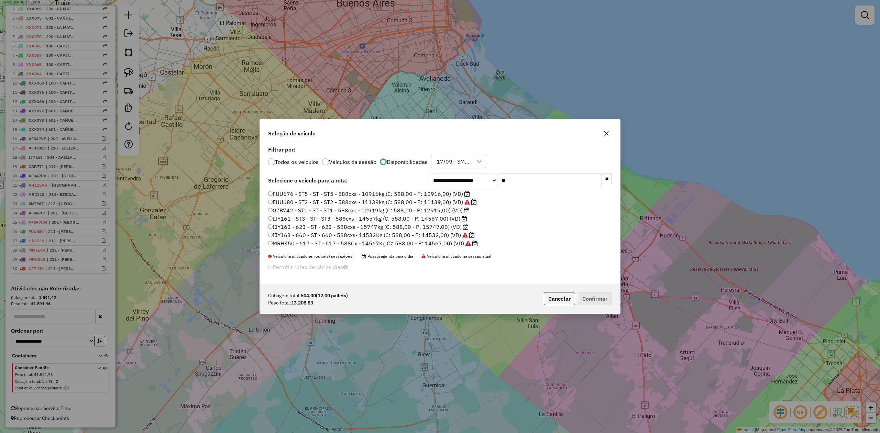
drag, startPoint x: 512, startPoint y: 180, endPoint x: 483, endPoint y: 177, distance: 29.0
click at [483, 177] on div "**********" at bounding box center [520, 181] width 183 height 14
type input "*"
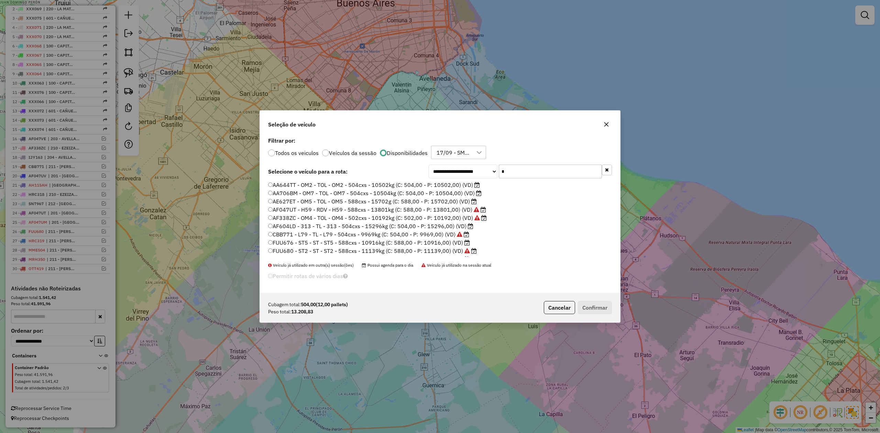
type input "**"
click at [455, 244] on label "OYV768 - L77 - TL - L77 - 504cxs - 14362kg (C: 504,00 - P: 14362,00) (VD)" at bounding box center [368, 243] width 201 height 8
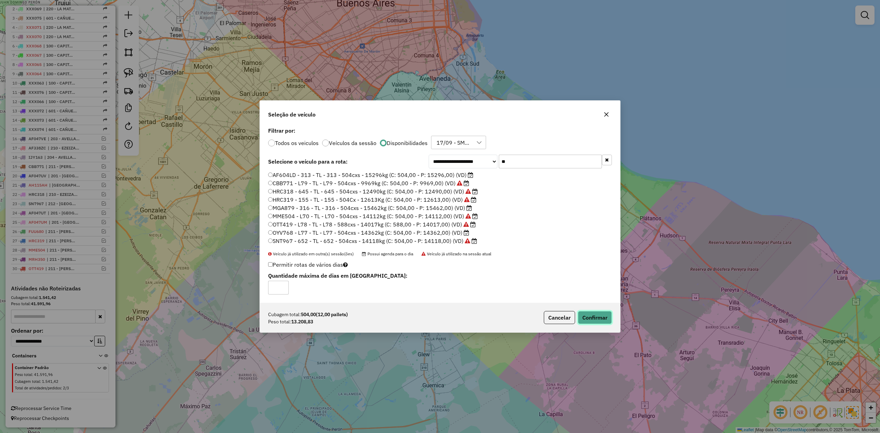
click at [609, 317] on button "Confirmar" at bounding box center [595, 317] width 34 height 13
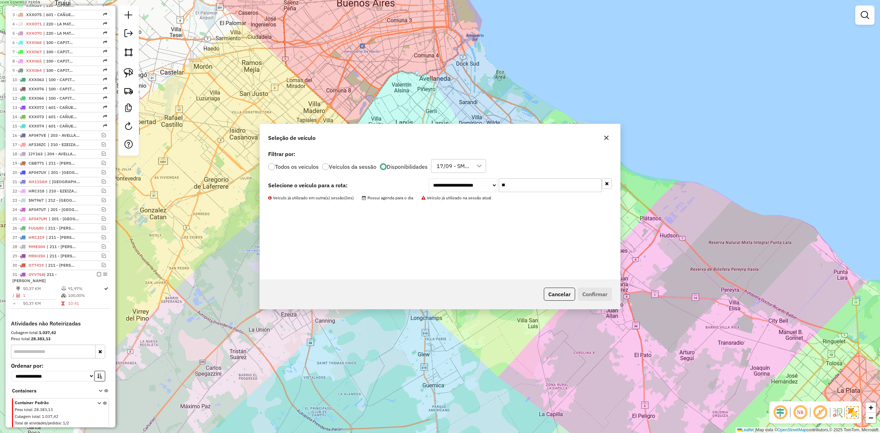
scroll to position [317, 0]
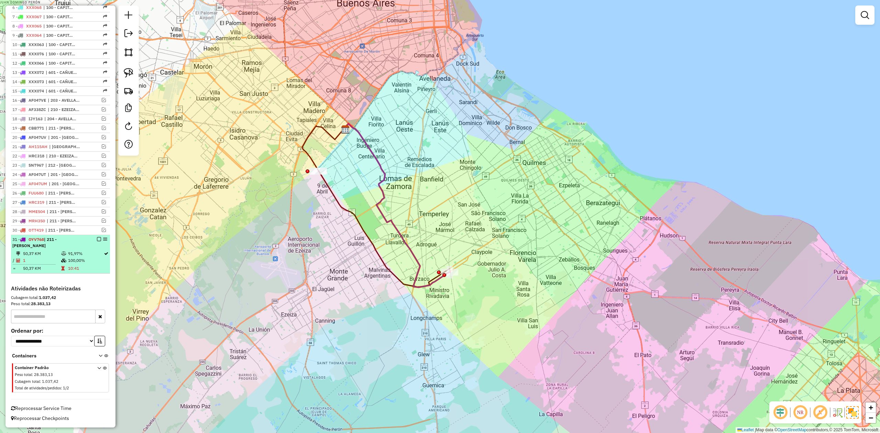
click at [97, 240] on em at bounding box center [99, 239] width 4 height 4
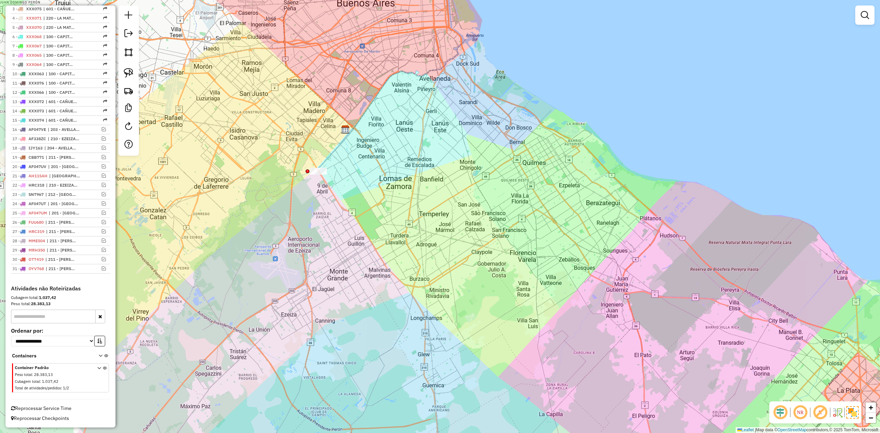
scroll to position [288, 0]
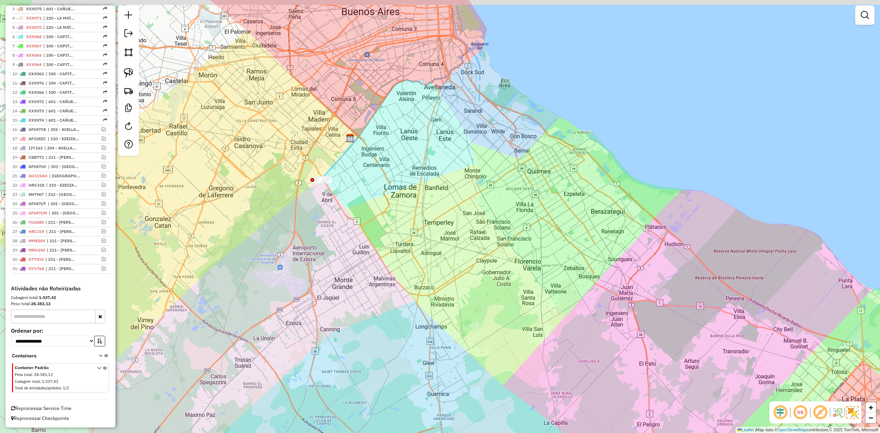
drag, startPoint x: 378, startPoint y: 270, endPoint x: 414, endPoint y: 329, distance: 68.9
click at [414, 329] on div "Janela de atendimento Grade de atendimento Capacidade Transportadoras Veículos …" at bounding box center [440, 216] width 880 height 433
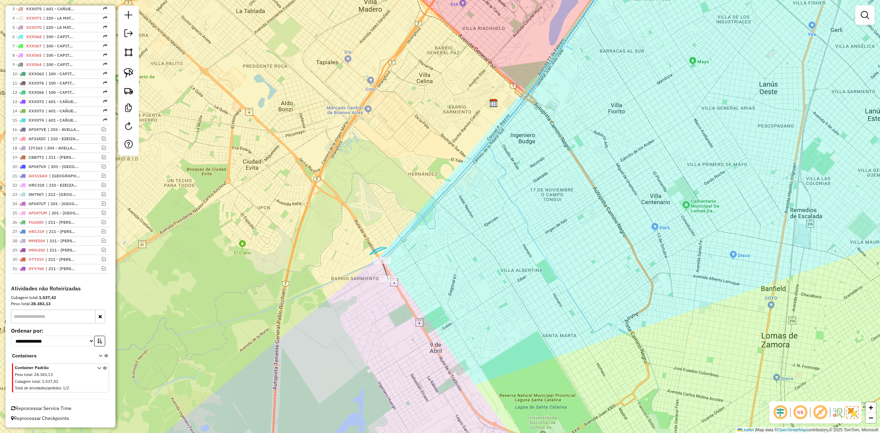
drag, startPoint x: 384, startPoint y: 247, endPoint x: 396, endPoint y: 256, distance: 14.6
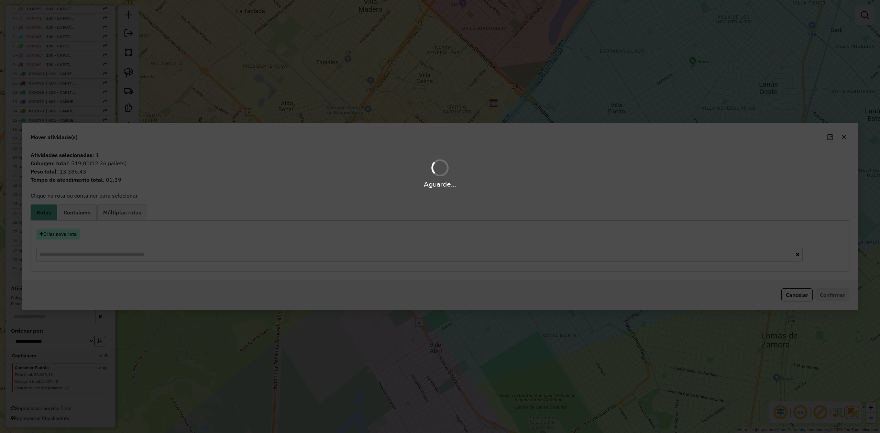
click at [67, 235] on button "Criar nova rota" at bounding box center [57, 234] width 43 height 11
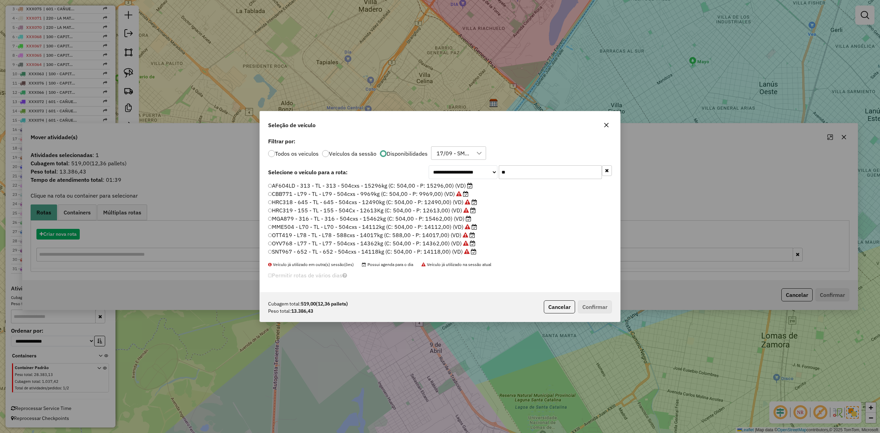
scroll to position [3, 2]
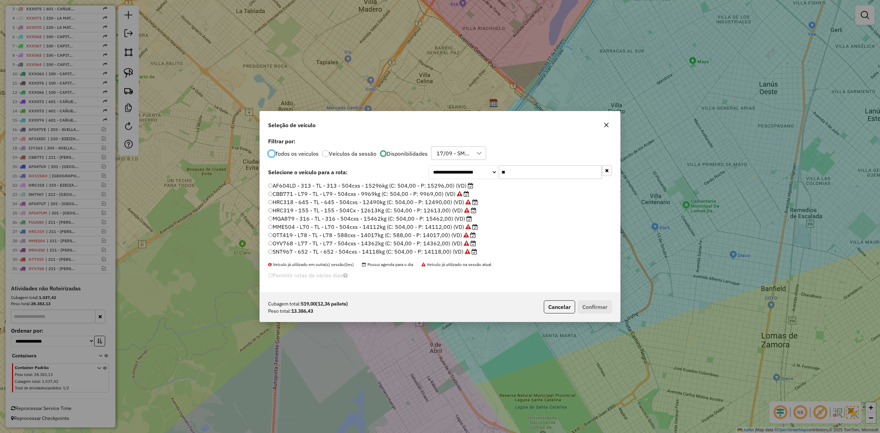
drag, startPoint x: 522, startPoint y: 169, endPoint x: 469, endPoint y: 165, distance: 53.4
click at [471, 165] on div "**********" at bounding box center [520, 172] width 183 height 14
type input "***"
click at [454, 185] on label "AB951JN - H50 - RDV - H50 - 588Cx - 14397Kg (C: 588,00 - P: 14397,00) (VD)" at bounding box center [373, 185] width 210 height 8
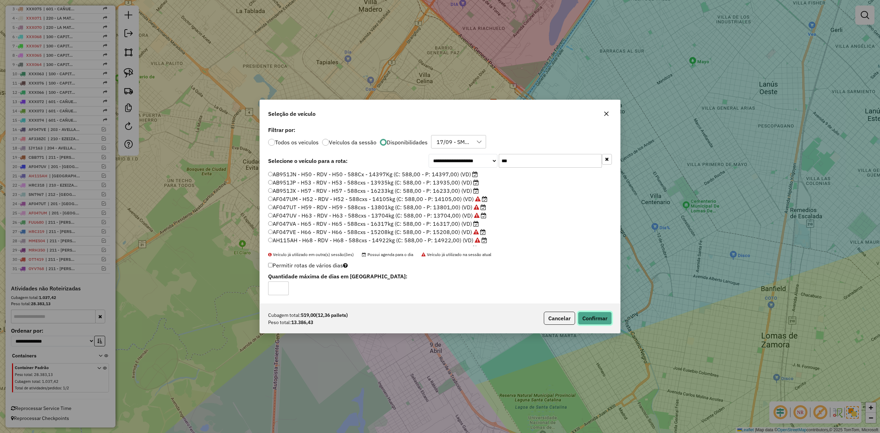
click at [597, 315] on button "Confirmar" at bounding box center [595, 318] width 34 height 13
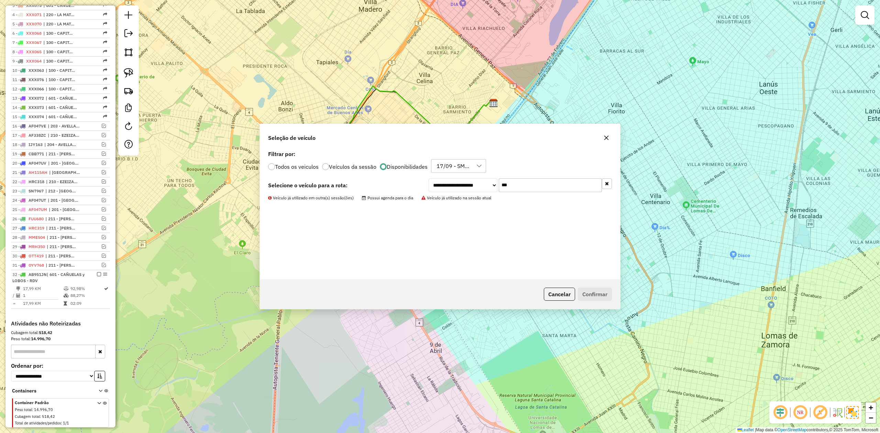
scroll to position [326, 0]
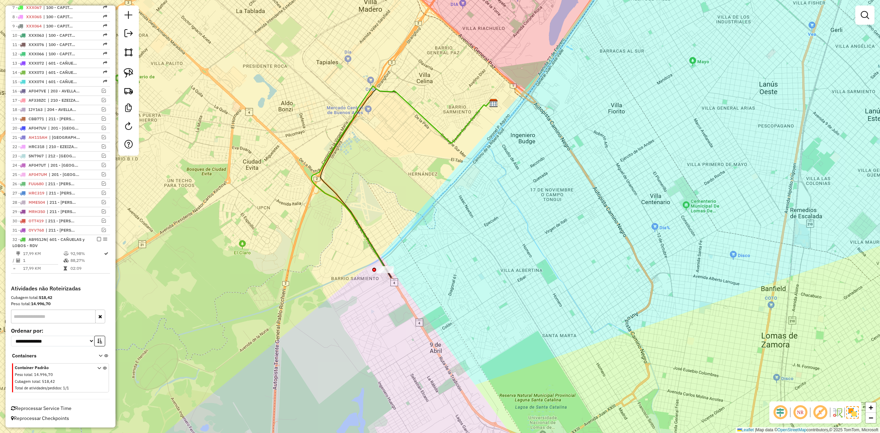
click at [421, 318] on div "Janela de atendimento Grade de atendimento Capacidade Transportadoras Veículos …" at bounding box center [440, 216] width 880 height 433
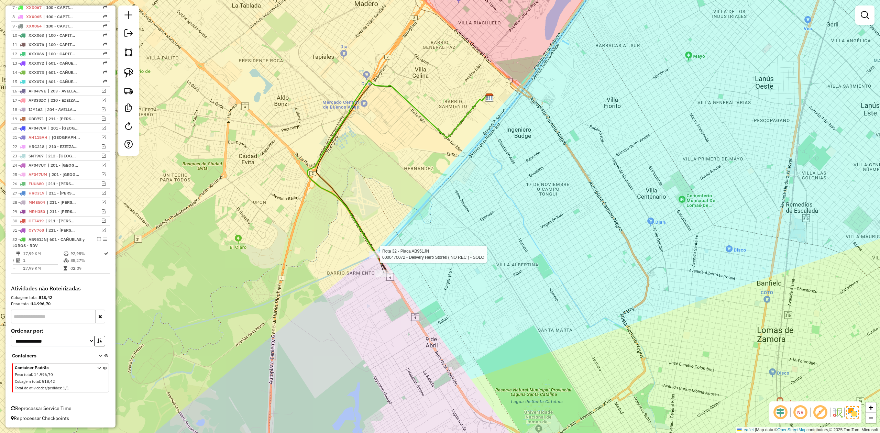
select select "**********"
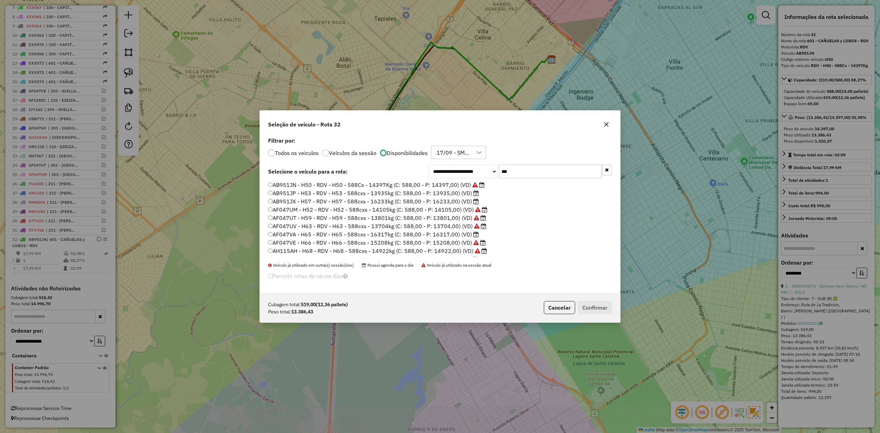
scroll to position [3, 2]
click at [460, 194] on label "AB951JP - H53 - RDV - H53 - 588cxs - 13935kg (C: 588,00 - P: 13935,00) (VD)" at bounding box center [373, 193] width 211 height 8
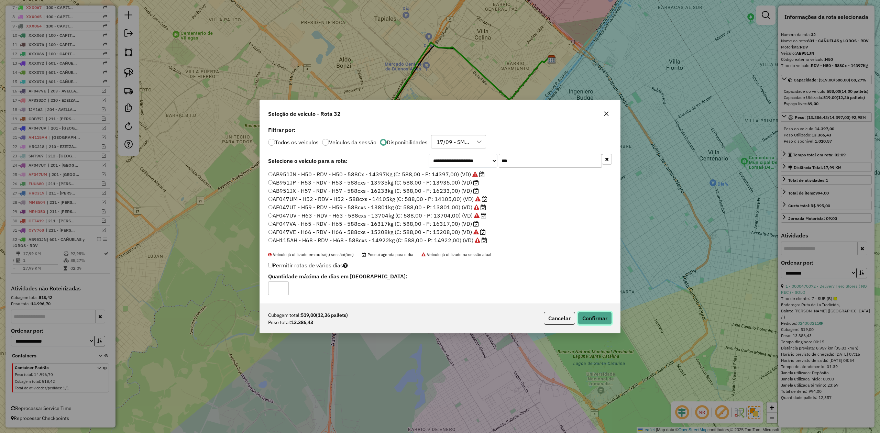
click at [600, 323] on button "Confirmar" at bounding box center [595, 318] width 34 height 13
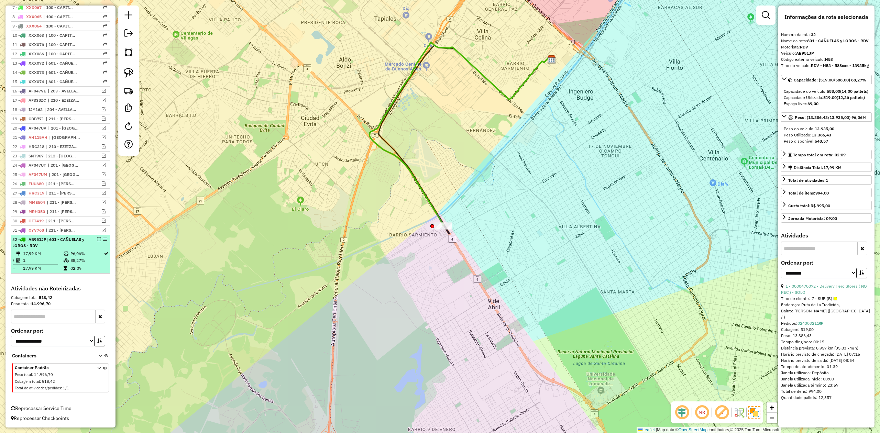
click at [97, 241] on div "32 - AB951JP | 601 - CAÑUELAS y LOBOS - RDV" at bounding box center [60, 242] width 96 height 12
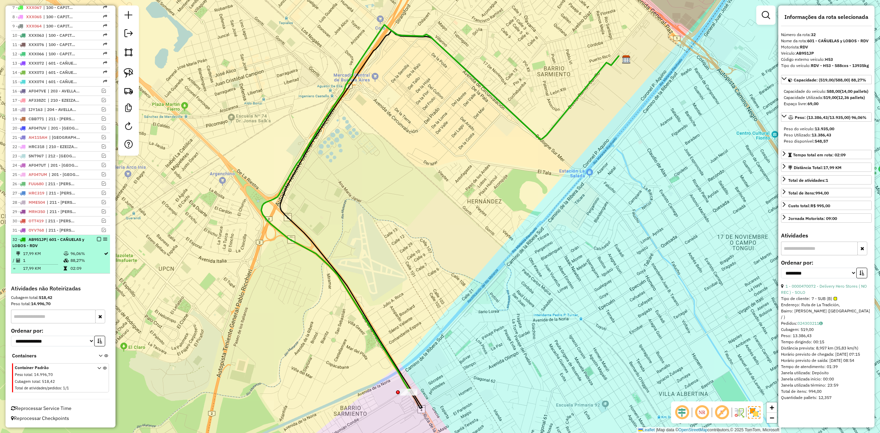
click at [98, 238] on em at bounding box center [99, 239] width 4 height 4
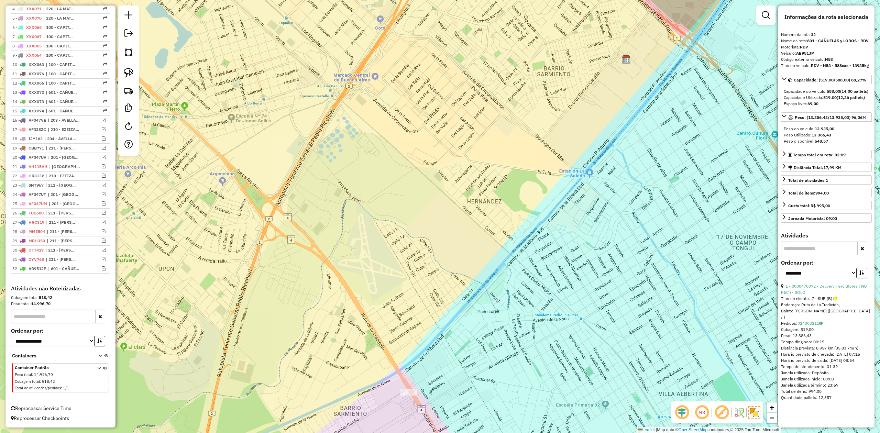
click at [420, 214] on div "Janela de atendimento Grade de atendimento Capacidade Transportadoras Veículos …" at bounding box center [440, 216] width 880 height 433
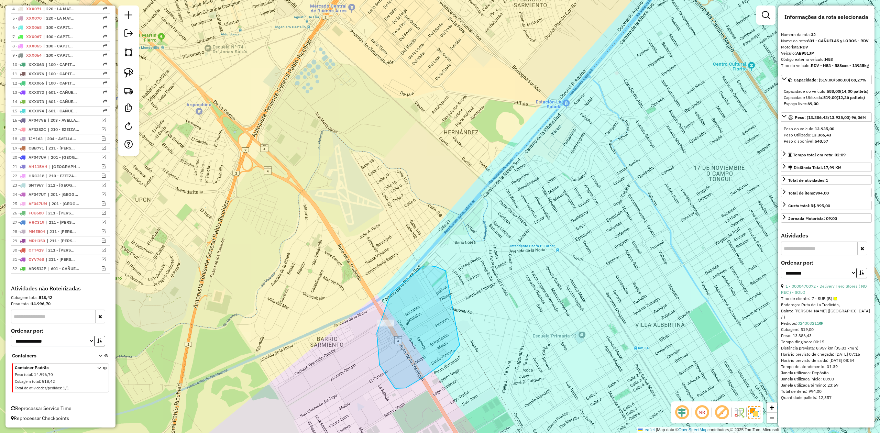
drag, startPoint x: 406, startPoint y: 388, endPoint x: 467, endPoint y: 321, distance: 91.5
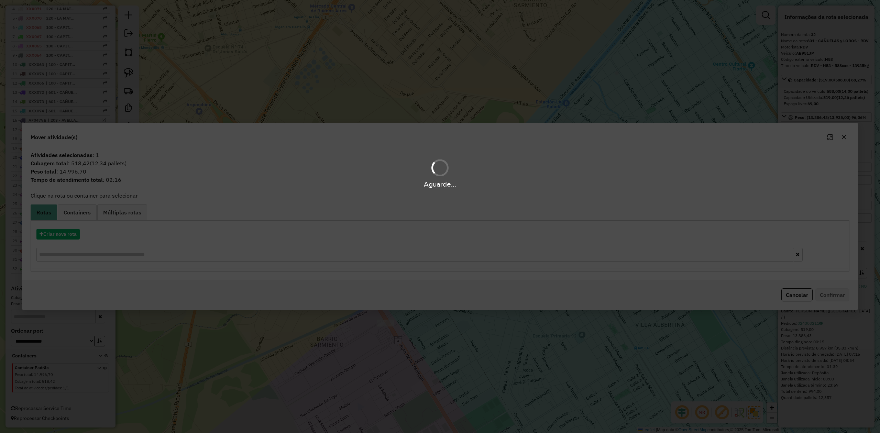
click at [68, 235] on div "Aguarde..." at bounding box center [440, 216] width 880 height 433
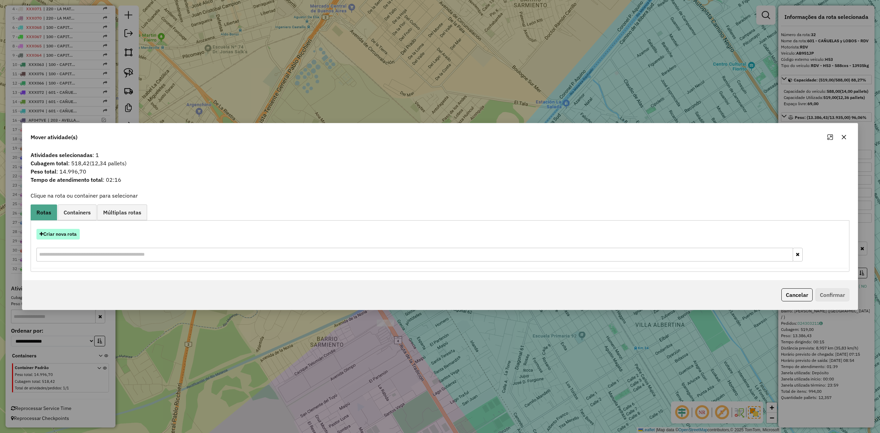
click at [65, 234] on button "Criar nova rota" at bounding box center [57, 234] width 43 height 11
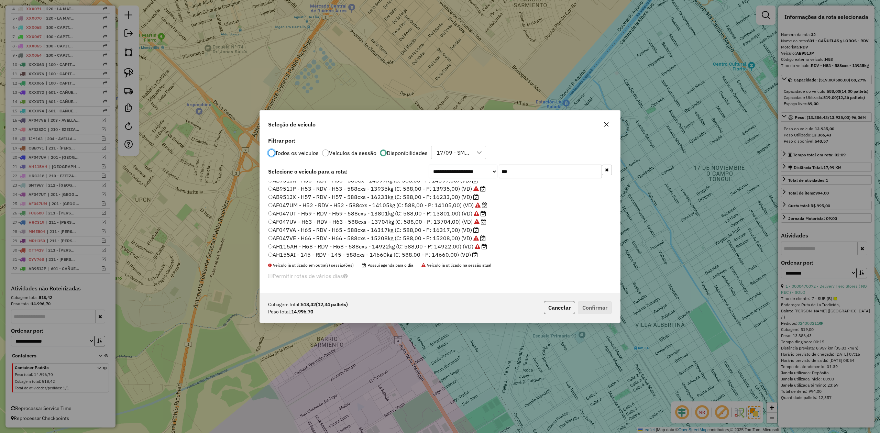
scroll to position [0, 0]
drag, startPoint x: 512, startPoint y: 170, endPoint x: 490, endPoint y: 170, distance: 22.0
click at [490, 170] on div "**********" at bounding box center [520, 172] width 183 height 14
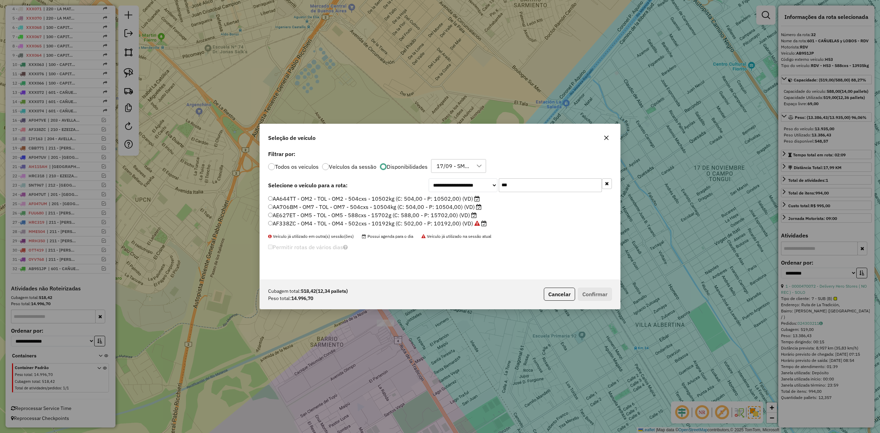
type input "***"
click at [454, 213] on label "AE627ET - OM5 - TOL - OM5 - 588cxs - 15702g (C: 588,00 - P: 15702,00) (VD)" at bounding box center [372, 215] width 209 height 8
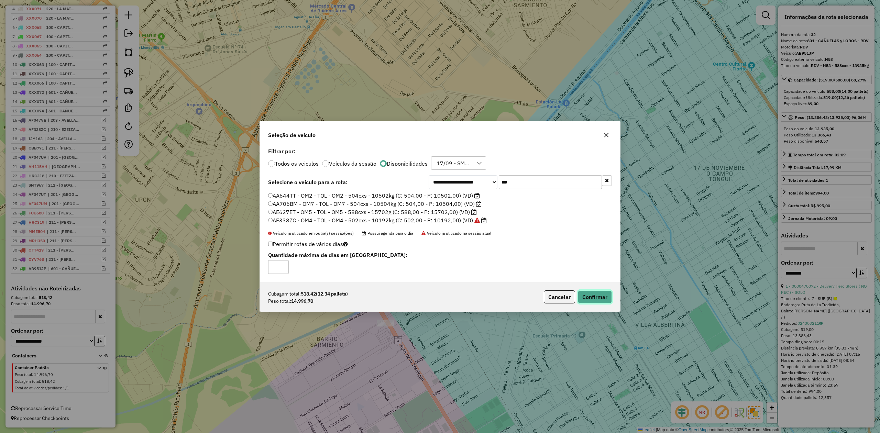
click at [592, 300] on button "Confirmar" at bounding box center [595, 296] width 34 height 13
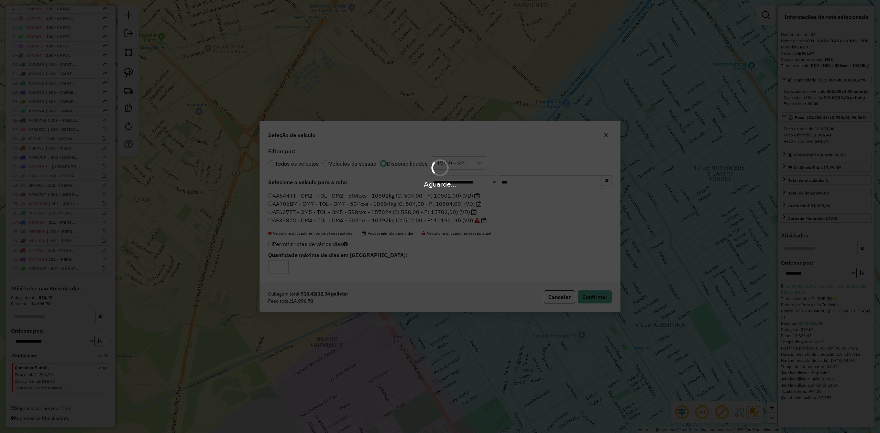
scroll to position [227, 0]
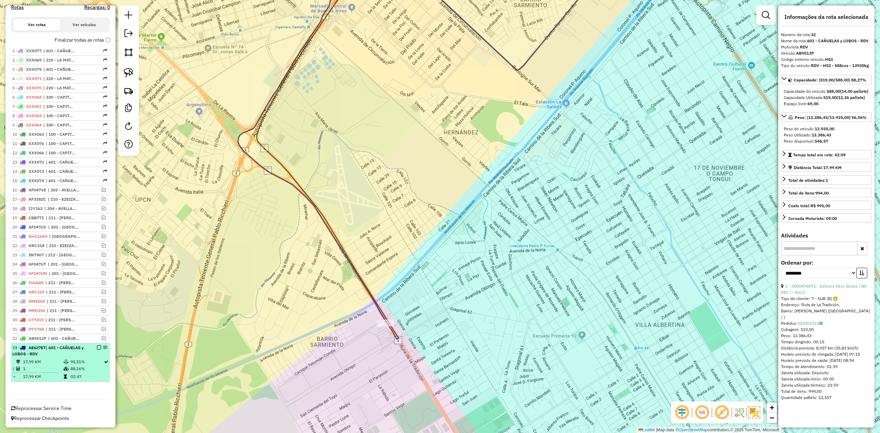
click at [97, 348] on em at bounding box center [99, 347] width 4 height 4
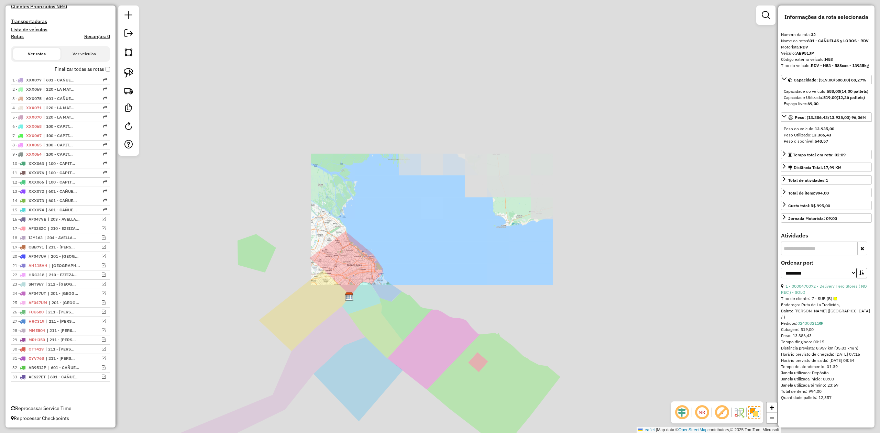
click at [395, 274] on div "Janela de atendimento Grade de atendimento Capacidade Transportadoras Veículos …" at bounding box center [440, 216] width 880 height 433
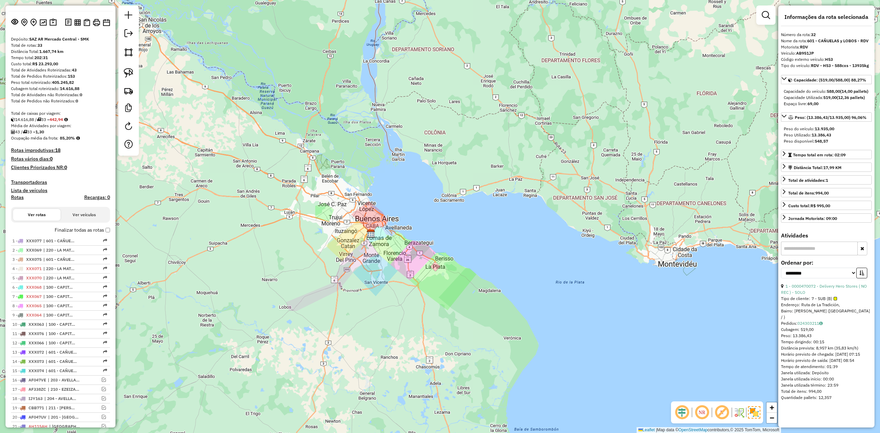
scroll to position [0, 0]
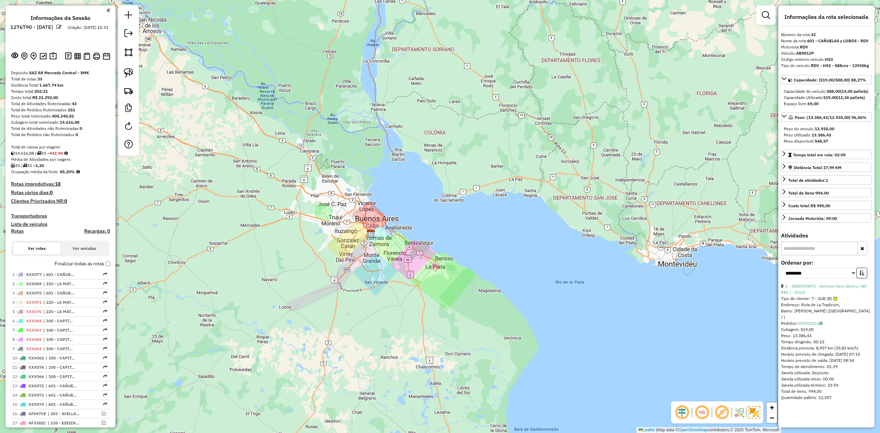
click at [36, 213] on h4 "Transportadoras" at bounding box center [60, 216] width 99 height 6
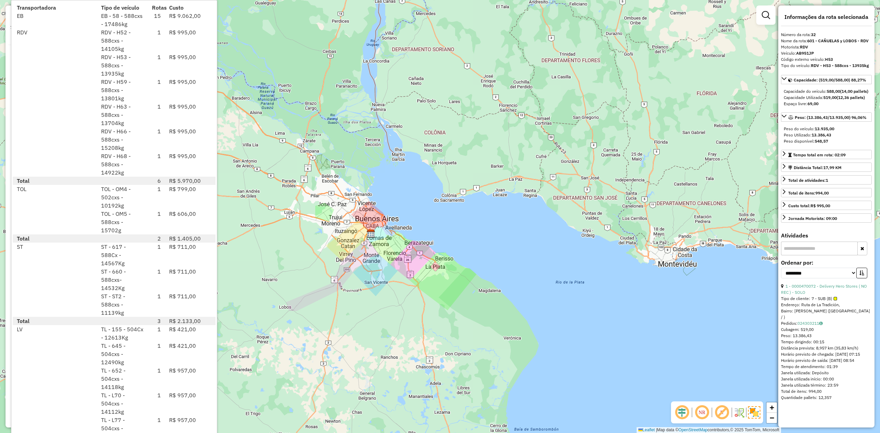
click at [127, 214] on div "TOL - OM5 - 588cxs - 15702g" at bounding box center [122, 222] width 51 height 25
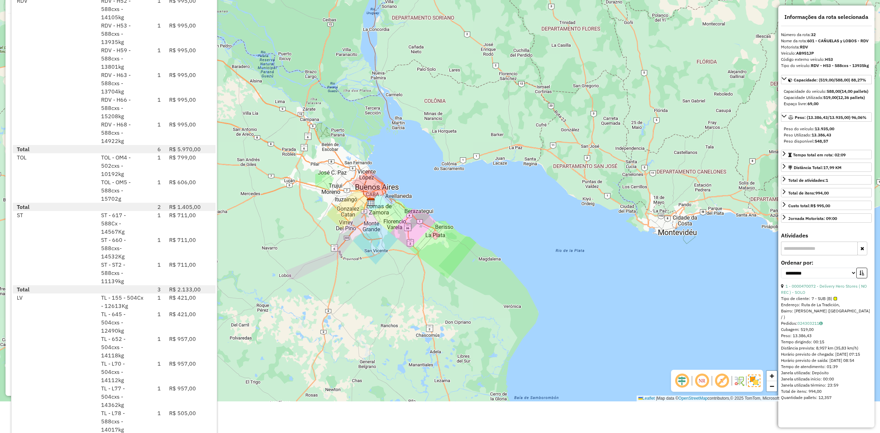
scroll to position [40, 0]
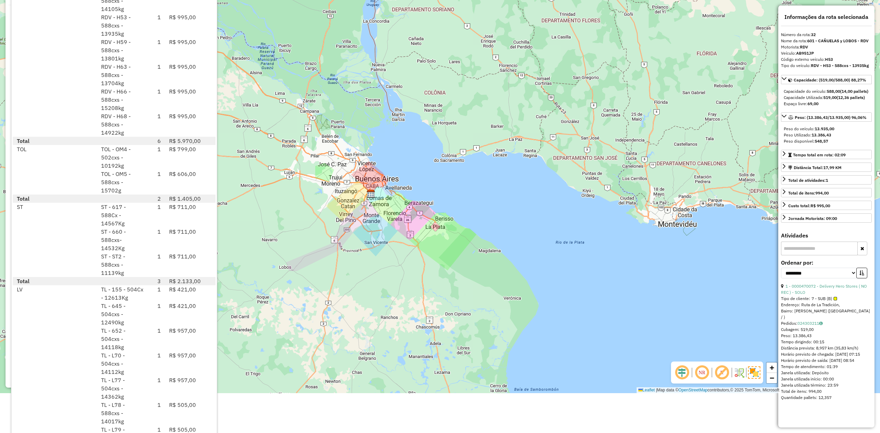
drag, startPoint x: 356, startPoint y: 212, endPoint x: 340, endPoint y: 214, distance: 16.6
click at [355, 212] on div "Janela de atendimento Grade de atendimento Capacidade Transportadoras Veículos …" at bounding box center [440, 176] width 880 height 433
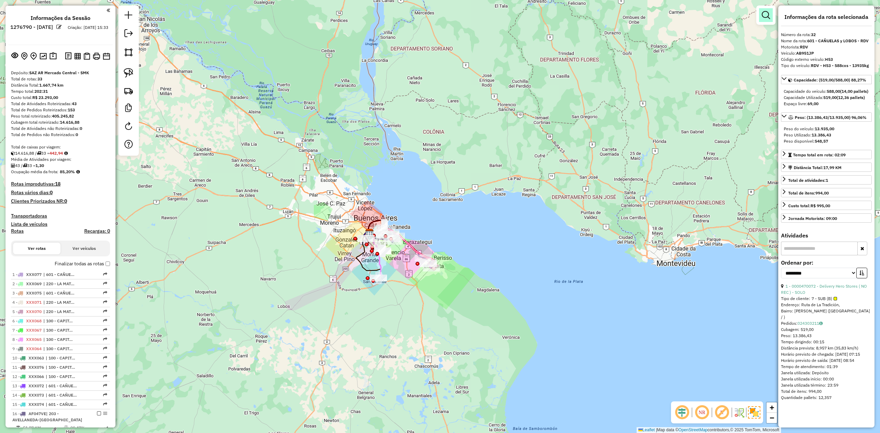
click at [769, 12] on em at bounding box center [766, 15] width 8 height 8
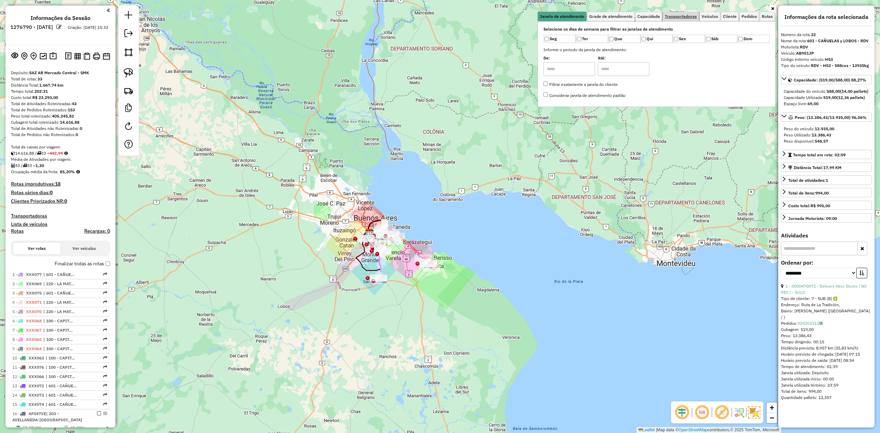
click at [690, 18] on span "Transportadoras" at bounding box center [681, 16] width 32 height 4
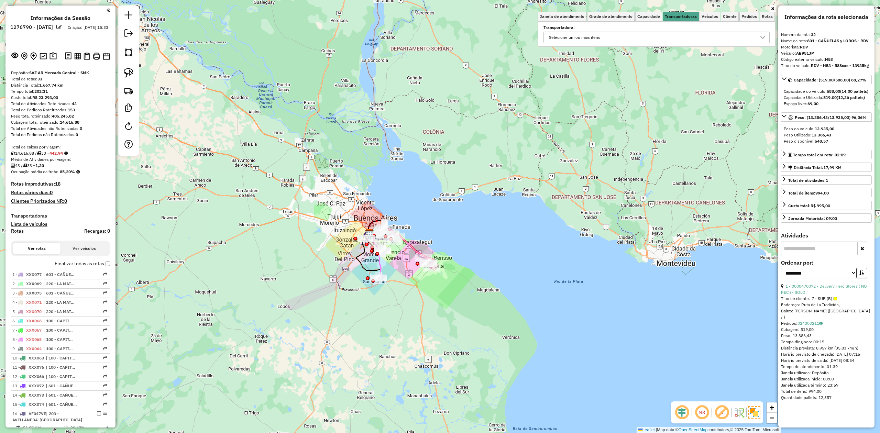
click at [572, 31] on div "Transportadora: Selecione um ou mais itens" at bounding box center [656, 34] width 226 height 17
click at [560, 35] on div "Selecione um ou mais itens" at bounding box center [575, 37] width 56 height 11
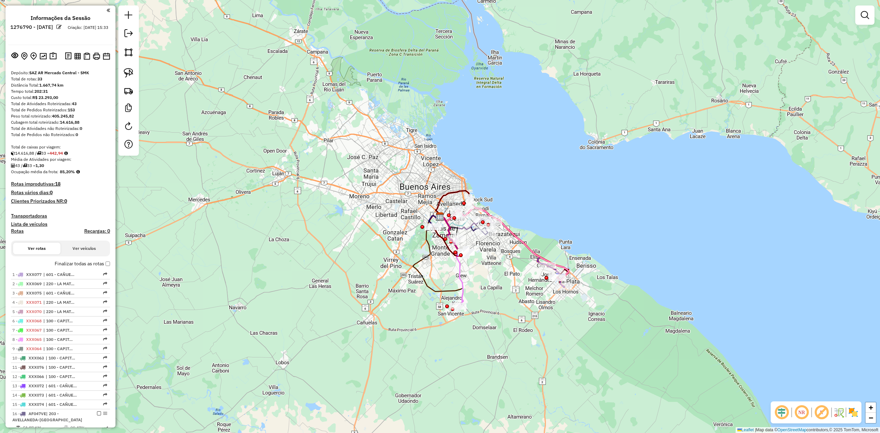
click at [857, 17] on div at bounding box center [864, 14] width 19 height 19
click at [861, 24] on div at bounding box center [864, 14] width 19 height 19
click at [860, 14] on link at bounding box center [865, 15] width 14 height 14
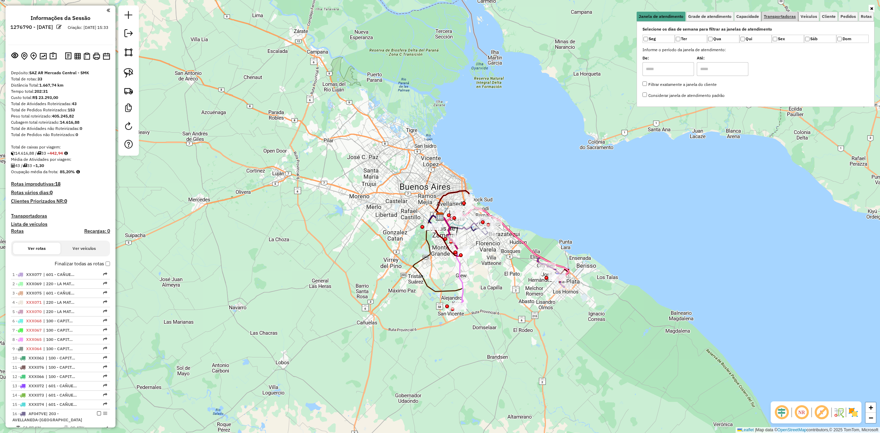
click at [781, 16] on span "Transportadoras" at bounding box center [780, 16] width 32 height 4
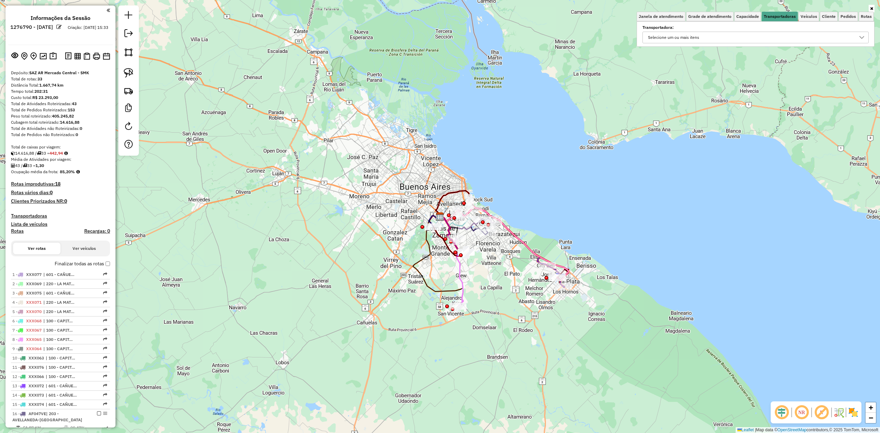
click at [700, 34] on div "Selecione um ou mais itens" at bounding box center [674, 37] width 56 height 11
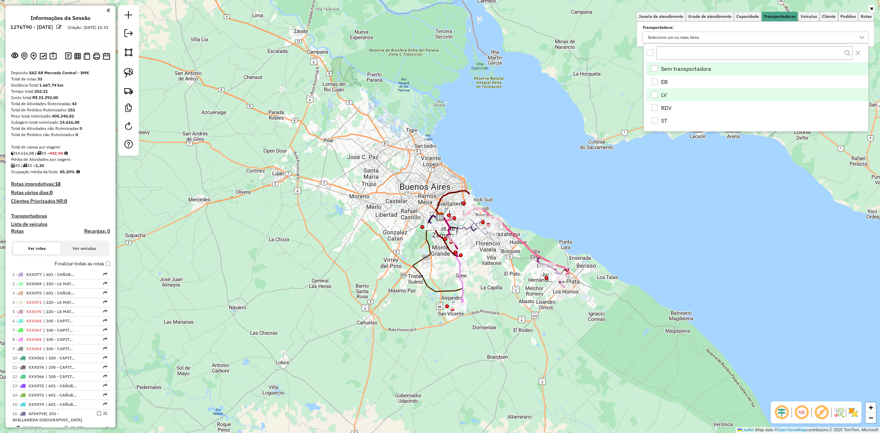
click at [655, 91] on div "LV" at bounding box center [654, 94] width 7 height 7
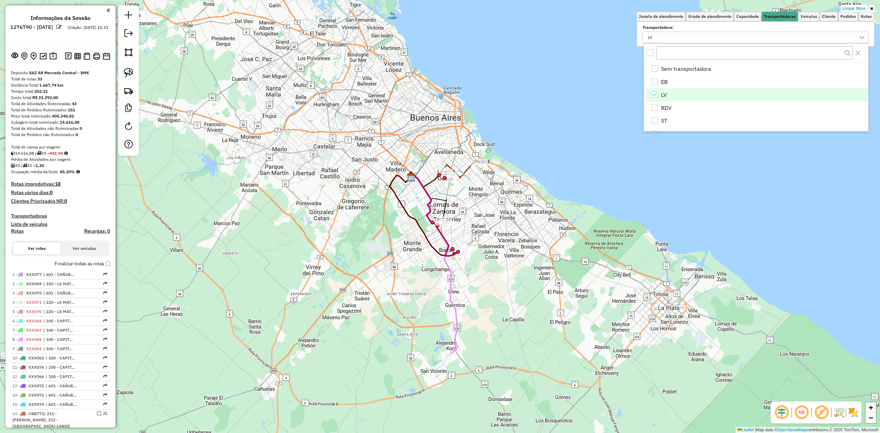
click at [452, 280] on icon at bounding box center [449, 289] width 16 height 134
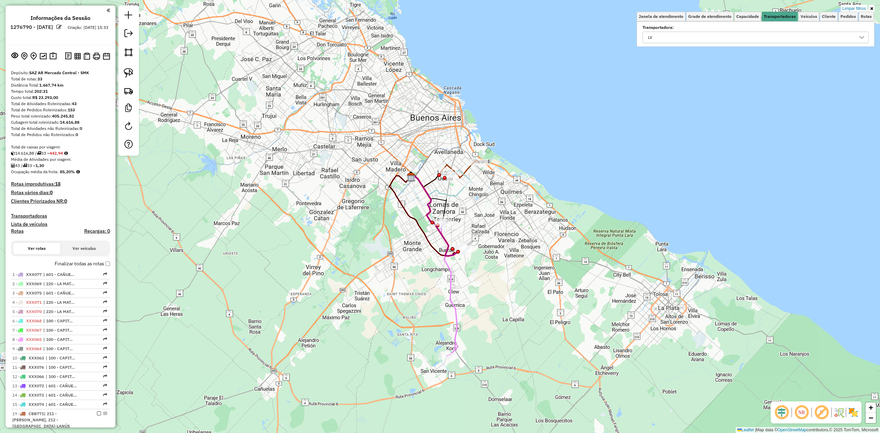
select select "**********"
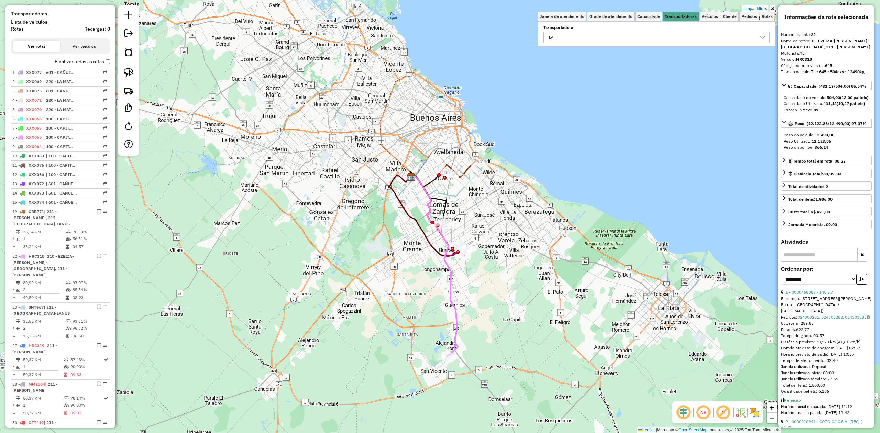
scroll to position [318, 0]
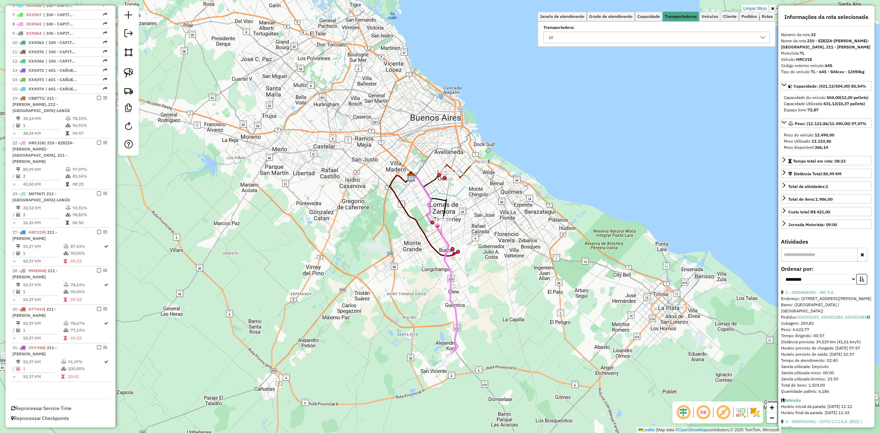
click at [751, 415] on img at bounding box center [754, 412] width 11 height 11
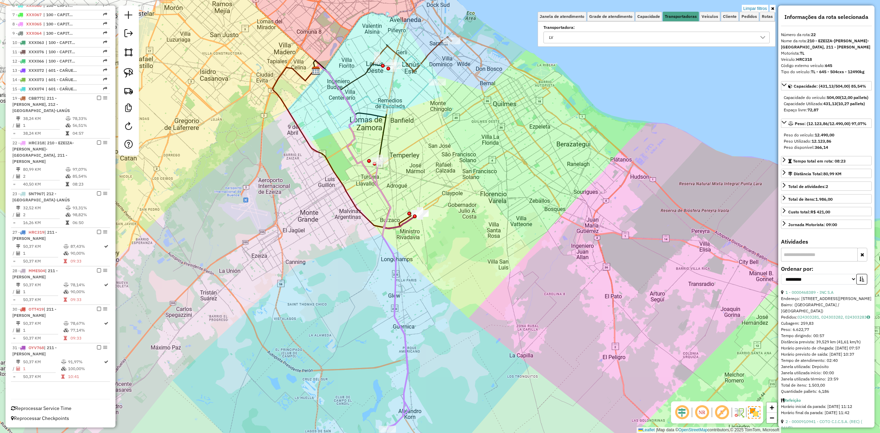
click at [403, 274] on div "Limpar filtros Janela de atendimento Grade de atendimento Capacidade Transporta…" at bounding box center [440, 216] width 880 height 433
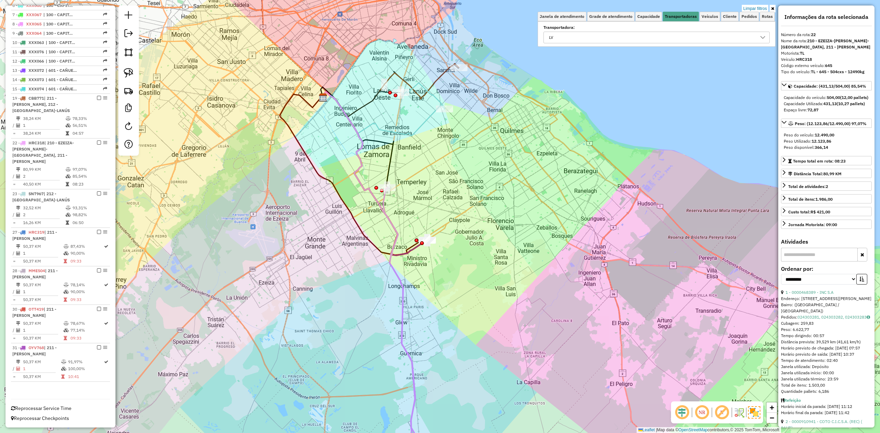
drag, startPoint x: 434, startPoint y: 260, endPoint x: 446, endPoint y: 293, distance: 34.8
click at [450, 315] on div "Limpar filtros Janela de atendimento Grade de atendimento Capacidade Transporta…" at bounding box center [440, 216] width 880 height 433
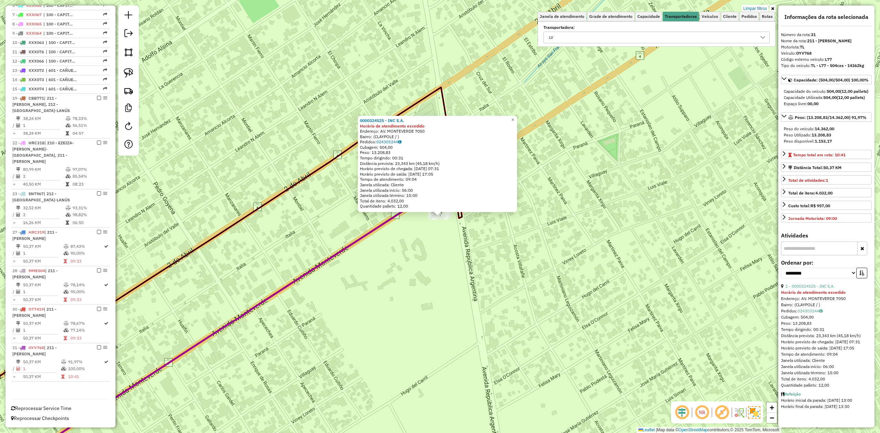
click at [441, 252] on div "0000324525 - INC S.A. Horário de atendimento excedido Endereço: AV. MONTEVERDE …" at bounding box center [440, 216] width 880 height 433
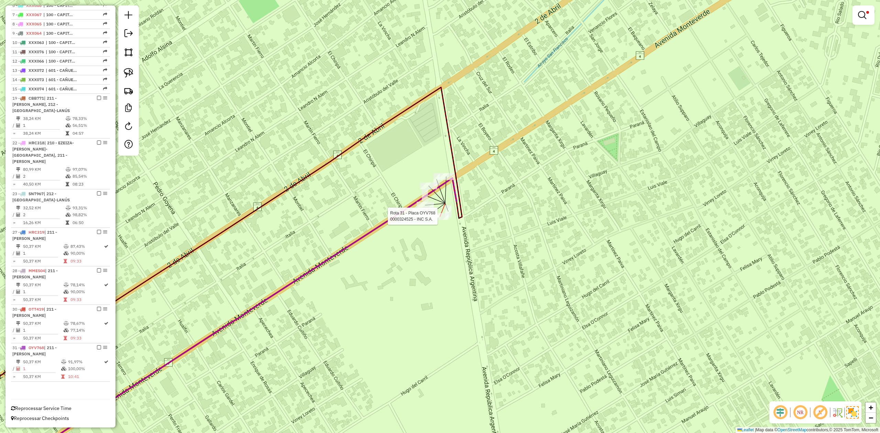
select select "**********"
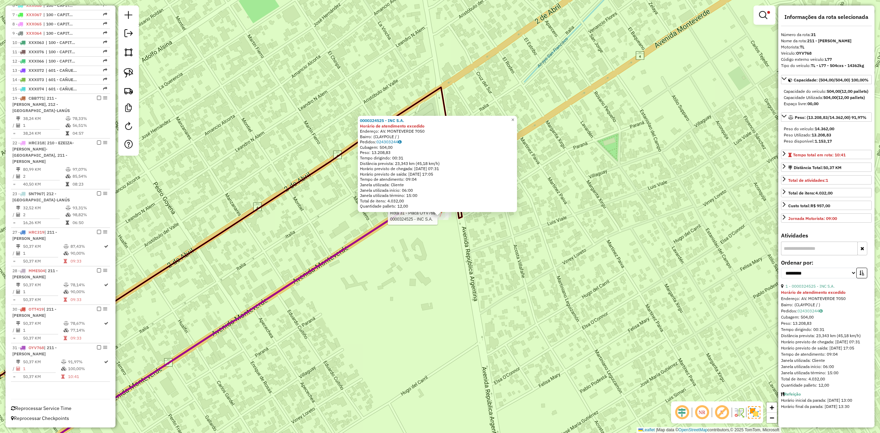
click at [417, 237] on div "Rota 31 - Placa OYV768 0000324525 - INC S.A. 0000324525 - INC S.A. Horário de a…" at bounding box center [440, 216] width 880 height 433
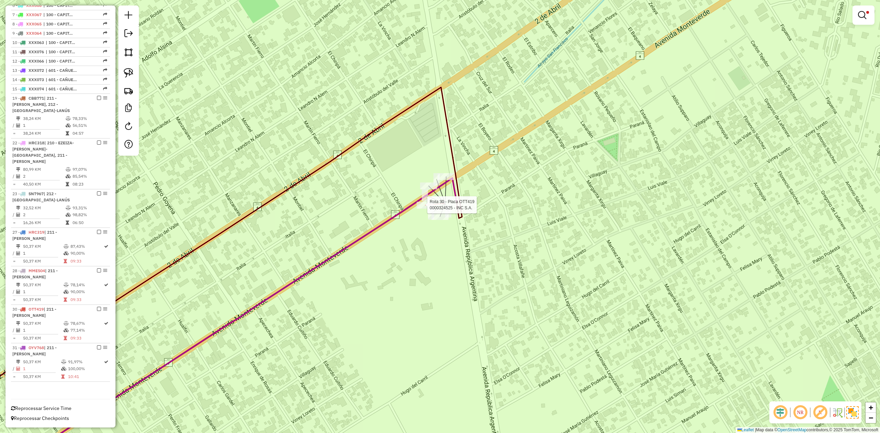
select select "**********"
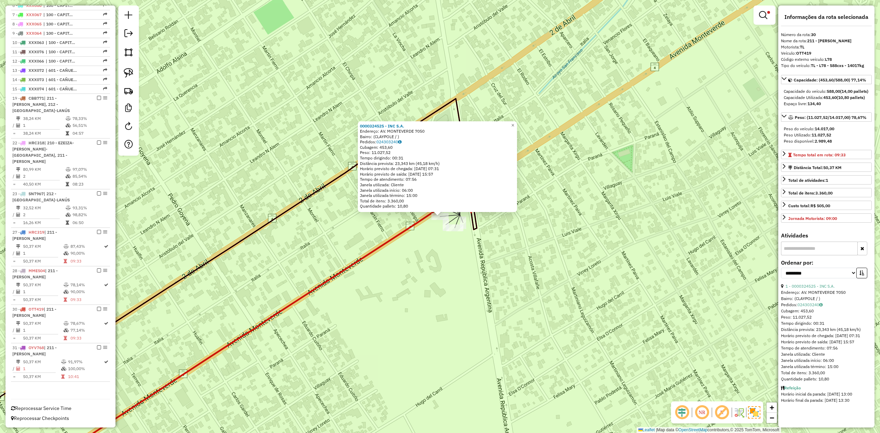
click at [436, 268] on div "0000324525 - INC S.A. Endereço: AV. MONTEVERDE 7050 Bairro: (CLAYPOLE / ) Pedid…" at bounding box center [440, 216] width 880 height 433
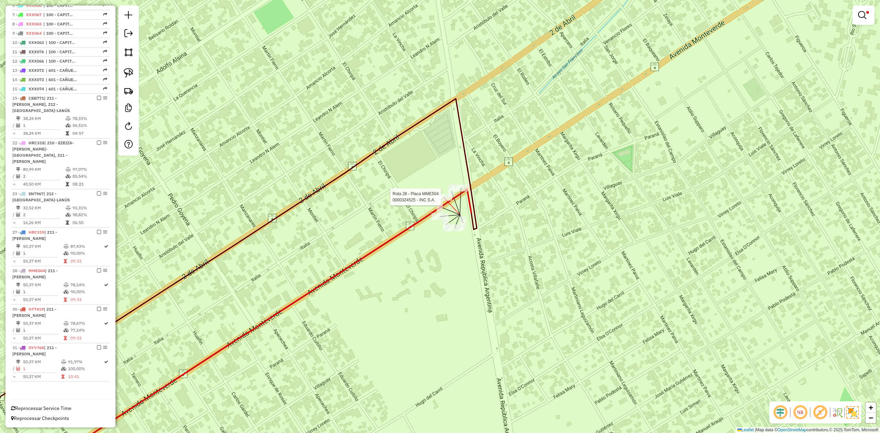
select select "**********"
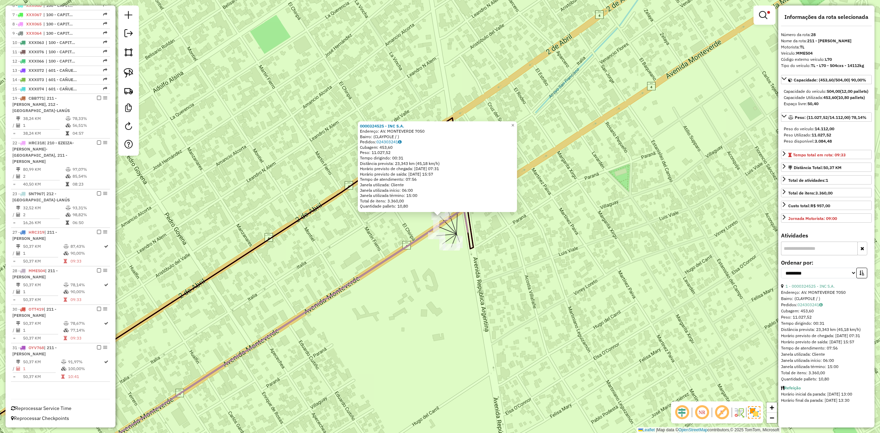
click at [511, 230] on div "0000324525 - INC S.A. Endereço: AV. MONTEVERDE 7050 Bairro: (CLAYPOLE / ) Pedid…" at bounding box center [440, 216] width 880 height 433
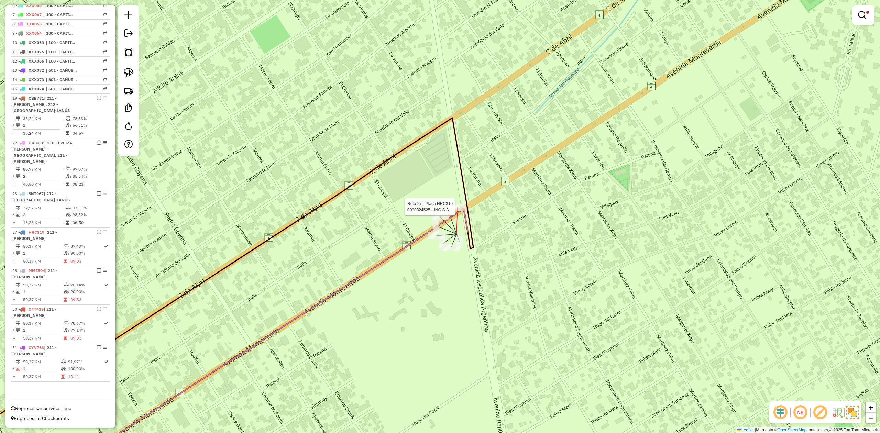
select select "**********"
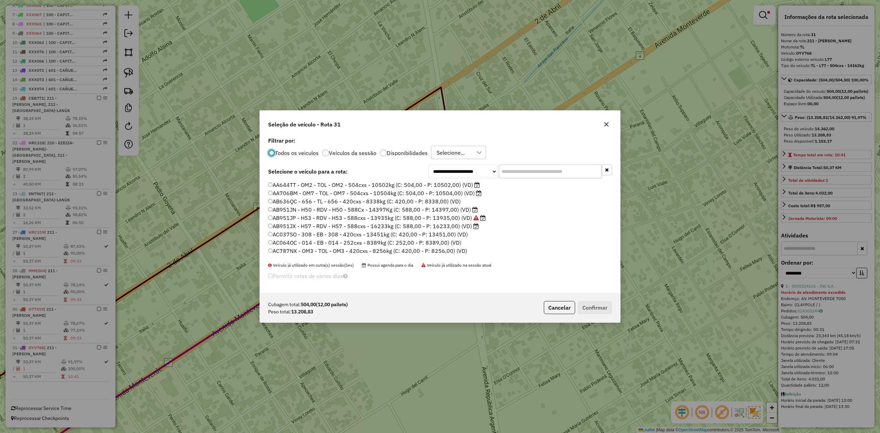
scroll to position [3, 2]
drag, startPoint x: 519, startPoint y: 168, endPoint x: 454, endPoint y: 162, distance: 65.0
click at [518, 168] on input "text" at bounding box center [550, 172] width 103 height 14
click at [383, 150] on div at bounding box center [383, 153] width 7 height 7
click at [516, 174] on input "text" at bounding box center [550, 172] width 103 height 14
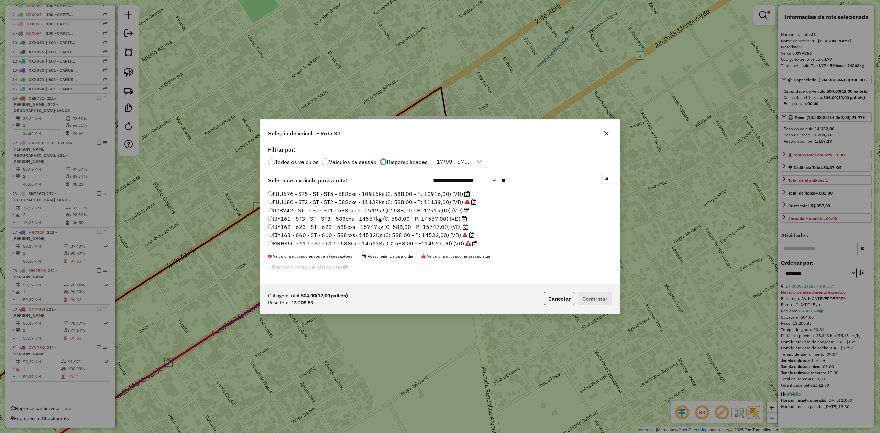
type input "**"
click at [451, 216] on label "IJY161 - ST3 - ST - ST3 - 588cxs - 14557kg (C: 588,00 - P: 14557,00) (VD)" at bounding box center [367, 218] width 199 height 8
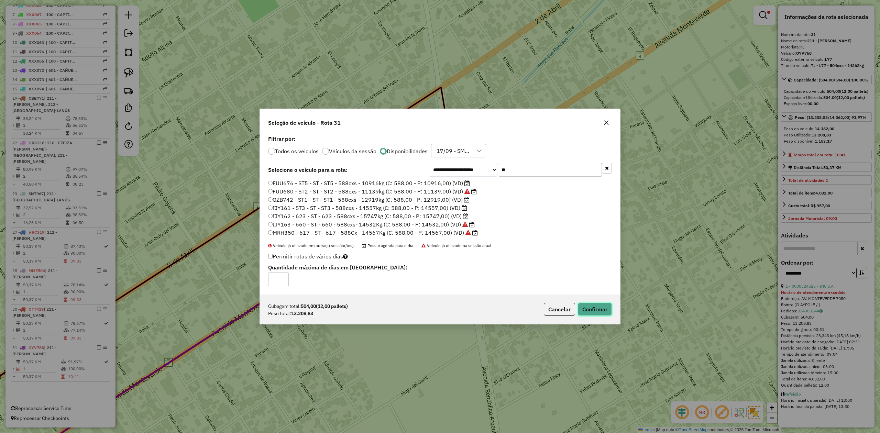
click at [590, 312] on button "Confirmar" at bounding box center [595, 309] width 34 height 13
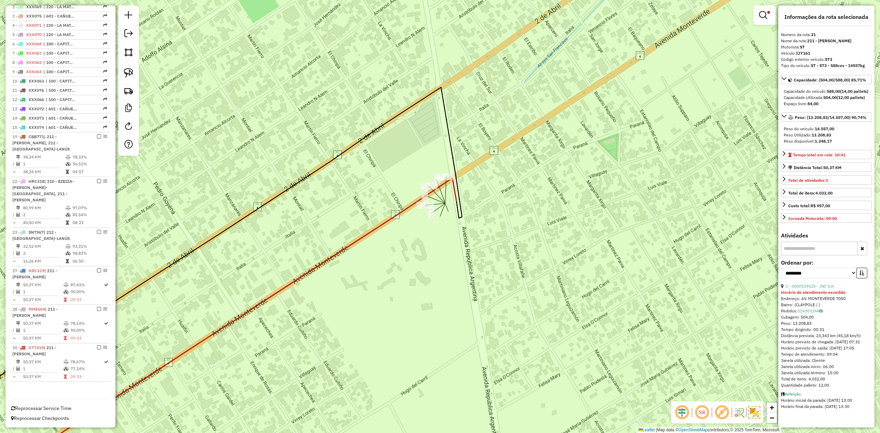
scroll to position [279, 0]
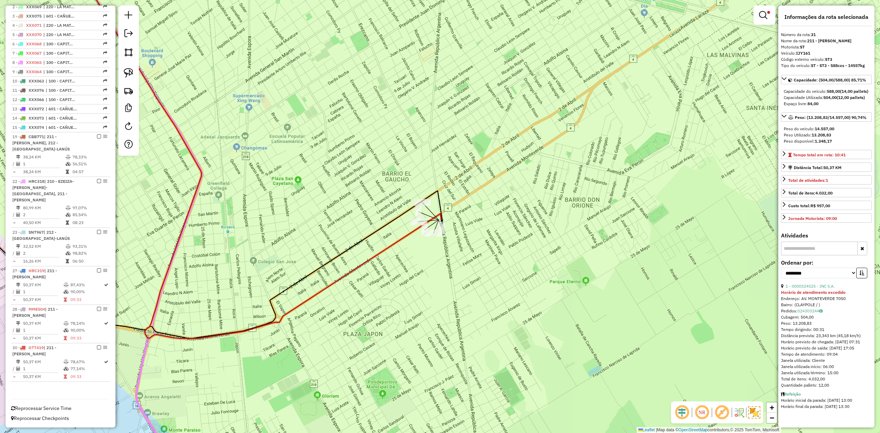
drag, startPoint x: 438, startPoint y: 223, endPoint x: 437, endPoint y: 219, distance: 4.1
click at [437, 220] on icon at bounding box center [429, 221] width 20 height 2
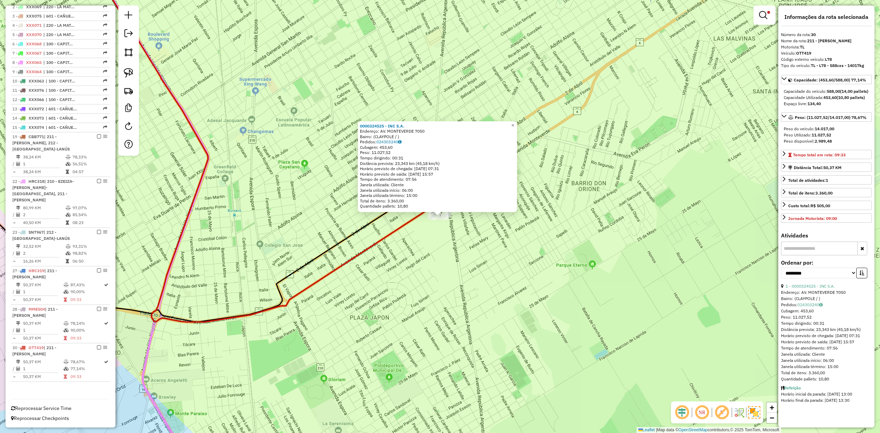
click at [450, 251] on div "0000324525 - INC S.A. Endereço: AV. MONTEVERDE 7050 Bairro: (CLAYPOLE / ) Pedid…" at bounding box center [440, 216] width 880 height 433
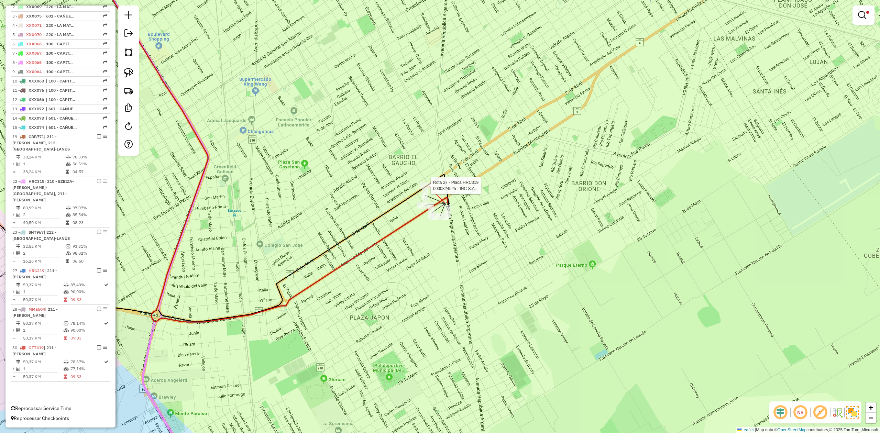
select select "**********"
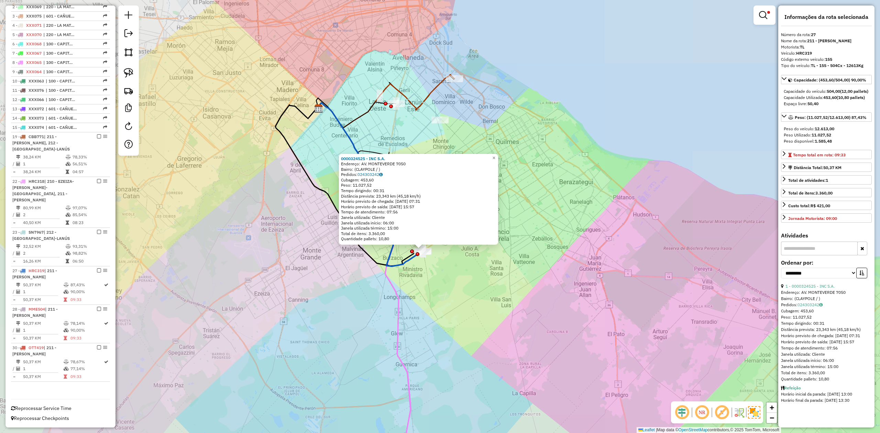
click at [474, 286] on div "Rota 30 - Placa OTT419 0000324525 - INC S.A. 0000324525 - INC S.A. Endereço: AV…" at bounding box center [440, 216] width 880 height 433
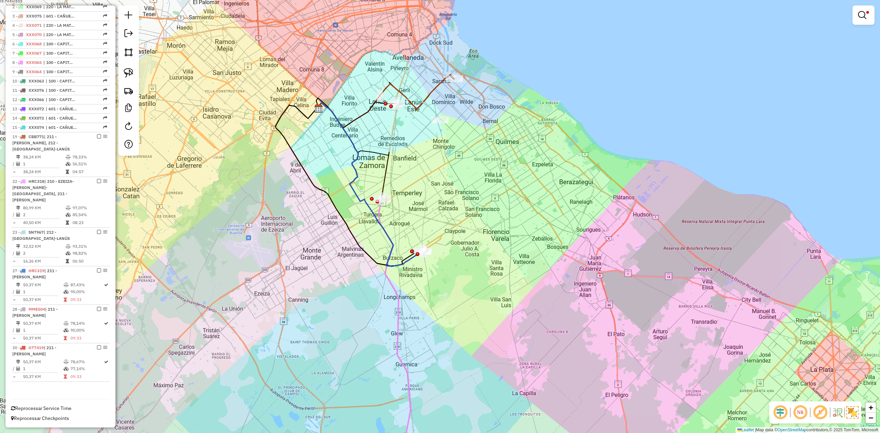
click at [423, 126] on icon at bounding box center [378, 125] width 124 height 44
select select "**********"
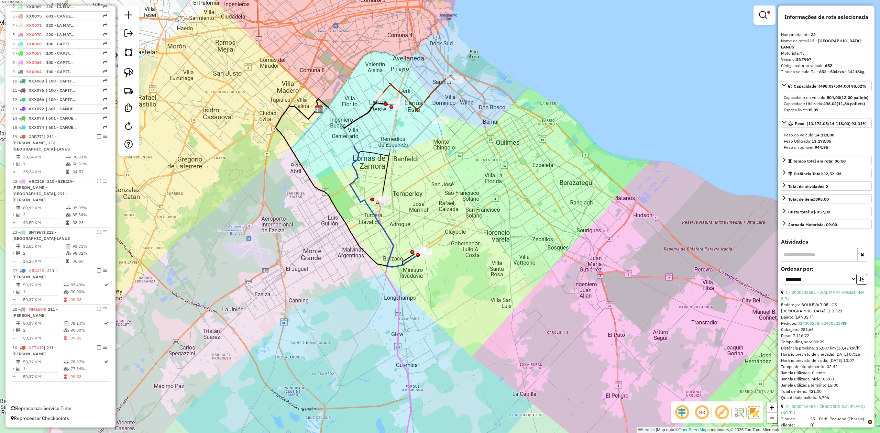
drag, startPoint x: 465, startPoint y: 98, endPoint x: 465, endPoint y: 127, distance: 28.9
click at [465, 127] on div "Limpar filtros Janela de atendimento Grade de atendimento Capacidade Transporta…" at bounding box center [440, 216] width 880 height 433
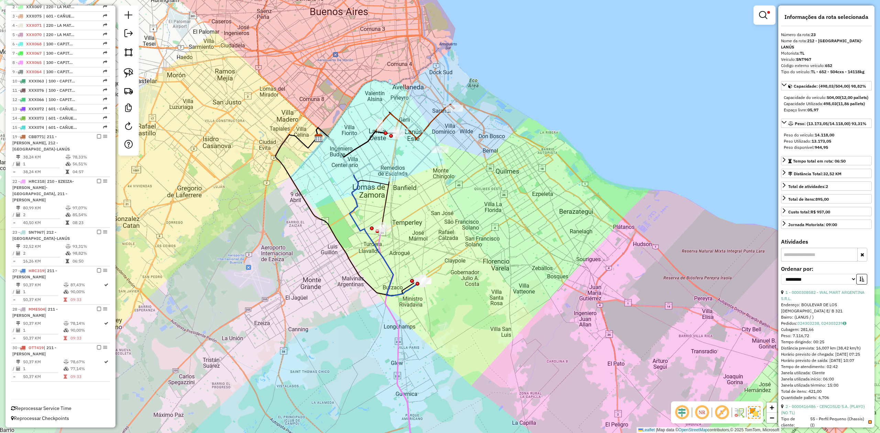
click at [439, 117] on icon at bounding box center [385, 131] width 138 height 54
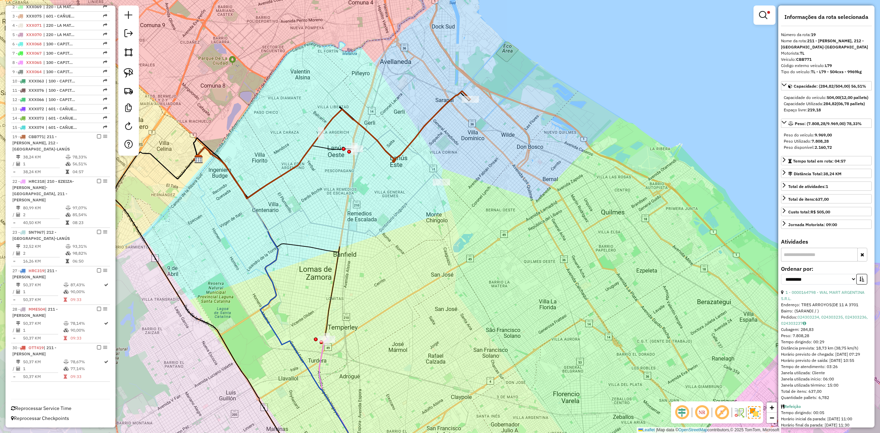
click at [427, 163] on icon at bounding box center [398, 156] width 88 height 52
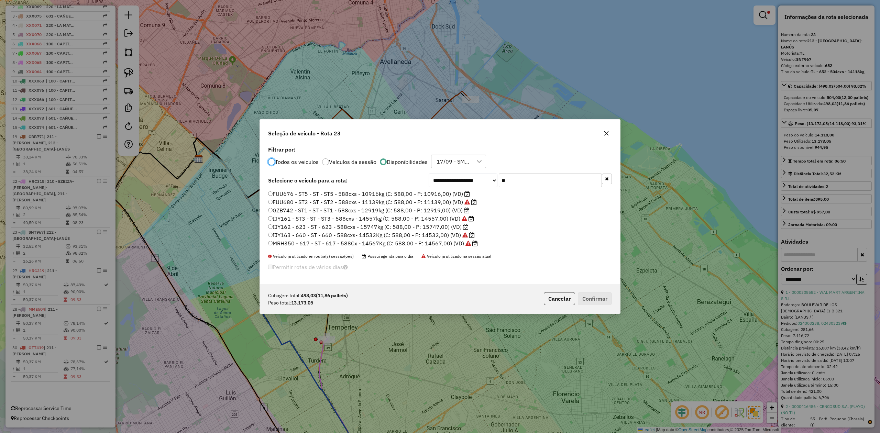
scroll to position [3, 2]
drag, startPoint x: 513, startPoint y: 177, endPoint x: 474, endPoint y: 177, distance: 39.2
click at [474, 177] on div "**********" at bounding box center [520, 181] width 183 height 14
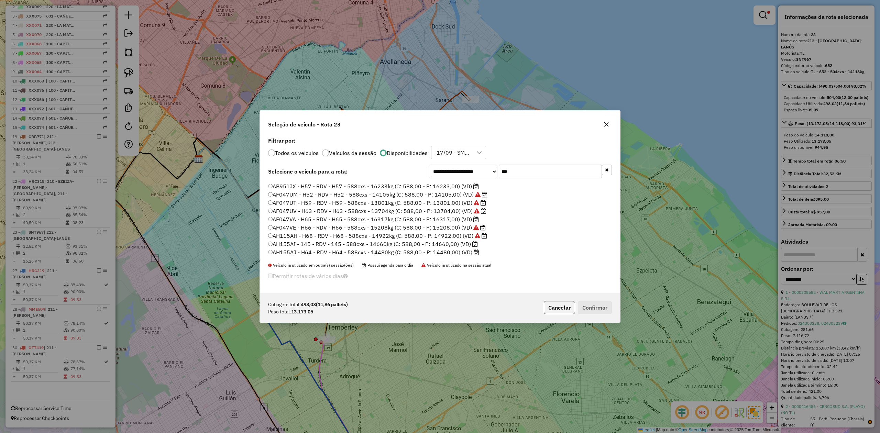
scroll to position [0, 0]
type input "***"
click at [450, 186] on label "AB951JN - H50 - RDV - H50 - 588Cx - 14397Kg (C: 588,00 - P: 14397,00) (VD)" at bounding box center [373, 185] width 210 height 8
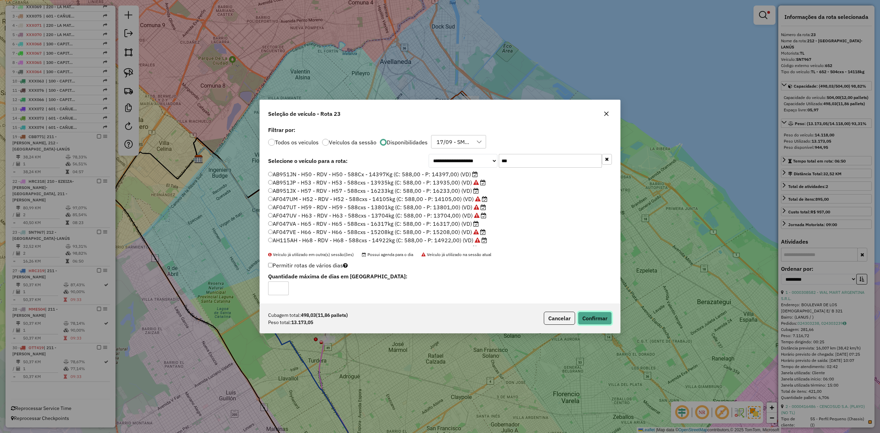
click at [588, 319] on button "Confirmar" at bounding box center [595, 318] width 34 height 13
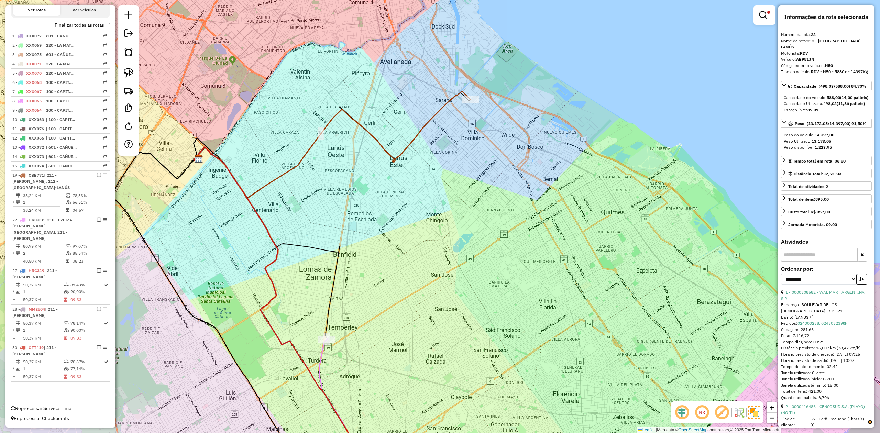
scroll to position [241, 0]
click at [762, 14] on em at bounding box center [763, 15] width 8 height 8
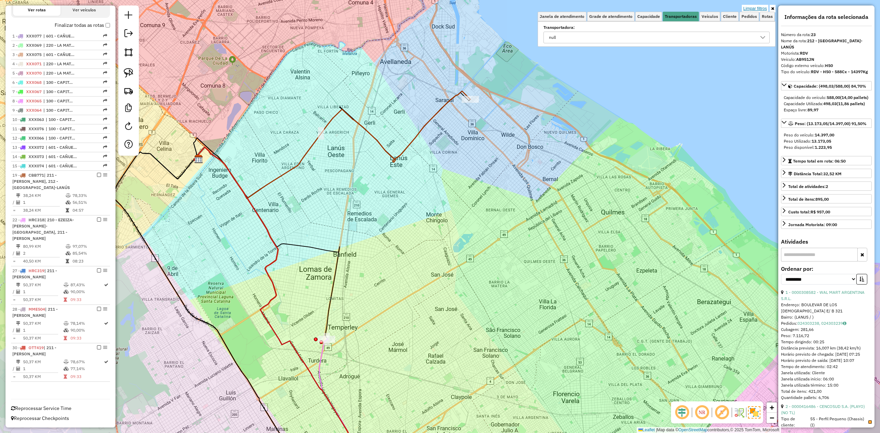
click at [757, 7] on link "Limpar filtros" at bounding box center [755, 9] width 26 height 8
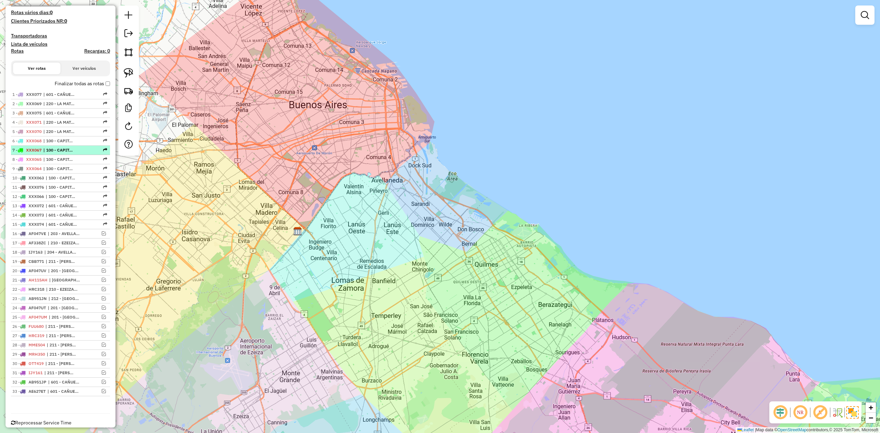
scroll to position [0, 0]
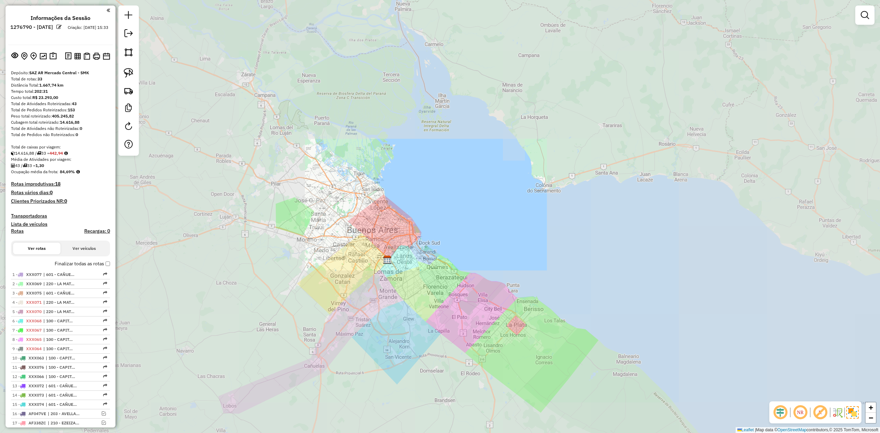
drag, startPoint x: 427, startPoint y: 300, endPoint x: 408, endPoint y: 272, distance: 33.5
click at [408, 272] on div "Janela de atendimento Grade de atendimento Capacidade Transportadoras Veículos …" at bounding box center [440, 216] width 880 height 433
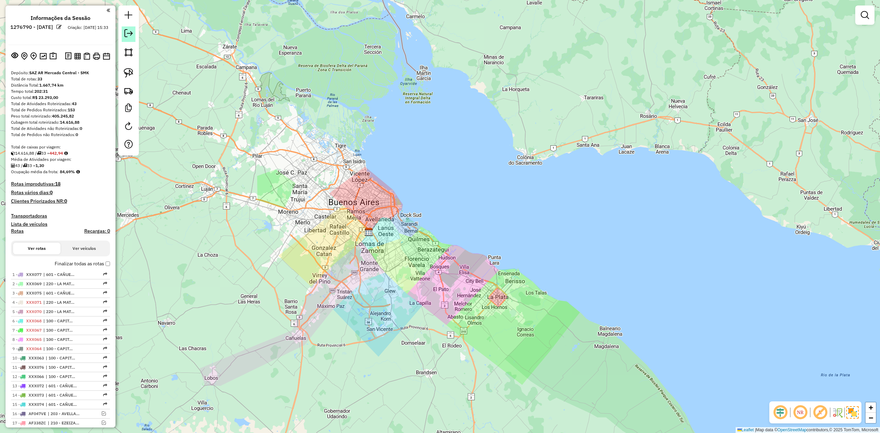
click at [122, 32] on link at bounding box center [129, 33] width 14 height 15
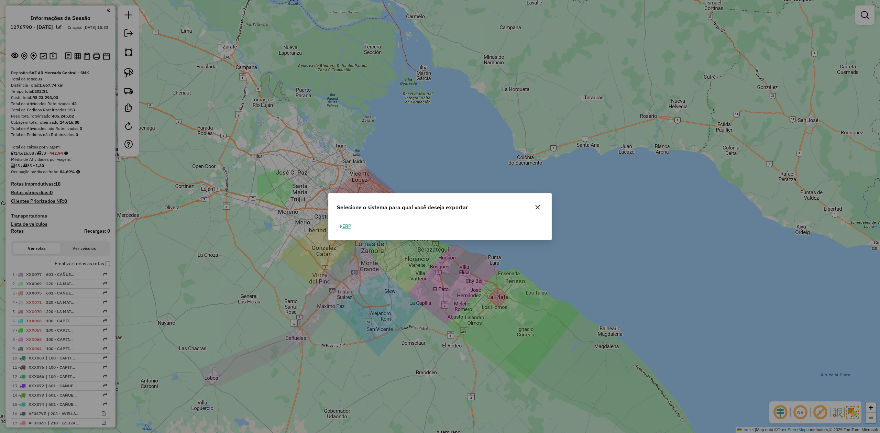
click at [348, 222] on button "ERP" at bounding box center [346, 226] width 18 height 11
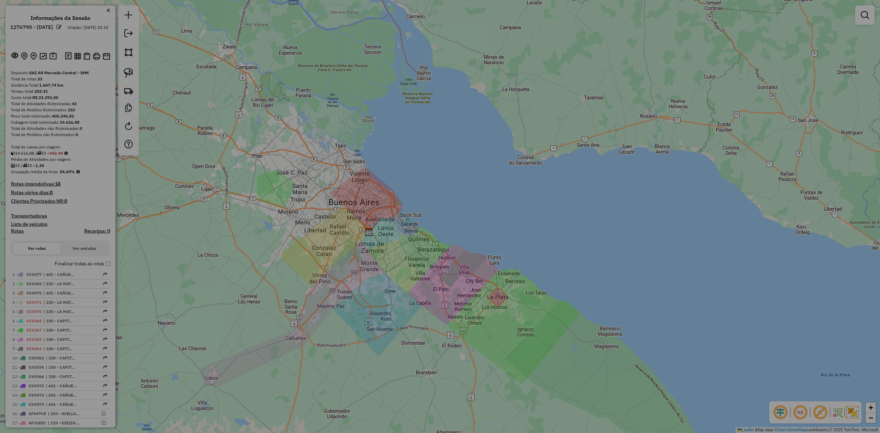
select select "**"
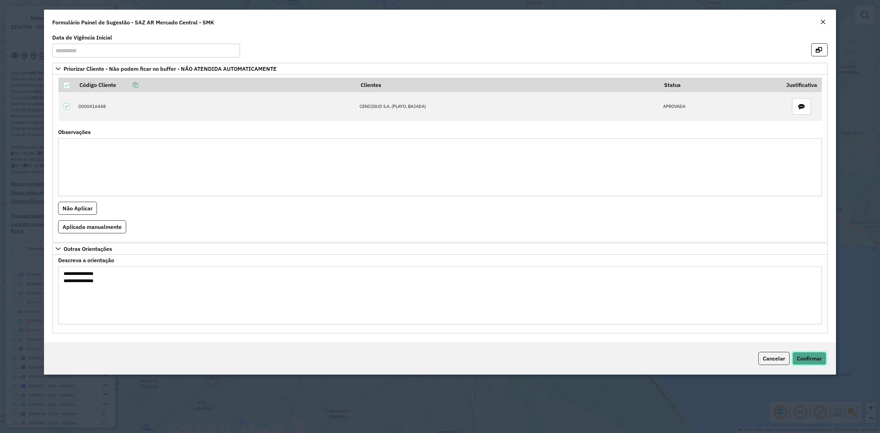
click at [810, 362] on span "Confirmar" at bounding box center [809, 358] width 25 height 7
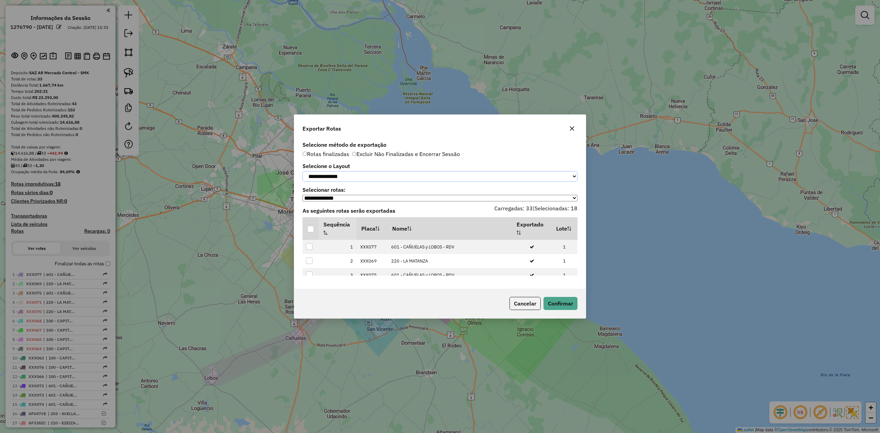
click at [367, 176] on select "**********" at bounding box center [439, 176] width 275 height 11
select select "*********"
click at [302, 171] on select "**********" at bounding box center [439, 176] width 275 height 11
click at [313, 228] on div at bounding box center [310, 229] width 7 height 7
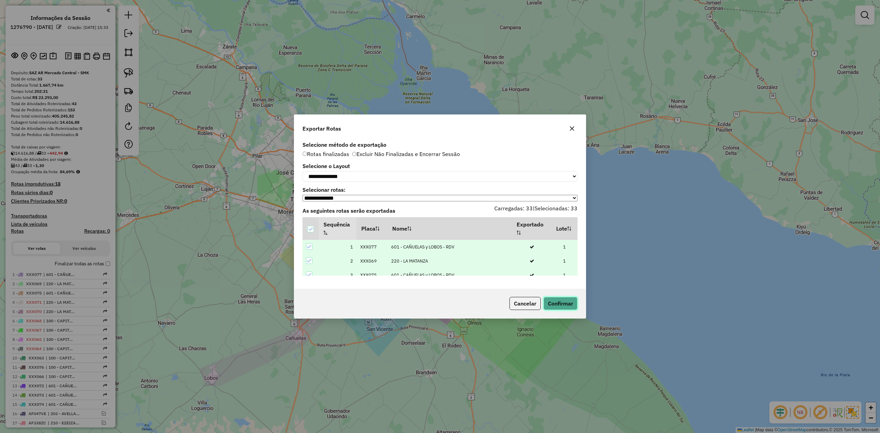
click at [559, 301] on button "Confirmar" at bounding box center [560, 303] width 34 height 13
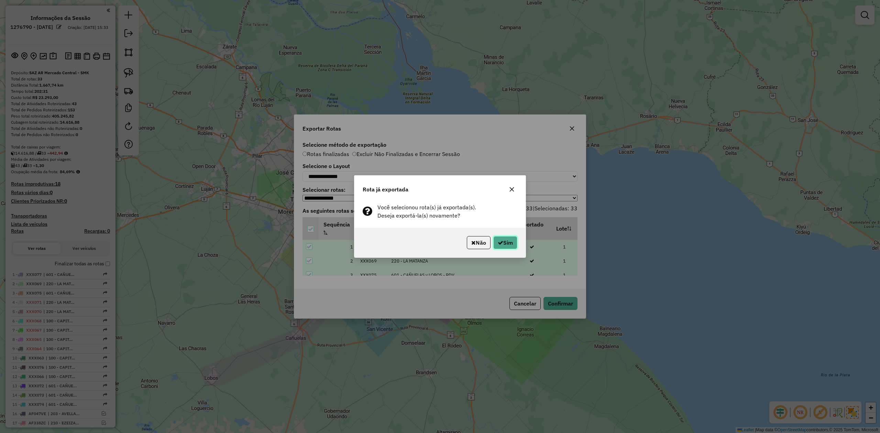
click at [509, 238] on button "Sim" at bounding box center [505, 242] width 24 height 13
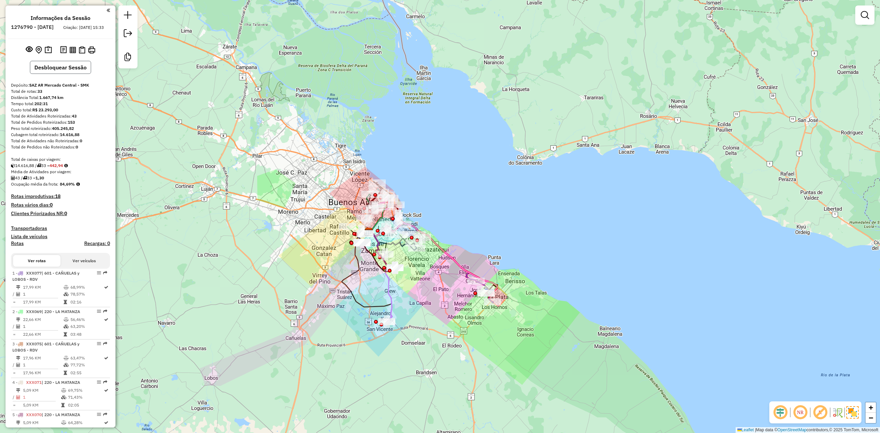
click at [64, 69] on button "Desbloquear Sessão" at bounding box center [60, 67] width 61 height 13
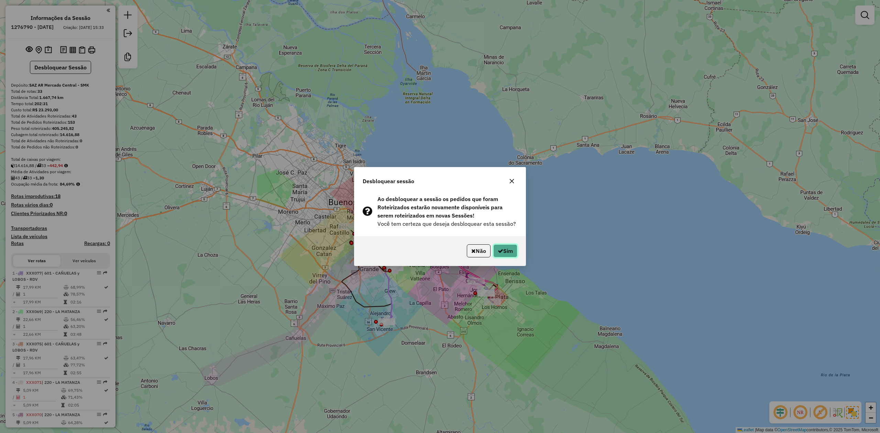
click at [508, 251] on button "Sim" at bounding box center [505, 250] width 24 height 13
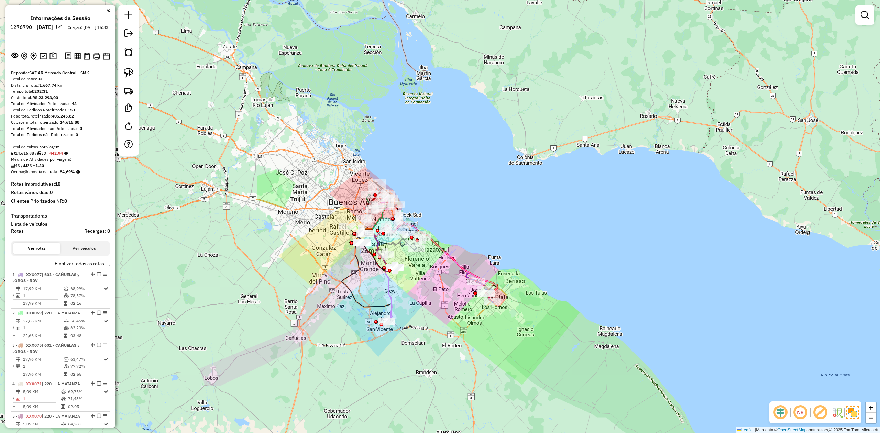
click at [302, 247] on div "Janela de atendimento Grade de atendimento Capacidade Transportadoras Veículos …" at bounding box center [440, 216] width 880 height 433
click at [868, 14] on em at bounding box center [865, 15] width 8 height 8
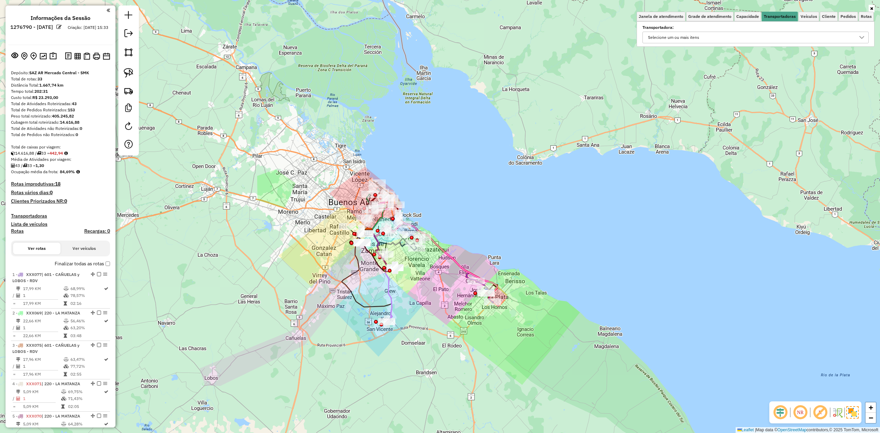
click at [753, 33] on div "Selecione um ou mais itens" at bounding box center [751, 37] width 210 height 11
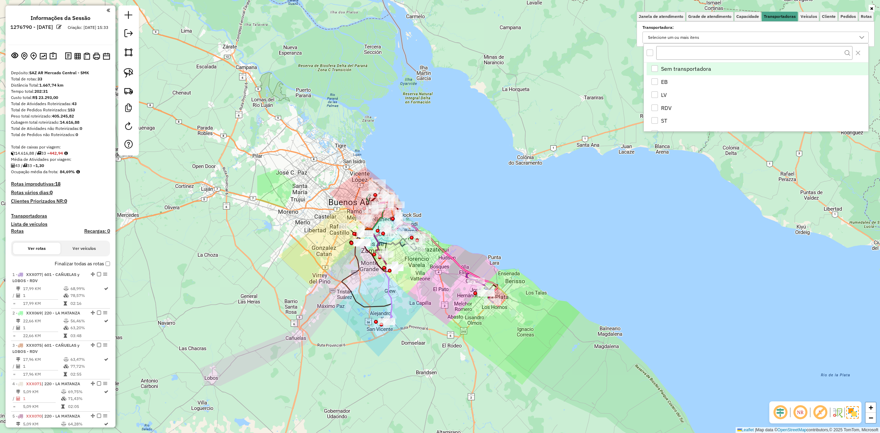
scroll to position [4, 25]
click at [654, 81] on div "EB" at bounding box center [654, 81] width 7 height 7
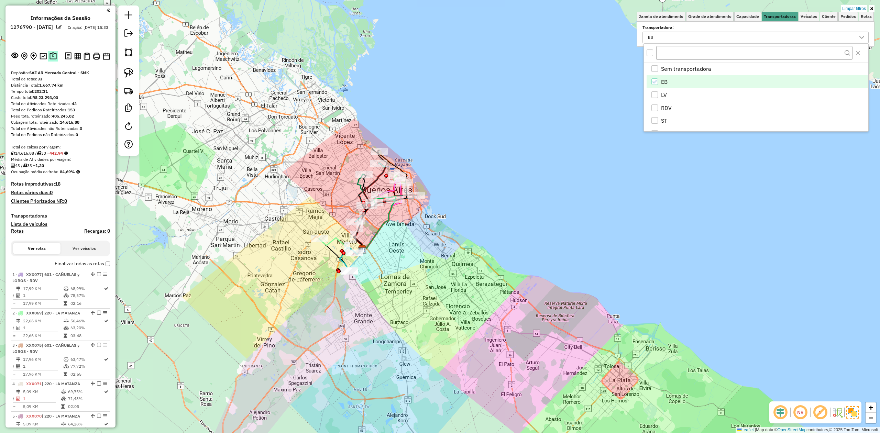
click at [53, 55] on img at bounding box center [52, 56] width 7 height 8
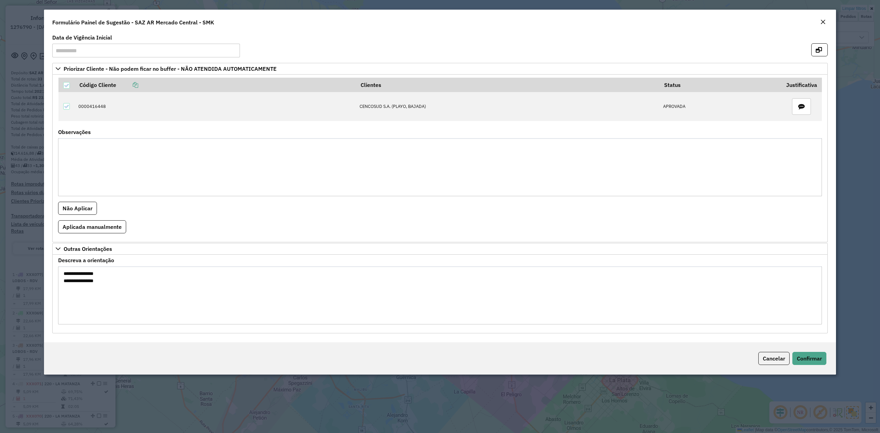
drag, startPoint x: 822, startPoint y: 21, endPoint x: 769, endPoint y: 61, distance: 66.2
click at [822, 20] on em "Close" at bounding box center [822, 21] width 5 height 5
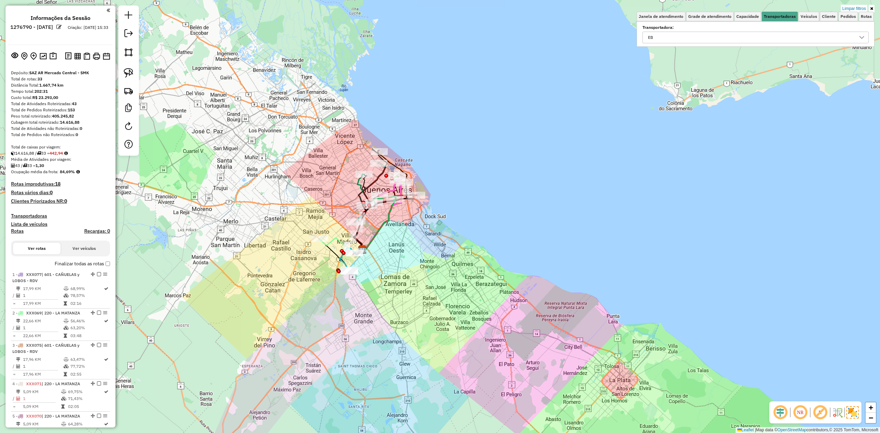
click at [300, 200] on div "Rota 2 - Placa XXX069 0000901431 - WAL MART ARGENTINA S.R.L. Rota 6 - Placa XXX…" at bounding box center [440, 216] width 880 height 433
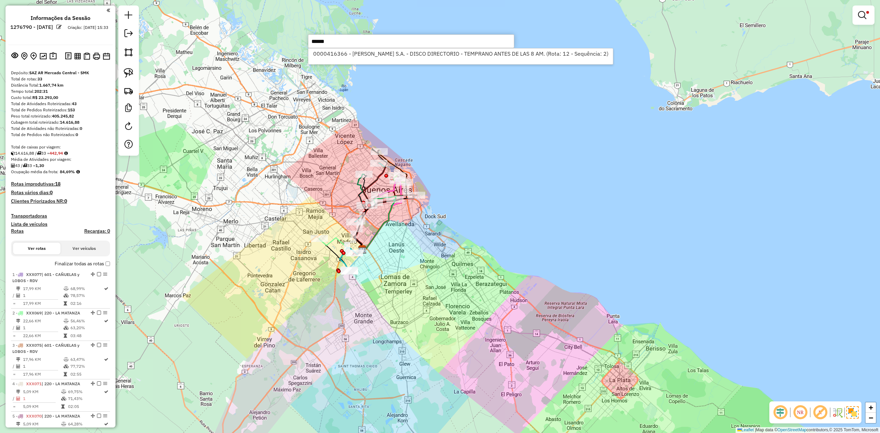
type input "******"
click at [424, 53] on li "0000416366 - [PERSON_NAME] S.A. - DISCO DIRECTORIO - TEMPRANO ANTES DE LAS 8 AM…" at bounding box center [460, 53] width 305 height 10
select select "**********"
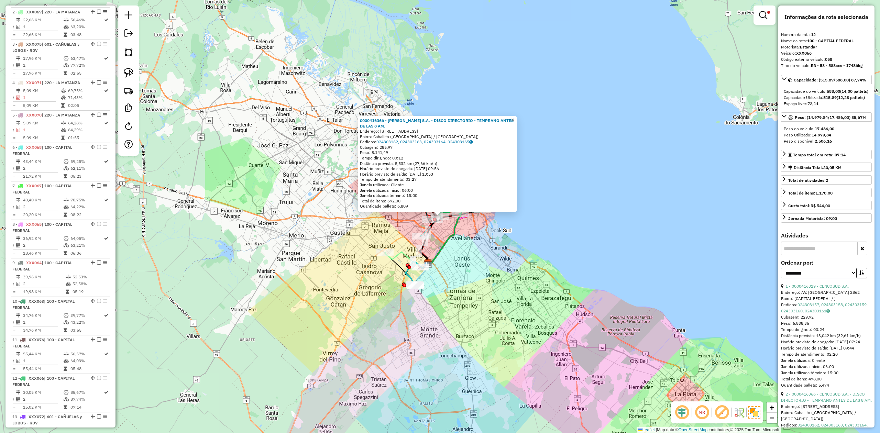
scroll to position [449, 0]
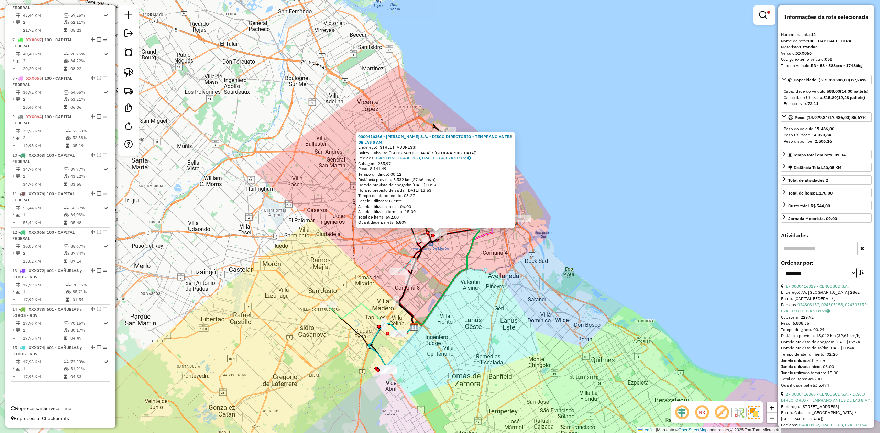
click at [342, 240] on div "0000416366 - [PERSON_NAME] S.A. - DISCO DIRECTORIO - TEMPRANO ANTES DE LAS 8 AM…" at bounding box center [440, 216] width 880 height 433
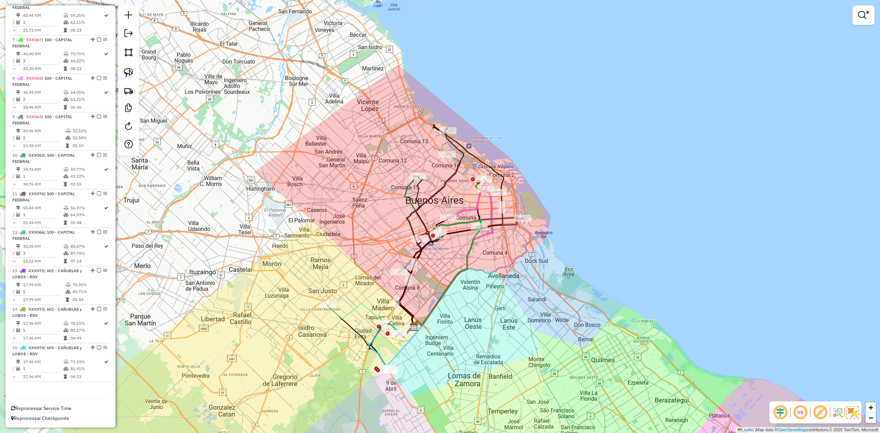
drag, startPoint x: 315, startPoint y: 225, endPoint x: 286, endPoint y: 246, distance: 36.1
click at [304, 250] on div "Limpar filtros Janela de atendimento Grade de atendimento Capacidade Transporta…" at bounding box center [440, 216] width 880 height 433
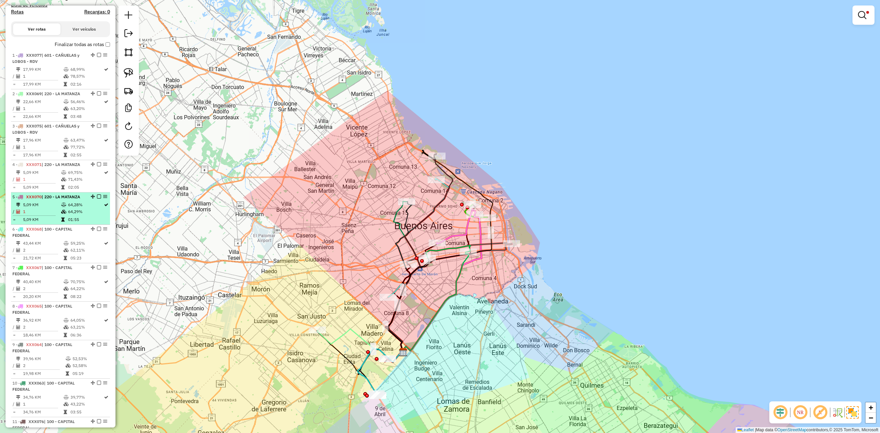
scroll to position [0, 0]
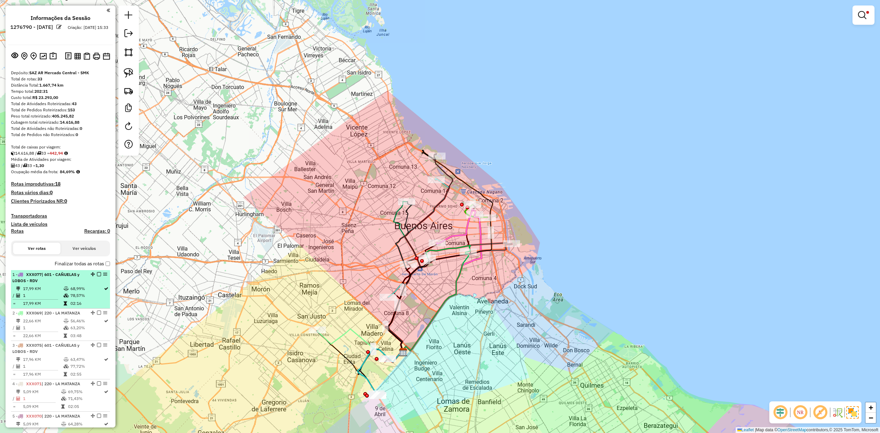
click at [64, 278] on div "1 - XXX077 | 601 - CAÑUELAS y LOBOS - RDV" at bounding box center [48, 278] width 73 height 12
select select "**********"
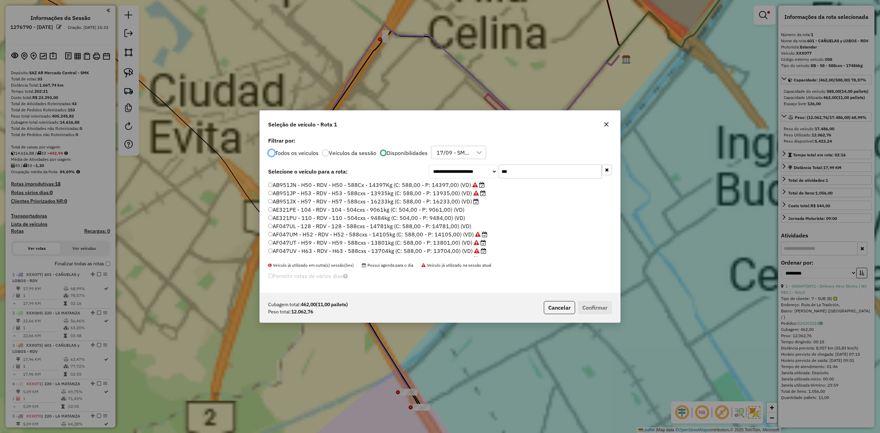
scroll to position [3, 2]
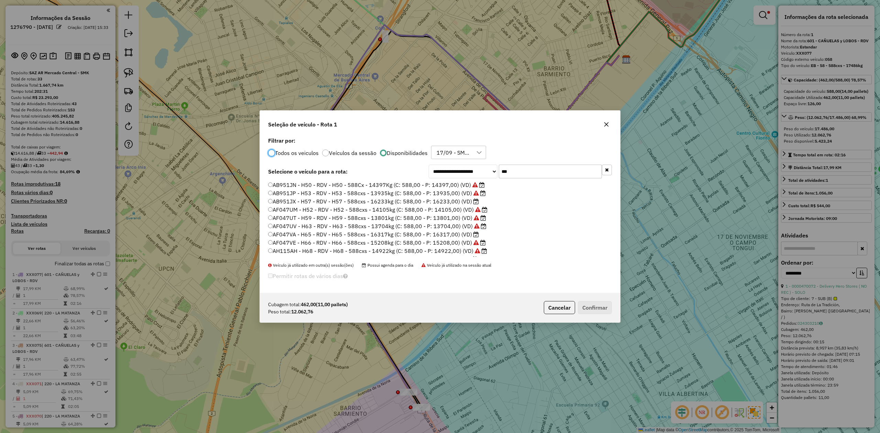
drag, startPoint x: 522, startPoint y: 173, endPoint x: 471, endPoint y: 170, distance: 51.3
click at [471, 170] on div "**********" at bounding box center [520, 172] width 183 height 14
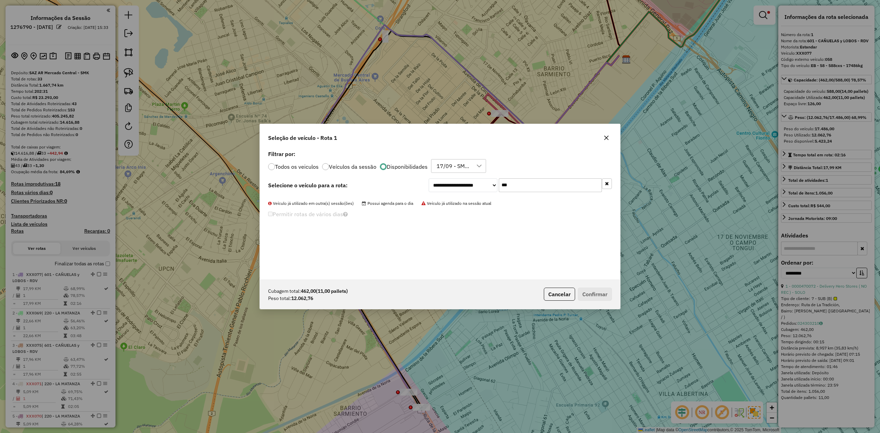
type input "***"
click at [289, 167] on label "Todos os veiculos" at bounding box center [297, 166] width 44 height 5
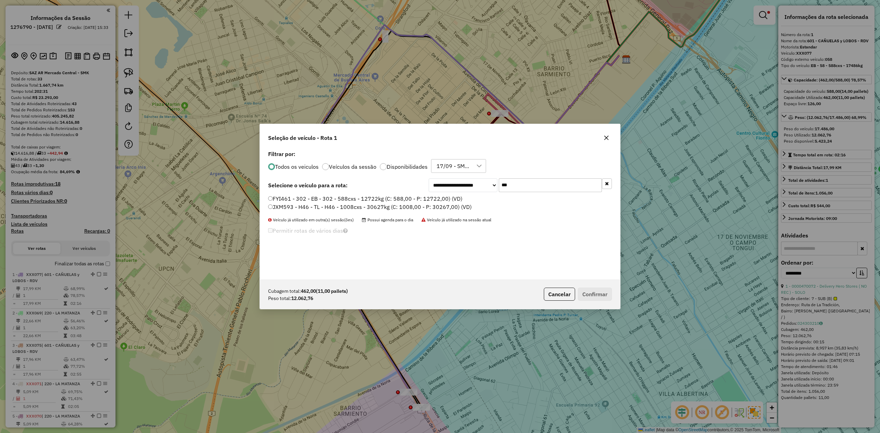
click at [322, 198] on label "FYI461 - 302 - EB - 302 - 588cxs - 12722kg (C: 588,00 - P: 12722,00) (VD)" at bounding box center [365, 199] width 194 height 8
click at [592, 290] on button "Confirmar" at bounding box center [595, 294] width 34 height 13
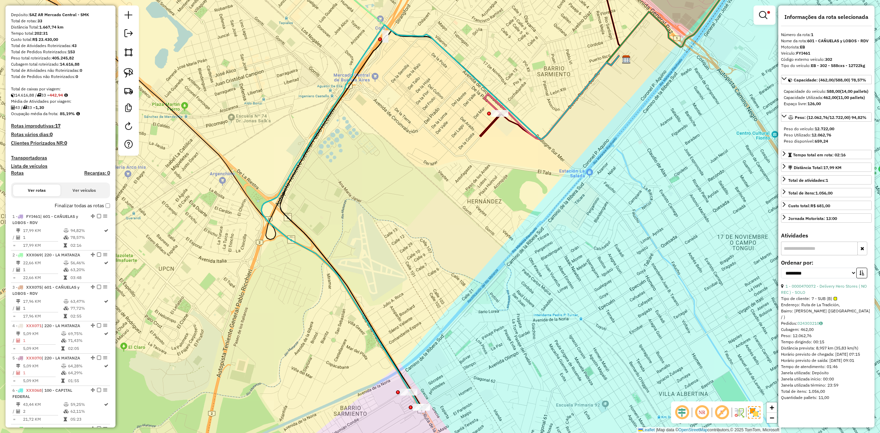
scroll to position [35, 0]
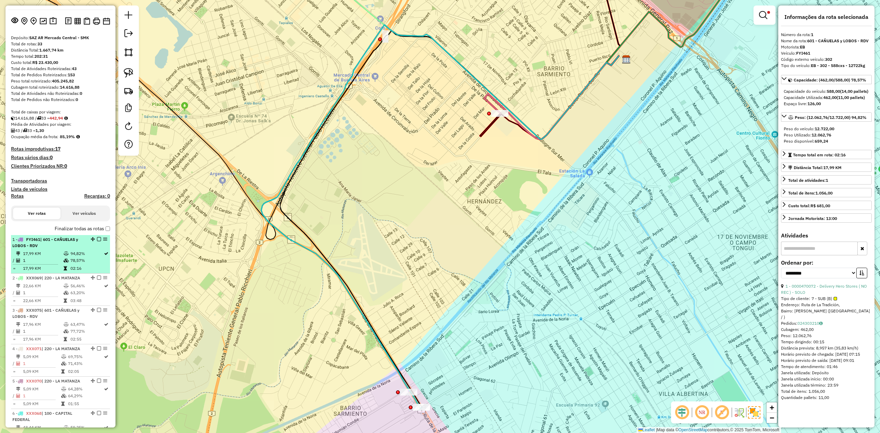
click at [98, 239] on em at bounding box center [99, 239] width 4 height 4
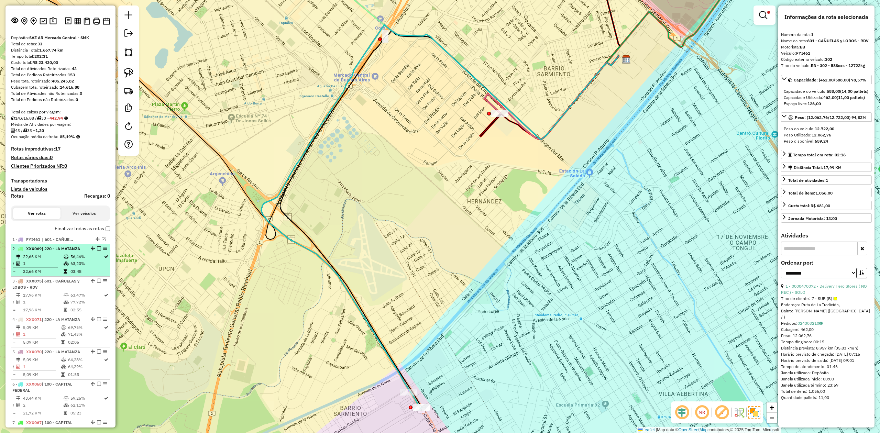
click at [58, 260] on td "1" at bounding box center [43, 263] width 41 height 7
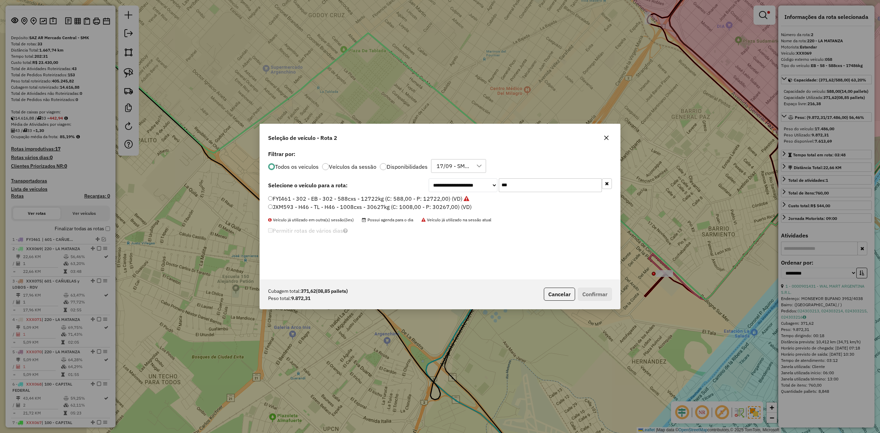
scroll to position [3, 2]
drag, startPoint x: 510, startPoint y: 185, endPoint x: 470, endPoint y: 182, distance: 40.6
click at [470, 182] on div "**********" at bounding box center [520, 185] width 183 height 14
type input "***"
click at [420, 198] on label "AE786PN - 079 - EB - 79 - 504cxs - 15339kg (C: 504,00 - P: 15339,00) (VD)" at bounding box center [366, 199] width 196 height 8
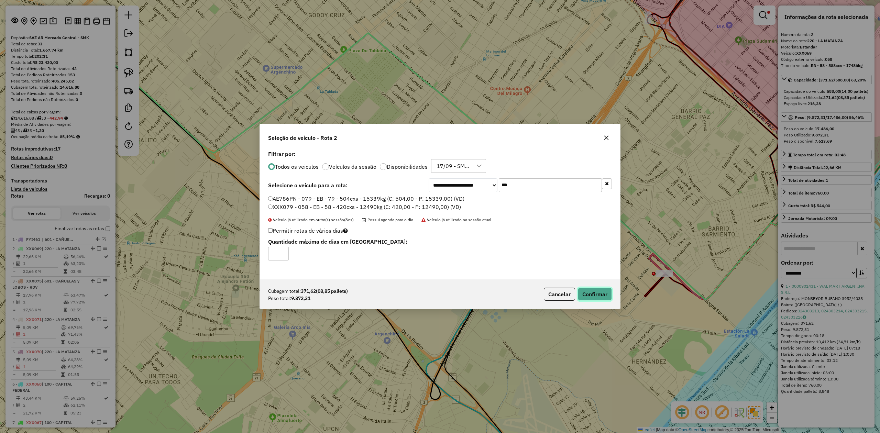
click at [593, 295] on button "Confirmar" at bounding box center [595, 294] width 34 height 13
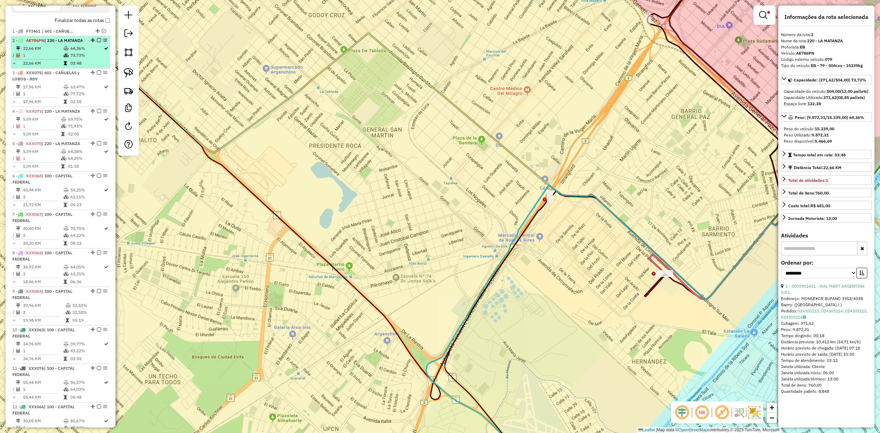
scroll to position [228, 0]
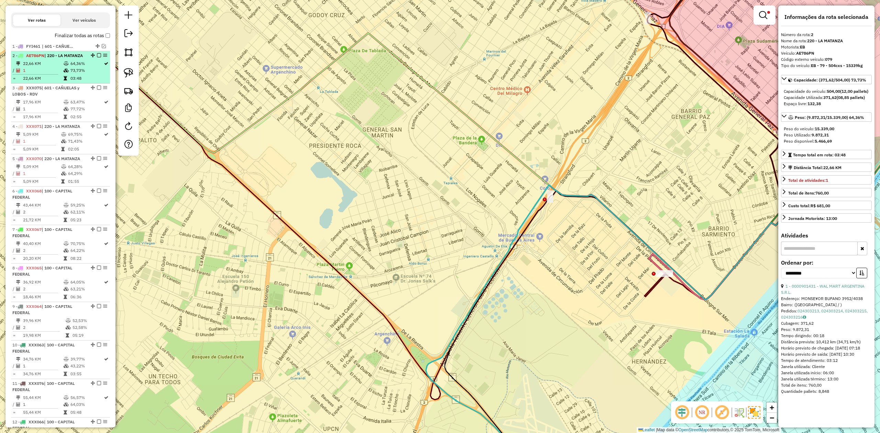
click at [98, 54] on em at bounding box center [99, 55] width 4 height 4
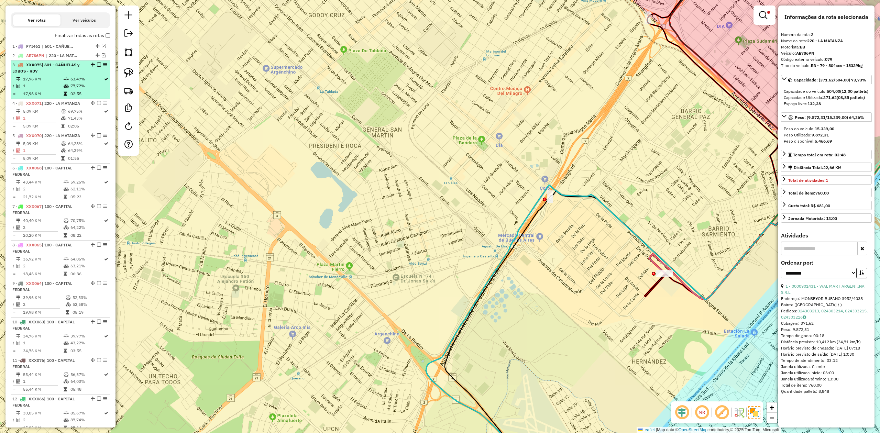
click at [61, 82] on td "1" at bounding box center [43, 85] width 41 height 7
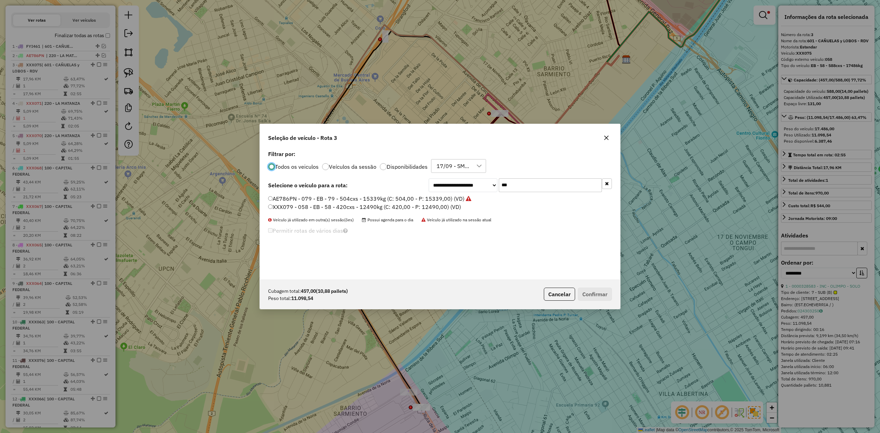
scroll to position [3, 2]
drag, startPoint x: 515, startPoint y: 182, endPoint x: 445, endPoint y: 178, distance: 69.9
click at [447, 178] on div "**********" at bounding box center [520, 185] width 183 height 14
type input "***"
click at [430, 207] on label "FKT925 - 303 - EB - 303 - 504Cx - 11110Kg (C: 504,00 - P: 11110,00) (VD)" at bounding box center [365, 207] width 194 height 8
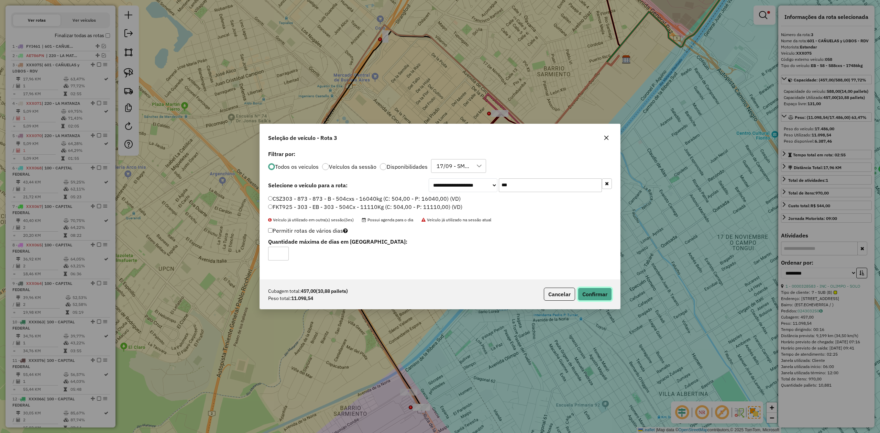
click at [596, 297] on button "Confirmar" at bounding box center [595, 294] width 34 height 13
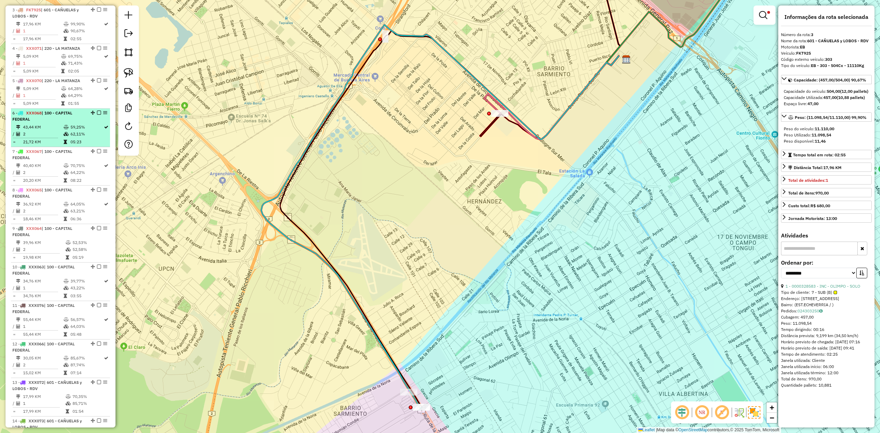
scroll to position [237, 0]
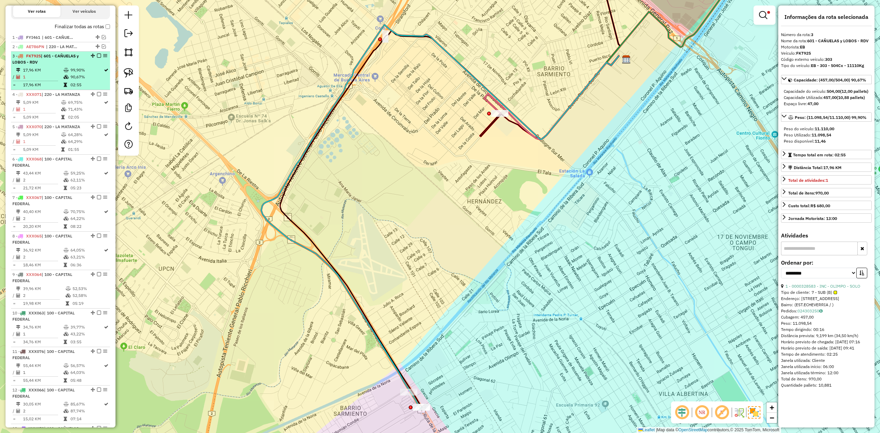
click at [97, 55] on em at bounding box center [99, 56] width 4 height 4
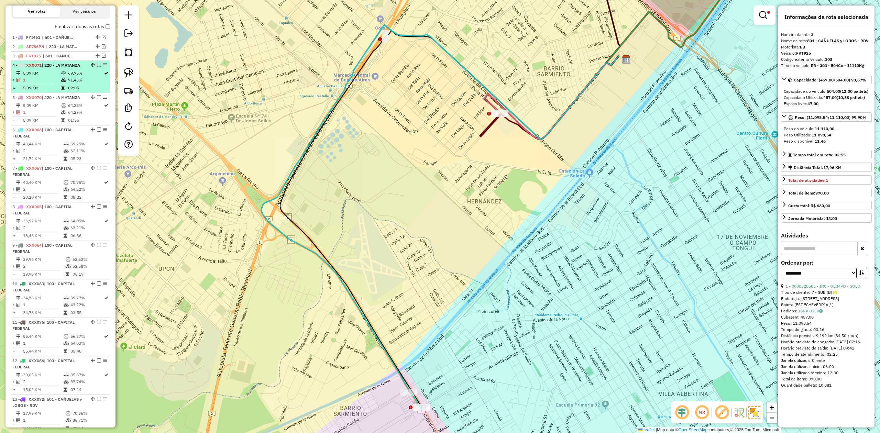
click at [45, 68] on li "4 - XXX071 | 220 - [GEOGRAPHIC_DATA] 5,09 KM 69,75% / 1 71,43% = 5,09 KM 02:05" at bounding box center [60, 77] width 99 height 32
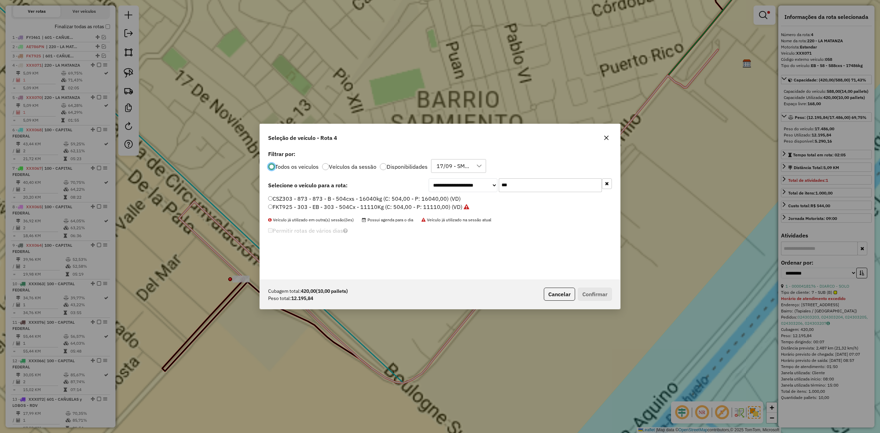
scroll to position [3, 2]
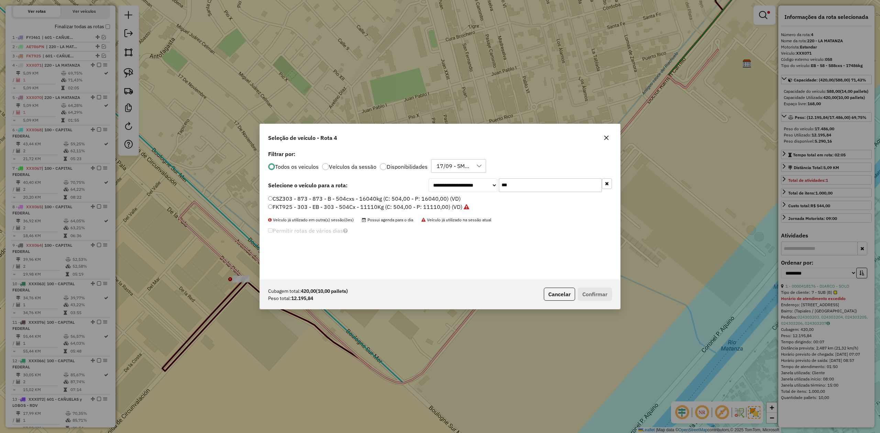
drag, startPoint x: 520, startPoint y: 186, endPoint x: 459, endPoint y: 181, distance: 61.4
click at [460, 181] on div "**********" at bounding box center [520, 185] width 183 height 14
type input "***"
click at [437, 201] on label "AC037SO - 308 - EB - 308 - 420cxs - 13451kg (C: 420,00 - P: 13451,00) (VD)" at bounding box center [368, 199] width 200 height 8
click at [600, 292] on button "Confirmar" at bounding box center [595, 294] width 34 height 13
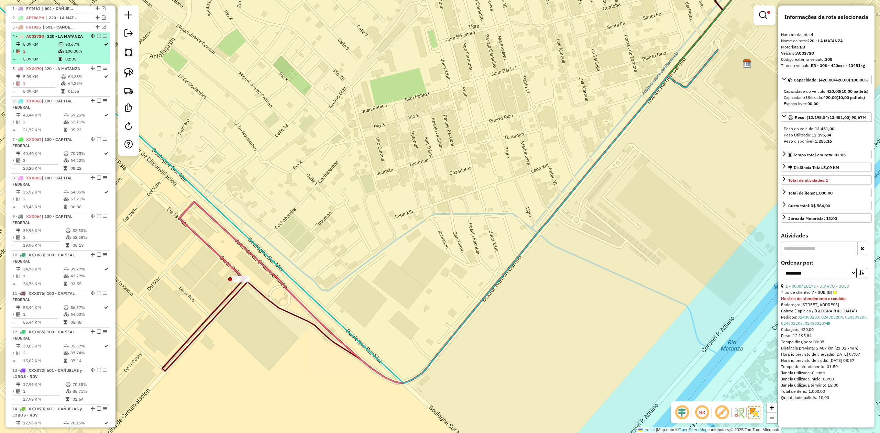
scroll to position [246, 0]
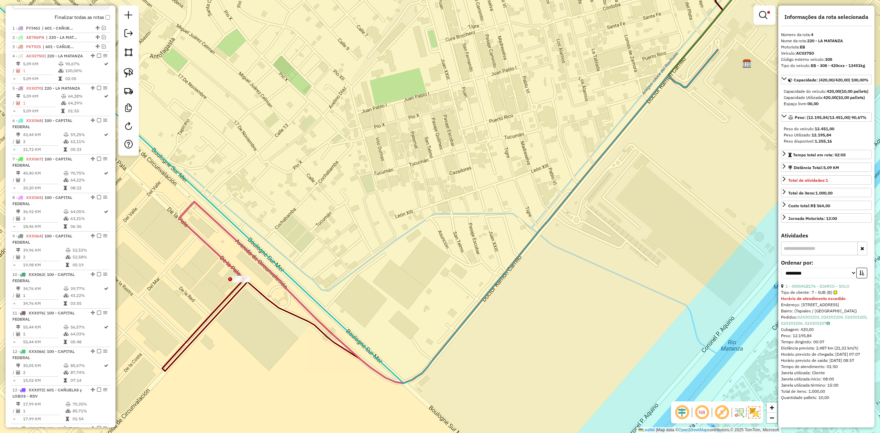
drag, startPoint x: 96, startPoint y: 57, endPoint x: 91, endPoint y: 69, distance: 13.0
click at [97, 57] on em at bounding box center [99, 56] width 4 height 4
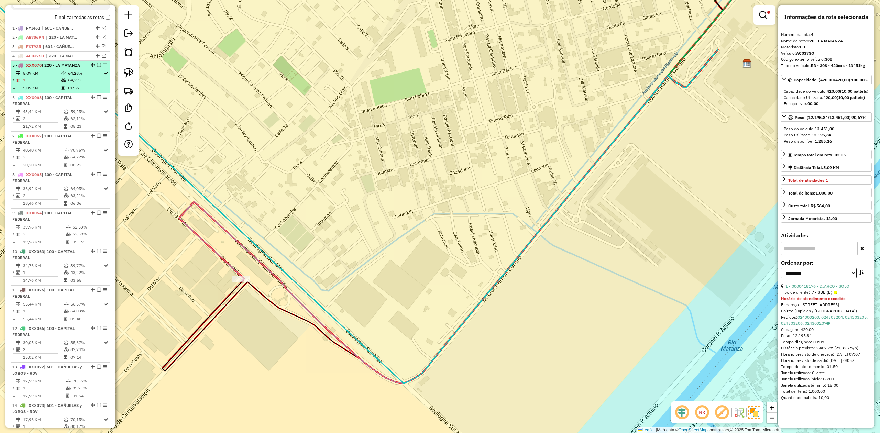
click at [65, 81] on td at bounding box center [64, 80] width 7 height 7
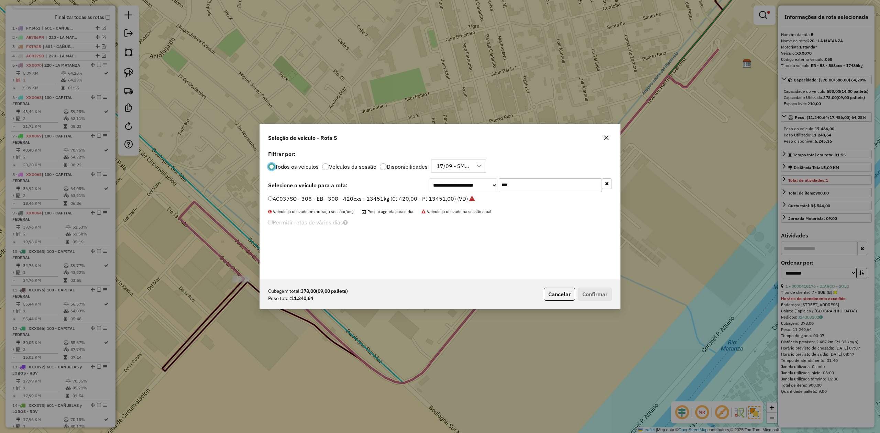
scroll to position [3, 2]
click at [604, 139] on icon "button" at bounding box center [606, 137] width 5 height 5
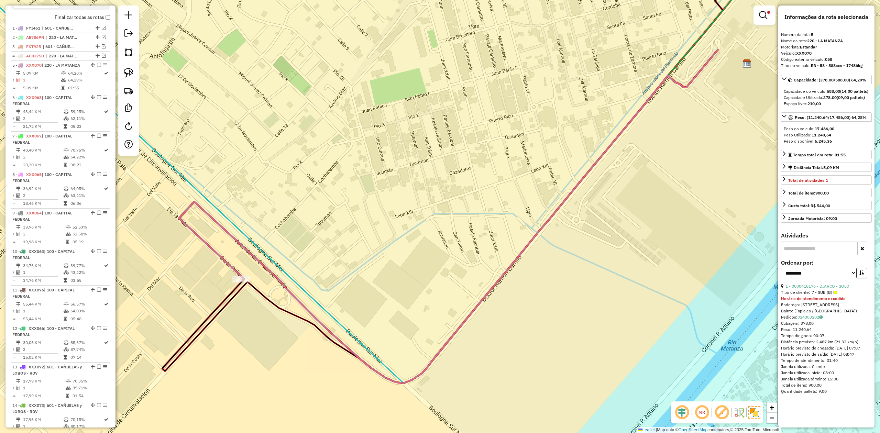
click at [296, 98] on div "Limpar filtros Janela de atendimento Grade de atendimento Capacidade Transporta…" at bounding box center [440, 216] width 880 height 433
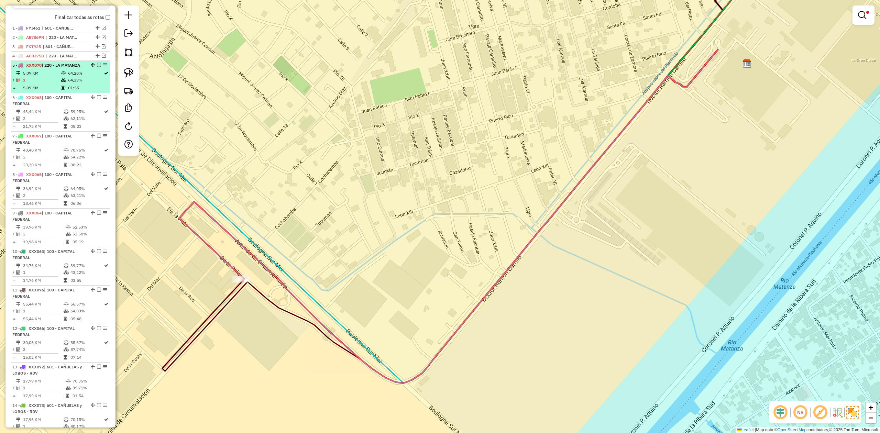
click at [58, 74] on td "5,09 KM" at bounding box center [42, 73] width 38 height 7
select select "**********"
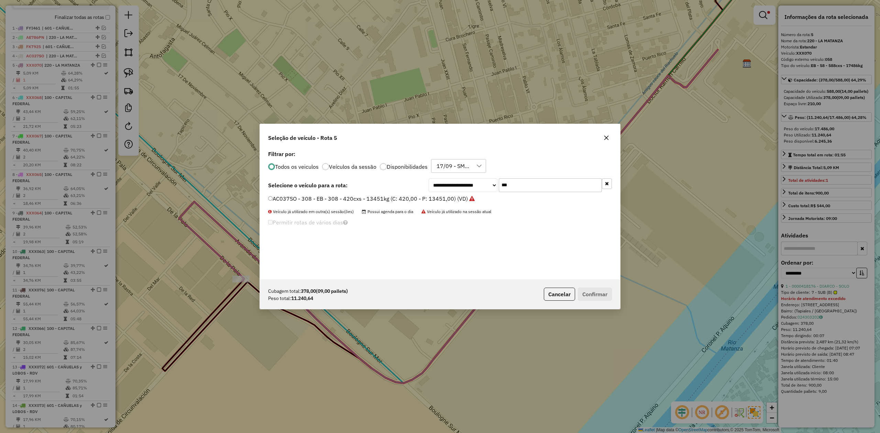
drag, startPoint x: 522, startPoint y: 185, endPoint x: 459, endPoint y: 180, distance: 64.1
click at [460, 180] on div "**********" at bounding box center [520, 185] width 183 height 14
drag, startPoint x: 516, startPoint y: 186, endPoint x: 479, endPoint y: 179, distance: 37.1
click at [480, 180] on div "**********" at bounding box center [520, 185] width 183 height 14
type input "***"
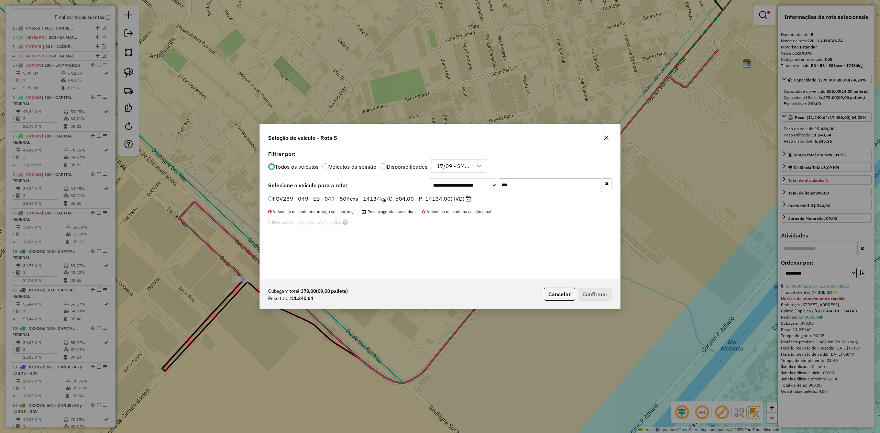
click at [459, 199] on label "FGV289 - 049 - EB - 049 - 504cxs - 14134kg (C: 504,00 - P: 14134,00) (VD)" at bounding box center [369, 199] width 203 height 8
click at [594, 293] on button "Confirmar" at bounding box center [595, 294] width 34 height 13
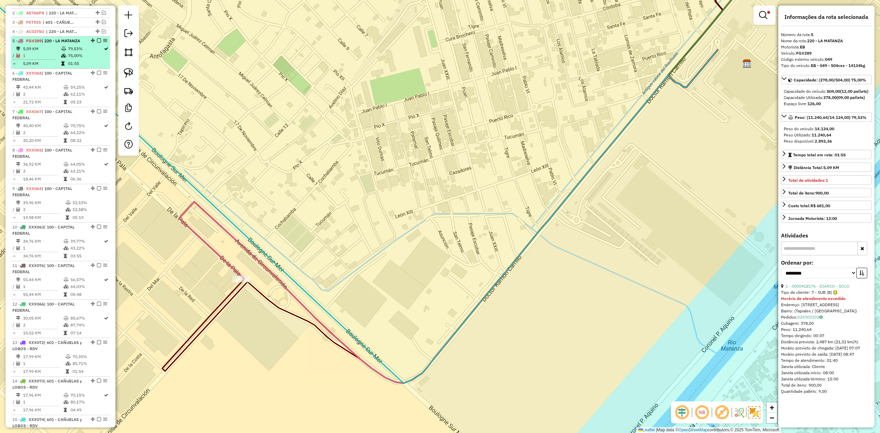
scroll to position [256, 0]
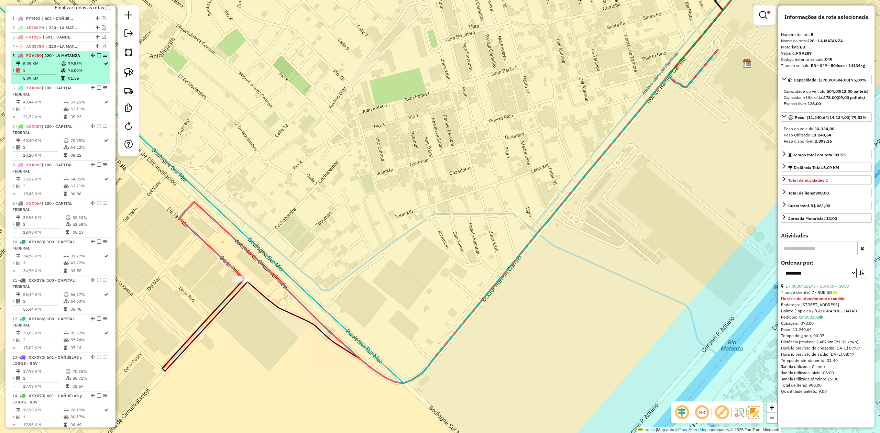
click at [97, 54] on em at bounding box center [99, 55] width 4 height 4
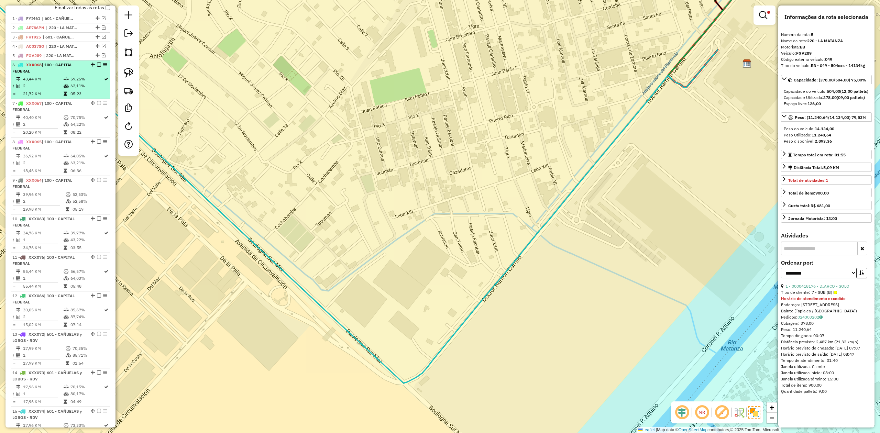
click at [72, 80] on td "59,25%" at bounding box center [86, 79] width 33 height 7
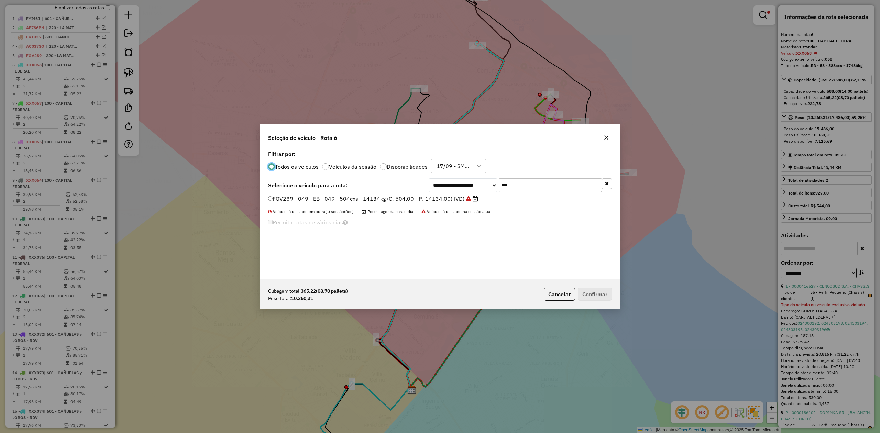
scroll to position [3, 2]
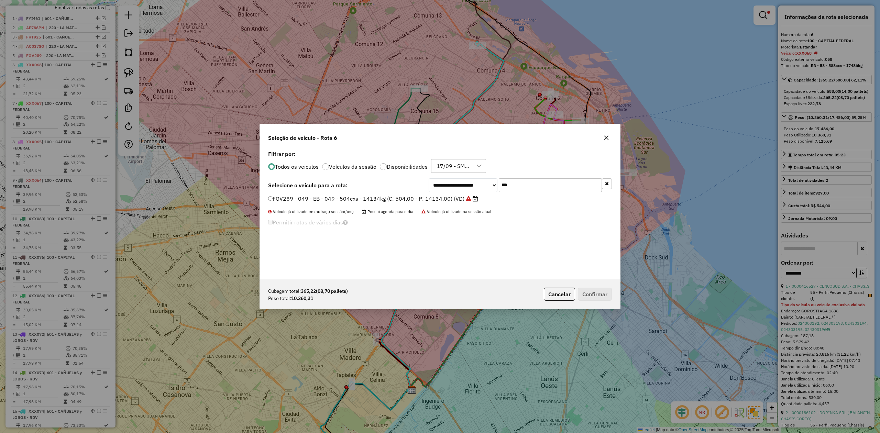
drag, startPoint x: 523, startPoint y: 182, endPoint x: 439, endPoint y: 175, distance: 84.2
click at [441, 175] on div "**********" at bounding box center [440, 214] width 360 height 131
click at [533, 137] on div "Seleção de veículo - Rota 6" at bounding box center [440, 136] width 360 height 25
type input "***"
click at [438, 197] on label "OCA239 - 357 - EB - 357 - 420cxs - 9552kg (C: 420,00 - P: 9552,00) (VD)" at bounding box center [363, 199] width 190 height 8
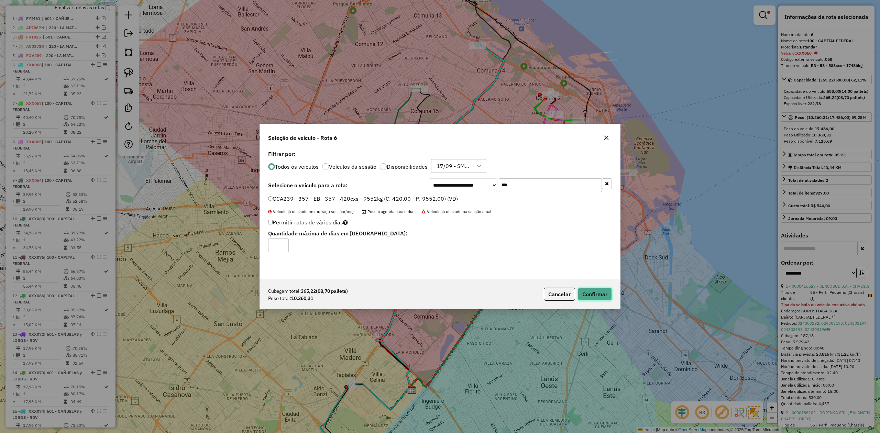
click at [587, 292] on button "Confirmar" at bounding box center [595, 294] width 34 height 13
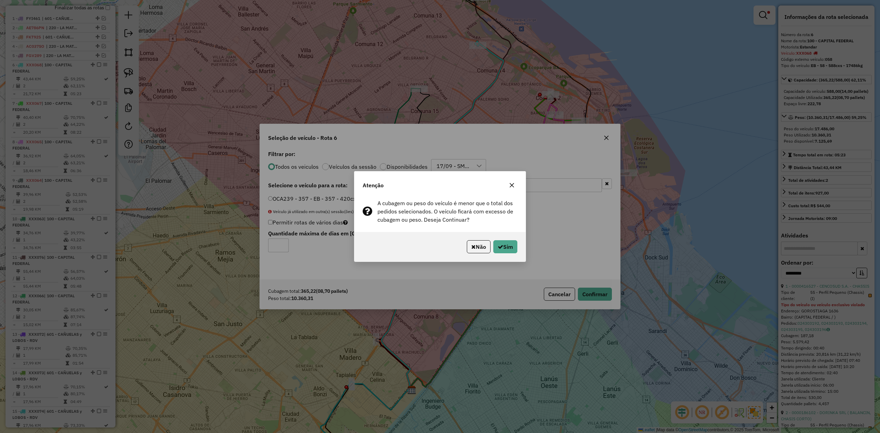
click at [496, 236] on div "Não Sim" at bounding box center [439, 247] width 171 height 30
click at [505, 246] on button "Sim" at bounding box center [505, 246] width 24 height 13
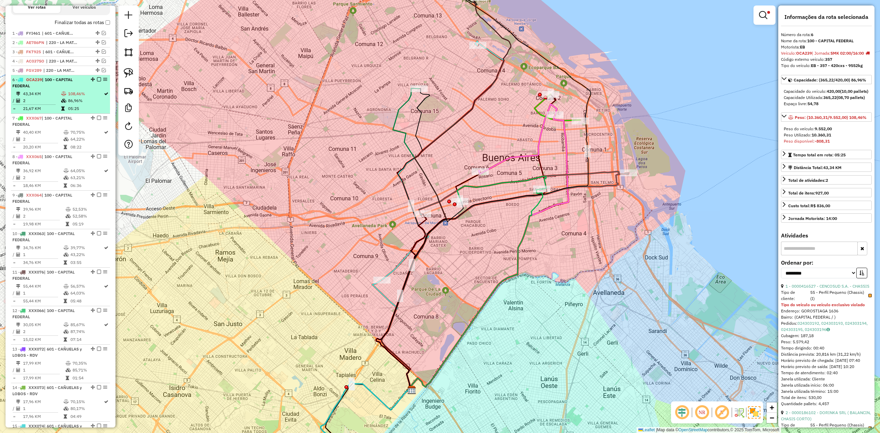
scroll to position [220, 0]
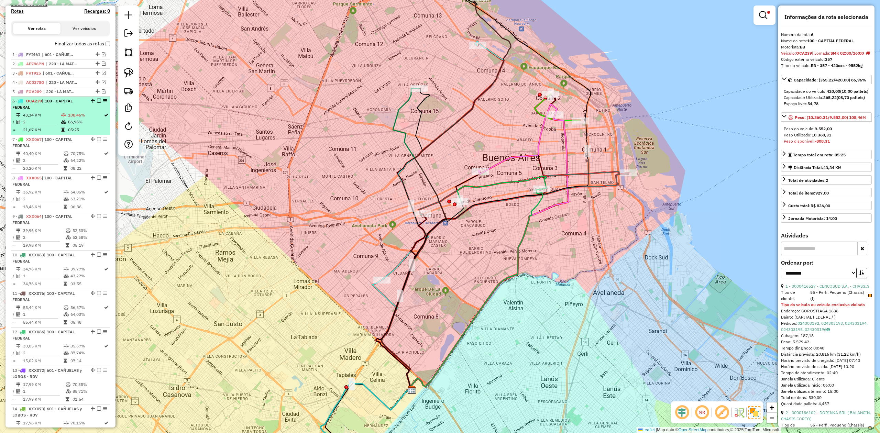
click at [97, 100] on em at bounding box center [99, 101] width 4 height 4
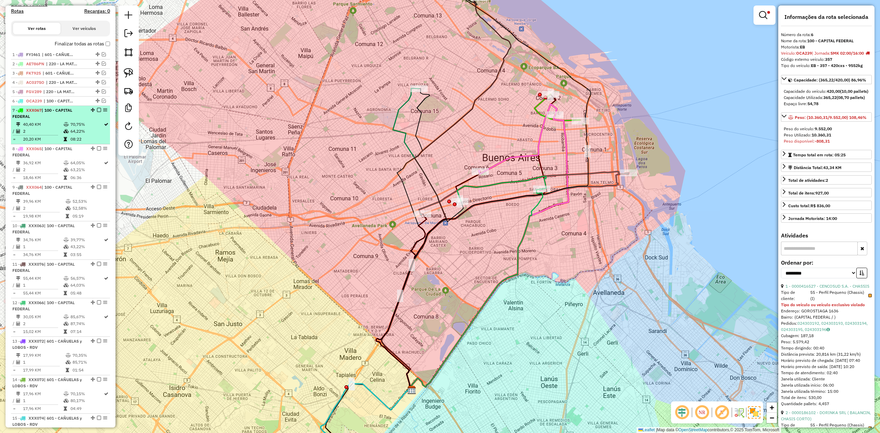
click at [71, 124] on td "70,75%" at bounding box center [86, 124] width 33 height 7
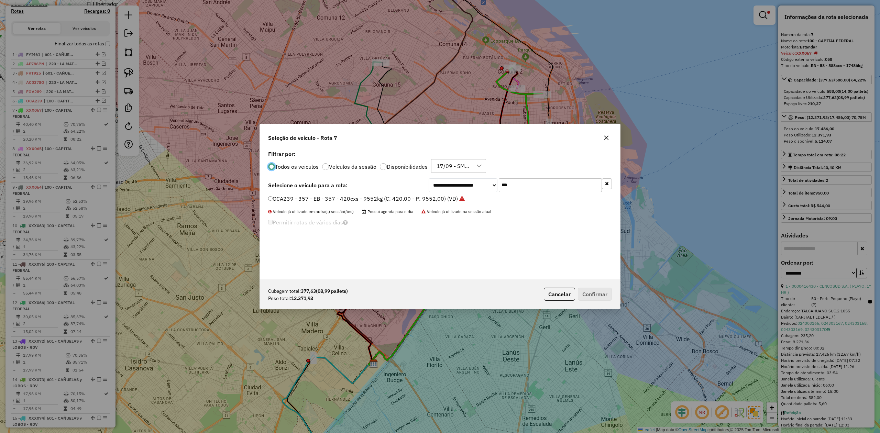
scroll to position [3, 2]
drag, startPoint x: 524, startPoint y: 185, endPoint x: 458, endPoint y: 183, distance: 66.0
click at [460, 182] on div "**********" at bounding box center [520, 185] width 183 height 14
type input "***"
click at [443, 197] on label "JKQ294 - 304 - EB - 304 - 504cxs - 9029kg (C: 504,00 - P: 9029,00) (VD)" at bounding box center [362, 199] width 189 height 8
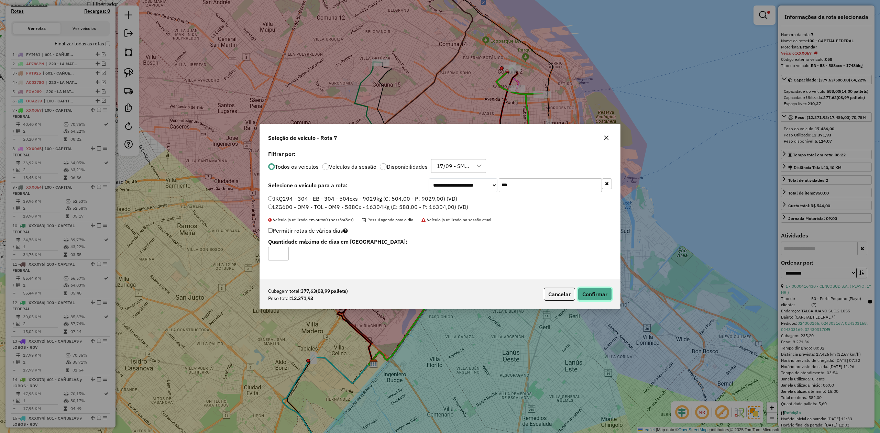
click at [593, 295] on button "Confirmar" at bounding box center [595, 294] width 34 height 13
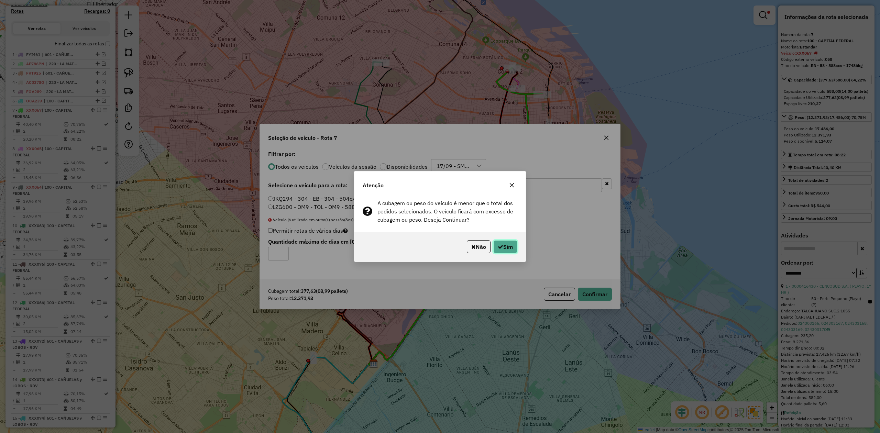
click at [512, 245] on button "Sim" at bounding box center [505, 246] width 24 height 13
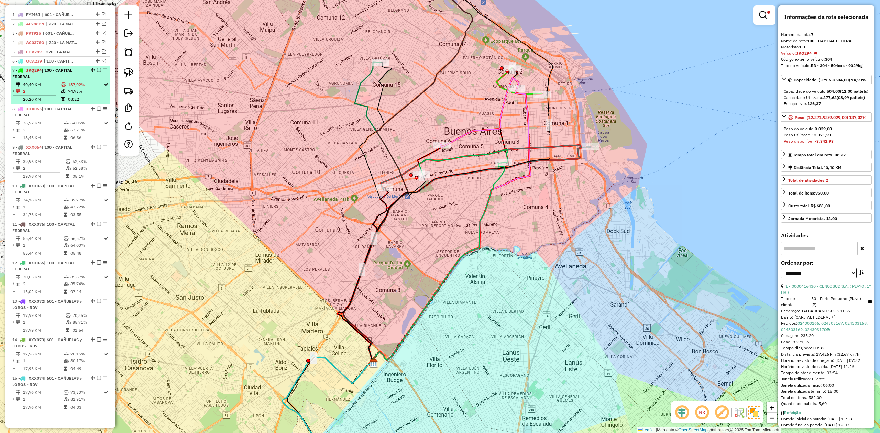
scroll to position [246, 0]
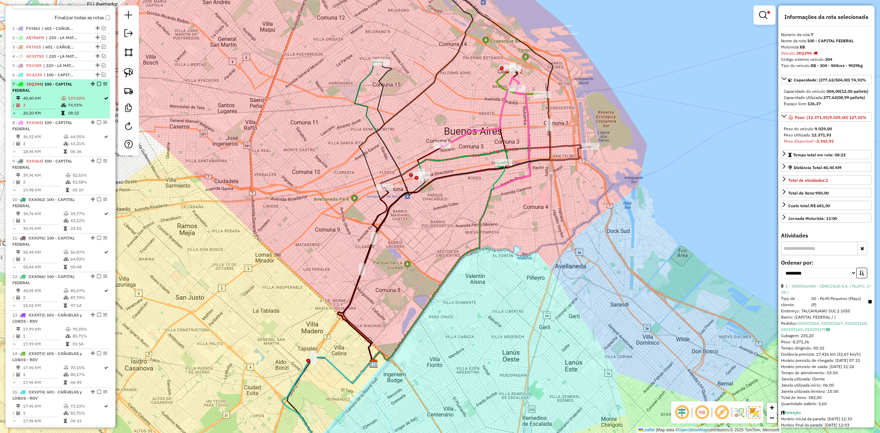
click at [86, 97] on td "137,02%" at bounding box center [86, 98] width 36 height 7
click at [97, 85] on em at bounding box center [99, 84] width 4 height 4
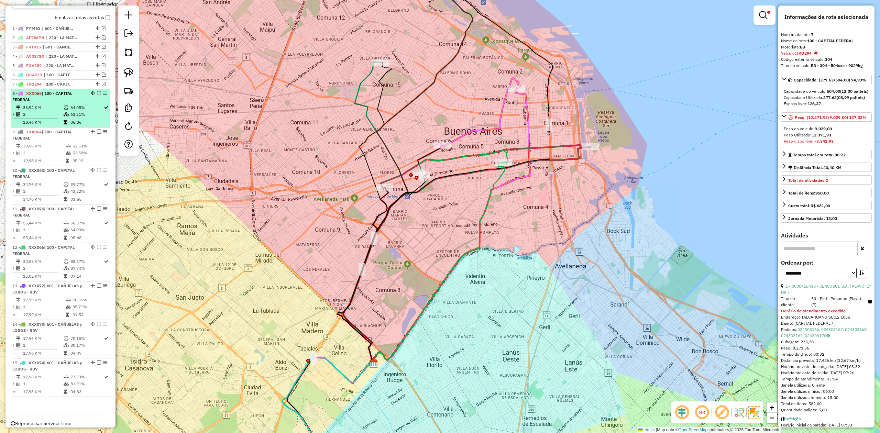
click at [81, 117] on td "63,21%" at bounding box center [86, 114] width 33 height 7
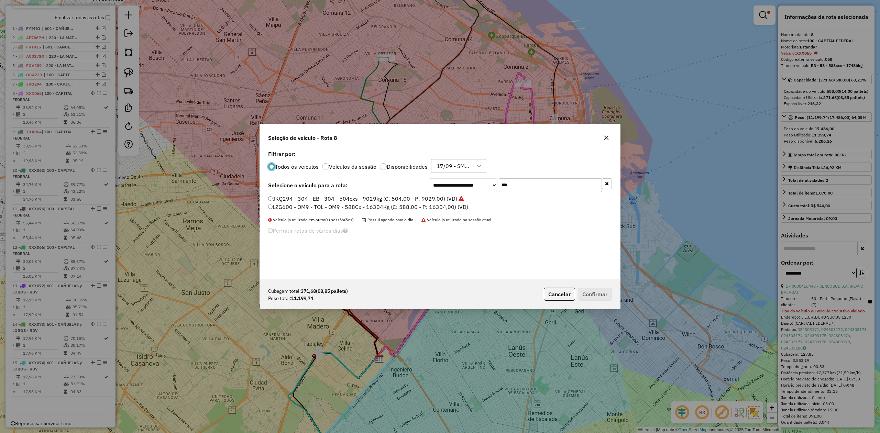
scroll to position [3, 2]
drag, startPoint x: 534, startPoint y: 182, endPoint x: 440, endPoint y: 178, distance: 94.3
click at [440, 178] on div "**********" at bounding box center [440, 214] width 360 height 131
type input "***"
click at [419, 198] on label "EQM348 - 046 - EB - 046 - 420cxs - 8173kg (C: 420,00 - P: 8173,00) (VD)" at bounding box center [363, 199] width 190 height 8
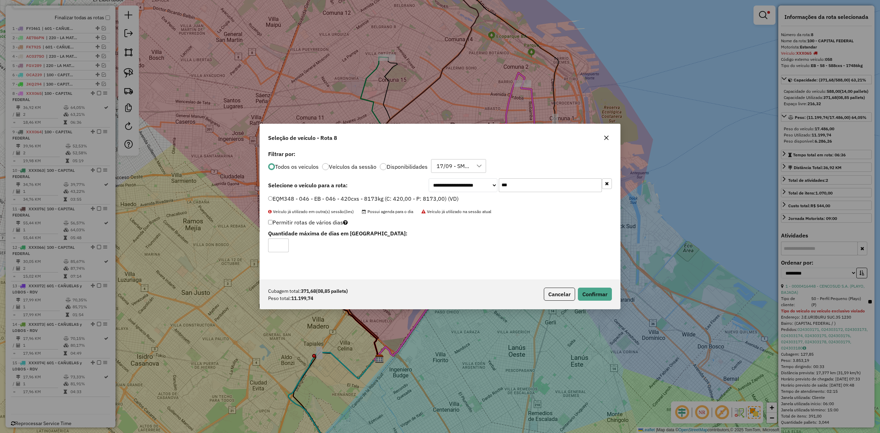
click at [600, 304] on div "Cubagem total: 371,68 (08,85 pallets) Peso total: 11.199,74 Cancelar Confirmar" at bounding box center [440, 294] width 360 height 30
click at [588, 300] on button "Confirmar" at bounding box center [595, 294] width 34 height 13
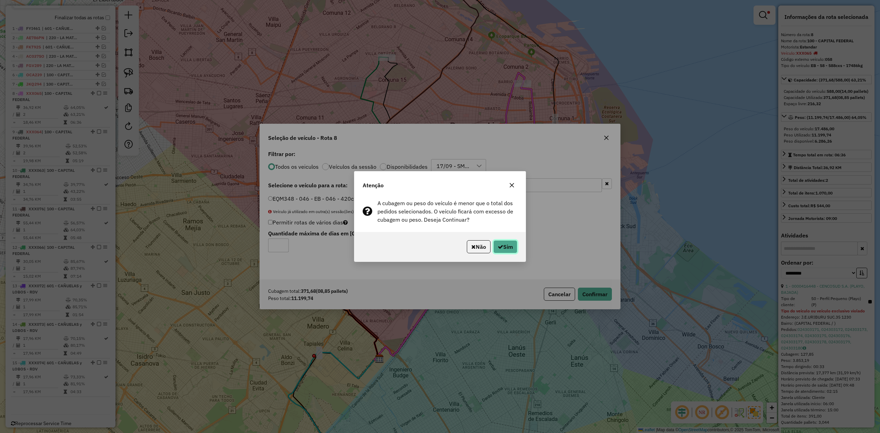
click at [505, 245] on button "Sim" at bounding box center [505, 246] width 24 height 13
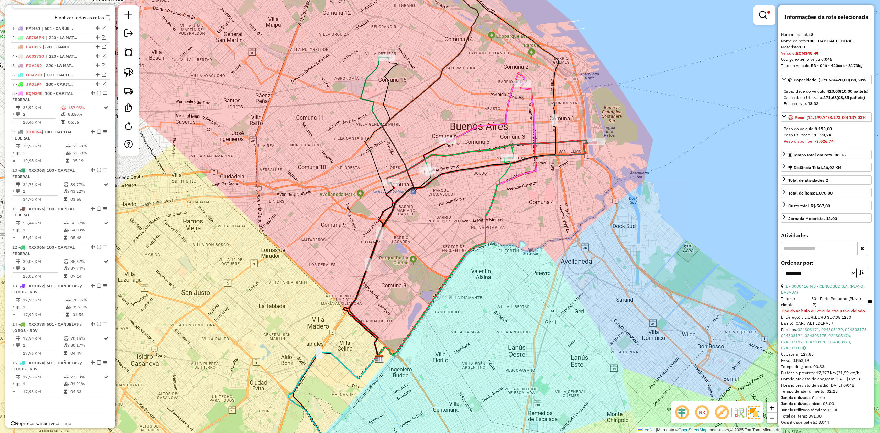
scroll to position [263, 0]
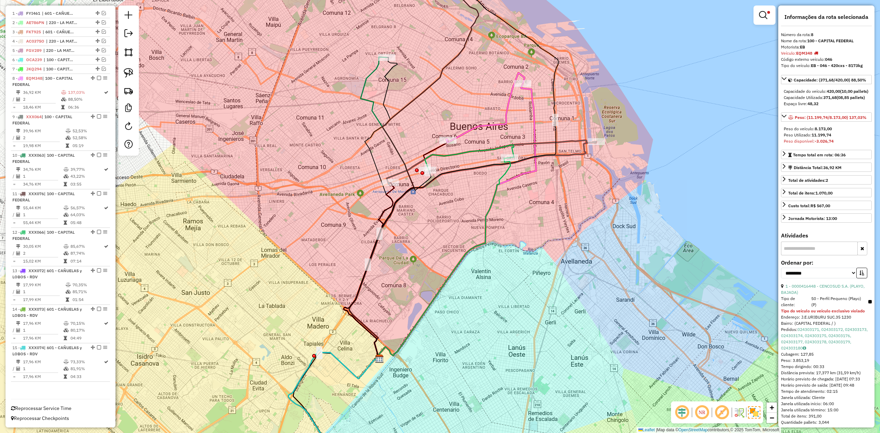
click at [97, 77] on em at bounding box center [99, 78] width 4 height 4
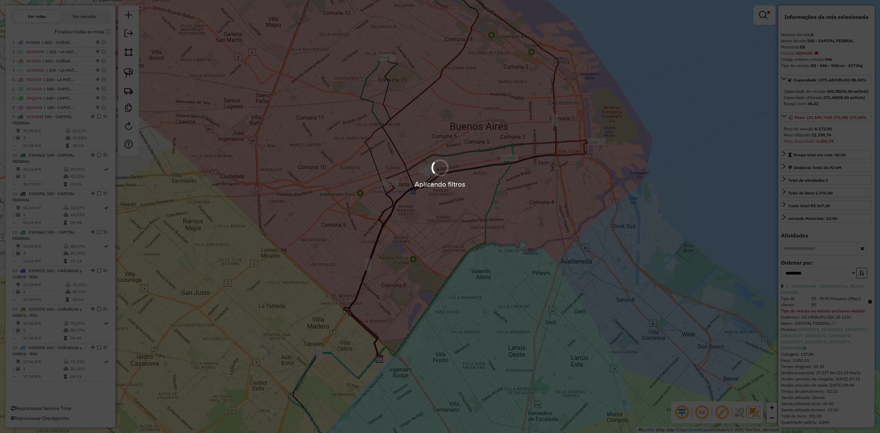
scroll to position [233, 0]
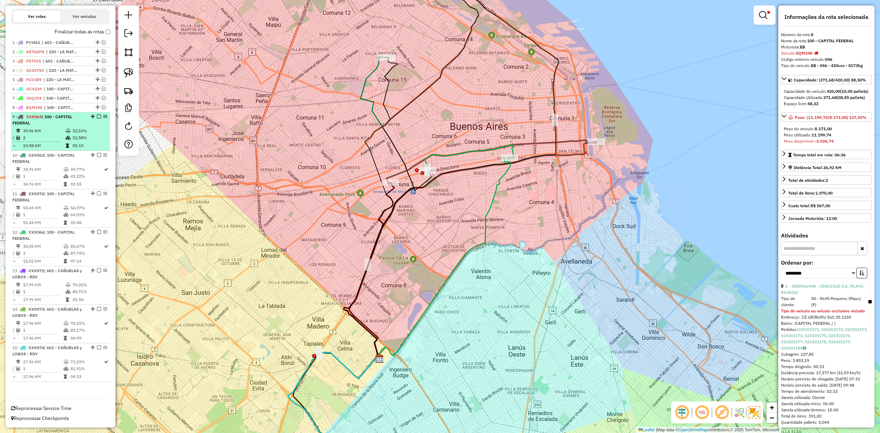
click at [76, 128] on td "52,53%" at bounding box center [89, 131] width 35 height 7
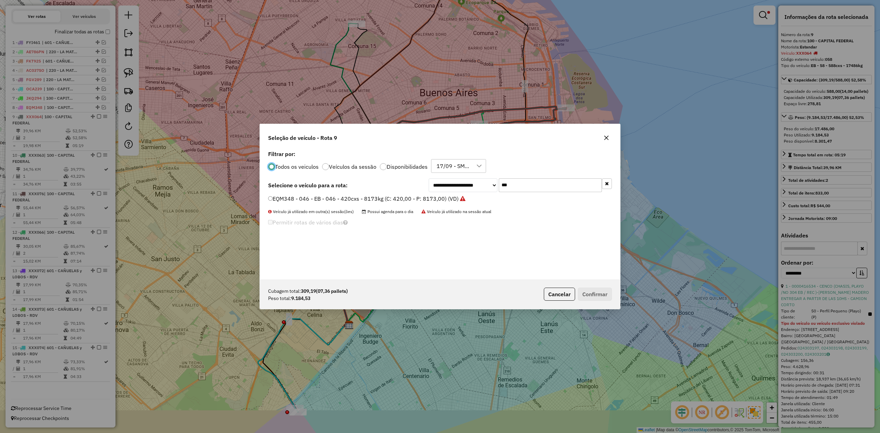
scroll to position [3, 2]
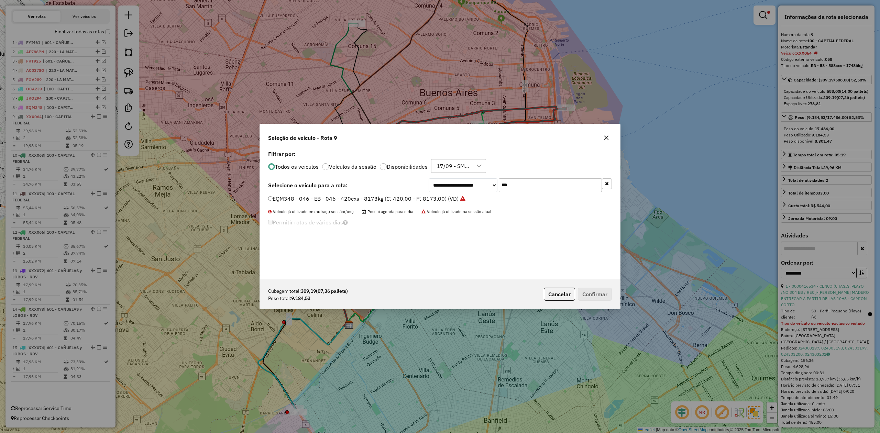
drag, startPoint x: 509, startPoint y: 186, endPoint x: 464, endPoint y: 179, distance: 45.5
click at [464, 179] on div "**********" at bounding box center [520, 185] width 183 height 14
type input "***"
drag, startPoint x: 441, startPoint y: 197, endPoint x: 506, endPoint y: 238, distance: 76.5
click at [441, 197] on label "FEQ988 - 280 - EB - 280 - 420Cx - 7976Kg (C: 420,00 - P: 7976,00) (VD)" at bounding box center [362, 199] width 188 height 8
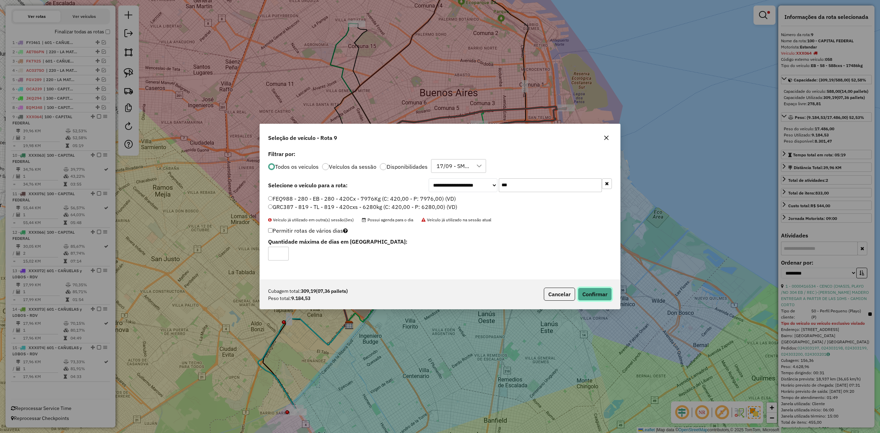
click at [589, 293] on button "Confirmar" at bounding box center [595, 294] width 34 height 13
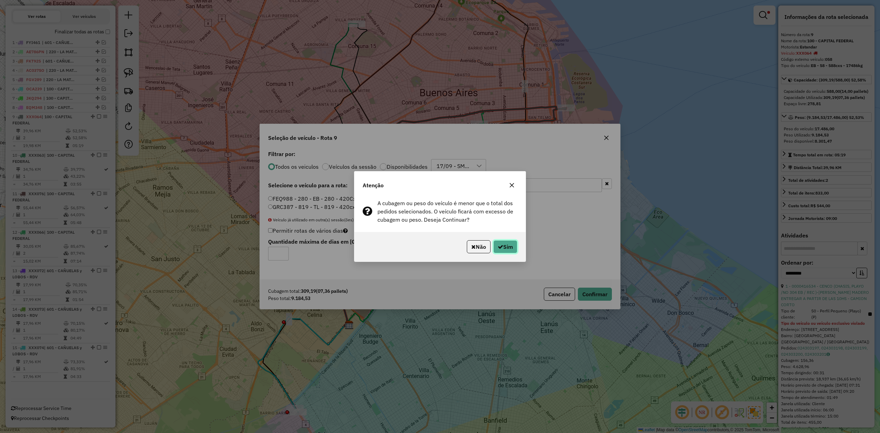
click at [513, 247] on button "Sim" at bounding box center [505, 246] width 24 height 13
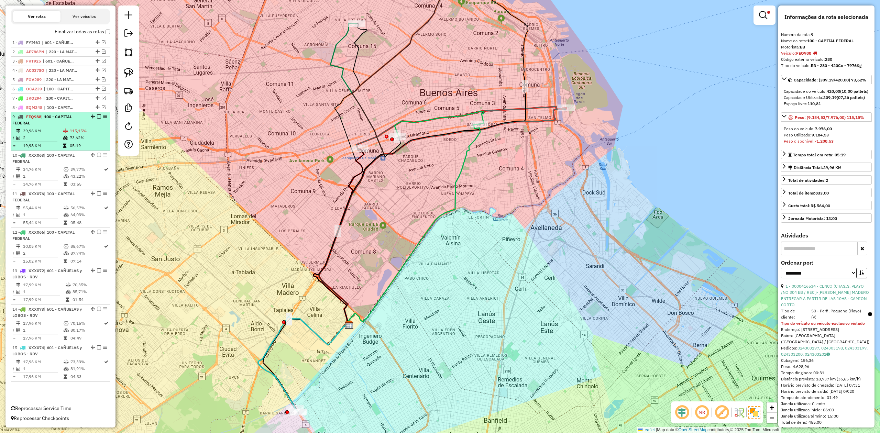
click at [65, 134] on td at bounding box center [66, 137] width 7 height 7
click at [97, 117] on em at bounding box center [99, 116] width 4 height 4
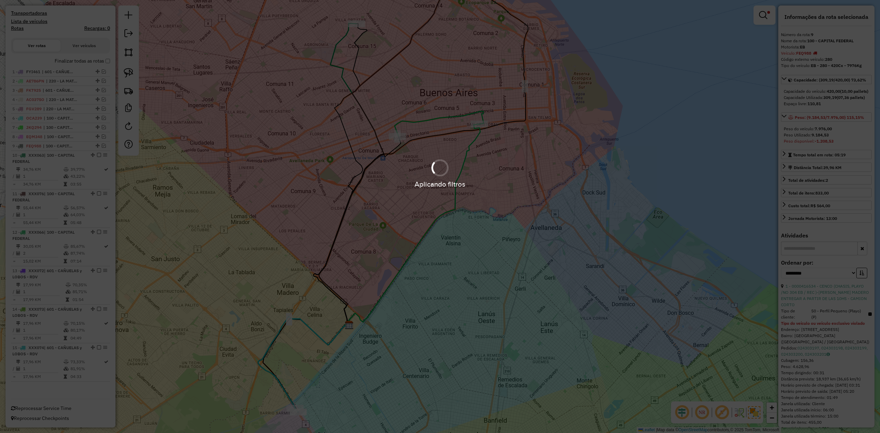
scroll to position [204, 0]
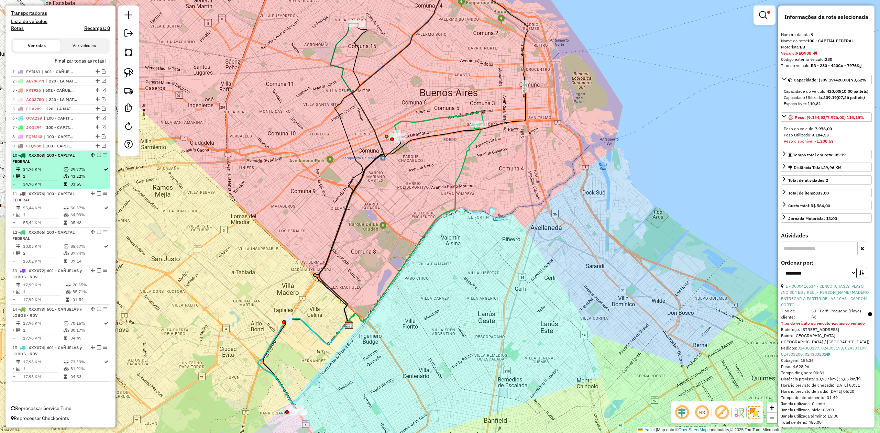
click at [72, 166] on td "39,77%" at bounding box center [86, 169] width 33 height 7
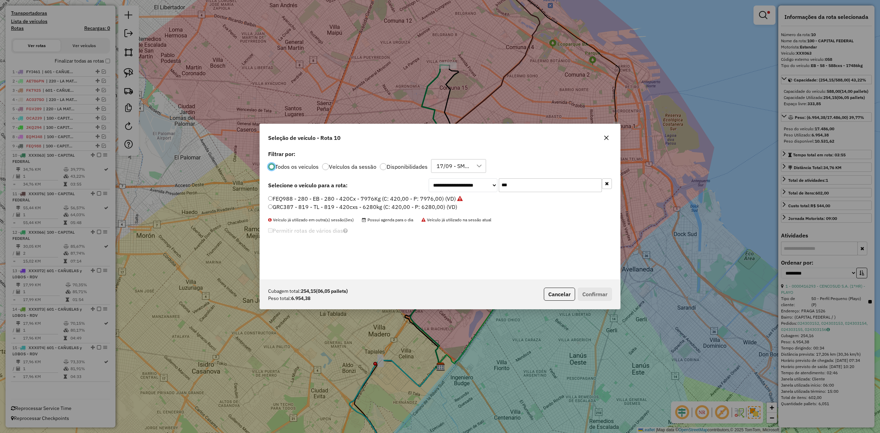
scroll to position [3, 2]
drag, startPoint x: 475, startPoint y: 181, endPoint x: 449, endPoint y: 179, distance: 26.5
click at [449, 179] on div "**********" at bounding box center [520, 185] width 183 height 14
type input "***"
click at [412, 196] on label "AC064OC - 014 - EB - 014 - 252cxs - 8389kg (C: 252,00 - P: 8389,00) (VD)" at bounding box center [364, 199] width 193 height 8
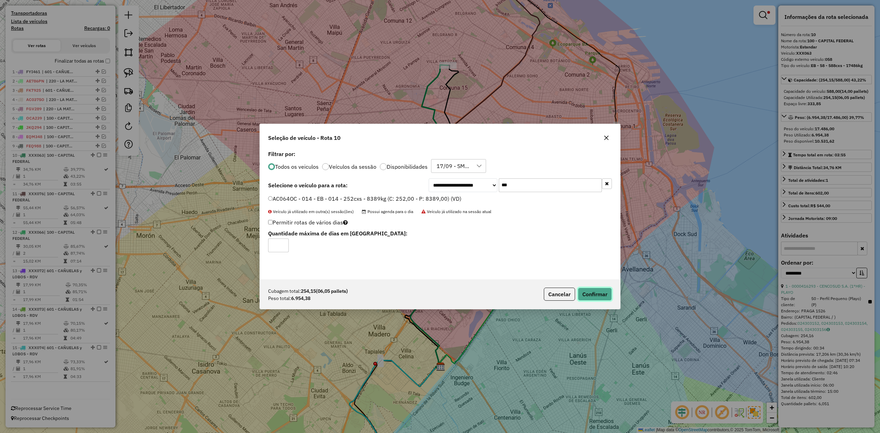
click at [586, 298] on button "Confirmar" at bounding box center [595, 294] width 34 height 13
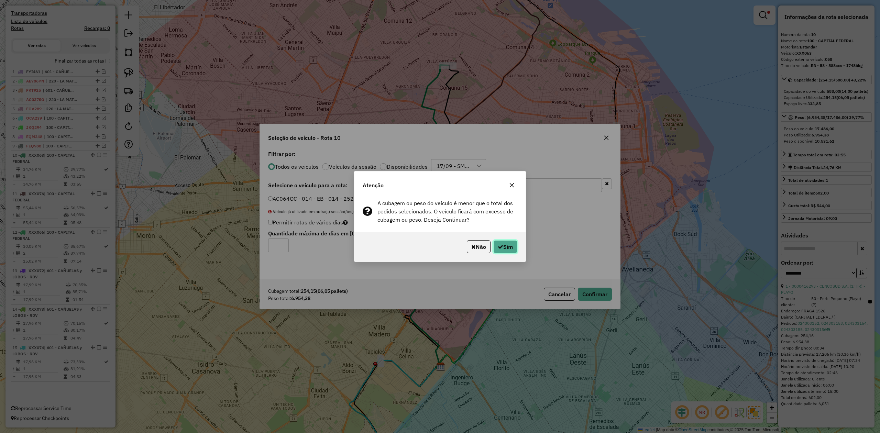
click at [516, 248] on button "Sim" at bounding box center [505, 246] width 24 height 13
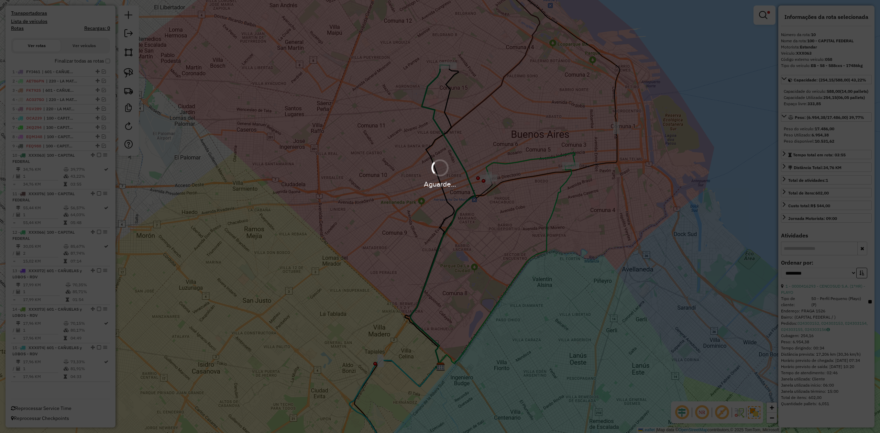
click at [516, 248] on div "Aguarde..." at bounding box center [440, 216] width 880 height 433
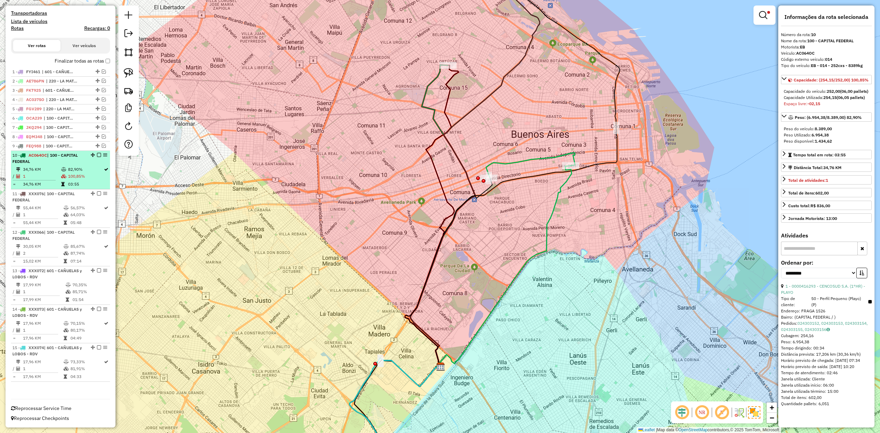
click at [88, 166] on td "82,90%" at bounding box center [86, 169] width 36 height 7
click at [98, 154] on em at bounding box center [99, 155] width 4 height 4
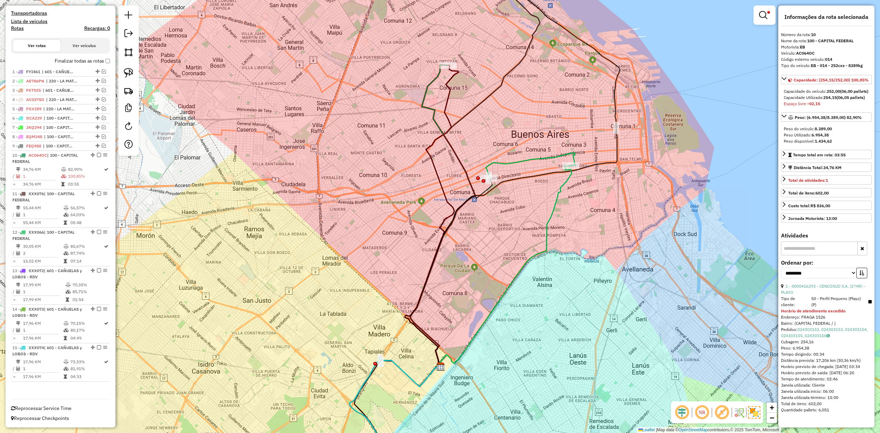
scroll to position [175, 0]
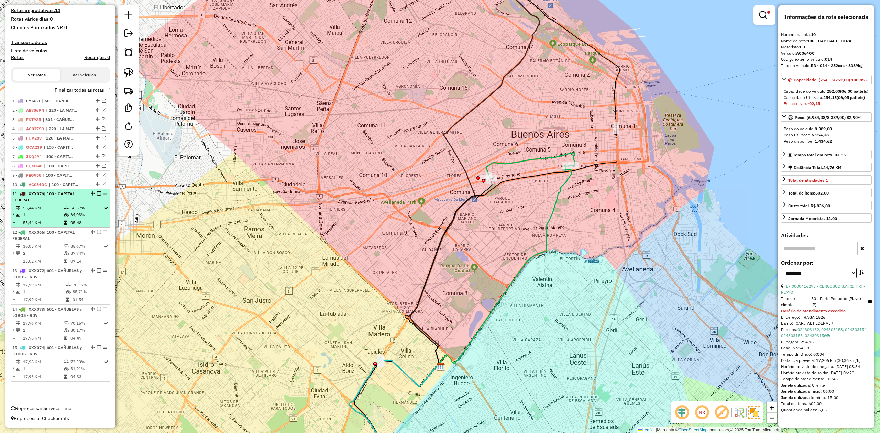
click at [71, 205] on td "56,57%" at bounding box center [86, 208] width 33 height 7
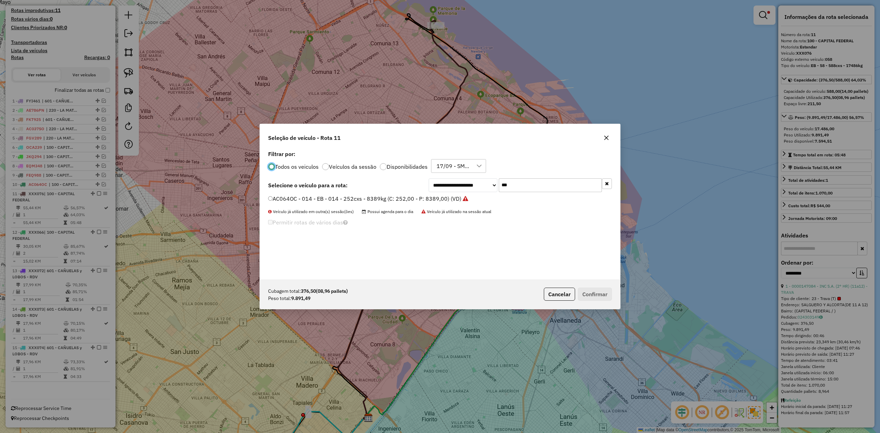
scroll to position [3, 2]
drag, startPoint x: 465, startPoint y: 179, endPoint x: 450, endPoint y: 178, distance: 15.2
click at [450, 178] on div "**********" at bounding box center [440, 214] width 360 height 131
type input "***"
drag, startPoint x: 425, startPoint y: 197, endPoint x: 473, endPoint y: 228, distance: 57.0
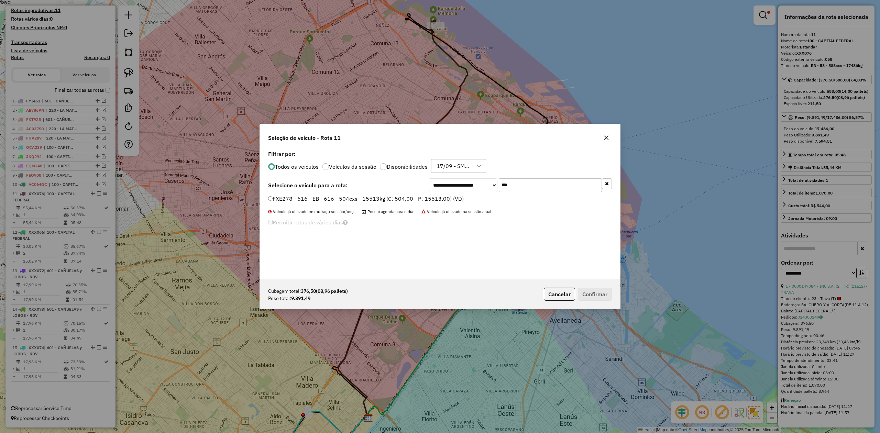
click at [425, 197] on label "FXE278 - 616 - EB - 616 - 504cxs - 15513kg (C: 504,00 - P: 15513,00) (VD)" at bounding box center [366, 199] width 196 height 8
drag, startPoint x: 608, startPoint y: 301, endPoint x: 597, endPoint y: 294, distance: 13.3
click at [608, 301] on div "Cubagem total: 376,50 (08,96 pallets) Peso total: 9.891,49 Cancelar Confirmar" at bounding box center [440, 294] width 360 height 30
click at [595, 293] on button "Confirmar" at bounding box center [595, 294] width 34 height 13
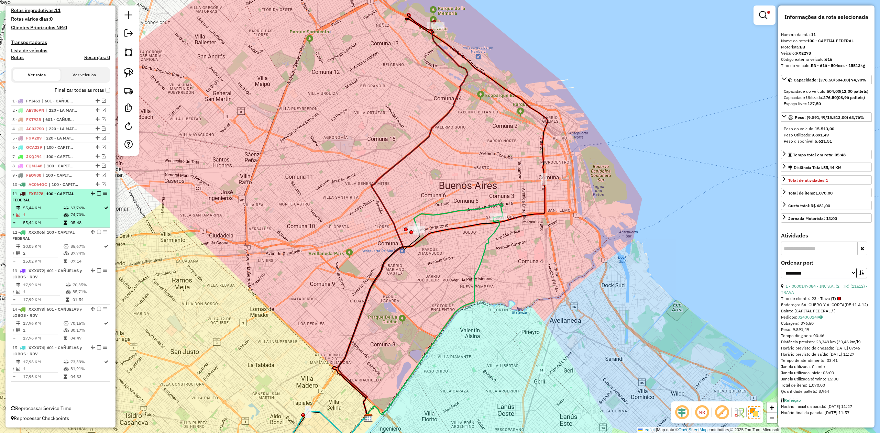
click at [72, 215] on td "74,70%" at bounding box center [86, 214] width 33 height 7
click at [98, 192] on em at bounding box center [99, 193] width 4 height 4
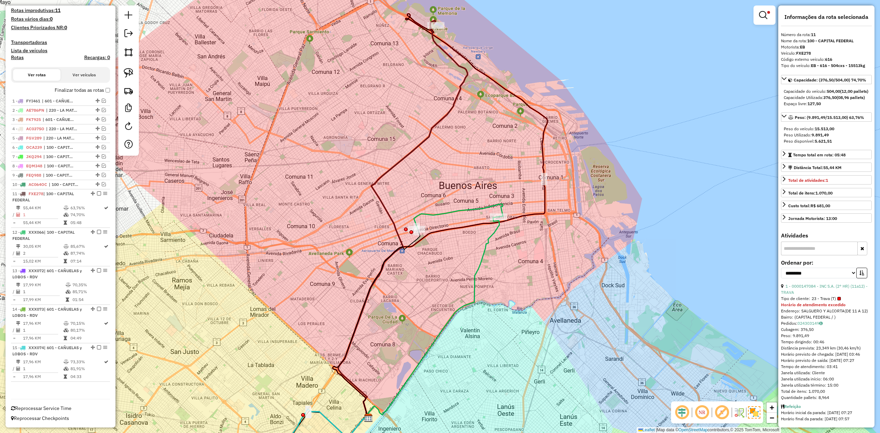
scroll to position [146, 0]
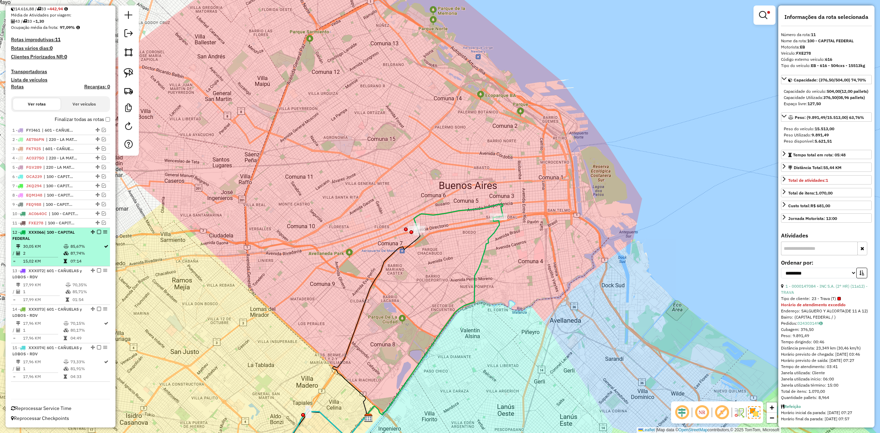
click at [64, 244] on icon at bounding box center [66, 246] width 5 height 4
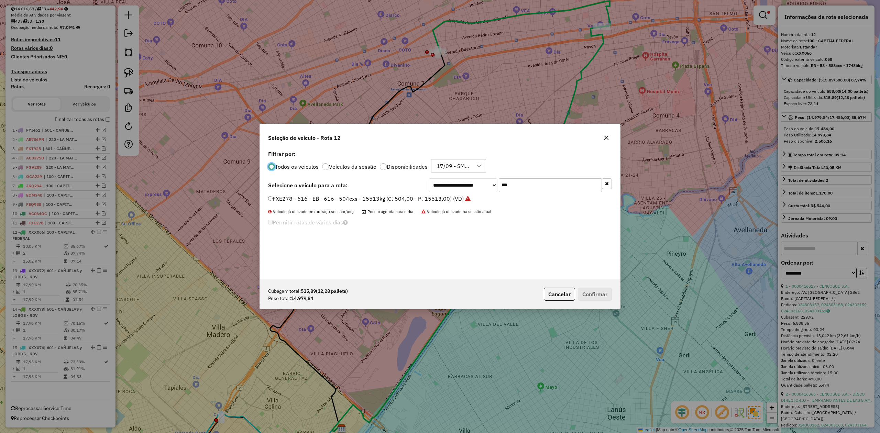
scroll to position [3, 2]
drag, startPoint x: 523, startPoint y: 187, endPoint x: 444, endPoint y: 177, distance: 79.3
click at [446, 178] on div "**********" at bounding box center [440, 214] width 360 height 131
type input "***"
click at [441, 199] on label "EFZ860 - 089 - EB - 089 - 588cxs - 13147kg (C: 588,00 - P: 13147,00) (VD)" at bounding box center [365, 199] width 195 height 8
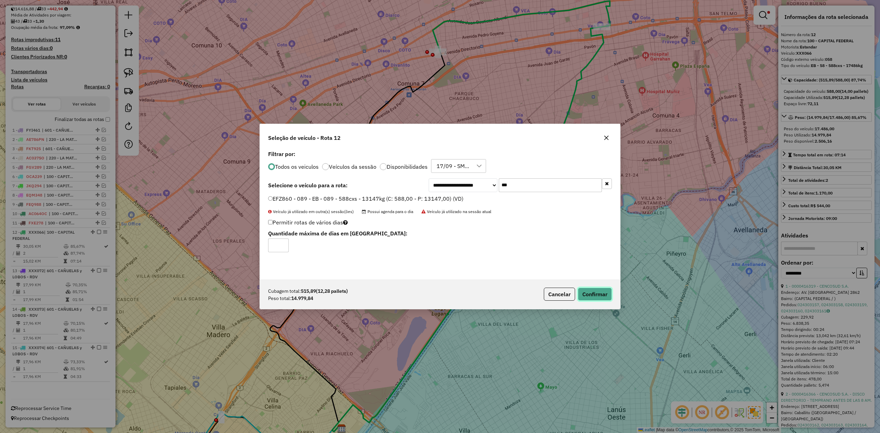
click at [594, 295] on button "Confirmar" at bounding box center [595, 294] width 34 height 13
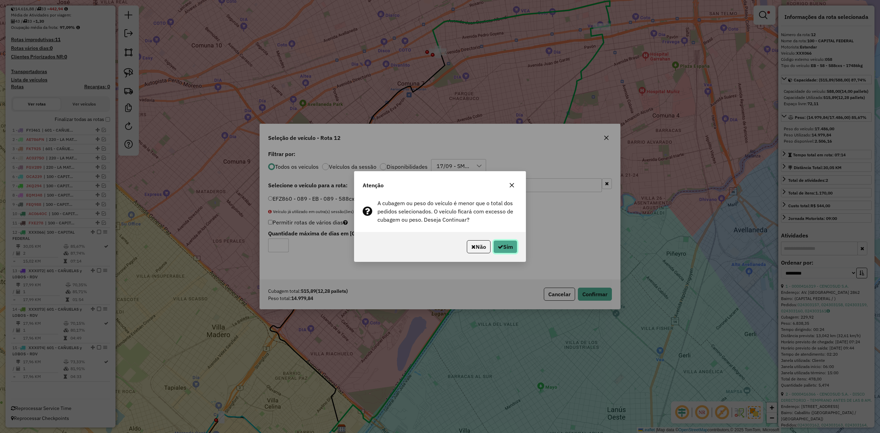
click at [509, 243] on button "Sim" at bounding box center [505, 246] width 24 height 13
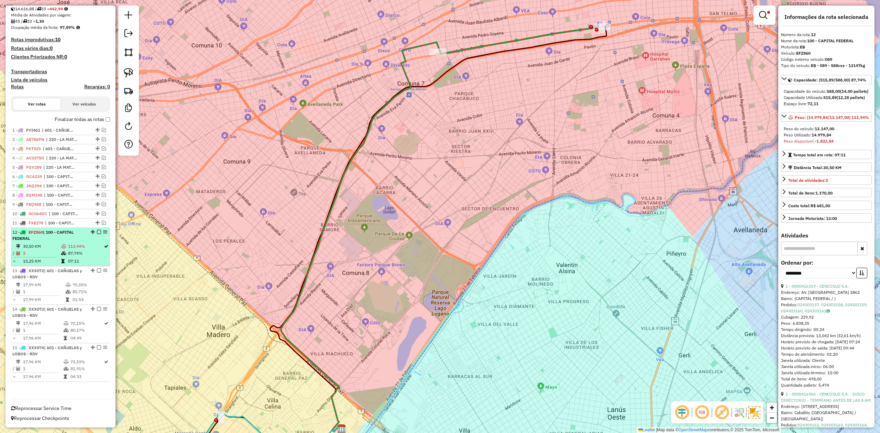
click at [97, 231] on em at bounding box center [99, 232] width 4 height 4
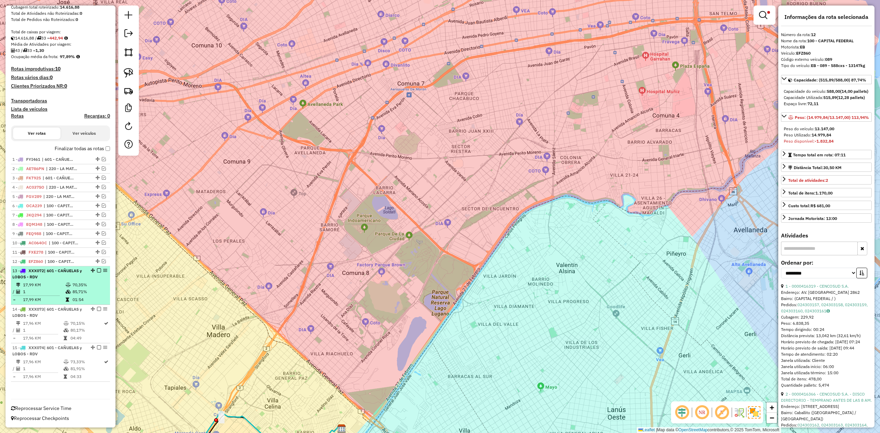
click at [72, 285] on td "70,35%" at bounding box center [89, 285] width 35 height 7
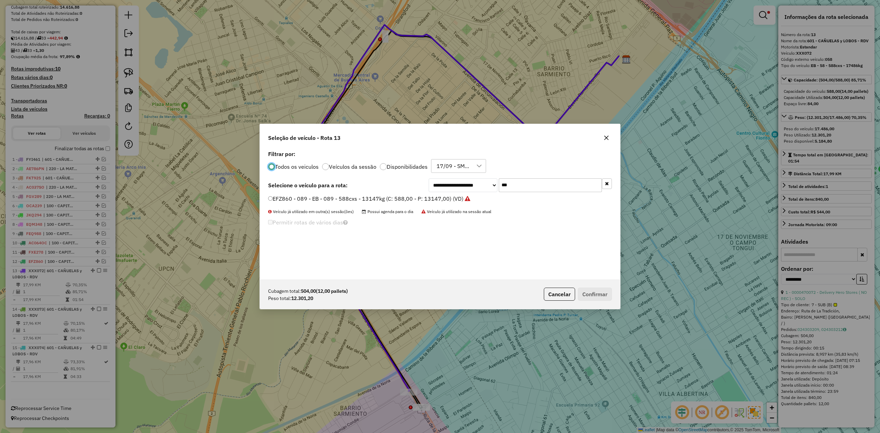
scroll to position [3, 2]
drag, startPoint x: 507, startPoint y: 182, endPoint x: 451, endPoint y: 179, distance: 55.8
click at [452, 179] on div "**********" at bounding box center [520, 185] width 183 height 14
type input "***"
click at [445, 194] on div "**********" at bounding box center [440, 214] width 360 height 131
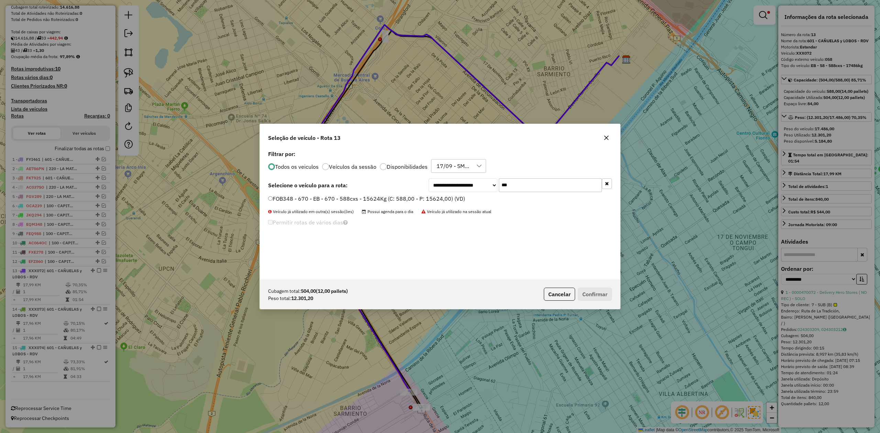
click at [450, 199] on label "FOB348 - 670 - EB - 670 - 588cxs - 15624Kg (C: 588,00 - P: 15624,00) (VD)" at bounding box center [366, 199] width 197 height 8
click at [589, 289] on div "Cubagem total: 504,00 (12,00 pallets) Peso total: 12.301,20 Cancelar Confirmar" at bounding box center [440, 294] width 360 height 30
click at [599, 288] on button "Confirmar" at bounding box center [595, 294] width 34 height 13
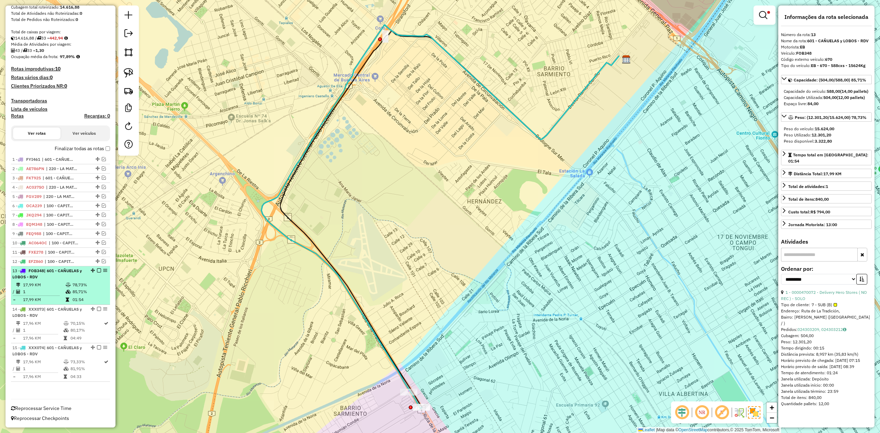
drag, startPoint x: 81, startPoint y: 283, endPoint x: 88, endPoint y: 278, distance: 8.1
click at [81, 283] on td "78,73%" at bounding box center [89, 285] width 35 height 7
click at [97, 272] on em at bounding box center [99, 270] width 4 height 4
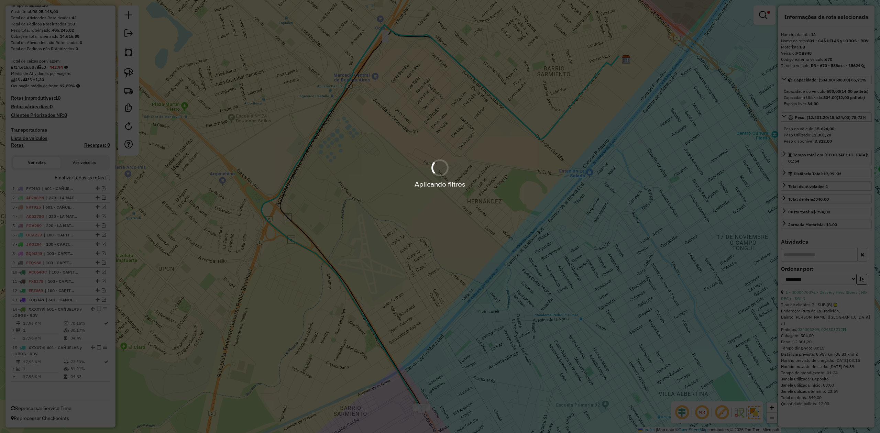
scroll to position [87, 0]
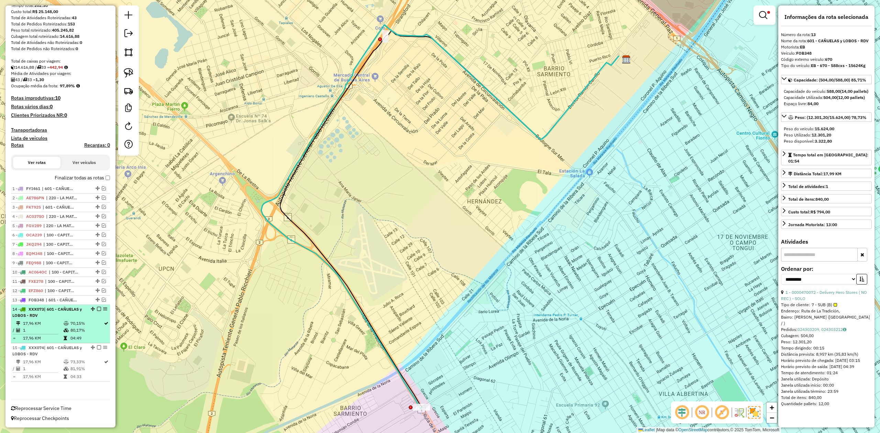
click at [80, 317] on div "14 - XXX073 | 601 - CAÑUELAS y LOBOS - RDV" at bounding box center [48, 312] width 73 height 12
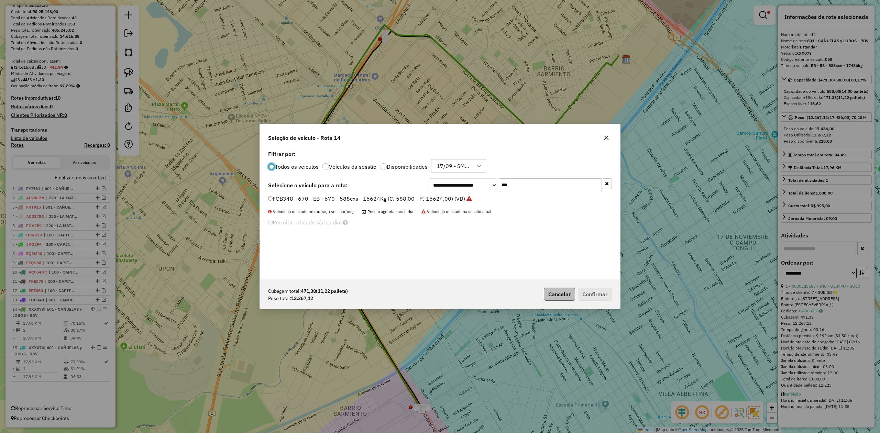
scroll to position [3, 2]
drag, startPoint x: 515, startPoint y: 182, endPoint x: 464, endPoint y: 183, distance: 50.9
click at [472, 180] on div "**********" at bounding box center [520, 185] width 183 height 14
type input "***"
click at [420, 204] on label "KUG070 - 040 - EB - 040 - 588cxs - 14531kg (C: 588,00 - P: 14531,00) (VD)" at bounding box center [366, 207] width 197 height 8
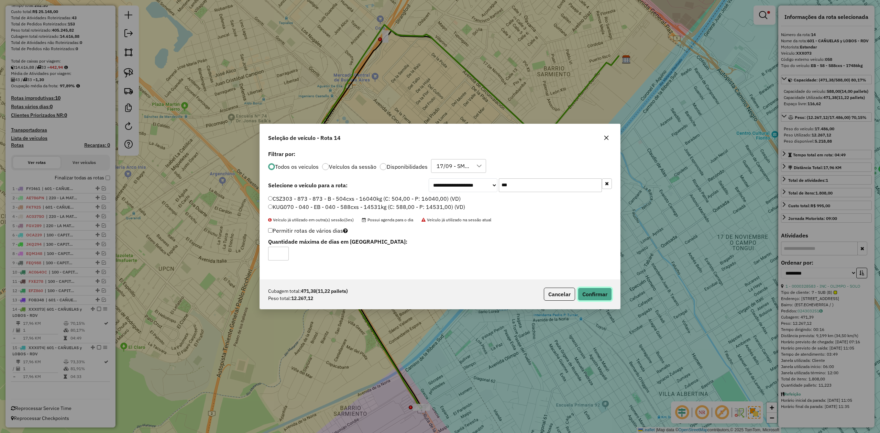
click at [597, 295] on button "Confirmar" at bounding box center [595, 294] width 34 height 13
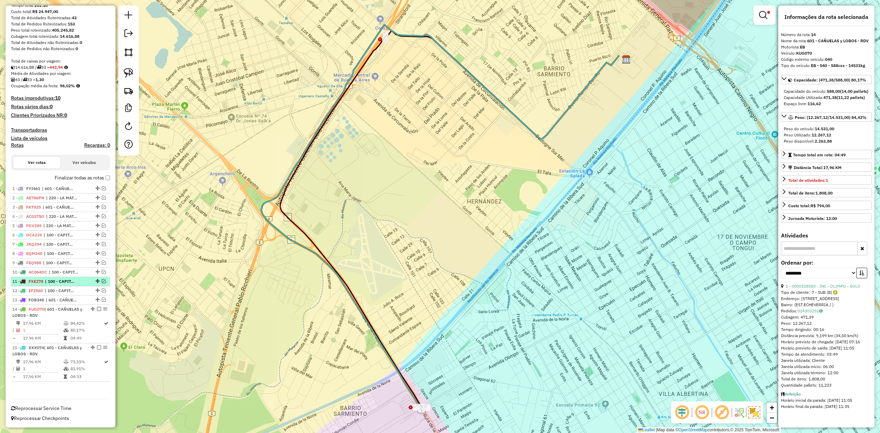
click at [98, 308] on em at bounding box center [99, 309] width 4 height 4
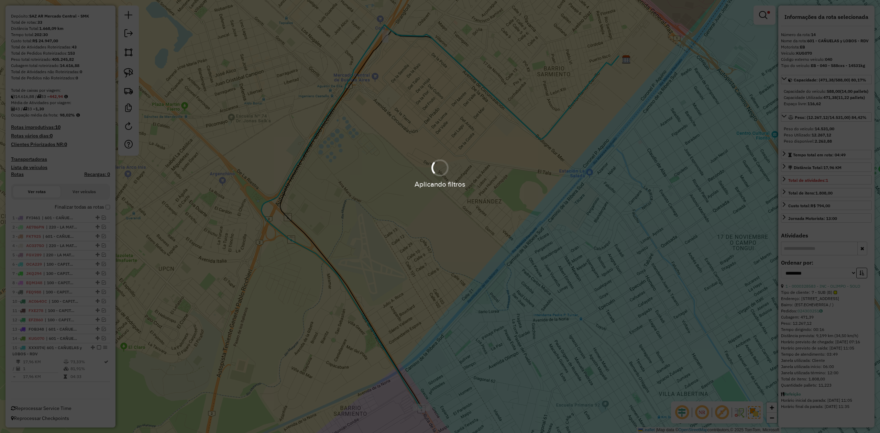
scroll to position [58, 0]
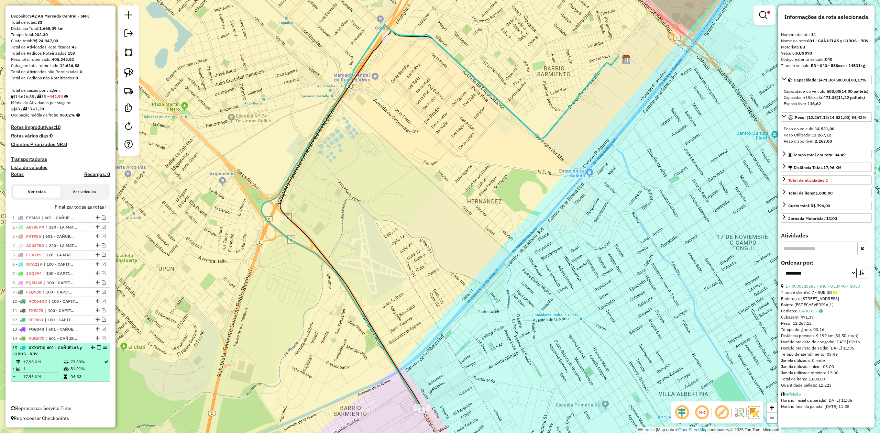
click at [73, 363] on td "73,33%" at bounding box center [86, 362] width 33 height 7
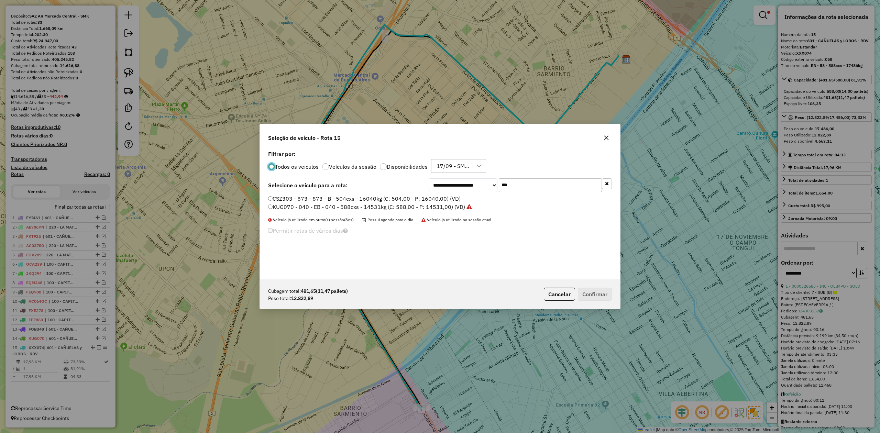
scroll to position [3, 2]
click at [608, 138] on icon "button" at bounding box center [606, 137] width 5 height 5
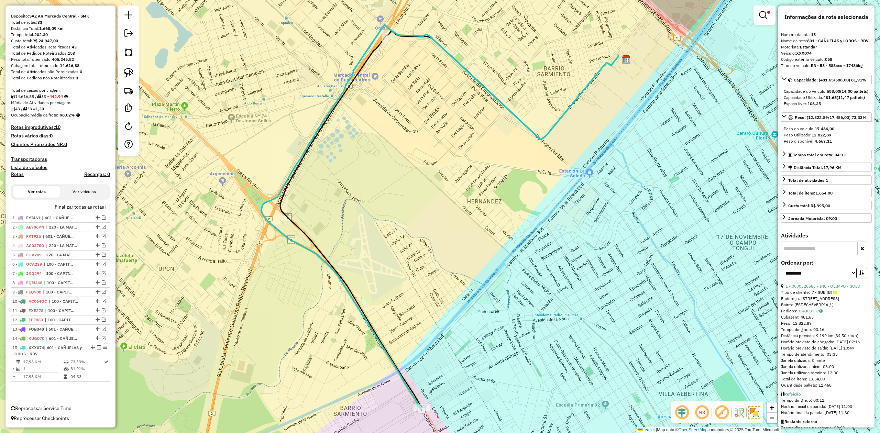
click at [259, 239] on div "Limpar filtros Janela de atendimento Grade de atendimento Capacidade Transporta…" at bounding box center [440, 216] width 880 height 433
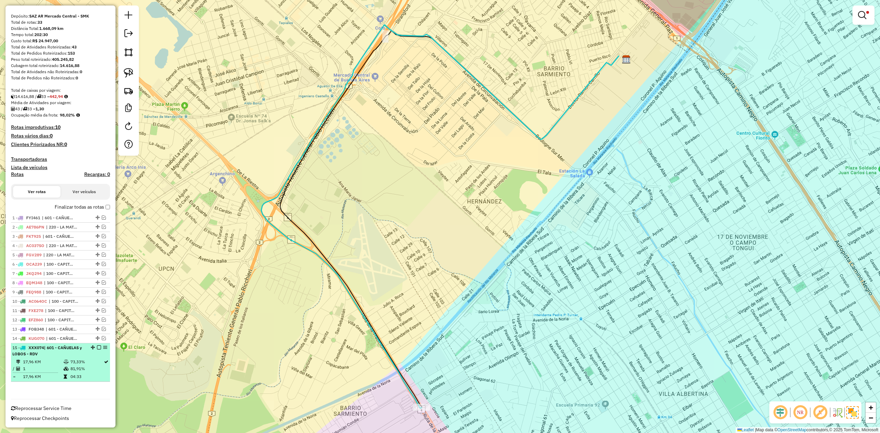
click at [65, 365] on td at bounding box center [66, 368] width 7 height 7
select select "**********"
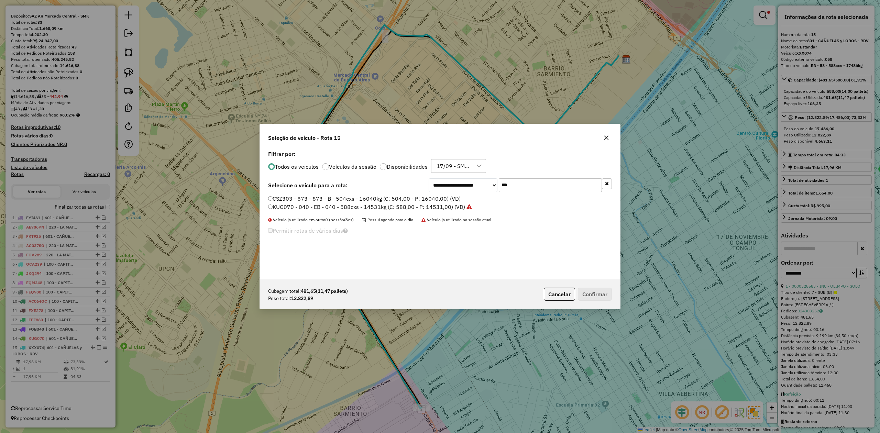
drag, startPoint x: 525, startPoint y: 181, endPoint x: 452, endPoint y: 182, distance: 72.9
click at [454, 182] on div "**********" at bounding box center [520, 185] width 183 height 14
type input "***"
click at [433, 207] on label "EHF750 - 077 - EB - 077 - 504Cx - 12868Kg (C: 504,00 - P: 12868,00) (VD)" at bounding box center [365, 207] width 195 height 8
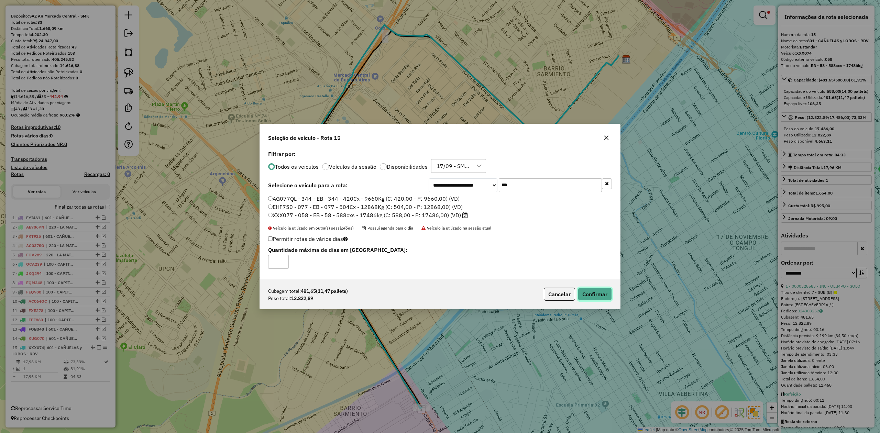
click at [603, 298] on button "Confirmar" at bounding box center [595, 294] width 34 height 13
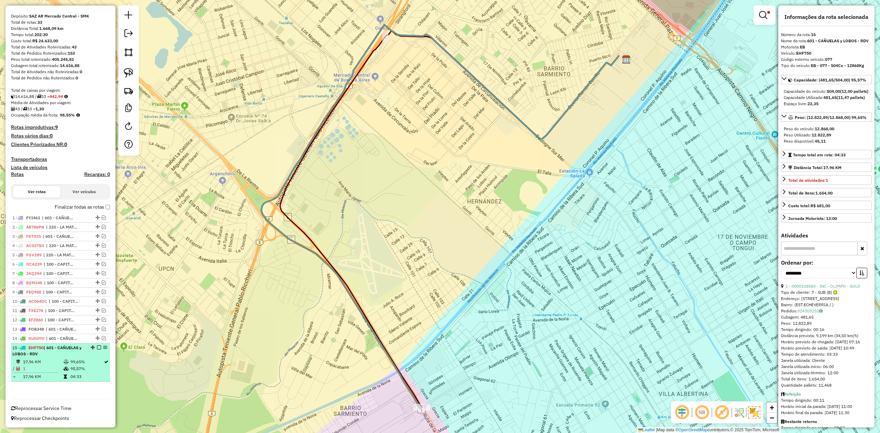
click at [98, 347] on em at bounding box center [99, 347] width 4 height 4
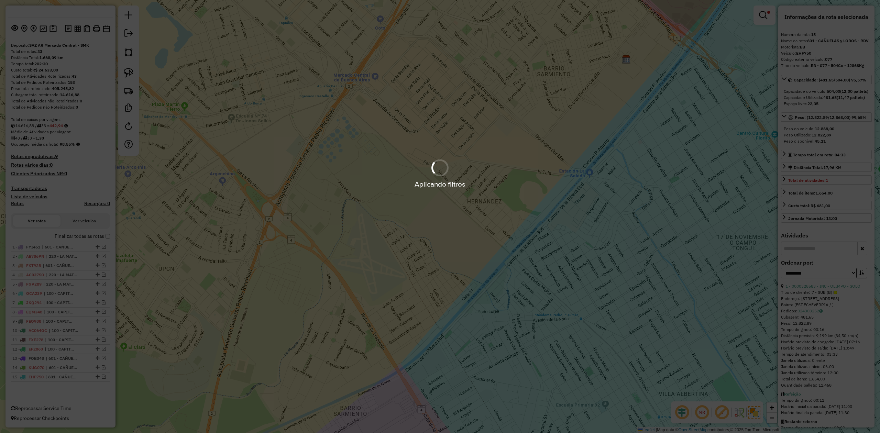
scroll to position [29, 0]
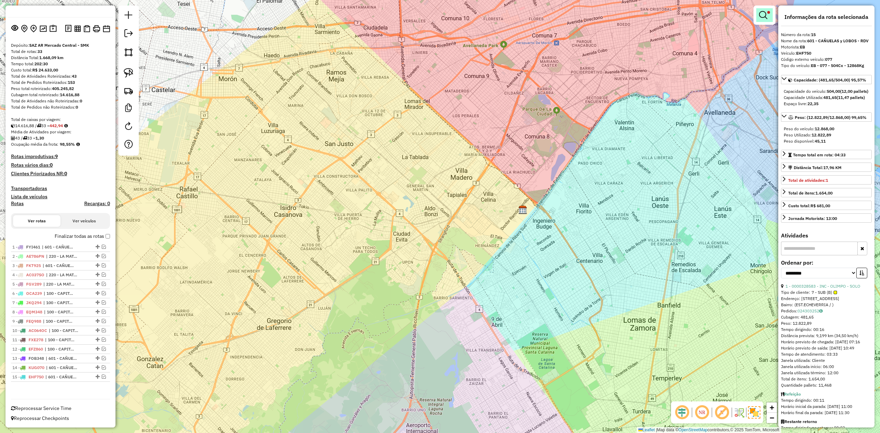
click at [763, 10] on link at bounding box center [764, 15] width 16 height 14
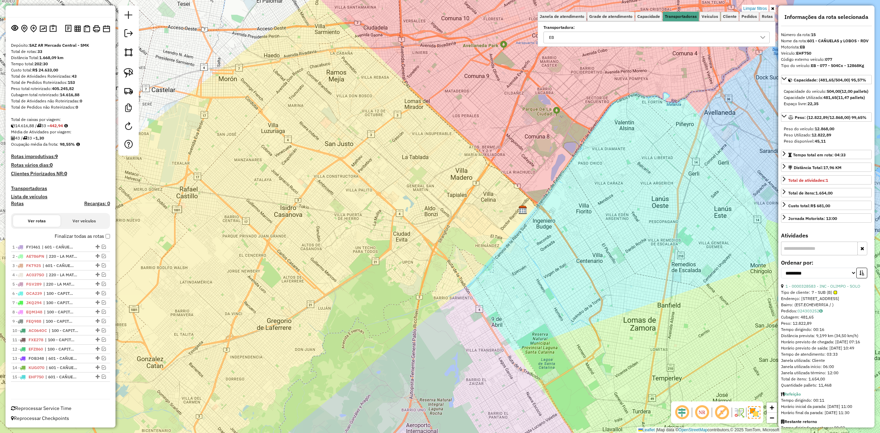
drag, startPoint x: 759, startPoint y: 8, endPoint x: 581, endPoint y: 67, distance: 187.7
click at [759, 8] on link "Limpar filtros" at bounding box center [755, 9] width 26 height 8
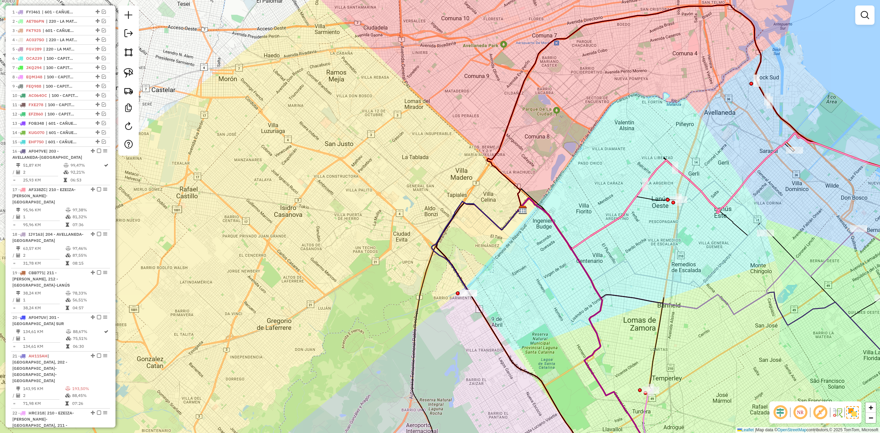
scroll to position [33, 0]
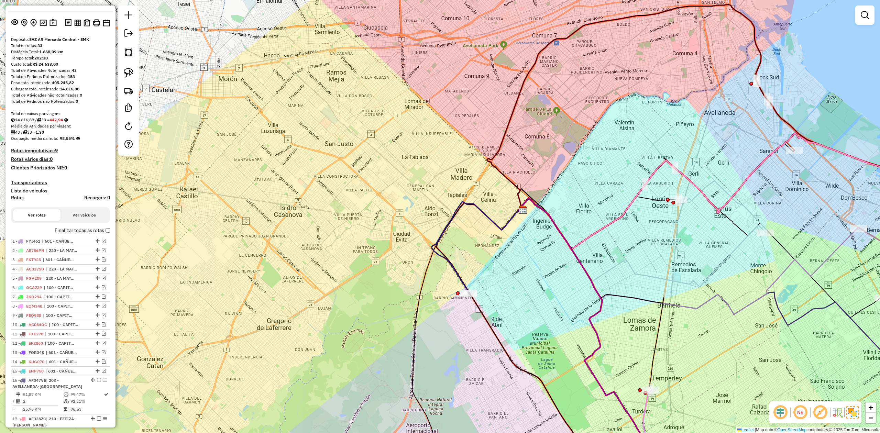
click at [105, 232] on label "Finalizar todas as rotas" at bounding box center [82, 230] width 55 height 7
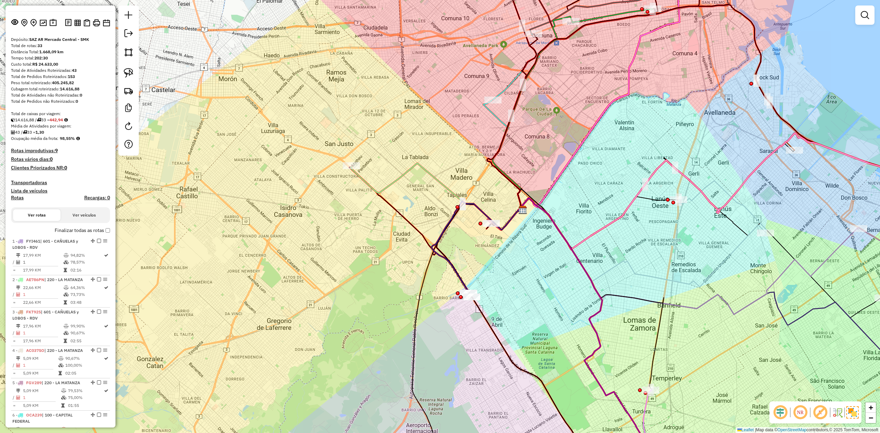
click at [20, 197] on h4 "Rotas" at bounding box center [17, 198] width 13 height 6
select select "*"
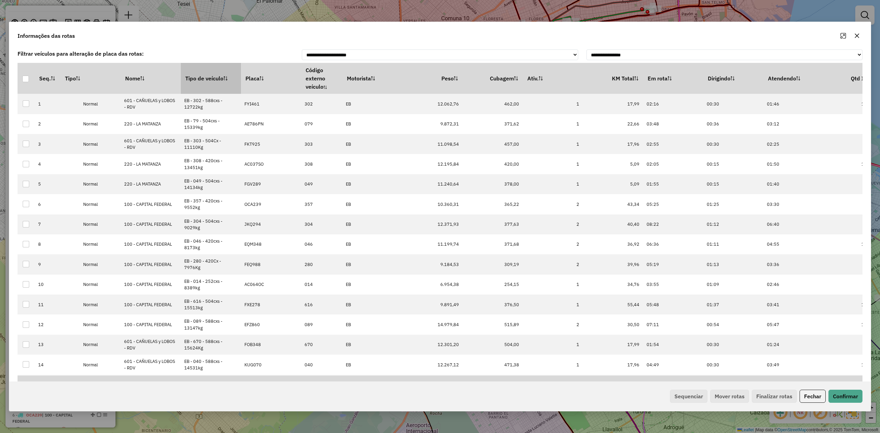
click at [206, 77] on th "Tipo de veículo" at bounding box center [211, 78] width 60 height 31
click at [206, 78] on th "Tipo de veículo" at bounding box center [211, 78] width 60 height 31
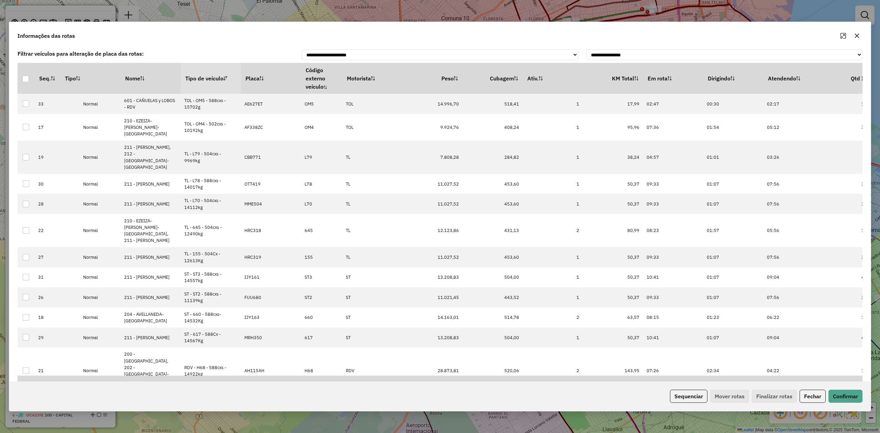
click at [206, 77] on th "Tipo de veículo" at bounding box center [211, 78] width 60 height 31
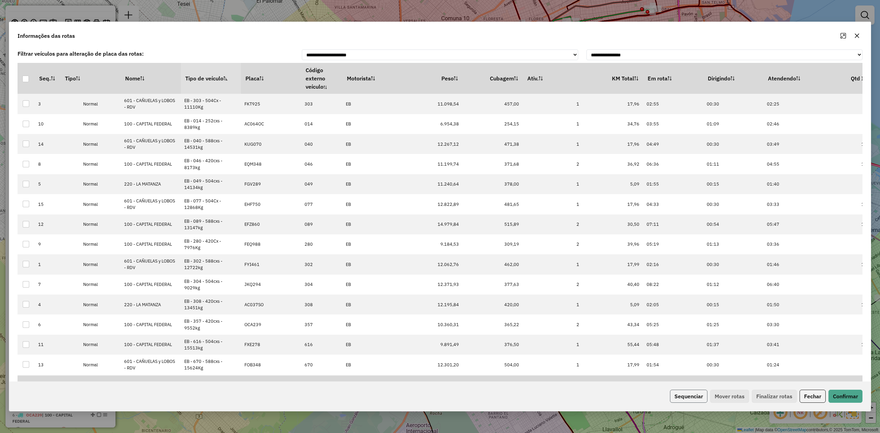
click at [680, 391] on button "Sequenciar" at bounding box center [688, 396] width 37 height 13
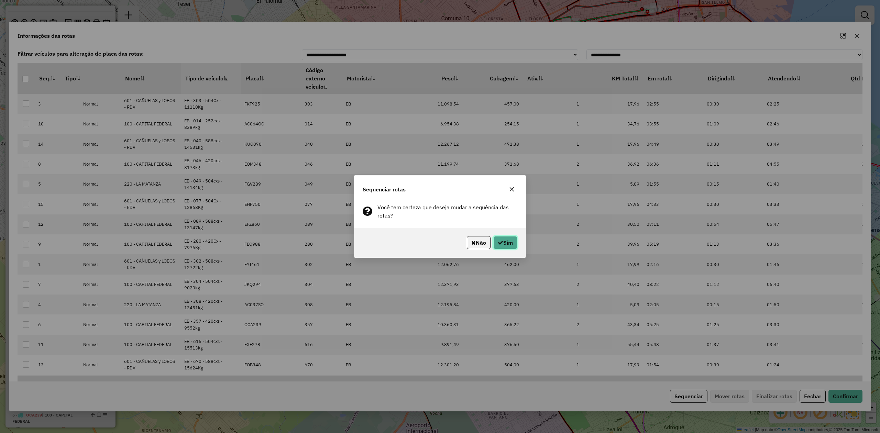
click at [507, 243] on button "Sim" at bounding box center [505, 242] width 24 height 13
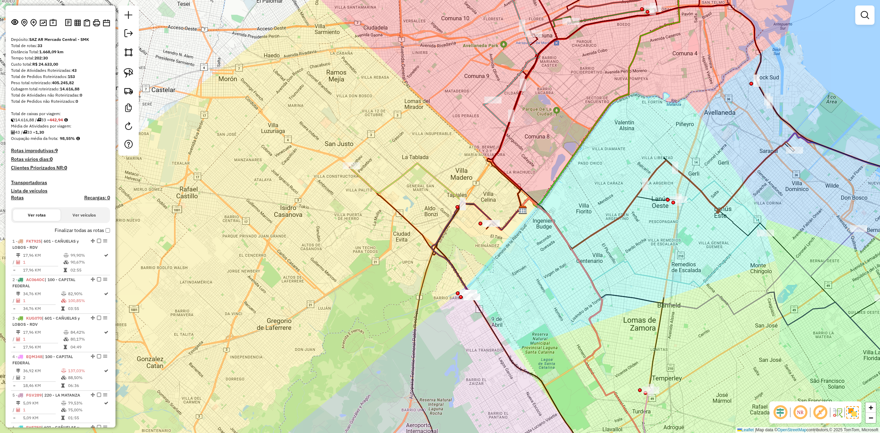
click at [580, 259] on icon at bounding box center [593, 337] width 150 height 278
select select "**********"
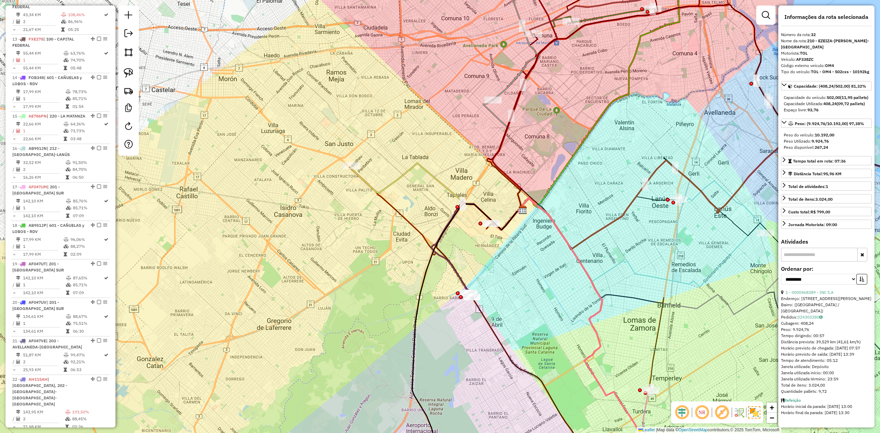
scroll to position [1187, 0]
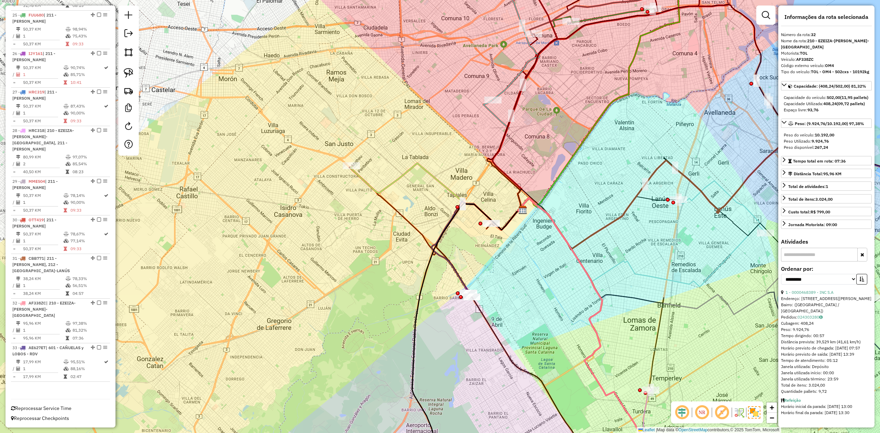
click at [541, 265] on div "Janela de atendimento Grade de atendimento Capacidade Transportadoras Veículos …" at bounding box center [440, 216] width 880 height 433
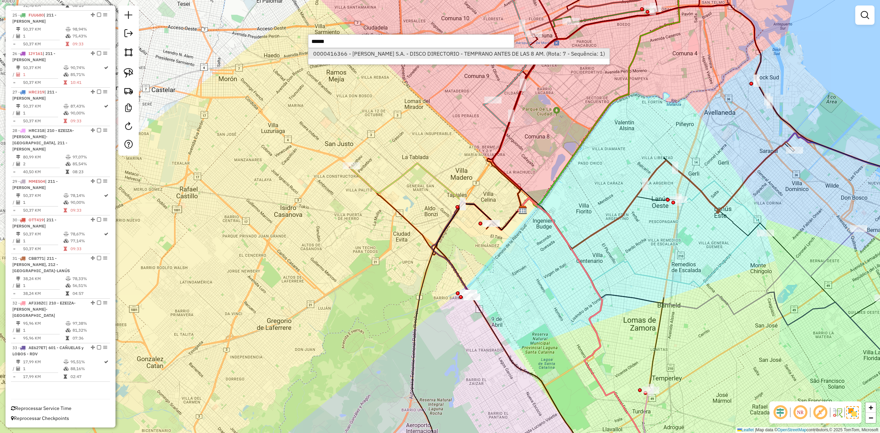
type input "******"
click at [478, 55] on li "0000416366 - CENCOSUD S.A. - DISCO DIRECTORIO - TEMPRANO ANTES DE LAS 8 AM. (Ro…" at bounding box center [458, 53] width 301 height 10
select select "**********"
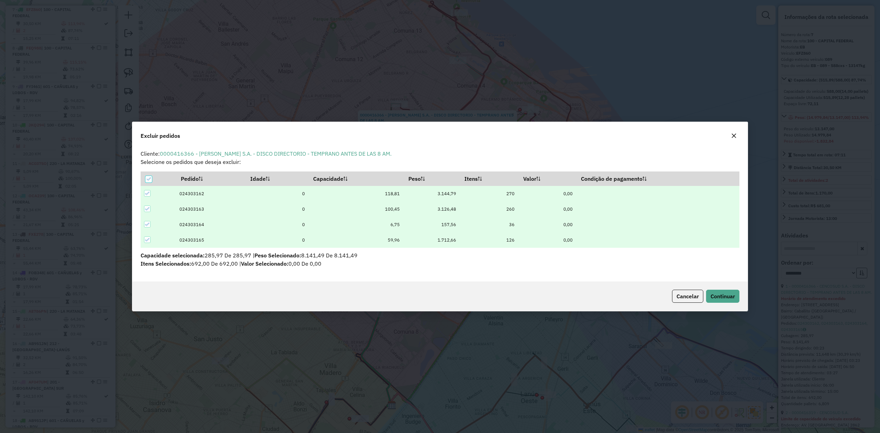
scroll to position [0, 0]
click at [729, 298] on span "Continuar" at bounding box center [723, 296] width 24 height 7
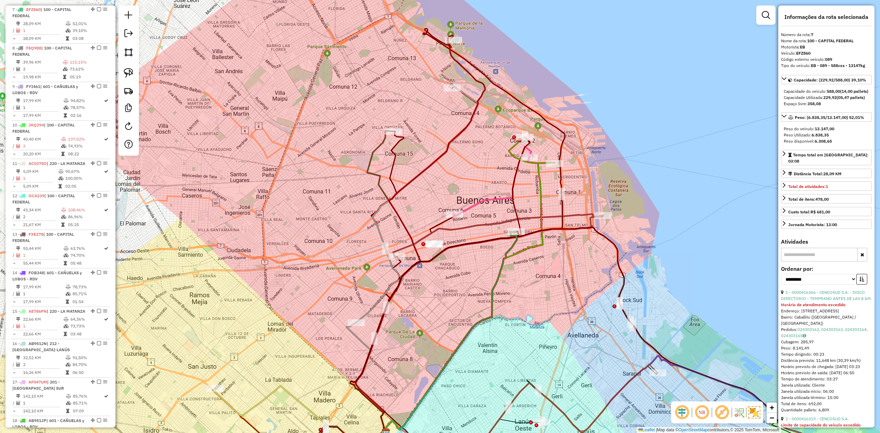
drag, startPoint x: 478, startPoint y: 244, endPoint x: 473, endPoint y: 265, distance: 21.9
click at [473, 265] on icon at bounding box center [434, 332] width 168 height 203
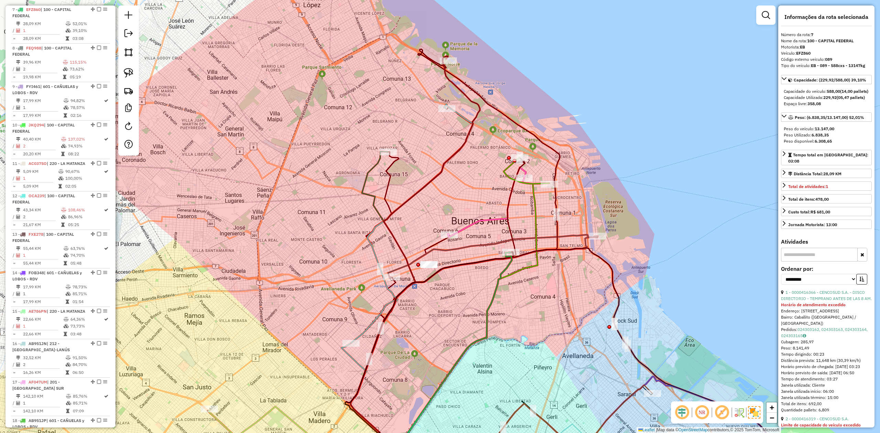
click at [512, 263] on icon at bounding box center [444, 353] width 136 height 202
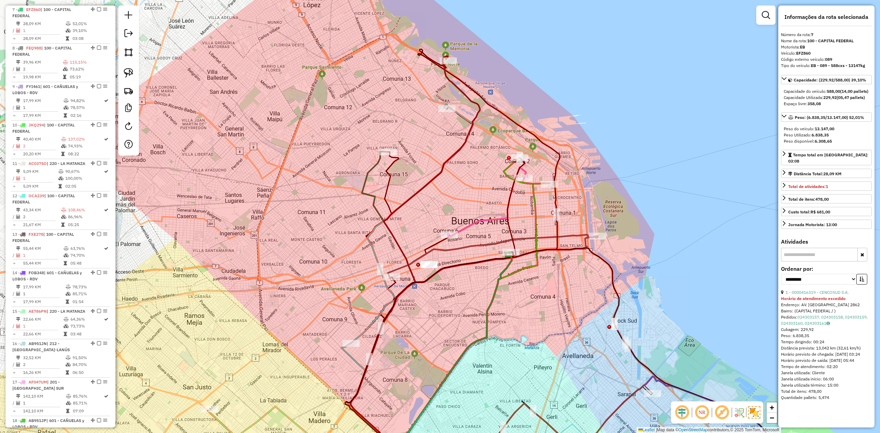
click at [510, 263] on icon at bounding box center [444, 353] width 136 height 202
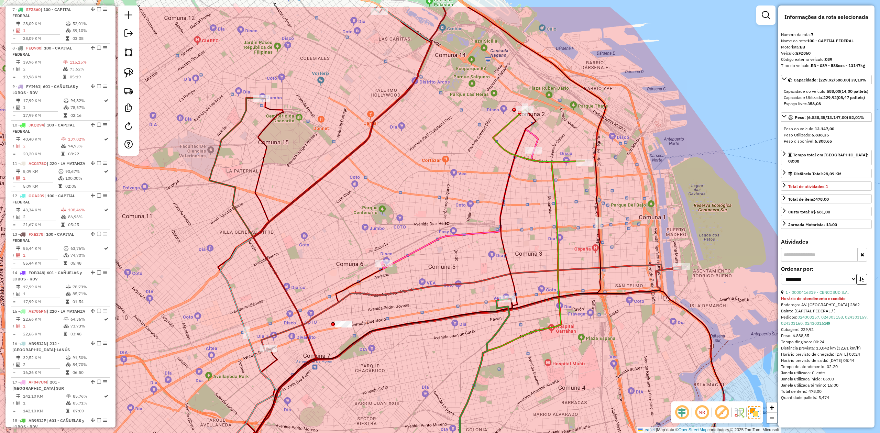
drag, startPoint x: 539, startPoint y: 189, endPoint x: 530, endPoint y: 239, distance: 50.7
click at [530, 239] on div "Janela de atendimento Grade de atendimento Capacidade Transportadoras Veículos …" at bounding box center [440, 216] width 880 height 433
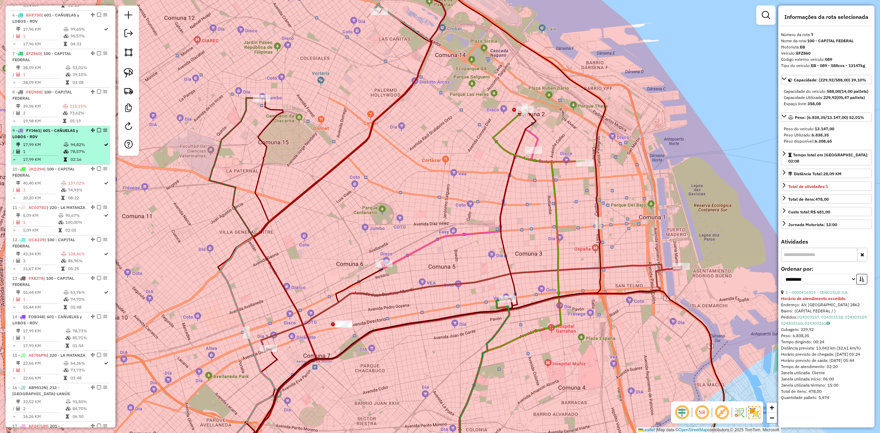
scroll to position [398, 0]
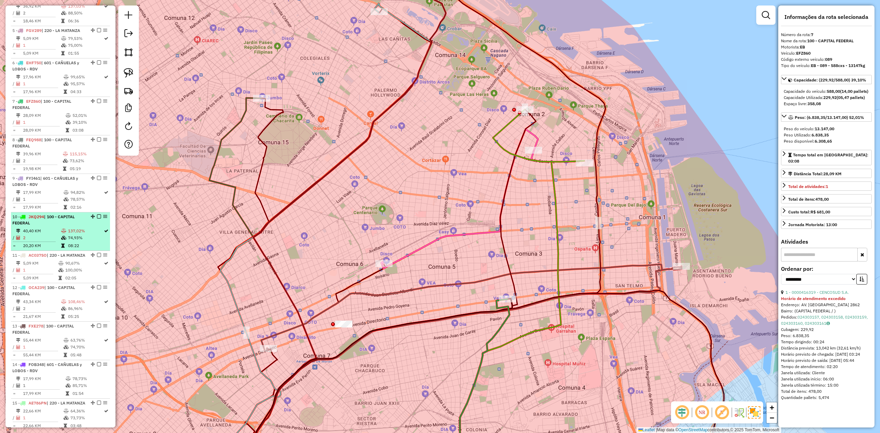
click at [76, 231] on td "137,02%" at bounding box center [86, 231] width 36 height 7
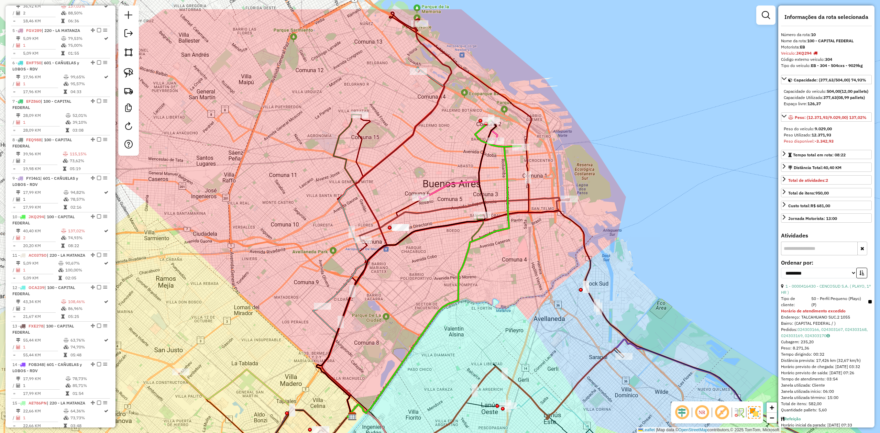
drag, startPoint x: 449, startPoint y: 115, endPoint x: 428, endPoint y: 166, distance: 54.8
click at [428, 166] on div "Janela de atendimento Grade de atendimento Capacidade Transportadoras Veículos …" at bounding box center [440, 216] width 880 height 433
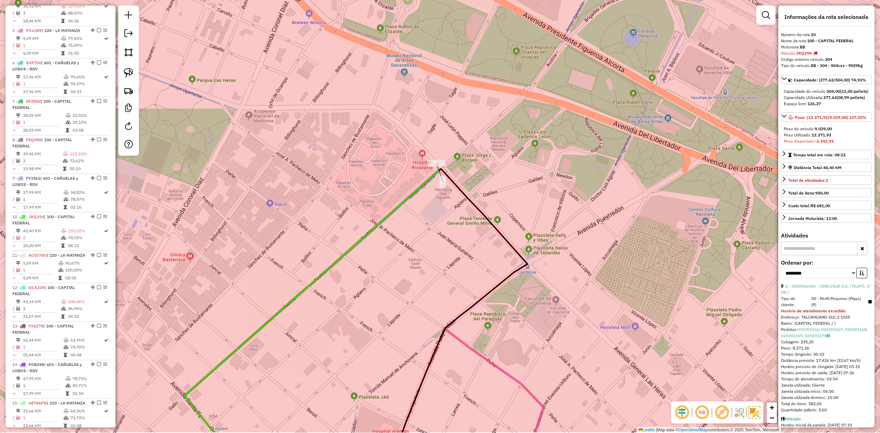
drag, startPoint x: 440, startPoint y: 204, endPoint x: 449, endPoint y: 131, distance: 73.0
click at [449, 146] on div "Janela de atendimento Grade de atendimento Capacidade Transportadoras Veículos …" at bounding box center [440, 216] width 880 height 433
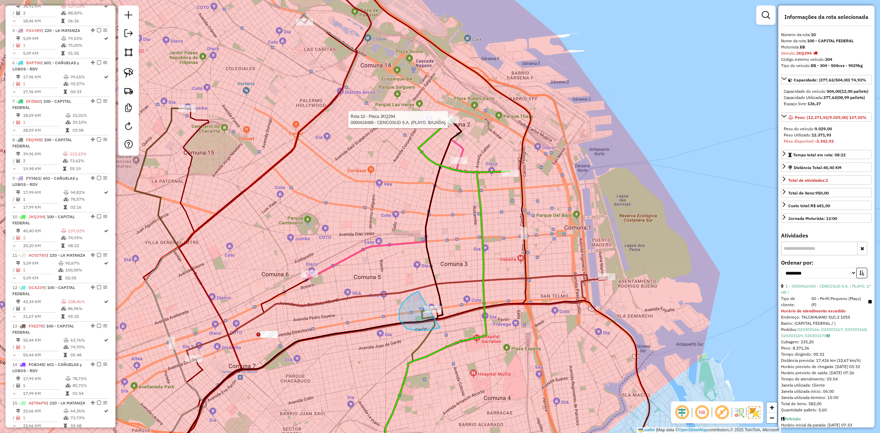
drag, startPoint x: 418, startPoint y: 291, endPoint x: 444, endPoint y: 297, distance: 26.7
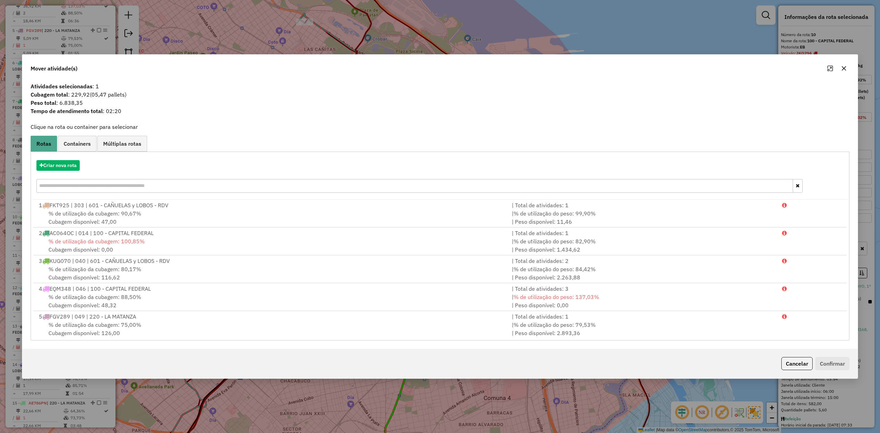
click at [844, 66] on icon "button" at bounding box center [843, 68] width 5 height 5
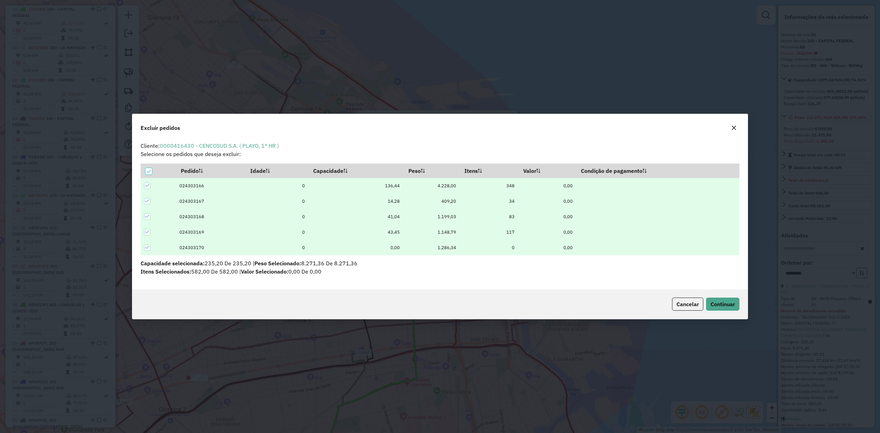
scroll to position [3, 2]
click at [148, 173] on icon at bounding box center [148, 171] width 5 height 5
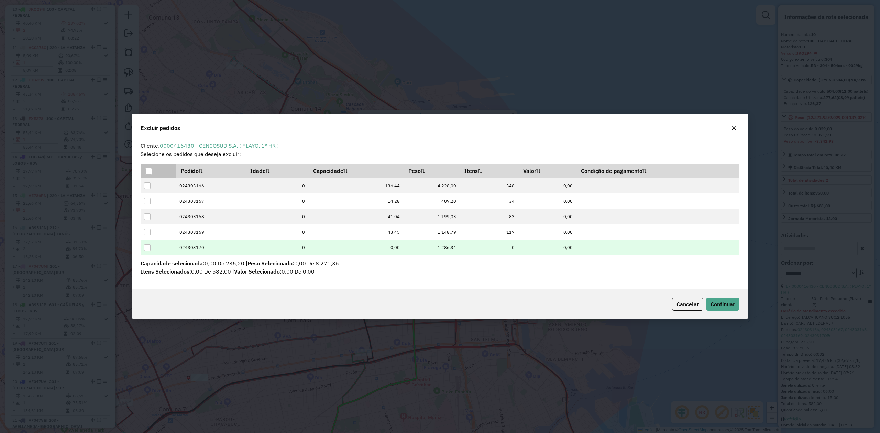
click at [149, 248] on div at bounding box center [147, 247] width 7 height 7
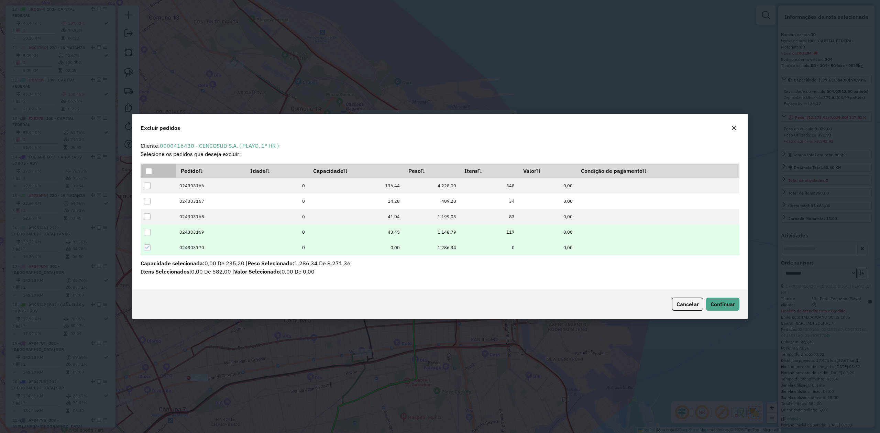
click at [148, 233] on div at bounding box center [147, 232] width 7 height 7
click at [728, 308] on button "Continuar" at bounding box center [722, 304] width 33 height 13
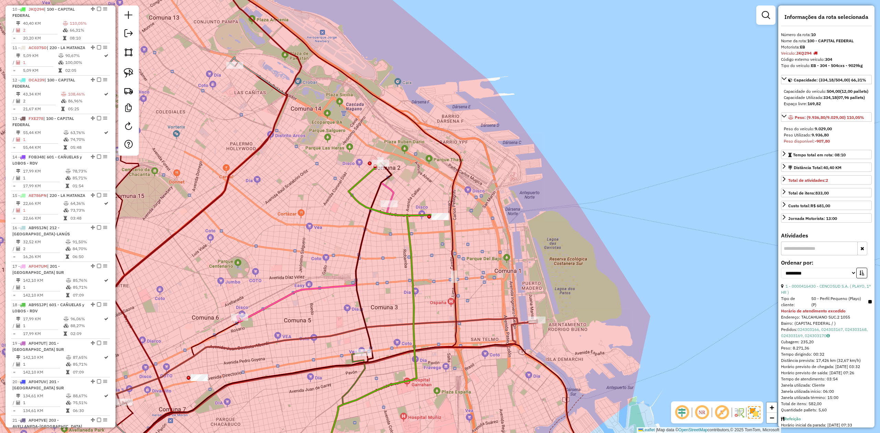
click at [340, 352] on div "Janela de atendimento Grade de atendimento Capacidade Transportadoras Veículos …" at bounding box center [440, 216] width 880 height 433
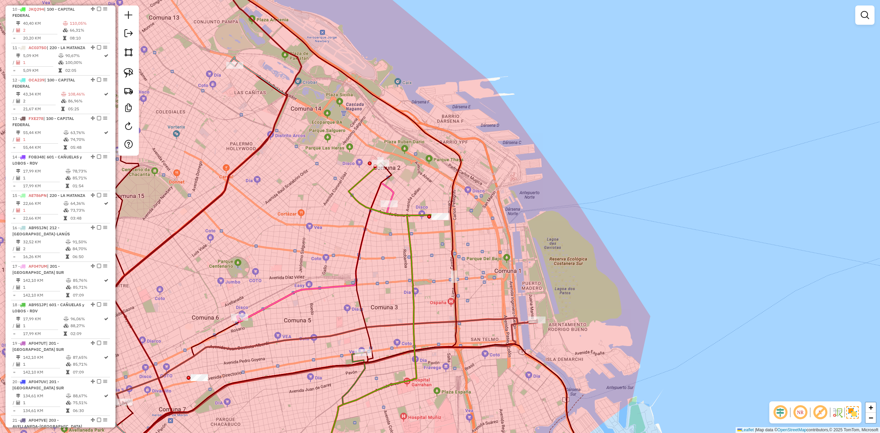
click at [349, 361] on icon at bounding box center [340, 415] width 49 height 124
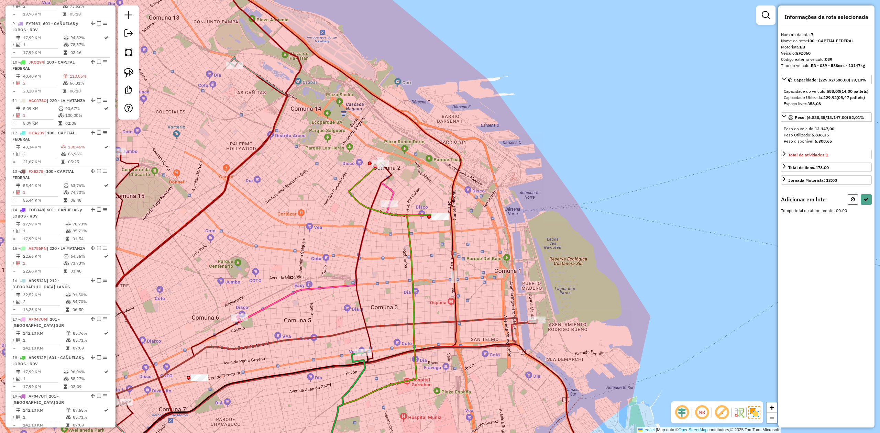
scroll to position [490, 0]
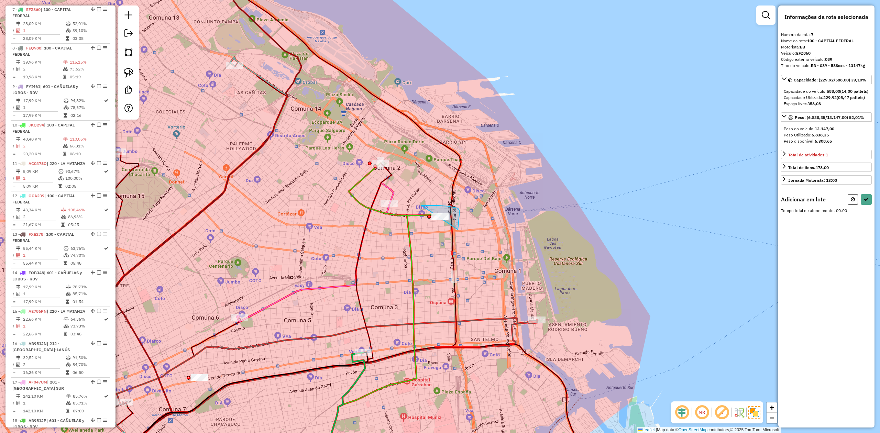
drag, startPoint x: 459, startPoint y: 223, endPoint x: 450, endPoint y: 244, distance: 22.7
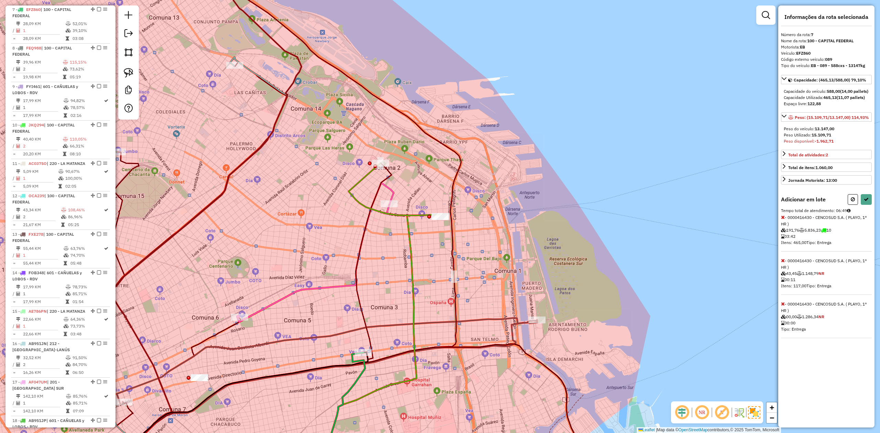
click at [781, 220] on icon at bounding box center [783, 217] width 4 height 5
click at [868, 202] on icon at bounding box center [866, 199] width 5 height 5
select select "**********"
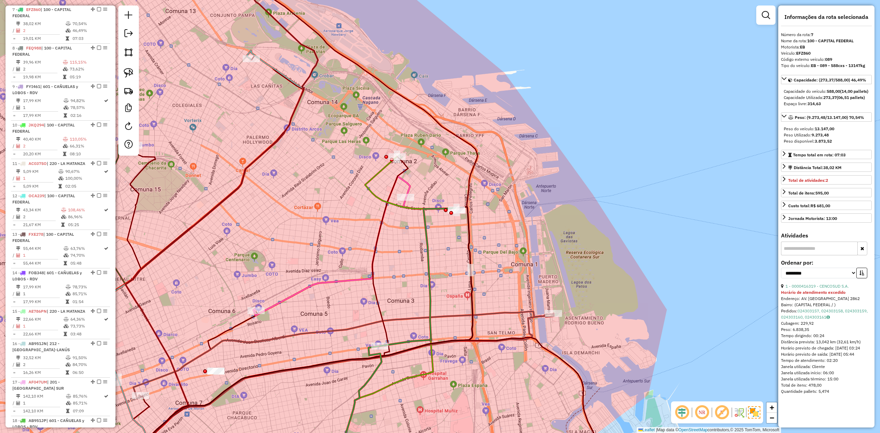
drag, startPoint x: 309, startPoint y: 298, endPoint x: 335, endPoint y: 294, distance: 25.9
click at [342, 292] on div "Janela de atendimento Grade de atendimento Capacidade Transportadoras Veículos …" at bounding box center [440, 216] width 880 height 433
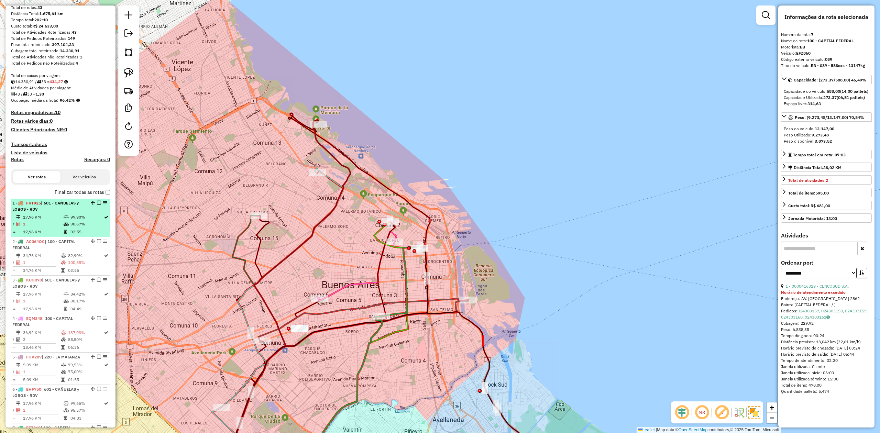
scroll to position [0, 0]
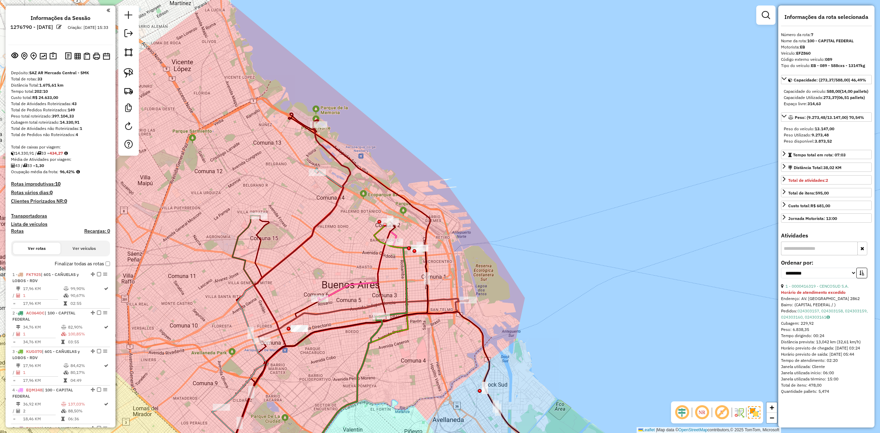
click at [18, 231] on h4 "Rotas" at bounding box center [17, 231] width 13 height 6
select select "*"
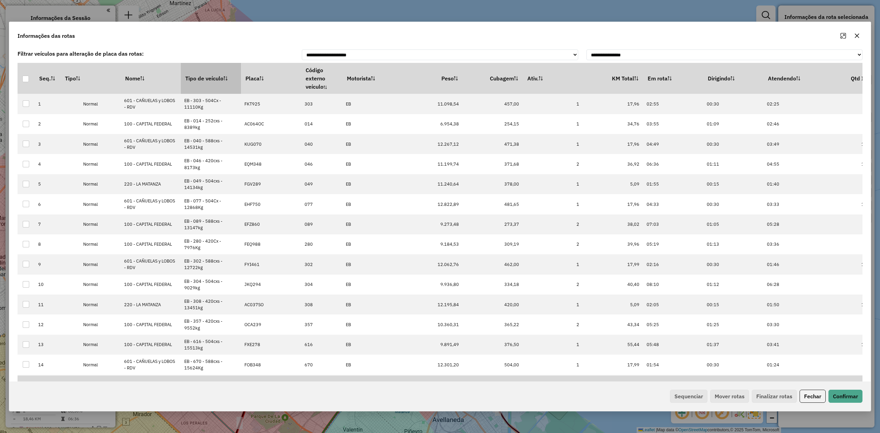
click at [209, 87] on th "Tipo de veículo" at bounding box center [211, 78] width 60 height 31
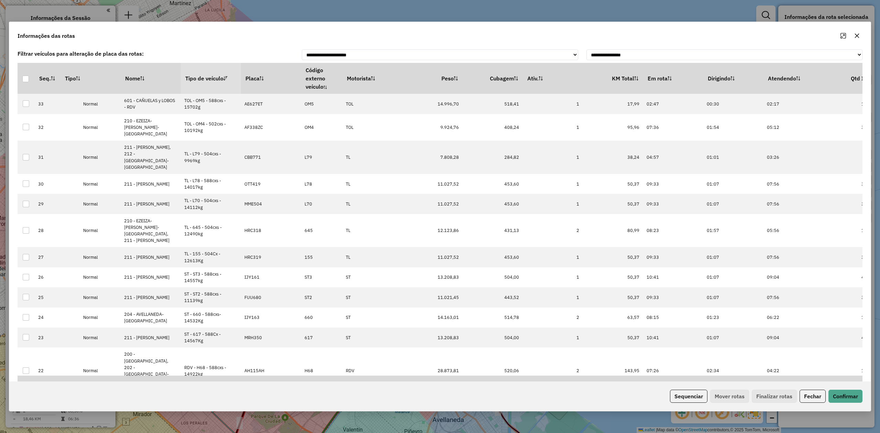
click at [207, 84] on th "Tipo de veículo" at bounding box center [211, 78] width 60 height 31
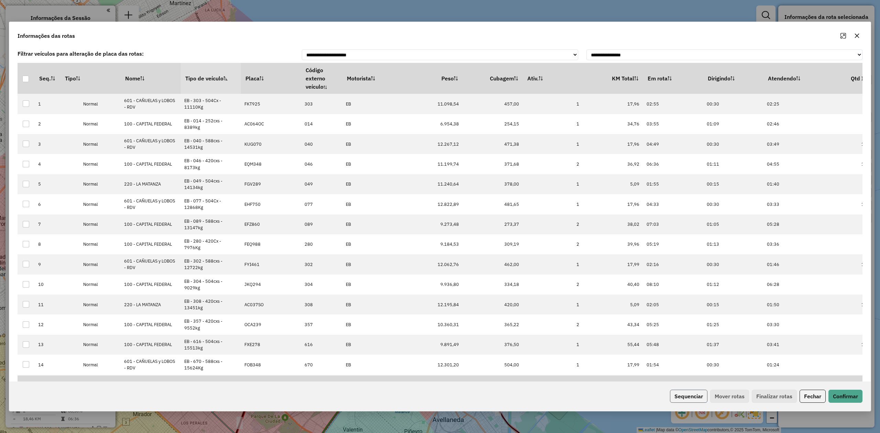
click at [700, 396] on button "Sequenciar" at bounding box center [688, 396] width 37 height 13
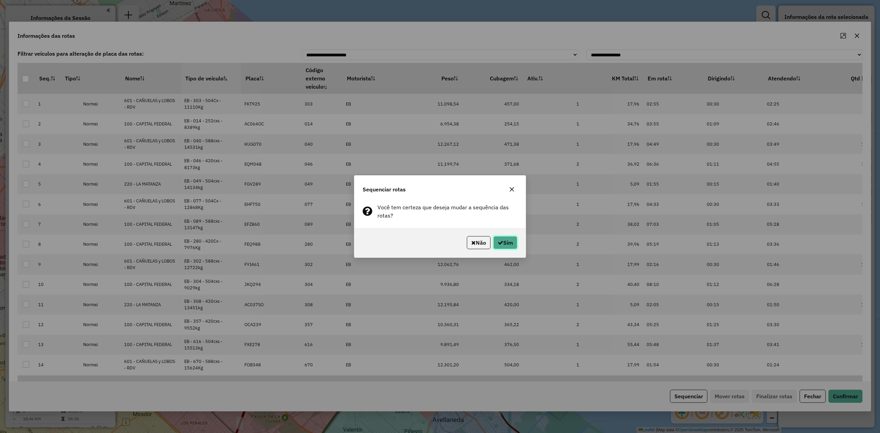
click at [506, 242] on button "Sim" at bounding box center [505, 242] width 24 height 13
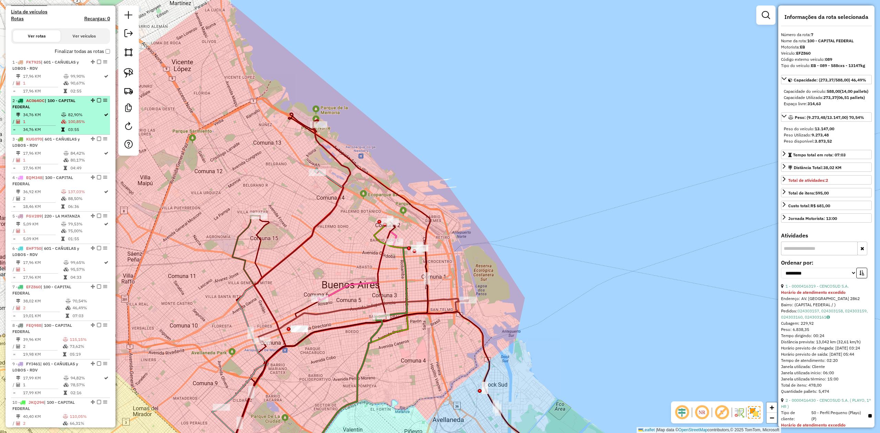
scroll to position [169, 0]
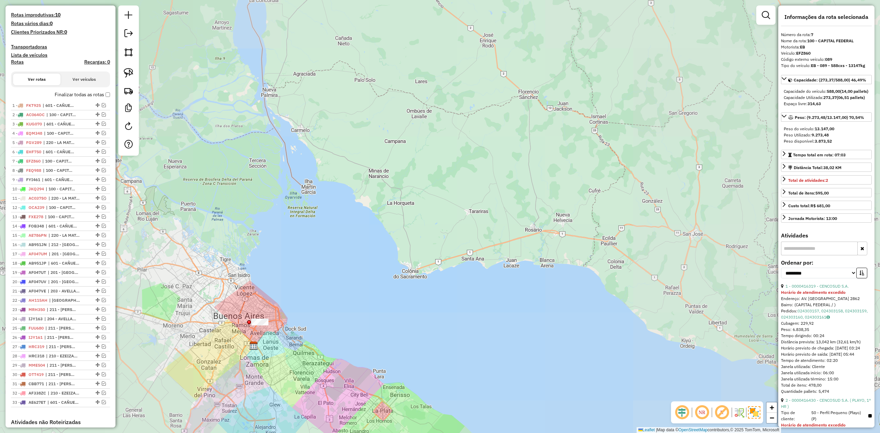
drag, startPoint x: 302, startPoint y: 311, endPoint x: 312, endPoint y: 300, distance: 14.8
click at [312, 300] on div "Janela de atendimento Grade de atendimento Capacidade Transportadoras Veículos …" at bounding box center [440, 216] width 880 height 433
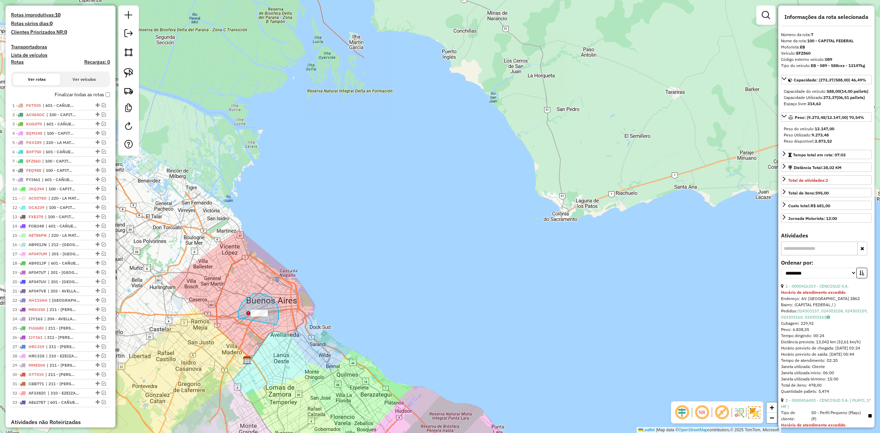
drag, startPoint x: 254, startPoint y: 294, endPoint x: 275, endPoint y: 319, distance: 33.4
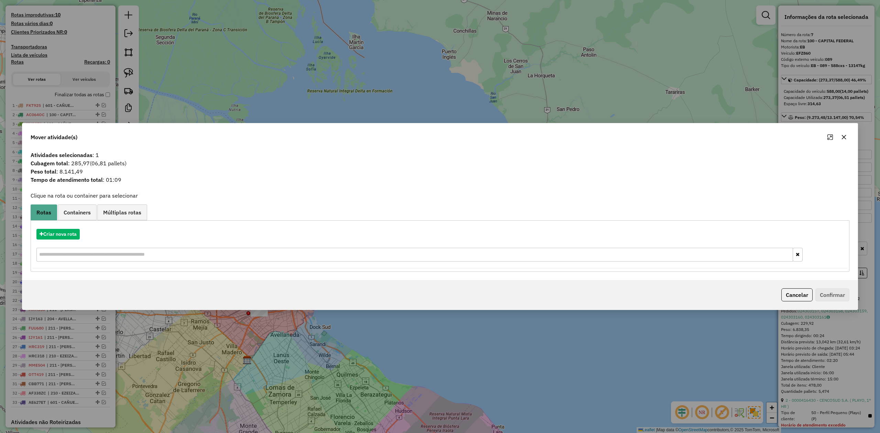
click at [76, 212] on span "Containers" at bounding box center [77, 212] width 27 height 5
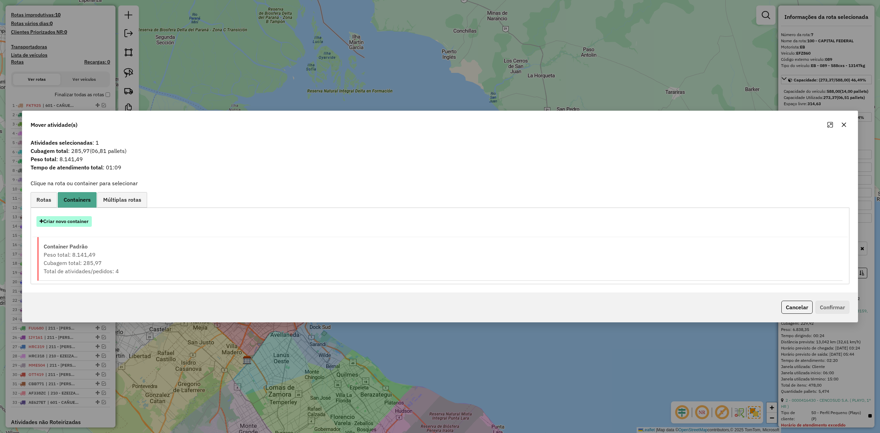
click at [69, 226] on button "Criar novo container" at bounding box center [63, 221] width 55 height 11
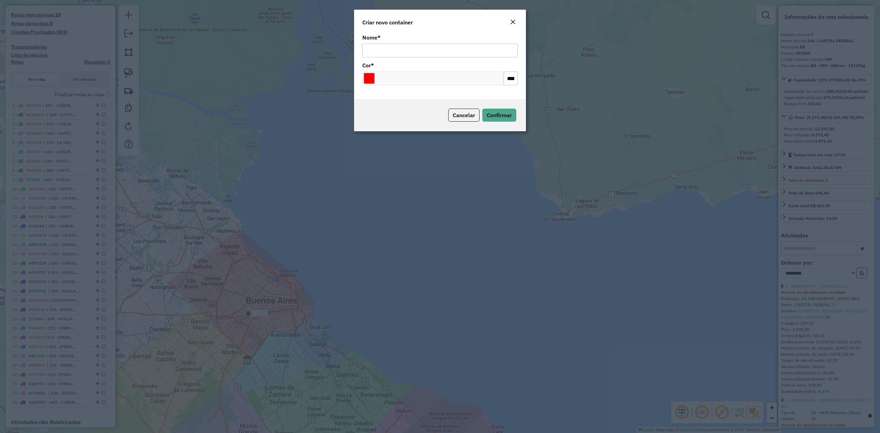
click at [395, 45] on input "Nome *" at bounding box center [439, 51] width 155 height 14
type input "*********"
click at [367, 82] on input "Select a color" at bounding box center [369, 78] width 11 height 11
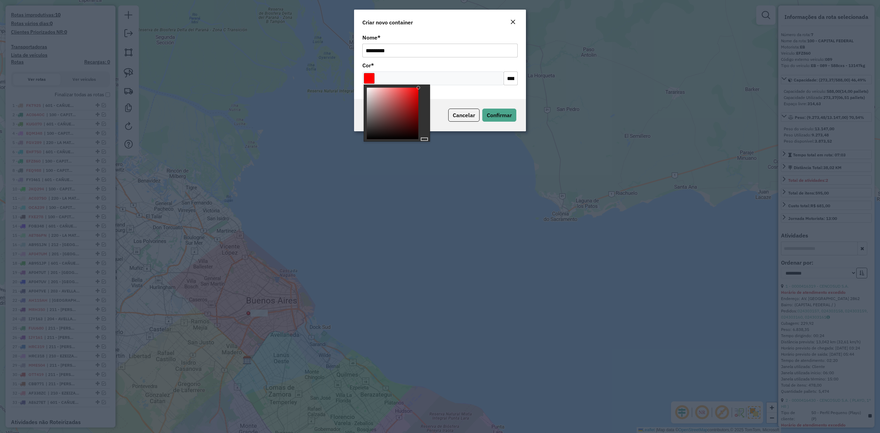
type input "*******"
click at [409, 137] on div at bounding box center [393, 114] width 52 height 52
click at [510, 118] on span "Confirmar" at bounding box center [499, 115] width 25 height 7
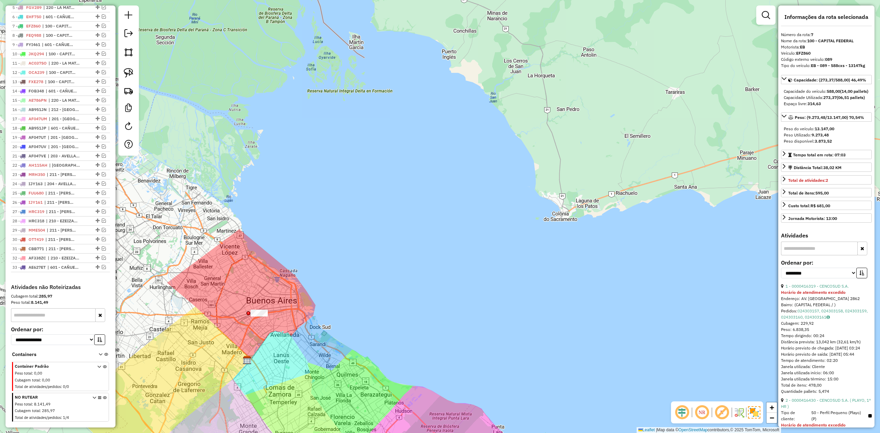
scroll to position [307, 0]
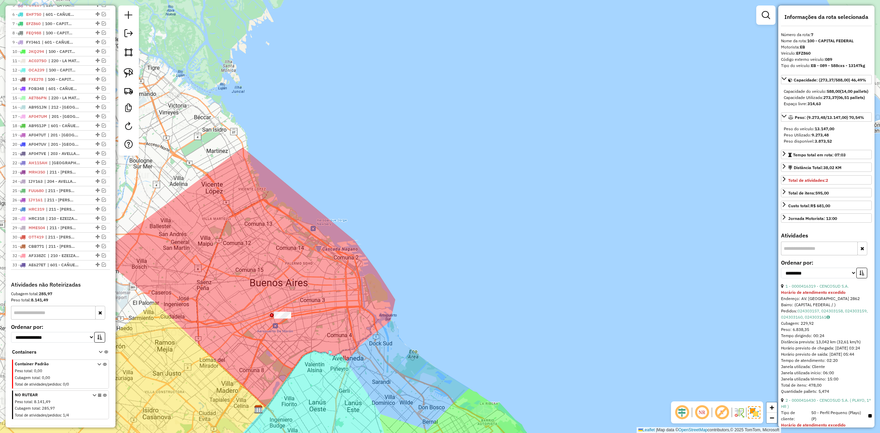
drag, startPoint x: 225, startPoint y: 326, endPoint x: 225, endPoint y: 333, distance: 6.9
click at [225, 333] on div "Janela de atendimento Grade de atendimento Capacidade Transportadoras Veículos …" at bounding box center [440, 216] width 880 height 433
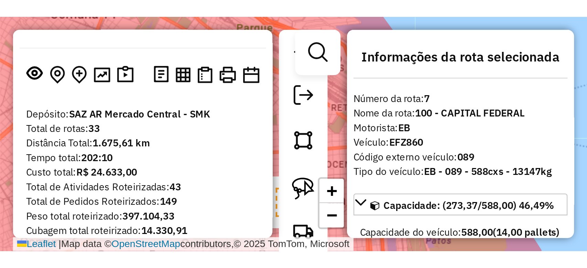
scroll to position [32, 0]
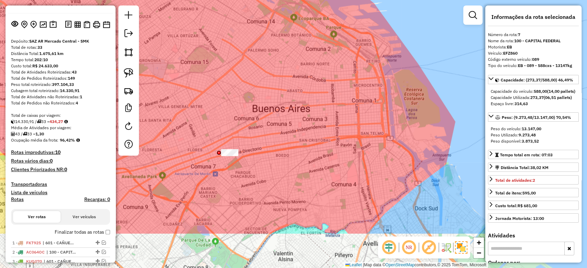
drag, startPoint x: 292, startPoint y: 150, endPoint x: 325, endPoint y: 107, distance: 54.0
click at [324, 108] on div "Janela de atendimento Grade de atendimento Capacidade Transportadoras Veículos …" at bounding box center [293, 134] width 587 height 268
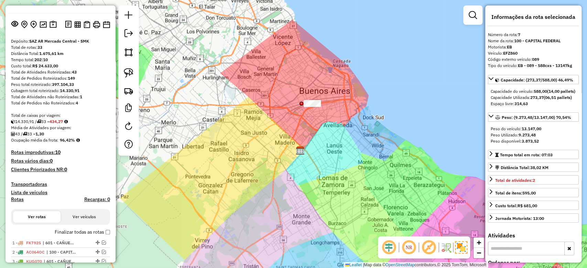
click at [102, 233] on label "Finalizar todas as rotas" at bounding box center [82, 232] width 55 height 7
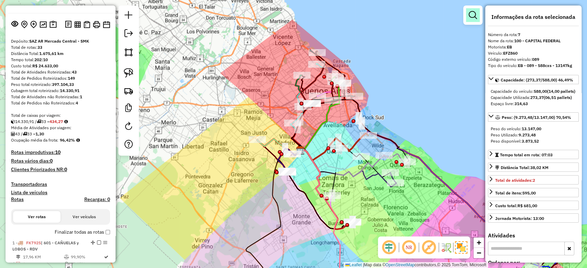
click at [472, 14] on em at bounding box center [473, 15] width 8 height 8
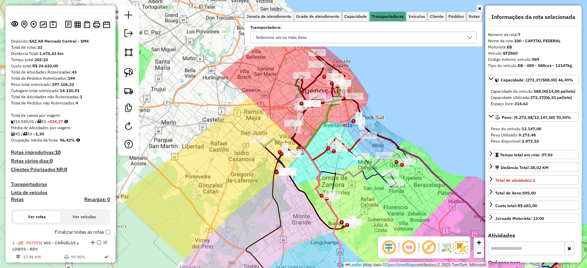
click at [371, 35] on div "Selecione um ou mais itens" at bounding box center [358, 37] width 210 height 11
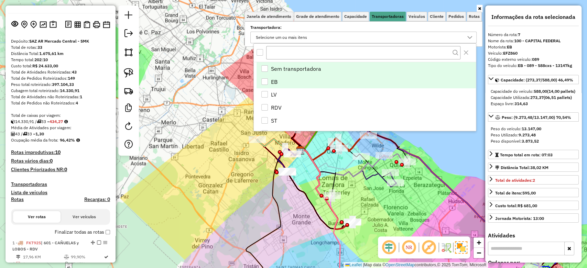
scroll to position [4, 24]
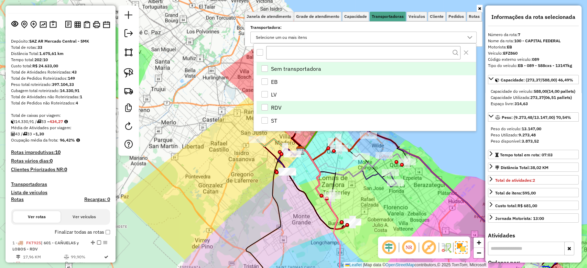
click at [267, 106] on div "RDV" at bounding box center [264, 107] width 7 height 7
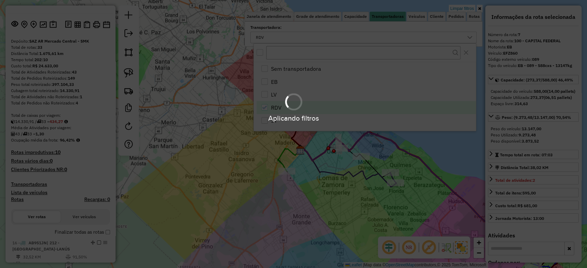
click at [341, 187] on hb-app "Aplicando filtros Pop-up bloqueado! Seu navegador bloqueou automáticamente a ab…" at bounding box center [293, 134] width 587 height 268
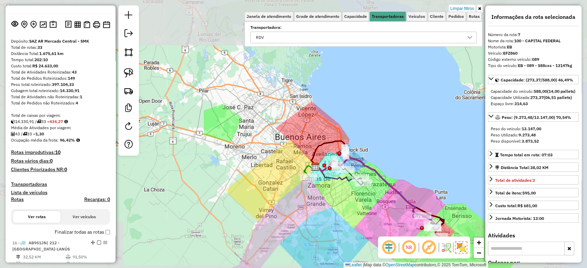
drag, startPoint x: 359, startPoint y: 209, endPoint x: 304, endPoint y: 149, distance: 80.8
click at [334, 180] on div "Limpar filtros Janela de atendimento Grade de atendimento Capacidade Transporta…" at bounding box center [293, 134] width 587 height 268
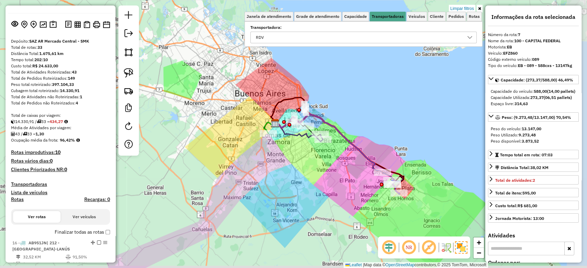
drag, startPoint x: 304, startPoint y: 149, endPoint x: 335, endPoint y: 164, distance: 34.5
click at [303, 148] on div "Limpar filtros Janela de atendimento Grade de atendimento Capacidade Transporta…" at bounding box center [293, 134] width 587 height 268
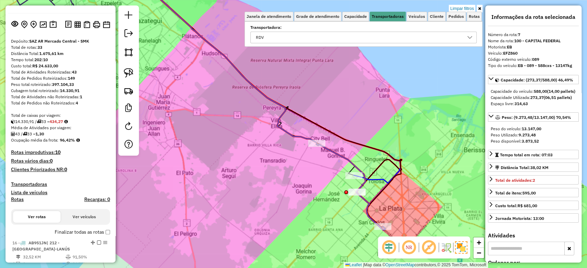
click at [355, 165] on icon at bounding box center [350, 186] width 69 height 87
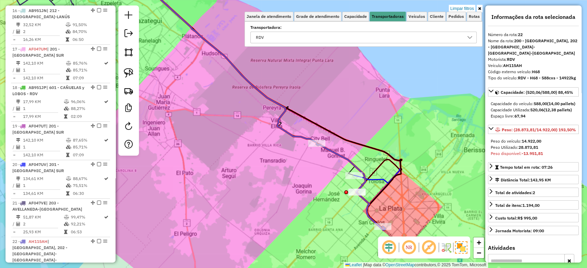
scroll to position [467, 0]
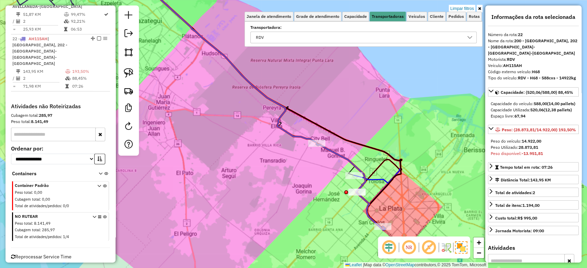
drag, startPoint x: 353, startPoint y: 163, endPoint x: 355, endPoint y: 169, distance: 7.0
click at [355, 169] on icon at bounding box center [350, 186] width 69 height 87
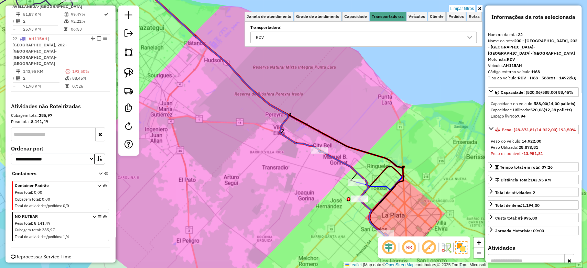
click at [307, 202] on div "Limpar filtros Janela de atendimento Grade de atendimento Capacidade Transporta…" at bounding box center [293, 134] width 587 height 268
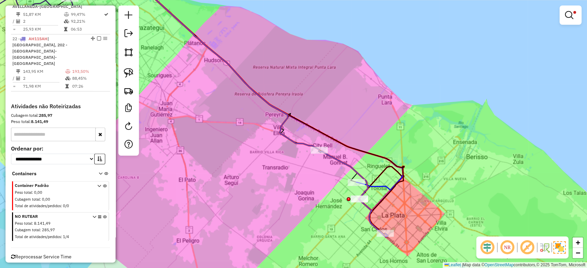
click at [345, 163] on icon at bounding box center [353, 193] width 69 height 87
select select "**********"
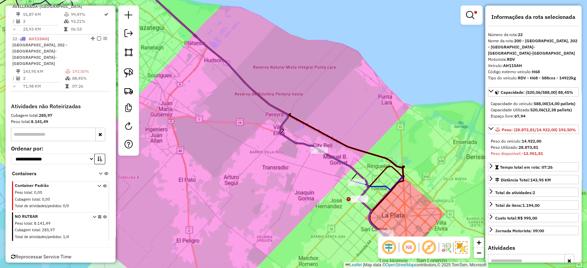
click at [304, 147] on icon at bounding box center [225, 61] width 189 height 177
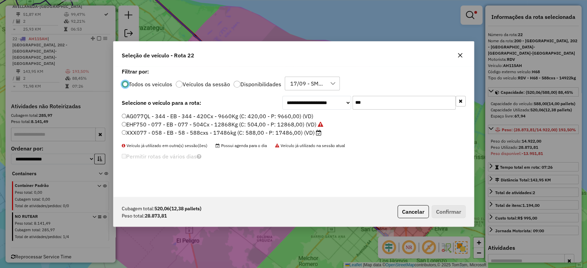
scroll to position [3, 2]
click at [273, 84] on label "Disponibilidades" at bounding box center [260, 83] width 41 height 5
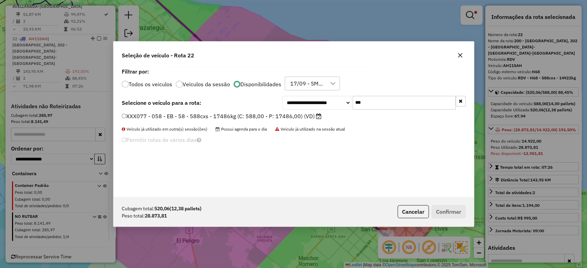
drag, startPoint x: 410, startPoint y: 108, endPoint x: 327, endPoint y: 99, distance: 83.3
click at [329, 99] on div "**********" at bounding box center [373, 103] width 183 height 14
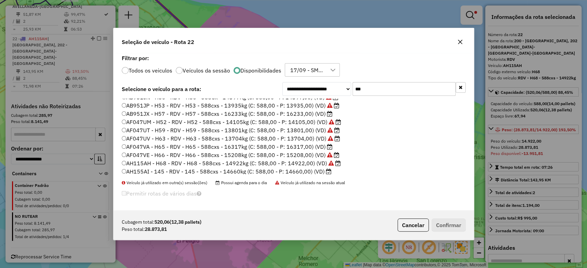
scroll to position [0, 0]
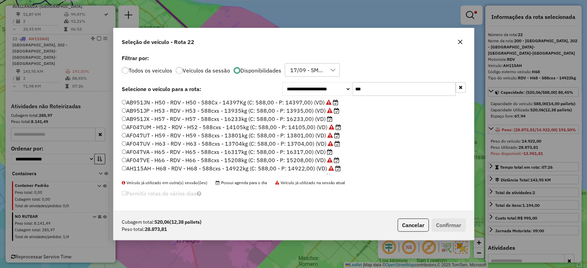
type input "***"
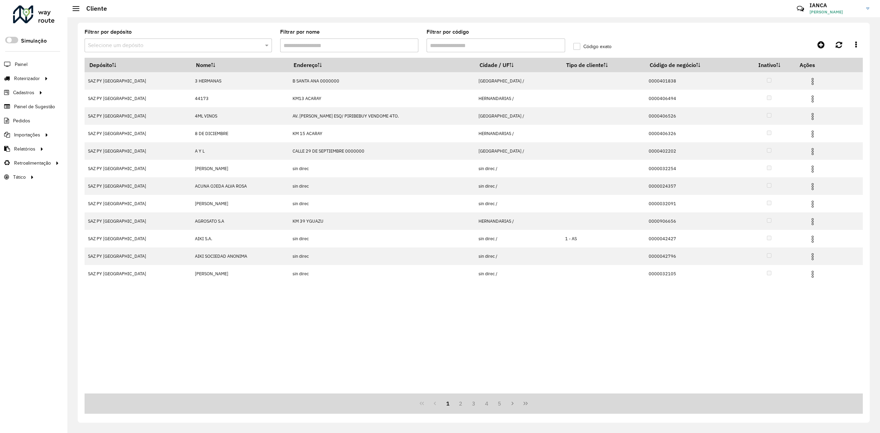
click at [444, 44] on input "Filtrar por código" at bounding box center [496, 45] width 139 height 14
paste input "******"
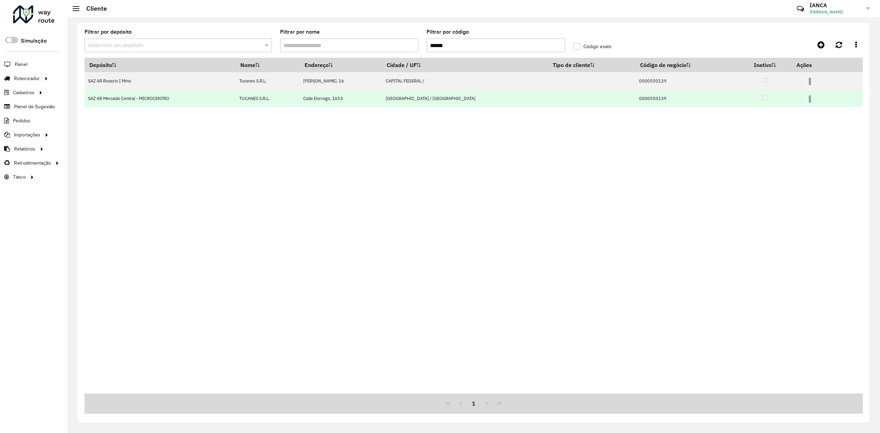
type input "******"
click at [814, 98] on img at bounding box center [810, 99] width 8 height 8
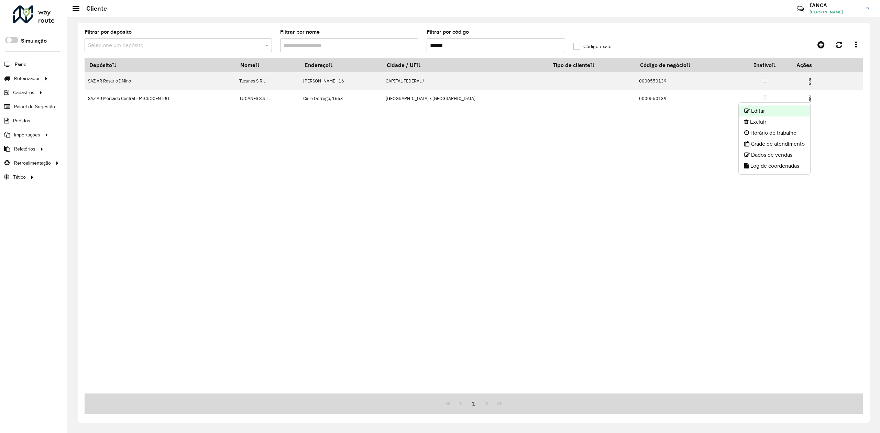
click at [777, 112] on li "Editar" at bounding box center [774, 111] width 71 height 11
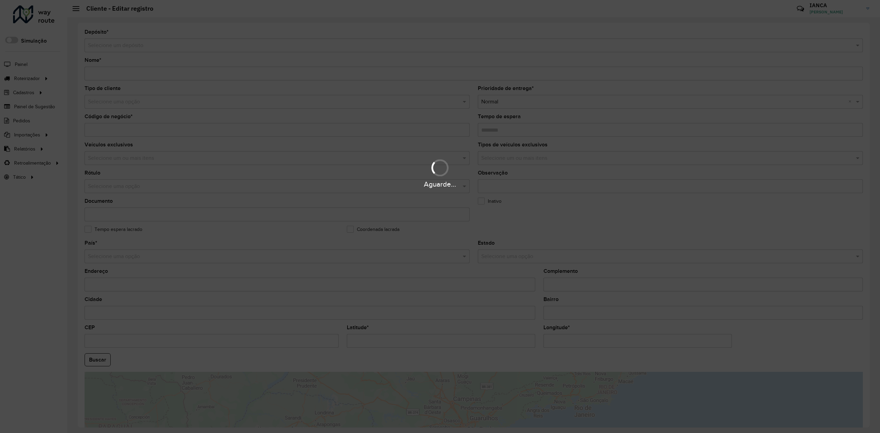
type input "**********"
type input "********"
type input "**********"
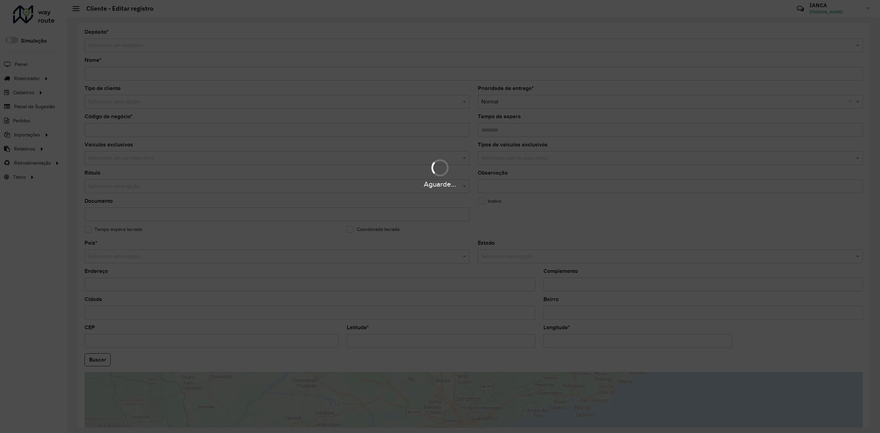
type input "*******"
type input "********"
type input "**********"
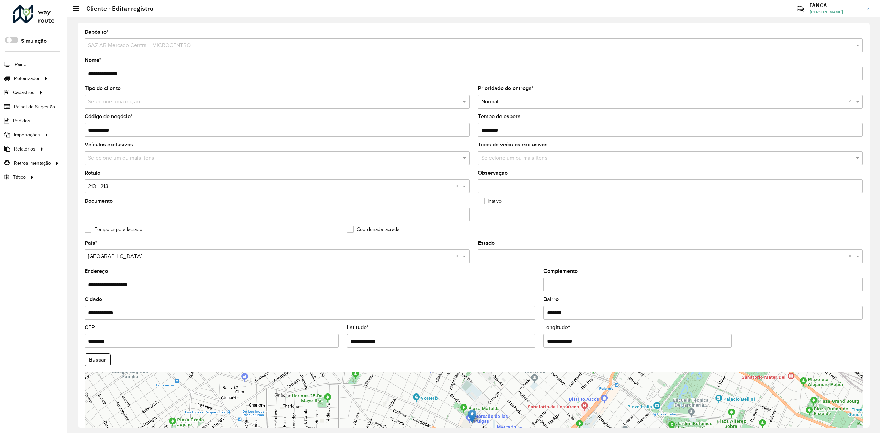
drag, startPoint x: 419, startPoint y: 338, endPoint x: 243, endPoint y: 331, distance: 176.8
click at [262, 332] on formly-group "**********" at bounding box center [473, 358] width 786 height 234
paste input "******"
type input "**********"
drag, startPoint x: 614, startPoint y: 335, endPoint x: 304, endPoint y: 349, distance: 310.4
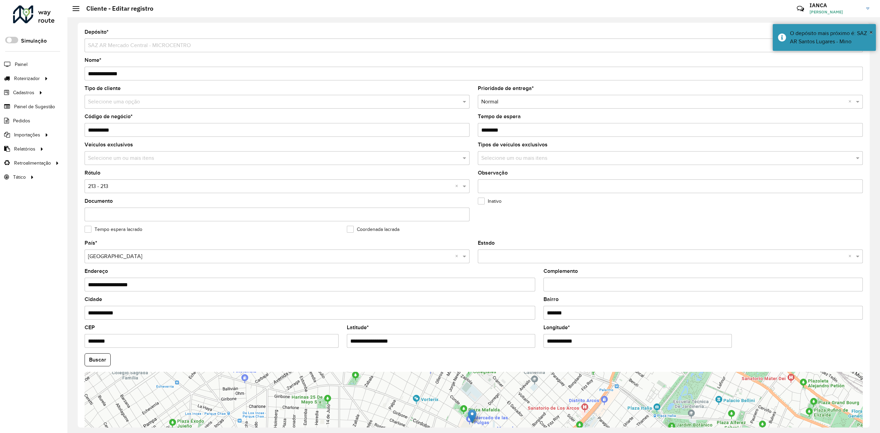
click at [450, 331] on formly-group "**********" at bounding box center [473, 358] width 786 height 234
paste input "******"
type input "**********"
click at [91, 355] on hb-app "Aguarde... Pop-up bloqueado! Seu navegador bloqueou automáticamente a abertura …" at bounding box center [440, 216] width 880 height 433
click at [87, 352] on formly-group "**********" at bounding box center [473, 358] width 786 height 234
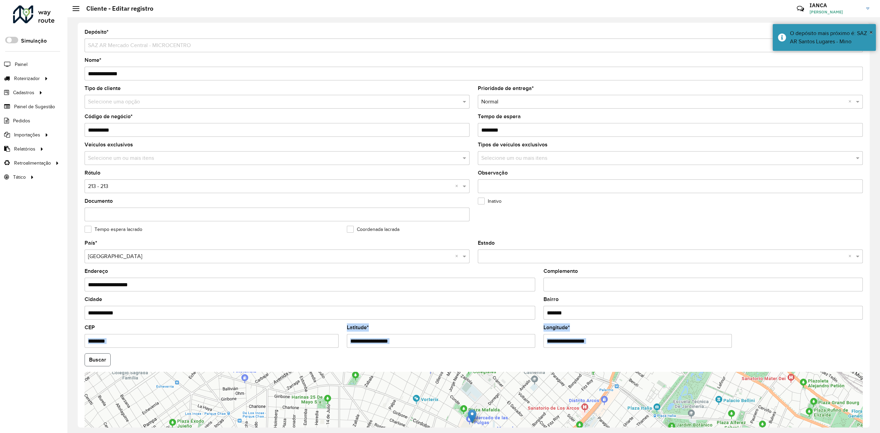
click at [89, 358] on button "Buscar" at bounding box center [98, 359] width 26 height 13
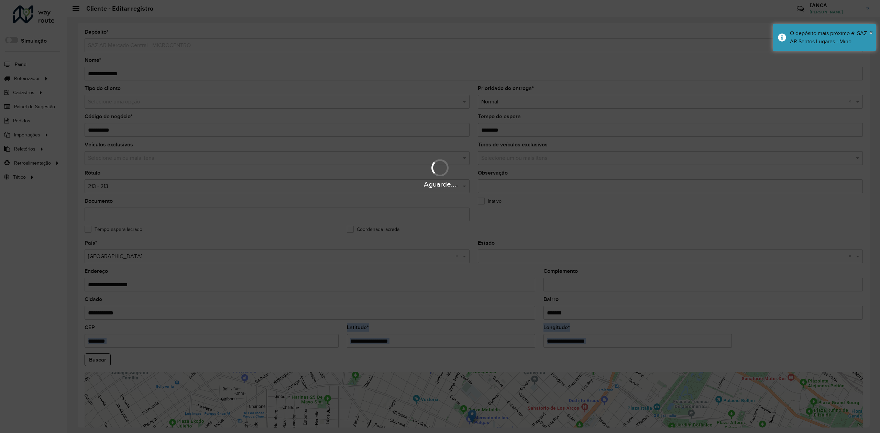
type input "**********"
type input "********"
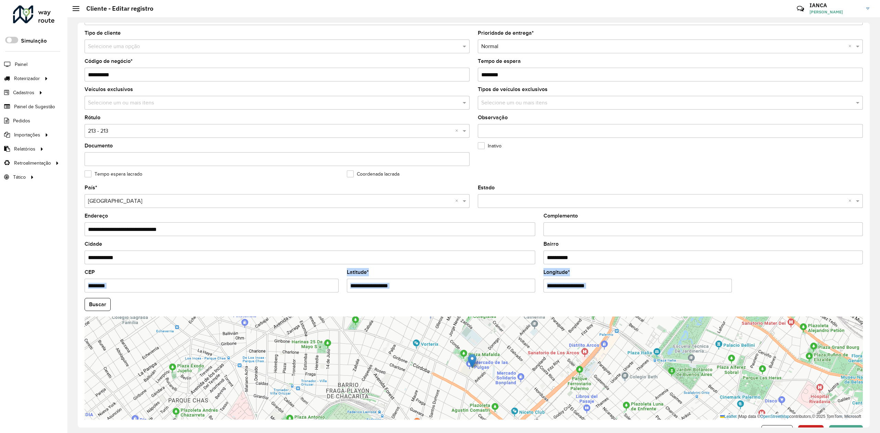
scroll to position [77, 0]
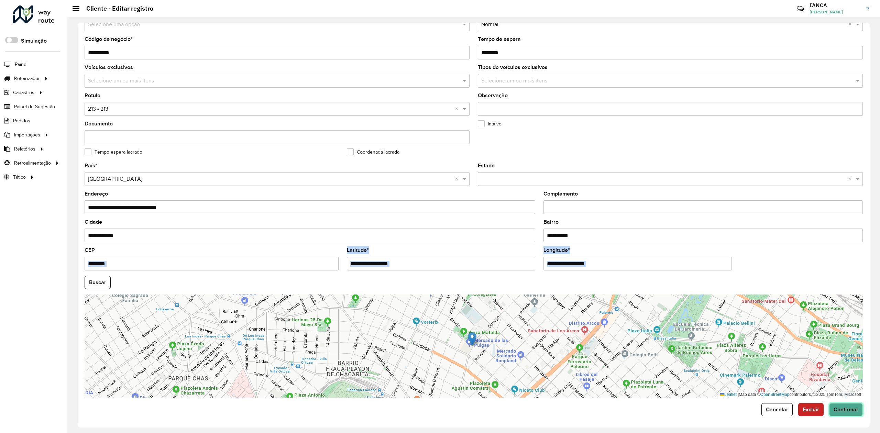
click at [848, 408] on span "Confirmar" at bounding box center [846, 410] width 25 height 6
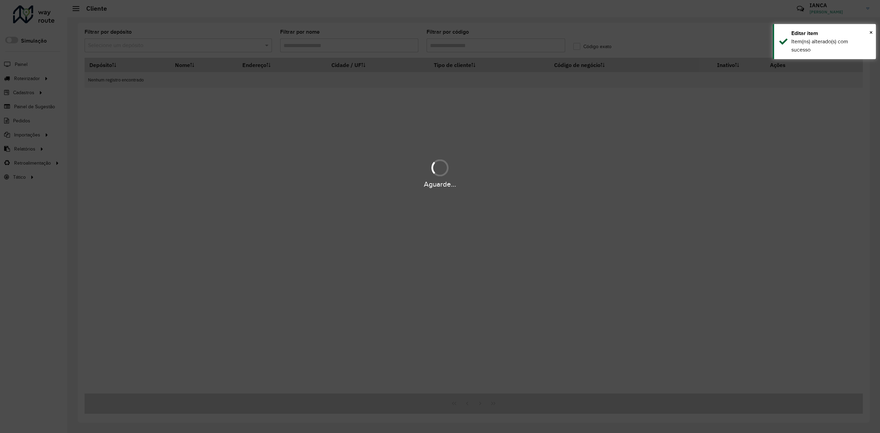
type input "******"
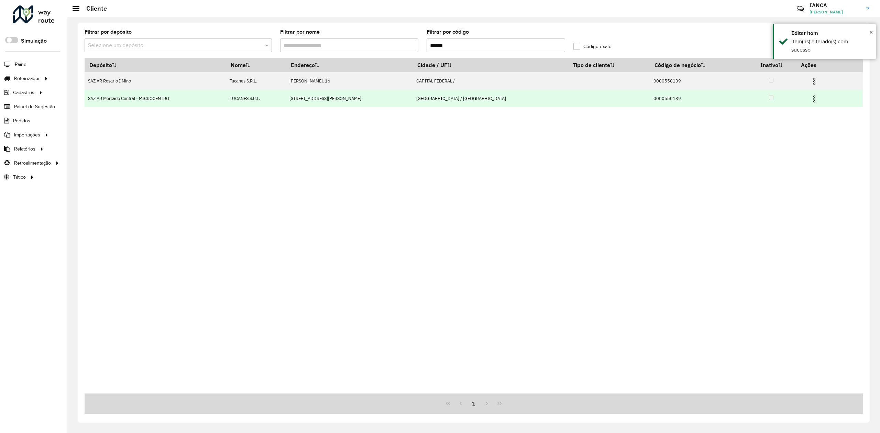
click at [815, 99] on img at bounding box center [814, 99] width 8 height 8
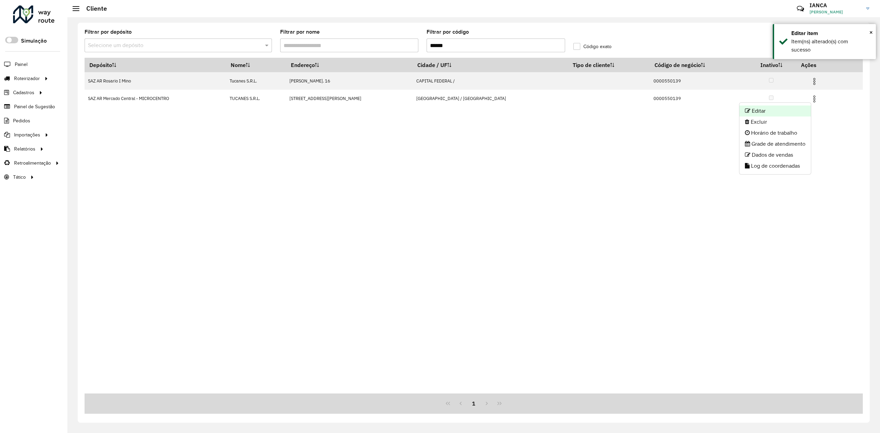
click at [779, 108] on li "Editar" at bounding box center [774, 111] width 71 height 11
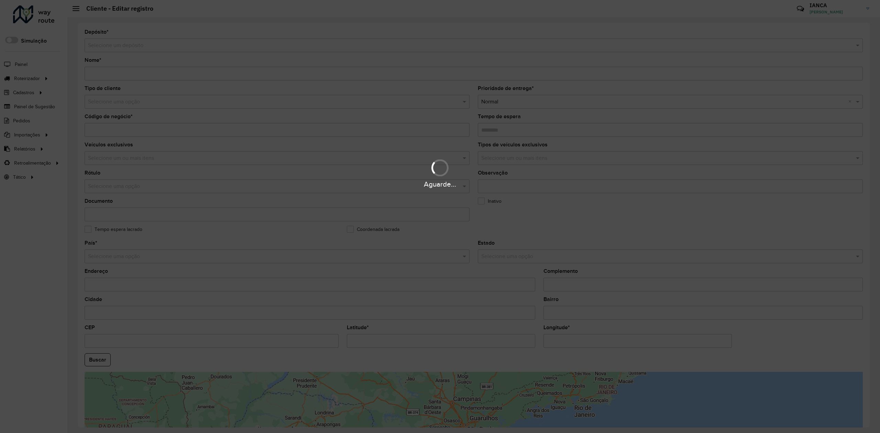
type input "**********"
type input "********"
type input "**********"
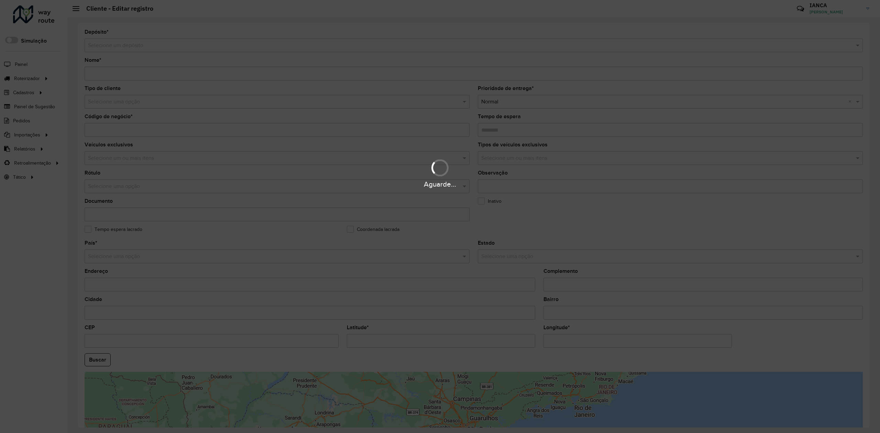
type input "**********"
type input "********"
type input "**********"
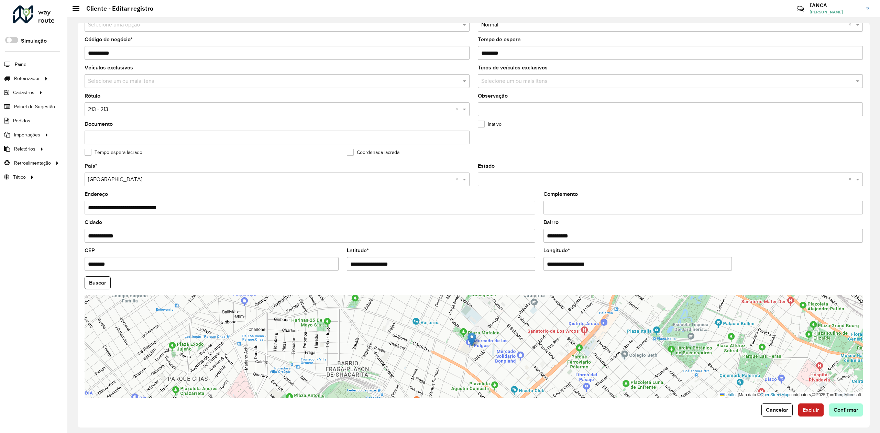
scroll to position [77, 0]
click at [840, 408] on span "Confirmar" at bounding box center [846, 410] width 25 height 6
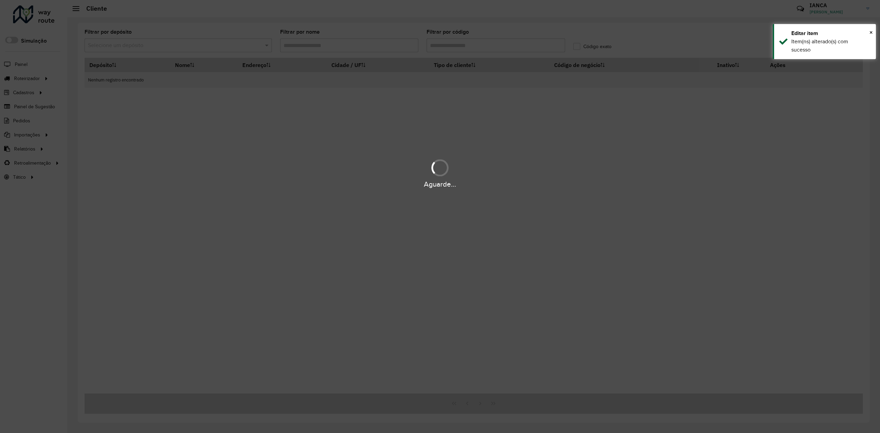
type input "******"
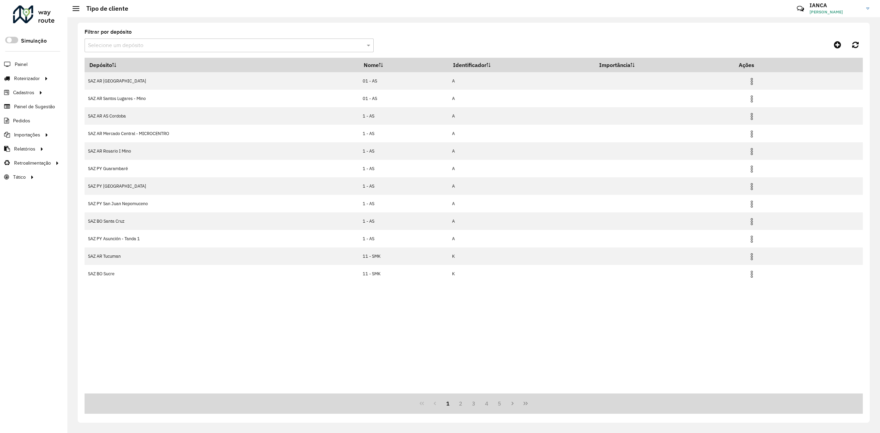
click at [327, 44] on input "text" at bounding box center [222, 46] width 268 height 8
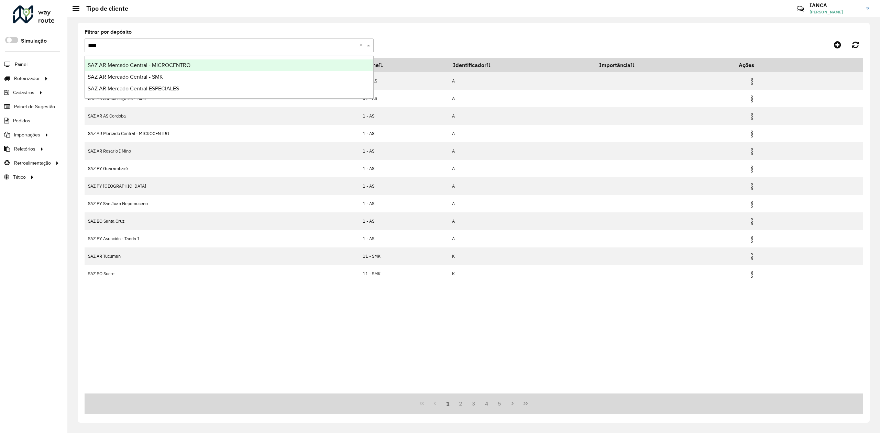
type input "*****"
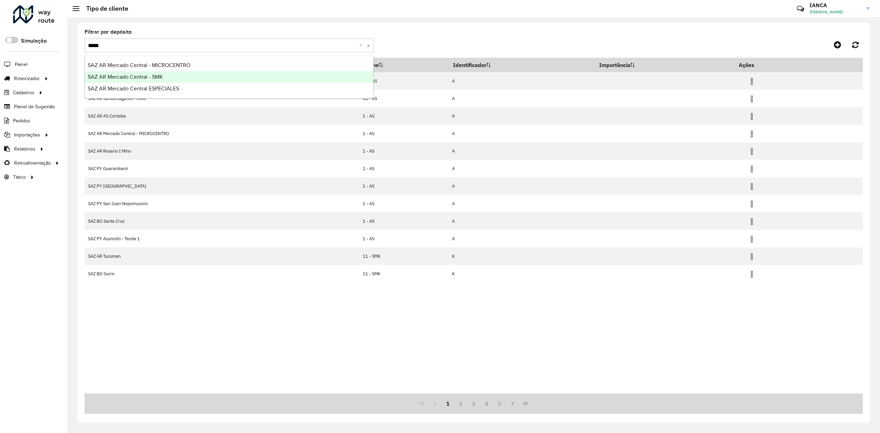
click at [225, 76] on div "SAZ AR Mercado Central - SMK" at bounding box center [229, 77] width 288 height 12
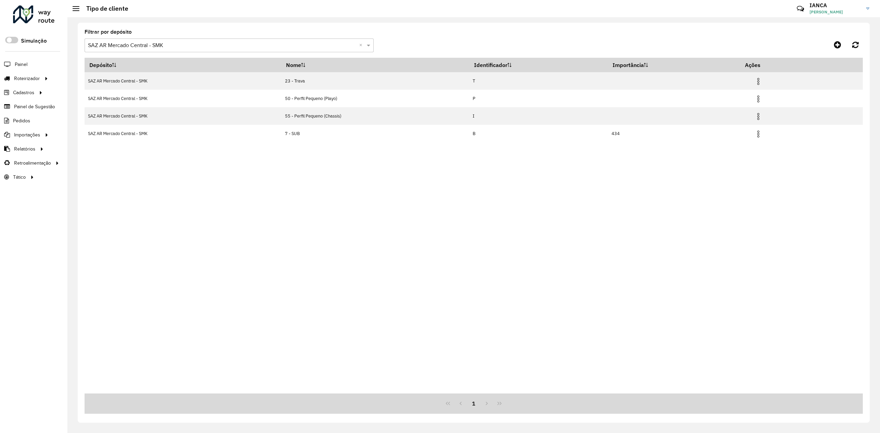
click at [332, 46] on input "text" at bounding box center [222, 46] width 268 height 8
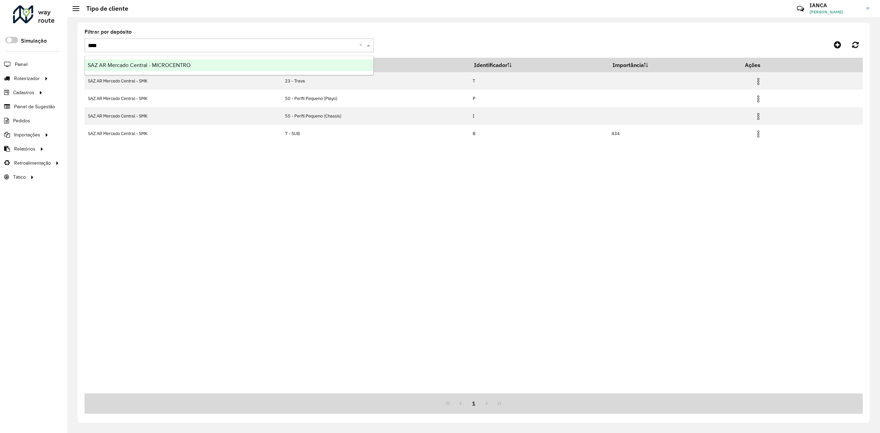
type input "*****"
click at [336, 65] on div "SAZ AR Mercado Central - MICROCENTRO" at bounding box center [229, 65] width 288 height 12
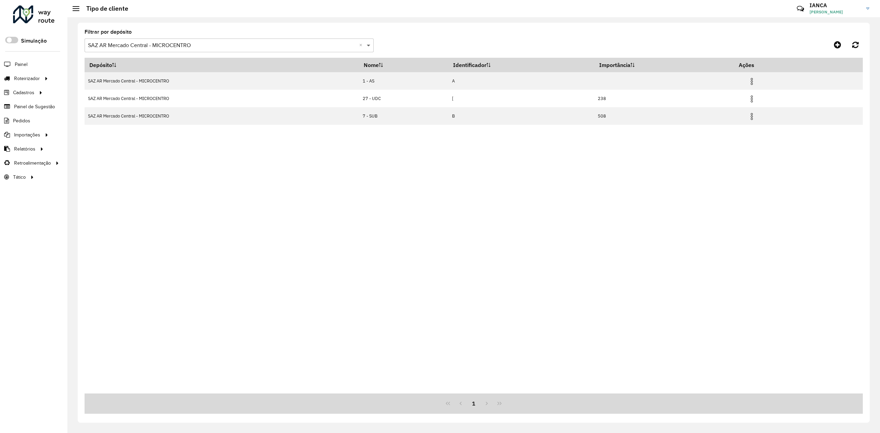
click at [366, 43] on span at bounding box center [369, 45] width 9 height 8
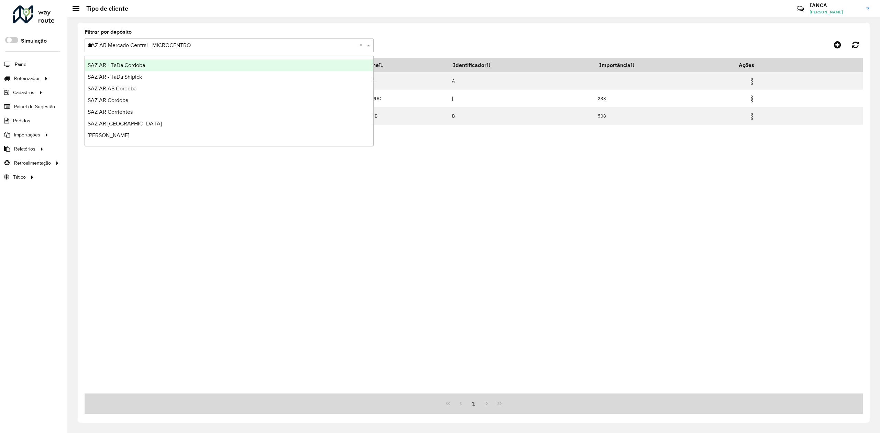
type input "***"
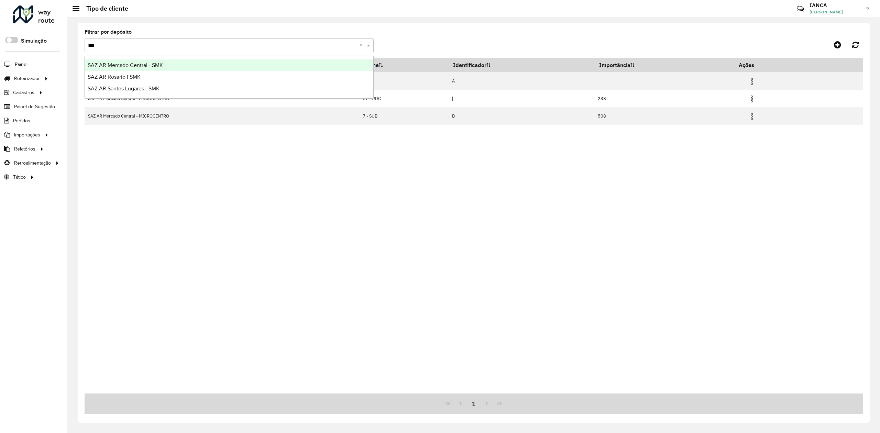
click at [304, 63] on div "SAZ AR Mercado Central - SMK" at bounding box center [229, 65] width 288 height 12
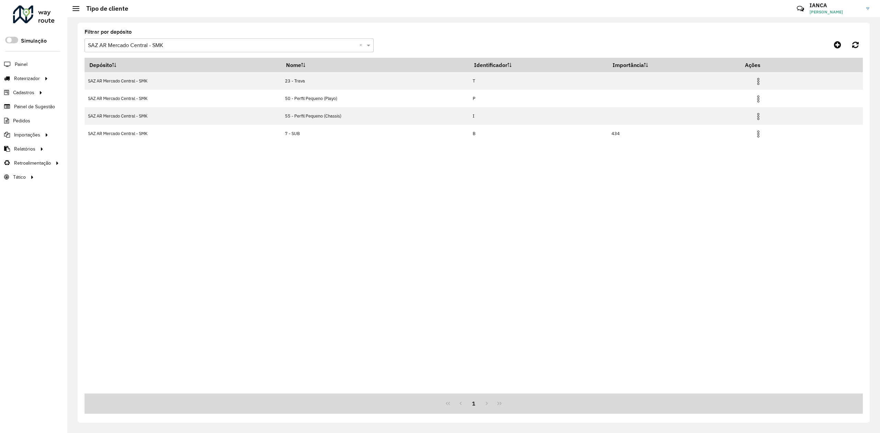
click at [318, 45] on input "text" at bounding box center [222, 46] width 268 height 8
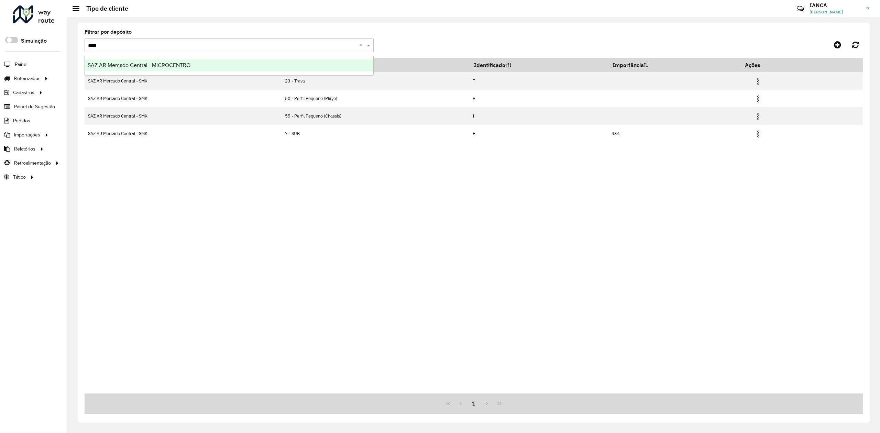
type input "*****"
click at [307, 64] on div "SAZ AR Mercado Central - MICROCENTRO" at bounding box center [229, 65] width 288 height 12
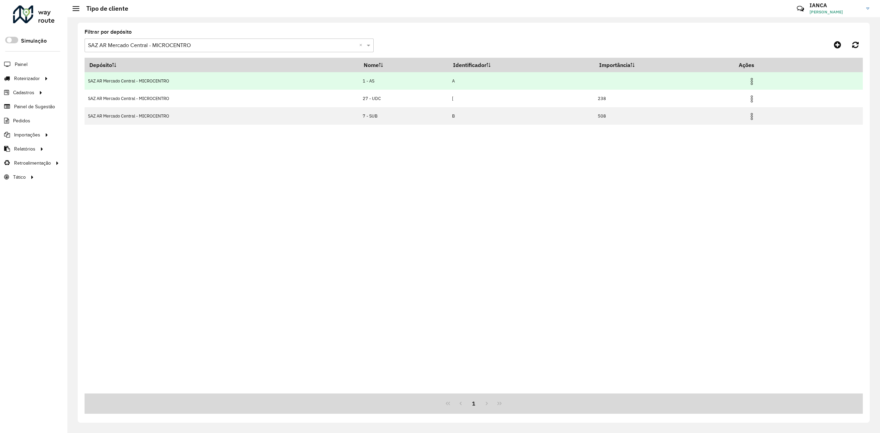
click at [753, 80] on img at bounding box center [752, 81] width 8 height 8
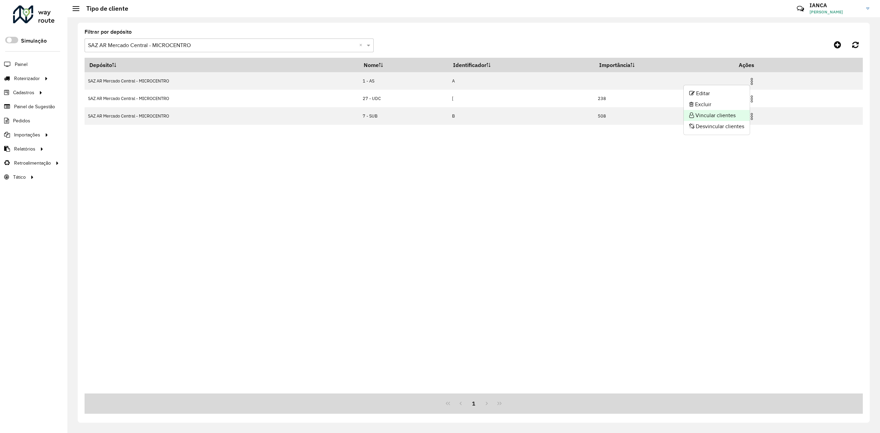
click at [717, 111] on li "Vincular clientes" at bounding box center [717, 115] width 66 height 11
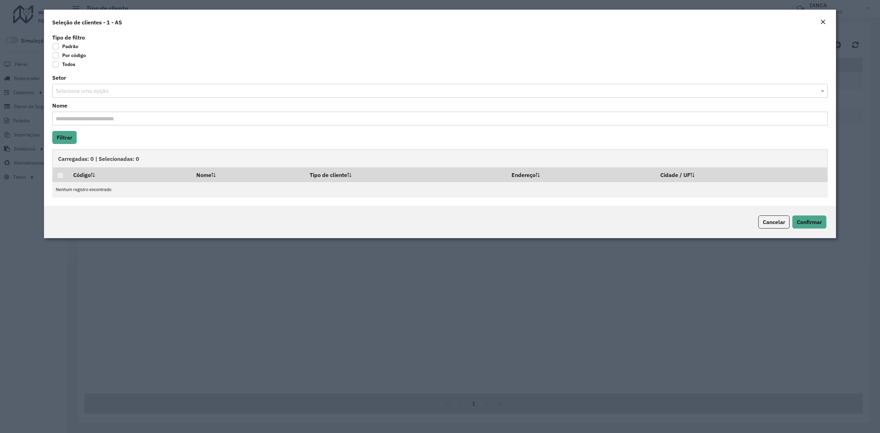
click at [74, 56] on label "Por código" at bounding box center [69, 55] width 34 height 7
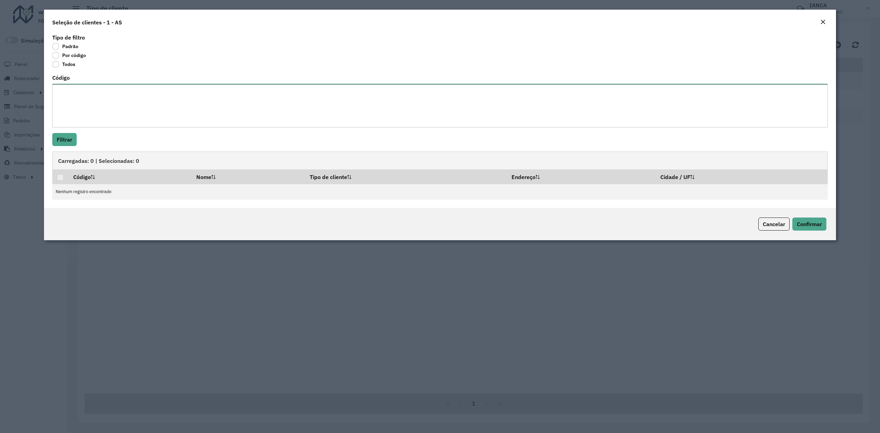
click at [78, 87] on textarea "Código" at bounding box center [439, 106] width 775 height 44
paste textarea "**********"
click at [67, 101] on textarea "Código" at bounding box center [439, 106] width 775 height 44
type textarea "**********"
click at [64, 137] on button "Filtrar" at bounding box center [64, 139] width 24 height 13
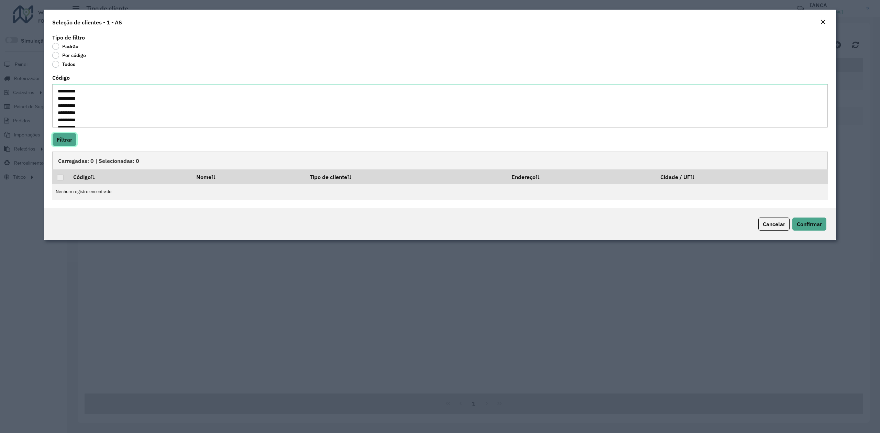
click at [64, 140] on button "Filtrar" at bounding box center [64, 139] width 24 height 13
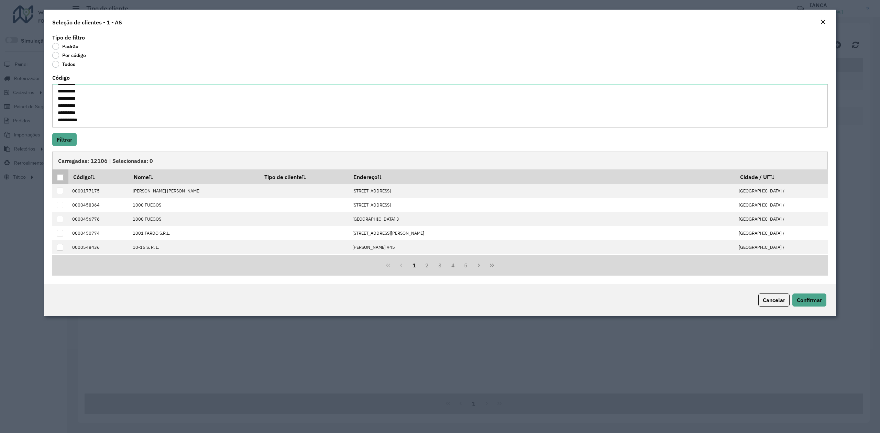
click at [58, 179] on div at bounding box center [60, 177] width 7 height 7
drag, startPoint x: 58, startPoint y: 179, endPoint x: 92, endPoint y: 190, distance: 35.4
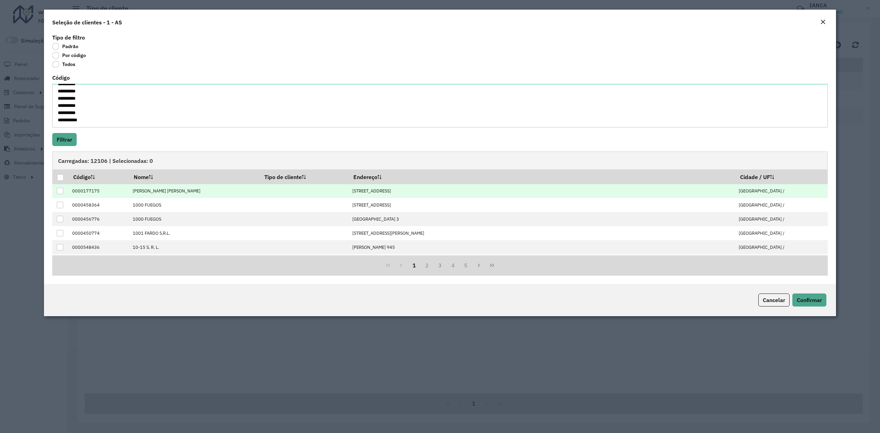
click at [60, 177] on div at bounding box center [60, 177] width 7 height 7
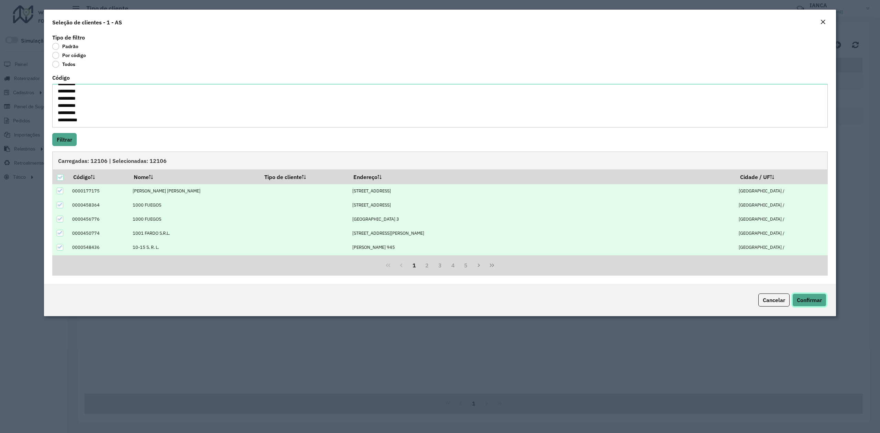
click at [817, 302] on span "Confirmar" at bounding box center [809, 300] width 25 height 7
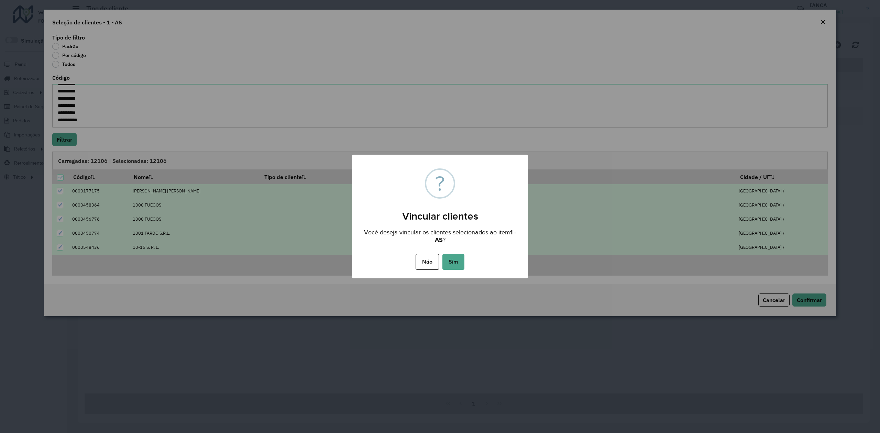
click at [465, 258] on div "Não No Sim" at bounding box center [440, 261] width 176 height 19
click at [460, 258] on button "Sim" at bounding box center [453, 262] width 22 height 16
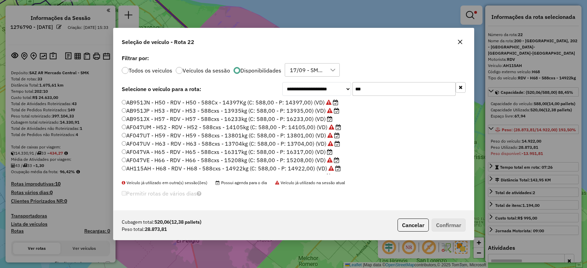
select select "**********"
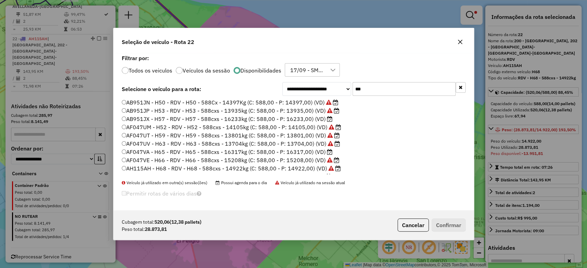
drag, startPoint x: 459, startPoint y: 42, endPoint x: 434, endPoint y: 47, distance: 25.5
click at [459, 42] on icon "button" at bounding box center [460, 42] width 4 height 4
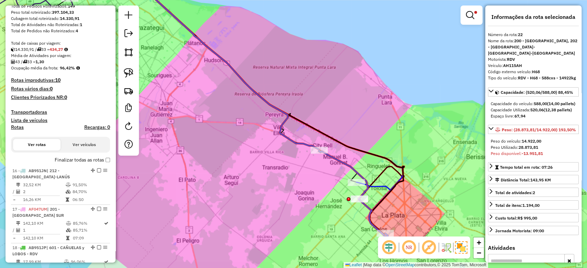
scroll to position [137, 0]
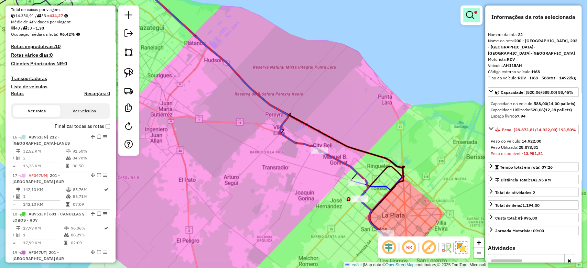
click at [467, 15] on em at bounding box center [470, 15] width 8 height 8
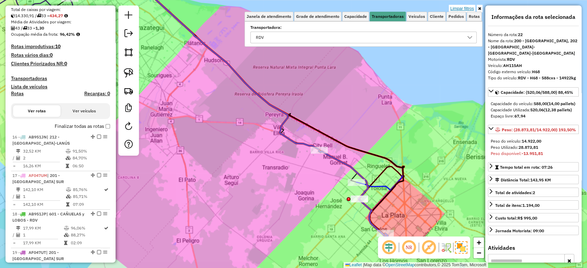
click at [464, 7] on link "Limpar filtros" at bounding box center [462, 9] width 26 height 8
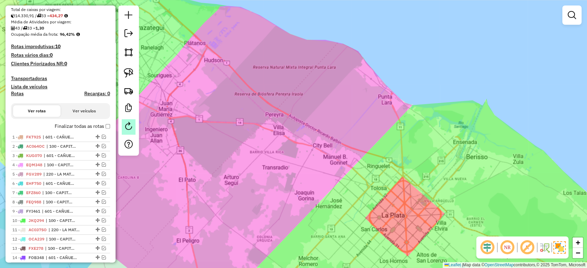
click at [131, 124] on em at bounding box center [128, 126] width 8 height 8
select select "*"
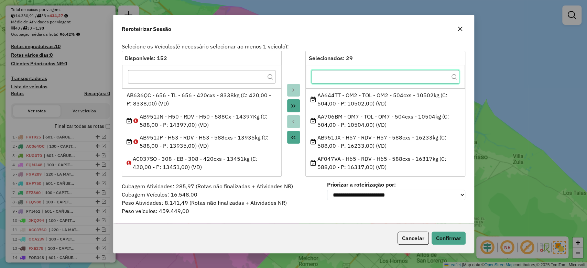
click at [325, 78] on input "text" at bounding box center [384, 77] width 147 height 14
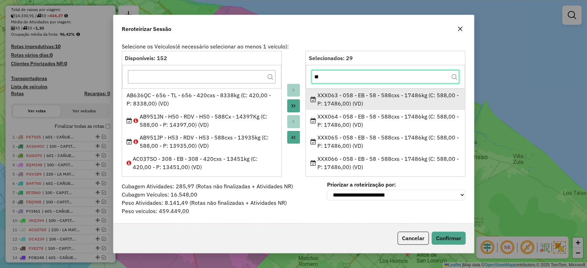
type input "**"
click at [333, 93] on div "XXX063 - 058 - EB - 58 - 588cxs - 17486kg (C: 588,00 - P: 17486,00) (VD)" at bounding box center [385, 99] width 150 height 16
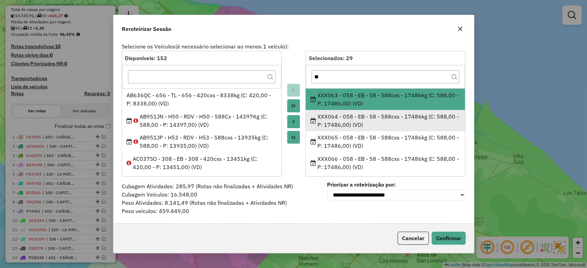
click at [339, 120] on div "XXX064 - 058 - EB - 58 - 588cxs - 17486kg (C: 588,00 - P: 17486,00) (VD)" at bounding box center [385, 120] width 150 height 16
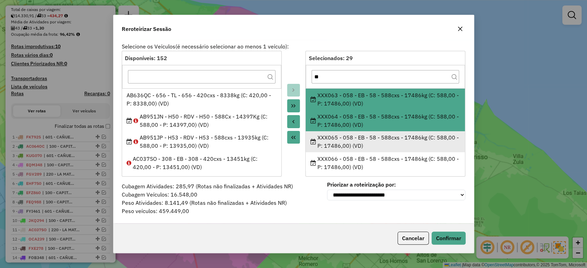
click at [338, 141] on div "XXX065 - 058 - EB - 58 - 588cxs - 17486kg (C: 588,00 - P: 17486,00) (VD)" at bounding box center [385, 141] width 150 height 16
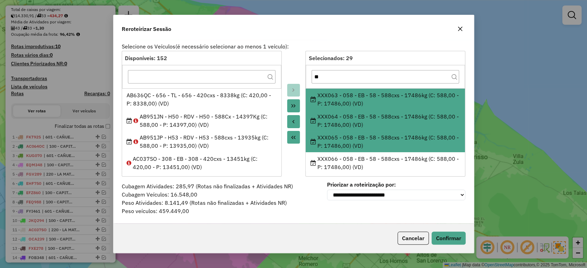
click at [335, 160] on div "XXX066 - 058 - EB - 58 - 588cxs - 17486kg (C: 588,00 - P: 17486,00) (VD)" at bounding box center [385, 163] width 150 height 16
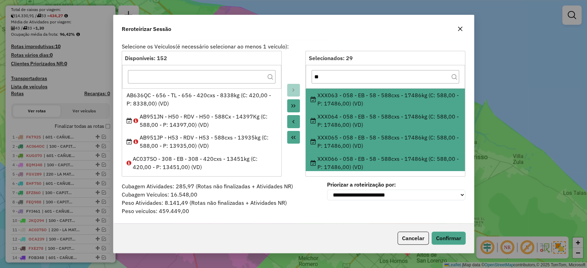
click at [293, 119] on icon "Move to Source" at bounding box center [292, 121] width 5 height 5
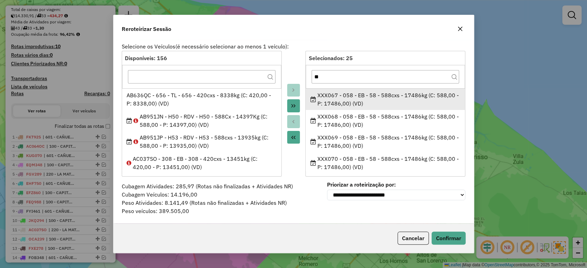
click at [334, 90] on li "XXX067 - 058 - EB - 58 - 588cxs - 17486kg (C: 588,00 - P: 17486,00) (VD)" at bounding box center [385, 99] width 159 height 21
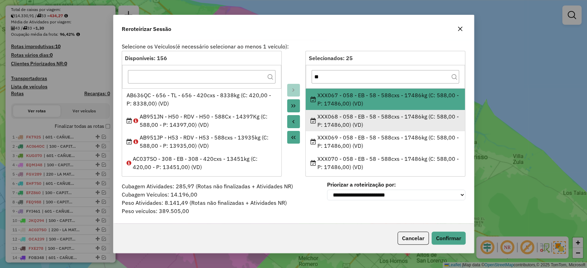
click at [340, 125] on div "XXX068 - 058 - EB - 58 - 588cxs - 17486kg (C: 588,00 - P: 17486,00) (VD)" at bounding box center [385, 120] width 150 height 16
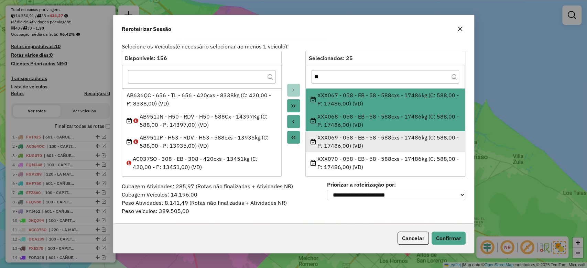
click at [342, 146] on div "XXX069 - 058 - EB - 58 - 588cxs - 17486kg (C: 588,00 - P: 17486,00) (VD)" at bounding box center [385, 141] width 150 height 16
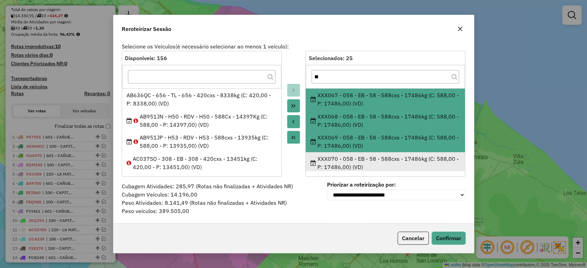
drag, startPoint x: 338, startPoint y: 170, endPoint x: 332, endPoint y: 157, distance: 13.8
click at [338, 169] on div "XXX070 - 058 - EB - 58 - 588cxs - 17486kg (C: 588,00 - P: 17486,00) (VD)" at bounding box center [385, 163] width 150 height 16
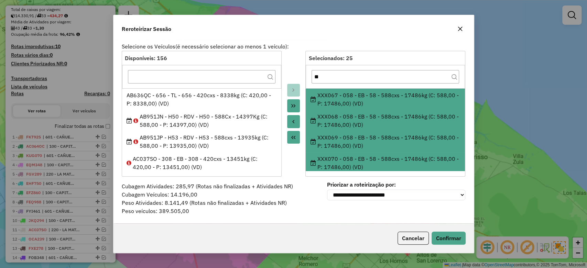
click at [295, 122] on icon "Move to Source" at bounding box center [292, 121] width 5 height 5
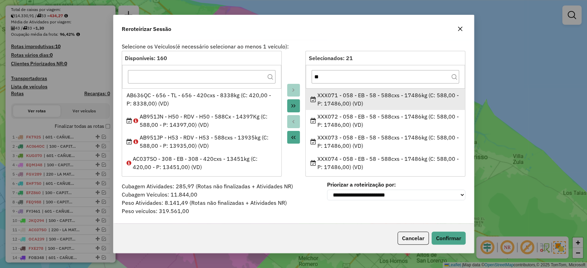
click at [327, 97] on div "XXX071 - 058 - EB - 58 - 588cxs - 17486kg (C: 588,00 - P: 17486,00) (VD)" at bounding box center [385, 99] width 150 height 16
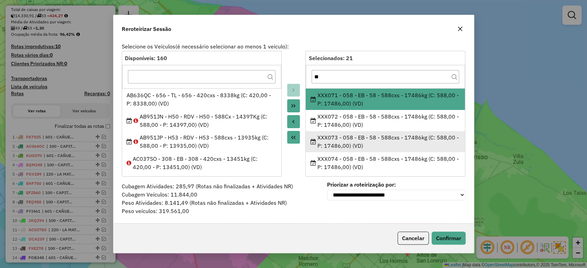
click at [330, 127] on div "XXX072 - 058 - EB - 58 - 588cxs - 17486kg (C: 588,00 - P: 17486,00) (VD)" at bounding box center [385, 120] width 150 height 16
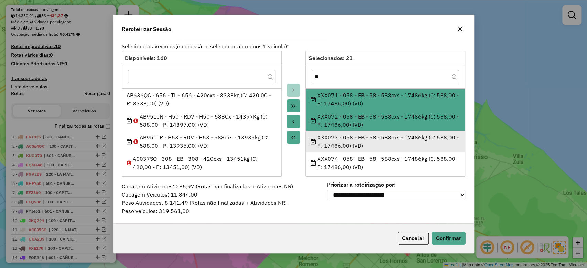
click at [335, 148] on div "XXX073 - 058 - EB - 58 - 588cxs - 17486kg (C: 588,00 - P: 17486,00) (VD)" at bounding box center [385, 141] width 150 height 16
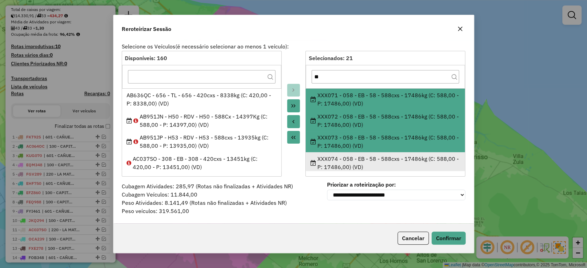
click at [337, 167] on div "XXX074 - 058 - EB - 58 - 588cxs - 17486kg (C: 588,00 - P: 17486,00) (VD)" at bounding box center [385, 163] width 150 height 16
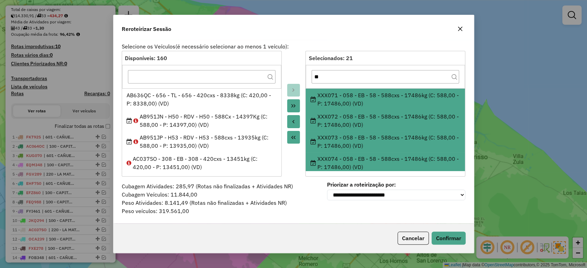
click at [295, 122] on icon "Move to Source" at bounding box center [292, 121] width 5 height 5
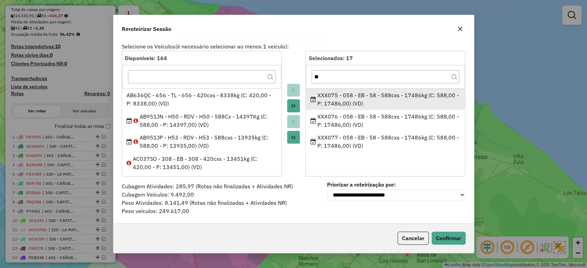
click at [332, 97] on div "XXX075 - 058 - EB - 58 - 588cxs - 17486kg (C: 588,00 - P: 17486,00) (VD)" at bounding box center [385, 99] width 150 height 16
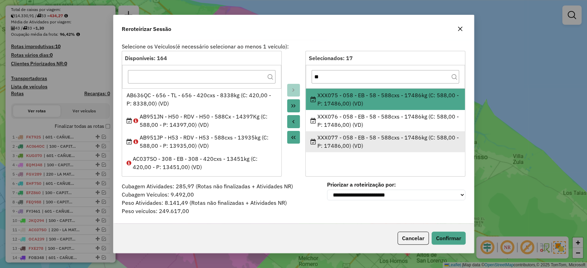
drag, startPoint x: 335, startPoint y: 114, endPoint x: 338, endPoint y: 137, distance: 24.0
click at [335, 114] on div "XXX076 - 058 - EB - 58 - 588cxs - 17486kg (C: 588,00 - P: 17486,00) (VD)" at bounding box center [385, 120] width 150 height 16
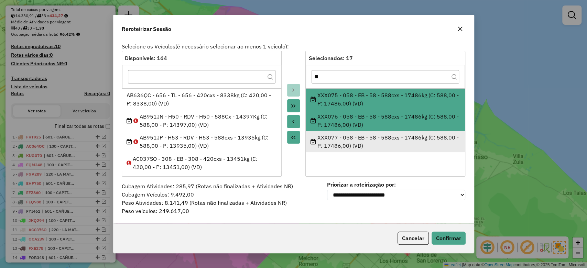
click at [338, 138] on div "XXX077 - 058 - EB - 58 - 588cxs - 17486kg (C: 588,00 - P: 17486,00) (VD)" at bounding box center [385, 141] width 150 height 16
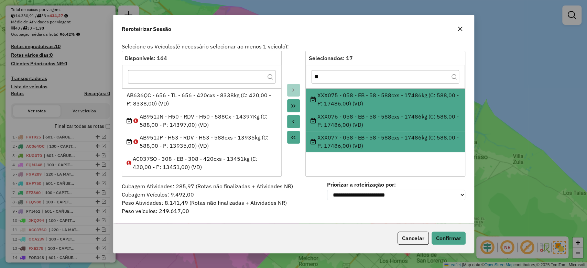
click at [296, 119] on icon "Move to Source" at bounding box center [292, 121] width 5 height 5
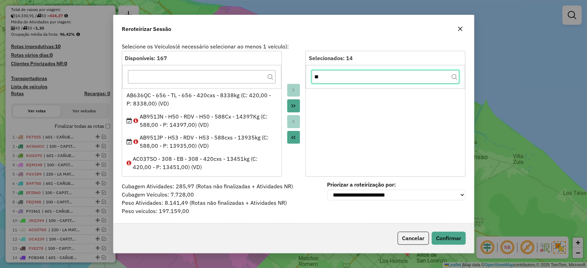
drag, startPoint x: 308, startPoint y: 73, endPoint x: 297, endPoint y: 73, distance: 11.0
click at [298, 73] on div "Disponíveis: 167 AB636QC - 656 - TL - 656 - 420cxs - 8338kg (C: 420,00 - P: 833…" at bounding box center [294, 114] width 344 height 126
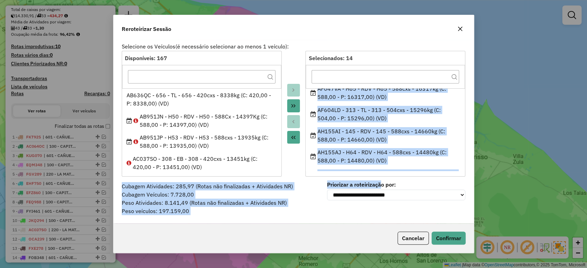
scroll to position [214, 0]
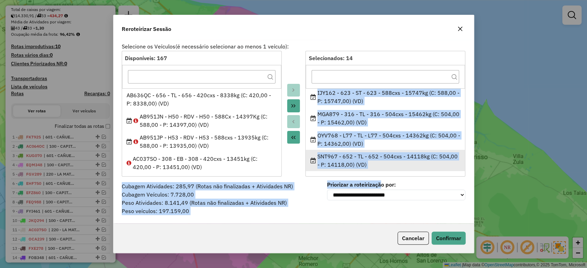
drag, startPoint x: 313, startPoint y: 90, endPoint x: 376, endPoint y: 163, distance: 96.5
click at [376, 163] on ul "AA644TT - OM2 - TOL - OM2 - 504cxs - 10502kg (C: 504,00 - P: 10502,00) (VD) AA7…" at bounding box center [385, 129] width 159 height 82
copy ul "AA644TT - OM2 - TOL - OM2 - 504cxs - 10502kg (C: 504,00 - P: 10502,00) (VD) AA7…"
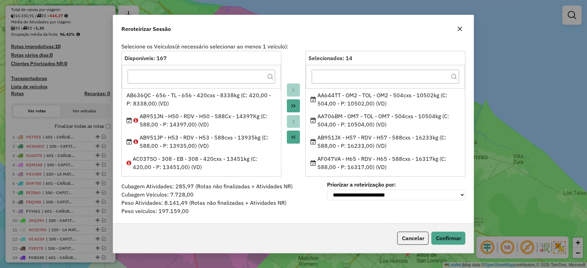
click at [461, 30] on icon "button" at bounding box center [460, 28] width 4 height 4
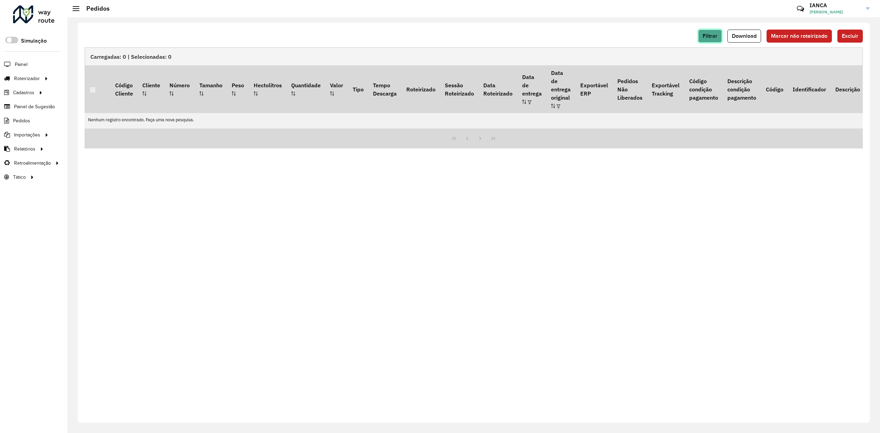
click at [713, 33] on span "Filtrar" at bounding box center [710, 36] width 15 height 6
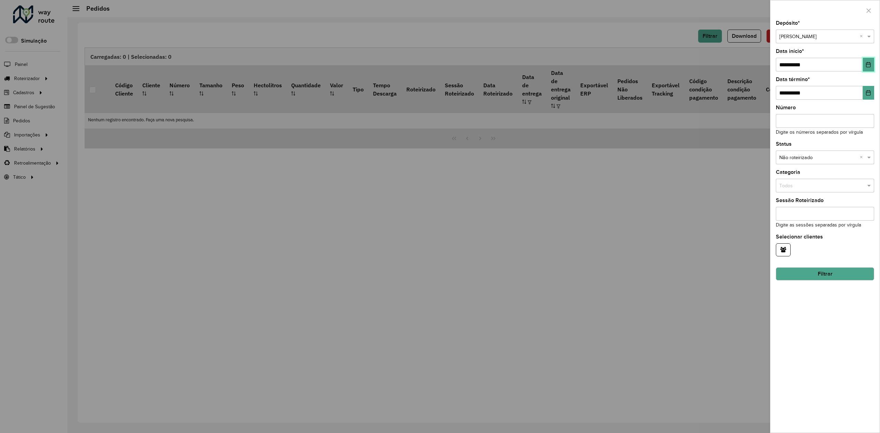
click at [868, 63] on icon "Choose Date" at bounding box center [868, 64] width 5 height 5
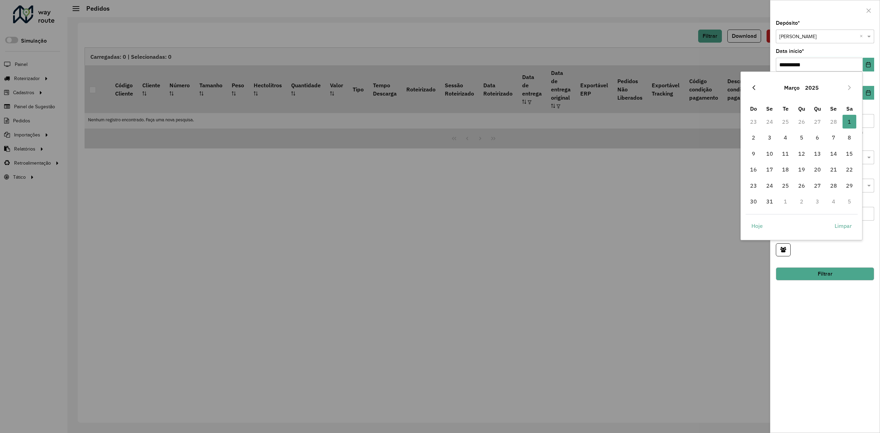
click at [752, 88] on icon "Previous Month" at bounding box center [753, 87] width 5 height 5
drag, startPoint x: 846, startPoint y: 123, endPoint x: 847, endPoint y: 137, distance: 14.2
click at [846, 123] on span "1" at bounding box center [850, 122] width 14 height 14
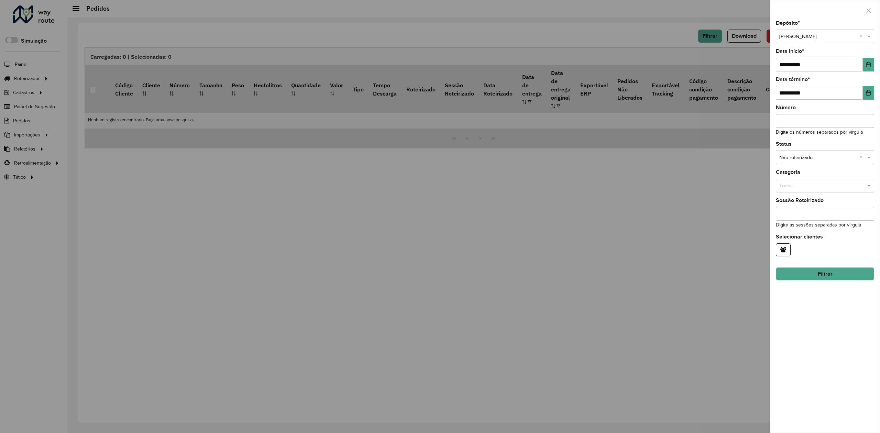
click at [842, 273] on button "Filtrar" at bounding box center [825, 273] width 98 height 13
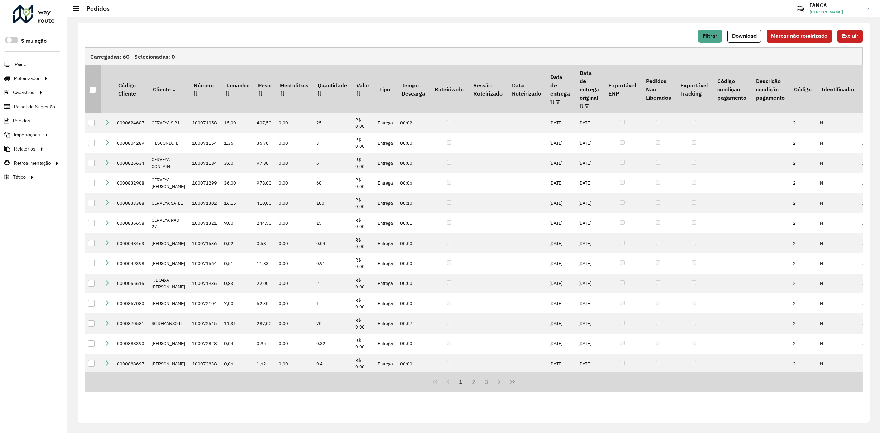
click at [93, 88] on div at bounding box center [92, 90] width 7 height 7
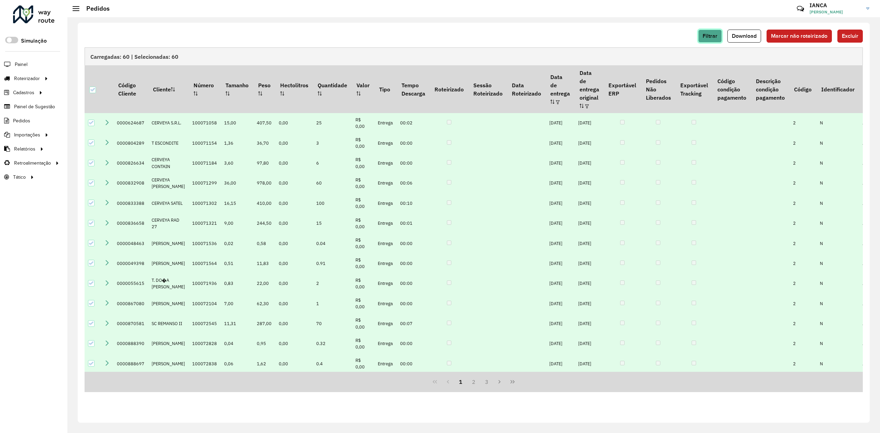
click at [703, 34] on span "Filtrar" at bounding box center [710, 36] width 15 height 6
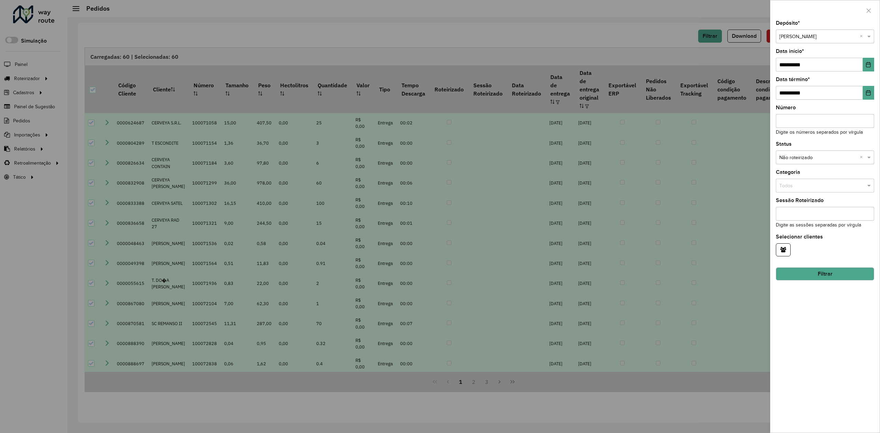
click at [662, 35] on div at bounding box center [440, 216] width 880 height 433
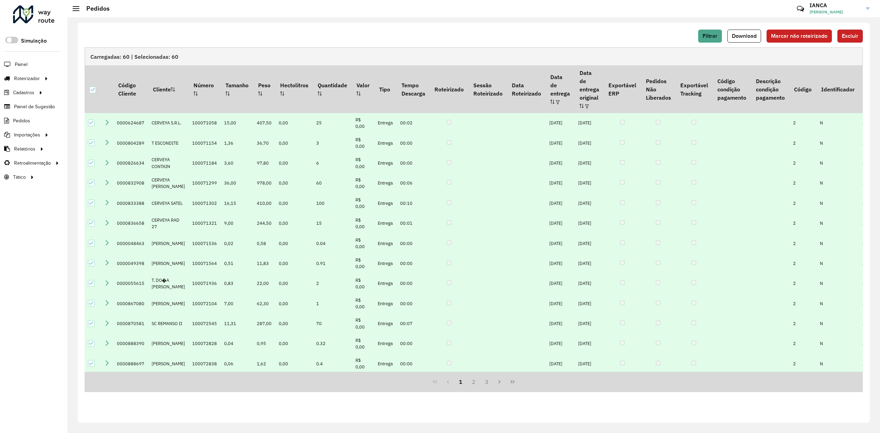
click at [857, 42] on button "Excluir" at bounding box center [849, 36] width 25 height 13
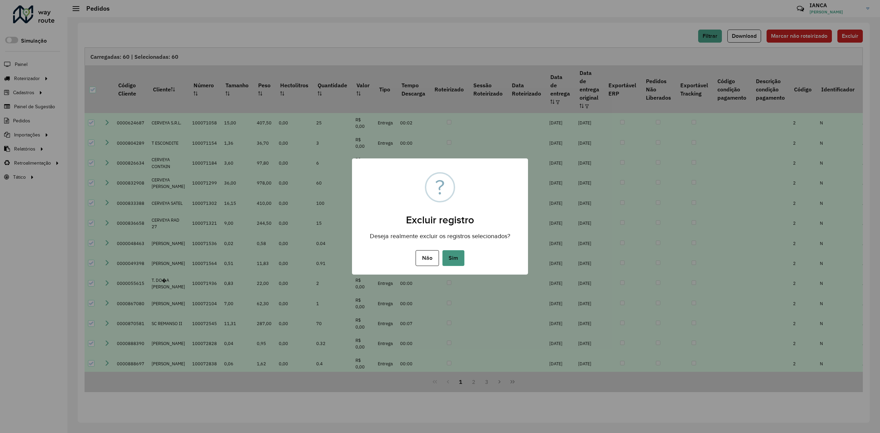
click at [454, 257] on button "Sim" at bounding box center [453, 258] width 22 height 16
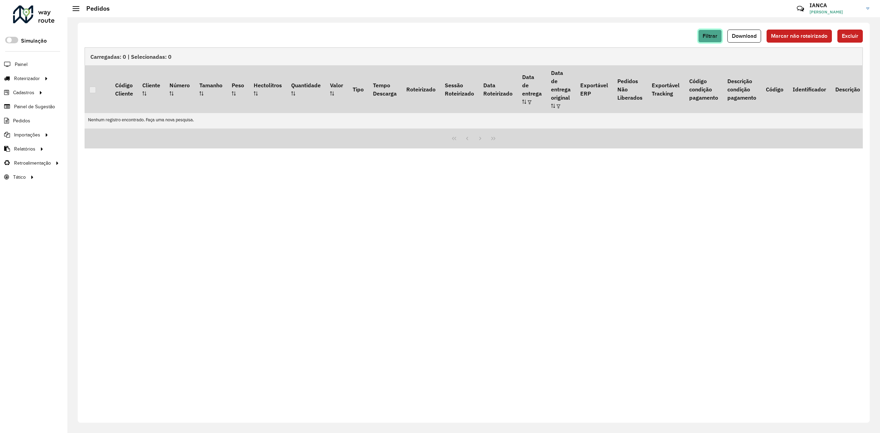
click at [702, 38] on button "Filtrar" at bounding box center [710, 36] width 24 height 13
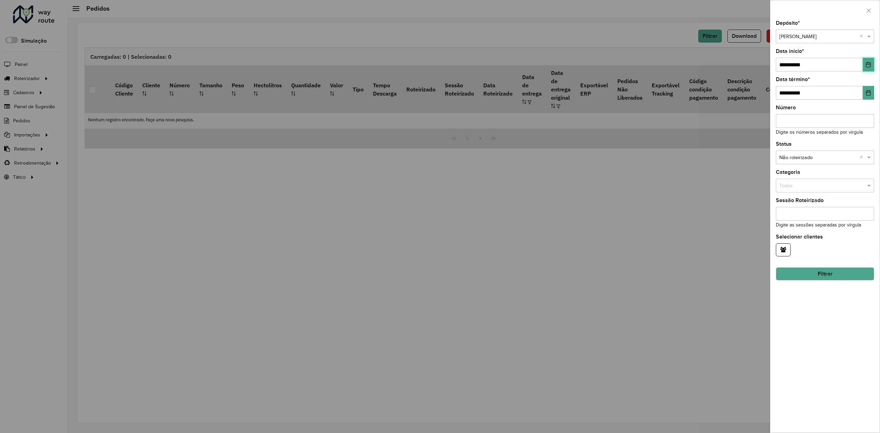
click at [869, 64] on icon "Choose Date" at bounding box center [868, 64] width 5 height 5
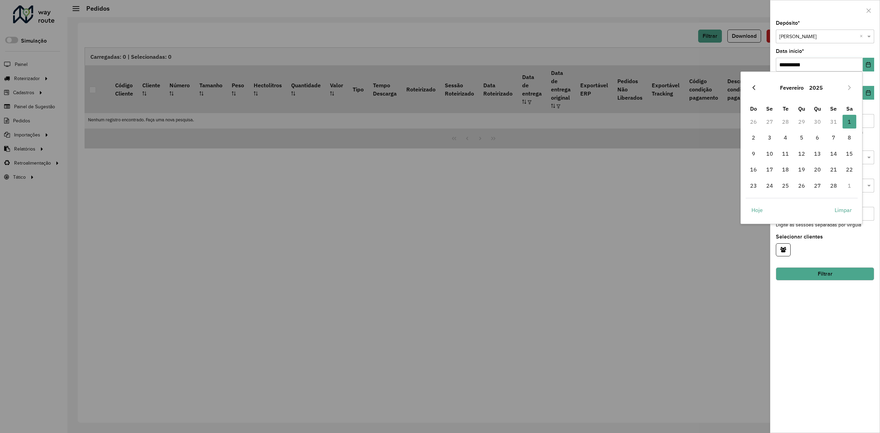
click at [753, 84] on button "Previous Month" at bounding box center [753, 87] width 11 height 11
click at [802, 121] on span "1" at bounding box center [802, 122] width 14 height 14
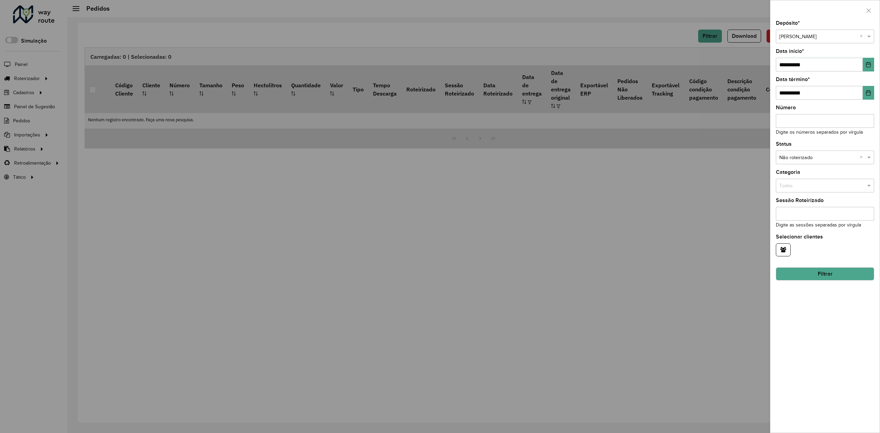
click at [823, 275] on button "Filtrar" at bounding box center [825, 273] width 98 height 13
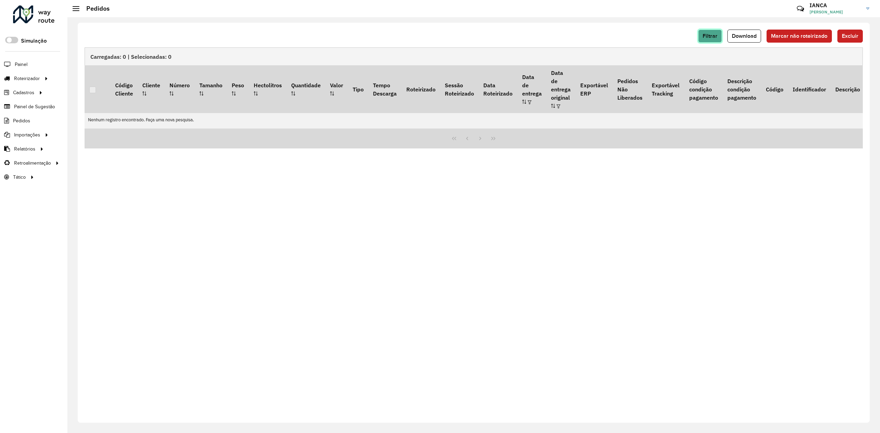
click at [704, 31] on button "Filtrar" at bounding box center [710, 36] width 24 height 13
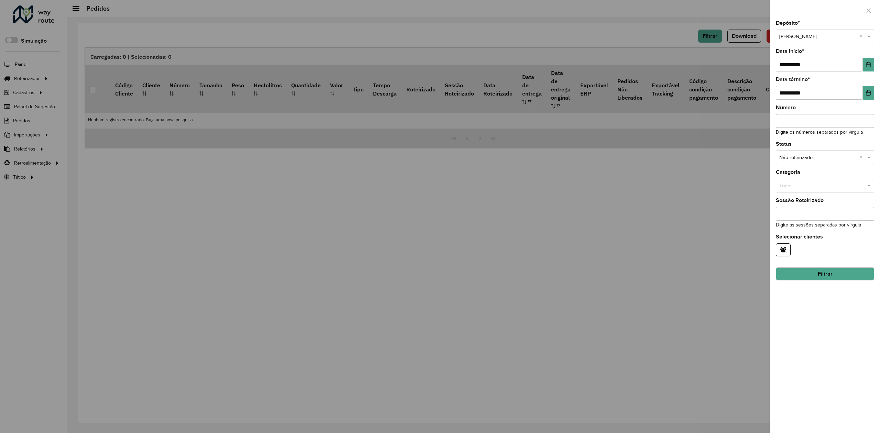
click at [639, 214] on div at bounding box center [440, 216] width 880 height 433
